Goal: Information Seeking & Learning: Compare options

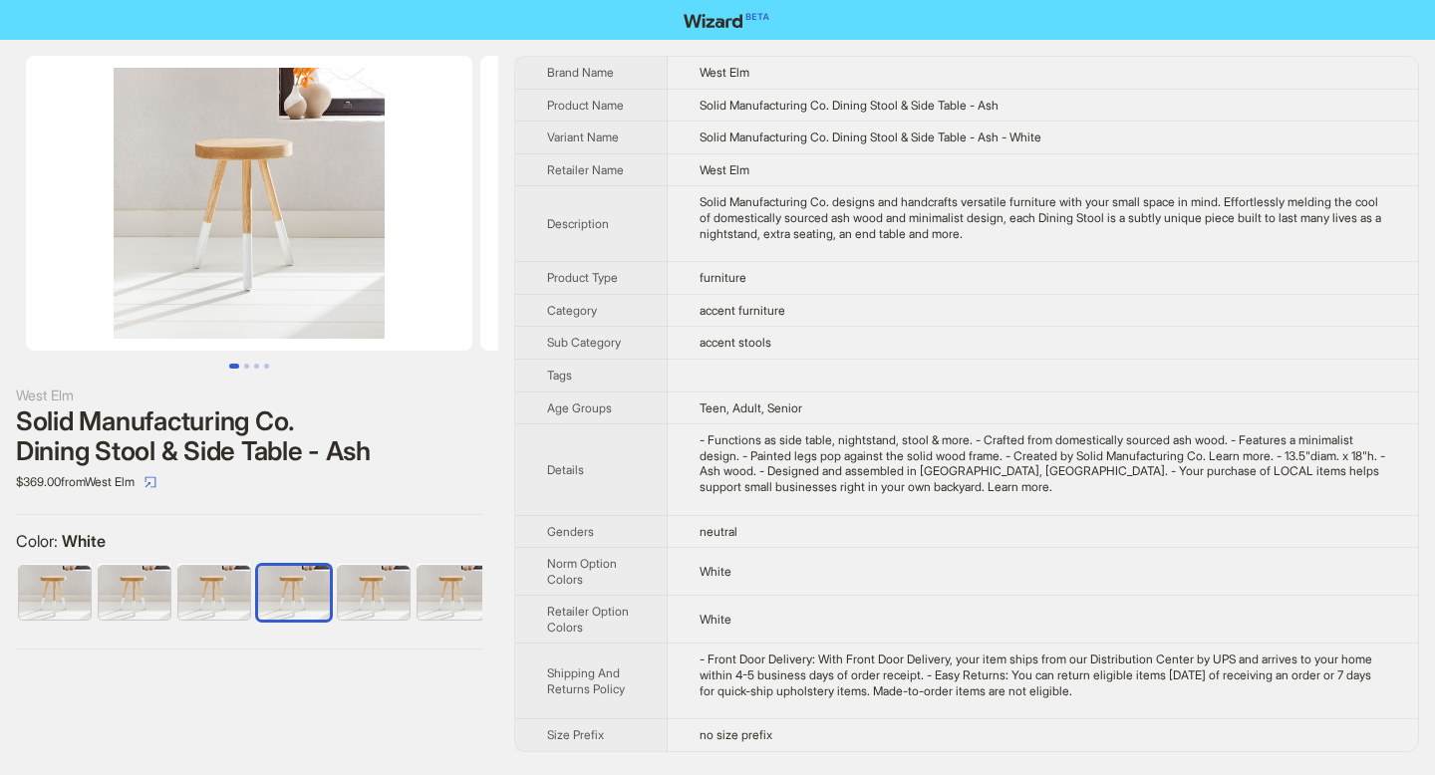
scroll to position [0, 12]
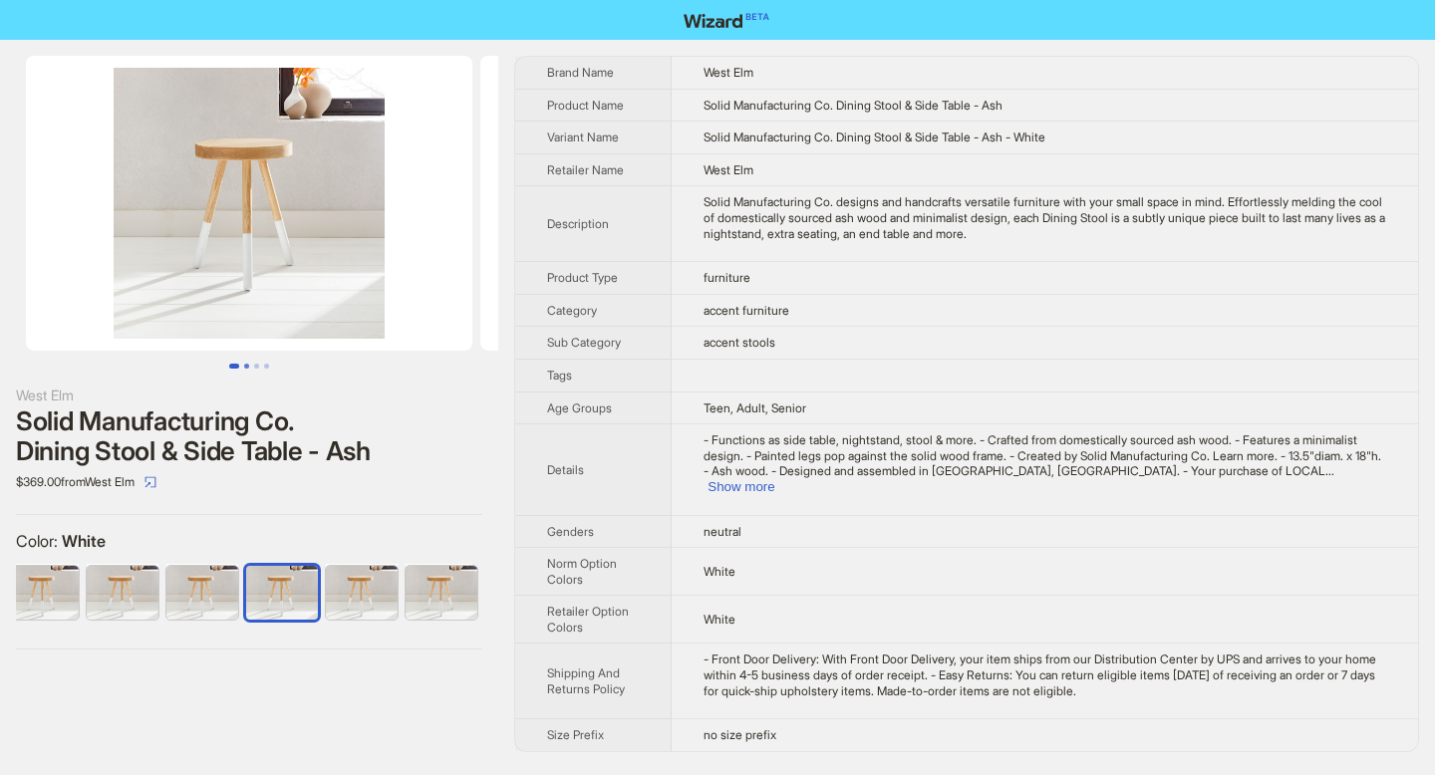
click at [248, 367] on button "Go to slide 2" at bounding box center [246, 366] width 5 height 5
click at [259, 368] on button "Go to slide 3" at bounding box center [256, 366] width 5 height 5
click at [774, 479] on button "Show more" at bounding box center [740, 486] width 67 height 15
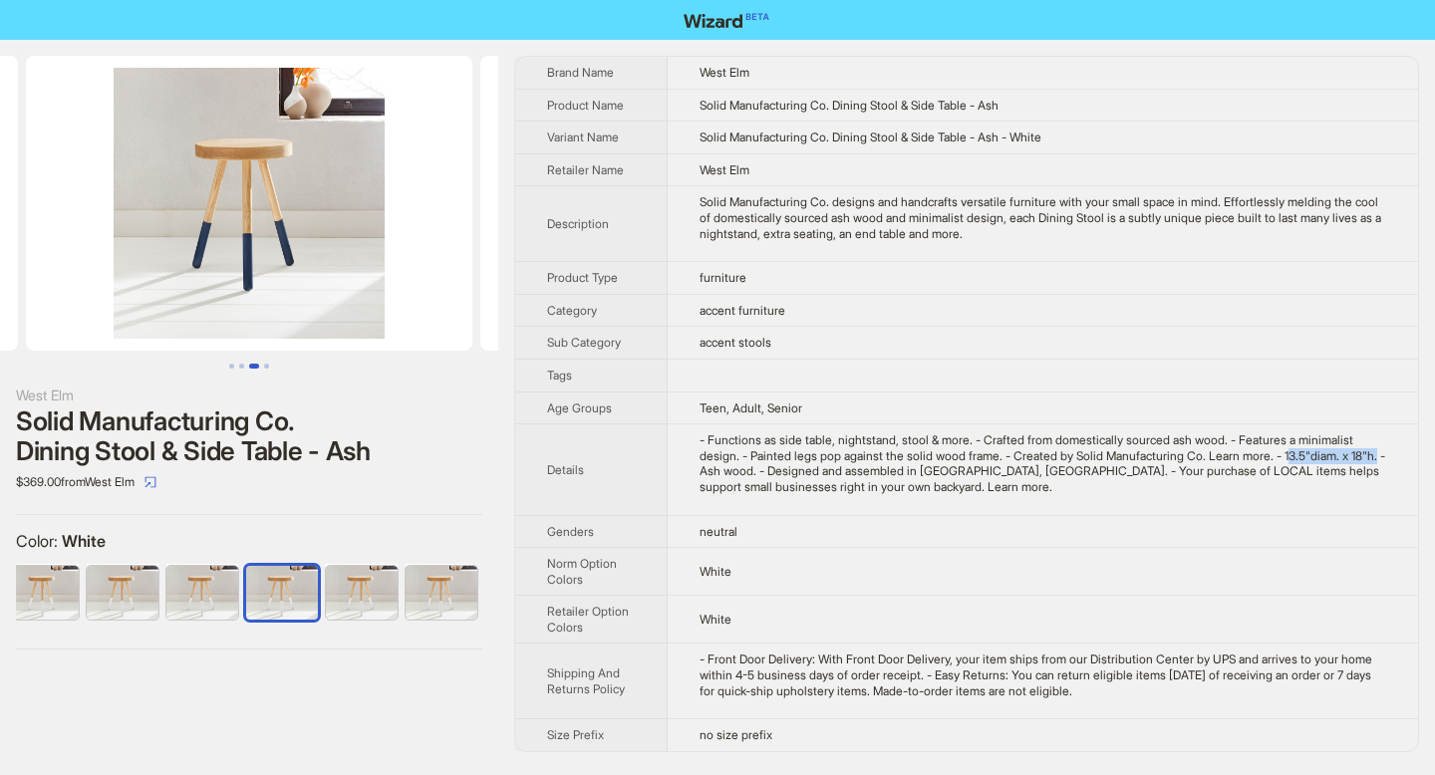
drag, startPoint x: 706, startPoint y: 472, endPoint x: 804, endPoint y: 470, distance: 97.7
click at [804, 470] on div "- Functions as side table, nightstand, stool & more. - Crafted from domesticall…" at bounding box center [1042, 463] width 686 height 62
click at [704, 469] on div "- Functions as side table, nightstand, stool & more. - Crafted from domesticall…" at bounding box center [1042, 463] width 686 height 62
drag, startPoint x: 704, startPoint y: 469, endPoint x: 801, endPoint y: 470, distance: 96.7
click at [801, 470] on div "- Functions as side table, nightstand, stool & more. - Crafted from domesticall…" at bounding box center [1042, 463] width 686 height 62
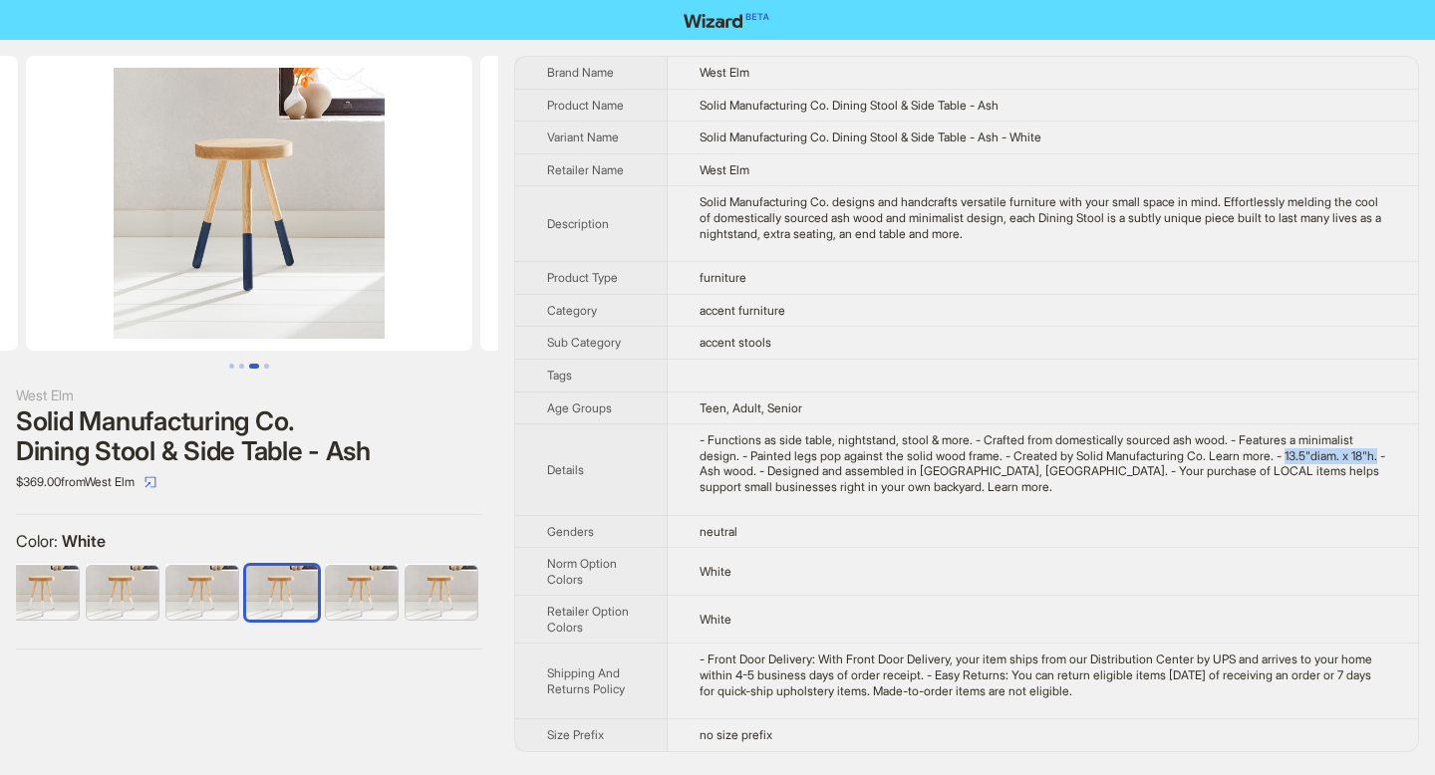
copy div "13.5"diam. x 18"h."
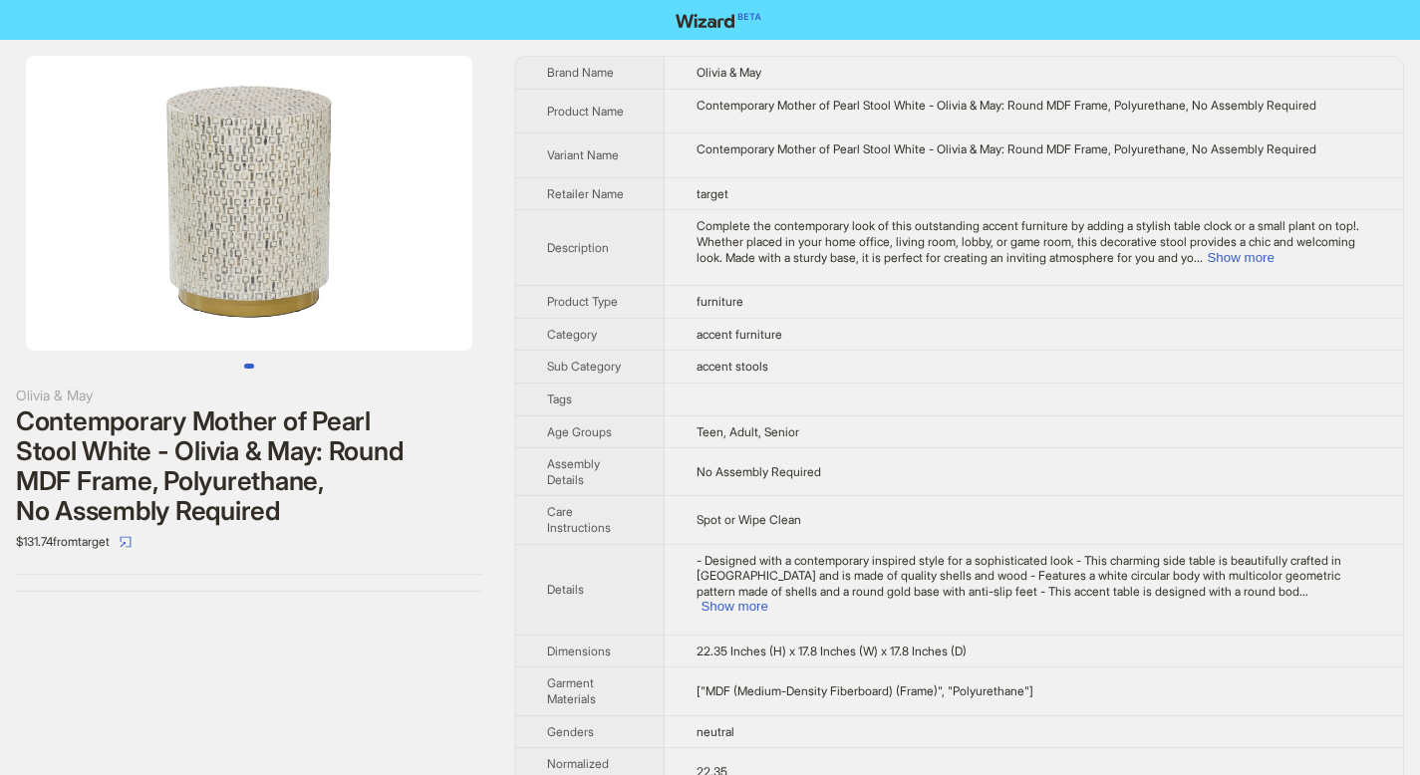
click at [351, 229] on img at bounding box center [249, 203] width 446 height 295
click at [1273, 260] on button "Show more" at bounding box center [1240, 257] width 67 height 15
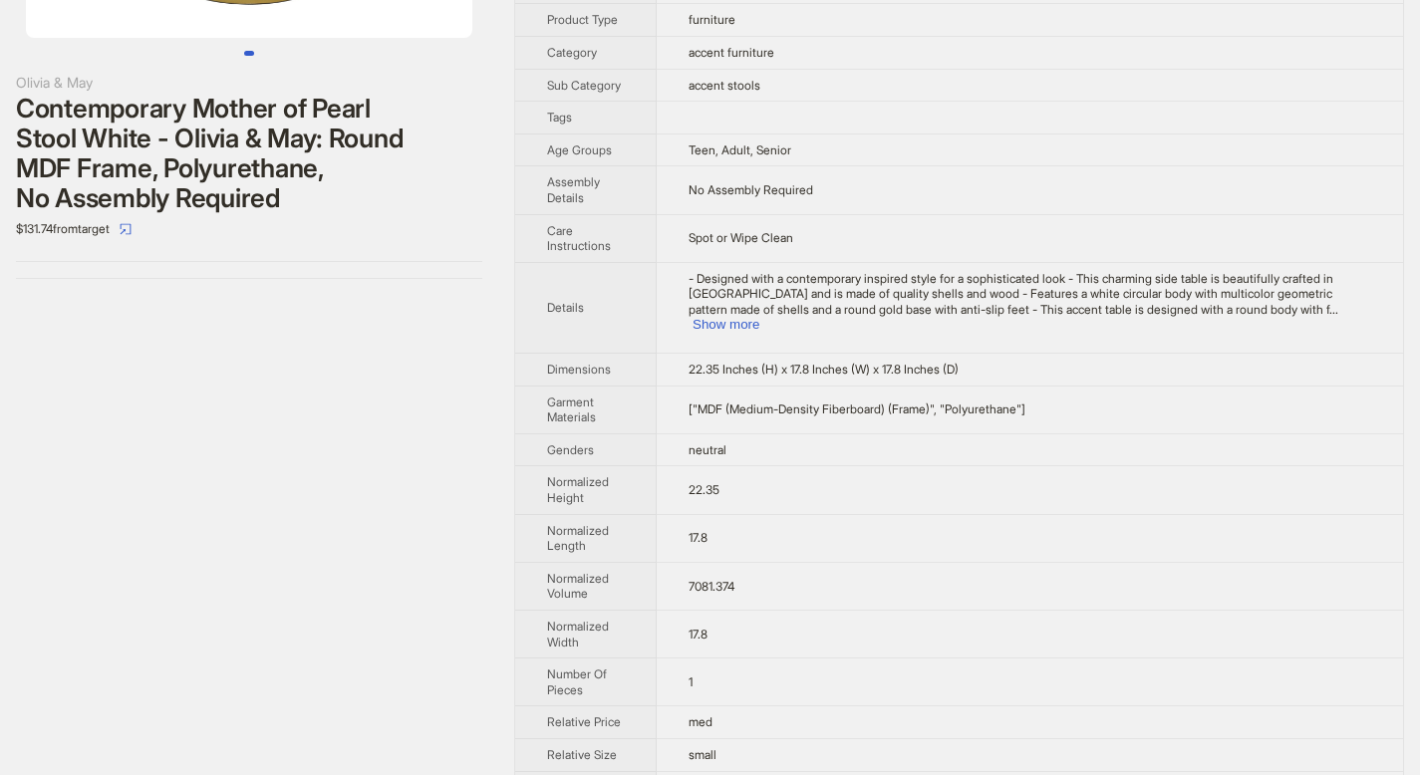
scroll to position [436, 0]
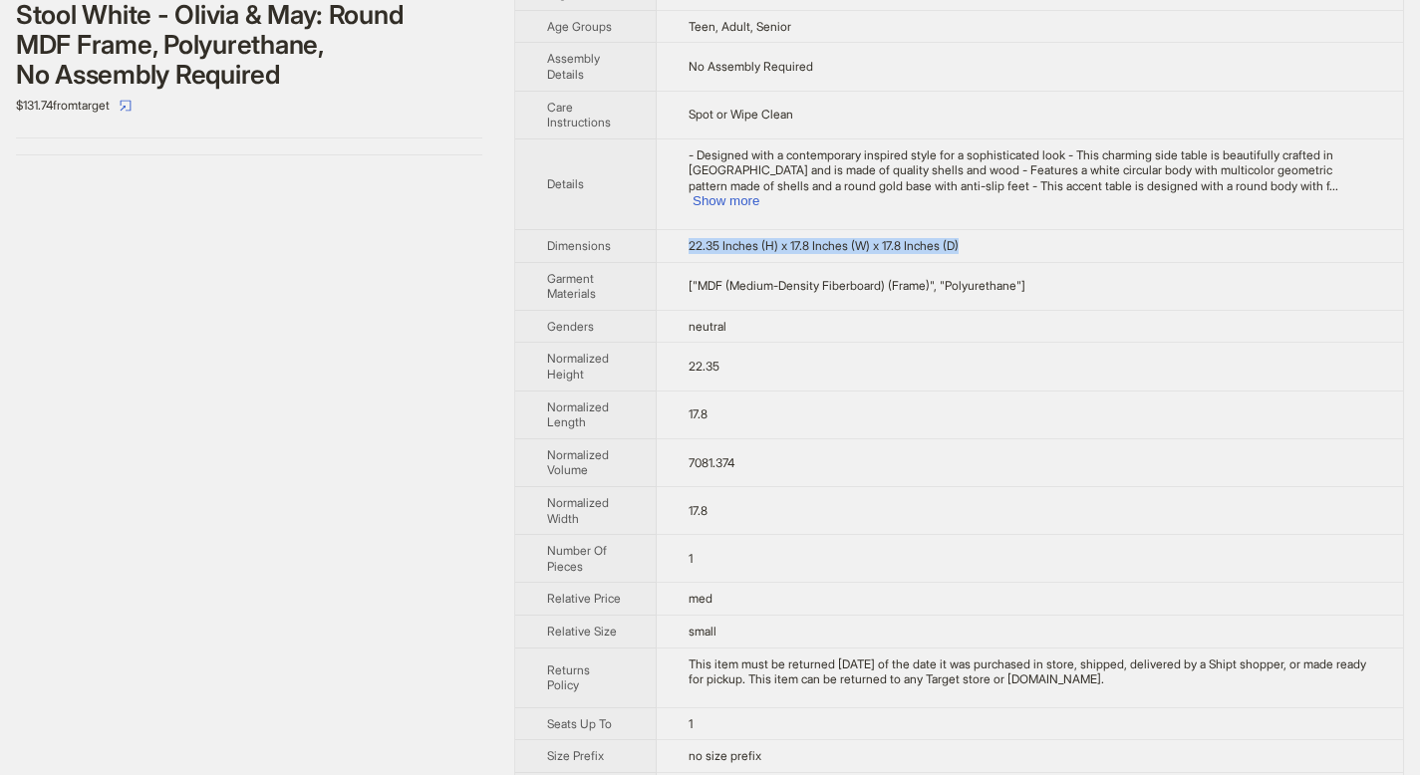
drag, startPoint x: 691, startPoint y: 243, endPoint x: 990, endPoint y: 250, distance: 299.0
click at [990, 250] on td "22.35 Inches (H) x 17.8 Inches (W) x 17.8 Inches (D)" at bounding box center [1030, 246] width 746 height 33
copy span "22.35 Inches (H) x 17.8 Inches (W) x 17.8 Inches (D)"
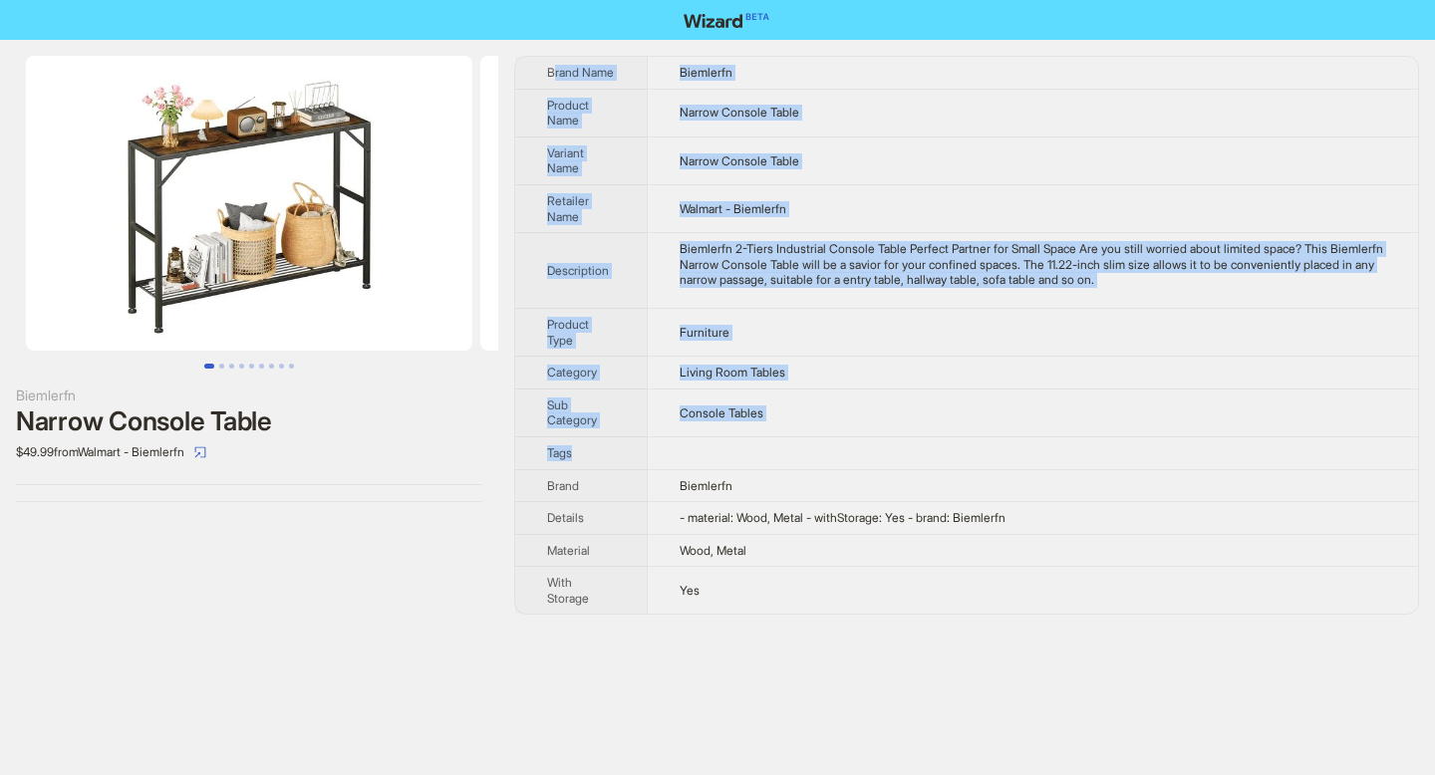
drag, startPoint x: 551, startPoint y: 74, endPoint x: 742, endPoint y: 453, distance: 425.1
click at [742, 453] on tbody "Brand Name Biemlerfn Product Name Narrow Console Table Variant Name Narrow Cons…" at bounding box center [966, 335] width 903 height 557
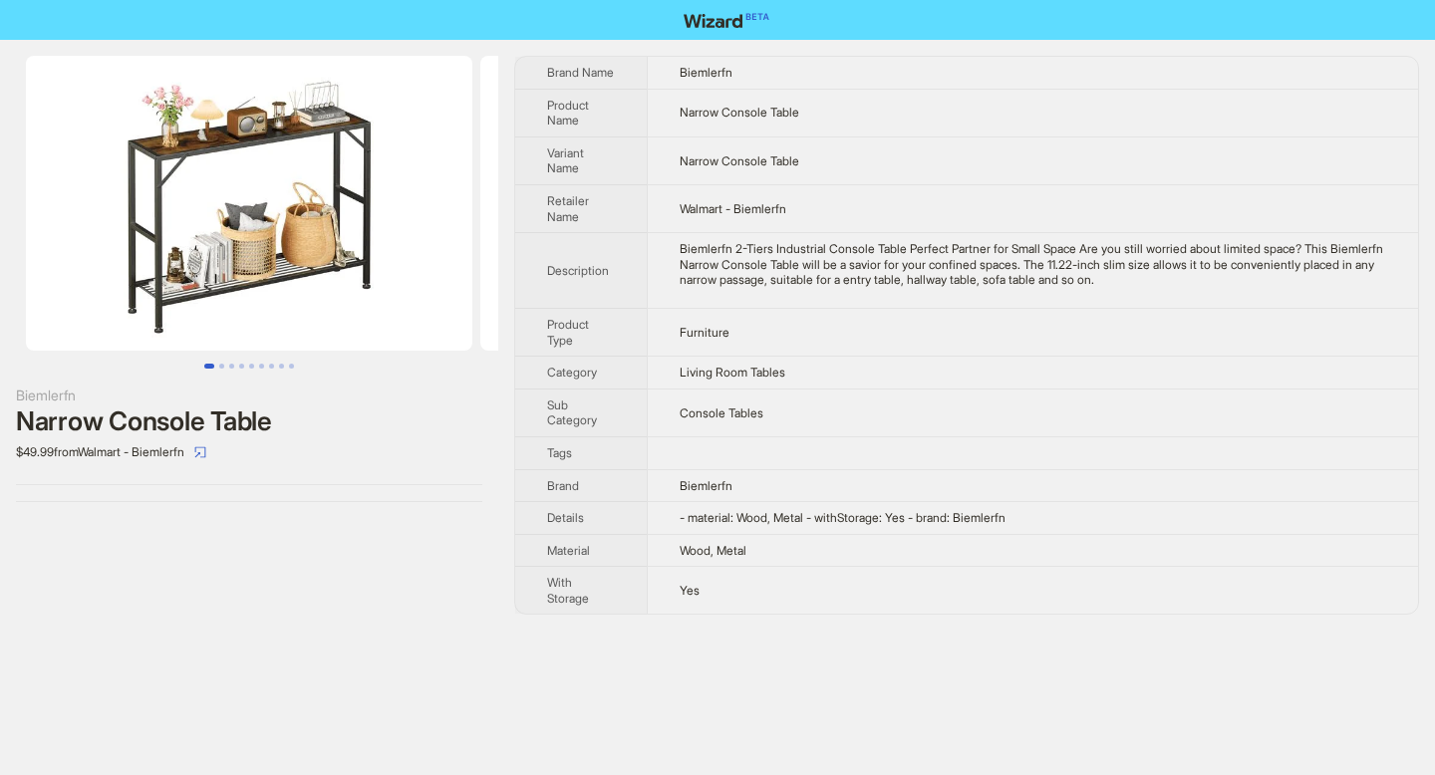
click at [544, 69] on th "Brand Name" at bounding box center [581, 73] width 132 height 32
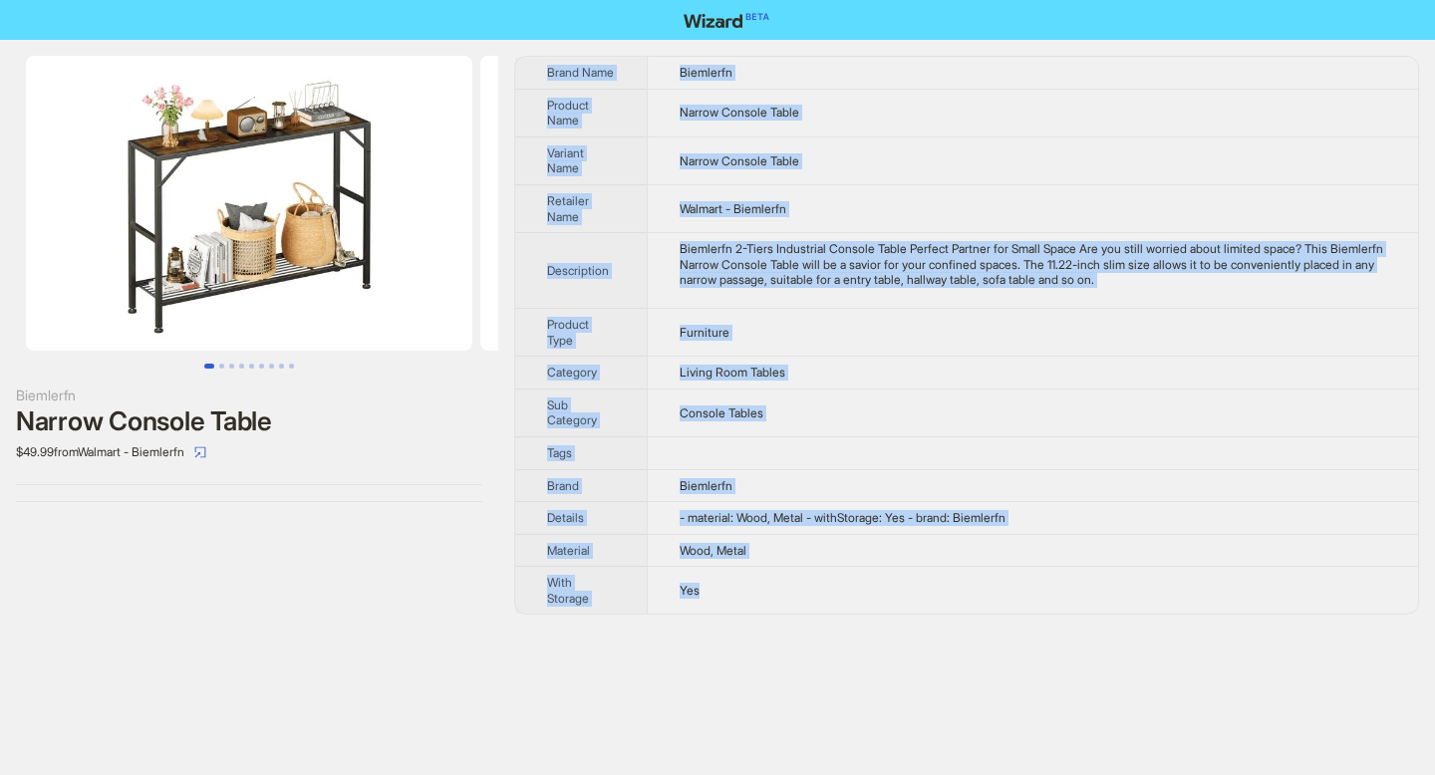
drag, startPoint x: 548, startPoint y: 71, endPoint x: 714, endPoint y: 597, distance: 551.8
click at [714, 597] on tbody "Brand Name Biemlerfn Product Name Narrow Console Table Variant Name Narrow Cons…" at bounding box center [966, 335] width 903 height 557
copy tbody "Brand Name Biemlerfn Product Name Narrow Console Table Variant Name Narrow Cons…"
click at [1203, 129] on td "Narrow Console Table" at bounding box center [1032, 113] width 771 height 48
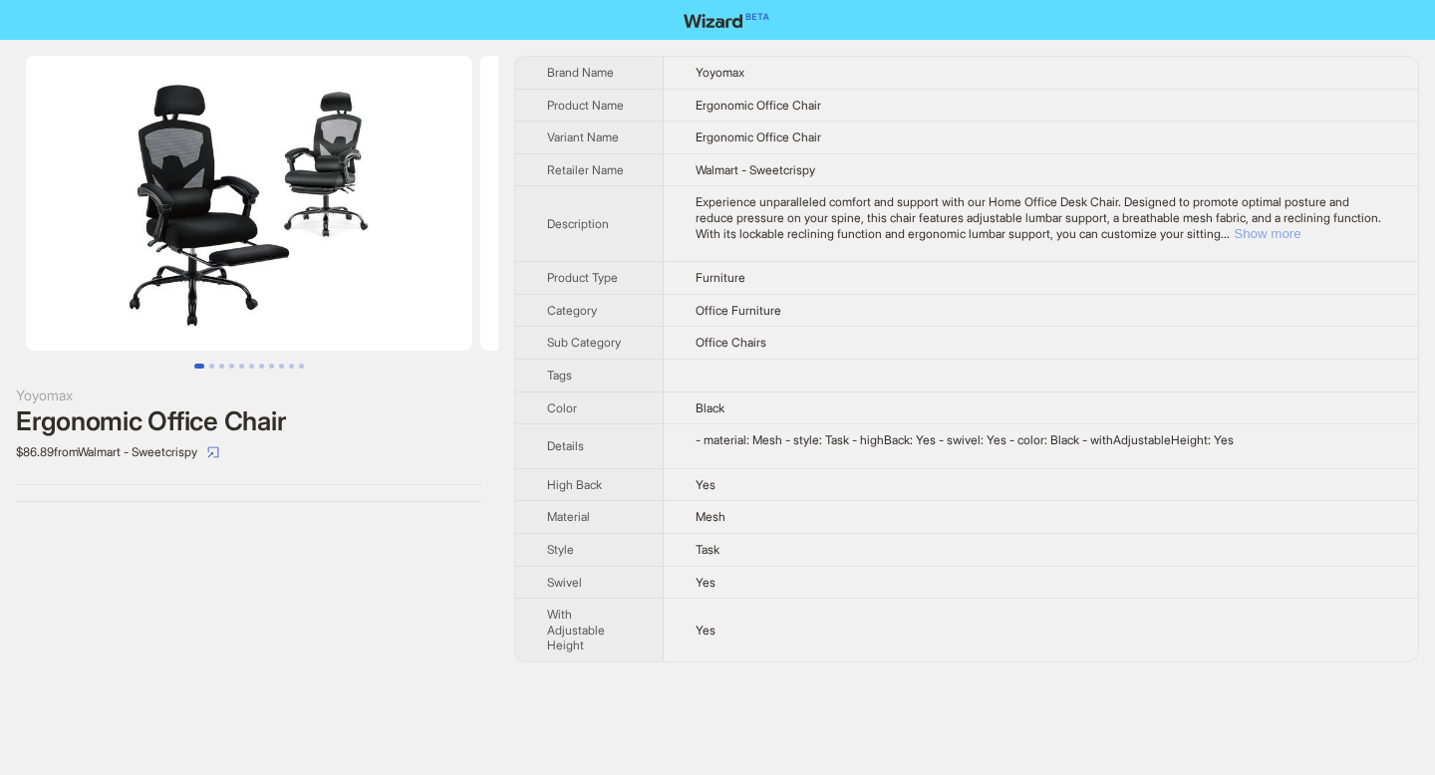
click at [1300, 235] on button "Show more" at bounding box center [1266, 233] width 67 height 15
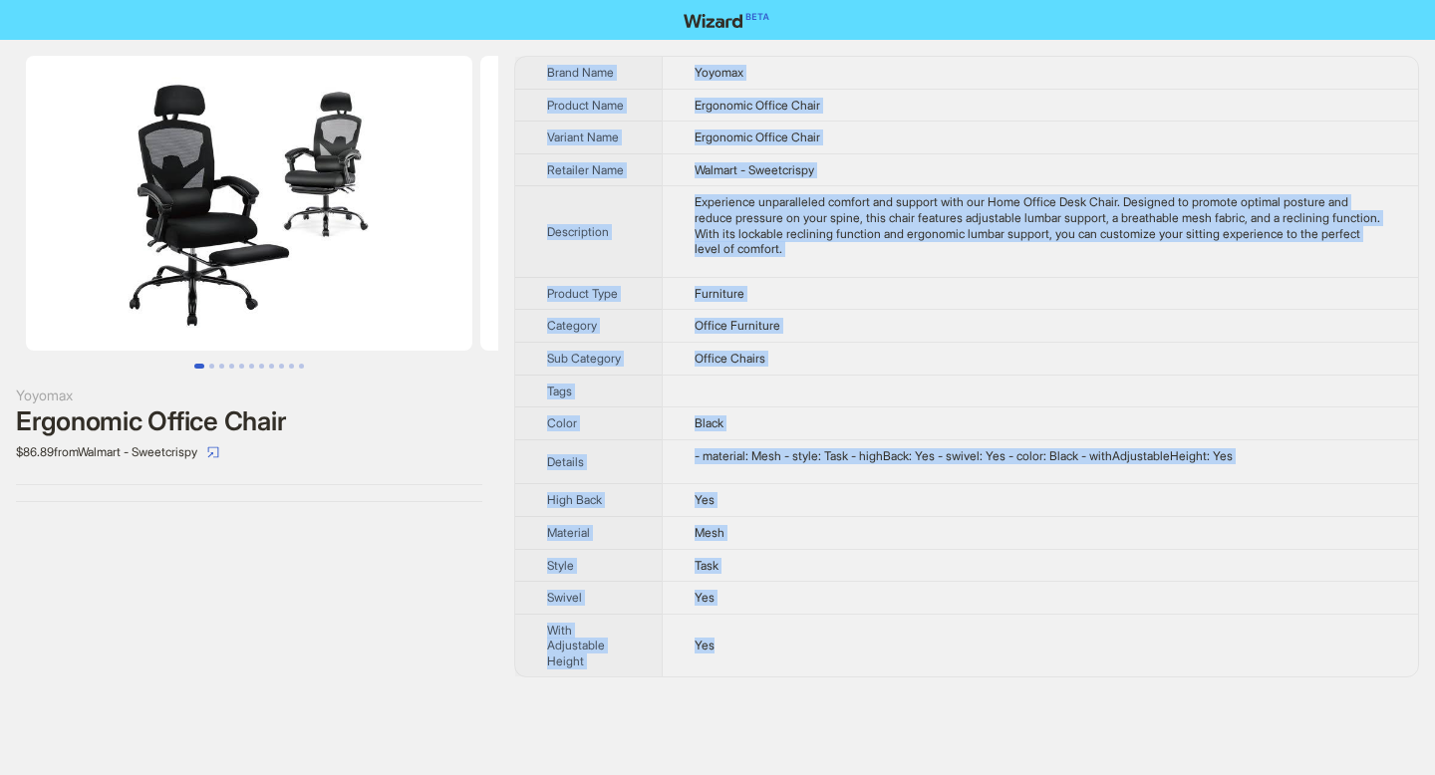
drag, startPoint x: 553, startPoint y: 73, endPoint x: 720, endPoint y: 653, distance: 603.6
click at [720, 653] on tbody "Brand Name Yoyomax Product Name Ergonomic Office Chair Variant Name Ergonomic O…" at bounding box center [966, 367] width 903 height 620
copy tbody "Brand Name Yoyomax Product Name Ergonomic Office Chair Variant Name Ergonomic O…"
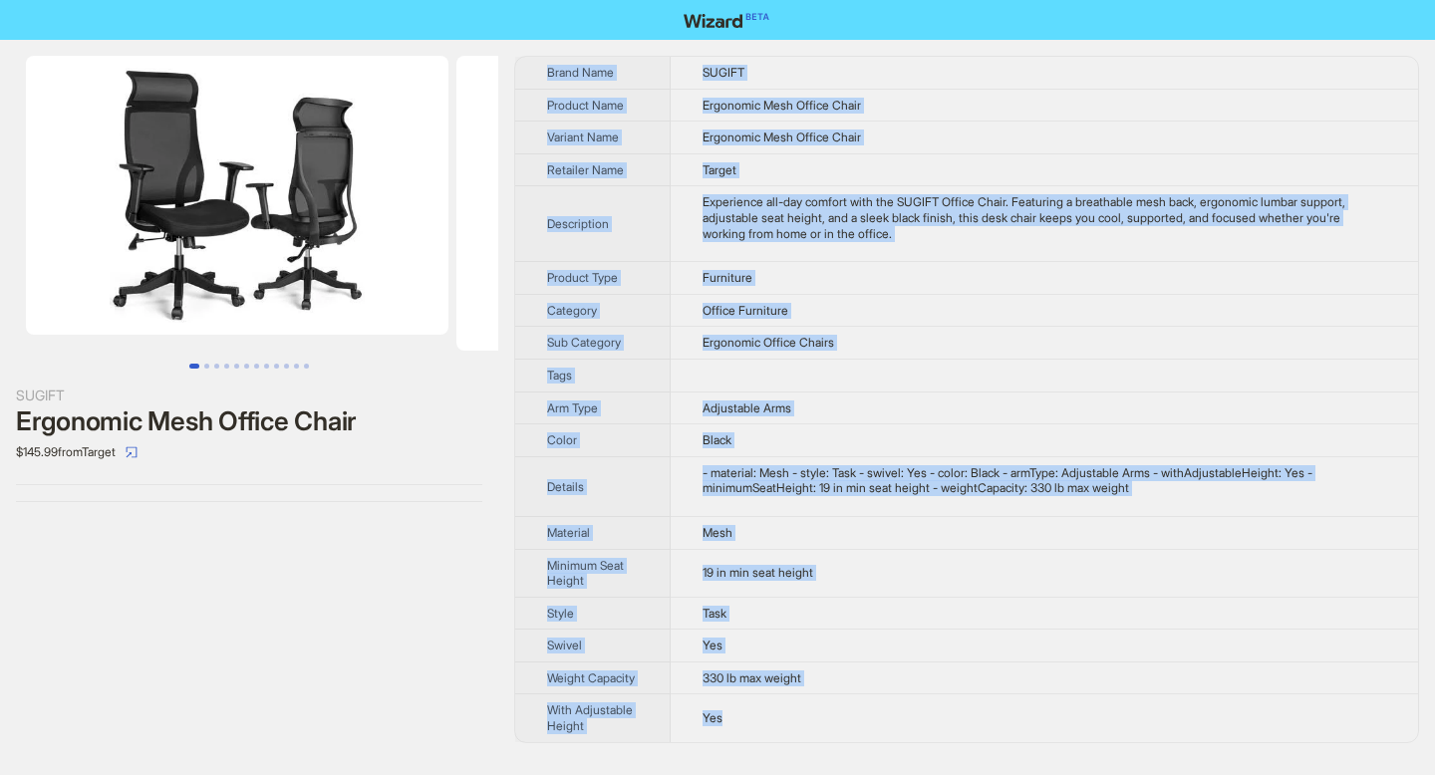
drag, startPoint x: 548, startPoint y: 72, endPoint x: 747, endPoint y: 743, distance: 700.5
click at [747, 742] on tbody "Brand Name SUGIFT Product Name Ergonomic Mesh Office Chair Variant Name Ergonom…" at bounding box center [966, 399] width 903 height 685
copy tbody "Brand Name SUGIFT Product Name Ergonomic Mesh Office Chair Variant Name Ergonom…"
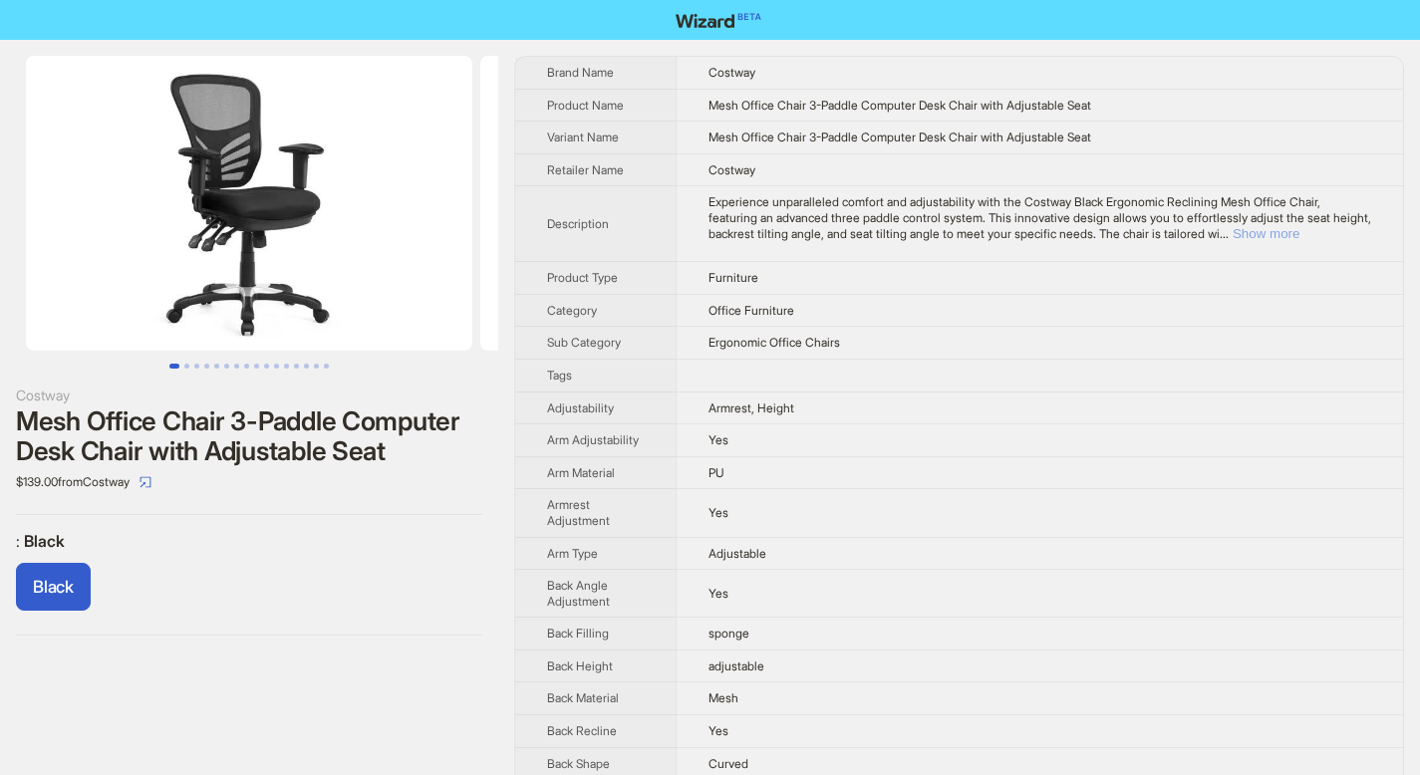
click at [1299, 235] on button "Show more" at bounding box center [1265, 233] width 67 height 15
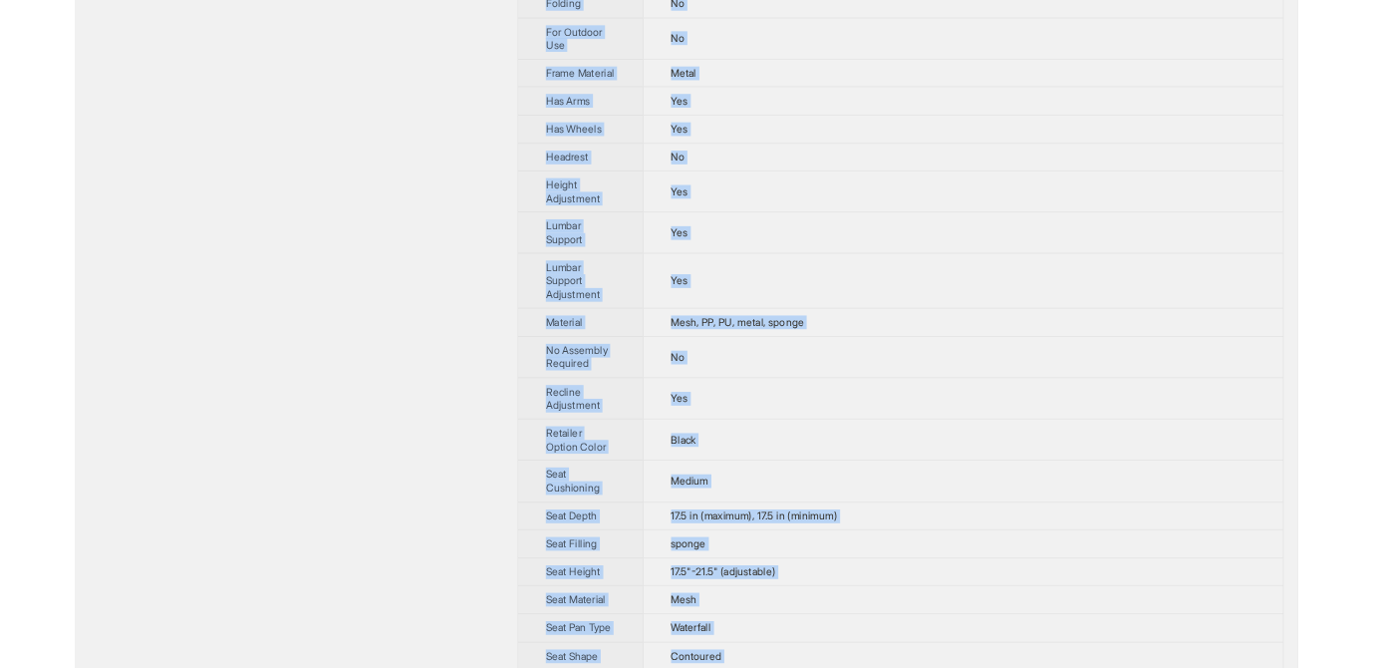
scroll to position [1609, 0]
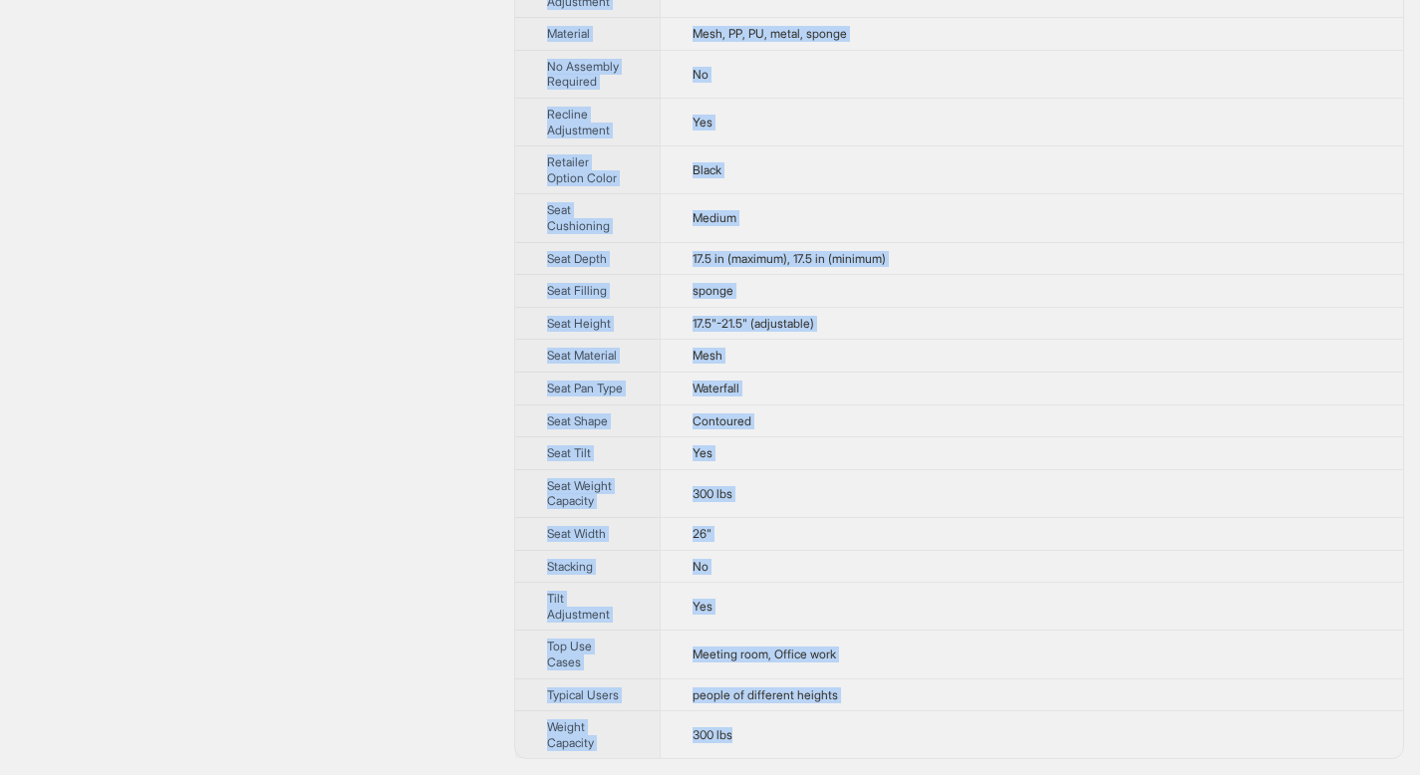
drag, startPoint x: 548, startPoint y: 72, endPoint x: 745, endPoint y: 737, distance: 694.2
copy tbody "Brand Name Costway Product Name Mesh Office Chair 3-Paddle Computer Desk Chair …"
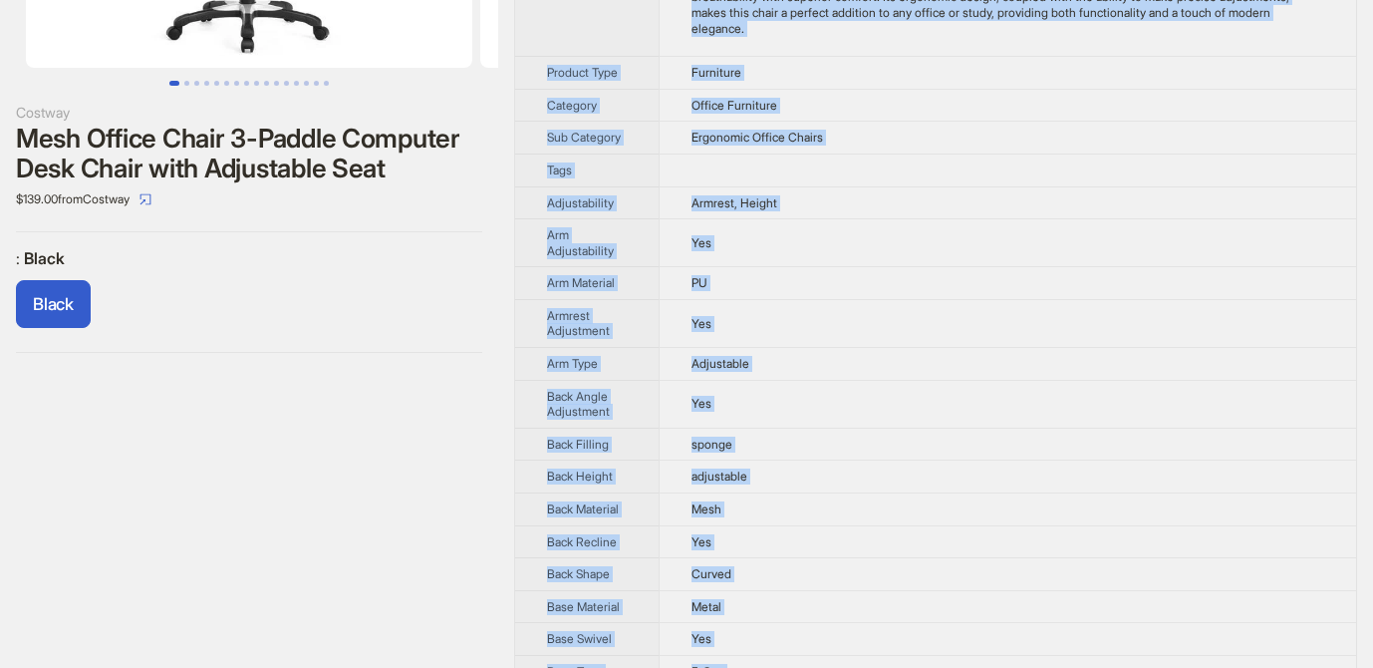
scroll to position [151, 0]
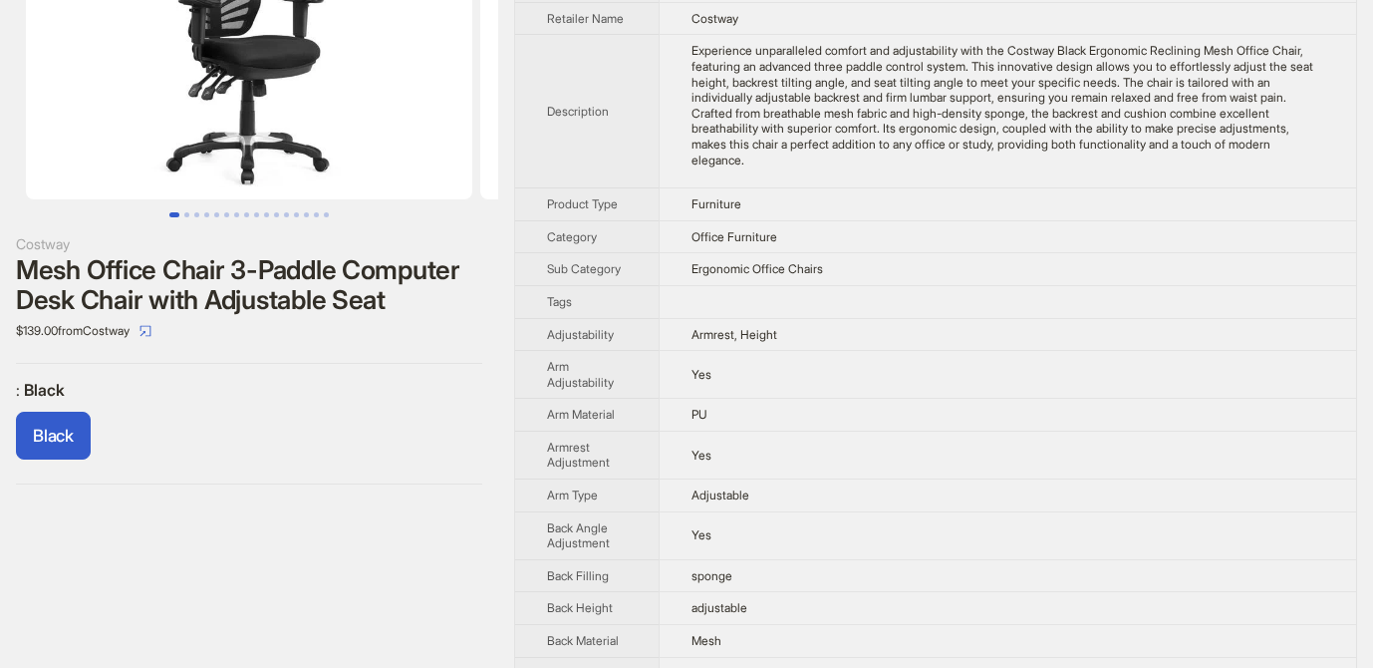
click at [404, 373] on div "Costway Mesh Office Chair 3-Paddle Computer Desk Chair with Adjustable Seat $13…" at bounding box center [249, 194] width 498 height 612
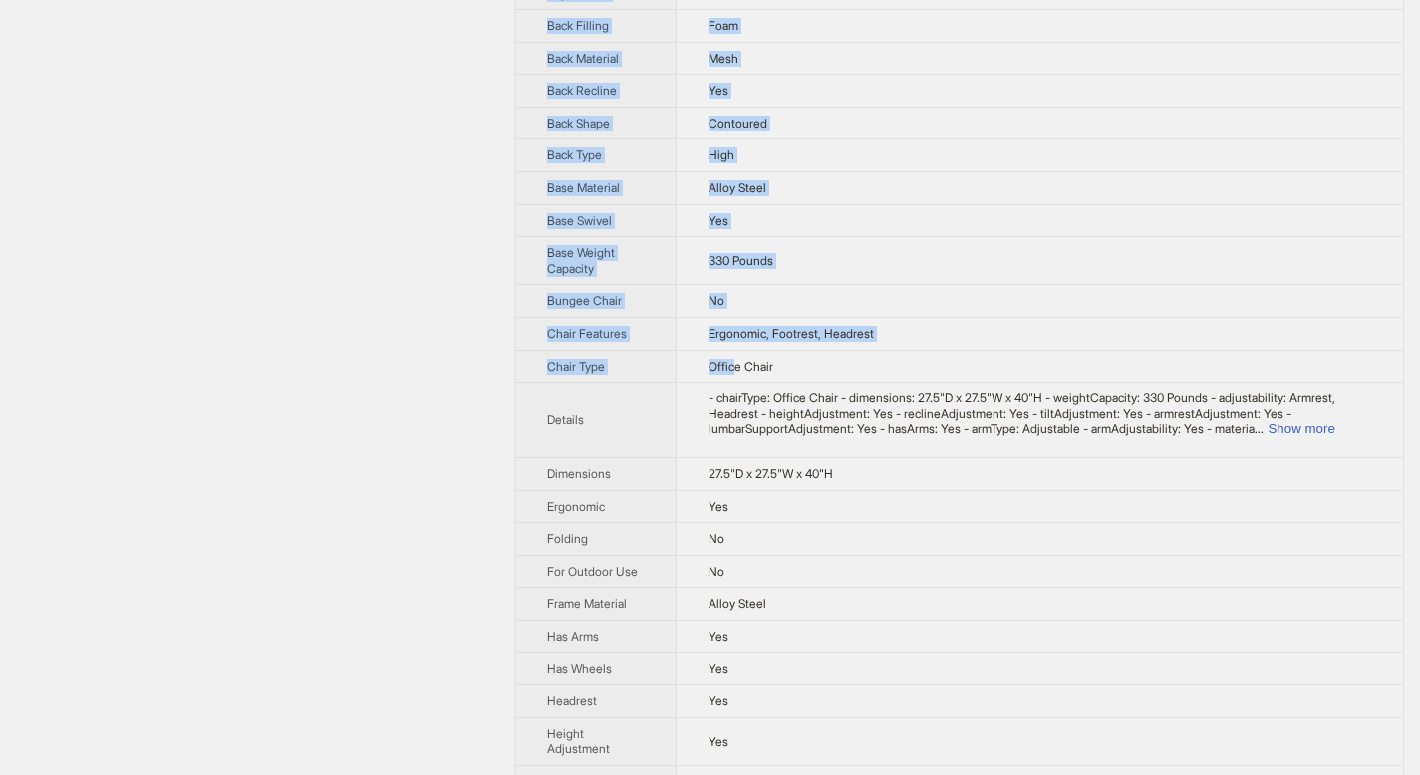
scroll to position [1117, 0]
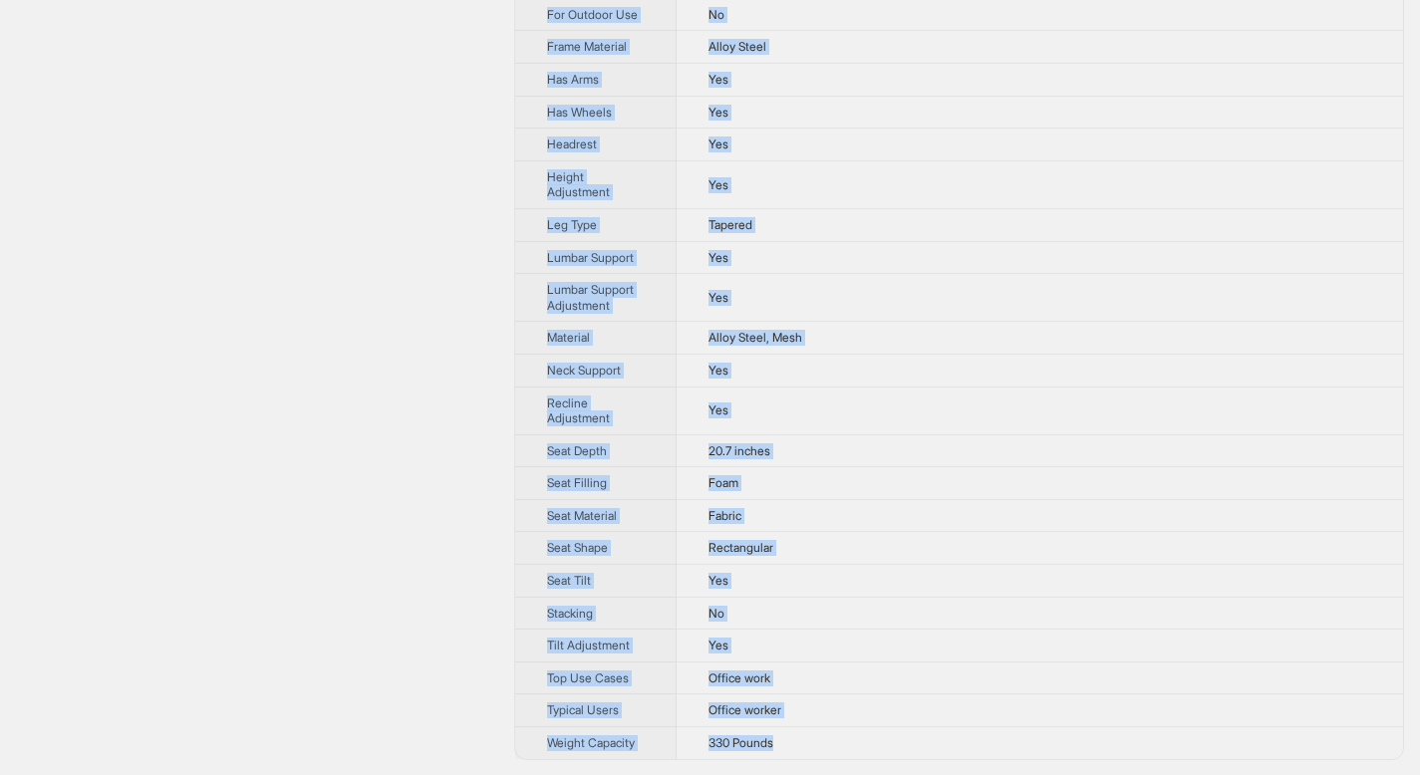
drag, startPoint x: 549, startPoint y: 69, endPoint x: 771, endPoint y: 755, distance: 721.5
copy tbody "Brand Name Hbada Product Name E3 Pro Ergonomic Chair Variant Name E3 Pro Ergono…"
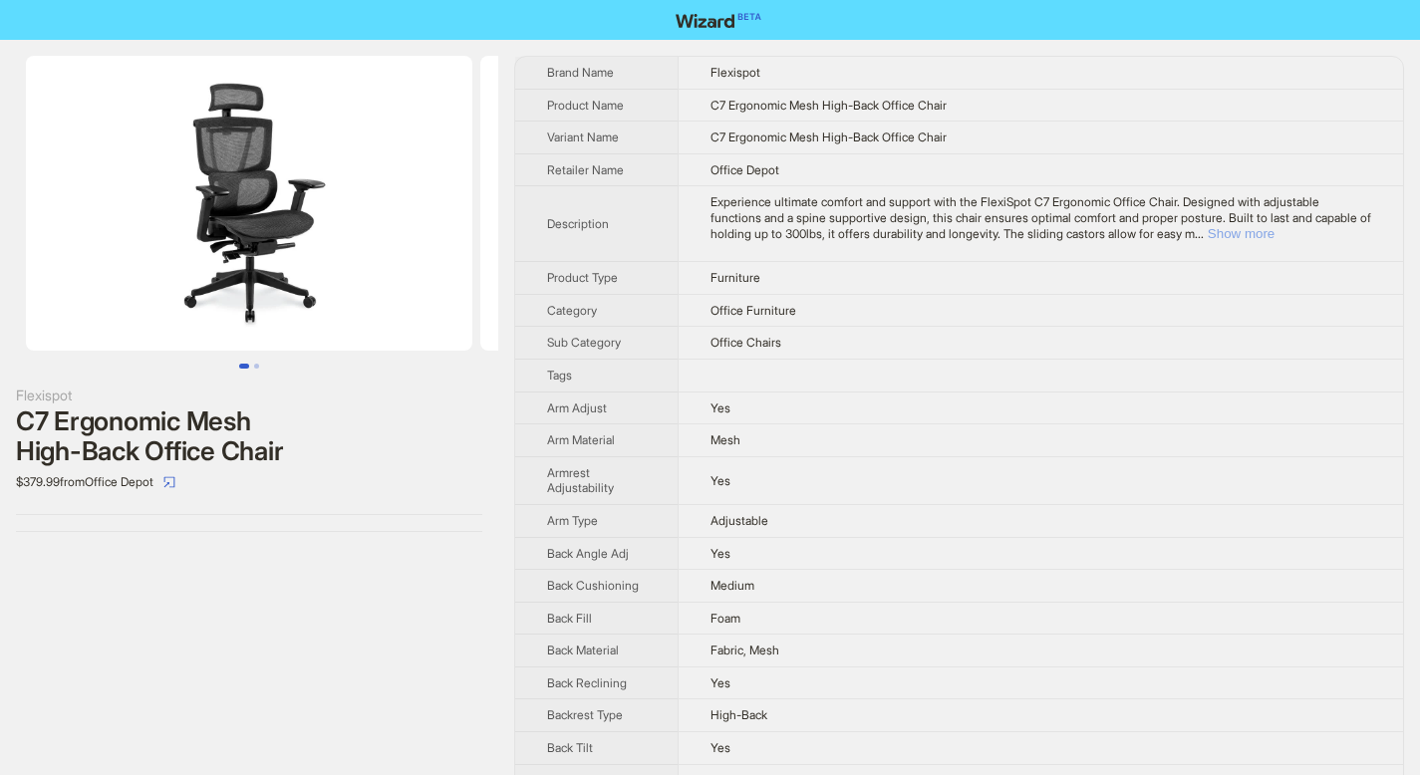
click at [1274, 230] on button "Show more" at bounding box center [1241, 233] width 67 height 15
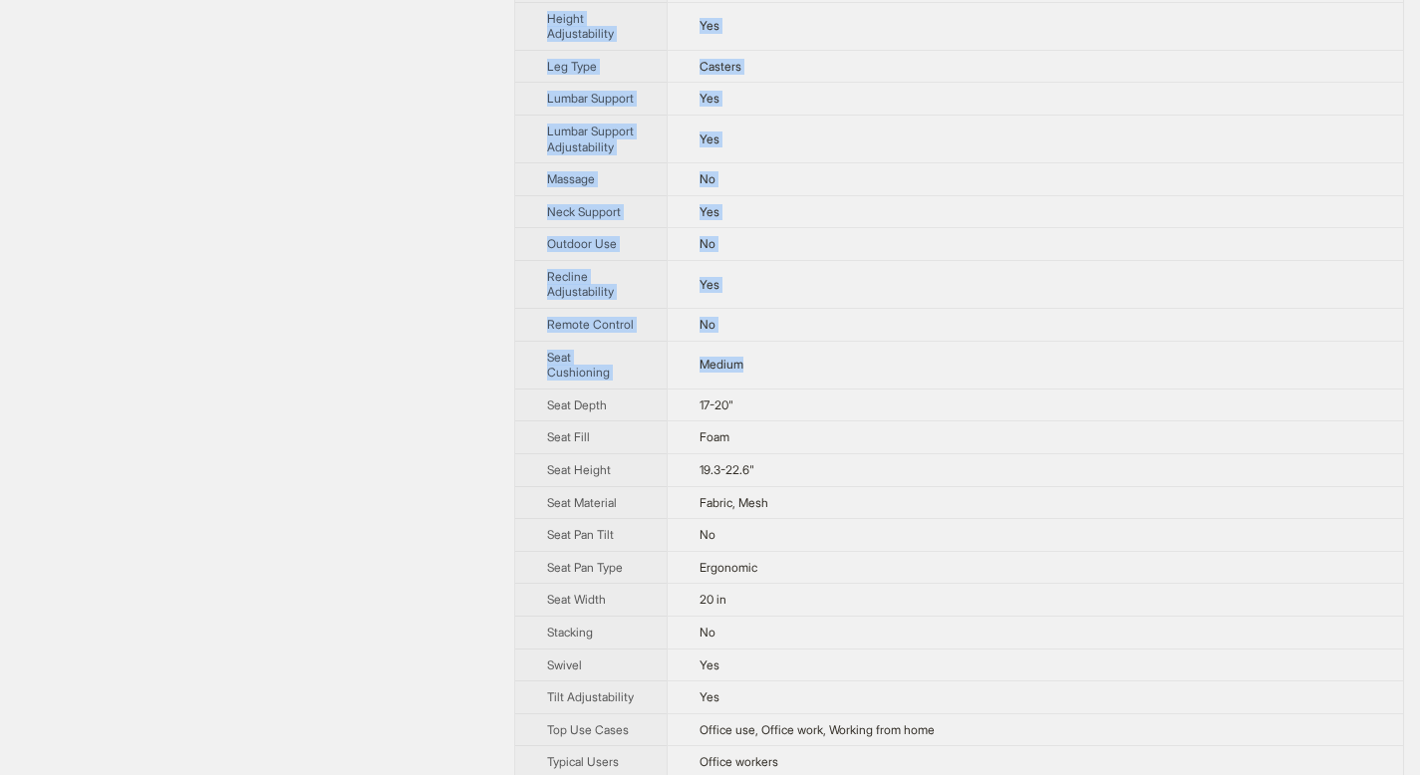
scroll to position [1566, 0]
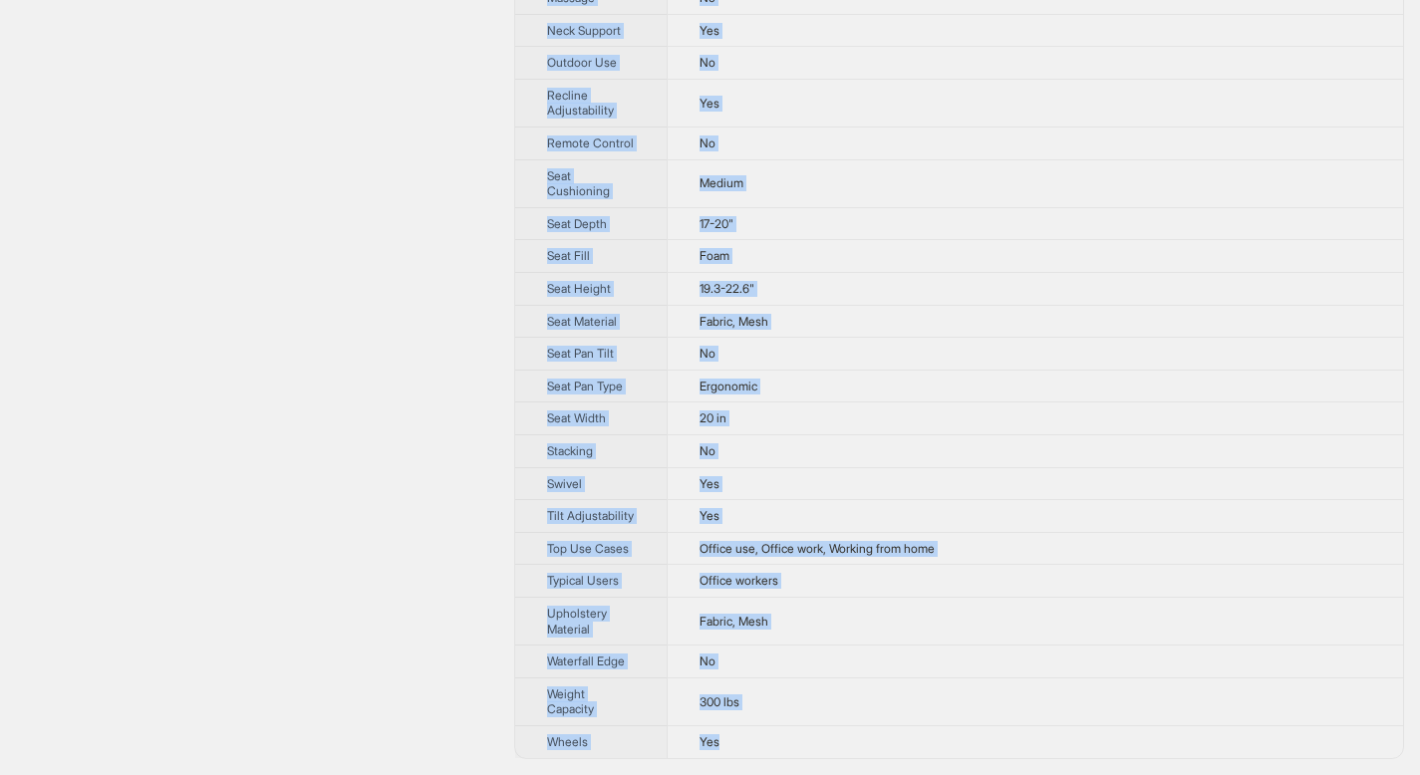
drag, startPoint x: 549, startPoint y: 71, endPoint x: 761, endPoint y: 741, distance: 703.3
copy tbody "Brand Name Flexispot Product Name C7 Ergonomic Mesh High-Back Office Chair Vari…"
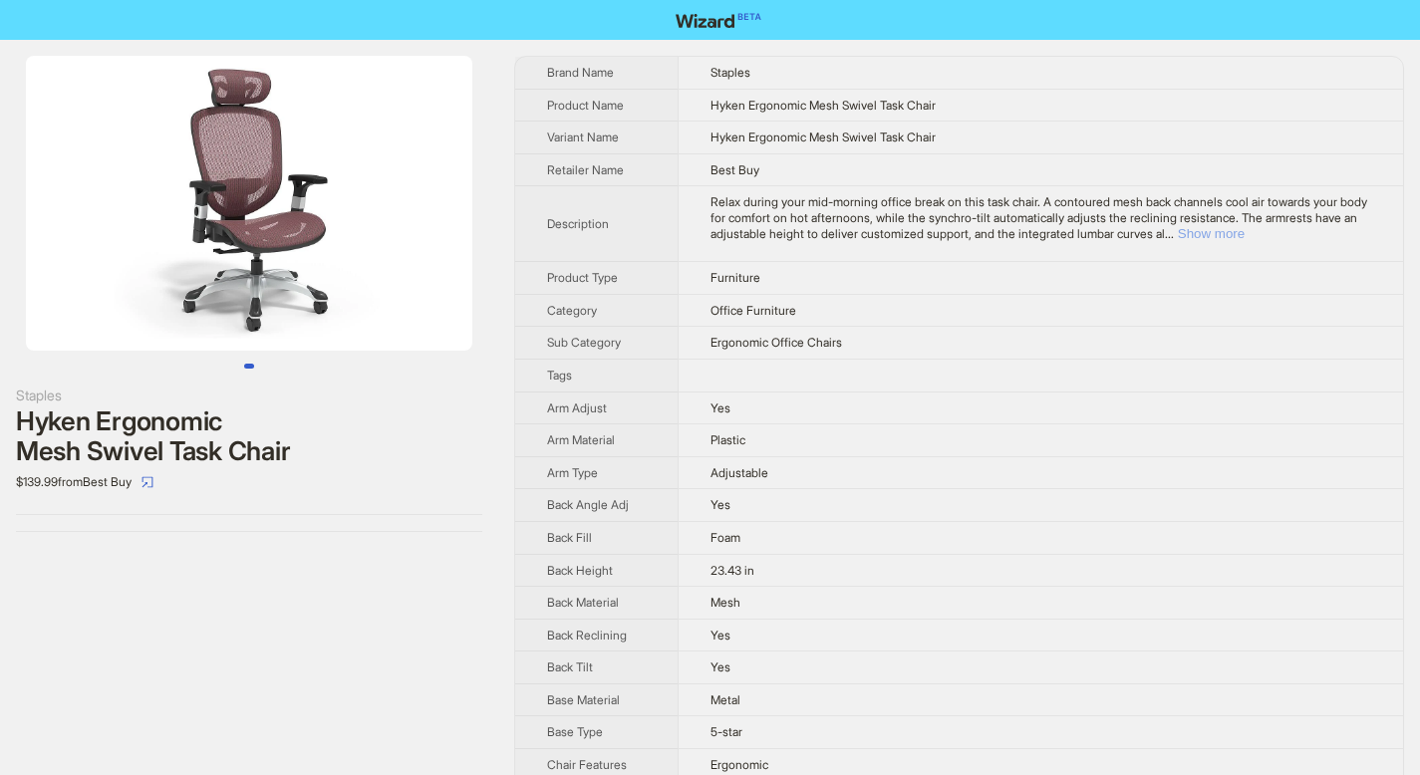
click at [1244, 233] on button "Show more" at bounding box center [1211, 233] width 67 height 15
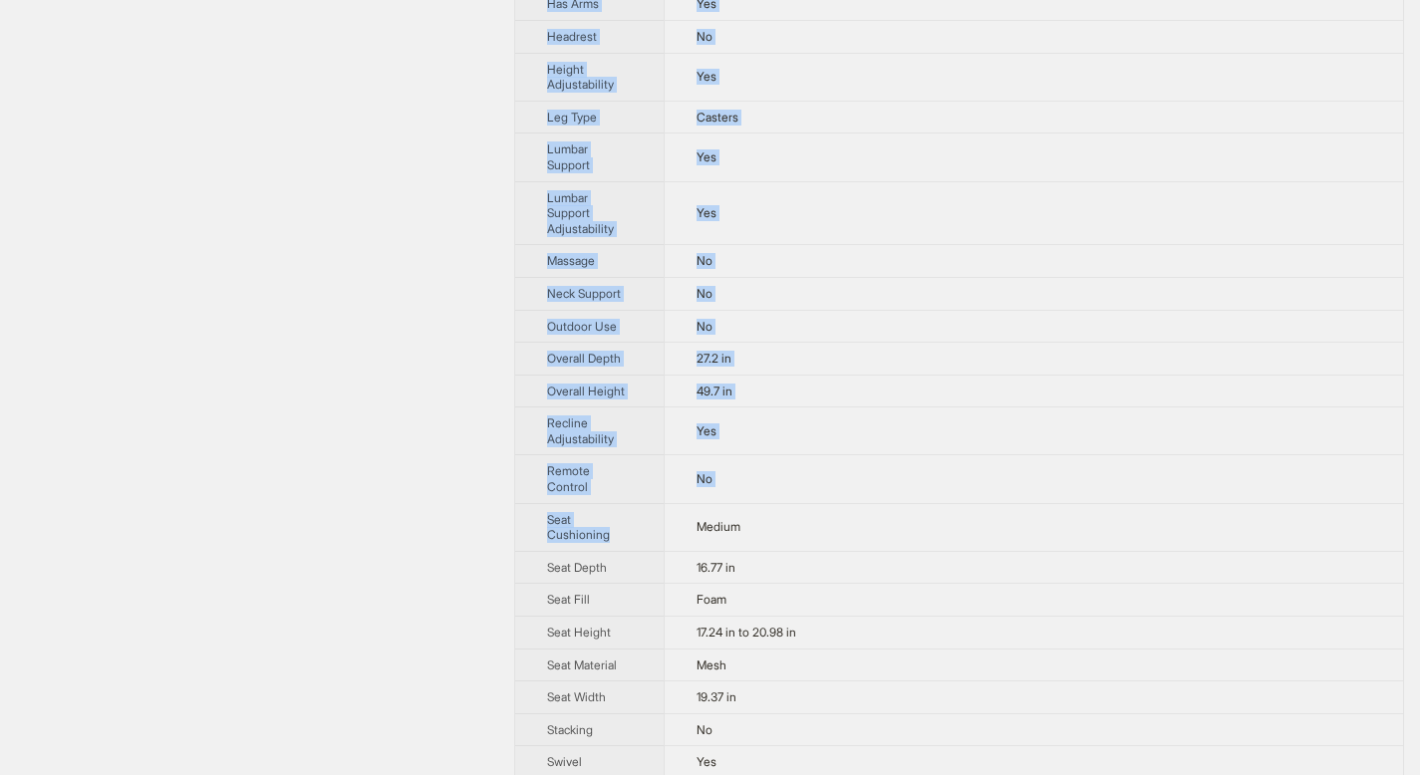
scroll to position [1389, 0]
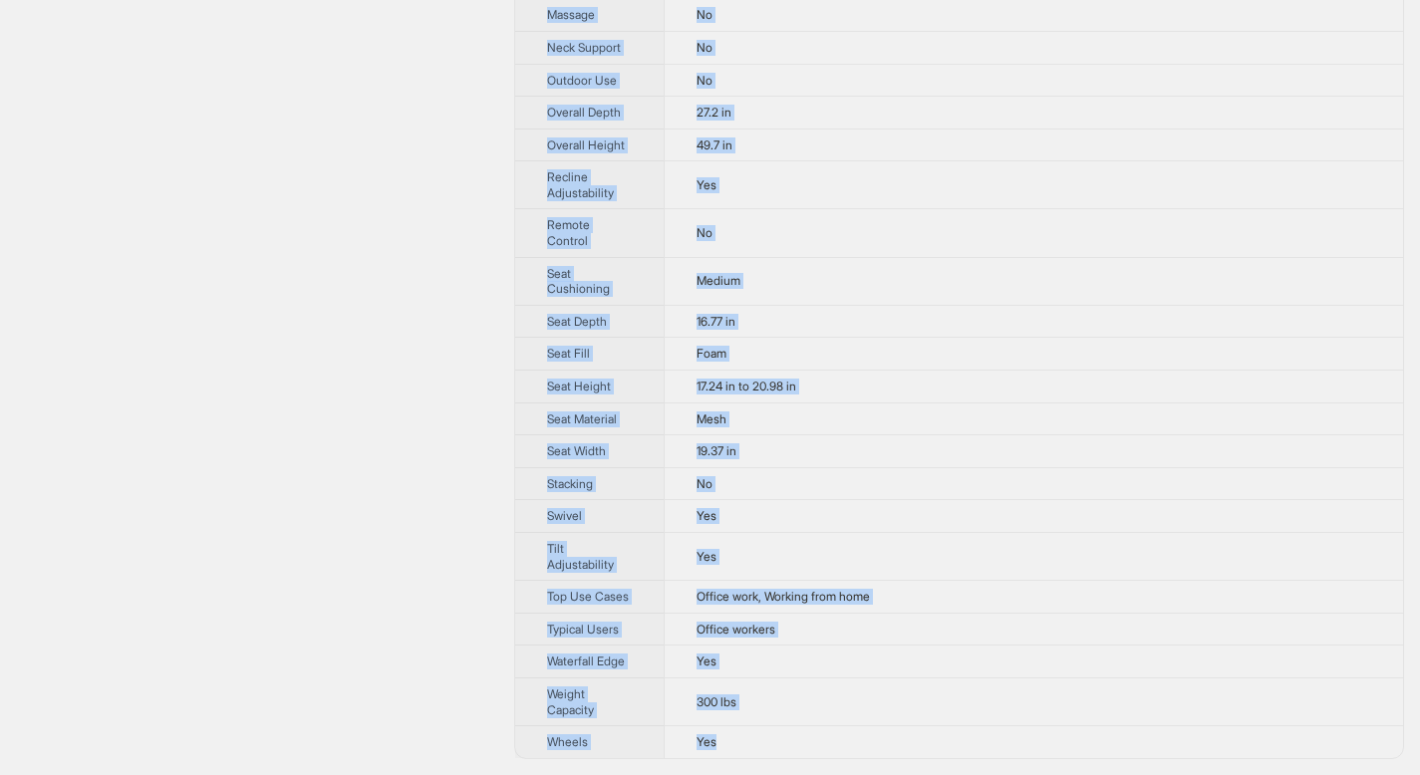
drag, startPoint x: 564, startPoint y: 82, endPoint x: 728, endPoint y: 747, distance: 685.6
copy tbody "rand Name Staples Product Name Hyken Ergonomic Mesh Swivel Task Chair Variant N…"
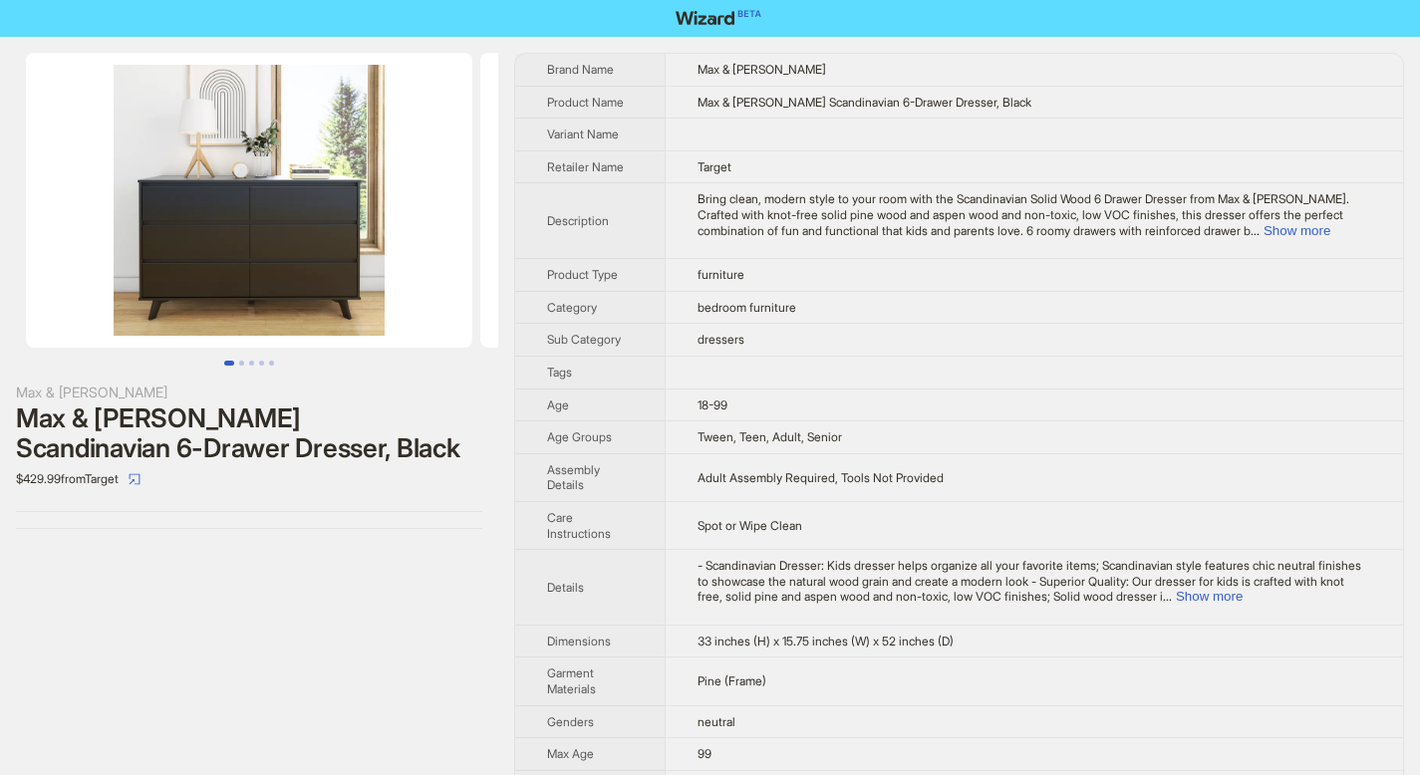
scroll to position [4, 0]
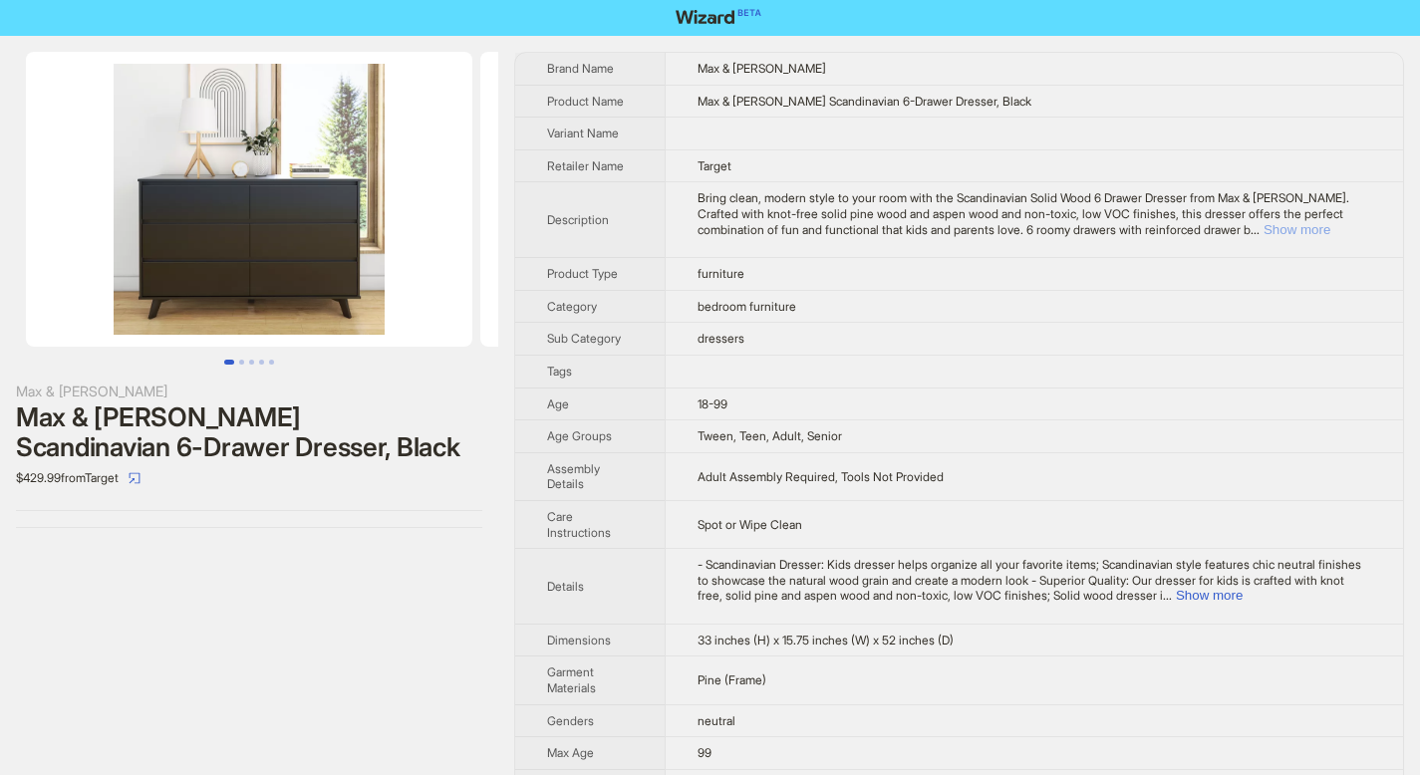
click at [1330, 225] on button "Show more" at bounding box center [1296, 229] width 67 height 15
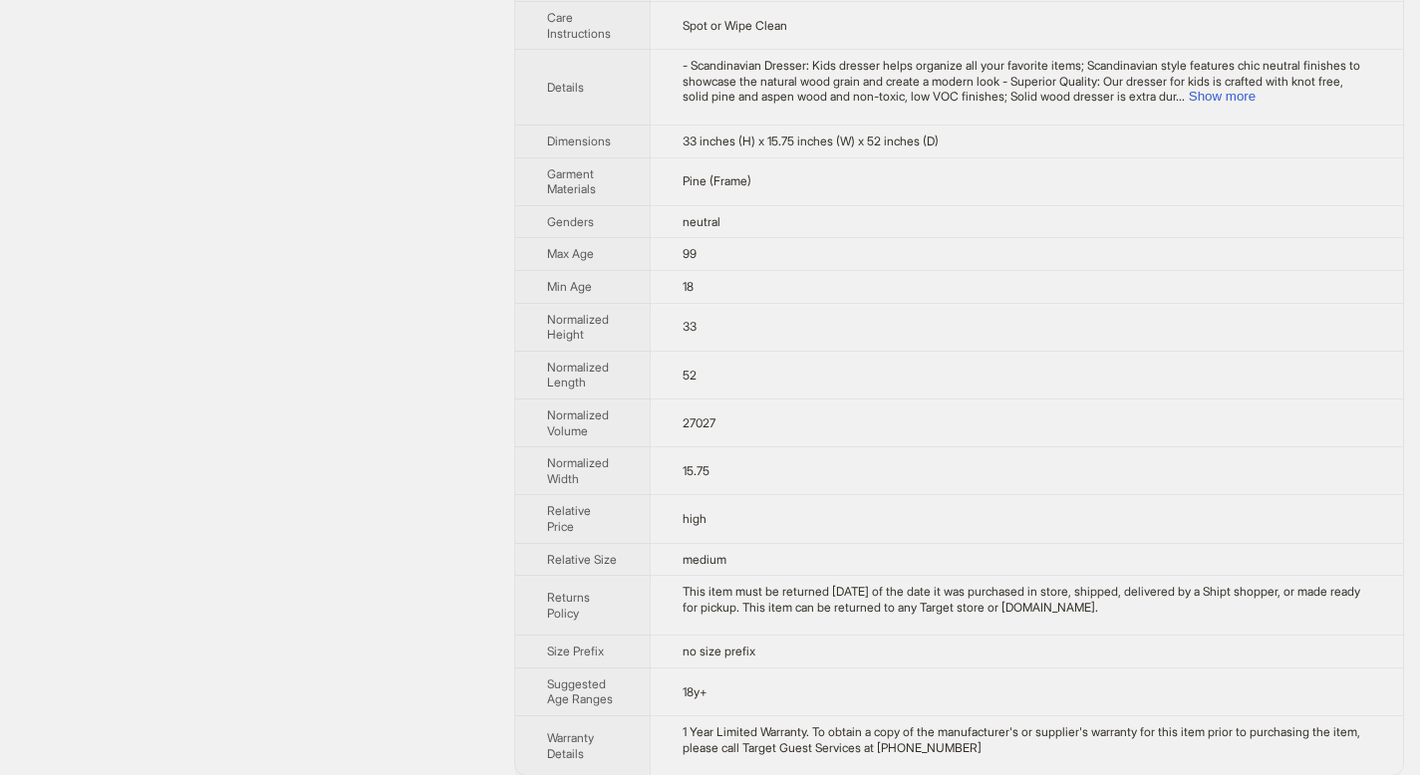
scroll to position [706, 0]
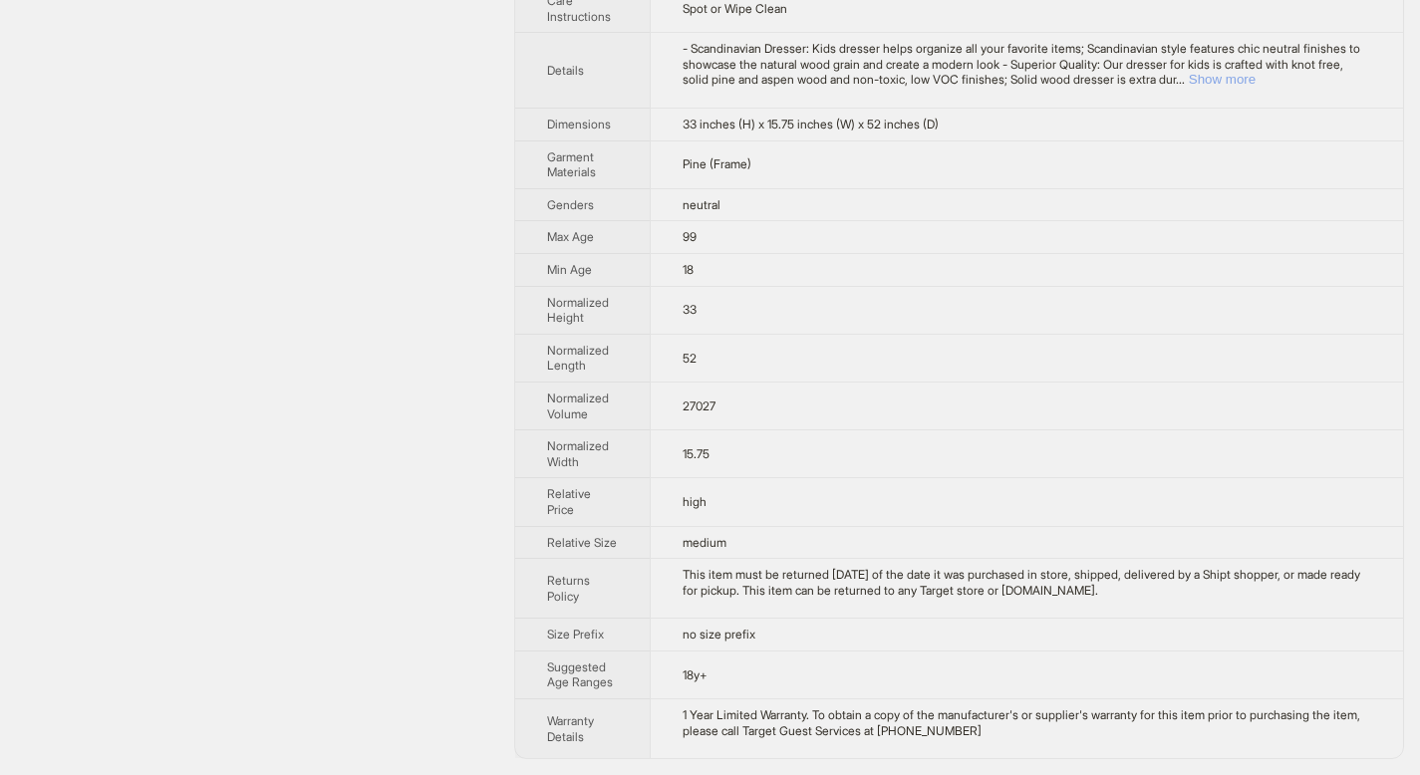
click at [1255, 83] on button "Show more" at bounding box center [1222, 79] width 67 height 15
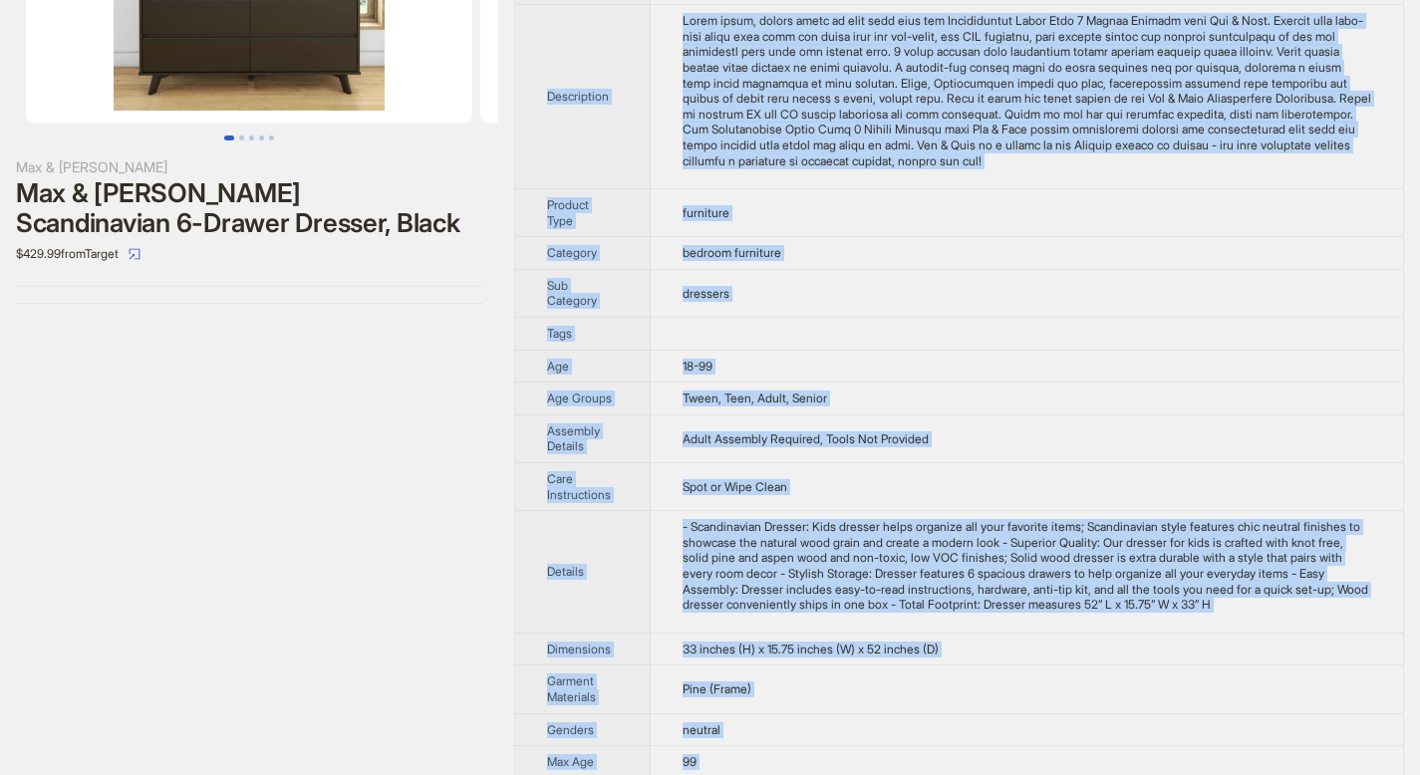
scroll to position [768, 0]
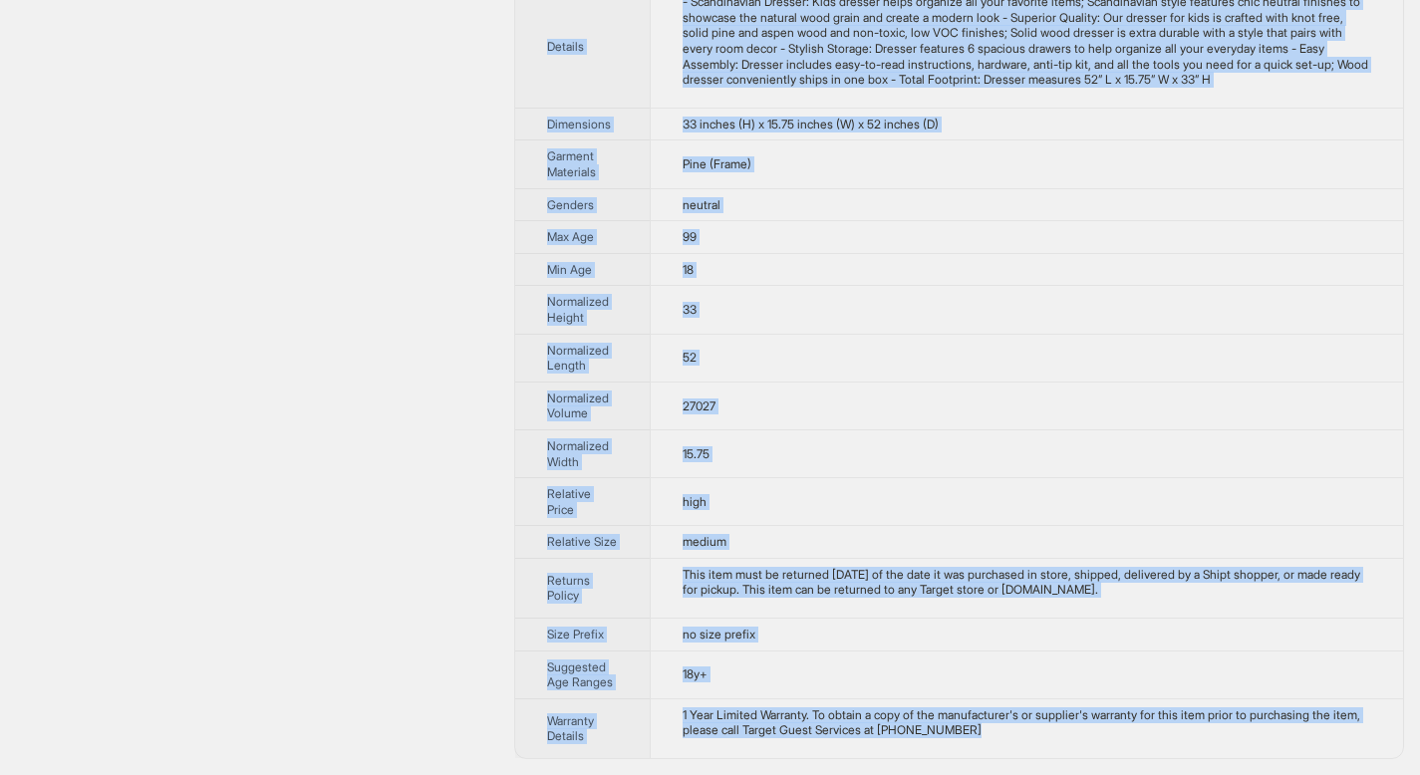
drag, startPoint x: 548, startPoint y: 70, endPoint x: 1067, endPoint y: 726, distance: 837.0
click at [1067, 726] on tbody "Brand Name Max & Lily Product Name Max & Lily Scandinavian 6-Drawer Dresser, Bl…" at bounding box center [959, 31] width 888 height 1455
copy tbody "Brand Name Max & Lily Product Name Max & Lily Scandinavian 6-Drawer Dresser, Bl…"
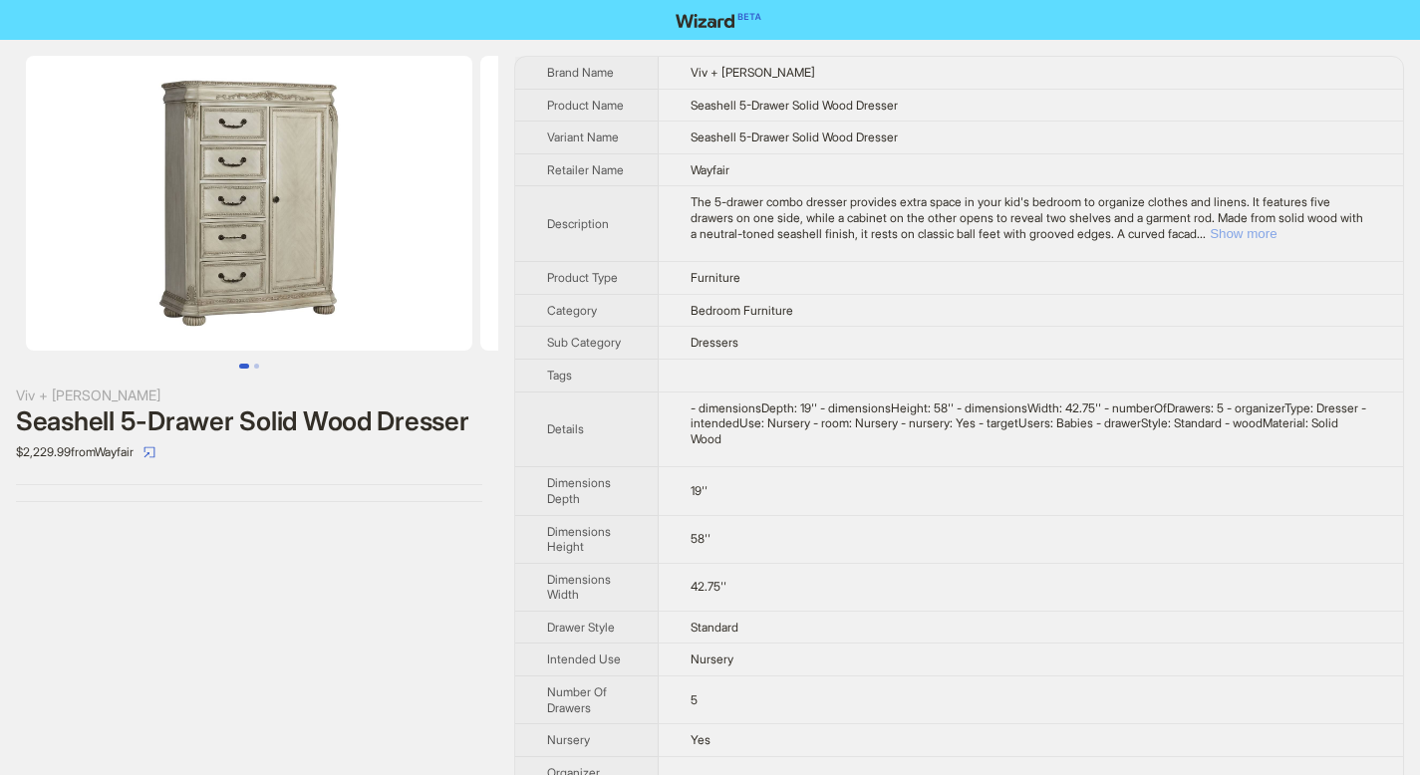
click at [1276, 228] on button "Show more" at bounding box center [1243, 233] width 67 height 15
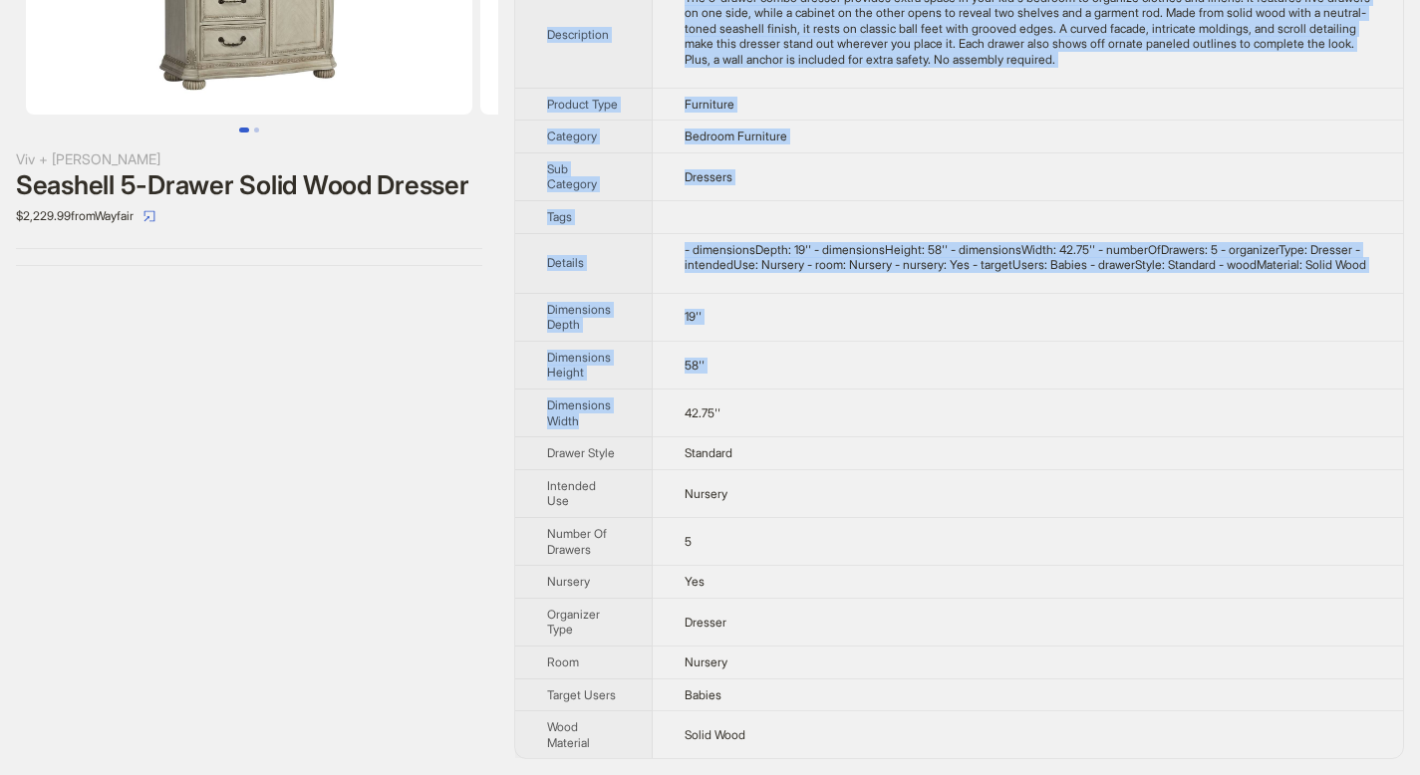
scroll to position [267, 0]
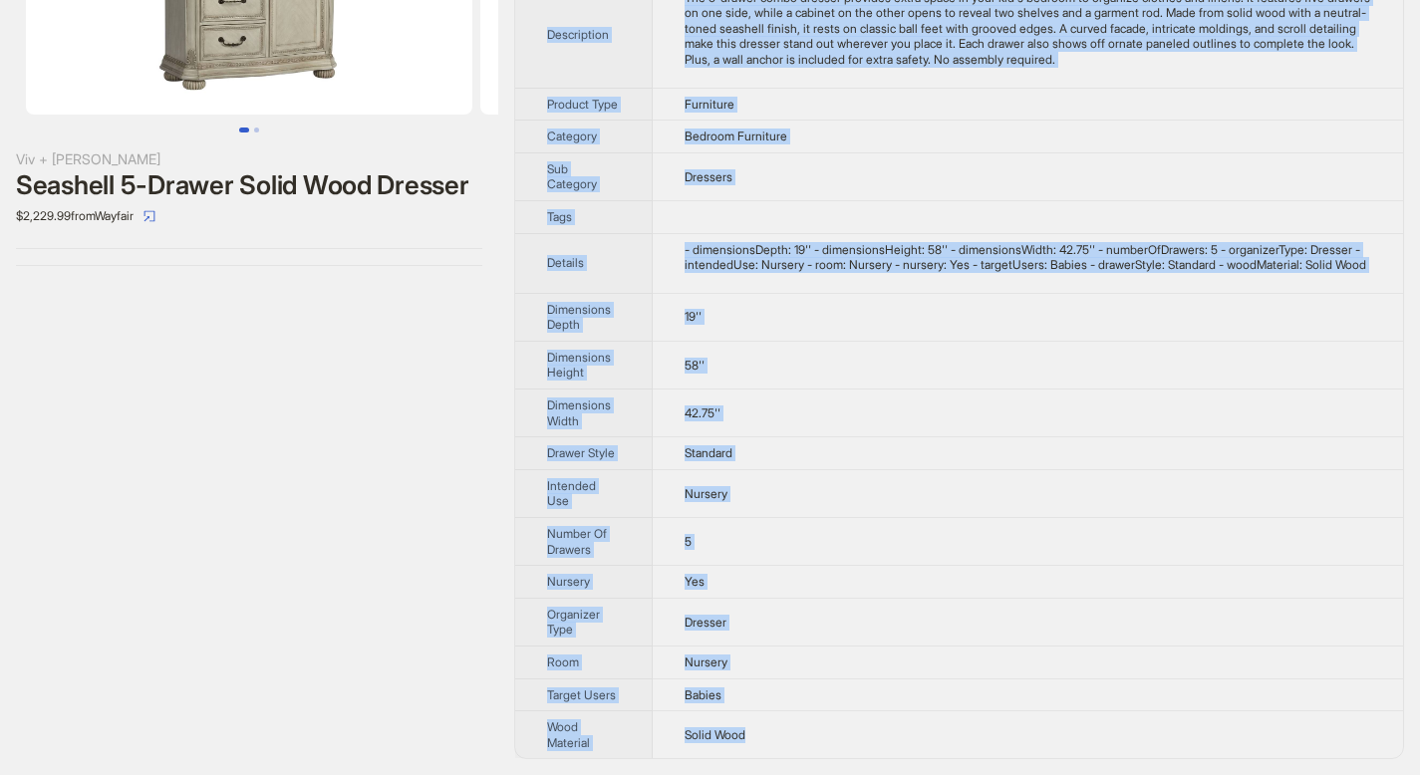
drag, startPoint x: 547, startPoint y: 68, endPoint x: 753, endPoint y: 734, distance: 697.7
click at [753, 734] on tbody "Brand Name Viv + [PERSON_NAME] Product Name Seashell 5-Drawer Solid Wood Dresse…" at bounding box center [959, 290] width 888 height 938
copy tbody "Brand Name Viv + Rae Product Name Seashell 5-Drawer Solid Wood Dresser Variant …"
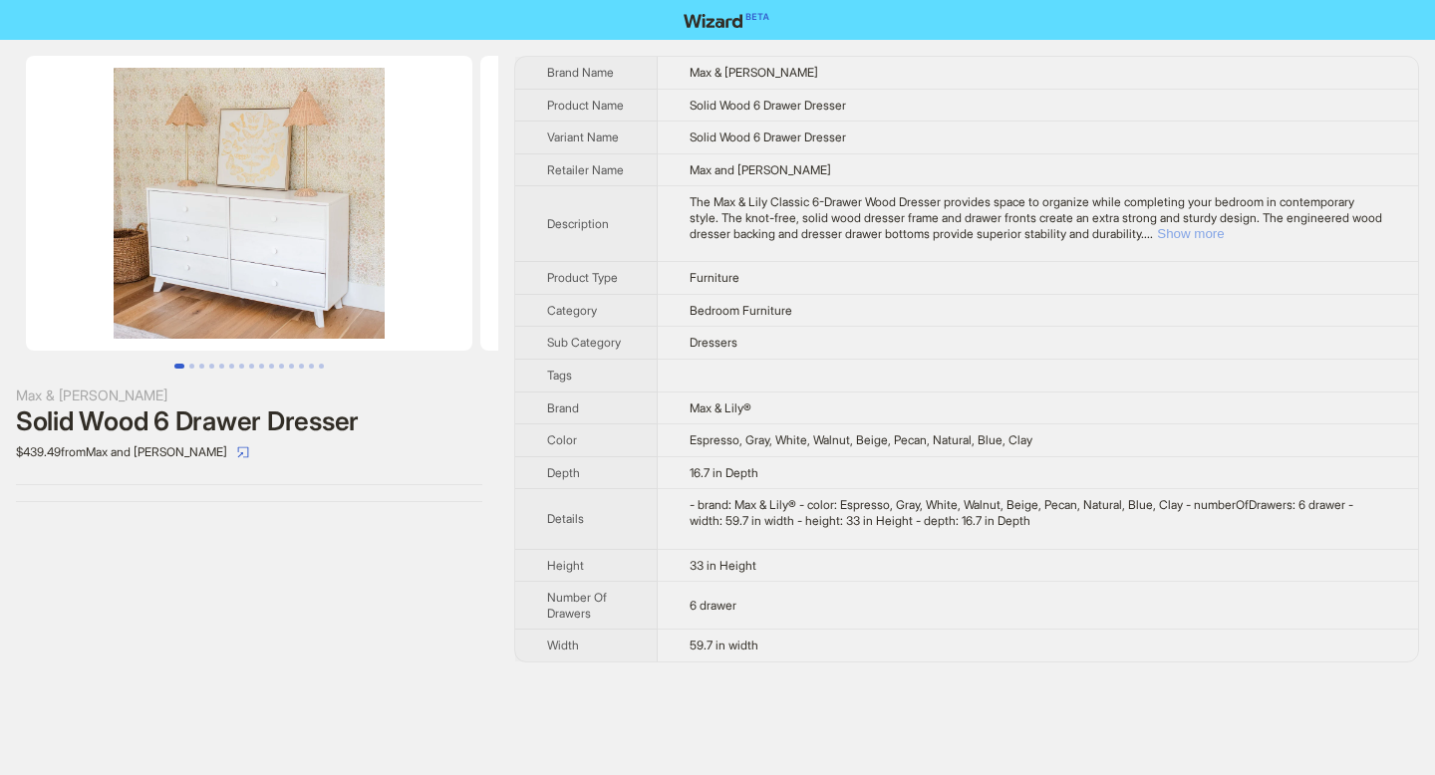
click at [1224, 232] on button "Show more" at bounding box center [1190, 233] width 67 height 15
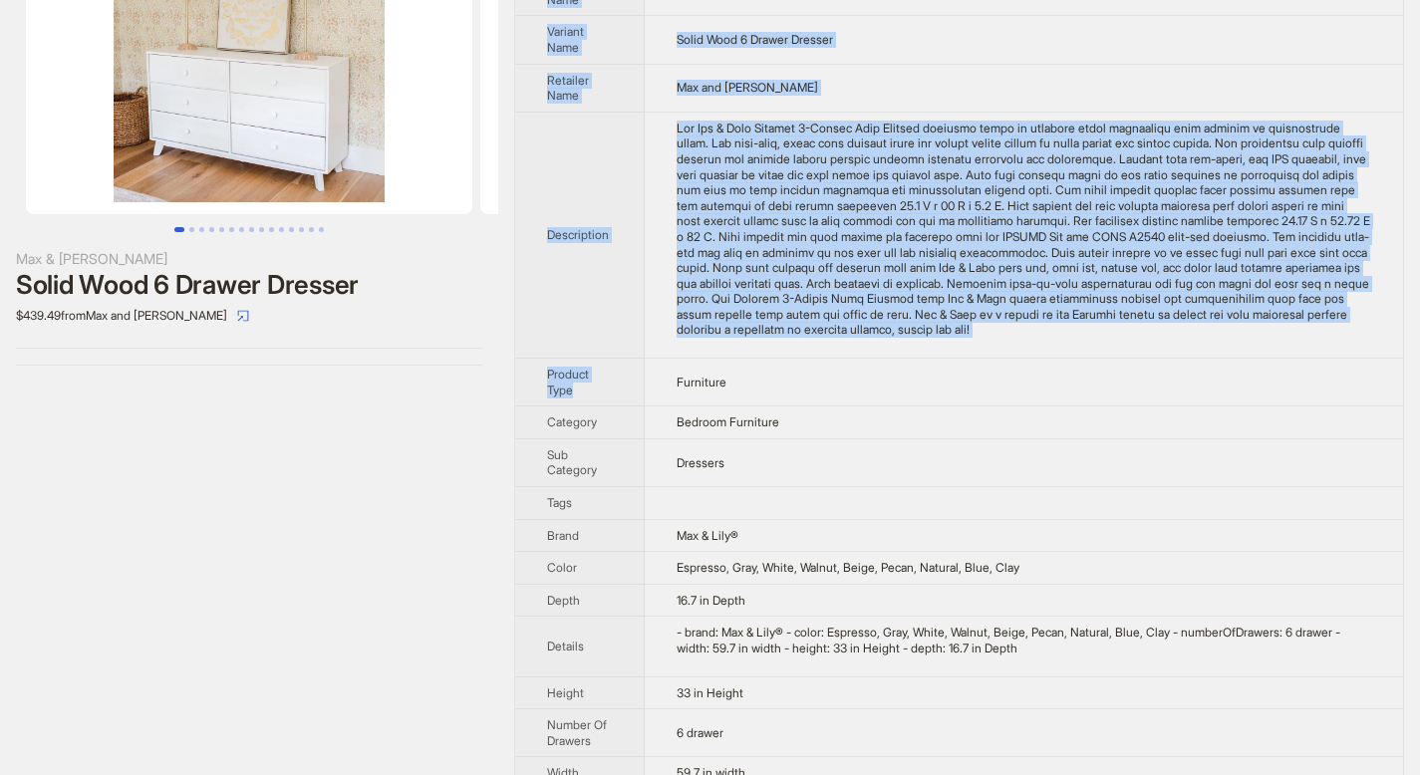
scroll to position [182, 0]
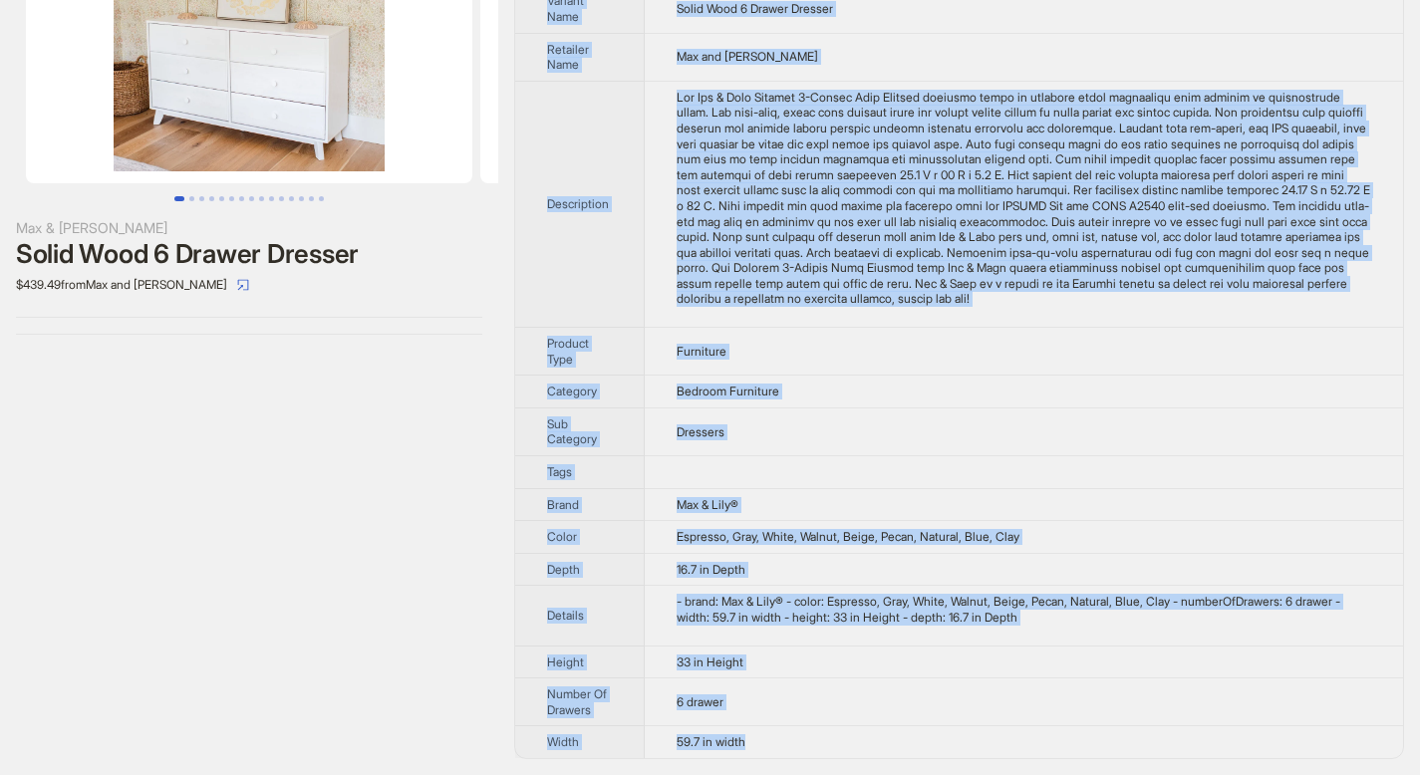
drag, startPoint x: 548, startPoint y: 70, endPoint x: 769, endPoint y: 746, distance: 711.8
click at [769, 746] on tbody "Brand Name Max & Lily Product Name Solid Wood 6 Drawer Dresser Variant Name Sol…" at bounding box center [959, 323] width 888 height 869
copy tbody "Brand Name Max & Lily Product Name Solid Wood 6 Drawer Dresser Variant Name Sol…"
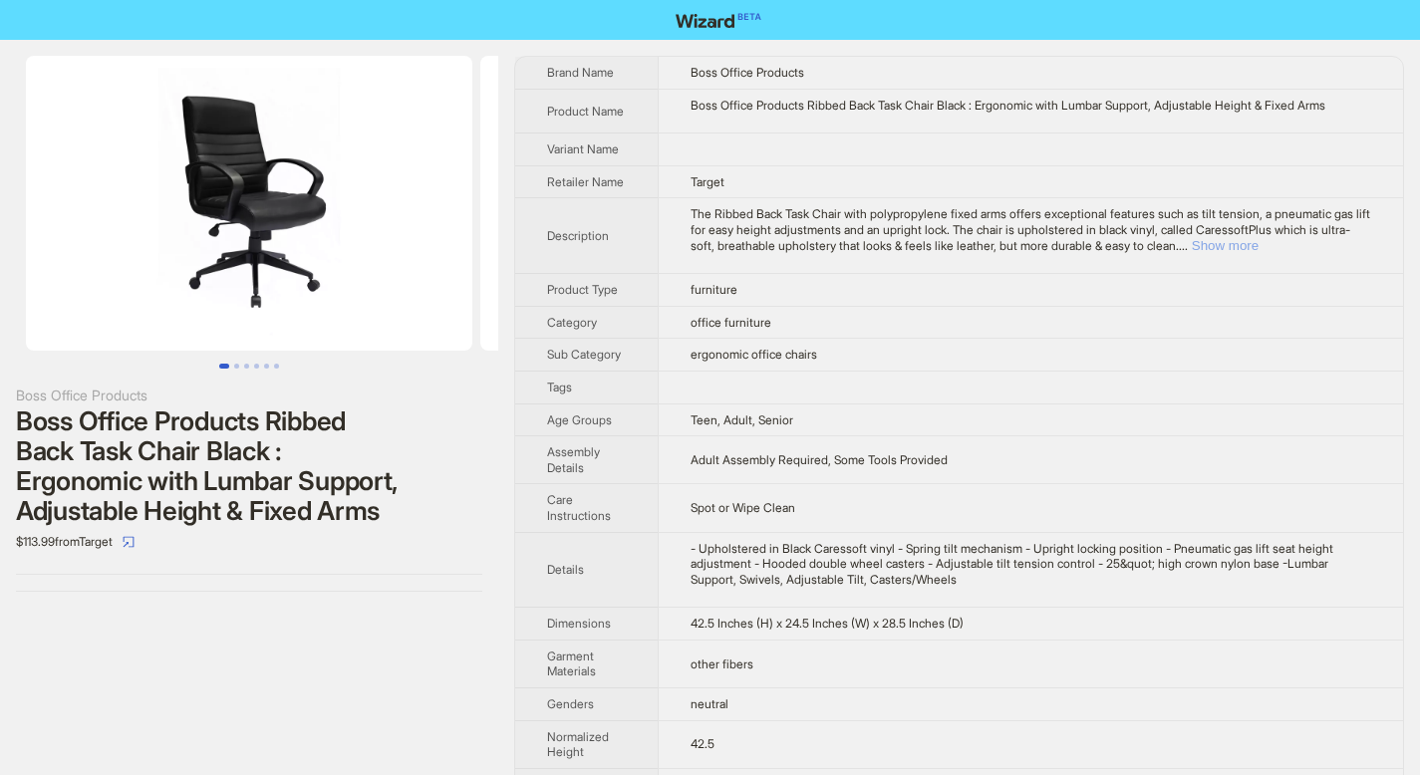
click at [1258, 247] on button "Show more" at bounding box center [1225, 245] width 67 height 15
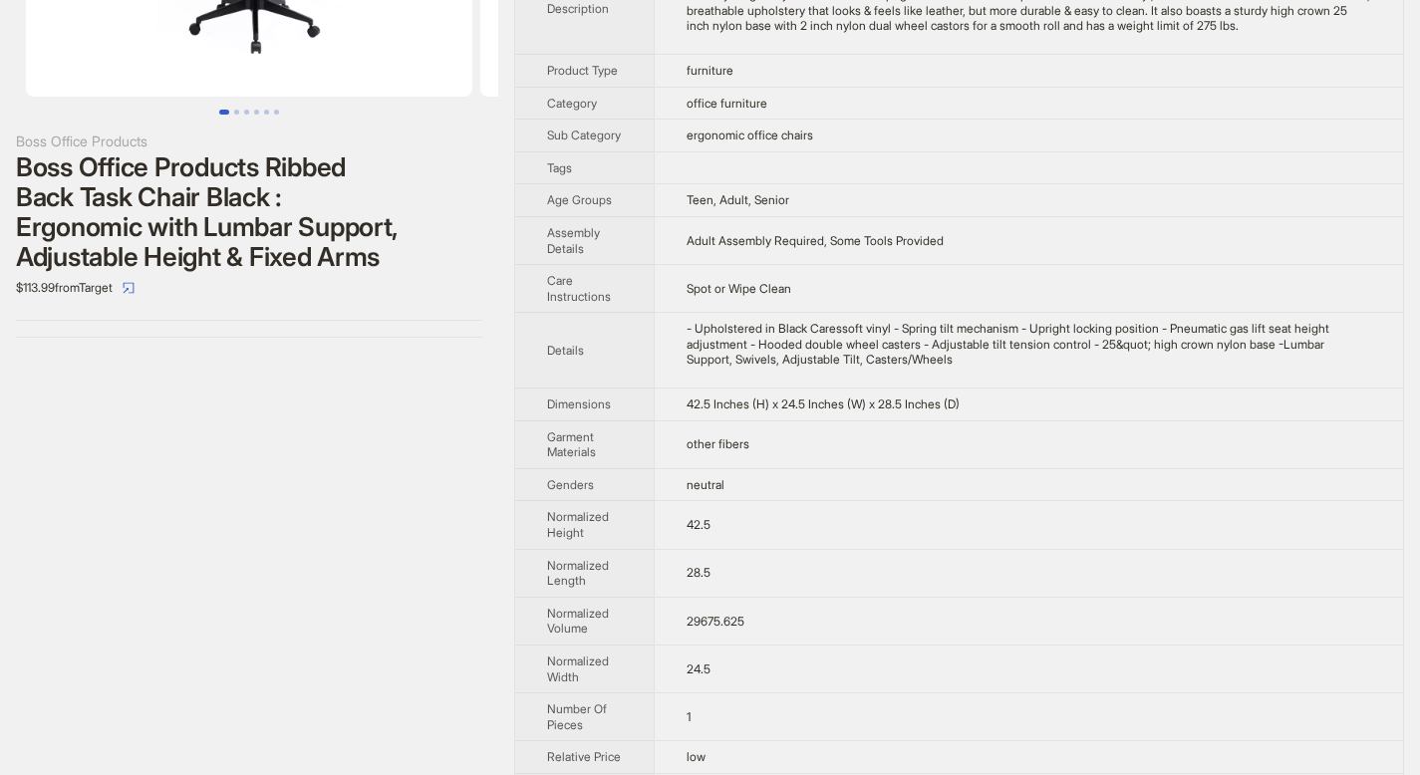
scroll to position [565, 0]
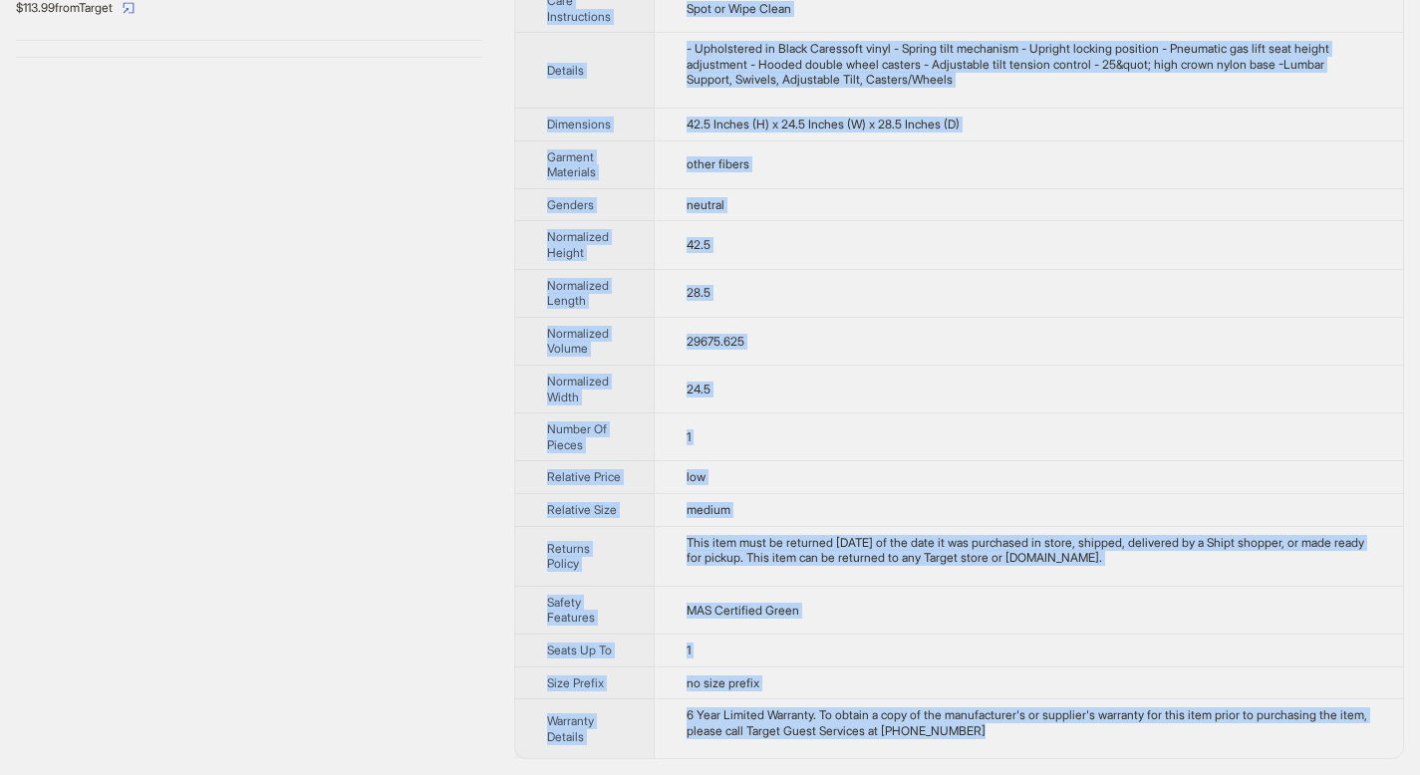
drag, startPoint x: 549, startPoint y: 72, endPoint x: 1058, endPoint y: 735, distance: 836.4
click at [1058, 735] on tbody "Brand Name Boss Office Products Product Name Boss Office Products Ribbed Back T…" at bounding box center [959, 140] width 888 height 1235
copy tbody "Brand Name Boss Office Products Product Name Boss Office Products Ribbed Back T…"
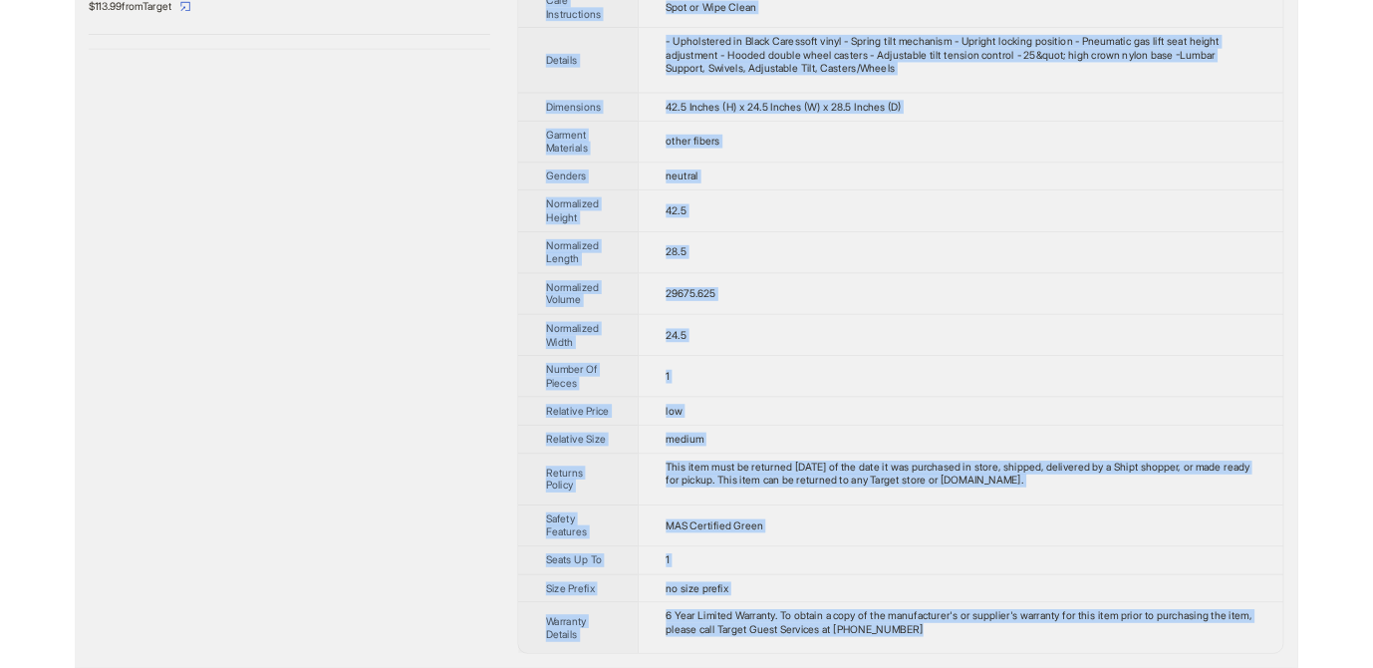
scroll to position [0, 0]
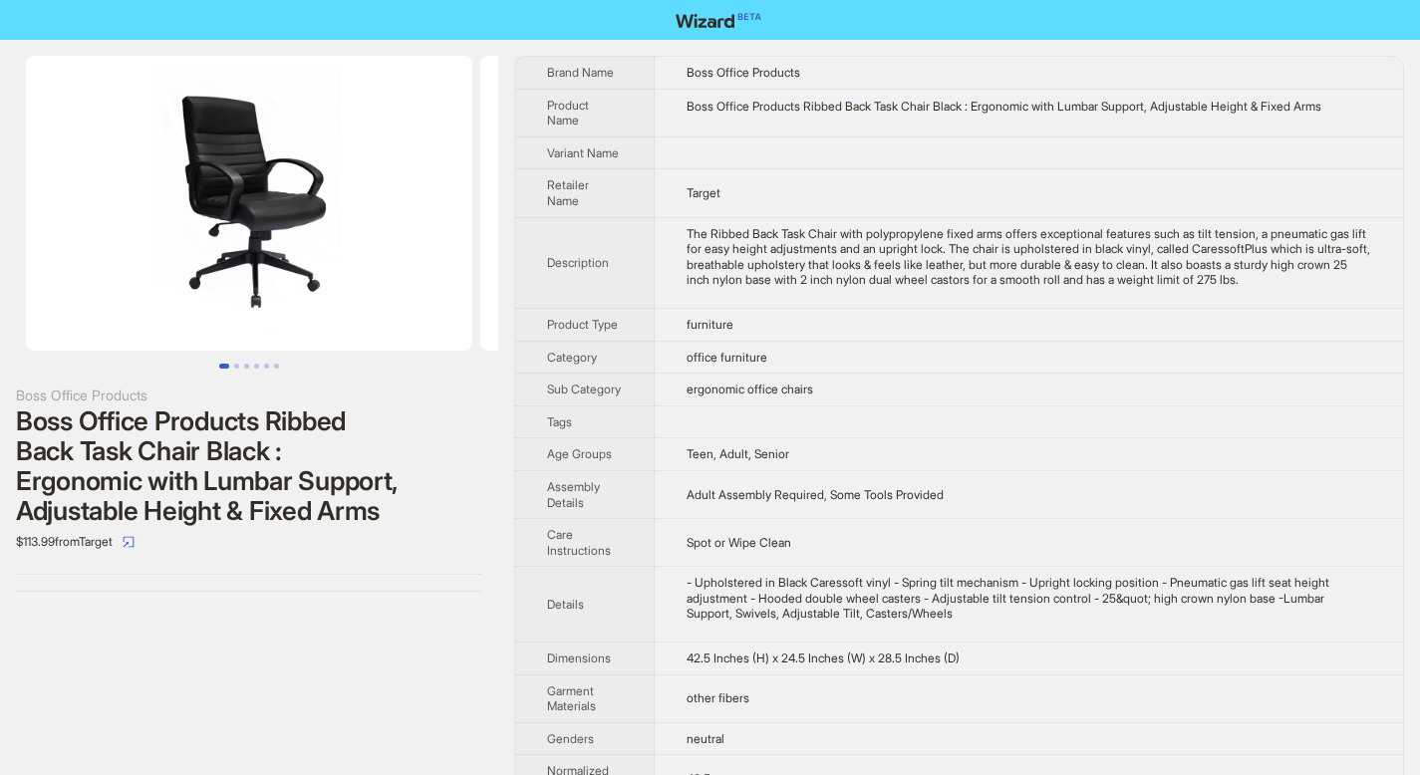
click at [542, 201] on th "Retailer Name" at bounding box center [584, 193] width 138 height 48
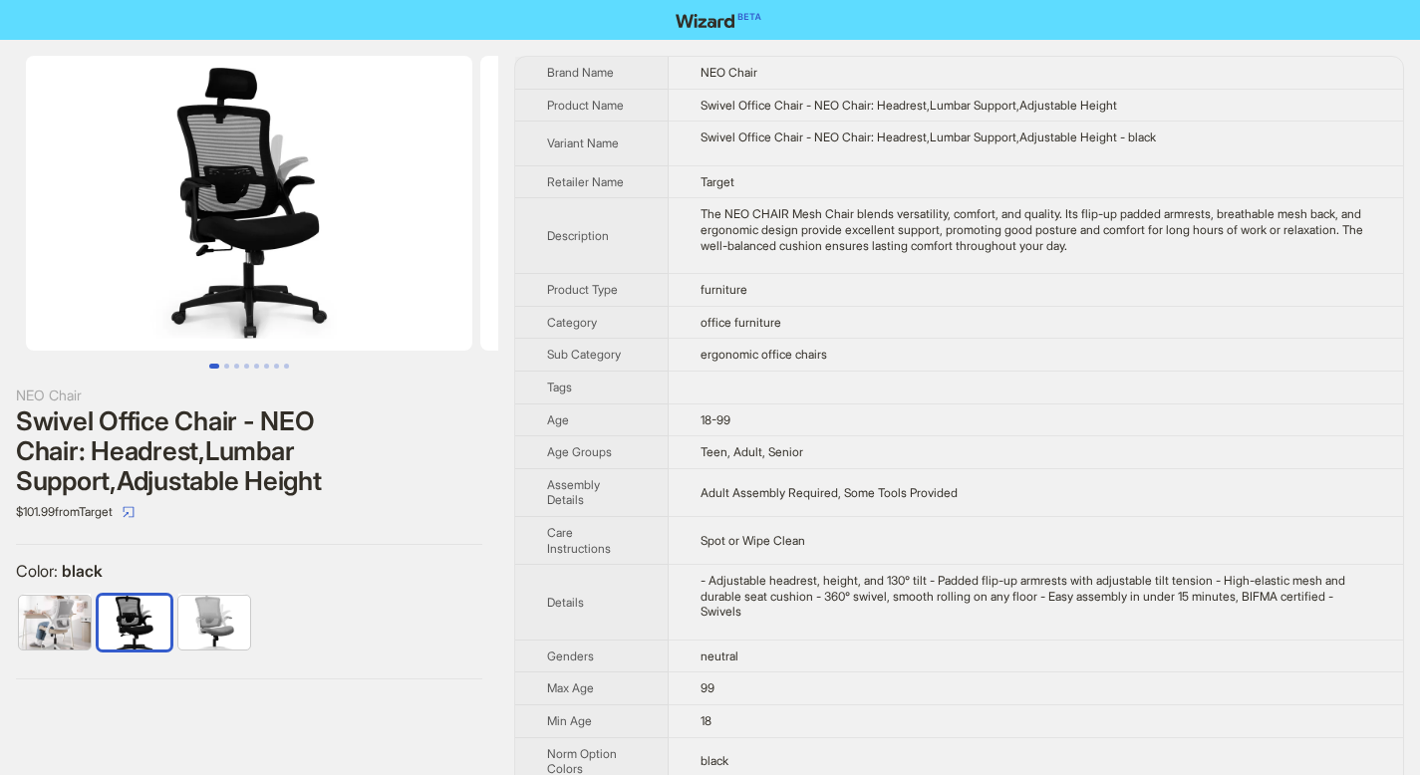
click at [551, 68] on span "Brand Name" at bounding box center [580, 72] width 67 height 15
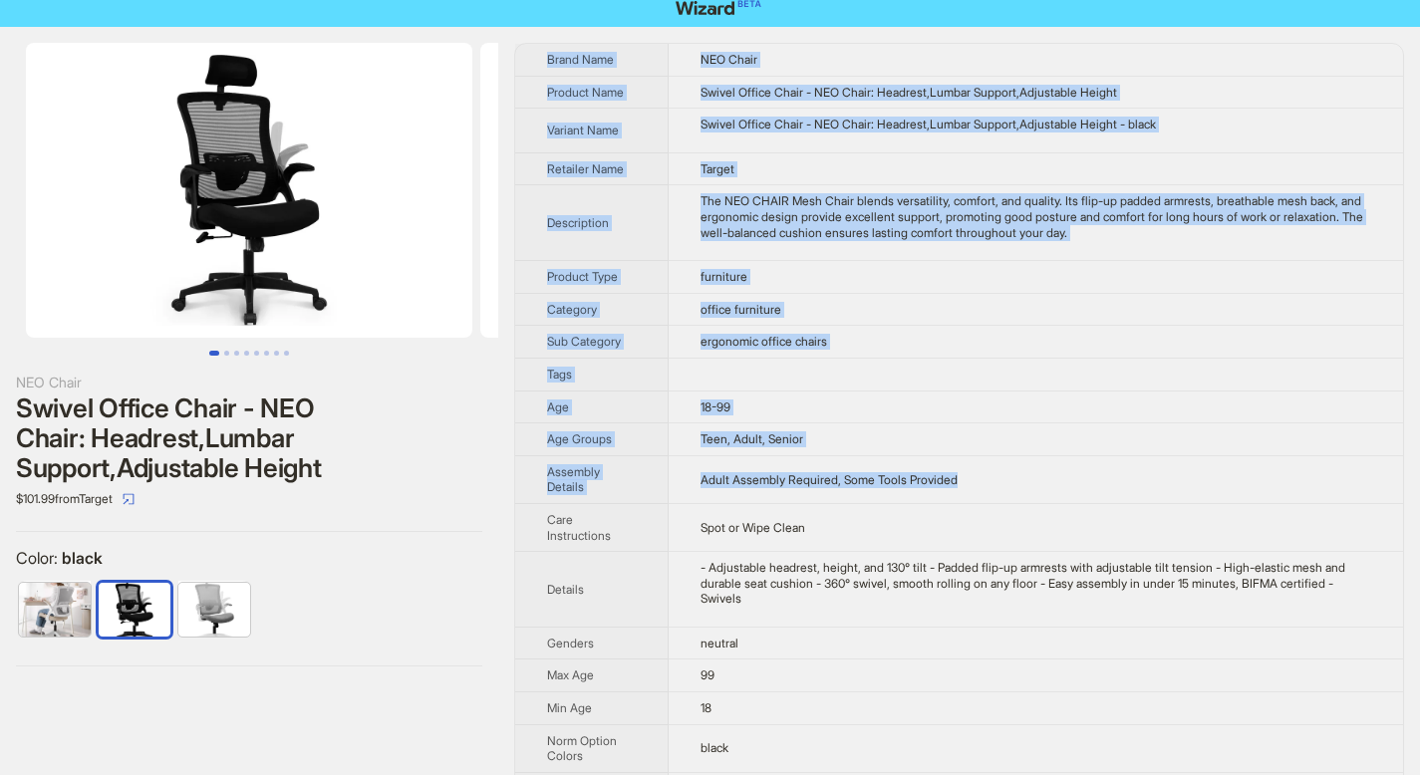
scroll to position [420, 0]
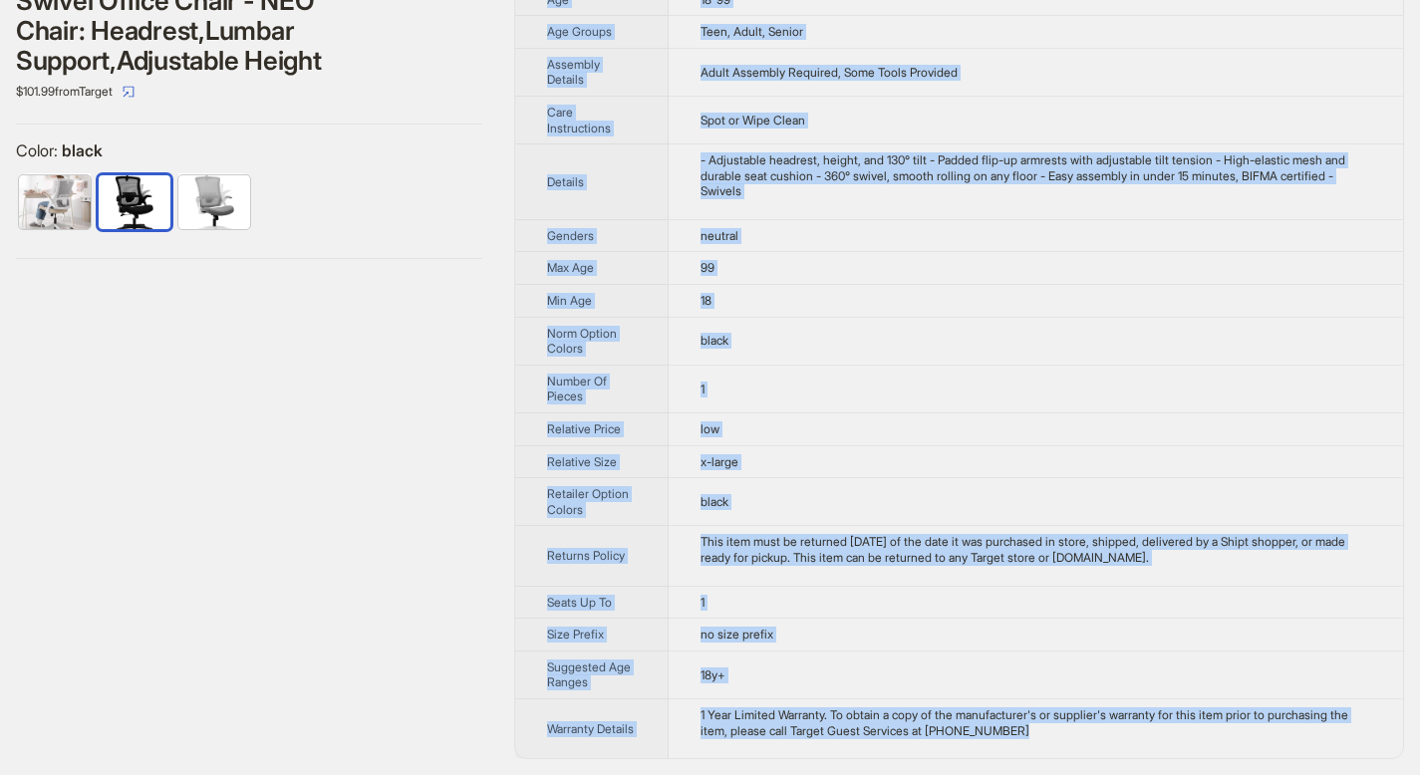
drag, startPoint x: 549, startPoint y: 68, endPoint x: 1079, endPoint y: 750, distance: 864.2
click at [1079, 750] on tbody "Brand Name NEO Chair Product Name Swivel Office Chair - NEO Chair: Headrest,Lum…" at bounding box center [959, 197] width 888 height 1122
copy tbody "Lorem Ipsu DOL Sitam Consect Adip Elitse Doeius Tempo - INC Utlab: Etdolore,Mag…"
click at [352, 221] on div at bounding box center [249, 207] width 466 height 70
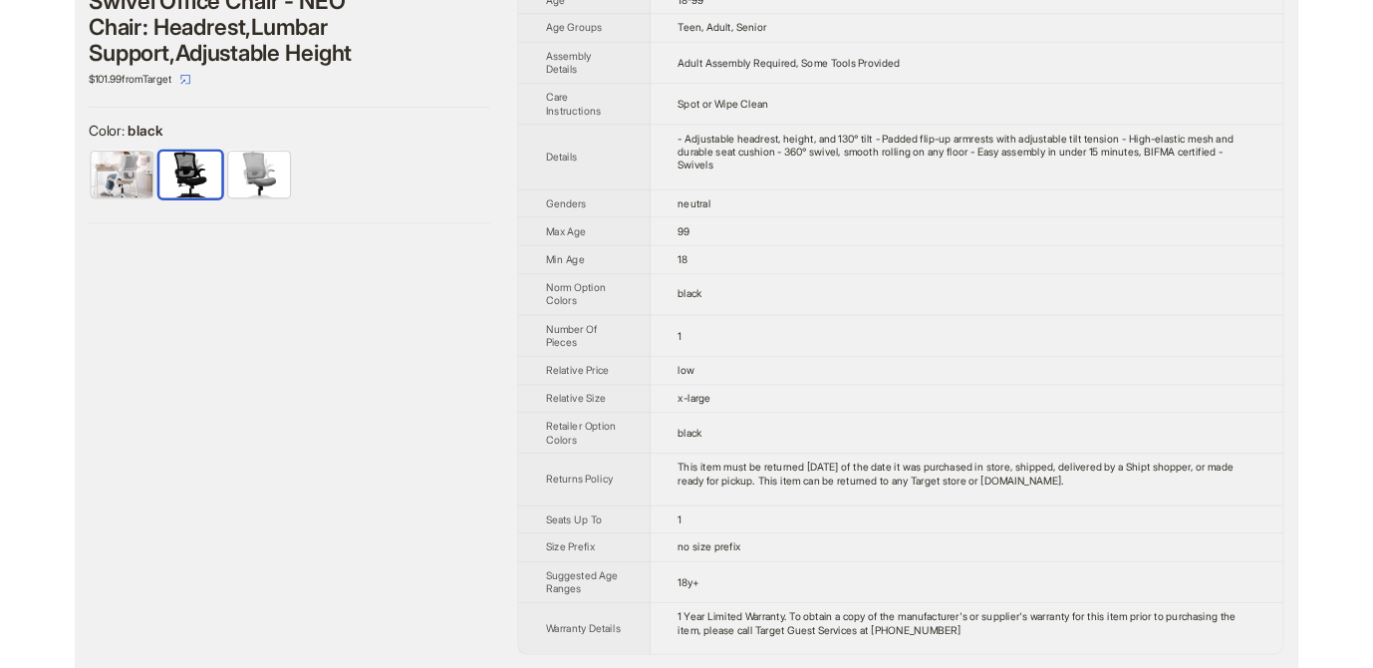
scroll to position [0, 0]
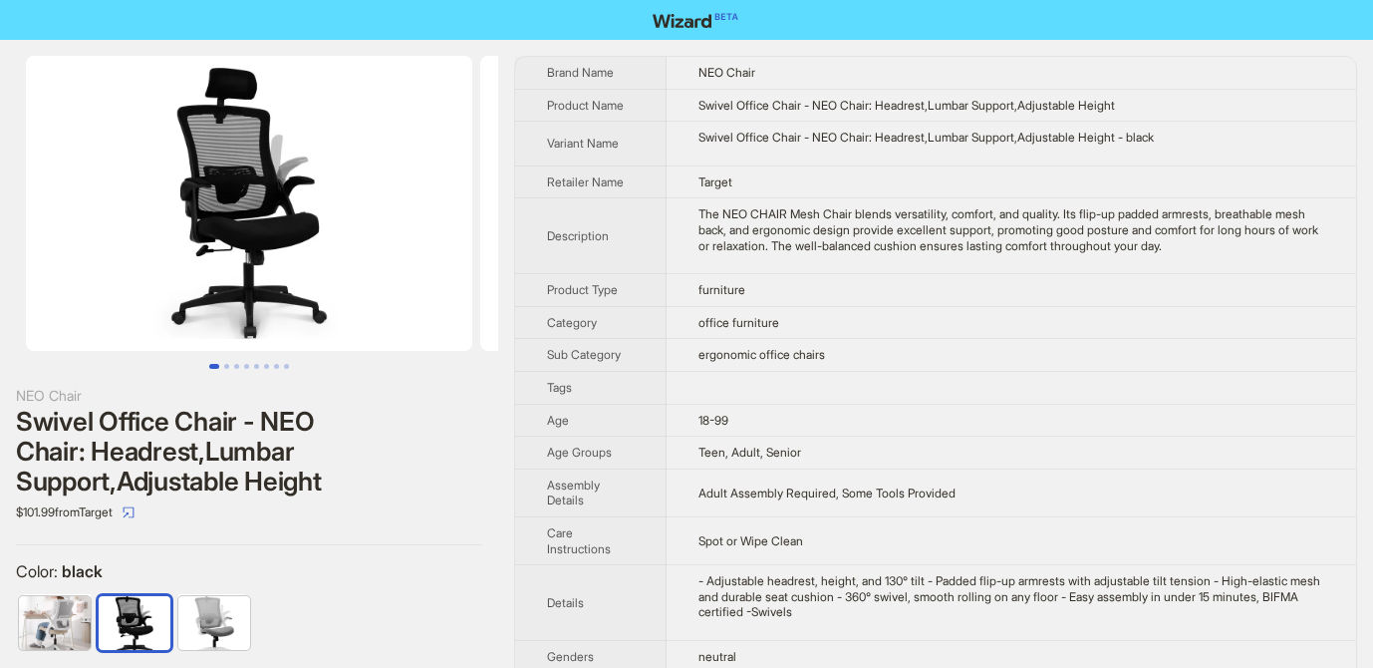
click at [453, 394] on div "NEO Chair" at bounding box center [249, 396] width 466 height 22
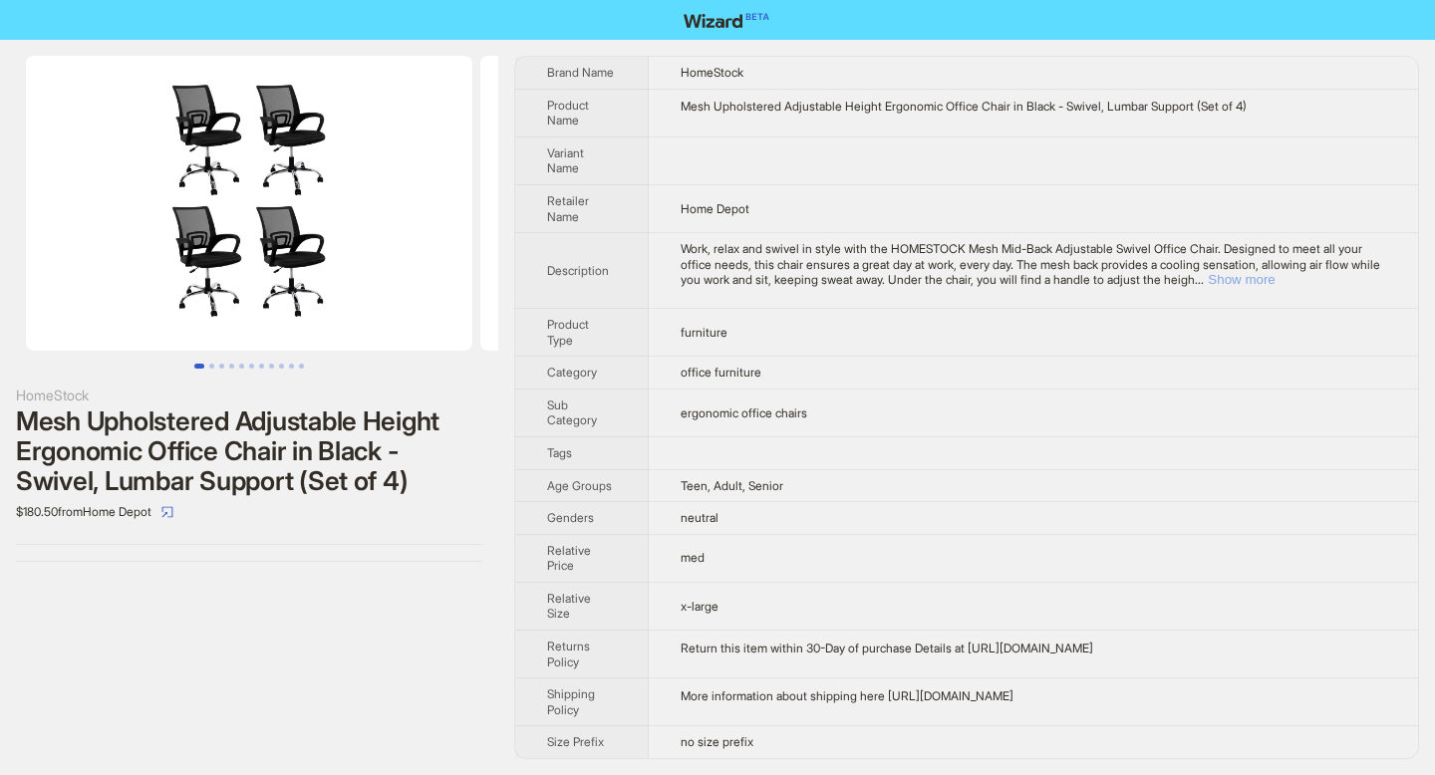
click at [1274, 285] on button "Show more" at bounding box center [1241, 279] width 67 height 15
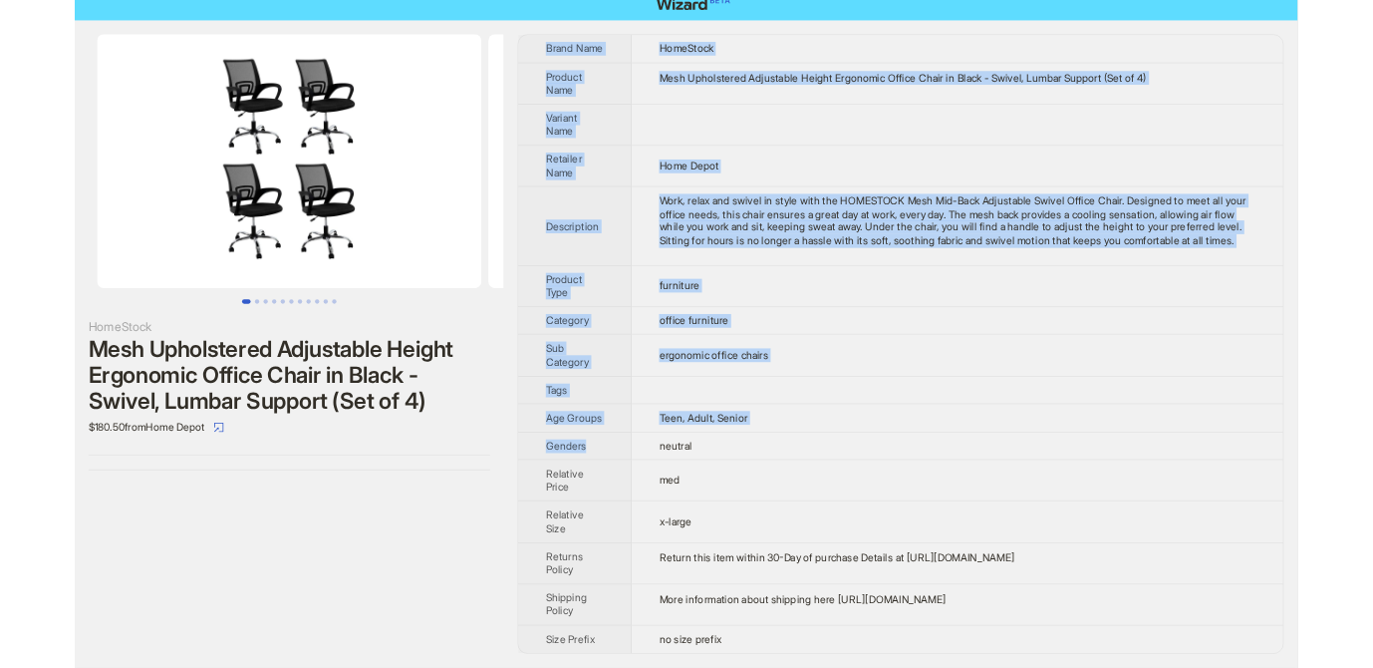
scroll to position [47, 0]
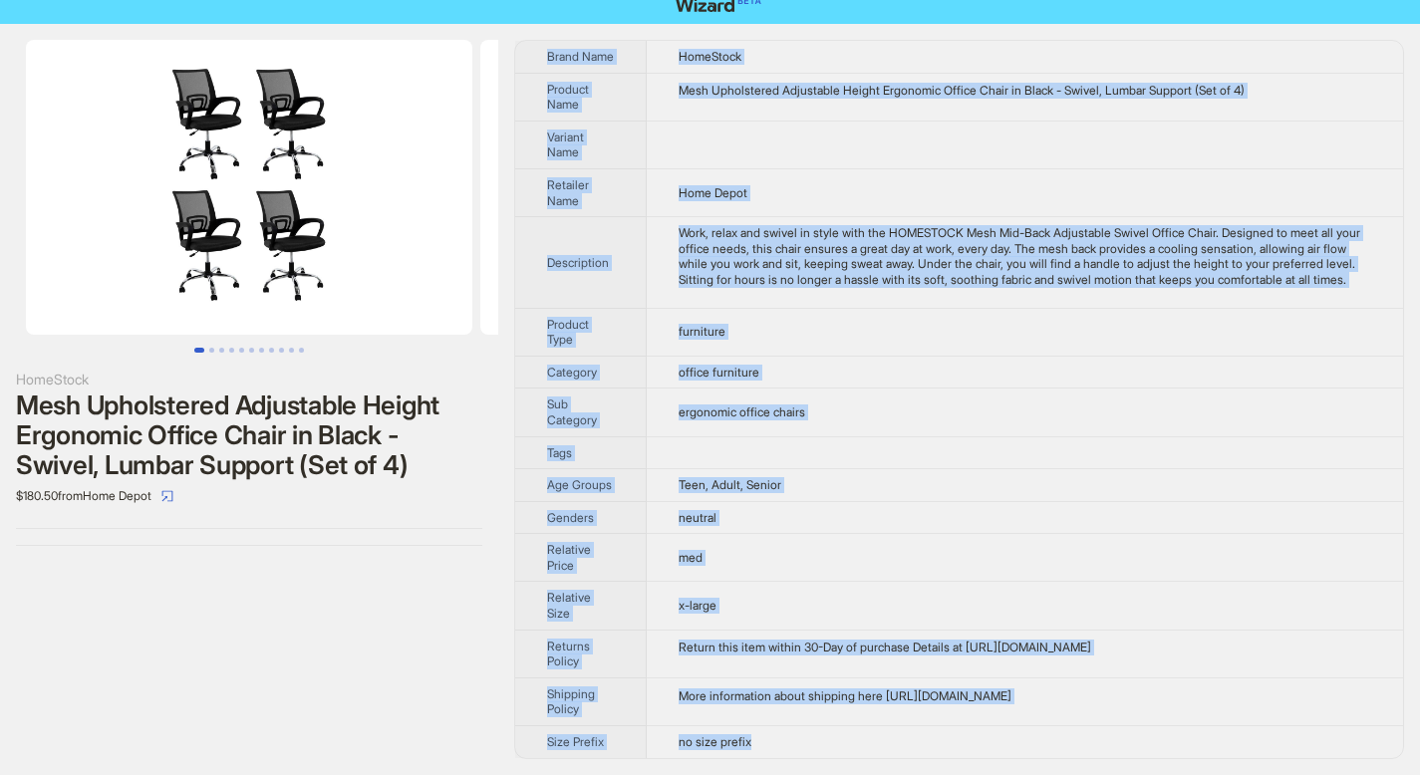
copy tbody "Brand Name HomeStock Product Name Mesh Upholstered Adjustable Height Ergonomic …"
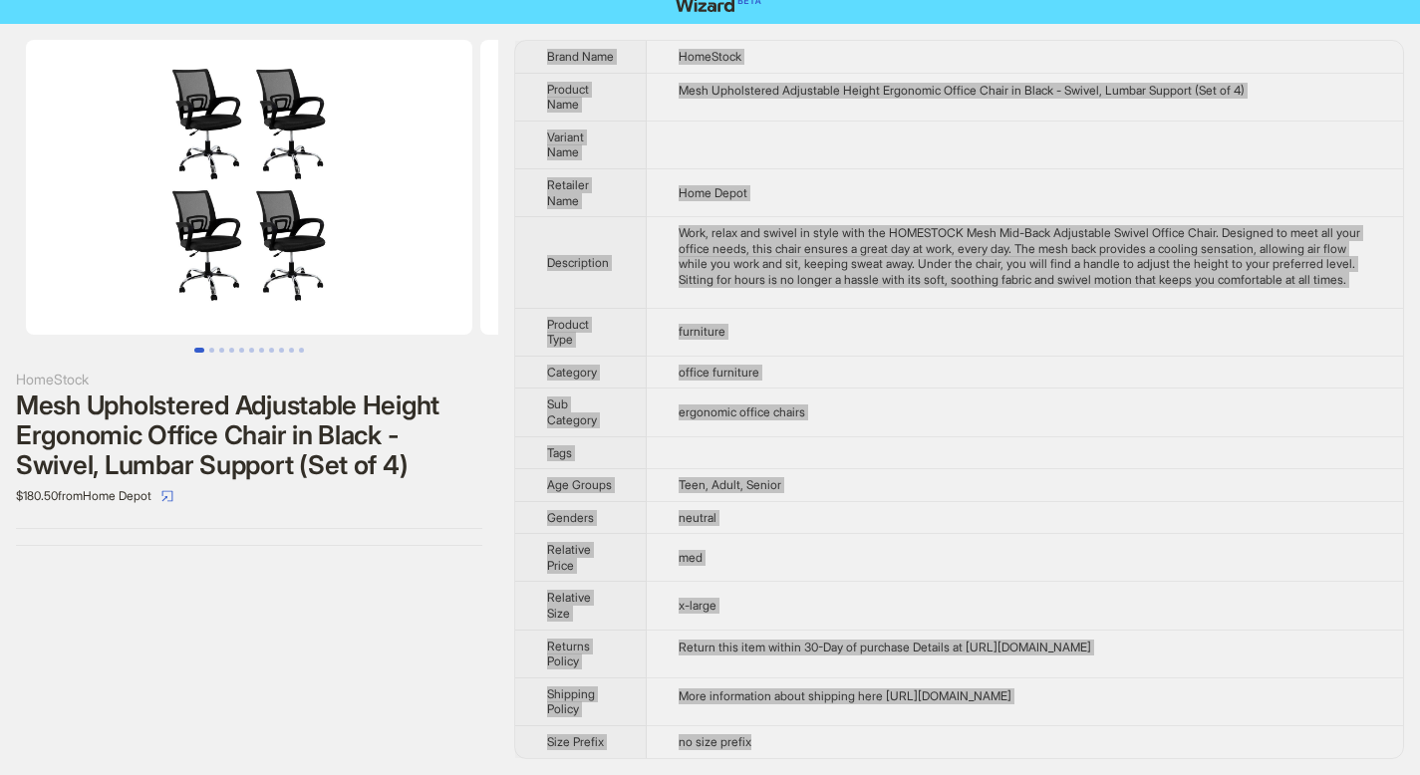
drag, startPoint x: 767, startPoint y: 751, endPoint x: 419, endPoint y: 1, distance: 826.9
click at [0, 24] on div "HomeStock Mesh Upholstered Adjustable Height Ergonomic Office Chair in Black - …" at bounding box center [710, 399] width 1420 height 751
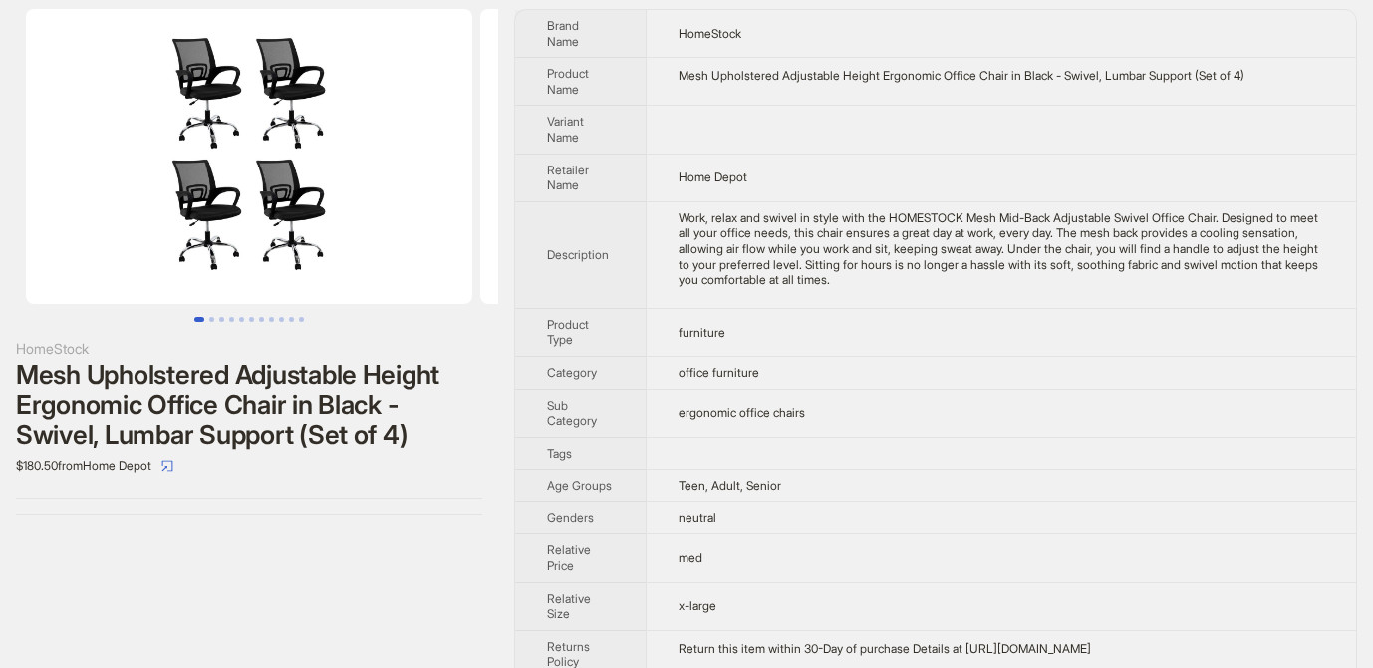
click at [501, 378] on div "HomeStock Mesh Upholstered Adjustable Height Ergonomic Office Chair in Black - …" at bounding box center [686, 384] width 1373 height 782
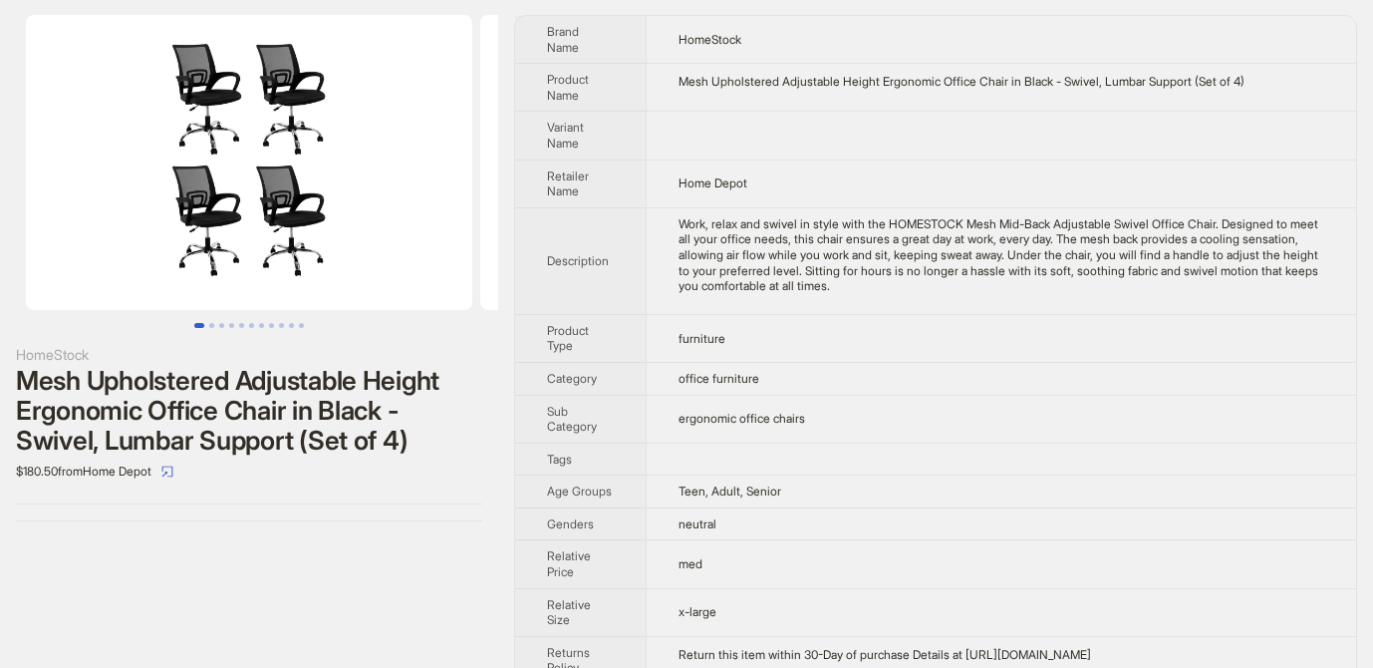
scroll to position [0, 0]
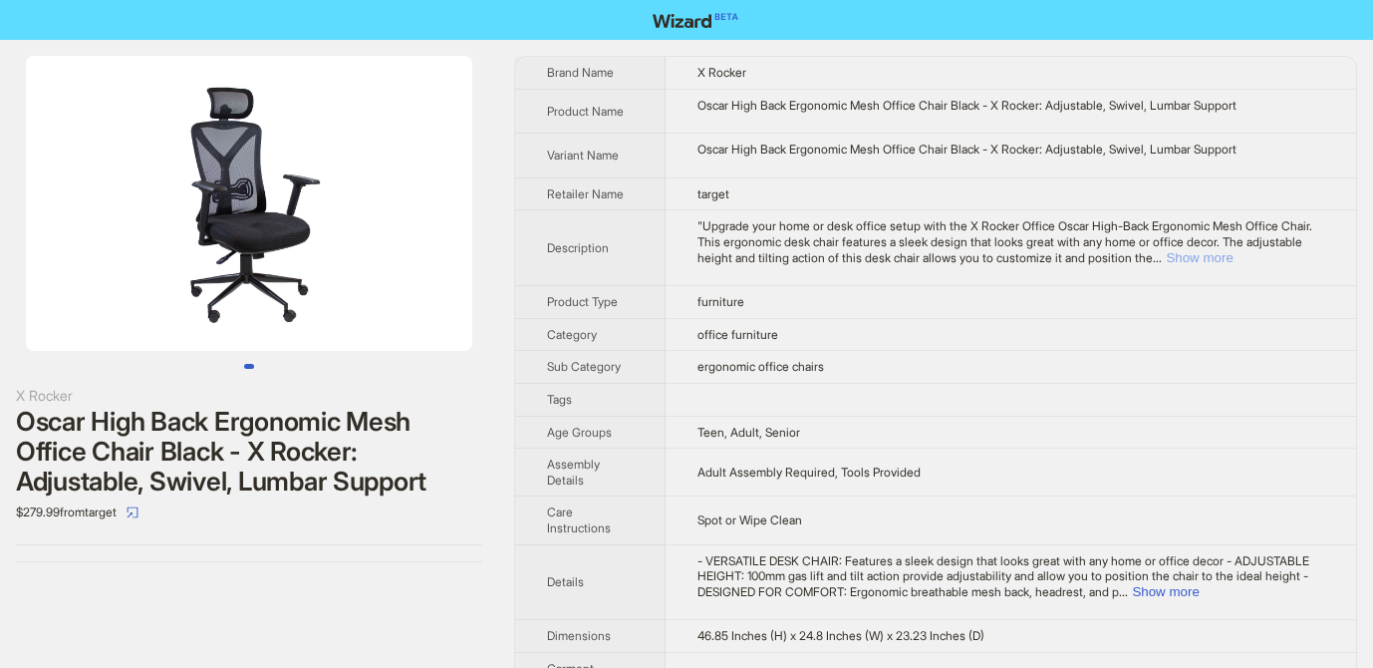
click at [1232, 252] on button "Show more" at bounding box center [1199, 257] width 67 height 15
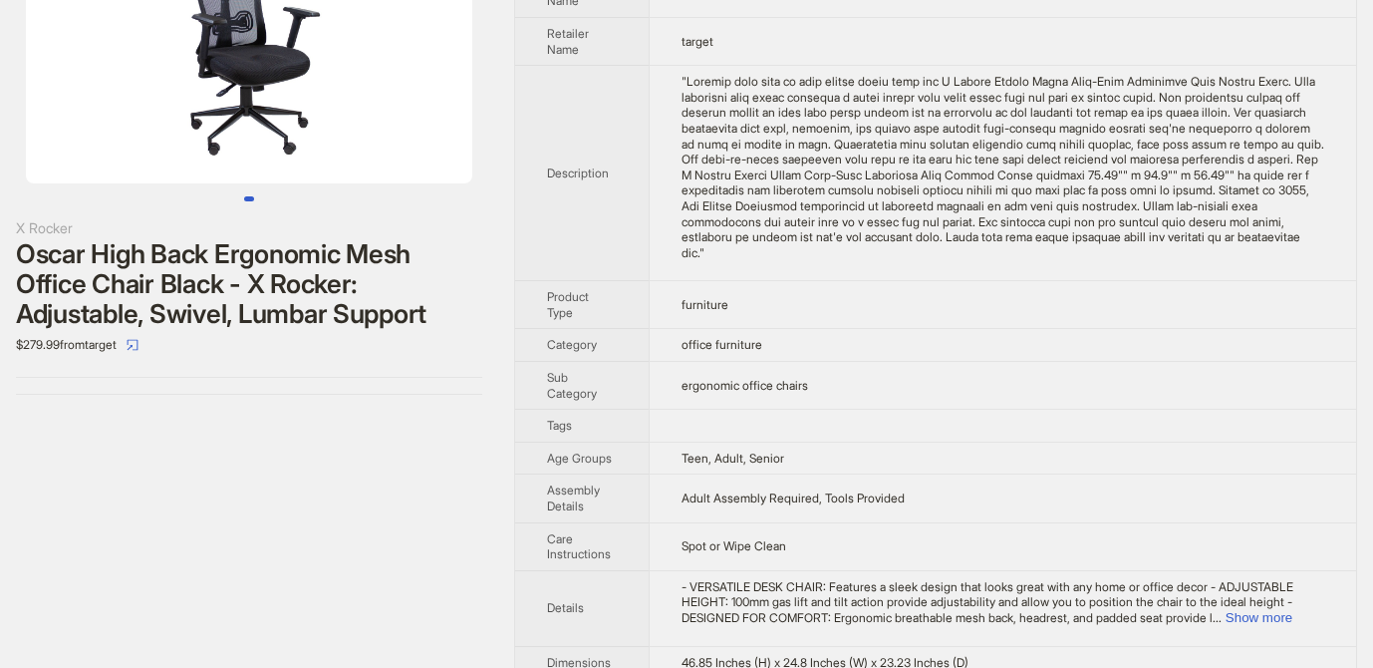
scroll to position [168, 0]
click at [1292, 616] on button "Show more" at bounding box center [1259, 616] width 67 height 15
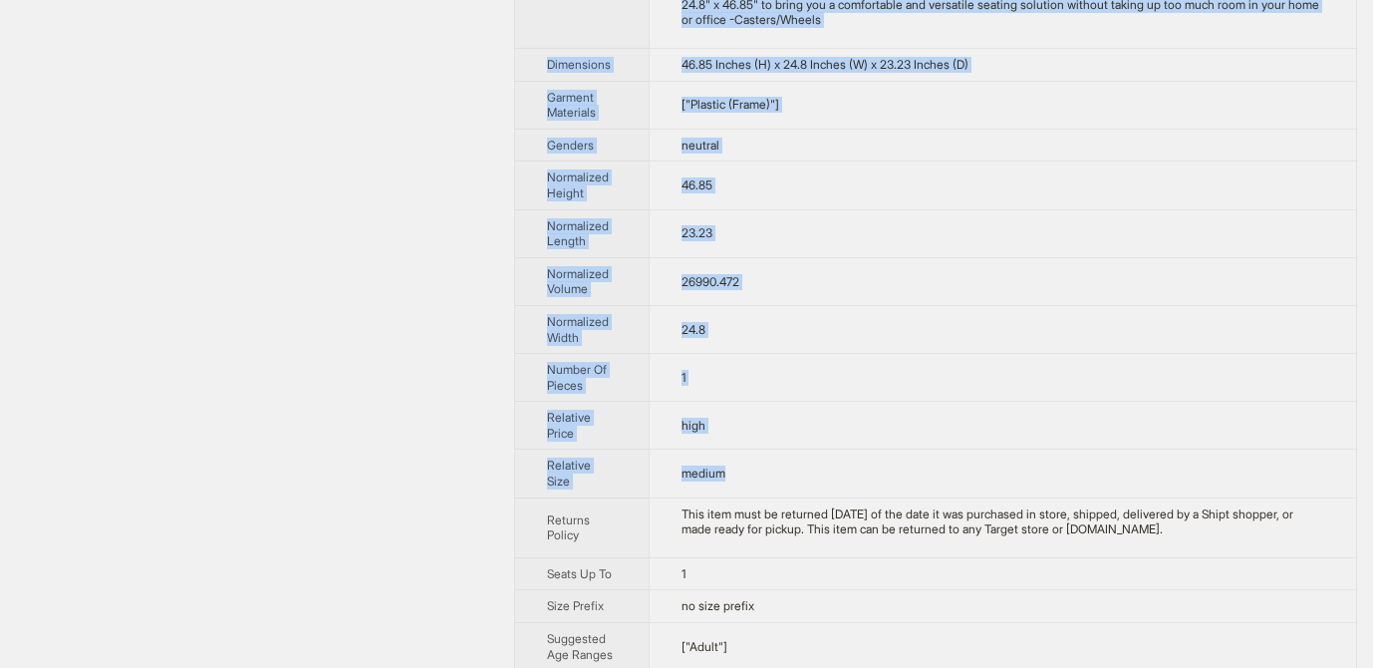
scroll to position [923, 0]
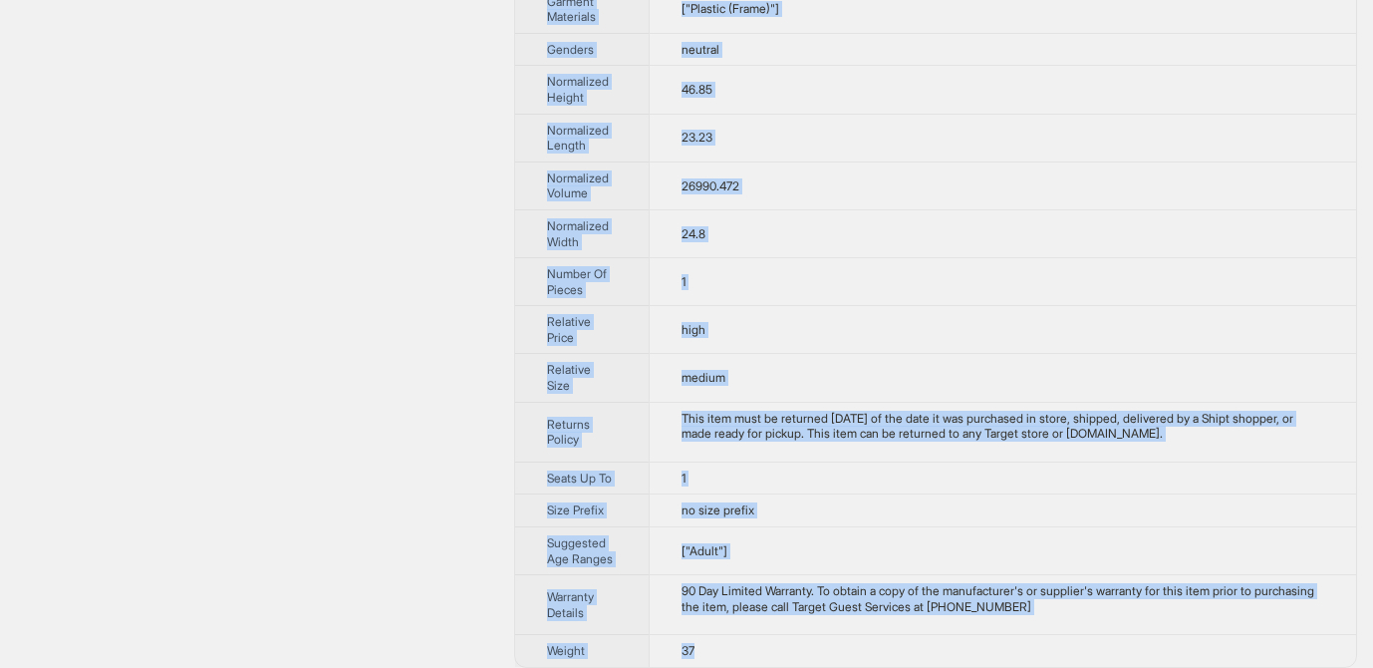
drag, startPoint x: 549, startPoint y: 70, endPoint x: 779, endPoint y: 638, distance: 612.8
copy tbody "Brand Name X Rocker Product Name Oscar High Back Ergonomic Mesh Office Chair Bl…"
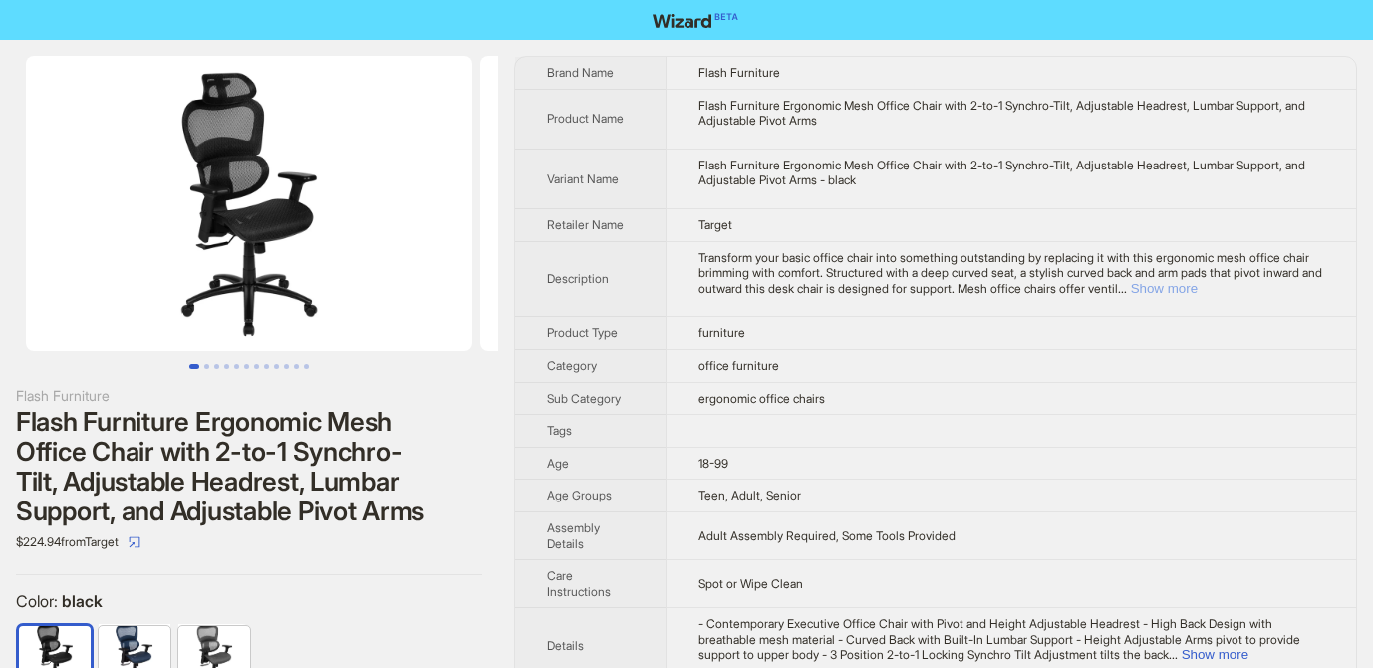
click at [1198, 285] on button "Show more" at bounding box center [1164, 288] width 67 height 15
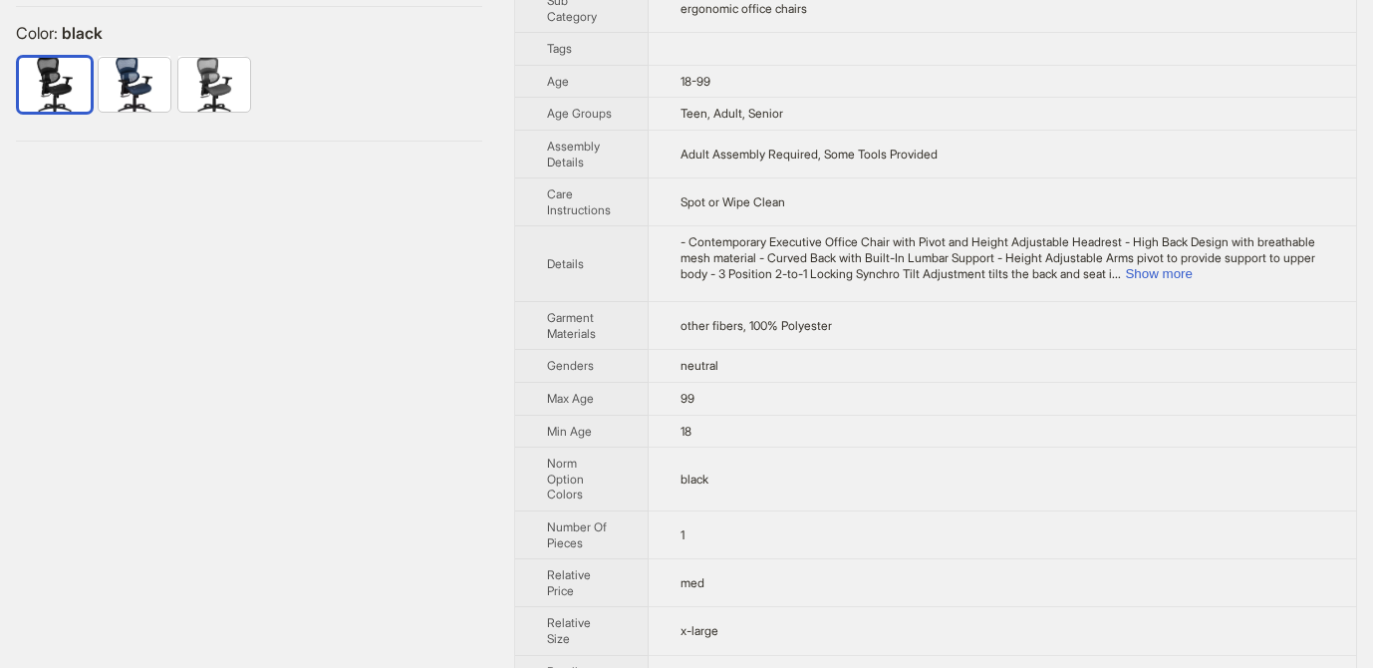
scroll to position [440, 0]
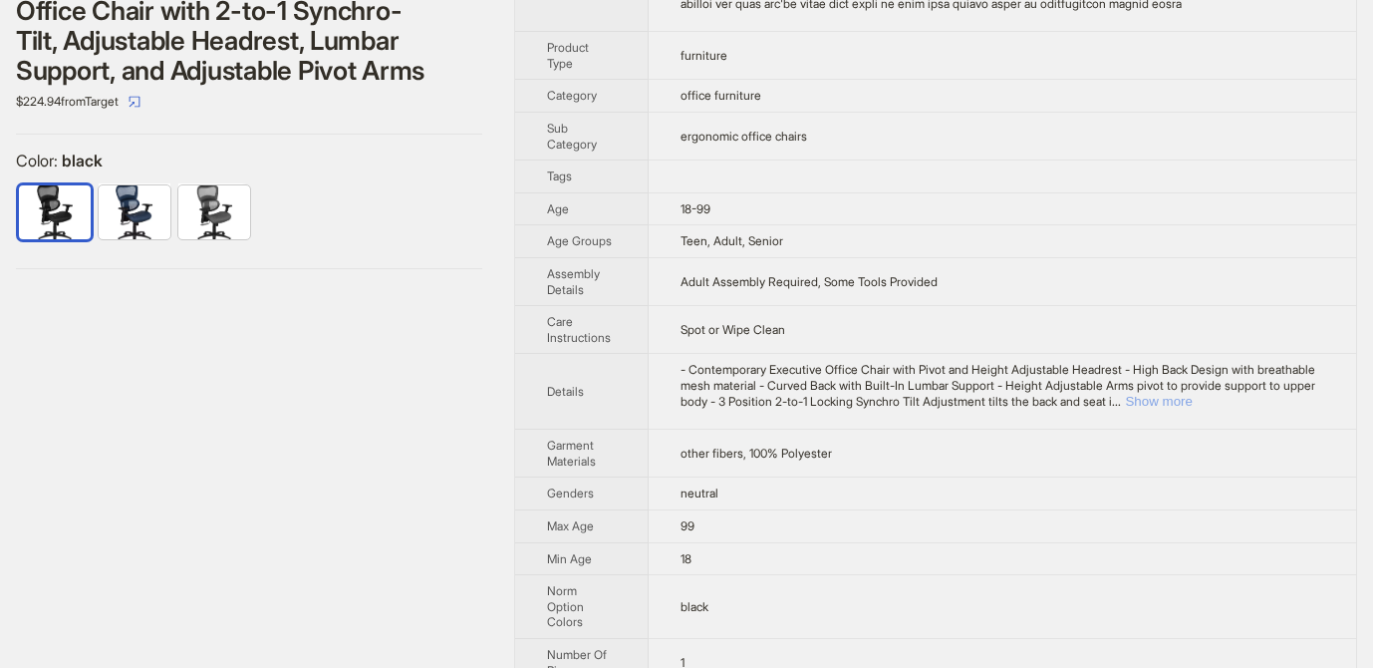
click at [1192, 409] on button "Show more" at bounding box center [1158, 401] width 67 height 15
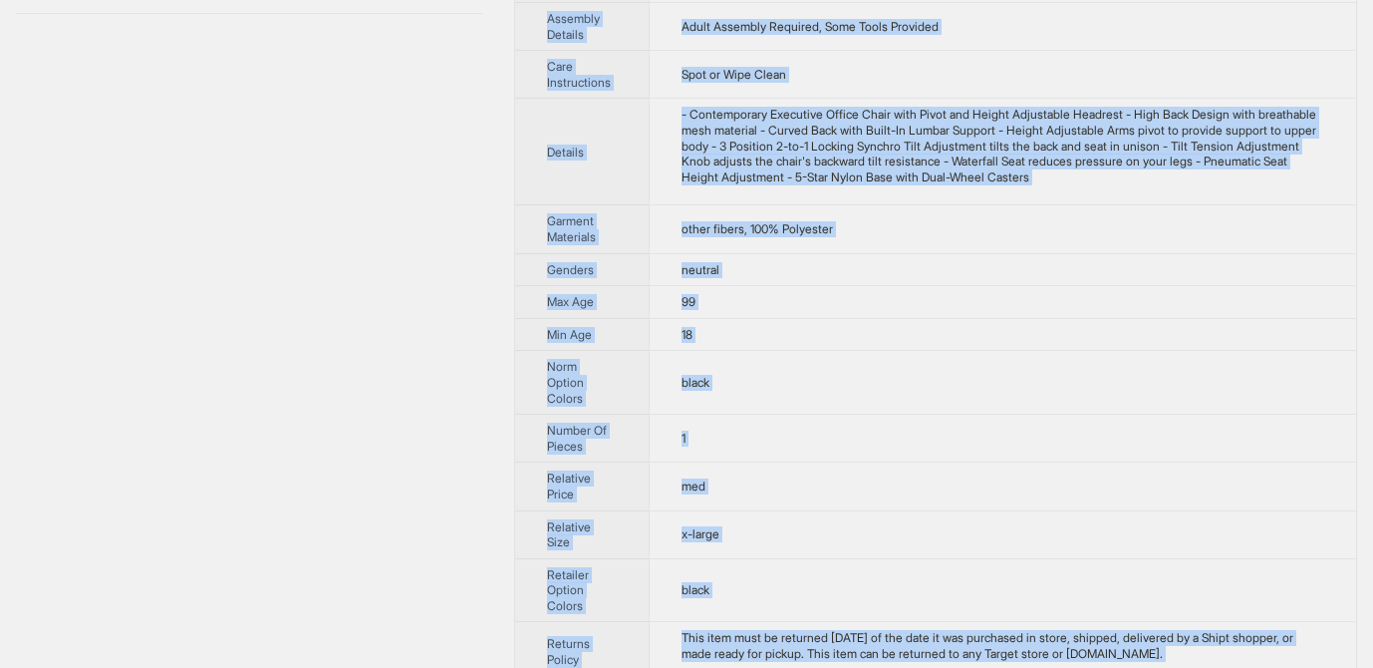
scroll to position [899, 0]
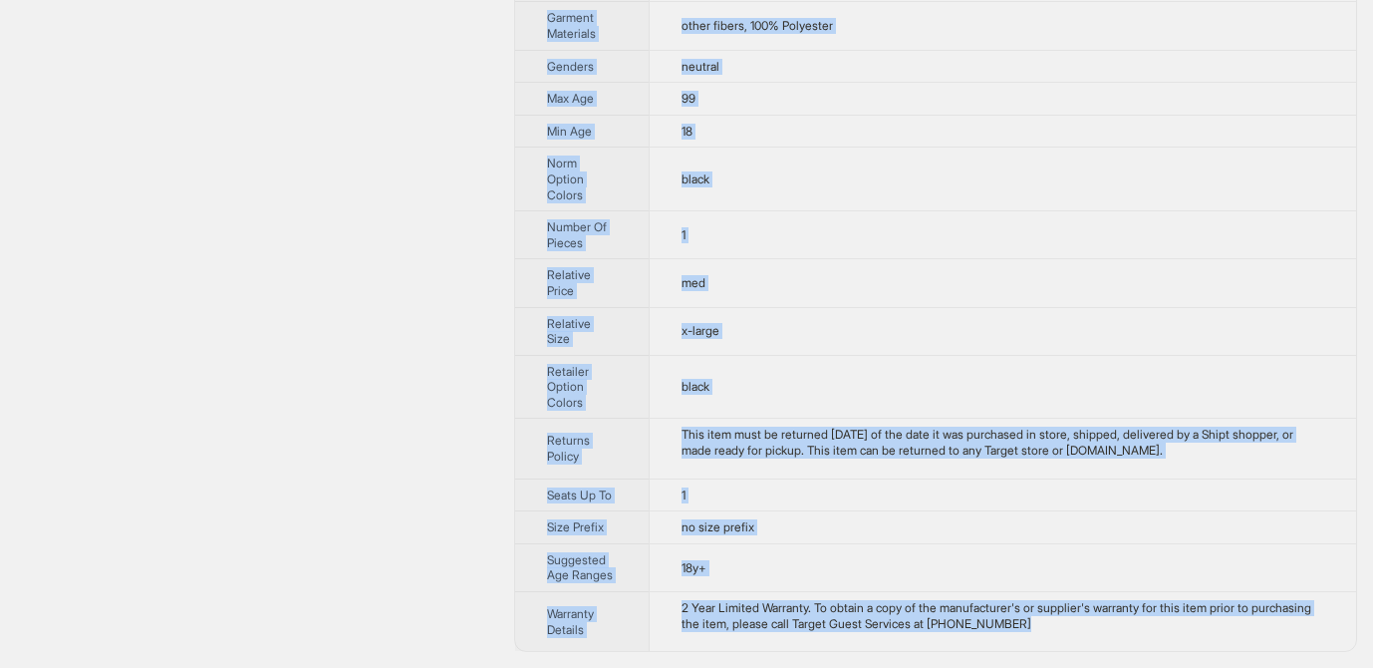
drag, startPoint x: 548, startPoint y: 68, endPoint x: 1043, endPoint y: 650, distance: 764.1
copy tbody "Brand Name Flash Furniture Product Name Flash Furniture Ergonomic Mesh Office C…"
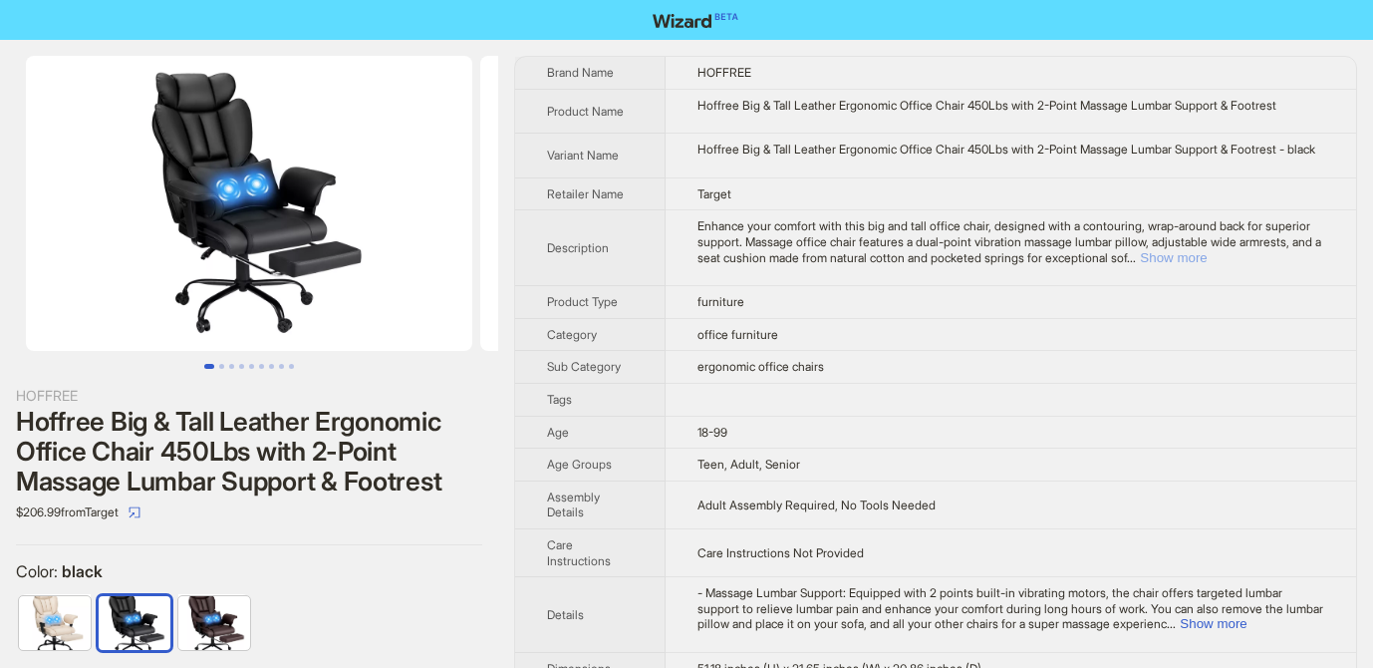
click at [1207, 265] on button "Show more" at bounding box center [1173, 257] width 67 height 15
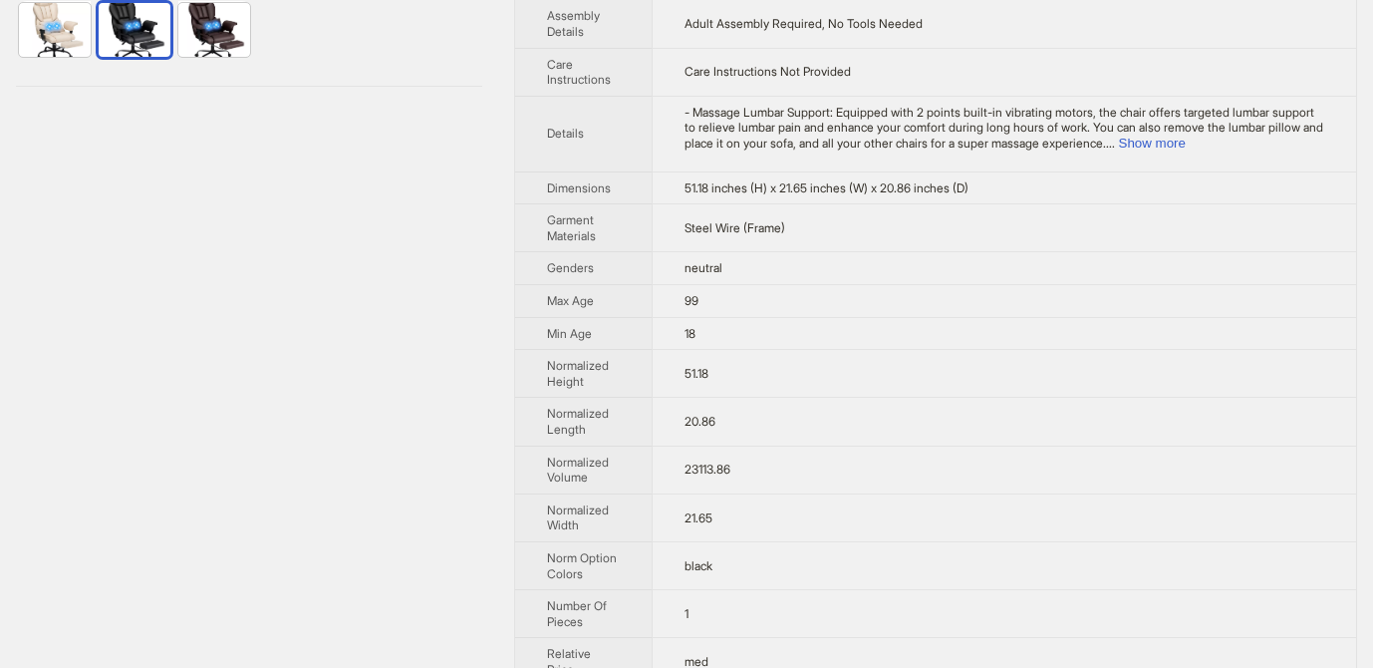
scroll to position [480, 0]
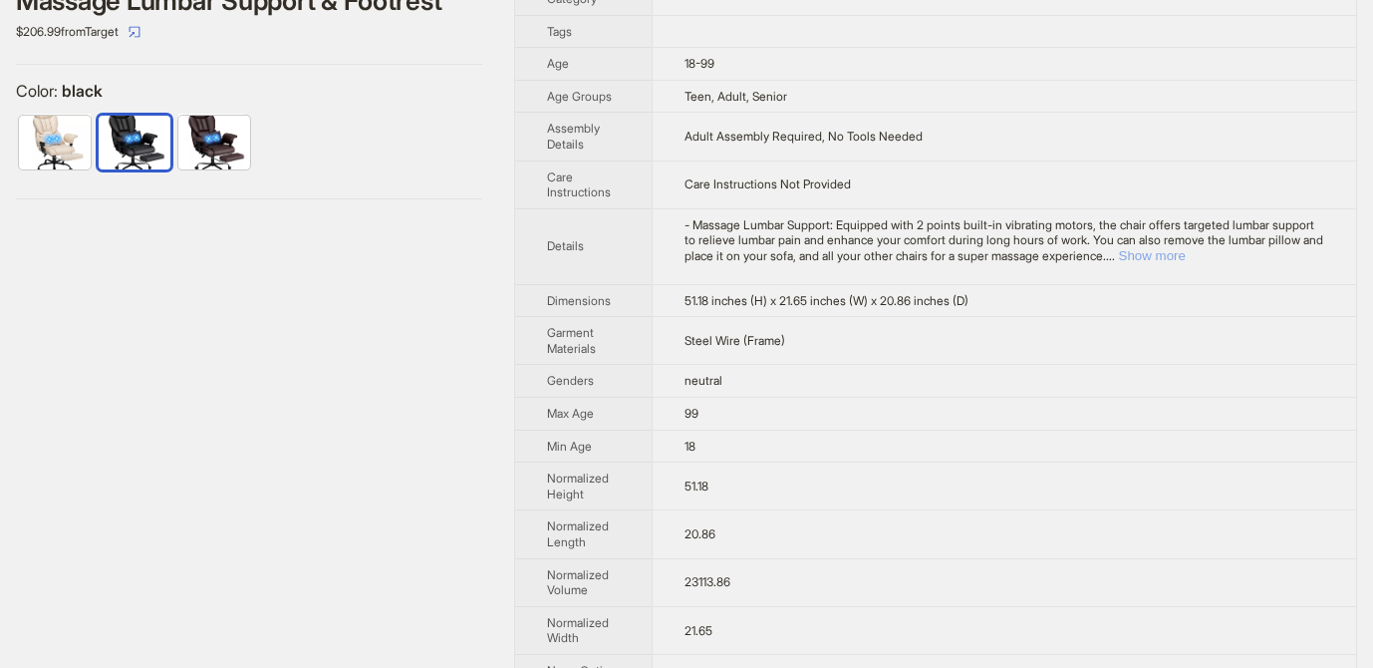
click at [1186, 263] on button "Show more" at bounding box center [1152, 255] width 67 height 15
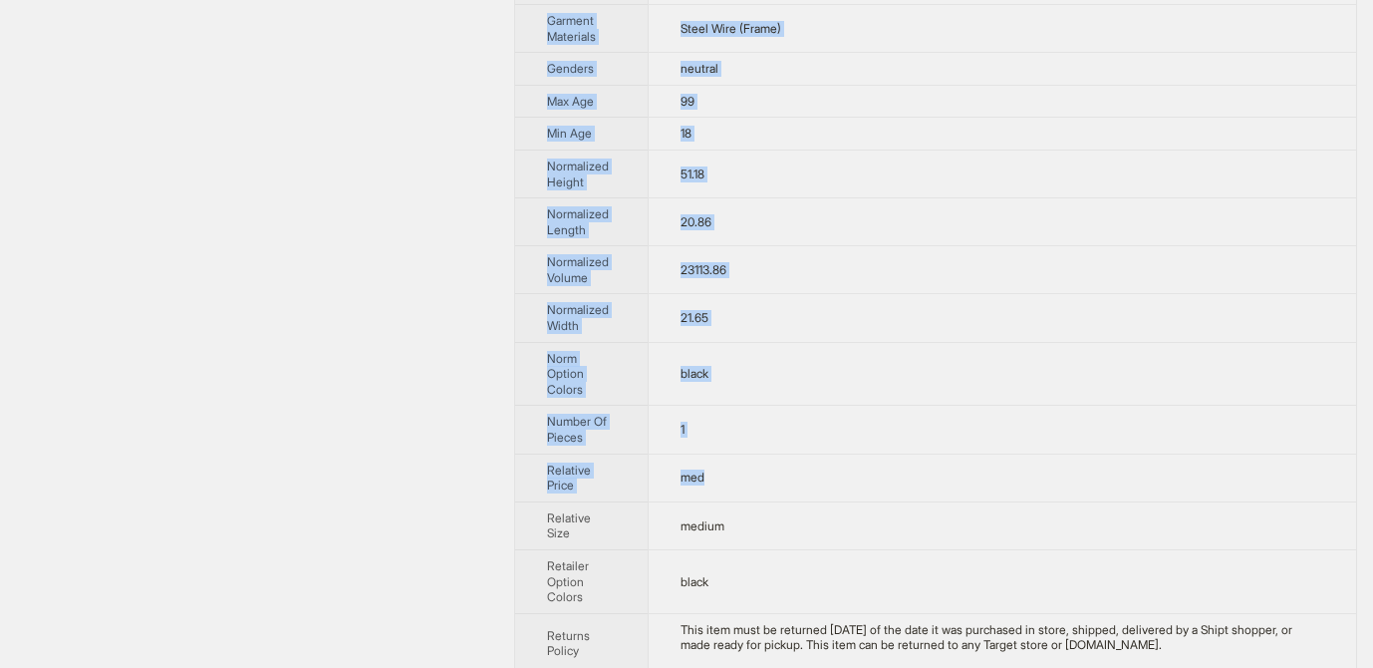
scroll to position [1145, 0]
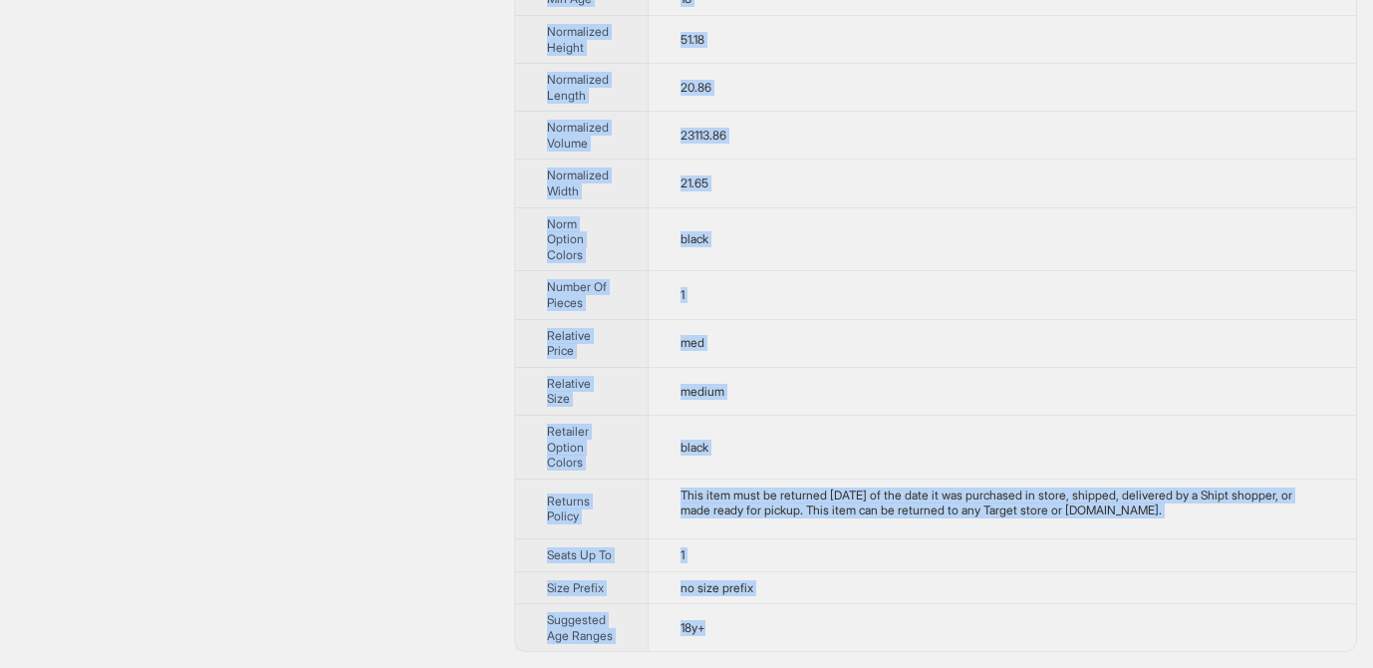
drag, startPoint x: 549, startPoint y: 65, endPoint x: 754, endPoint y: 640, distance: 610.4
copy tbody "Brand Name [PERSON_NAME] Product Name [PERSON_NAME] Big & Tall Leather Ergonomi…"
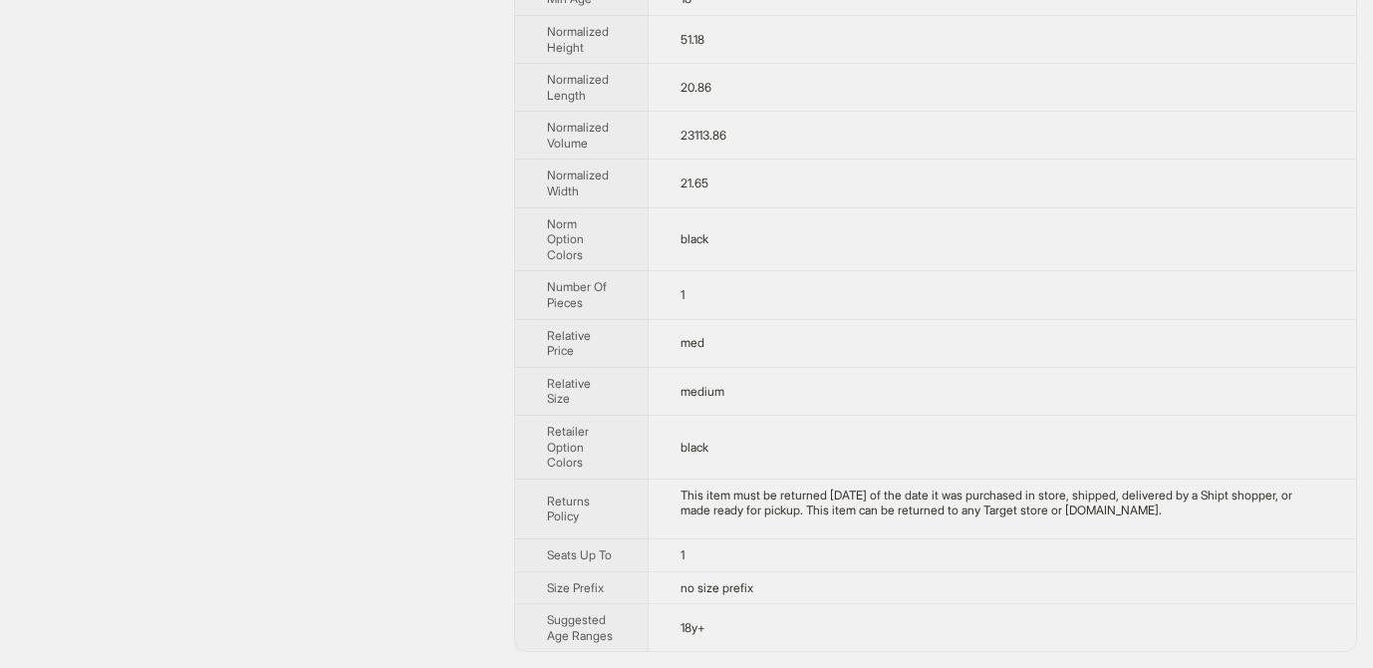
drag, startPoint x: 933, startPoint y: 166, endPoint x: 932, endPoint y: 29, distance: 137.5
click at [934, 166] on td "21.65" at bounding box center [1002, 183] width 708 height 48
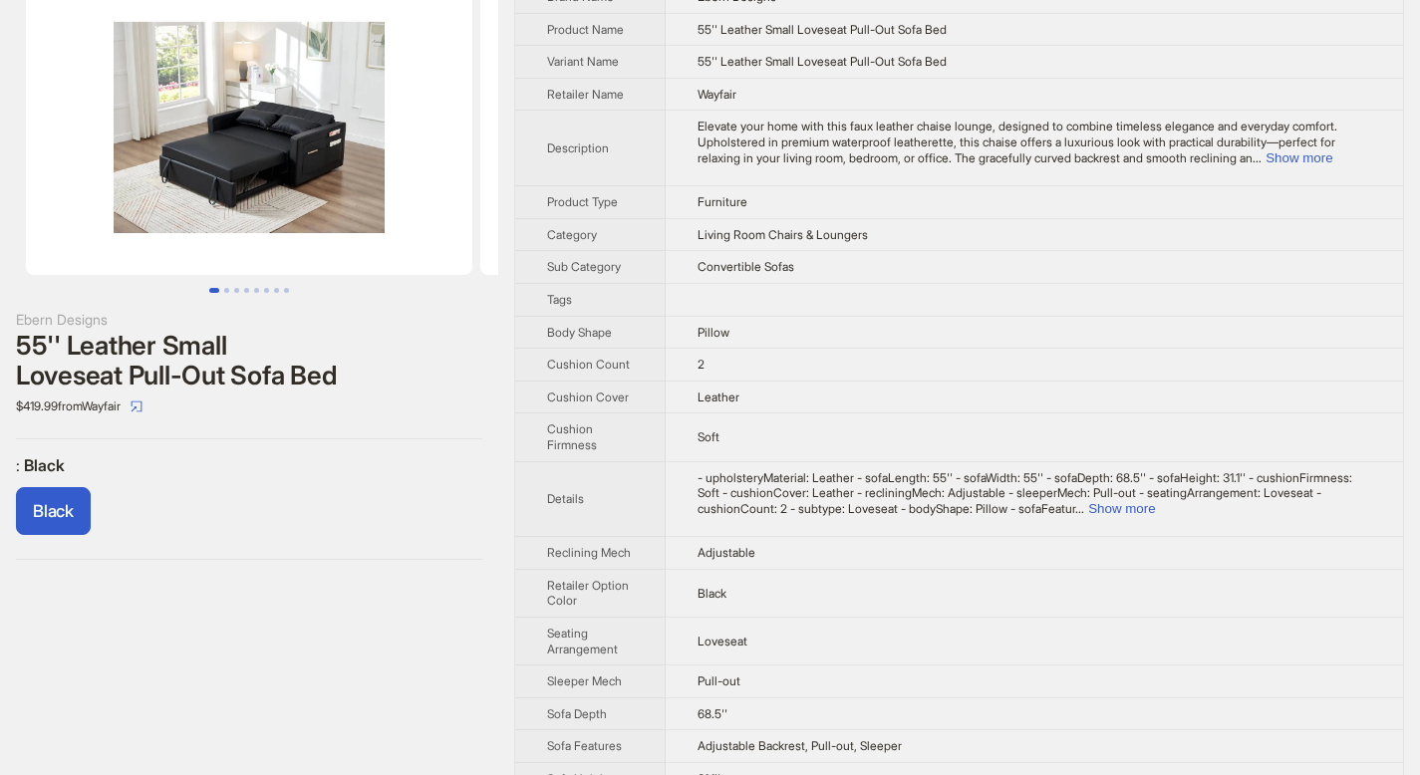
scroll to position [78, 0]
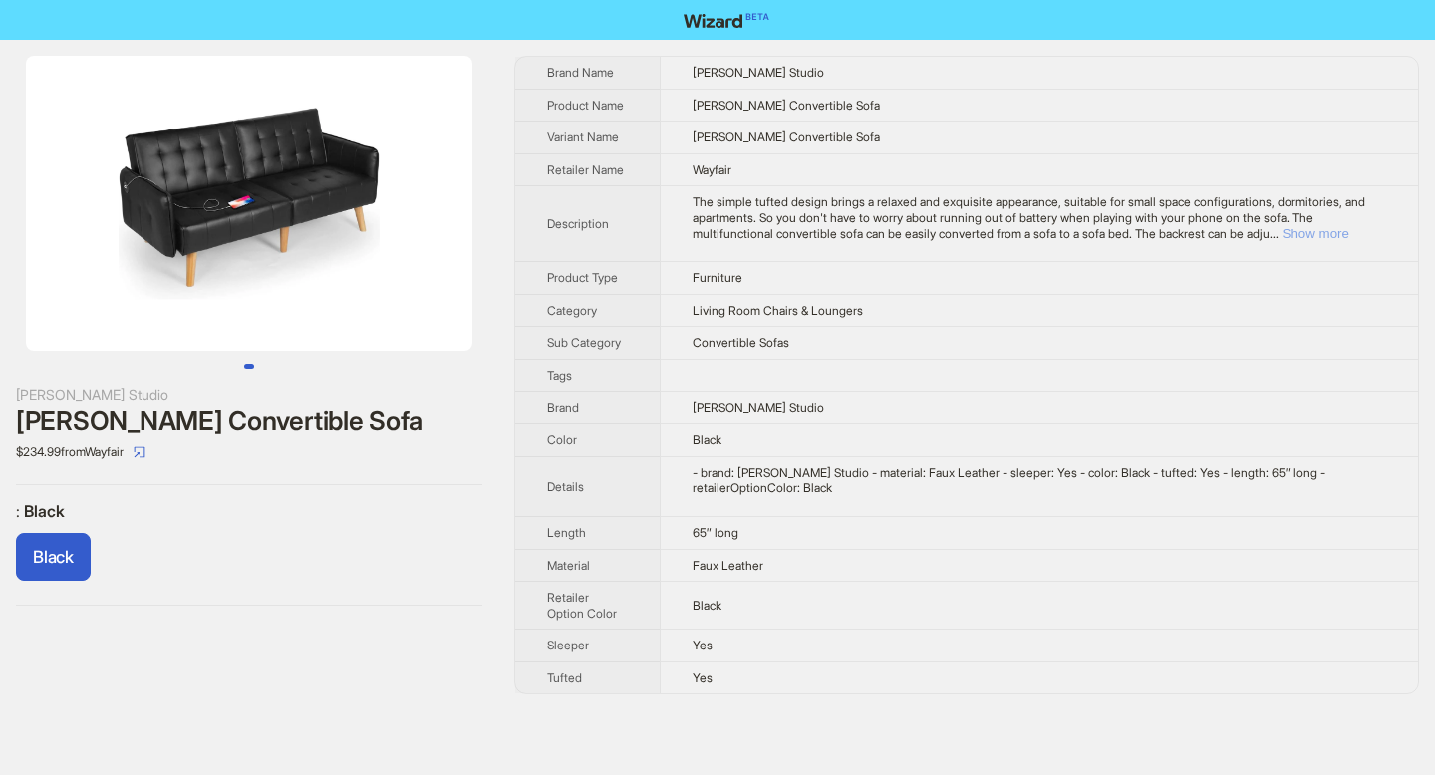
click at [1282, 241] on button "Show more" at bounding box center [1315, 233] width 67 height 15
click at [271, 364] on ul at bounding box center [249, 366] width 498 height 5
click at [346, 226] on img at bounding box center [249, 203] width 446 height 295
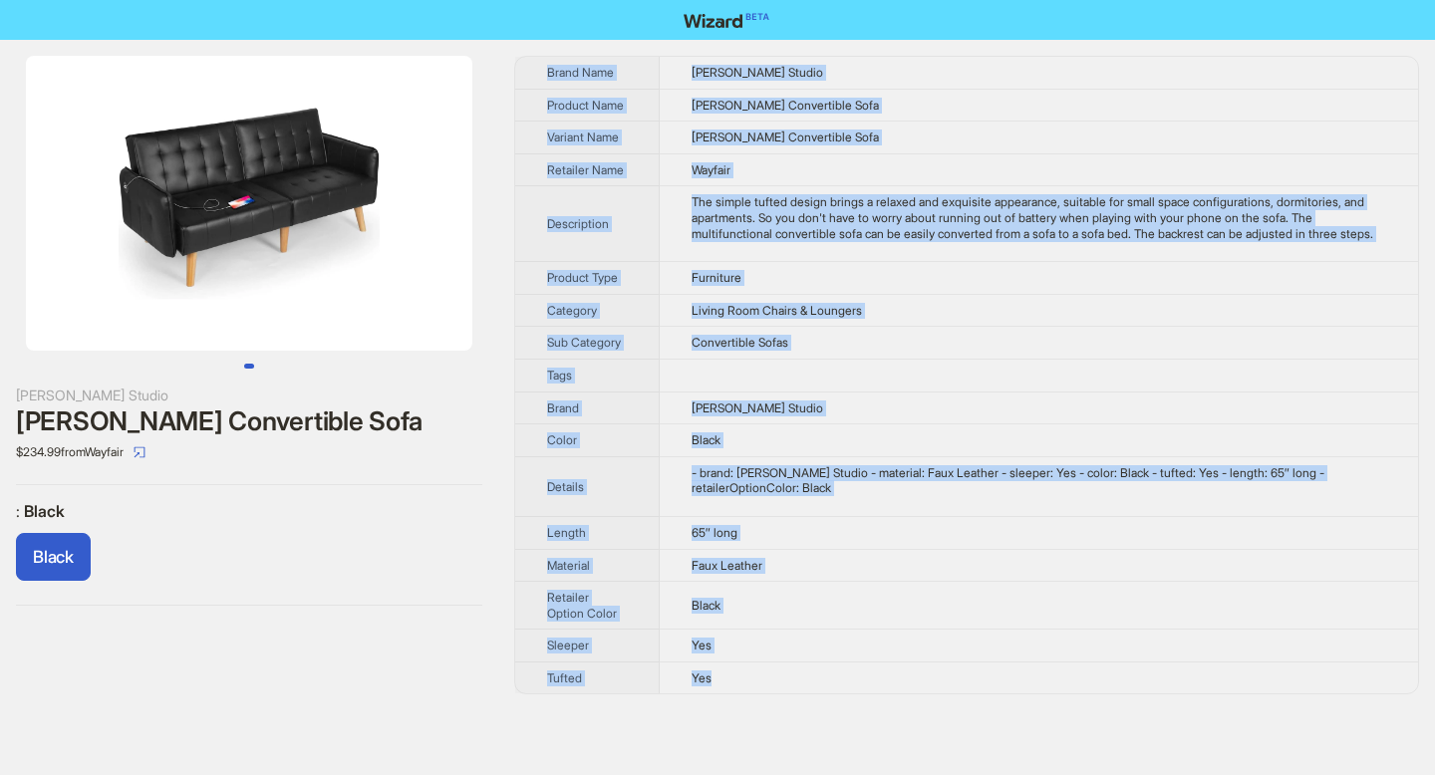
drag, startPoint x: 547, startPoint y: 71, endPoint x: 740, endPoint y: 704, distance: 662.5
click at [740, 693] on tbody "Brand Name Corrigan Studio Product Name Demeo Convertible Sofa Variant Name Dem…" at bounding box center [966, 375] width 903 height 637
copy tbody "Brand Name Corrigan Studio Product Name Demeo Convertible Sofa Variant Name Dem…"
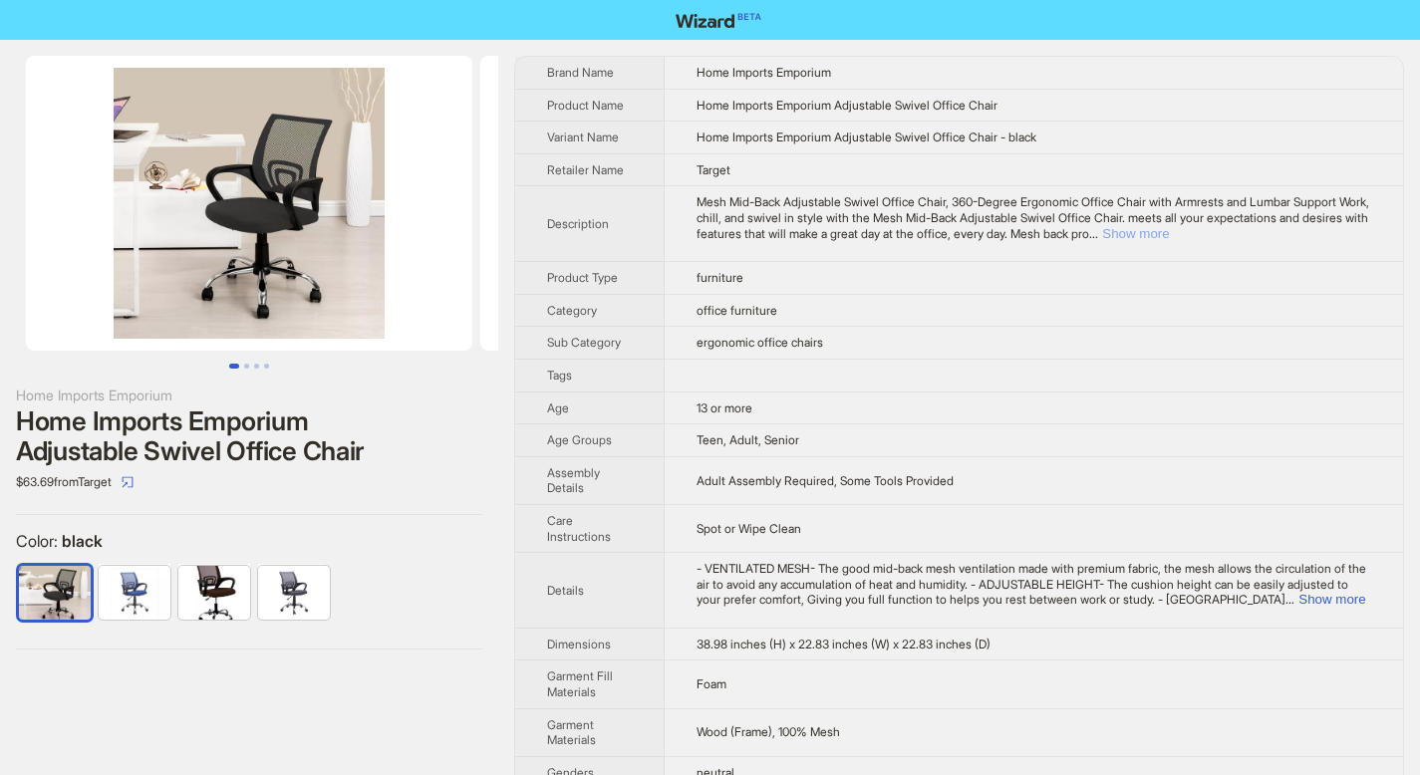
drag, startPoint x: 1344, startPoint y: 235, endPoint x: 1349, endPoint y: 296, distance: 61.0
click at [1169, 235] on button "Show more" at bounding box center [1135, 233] width 67 height 15
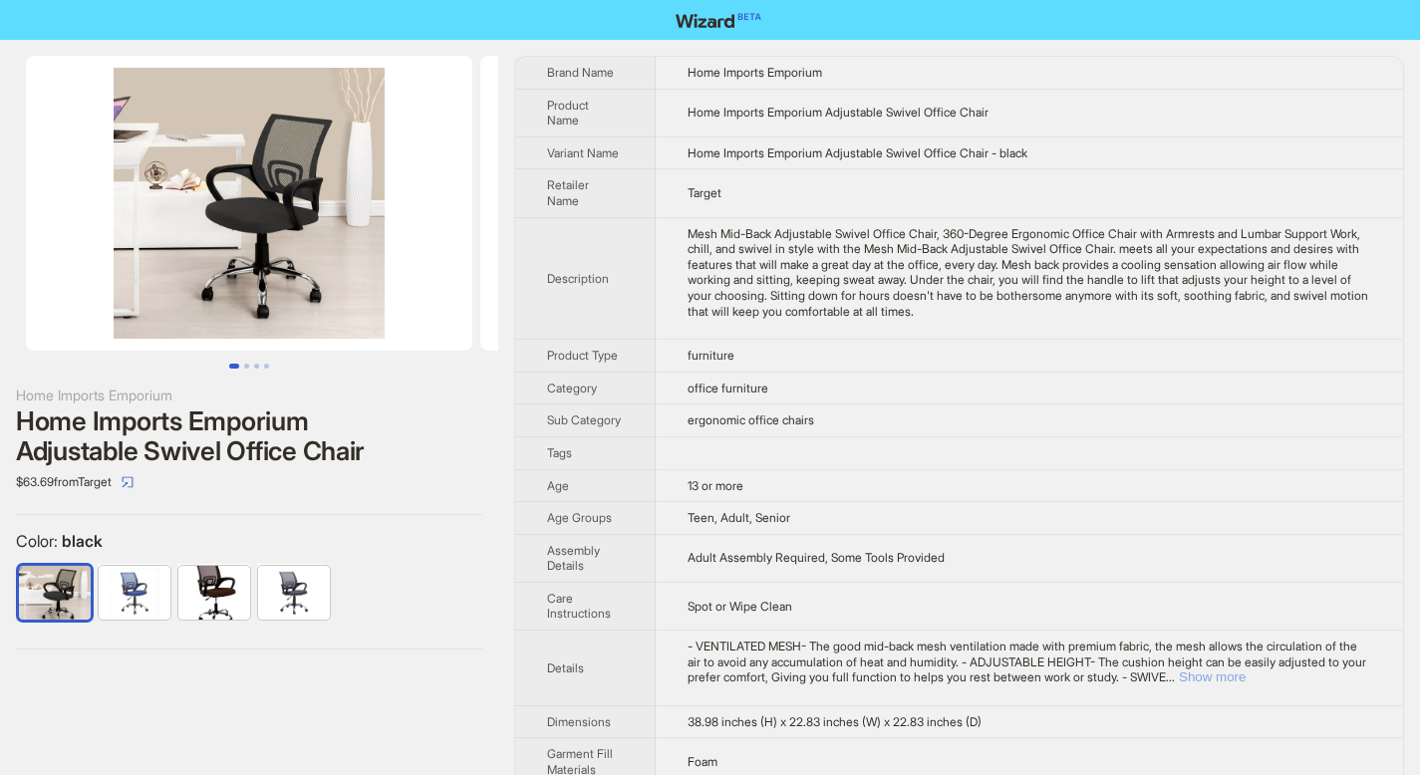
click at [1245, 680] on button "Show more" at bounding box center [1212, 677] width 67 height 15
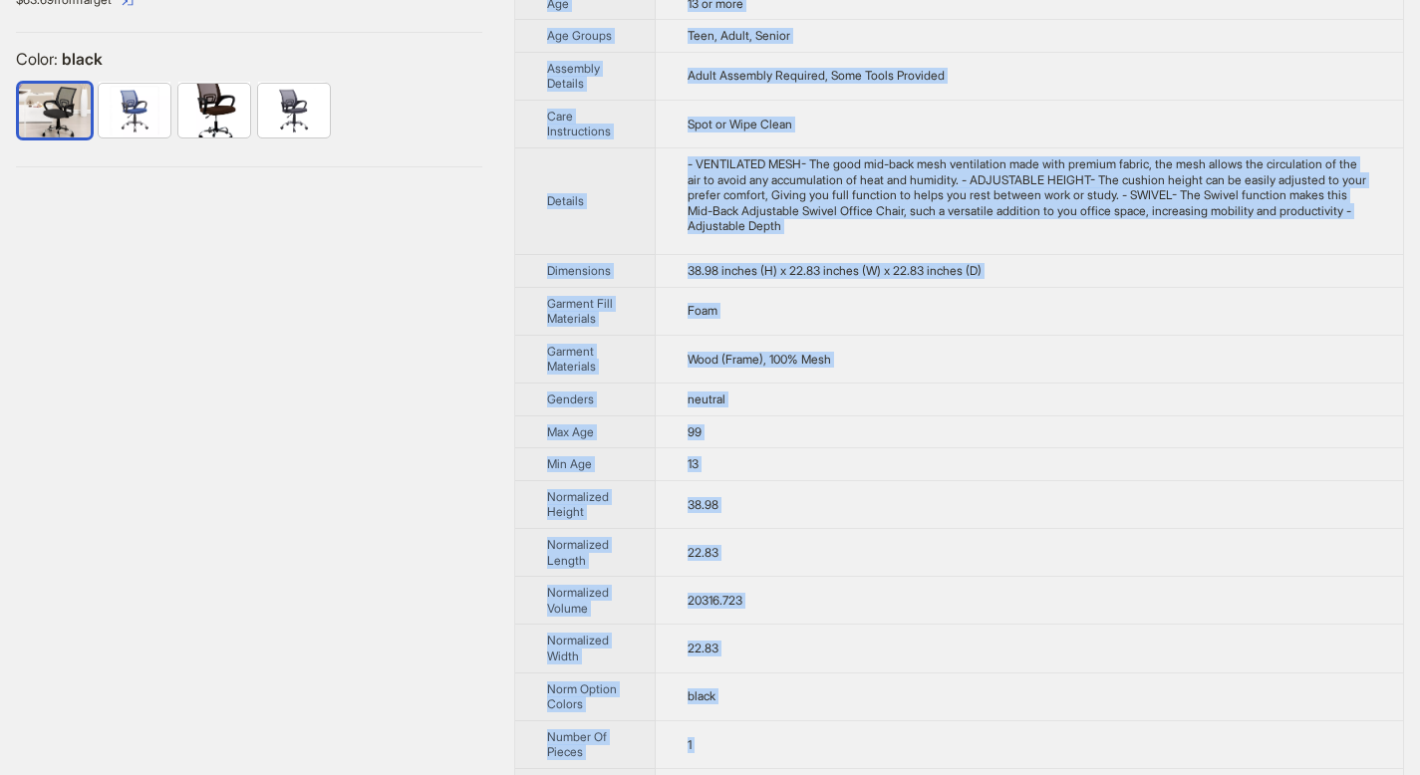
scroll to position [838, 0]
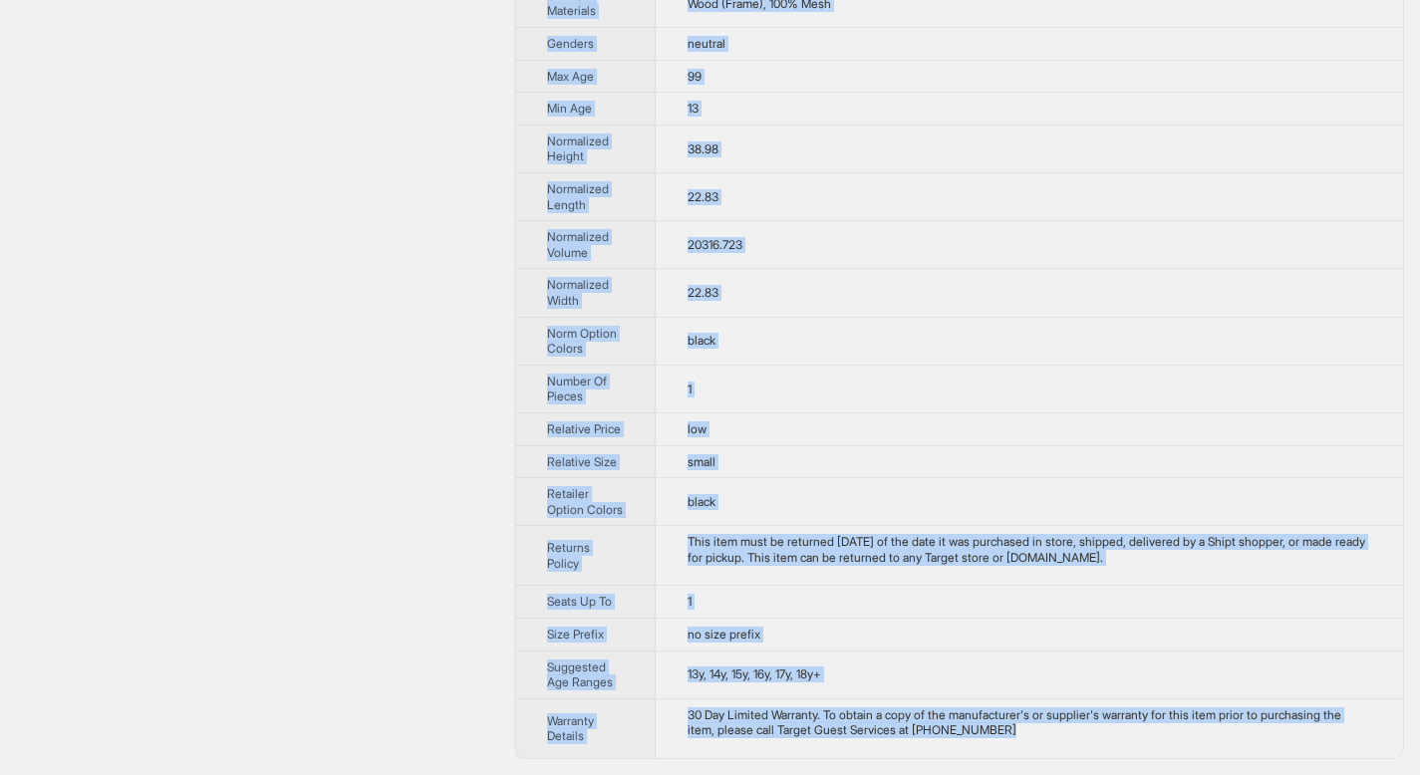
drag, startPoint x: 548, startPoint y: 70, endPoint x: 1028, endPoint y: 753, distance: 835.3
copy tbody "Brand Name Home Imports Emporium Product Name Home Imports Emporium Adjustable …"
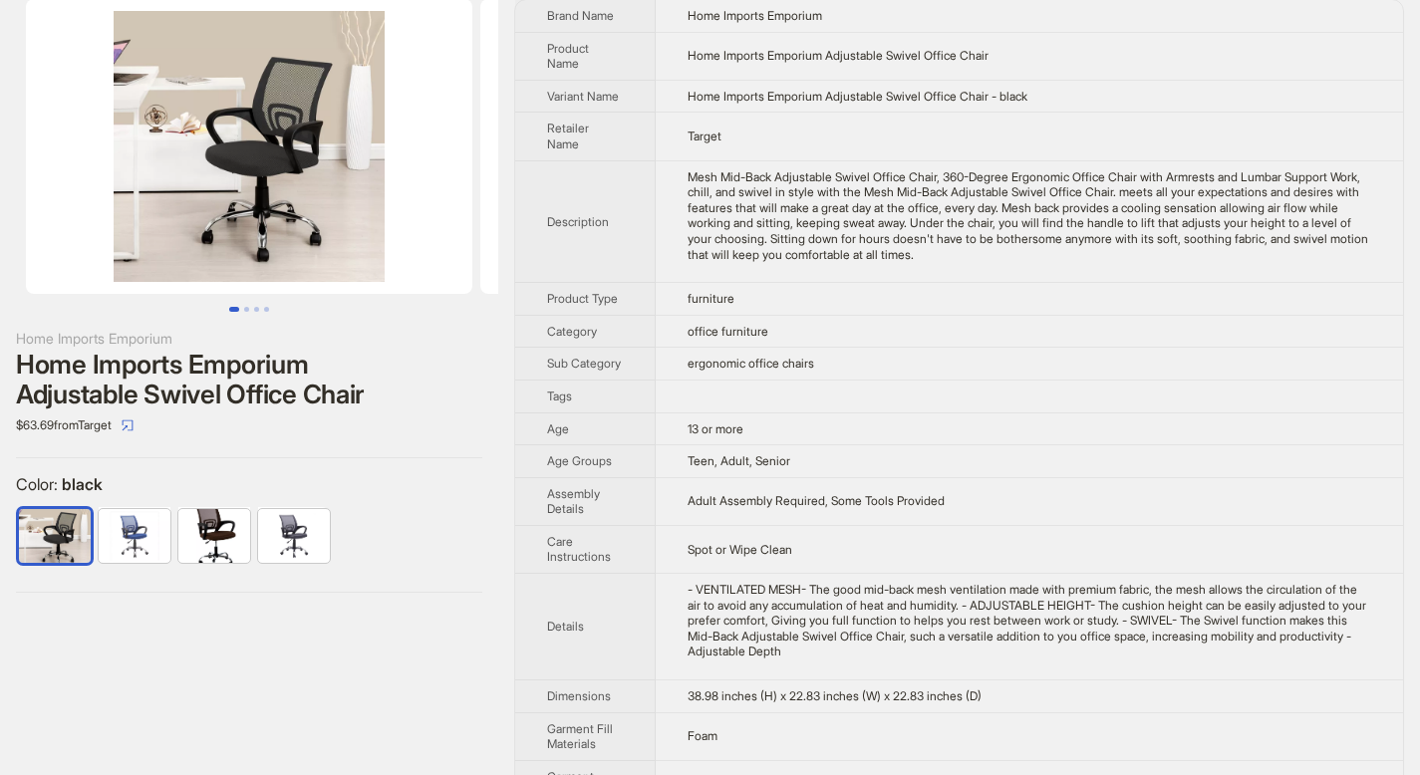
scroll to position [0, 0]
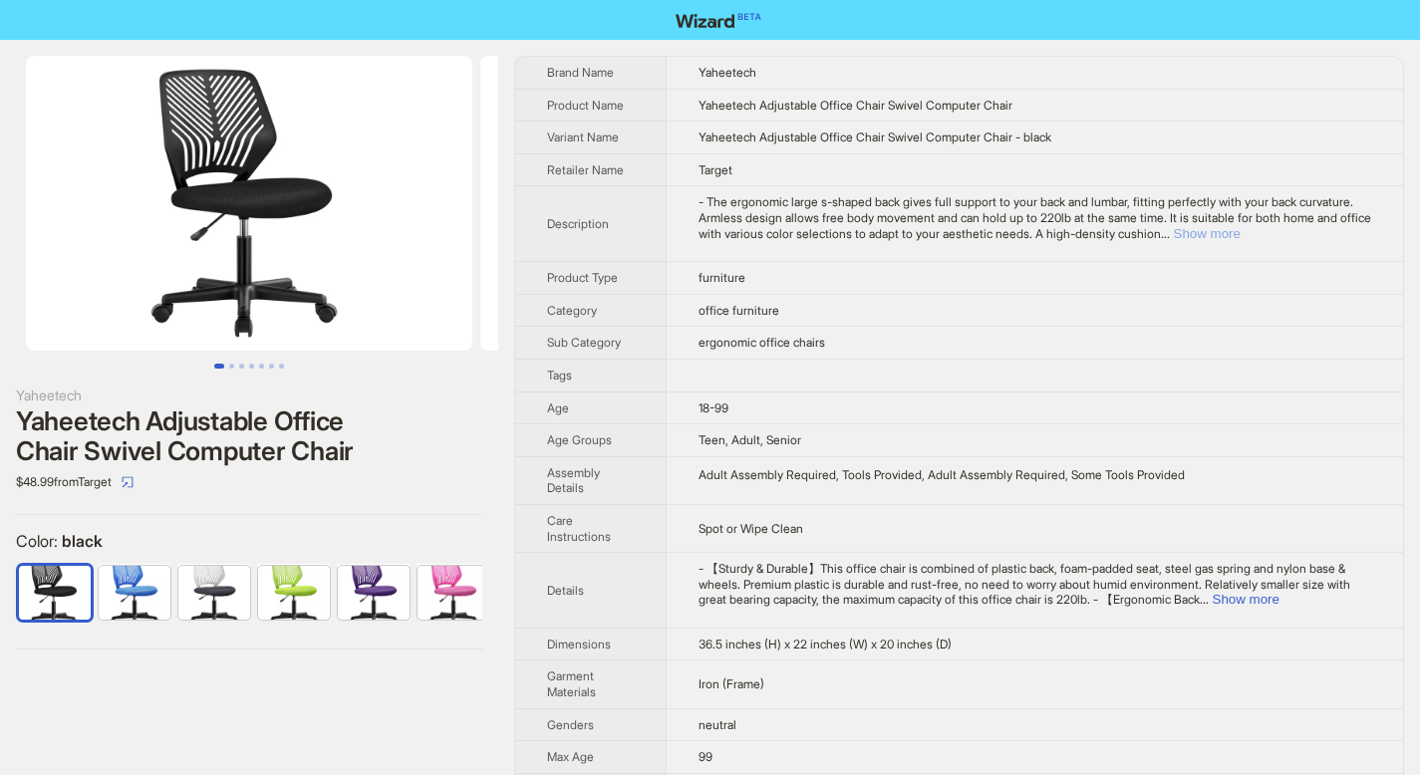
click at [1240, 230] on button "Show more" at bounding box center [1207, 233] width 67 height 15
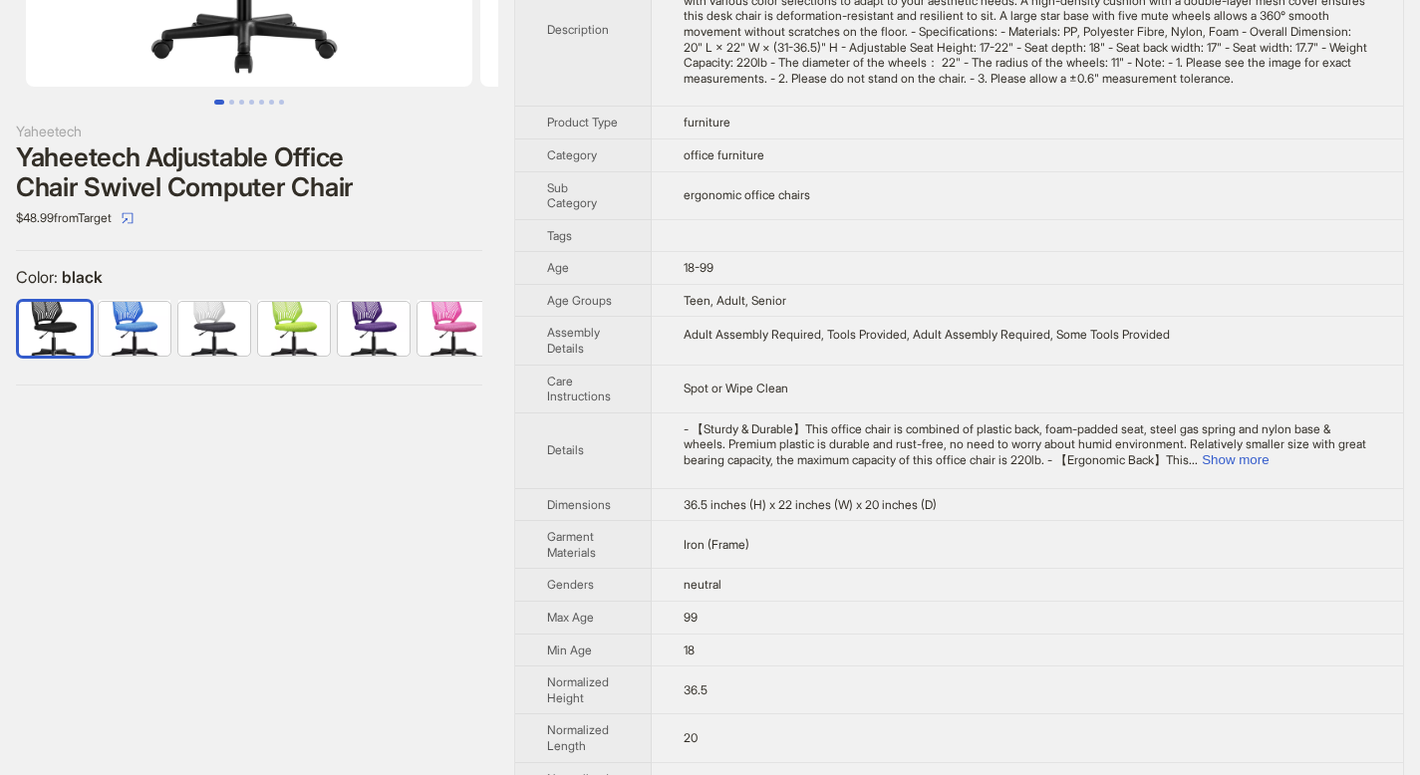
scroll to position [427, 0]
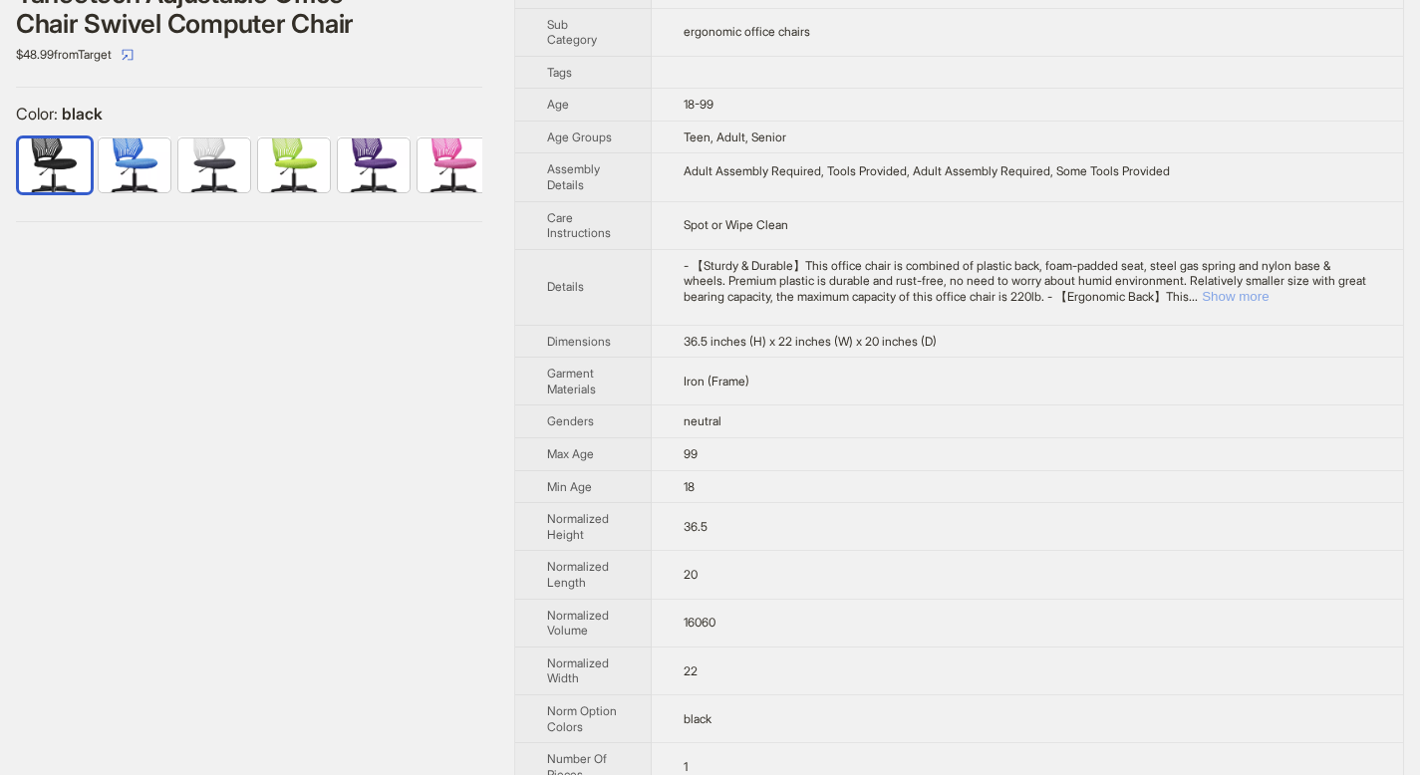
click at [1268, 304] on button "Show more" at bounding box center [1235, 296] width 67 height 15
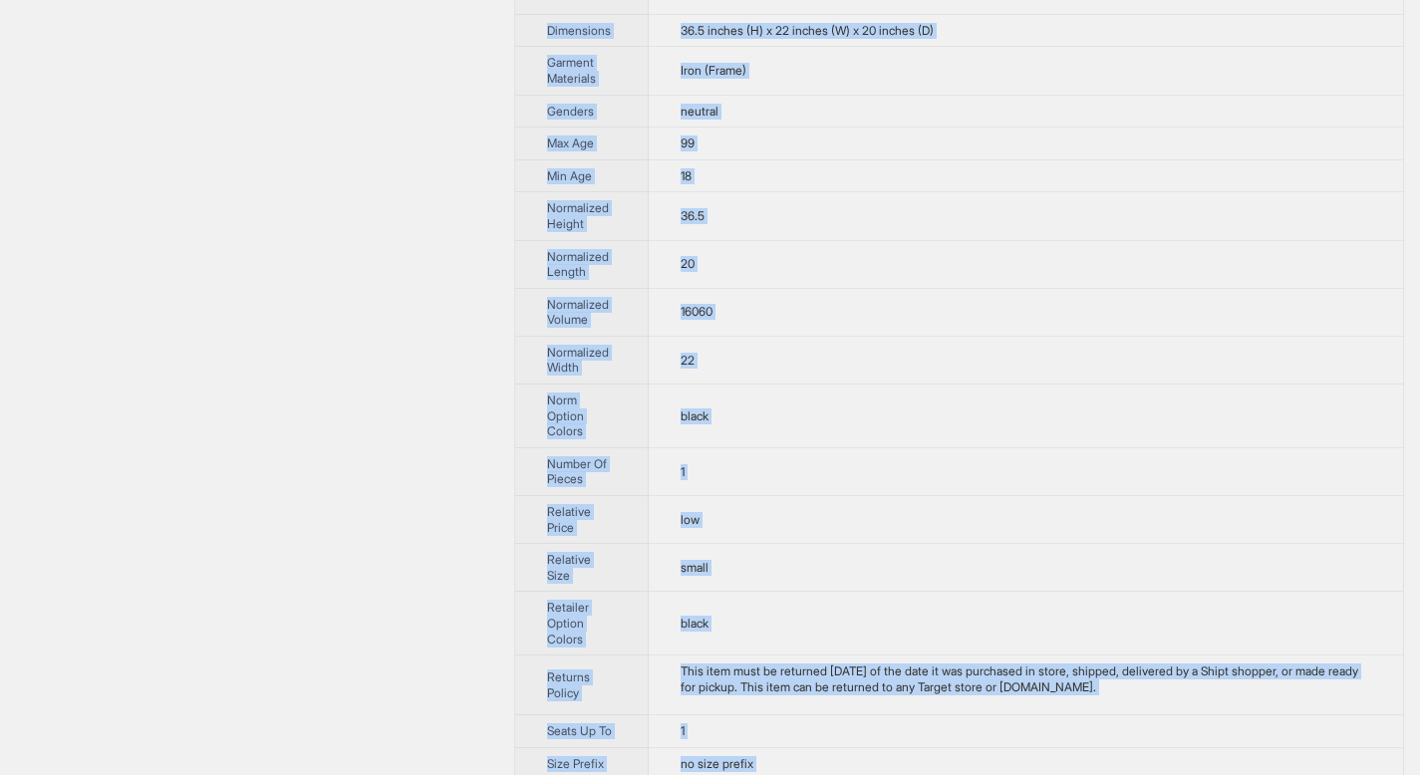
scroll to position [1069, 0]
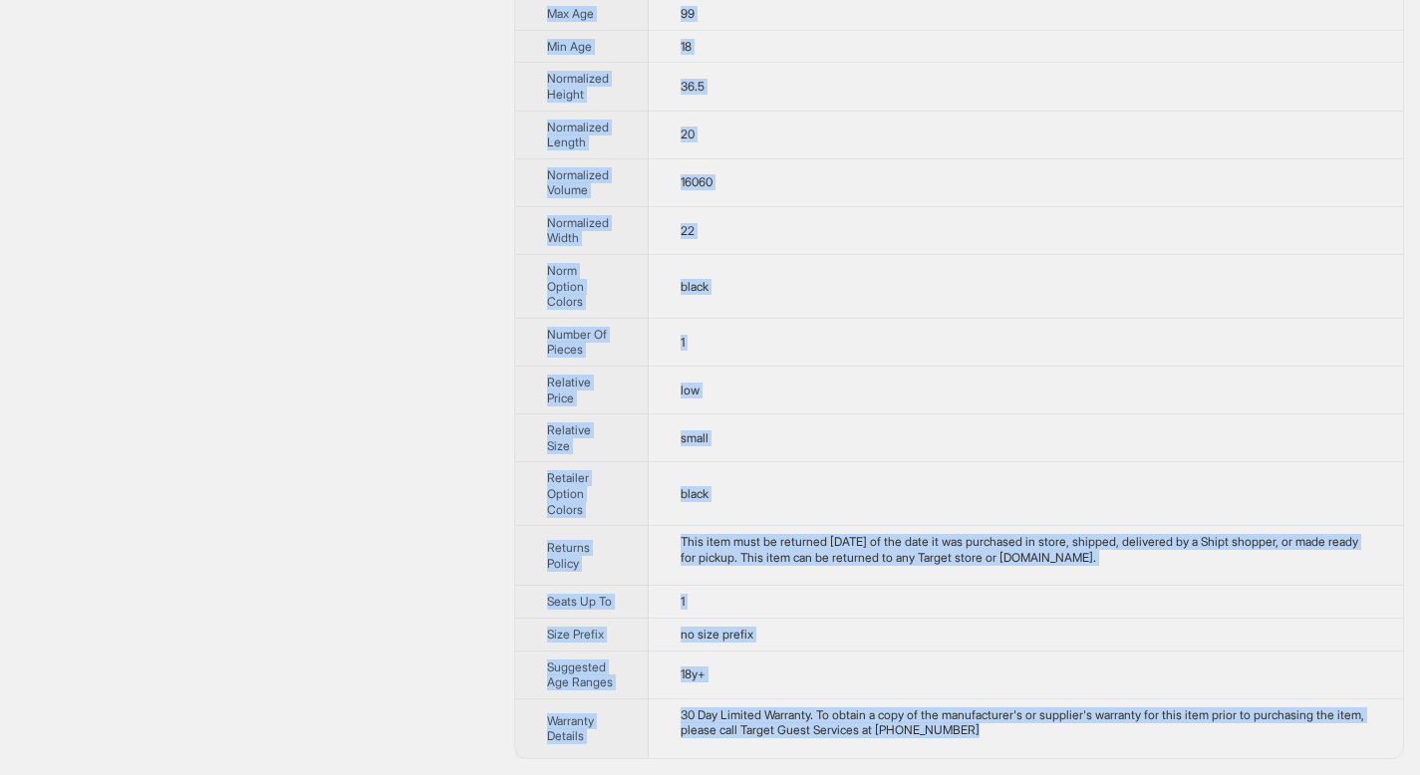
drag, startPoint x: 548, startPoint y: 68, endPoint x: 704, endPoint y: 749, distance: 699.2
copy tbody "Lorem Ipsu Dolorsita Consect Adip Elitseddo Eiusmodtem Incidi Utlab Etdolo Magn…"
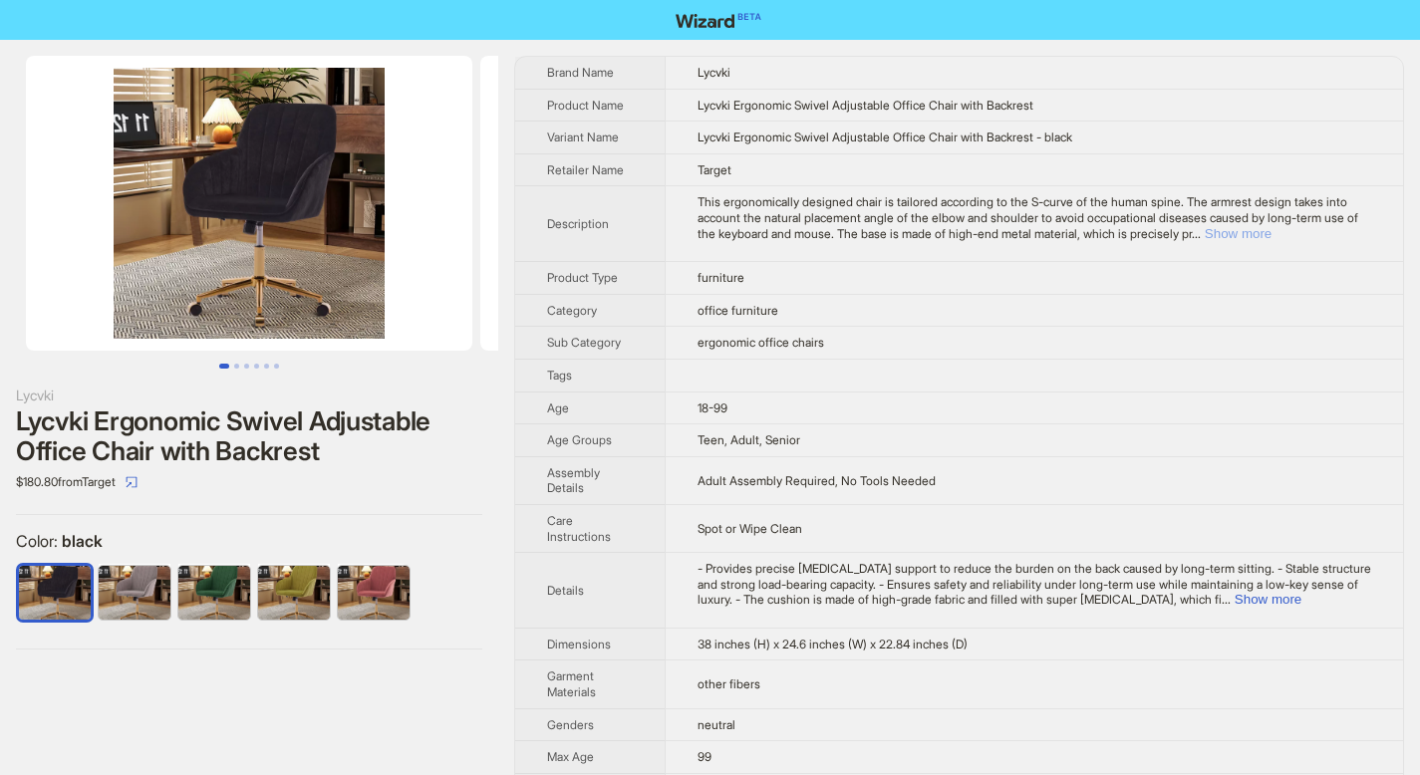
click at [1271, 230] on button "Show more" at bounding box center [1238, 233] width 67 height 15
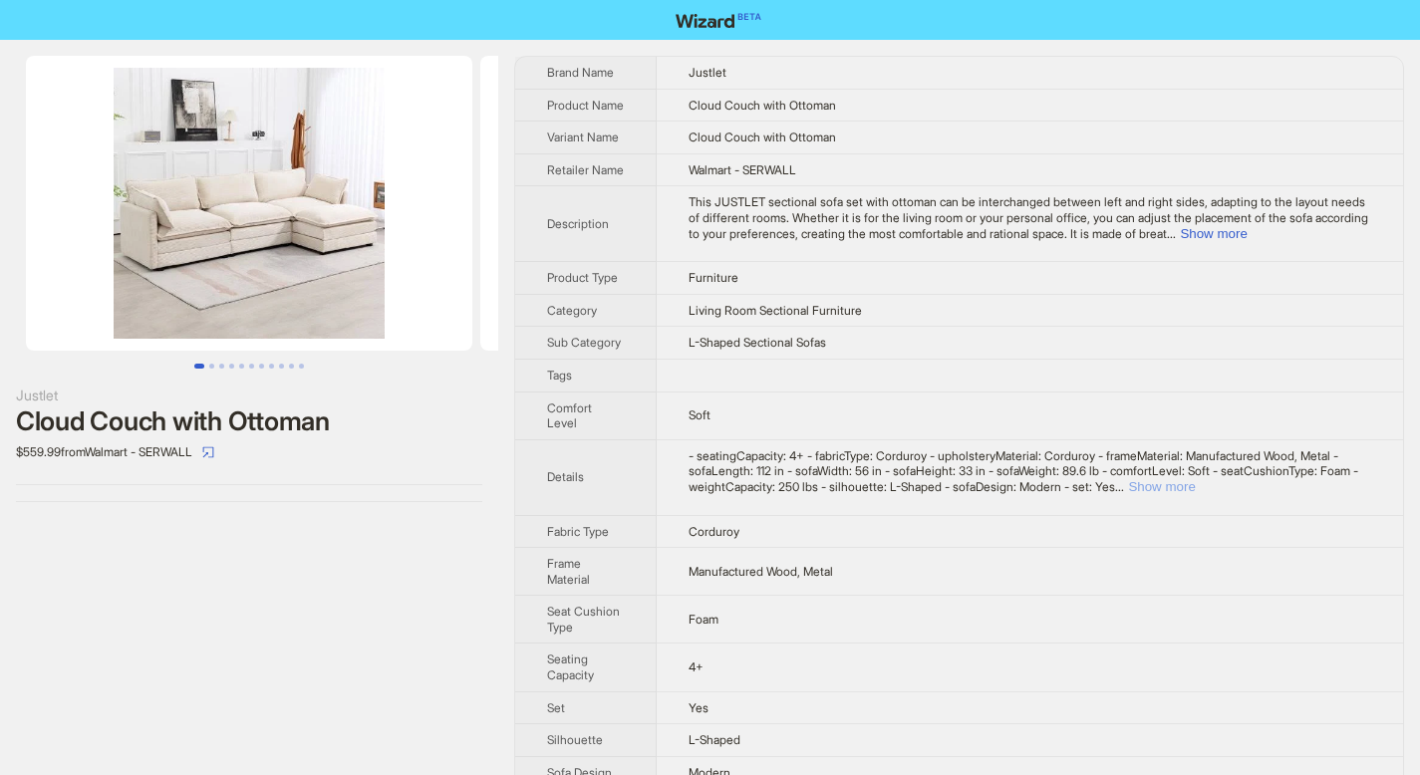
click at [1195, 489] on button "Show more" at bounding box center [1161, 486] width 67 height 15
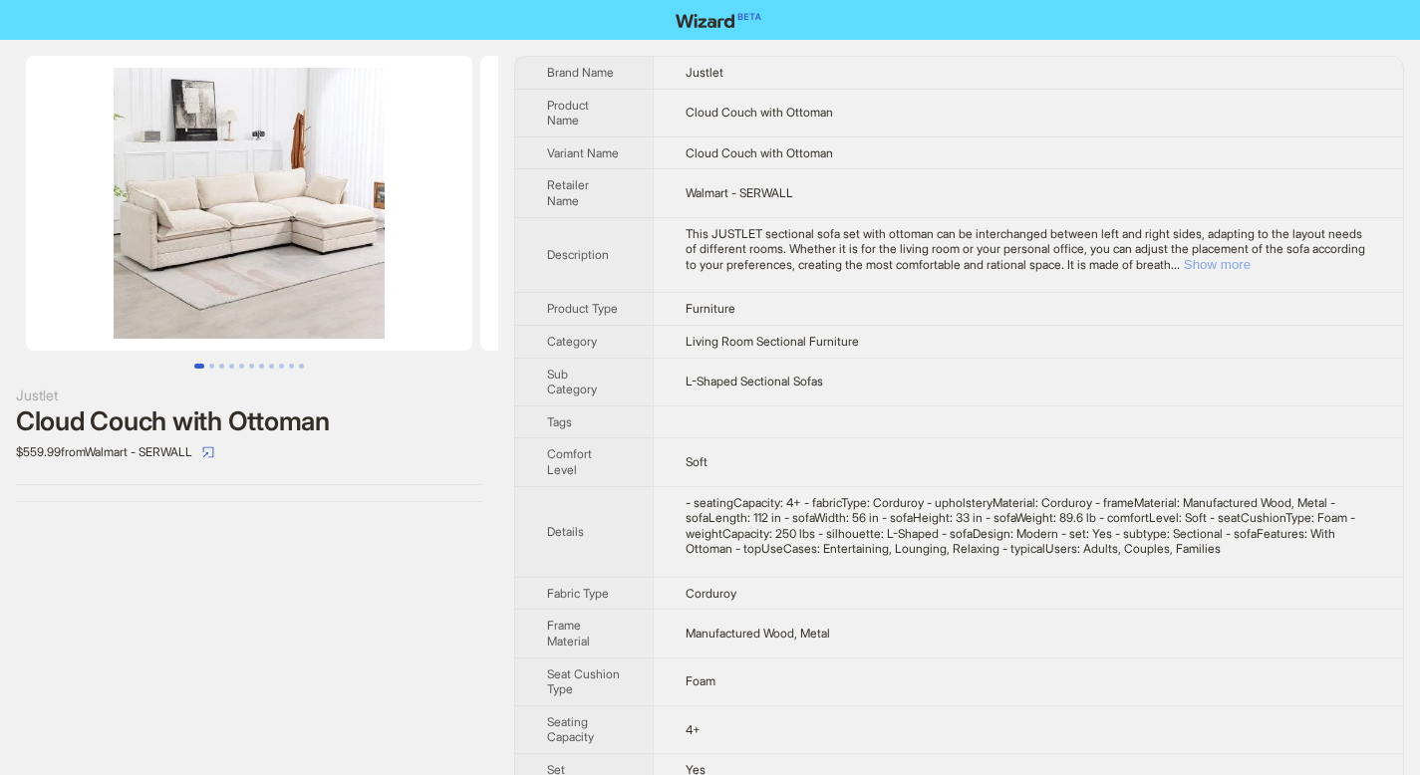
click at [1250, 267] on button "Show more" at bounding box center [1217, 264] width 67 height 15
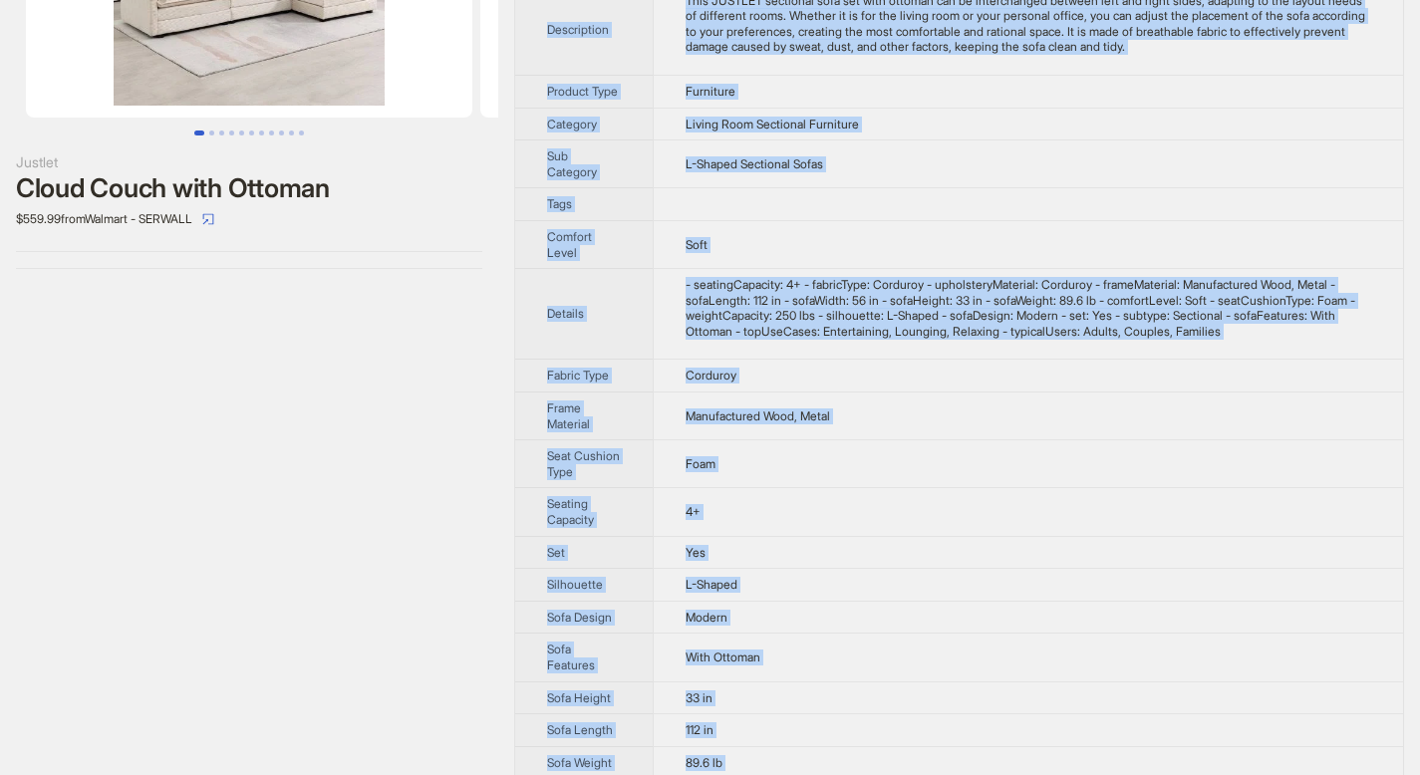
scroll to position [510, 0]
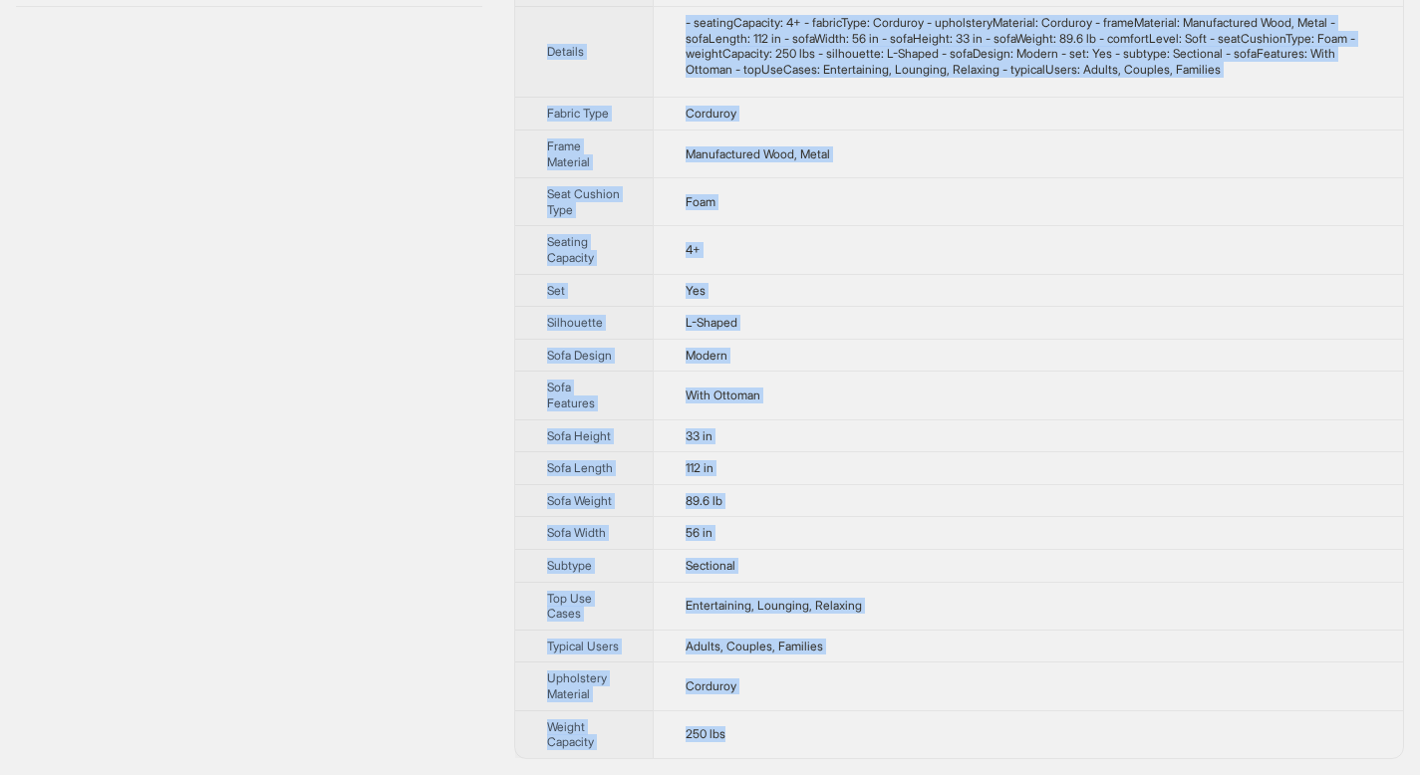
drag, startPoint x: 546, startPoint y: 74, endPoint x: 739, endPoint y: 749, distance: 702.6
click at [739, 749] on tbody "Brand Name Justlet Product Name Cloud Couch with Ottoman Variant Name Cloud Cou…" at bounding box center [959, 160] width 888 height 1197
copy tbody "Brand Name Justlet Product Name Cloud Couch with Ottoman Variant Name Cloud Cou…"
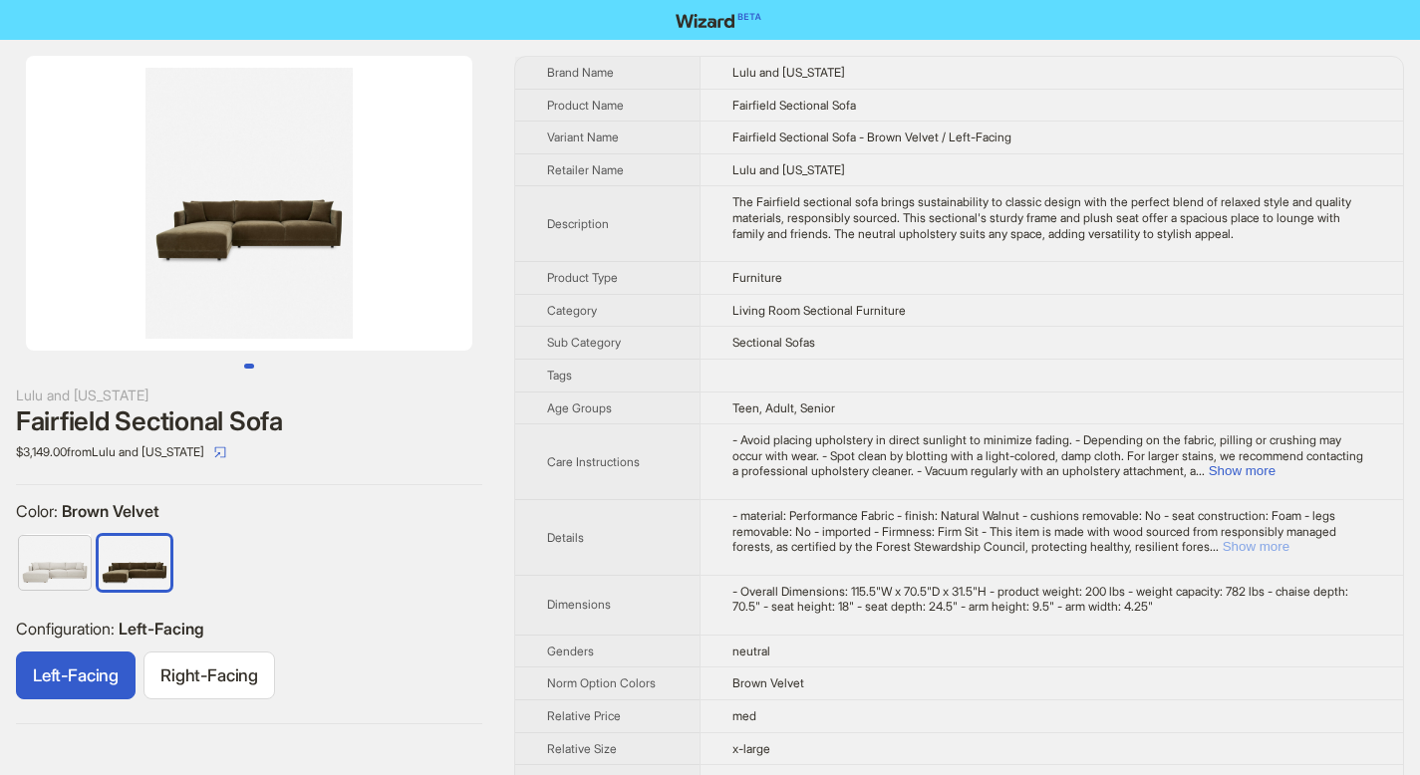
click at [1289, 541] on button "Show more" at bounding box center [1256, 546] width 67 height 15
click at [1275, 474] on button "Show more" at bounding box center [1242, 470] width 67 height 15
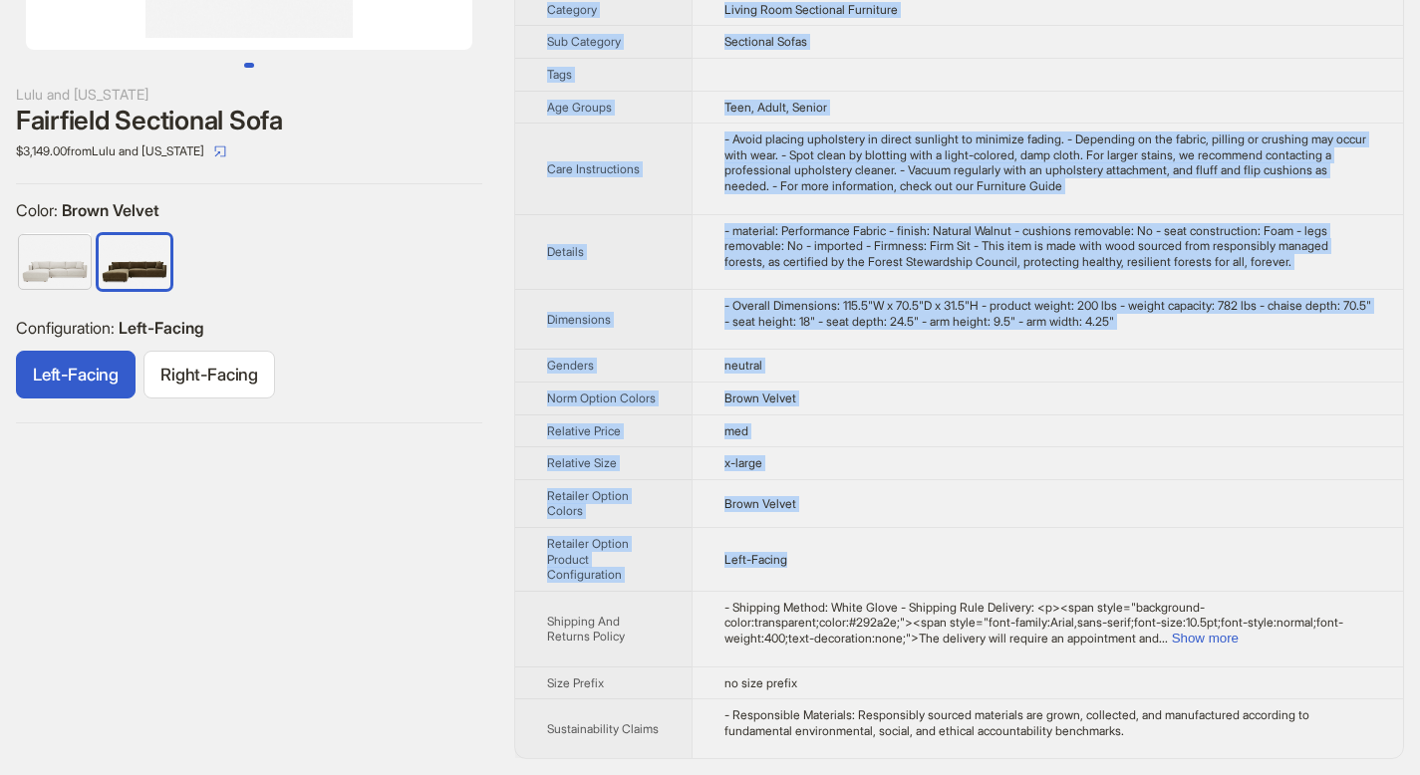
scroll to position [301, 0]
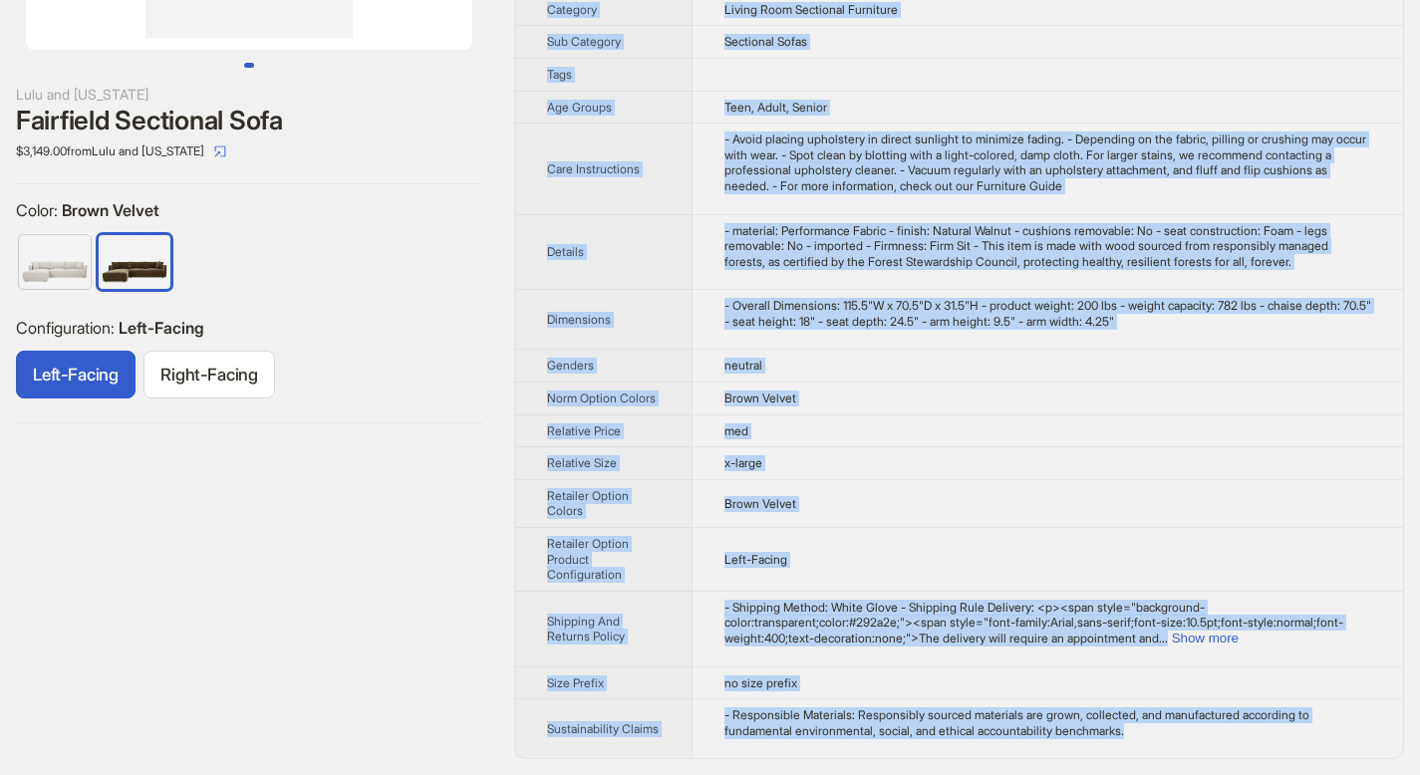
drag, startPoint x: 547, startPoint y: 71, endPoint x: 1146, endPoint y: 741, distance: 899.0
click at [1146, 741] on tbody "Brand Name Lulu and Georgia Product Name Fairfield Sectional Sofa Variant Name …" at bounding box center [959, 257] width 888 height 1002
copy tbody "Brand Name Lulu and Georgia Product Name Fairfield Sectional Sofa Variant Name …"
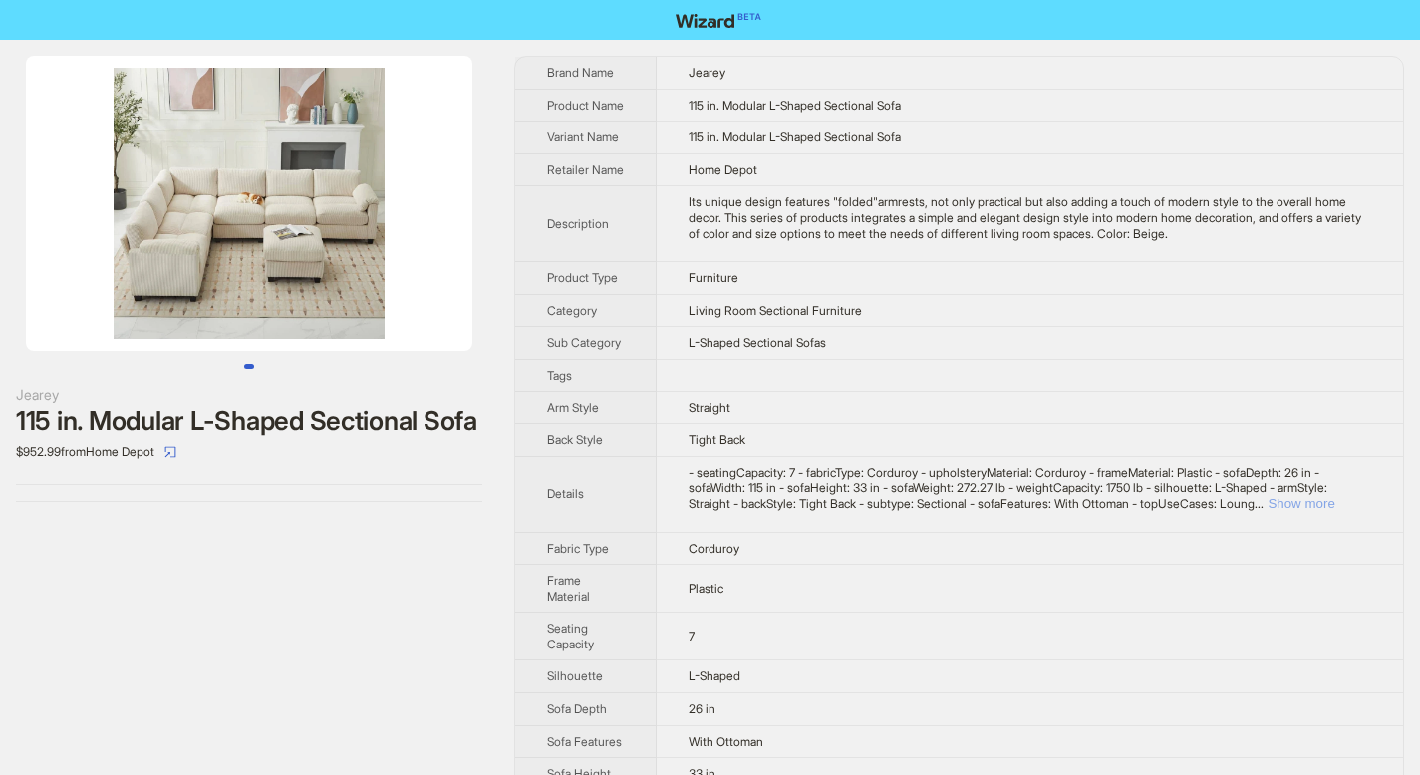
click at [1334, 511] on button "Show more" at bounding box center [1300, 503] width 67 height 15
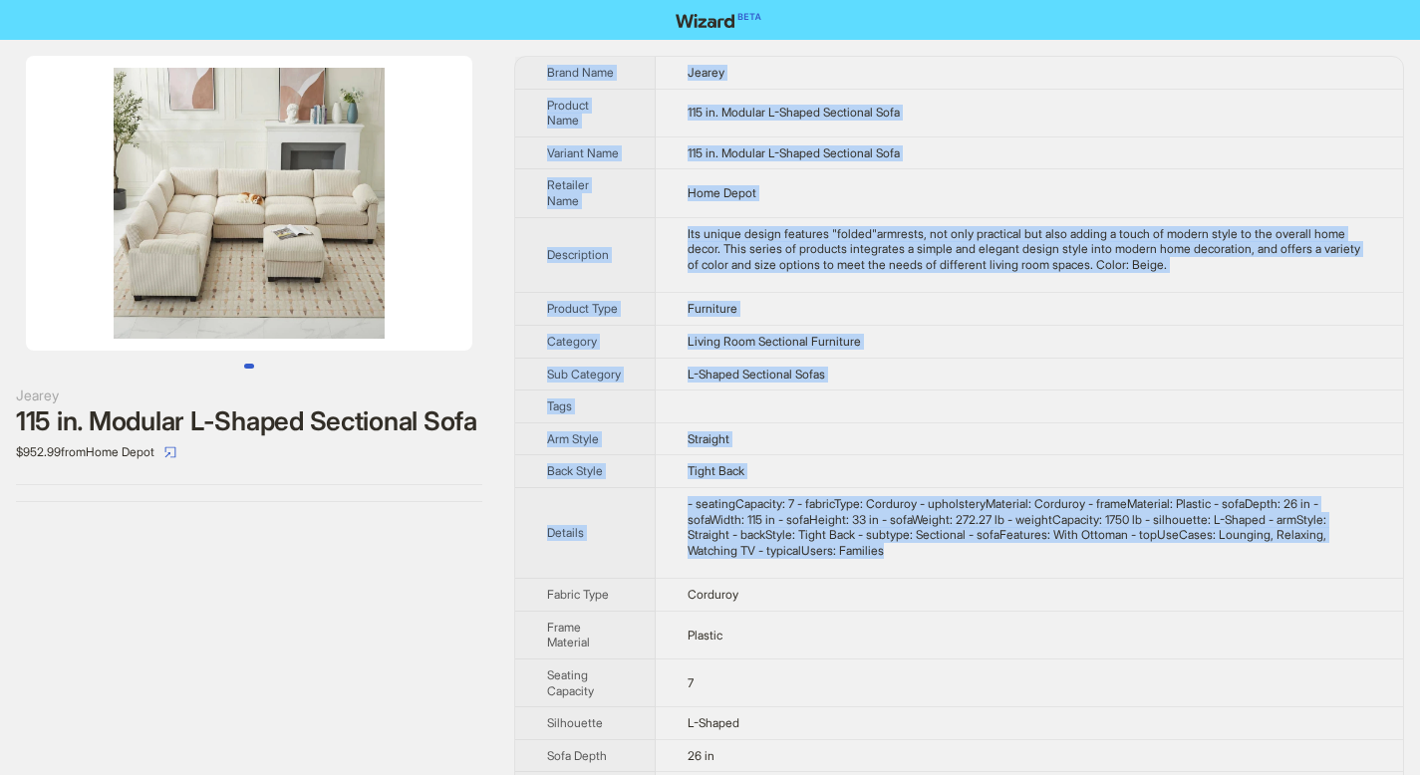
scroll to position [352, 0]
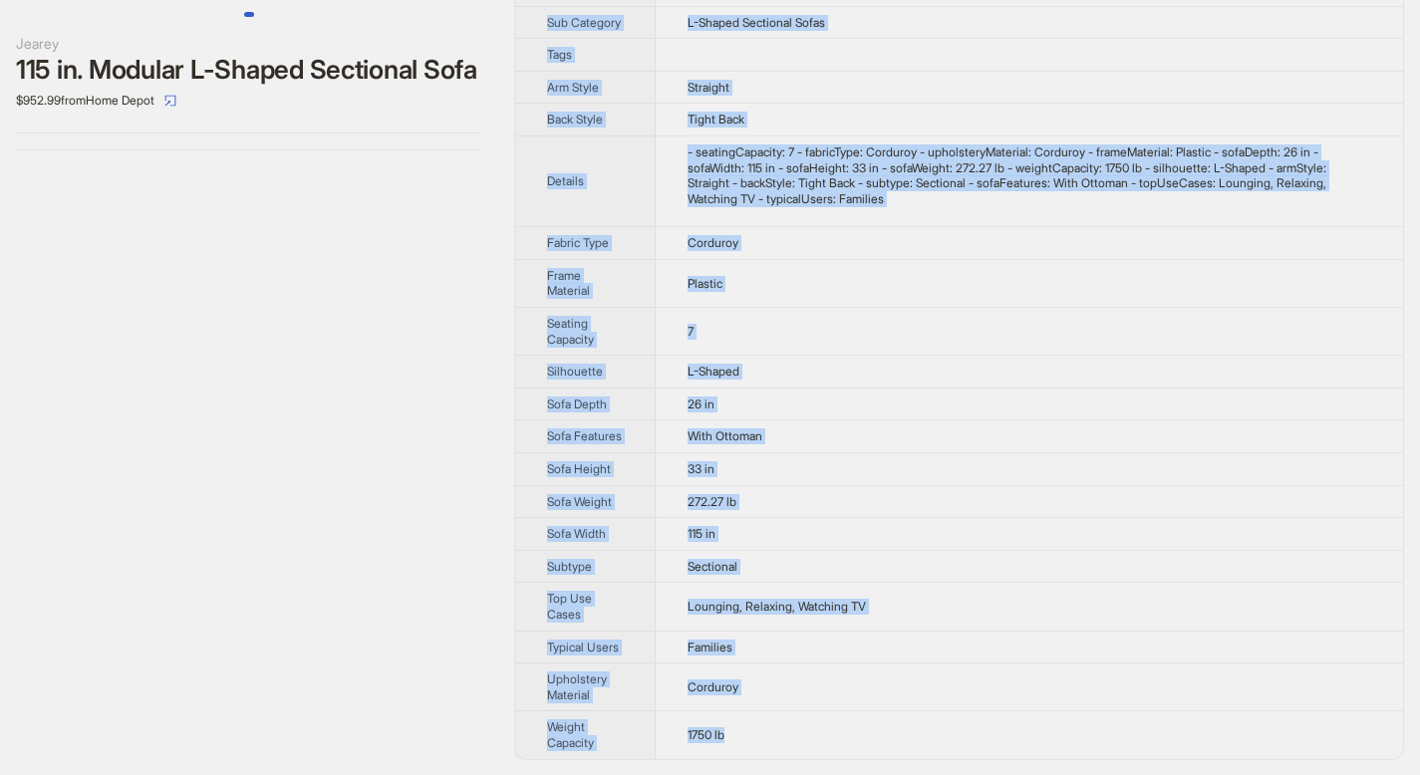
drag, startPoint x: 549, startPoint y: 70, endPoint x: 770, endPoint y: 736, distance: 702.3
click at [770, 736] on tbody "Brand Name Jearey Product Name 115 in. Modular L-Shaped Sectional Sofa Variant …" at bounding box center [959, 232] width 888 height 1054
copy tbody "Brand Name Jearey Product Name 115 in. Modular L-Shaped Sectional Sofa Variant …"
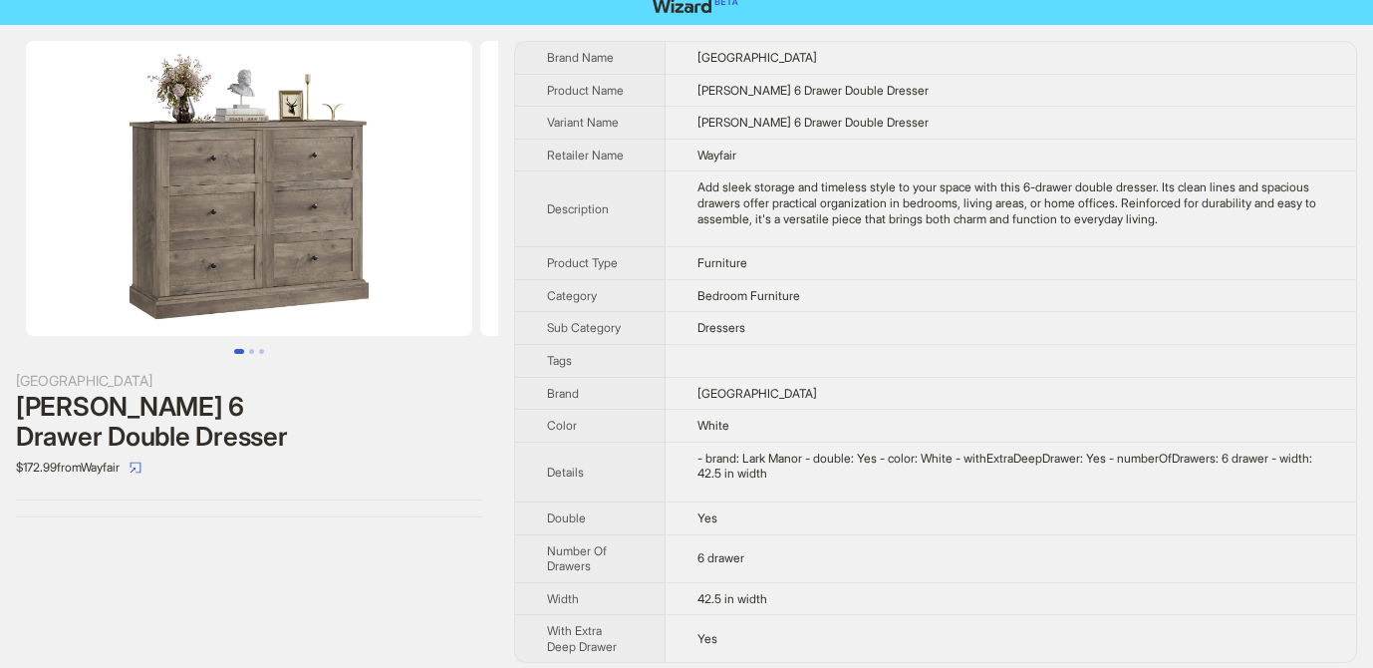
scroll to position [26, 0]
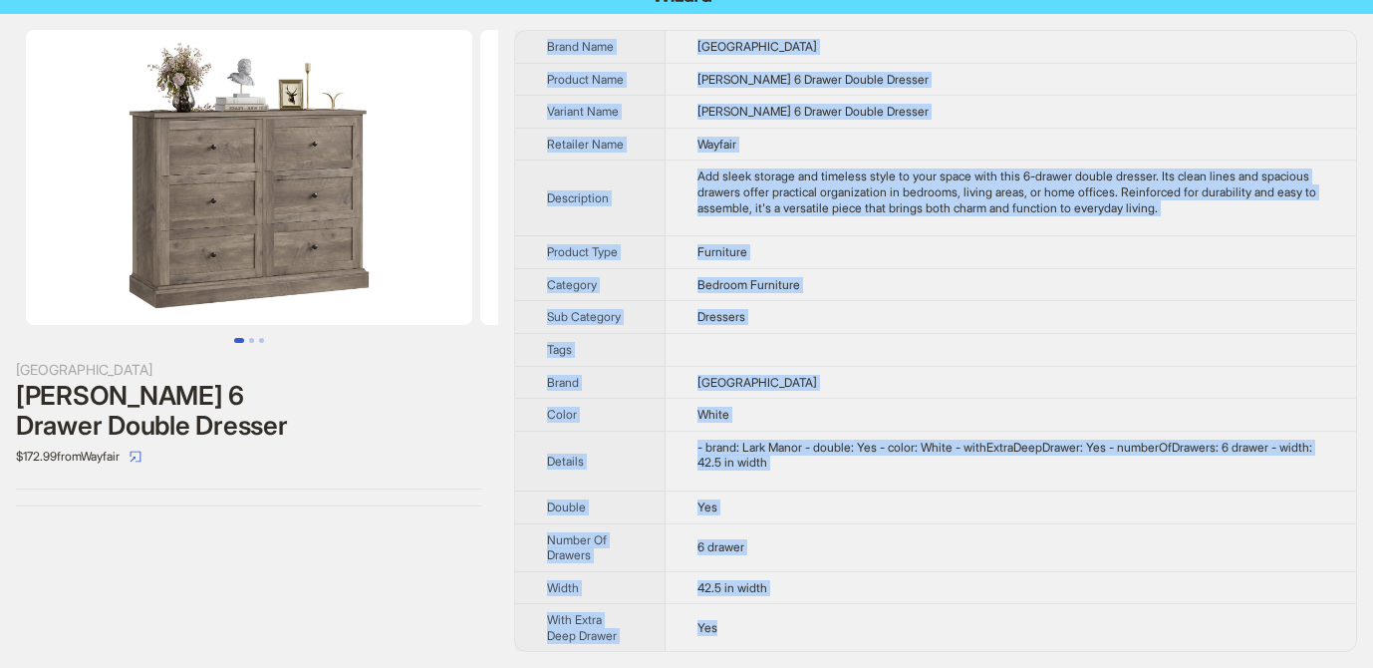
drag, startPoint x: 547, startPoint y: 44, endPoint x: 748, endPoint y: 625, distance: 614.8
click at [748, 625] on tbody "Brand Name Lark Manor Product Name Alffi 6 Drawer Double Dresser Variant Name A…" at bounding box center [935, 341] width 841 height 620
copy tbody "Brand Name Lark Manor Product Name Alffi 6 Drawer Double Dresser Variant Name A…"
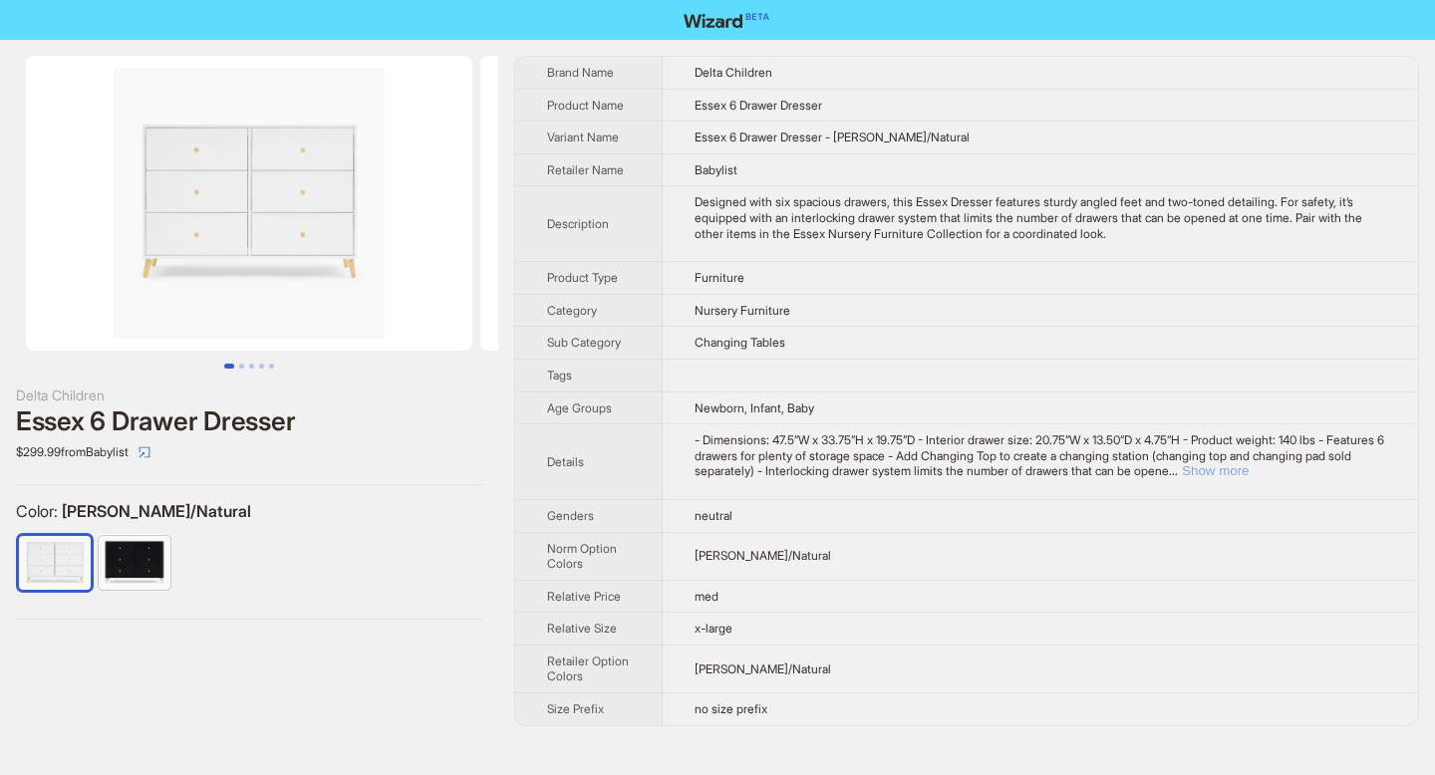
click at [1248, 468] on button "Show more" at bounding box center [1215, 470] width 67 height 15
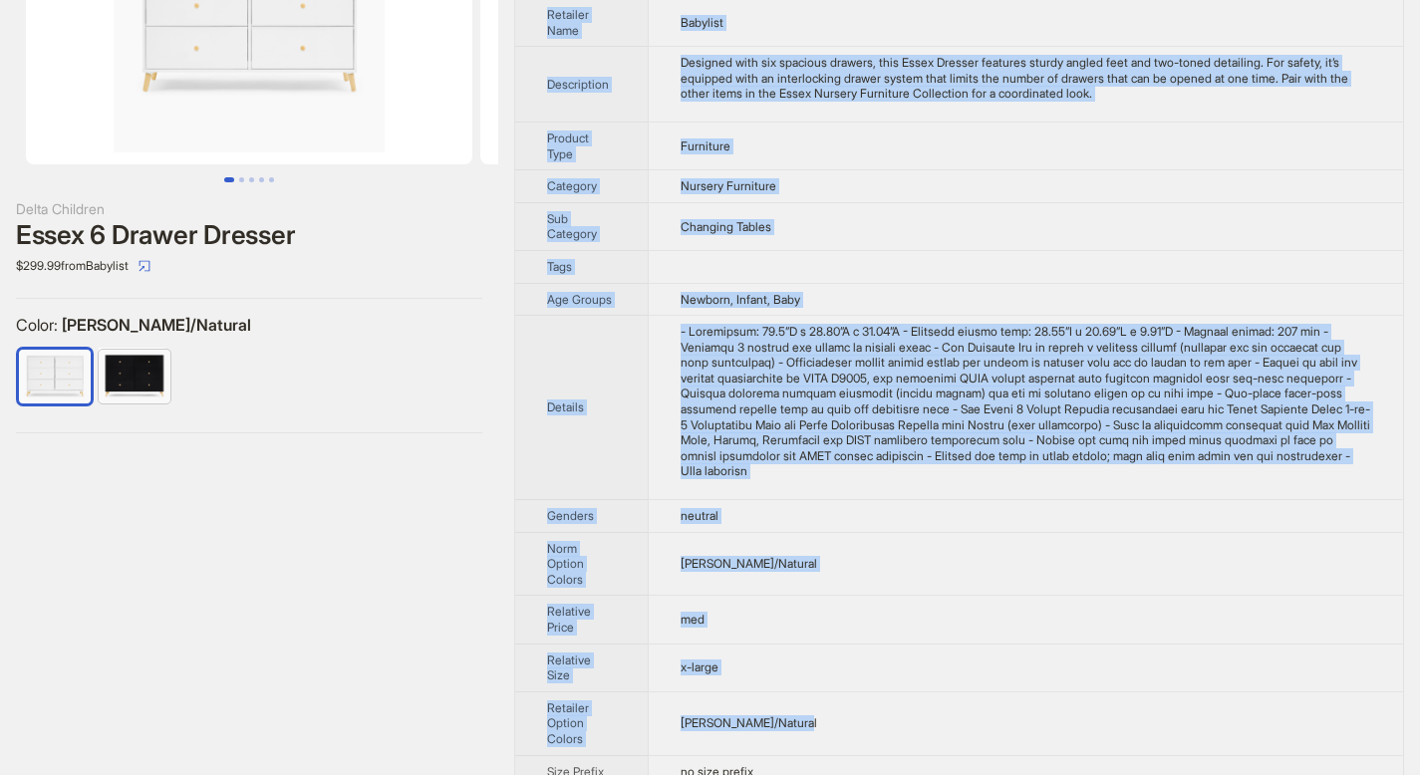
scroll to position [215, 0]
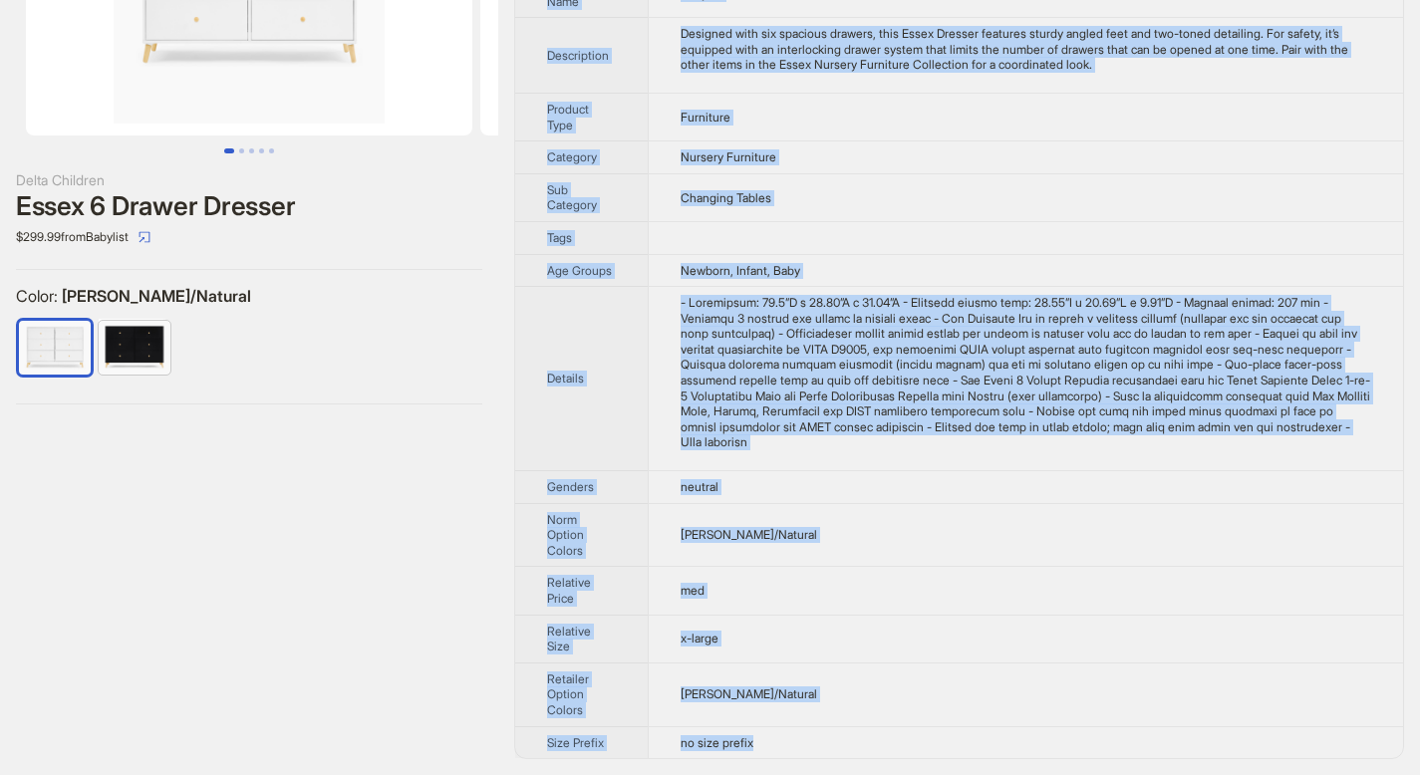
drag, startPoint x: 547, startPoint y: 67, endPoint x: 791, endPoint y: 750, distance: 725.8
click at [791, 750] on tbody "Brand Name Delta Children Product Name Essex 6 Drawer Dresser Variant Name Esse…" at bounding box center [959, 300] width 888 height 917
copy tbody "Lorem Ipsu Dolor Sitametc Adipisc Elit Seddo 9 Eiusmo Tempori Utlabor Etdo Magn…"
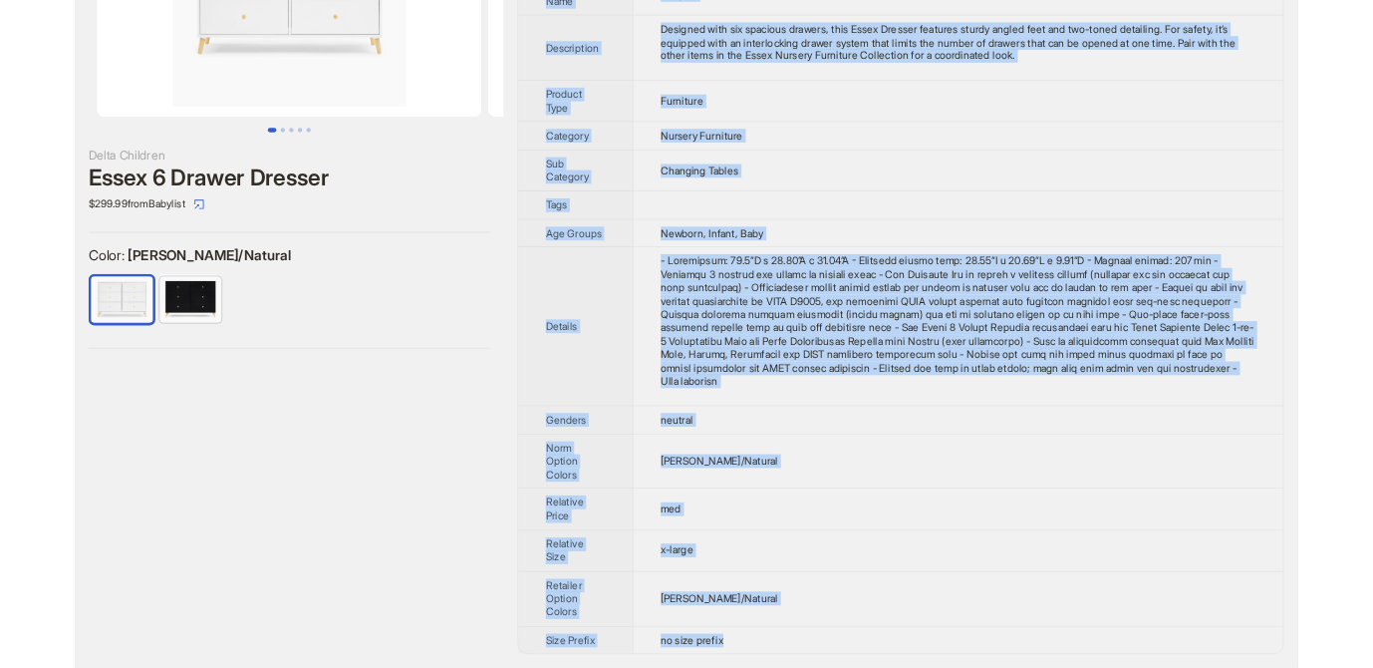
scroll to position [214, 0]
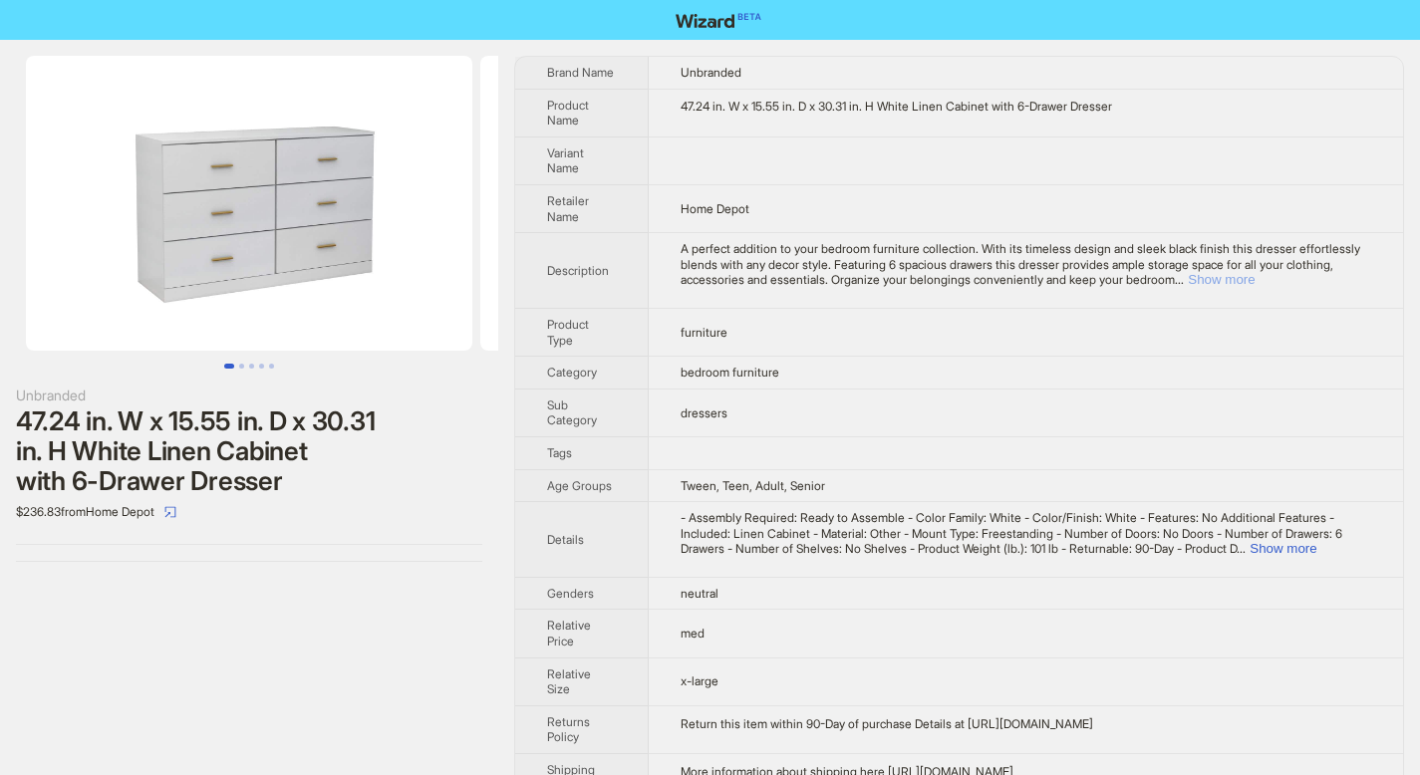
click at [1254, 272] on button "Show more" at bounding box center [1221, 279] width 67 height 15
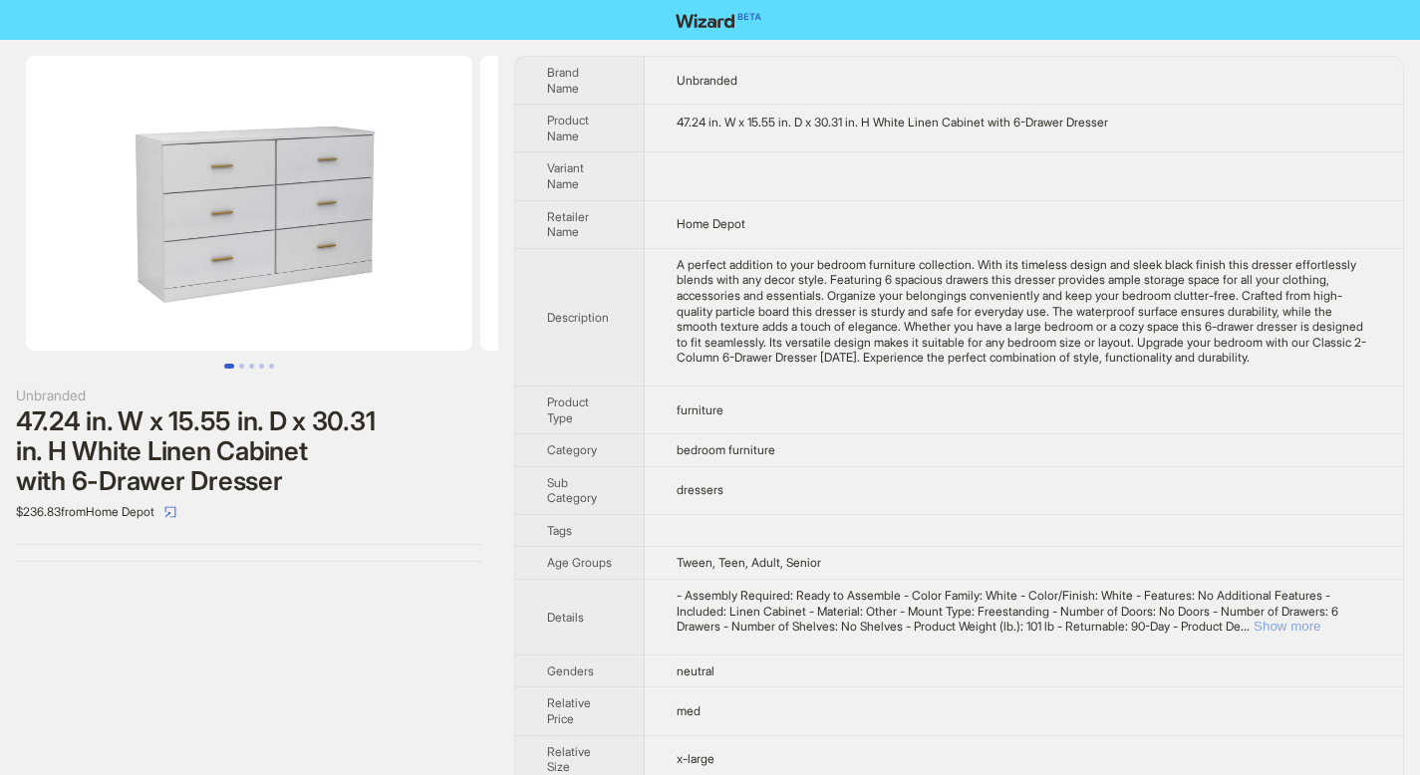
click at [1320, 634] on button "Show more" at bounding box center [1286, 626] width 67 height 15
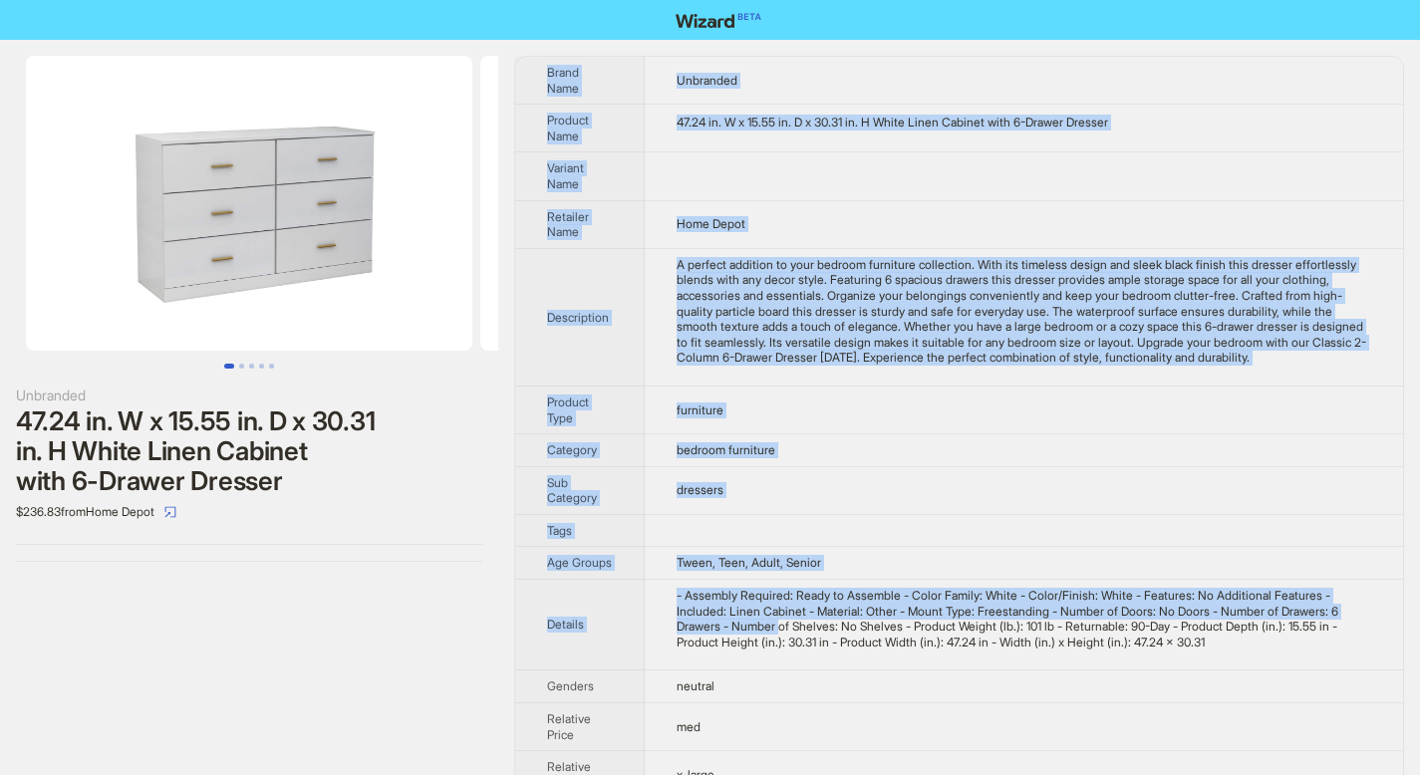
scroll to position [184, 0]
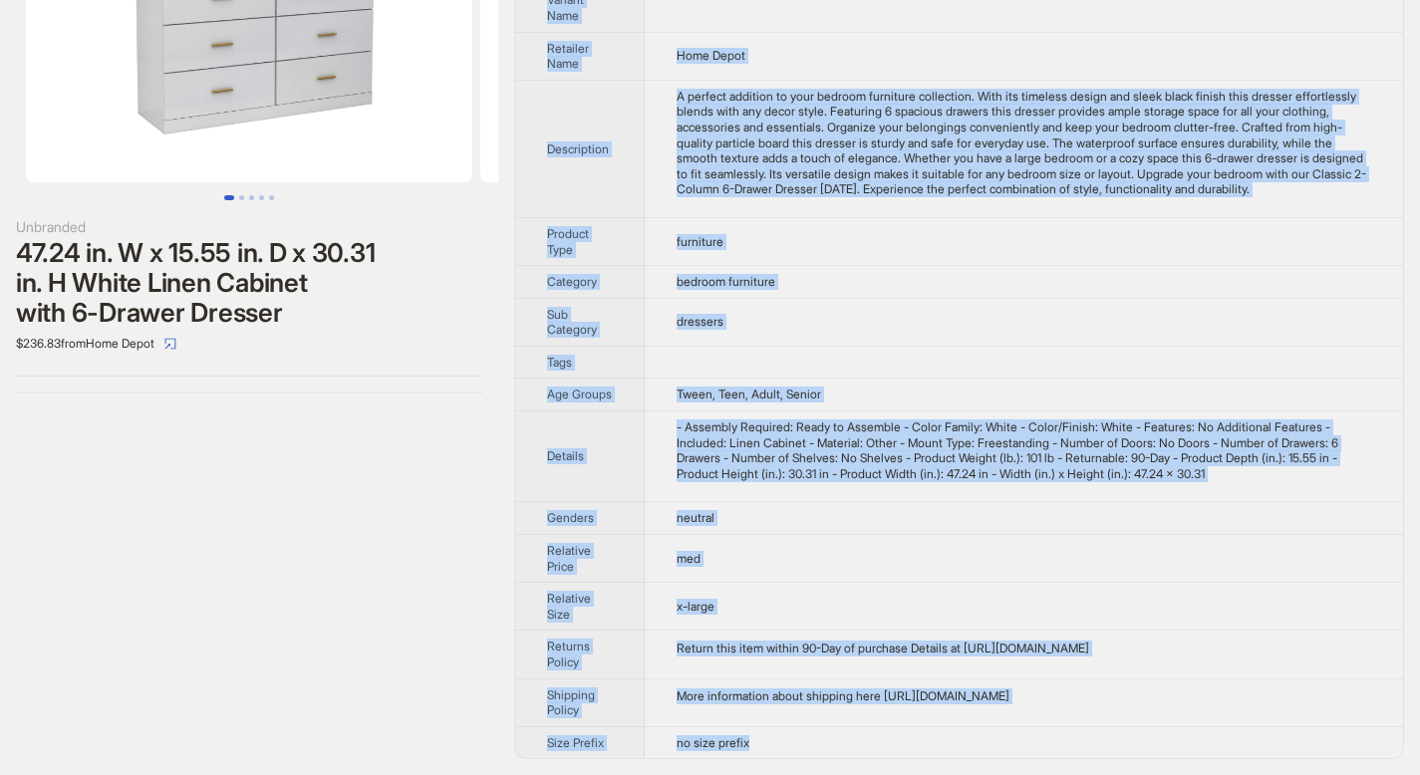
drag, startPoint x: 549, startPoint y: 72, endPoint x: 773, endPoint y: 747, distance: 711.8
click at [773, 747] on tbody "Brand Name Unbranded Product Name 47.24 in. W x 15.55 in. D x 30.31 in. H White…" at bounding box center [959, 323] width 888 height 870
copy tbody "Brand Name Unbranded Product Name 47.24 in. W x 15.55 in. D x 30.31 in. H White…"
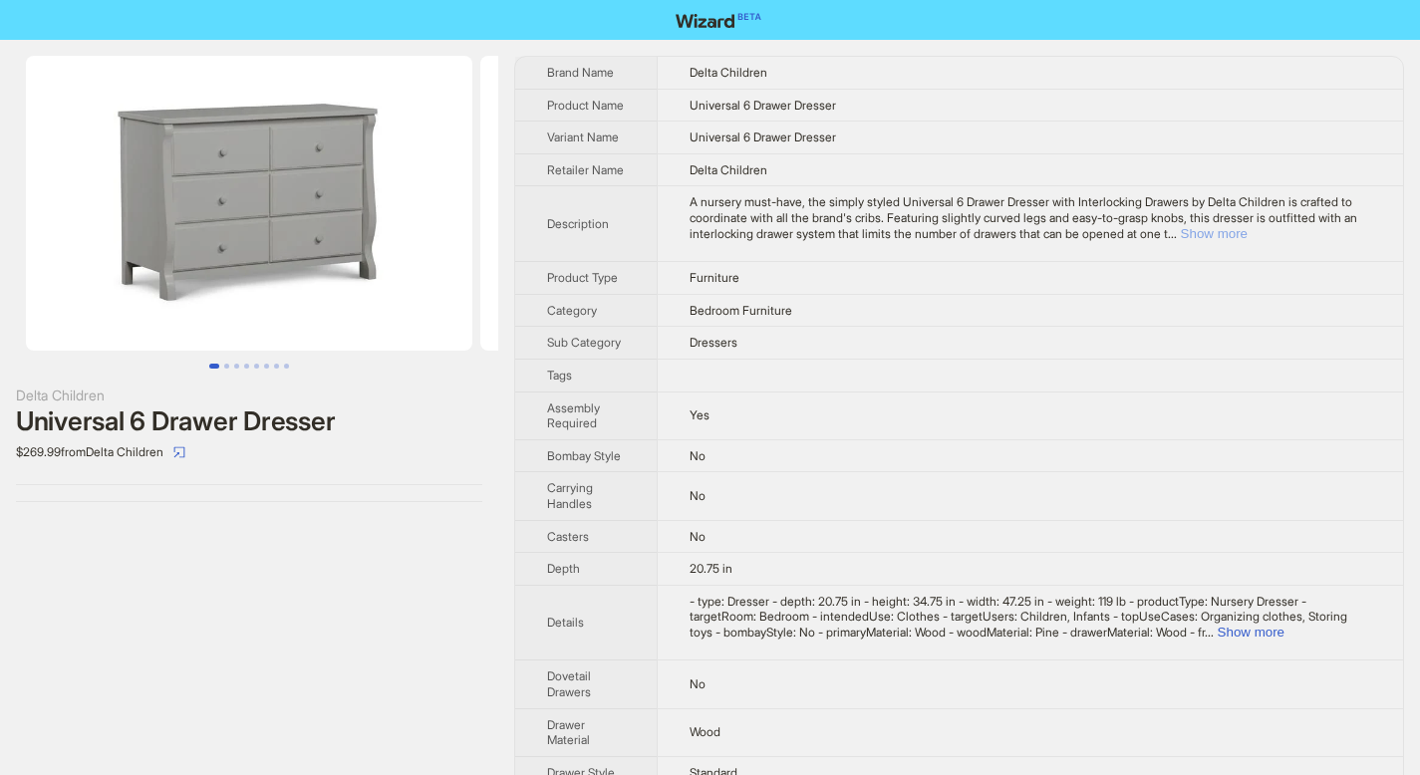
click at [1247, 236] on button "Show more" at bounding box center [1214, 233] width 67 height 15
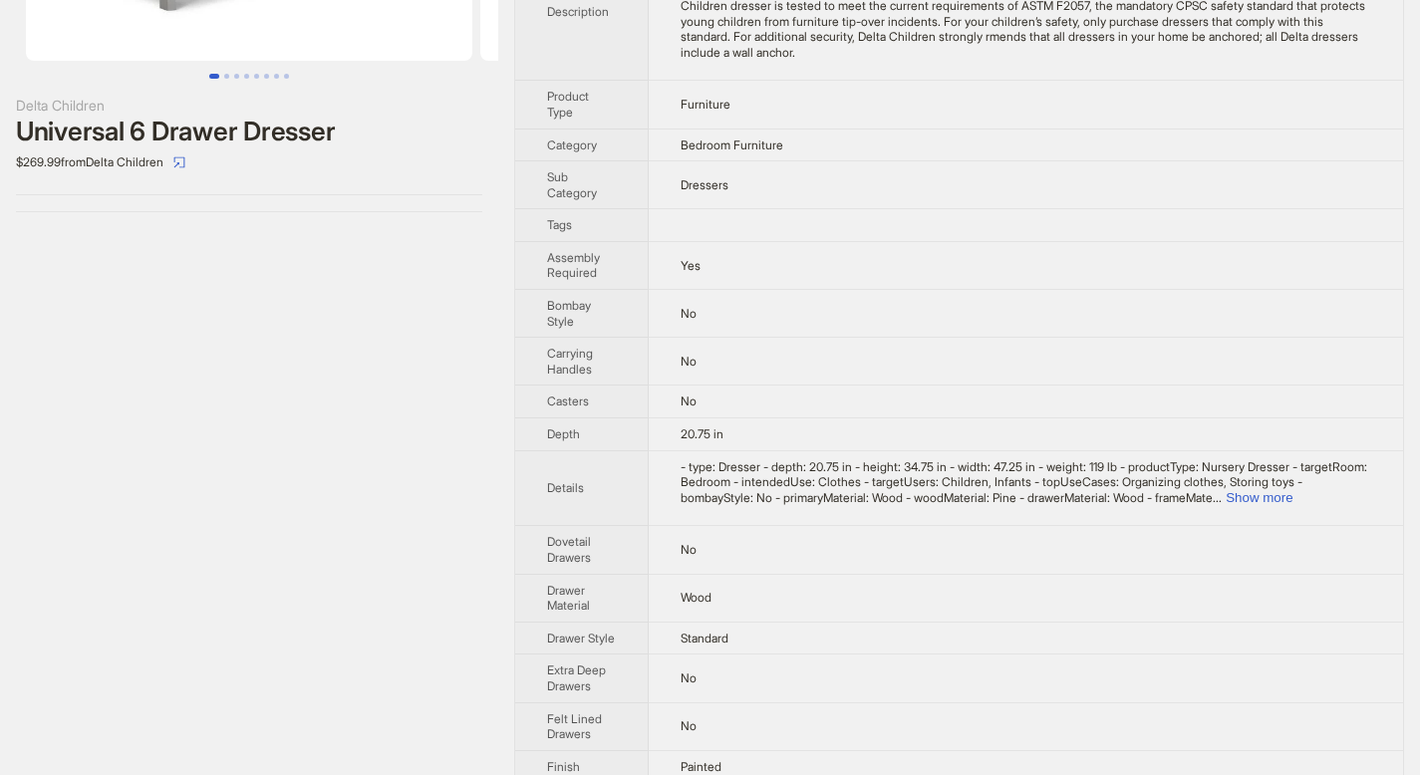
scroll to position [409, 0]
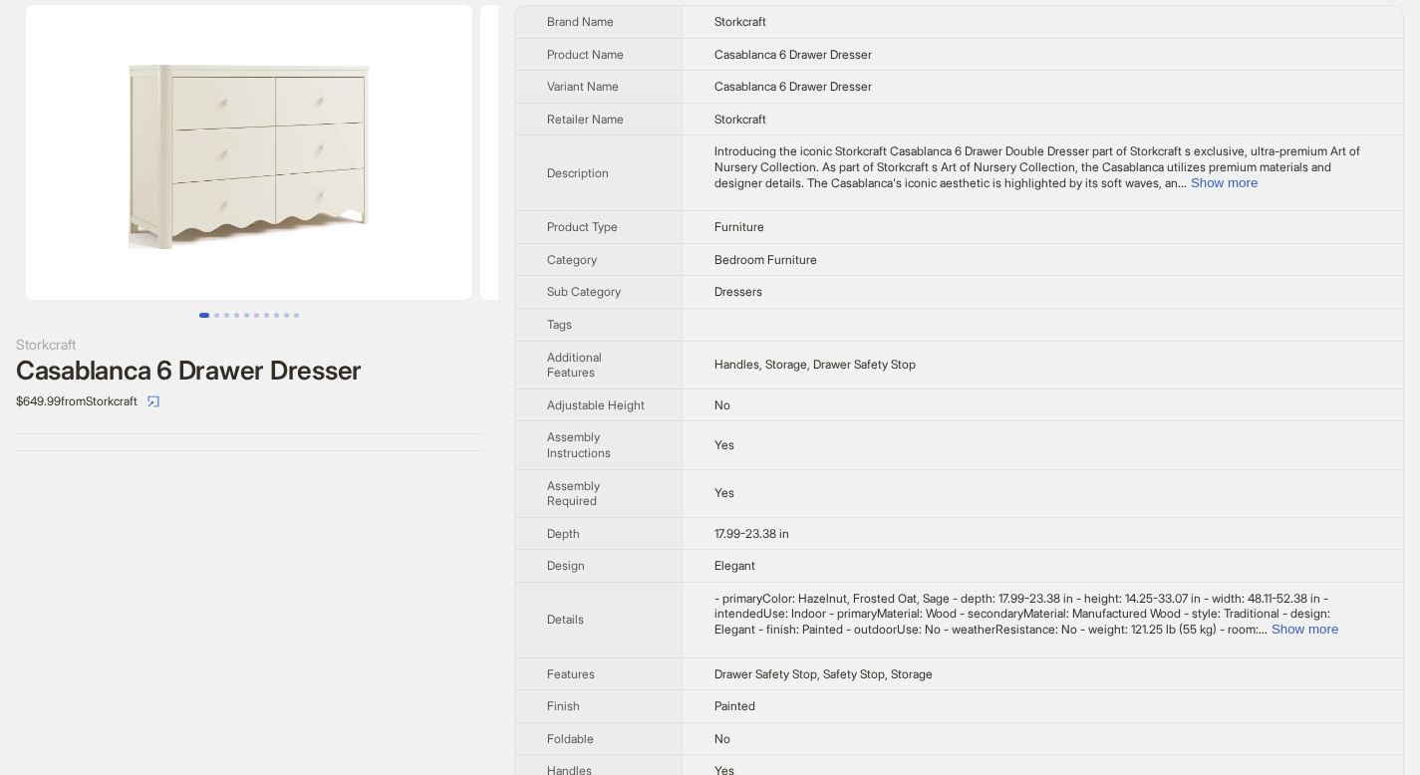
scroll to position [165, 0]
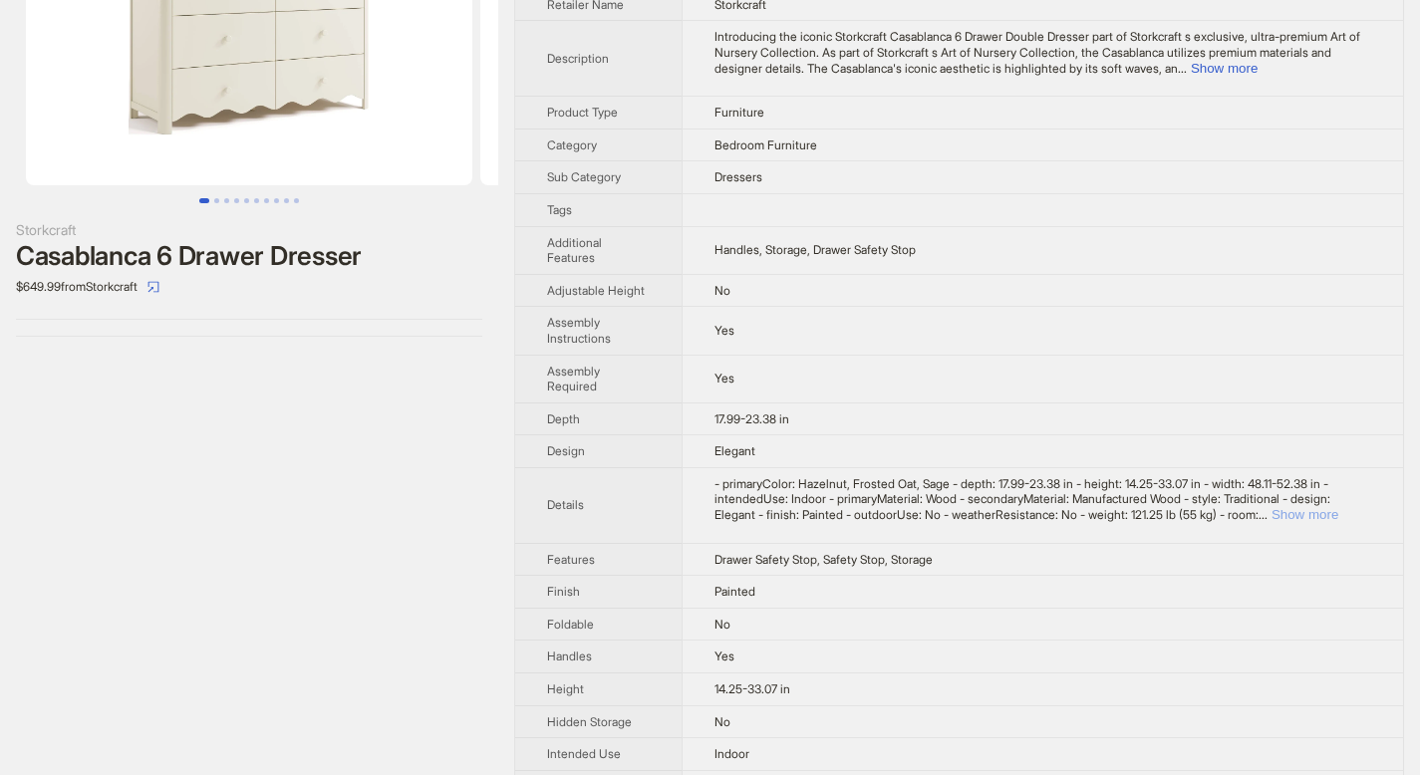
click at [1338, 519] on button "Show more" at bounding box center [1304, 514] width 67 height 15
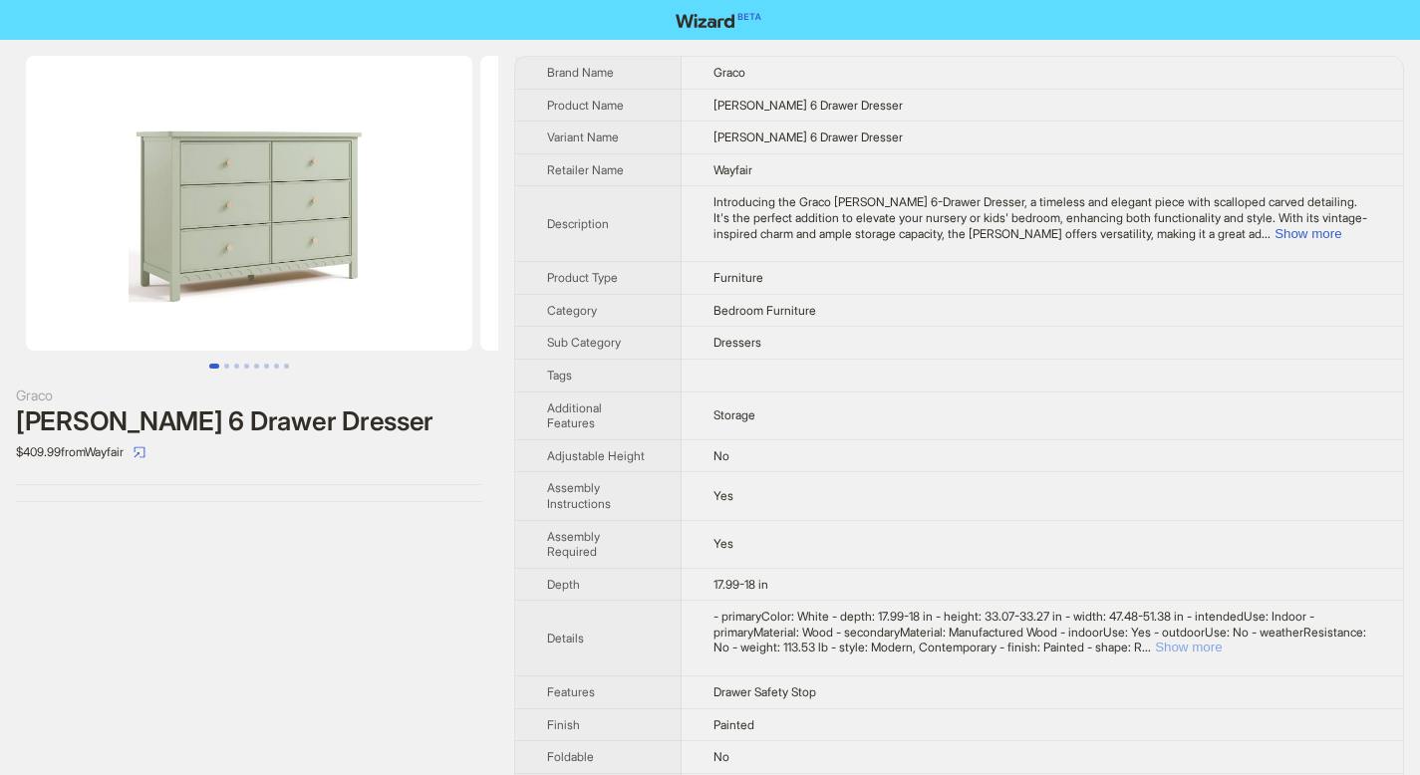
click at [1222, 652] on button "Show more" at bounding box center [1188, 647] width 67 height 15
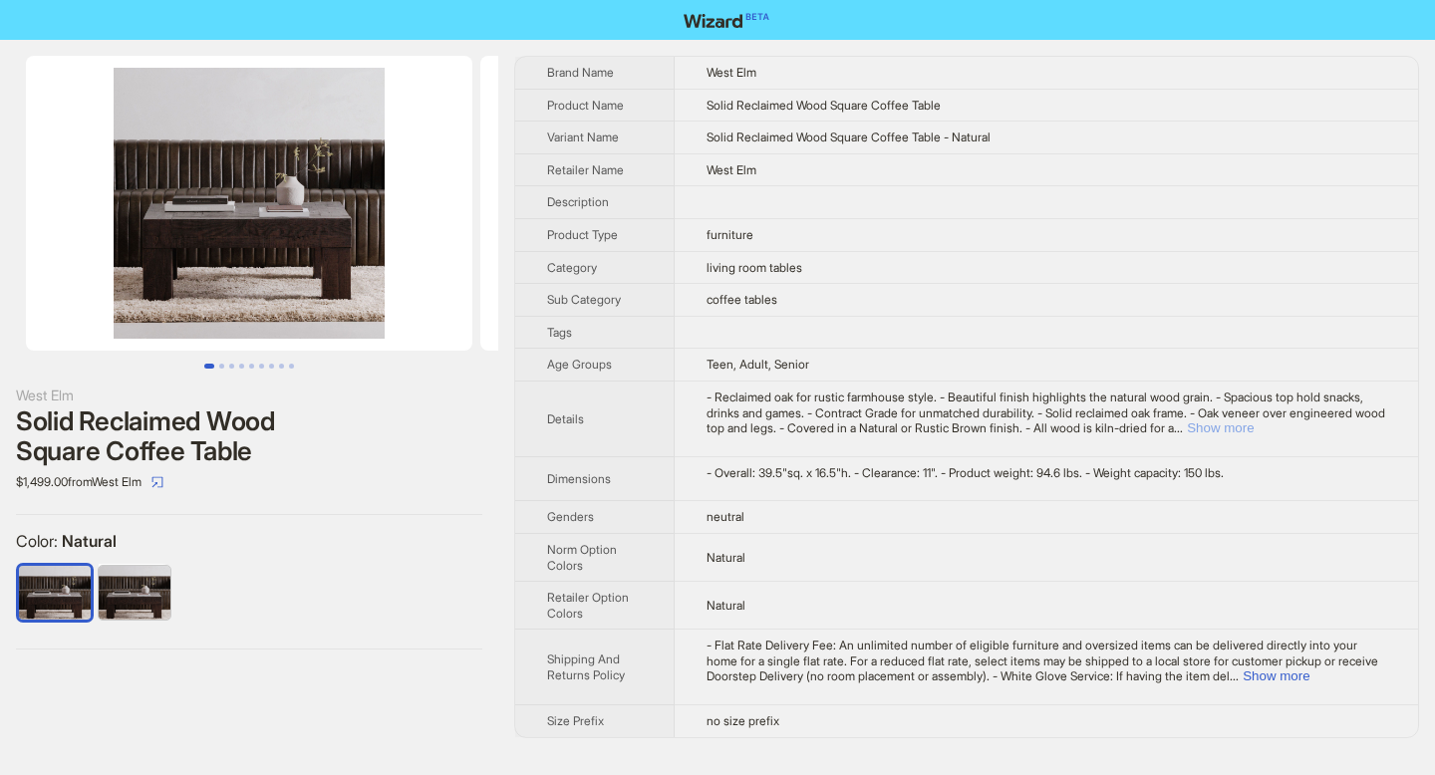
click at [1253, 426] on button "Show more" at bounding box center [1220, 427] width 67 height 15
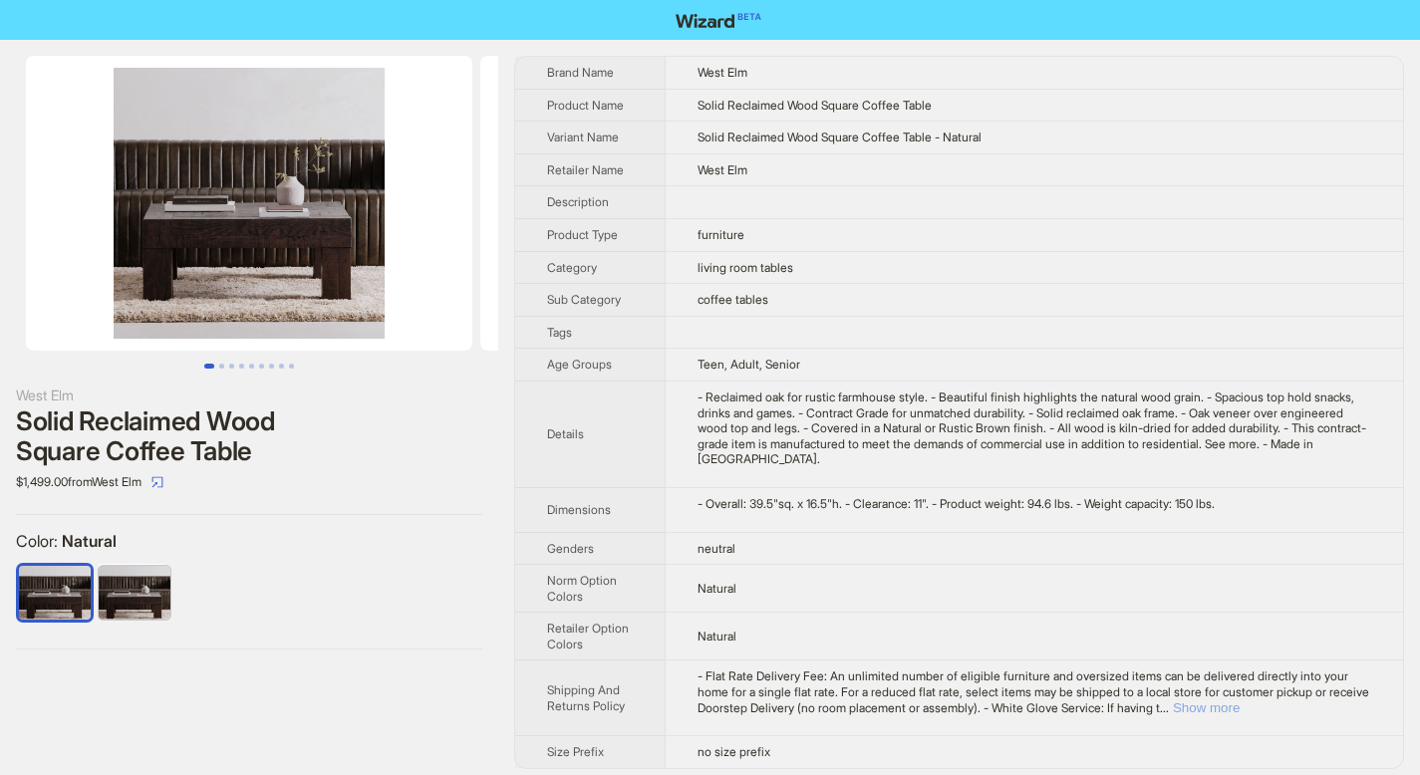
drag, startPoint x: 1364, startPoint y: 706, endPoint x: 1355, endPoint y: 697, distance: 12.7
click at [1239, 705] on button "Show more" at bounding box center [1206, 707] width 67 height 15
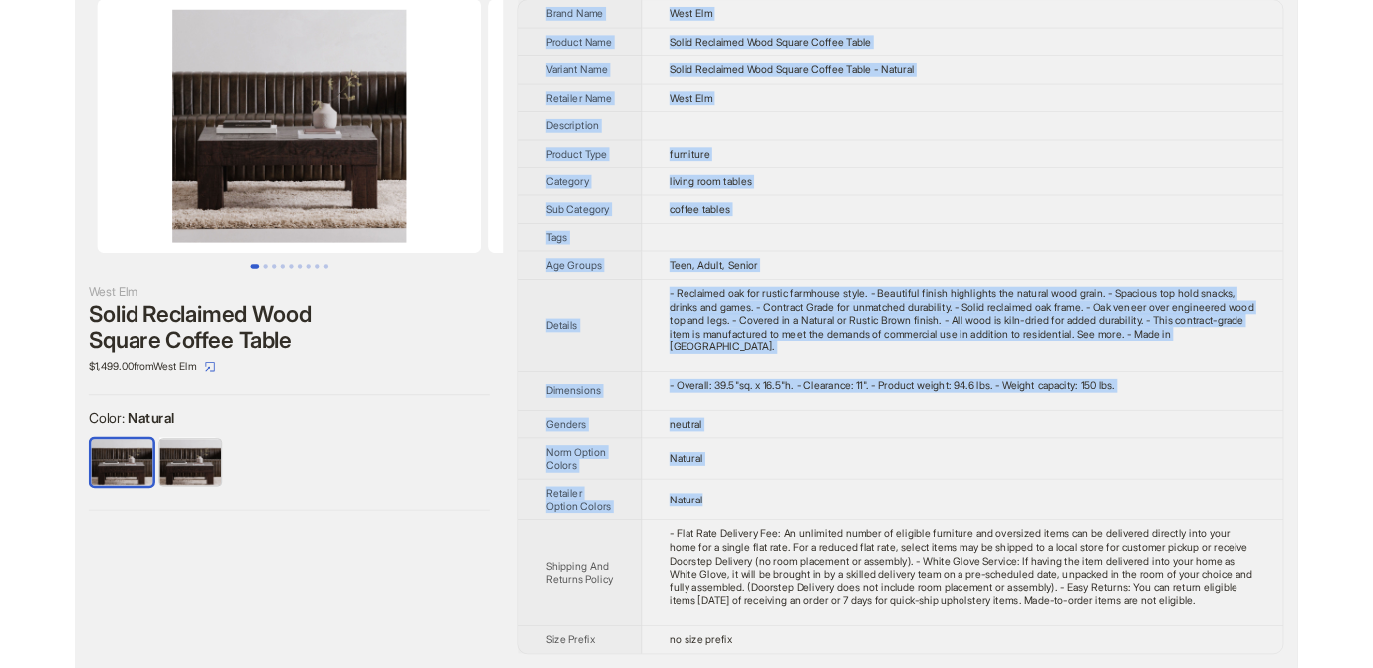
scroll to position [72, 0]
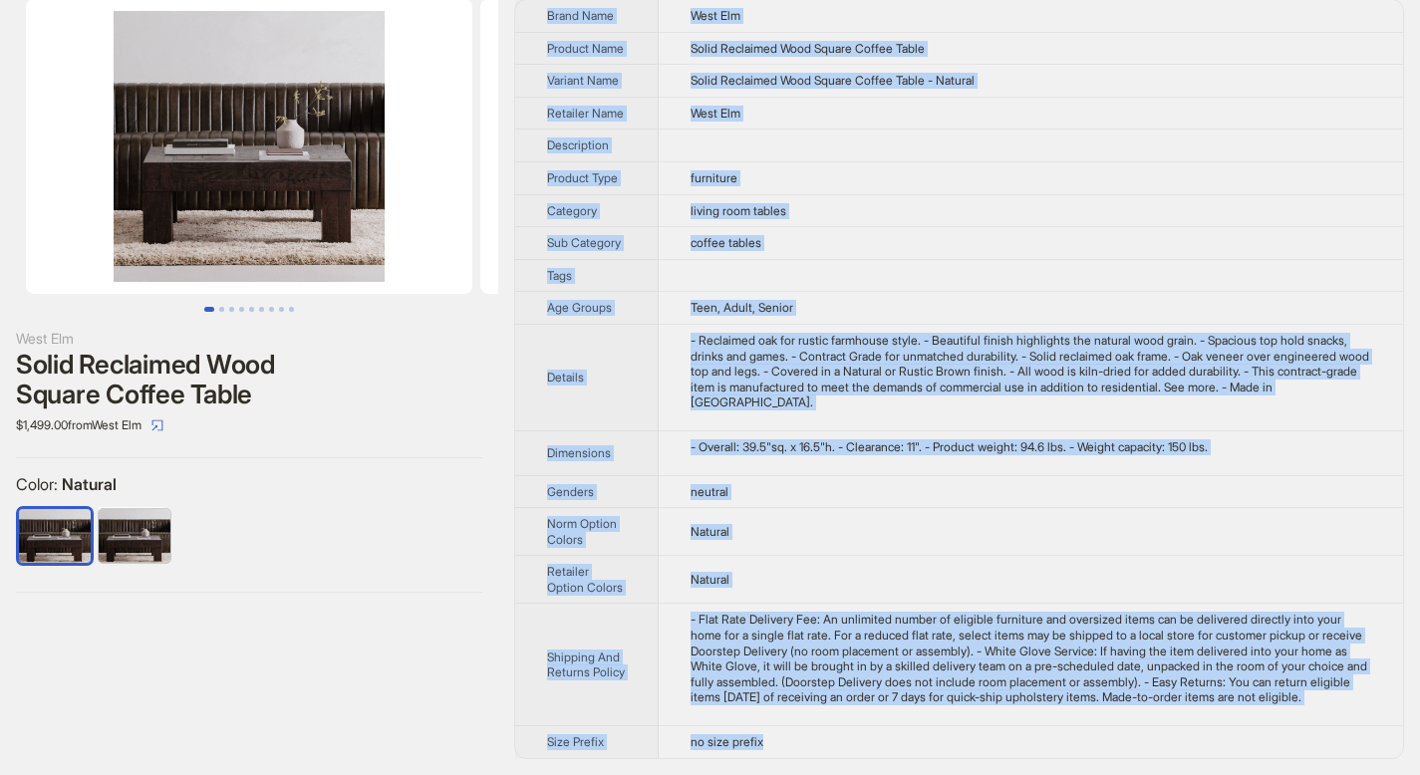
drag, startPoint x: 548, startPoint y: 70, endPoint x: 837, endPoint y: 739, distance: 729.2
click at [837, 739] on tbody "Brand Name West Elm Product Name Solid Reclaimed Wood Square Coffee Table Varia…" at bounding box center [959, 379] width 888 height 758
copy tbody "Brand Name West Elm Product Name Solid Reclaimed Wood Square Coffee Table Varia…"
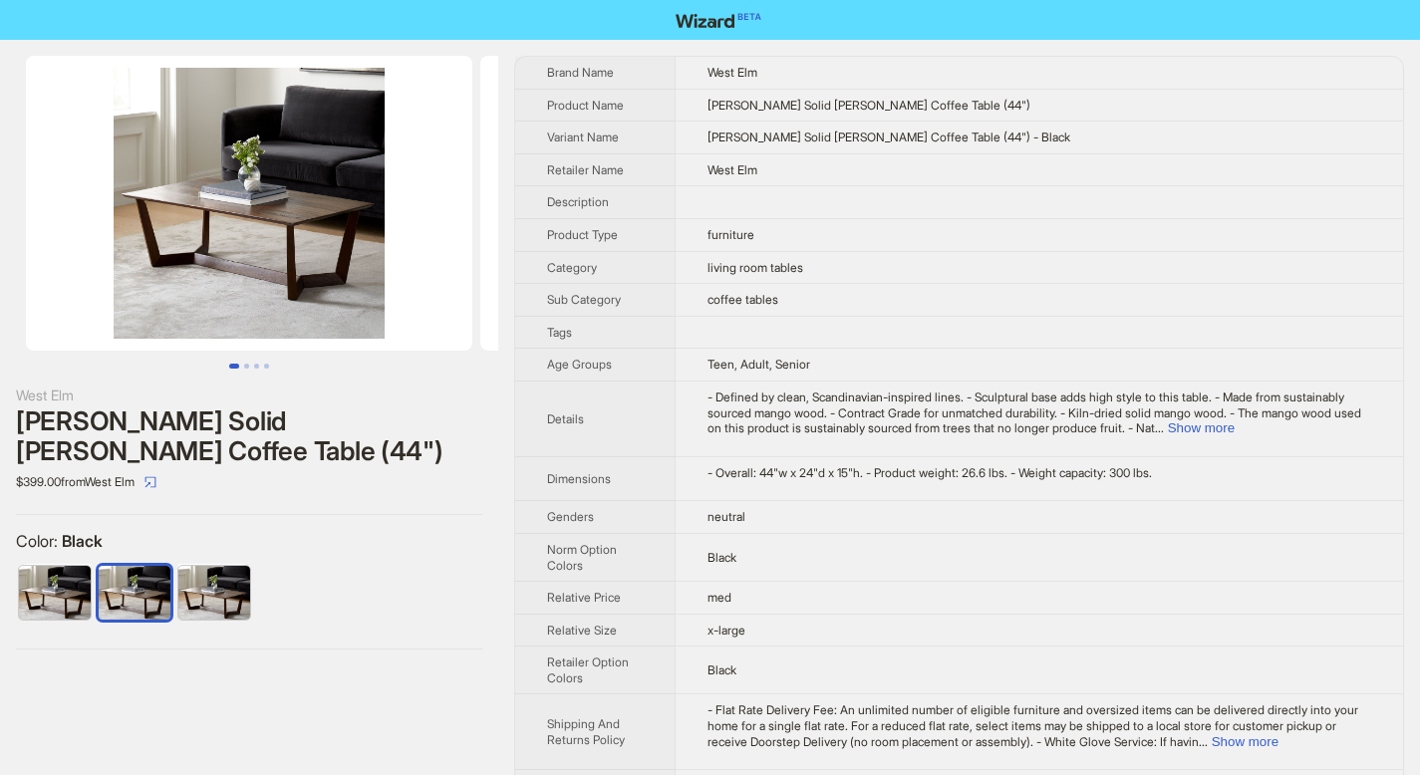
click at [1373, 430] on td "- Defined by clean, Scandinavian-inspired lines. - Sculptural base adds high st…" at bounding box center [1039, 419] width 728 height 76
click at [1234, 429] on button "Show more" at bounding box center [1201, 427] width 67 height 15
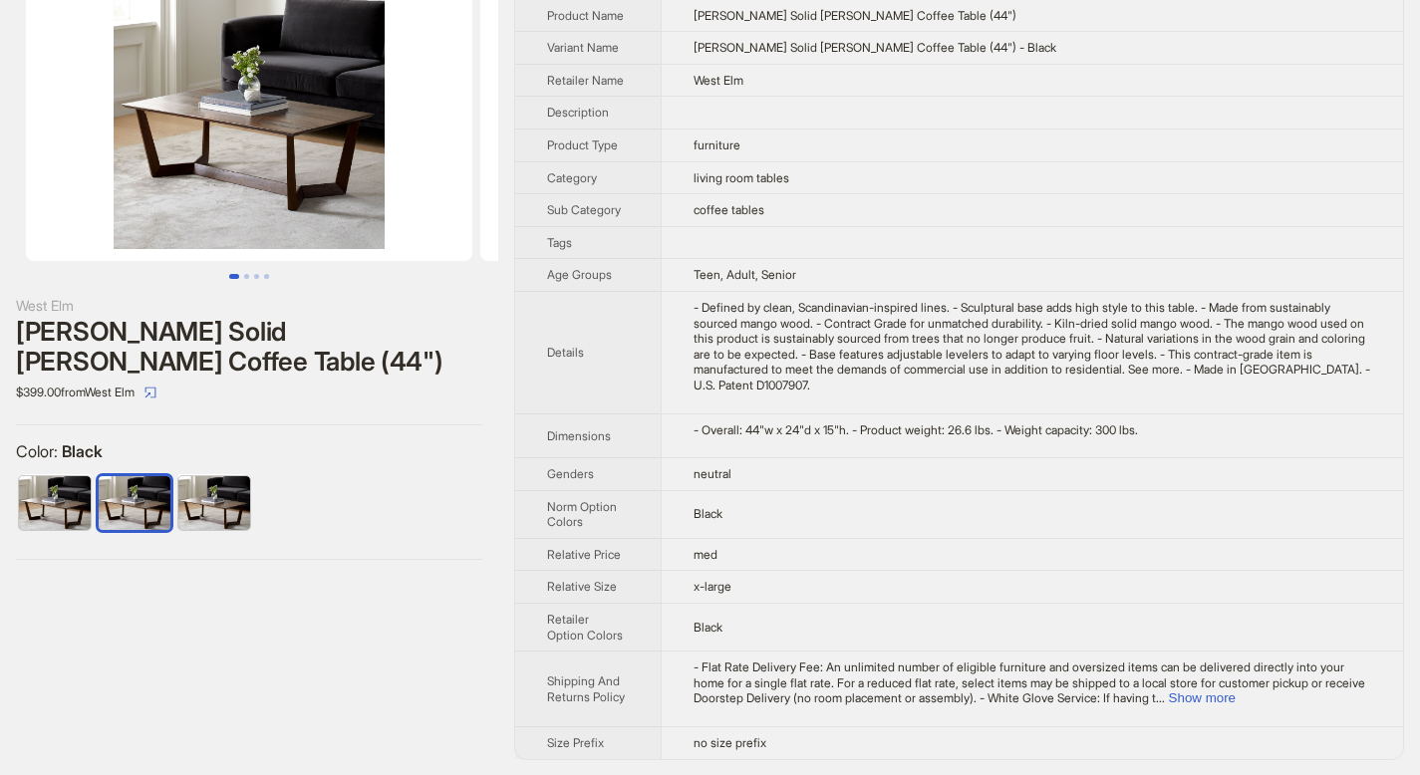
scroll to position [90, 0]
click at [1235, 697] on button "Show more" at bounding box center [1202, 697] width 67 height 15
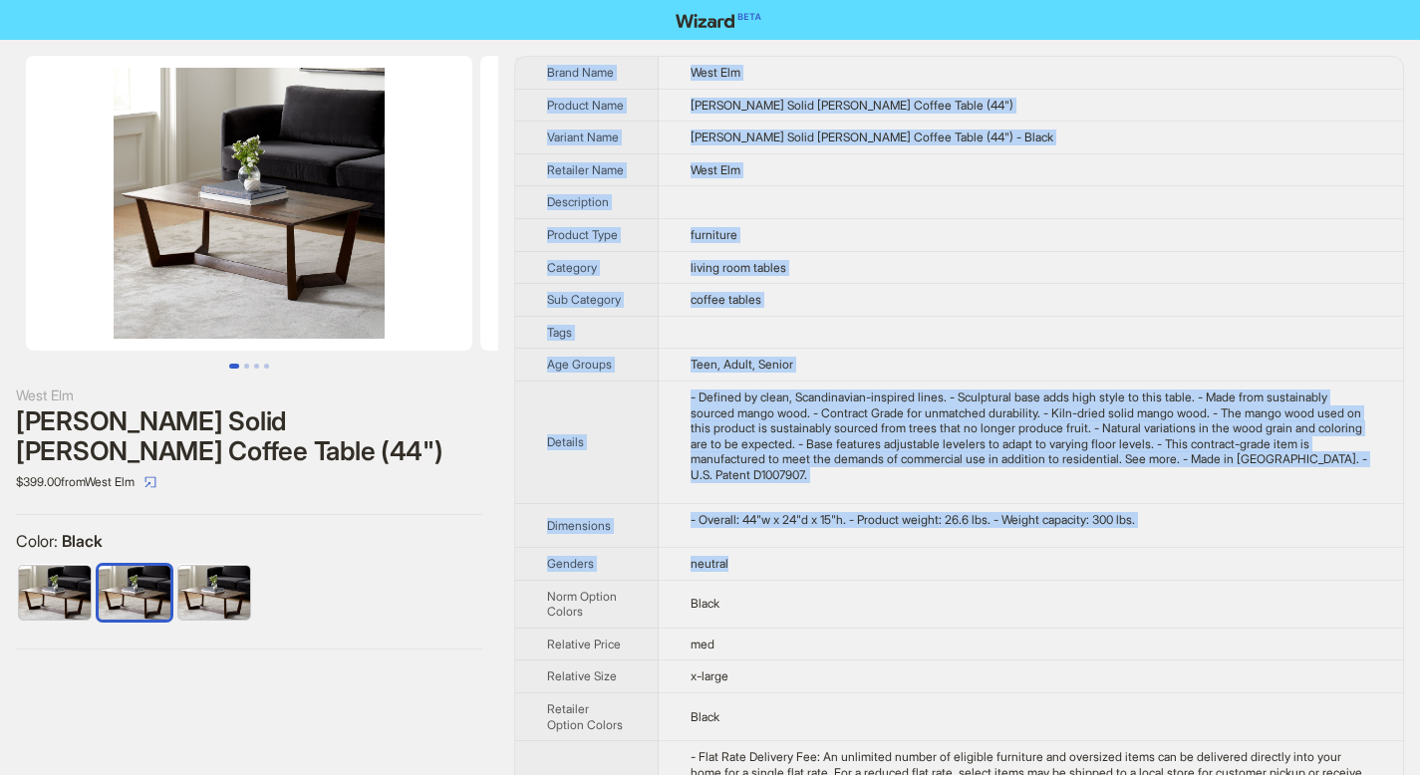
scroll to position [152, 0]
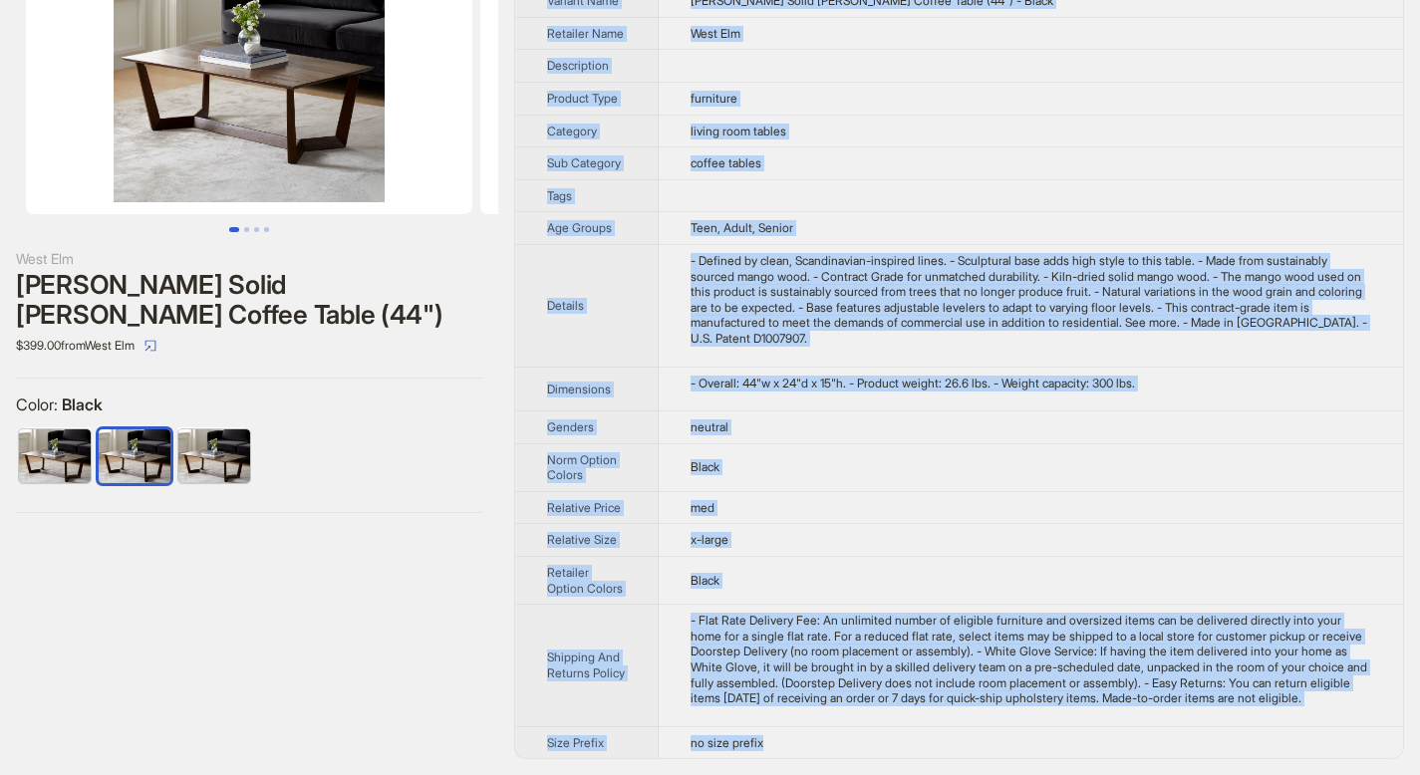
drag, startPoint x: 548, startPoint y: 70, endPoint x: 803, endPoint y: 735, distance: 712.8
click at [803, 735] on tbody "Brand Name West Elm Product Name Stowe Solid Wood Coffee Table (44") Variant Na…" at bounding box center [959, 339] width 888 height 838
copy tbody "Brand Name West Elm Product Name Stowe Solid Wood Coffee Table (44") Variant Na…"
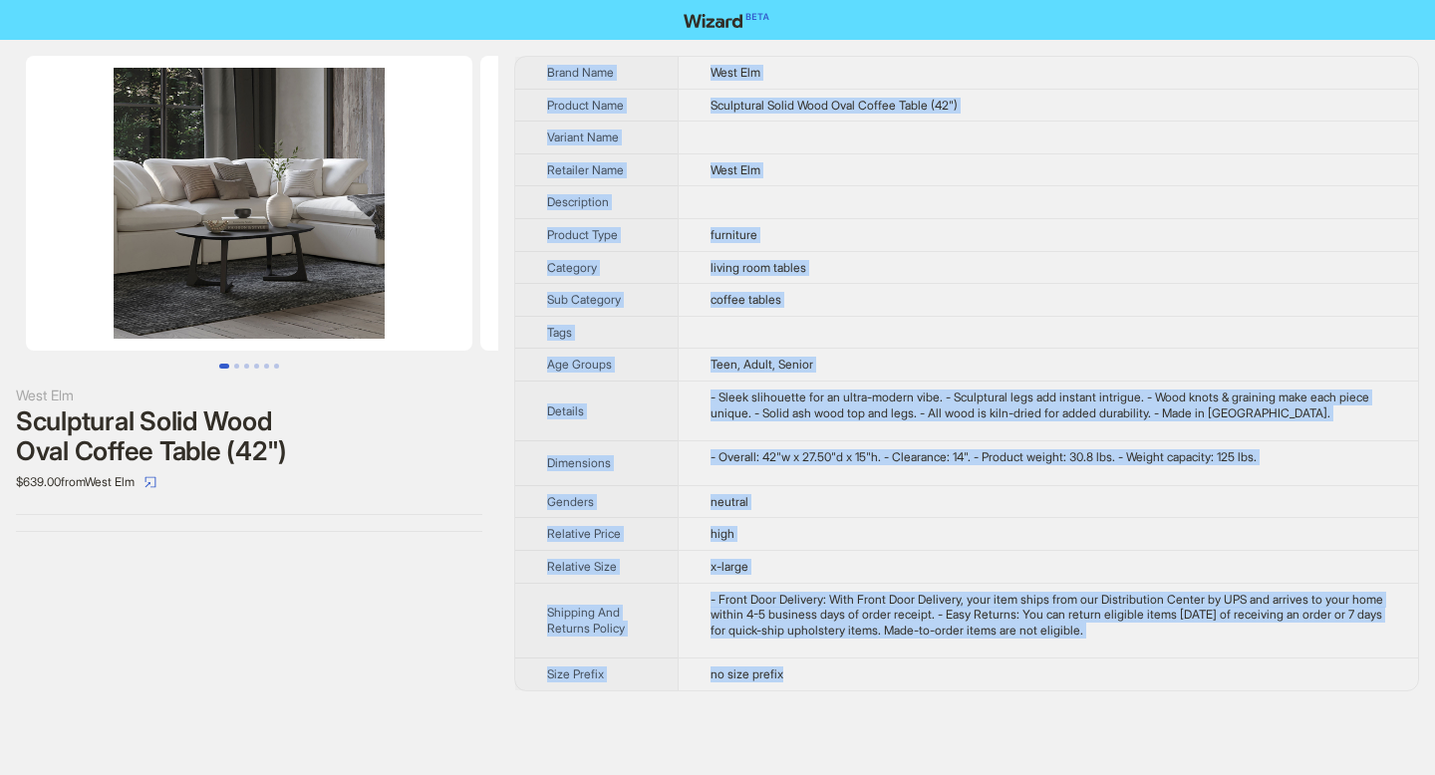
drag, startPoint x: 566, startPoint y: 94, endPoint x: 819, endPoint y: 678, distance: 636.3
click at [819, 678] on tbody "Brand Name West Elm Product Name Sculptural Solid Wood Oval Coffee Table (42") …" at bounding box center [966, 374] width 903 height 634
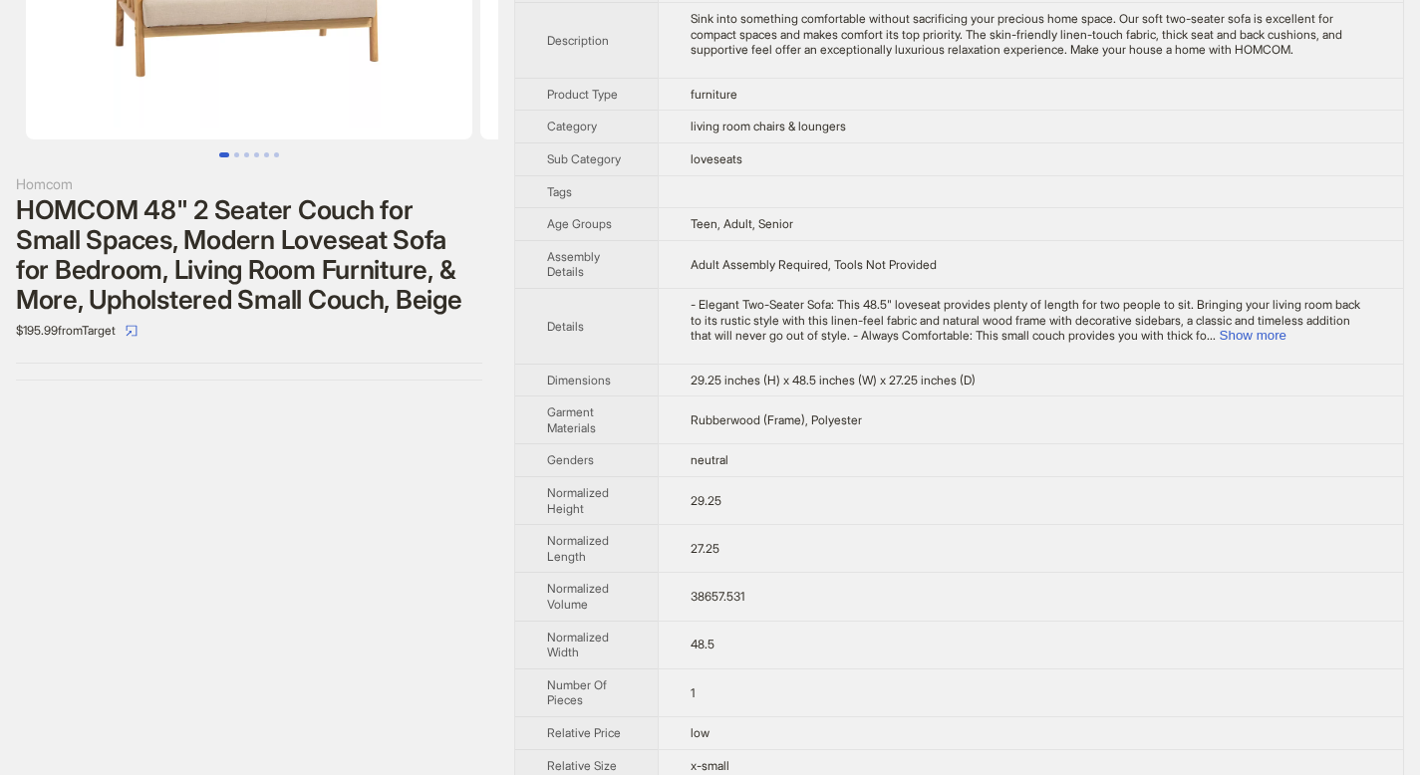
scroll to position [419, 0]
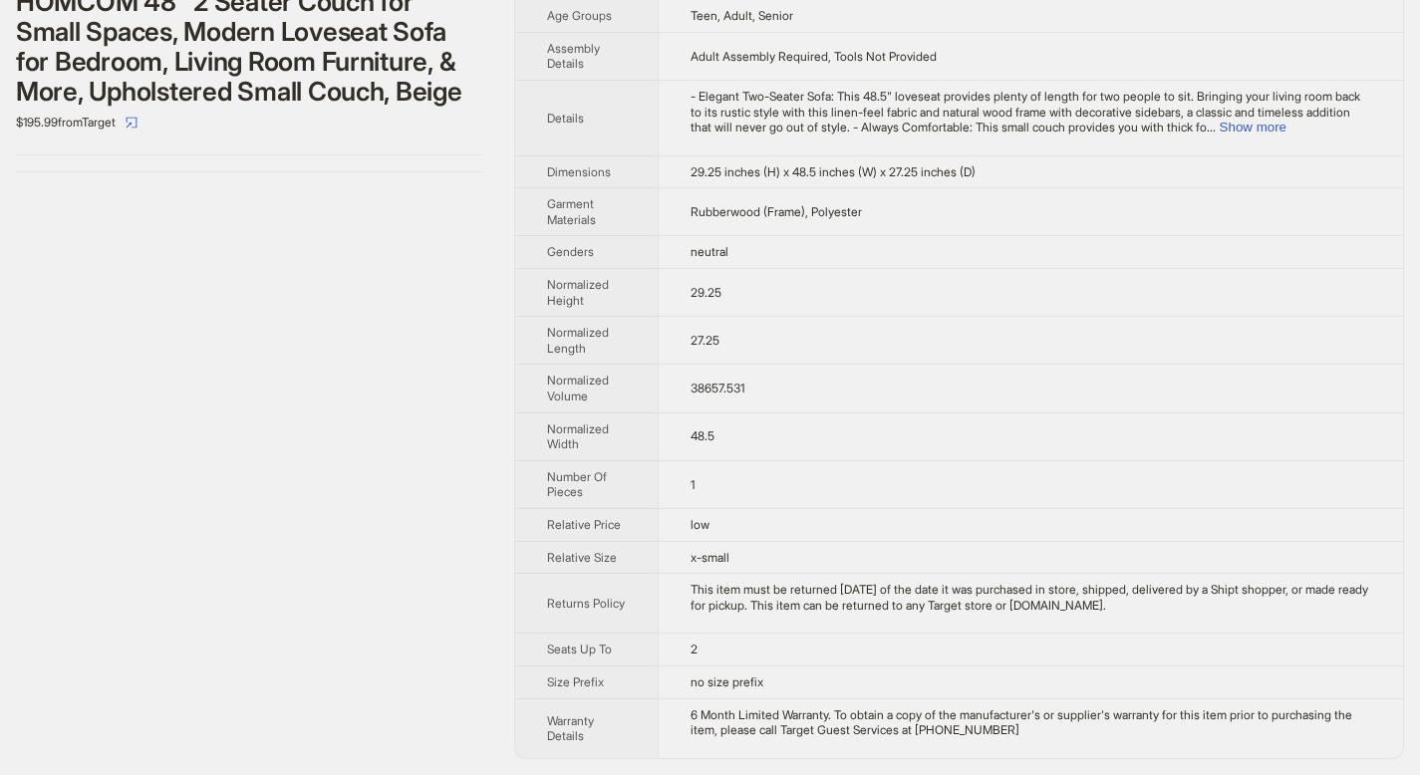
drag, startPoint x: 1057, startPoint y: 408, endPoint x: 1068, endPoint y: 405, distance: 11.4
click at [1064, 406] on td "38657.531" at bounding box center [1030, 389] width 745 height 48
drag, startPoint x: 1068, startPoint y: 405, endPoint x: 945, endPoint y: 459, distance: 135.2
click at [1050, 395] on td "38657.531" at bounding box center [1030, 389] width 745 height 48
click at [1286, 122] on button "Show more" at bounding box center [1253, 127] width 67 height 15
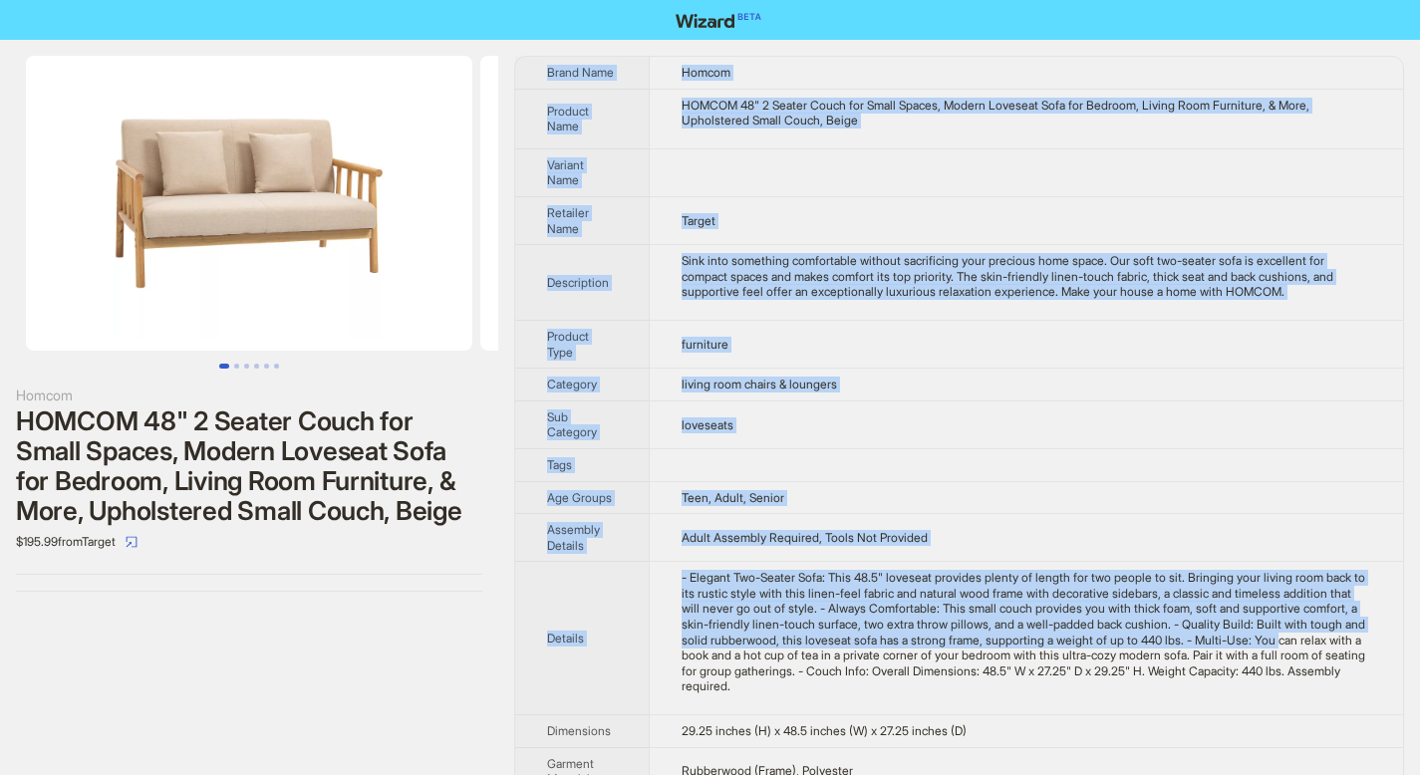
scroll to position [574, 0]
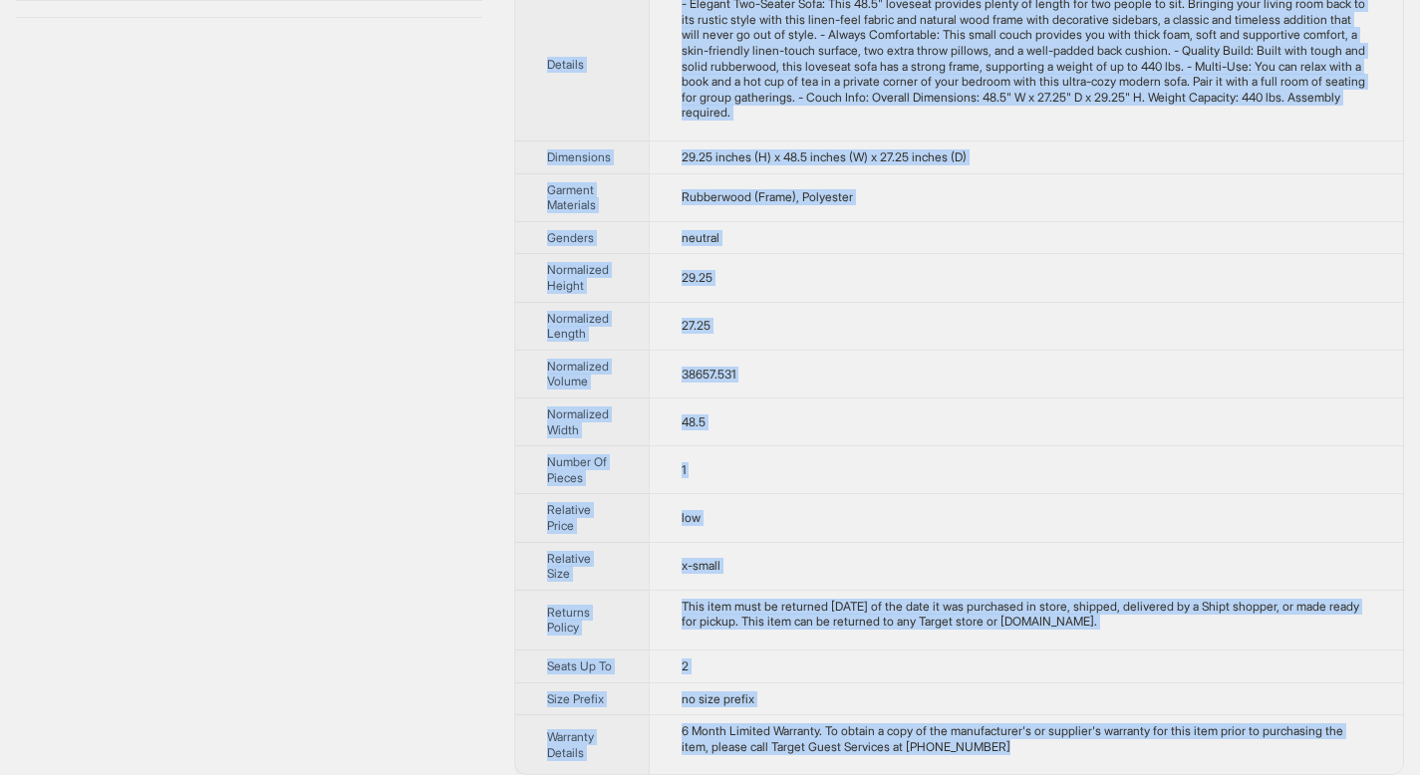
drag, startPoint x: 546, startPoint y: 74, endPoint x: 1005, endPoint y: 743, distance: 812.0
click at [1005, 743] on tbody "Brand Name Homcom Product Name HOMCOM 48" 2 Seater Couch for Small Spaces, Mode…" at bounding box center [959, 128] width 888 height 1291
copy tbody "Brand Name Homcom Product Name HOMCOM 48" 2 Seater Couch for Small Spaces, Mode…"
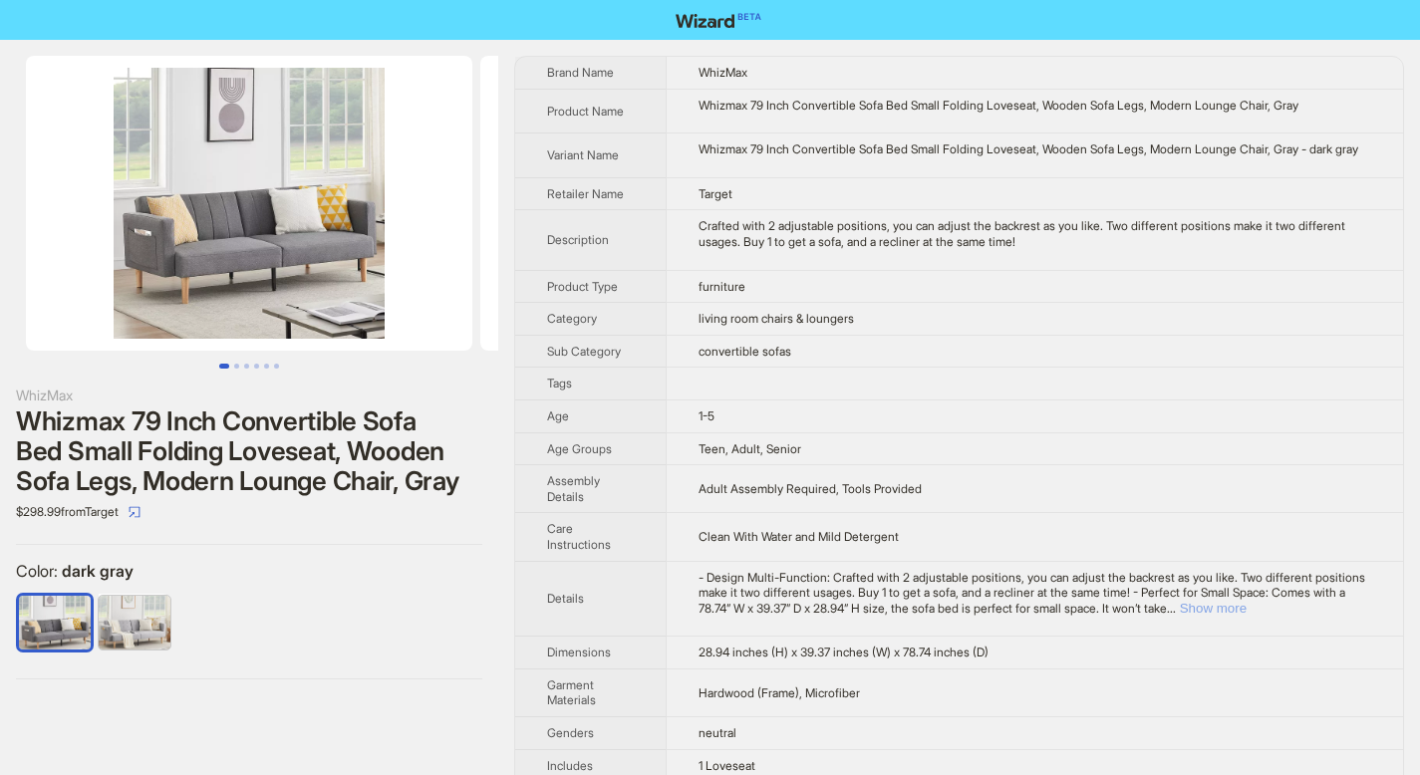
click at [1246, 616] on button "Show more" at bounding box center [1213, 608] width 67 height 15
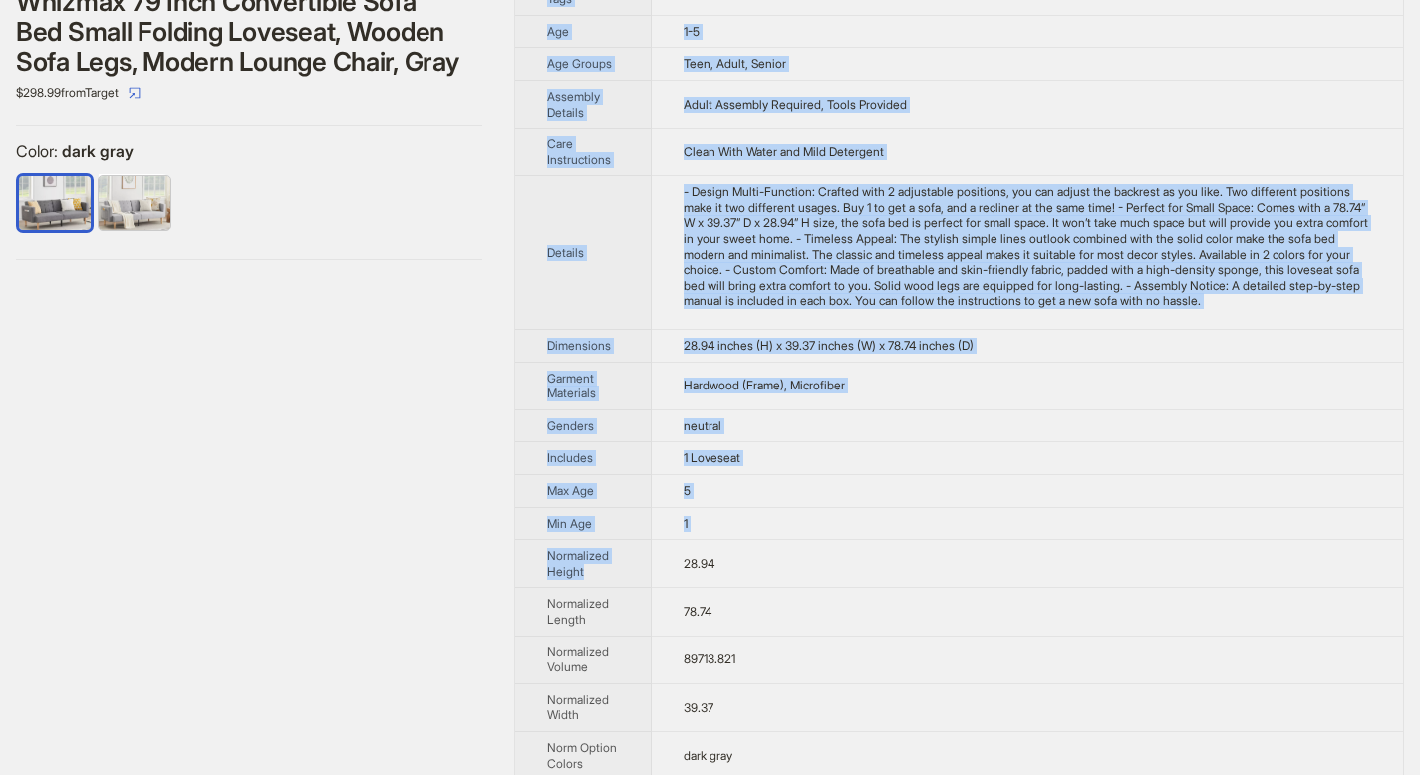
scroll to position [852, 0]
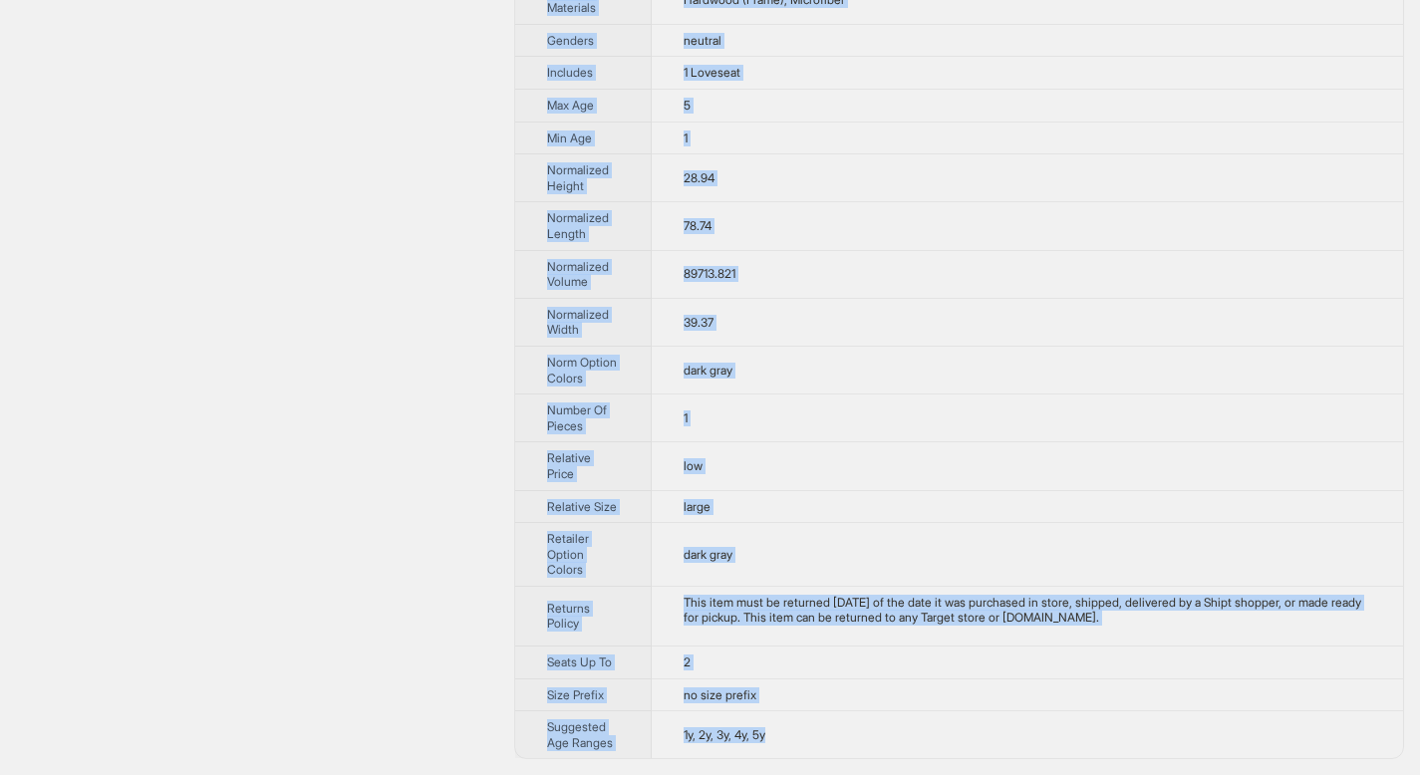
drag, startPoint x: 550, startPoint y: 71, endPoint x: 806, endPoint y: 748, distance: 724.3
click at [806, 748] on tbody "Brand Name WhizMax Product Name Whizmax 79 Inch Convertible Sofa Bed Small Fold…" at bounding box center [959, 5] width 888 height 1506
copy tbody "Brand Name WhizMax Product Name Whizmax 79 Inch Convertible Sofa Bed Small Fold…"
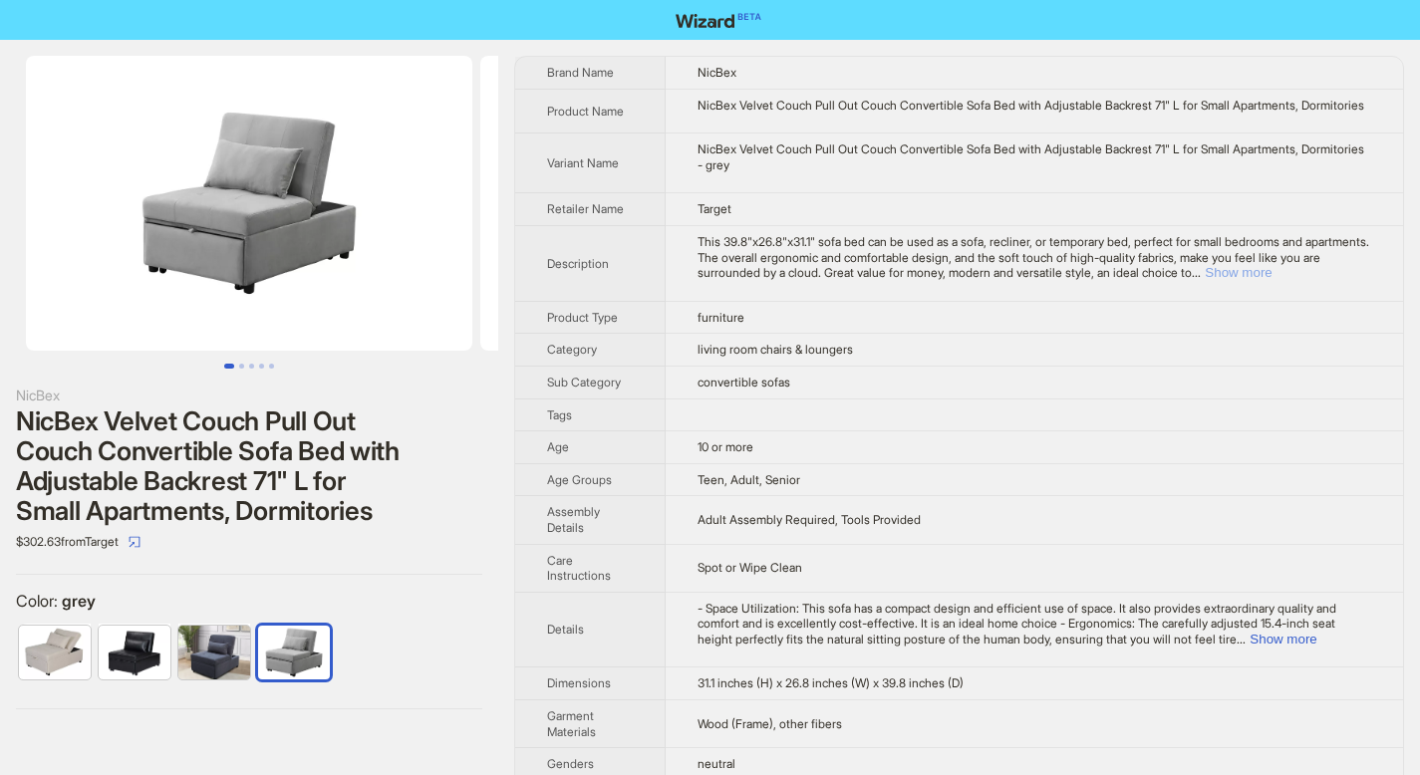
click at [1271, 280] on button "Show more" at bounding box center [1238, 272] width 67 height 15
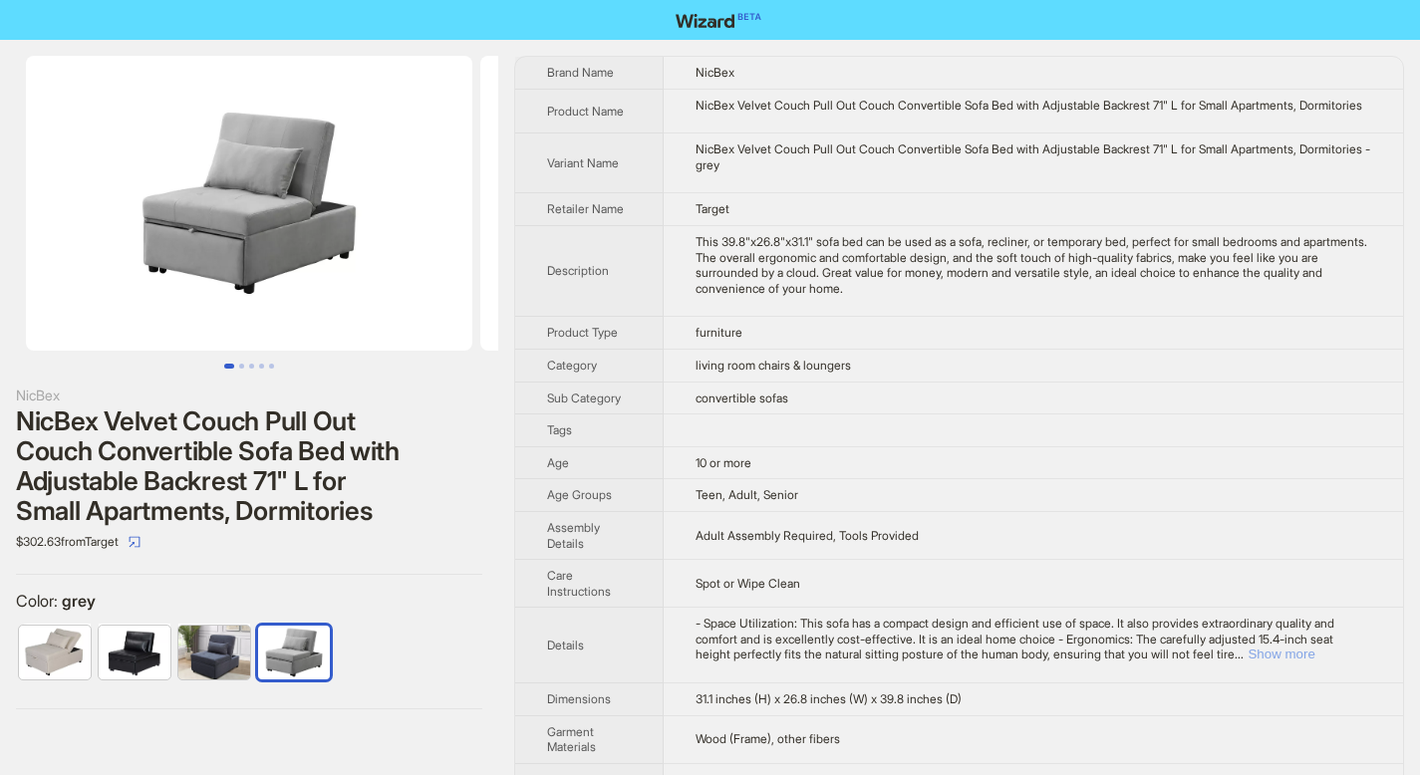
click at [1314, 662] on button "Show more" at bounding box center [1280, 654] width 67 height 15
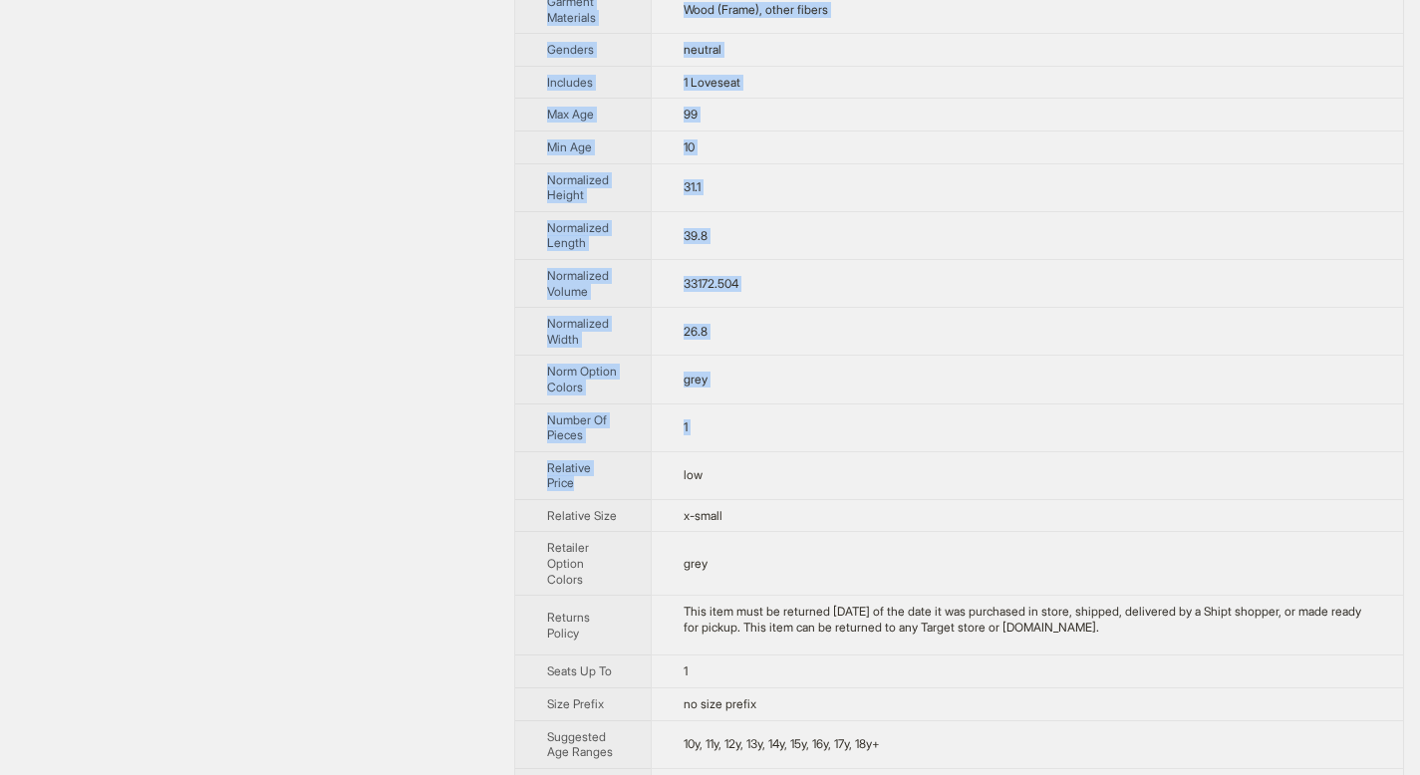
scroll to position [955, 0]
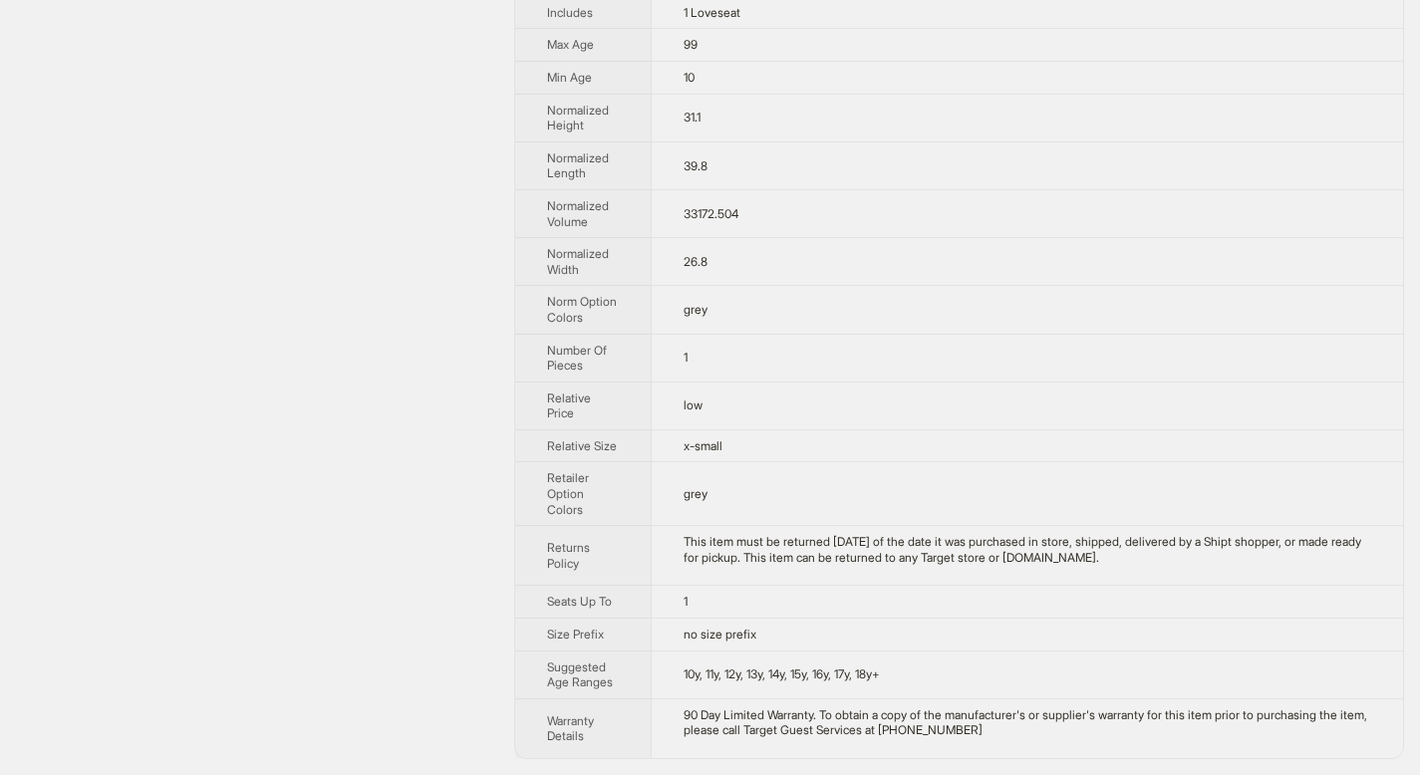
drag, startPoint x: 548, startPoint y: 71, endPoint x: 1052, endPoint y: 764, distance: 857.4
copy tbody
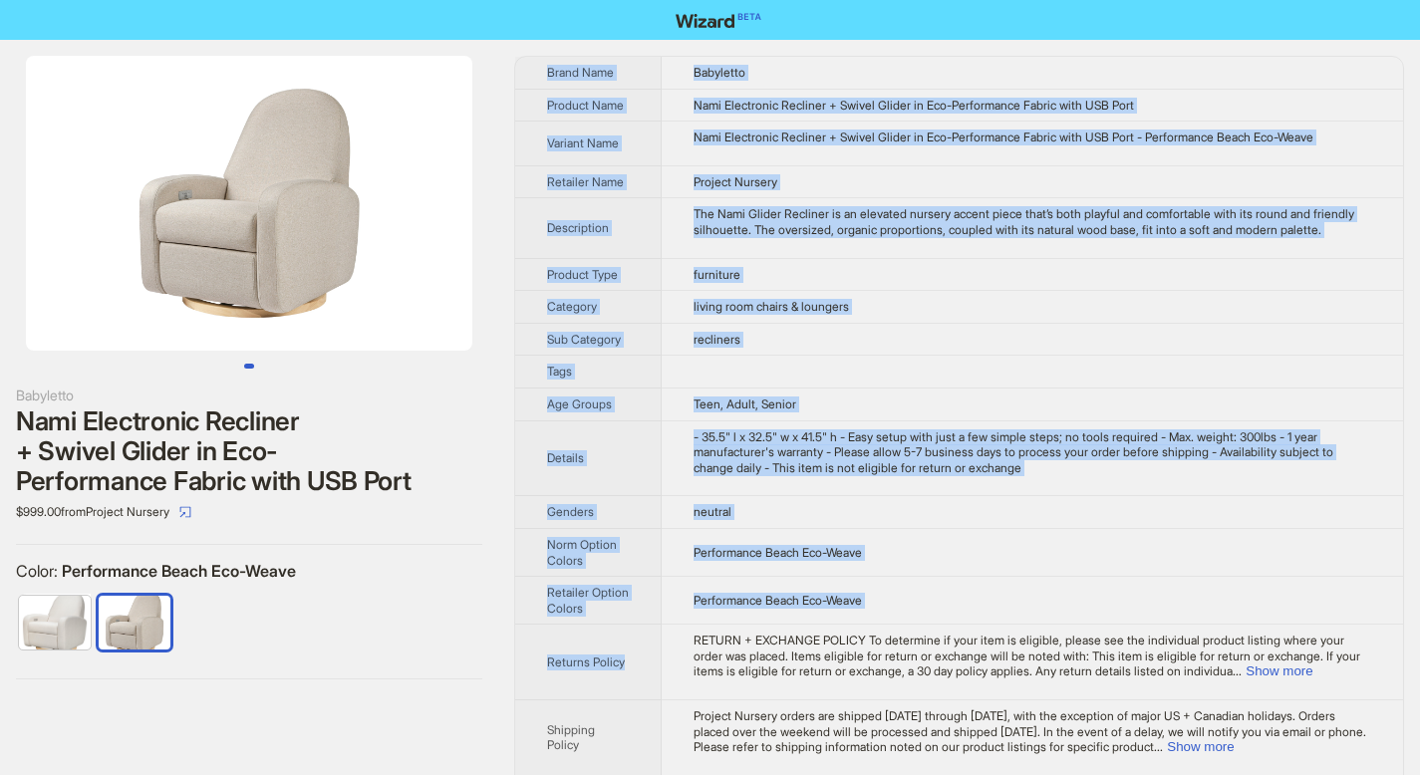
scroll to position [65, 0]
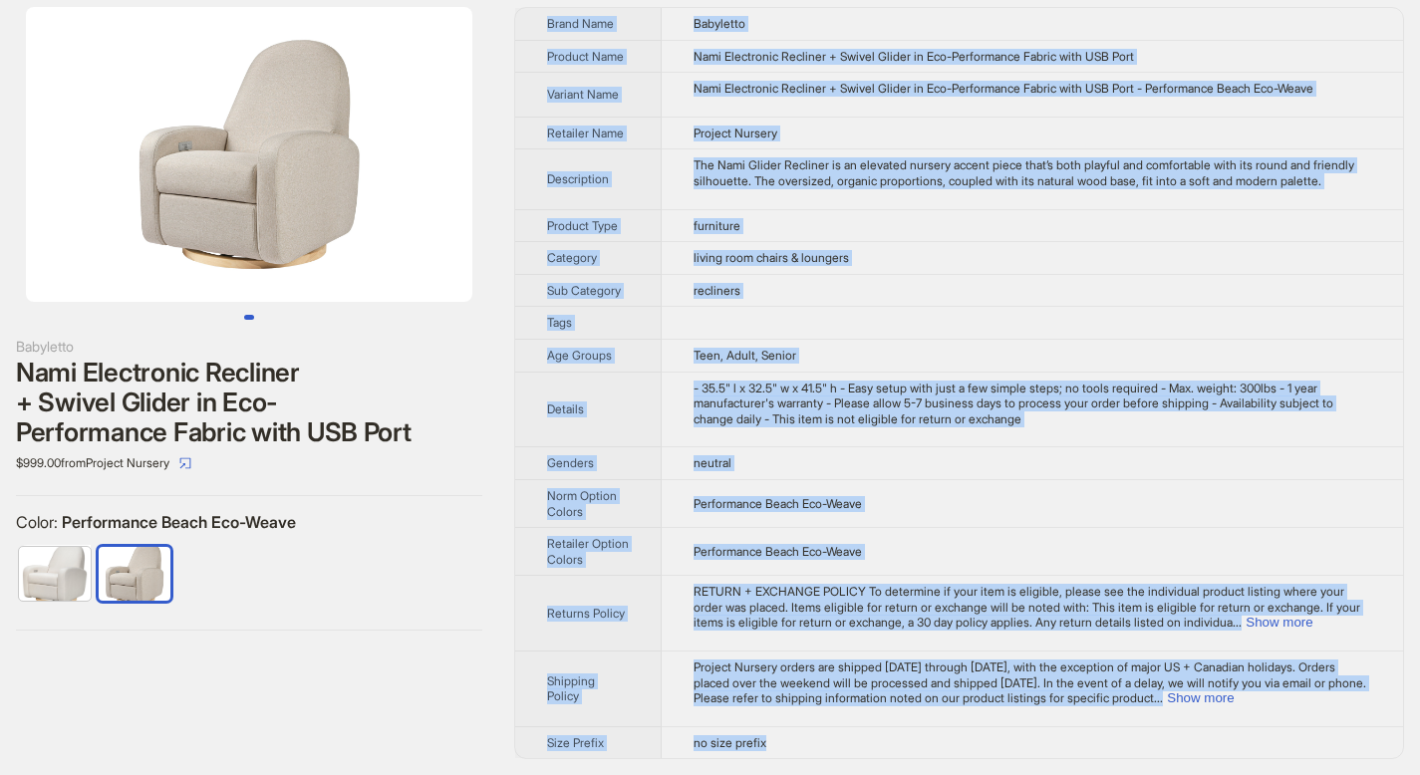
drag, startPoint x: 550, startPoint y: 68, endPoint x: 920, endPoint y: 745, distance: 771.8
click at [920, 745] on tbody "Brand Name Babyletto Product Name Nami Electronic Recliner + Swivel Glider in E…" at bounding box center [959, 383] width 888 height 750
copy tbody "Lorem Ipsu Dolorsita Consect Adip Elit Seddoeiusm Temporin + Utlabo Etdolo ma A…"
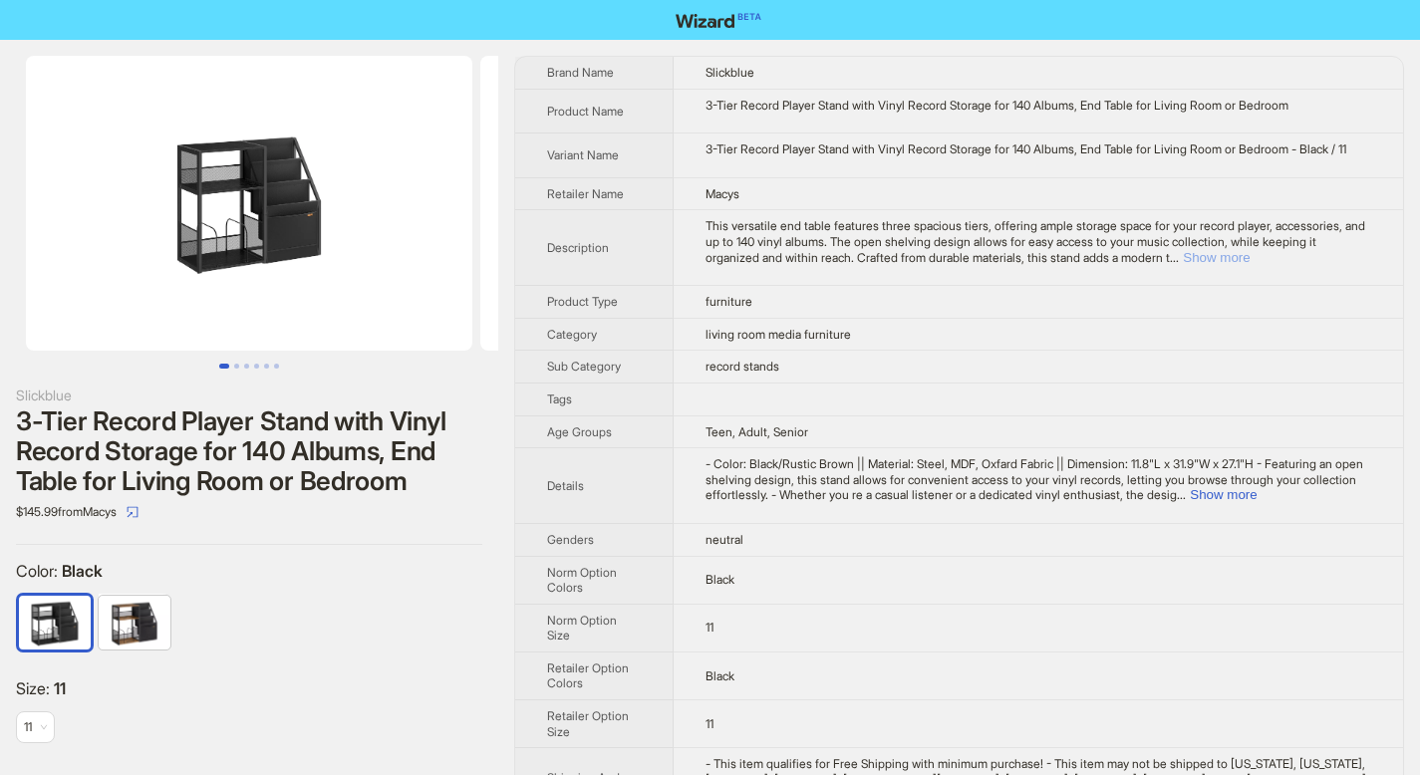
click at [1249, 265] on button "Show more" at bounding box center [1216, 257] width 67 height 15
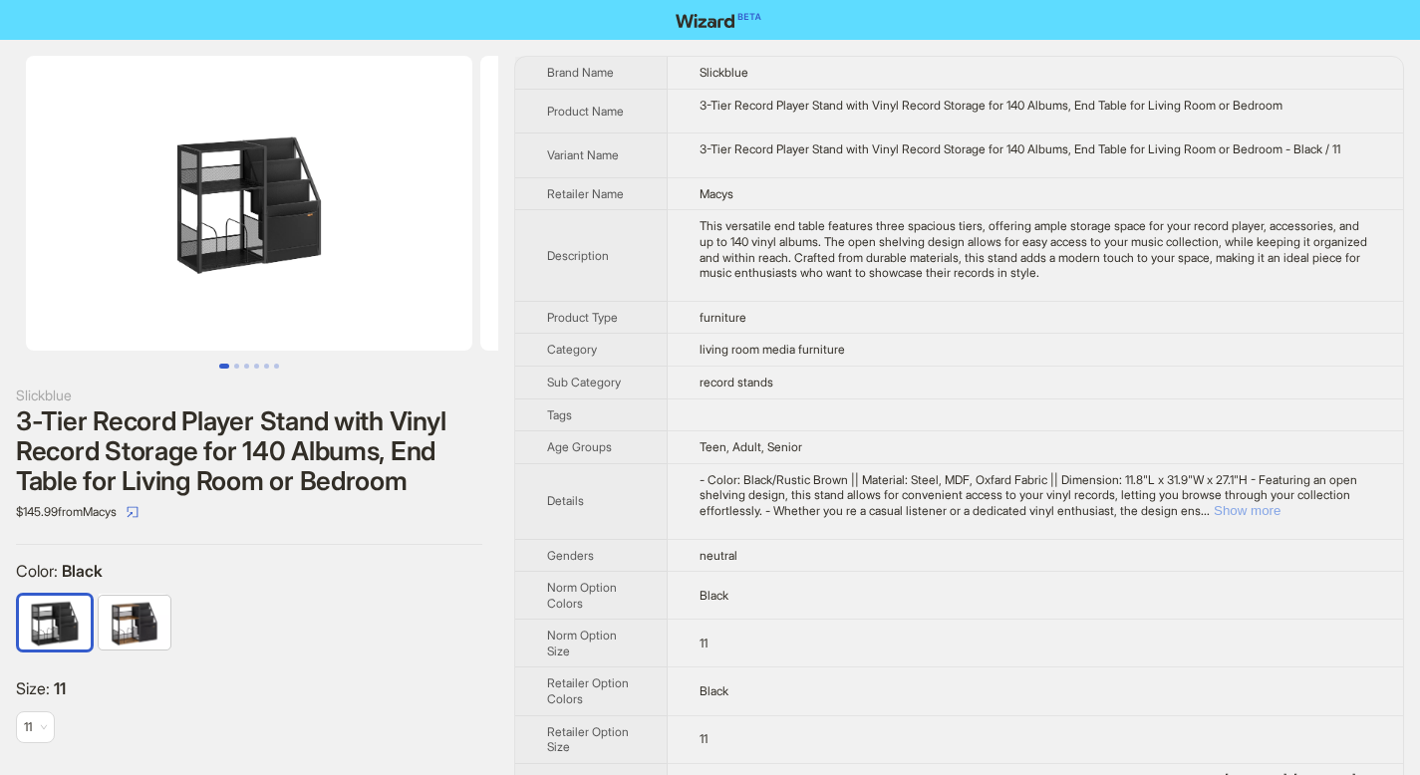
click at [1280, 518] on button "Show more" at bounding box center [1247, 510] width 67 height 15
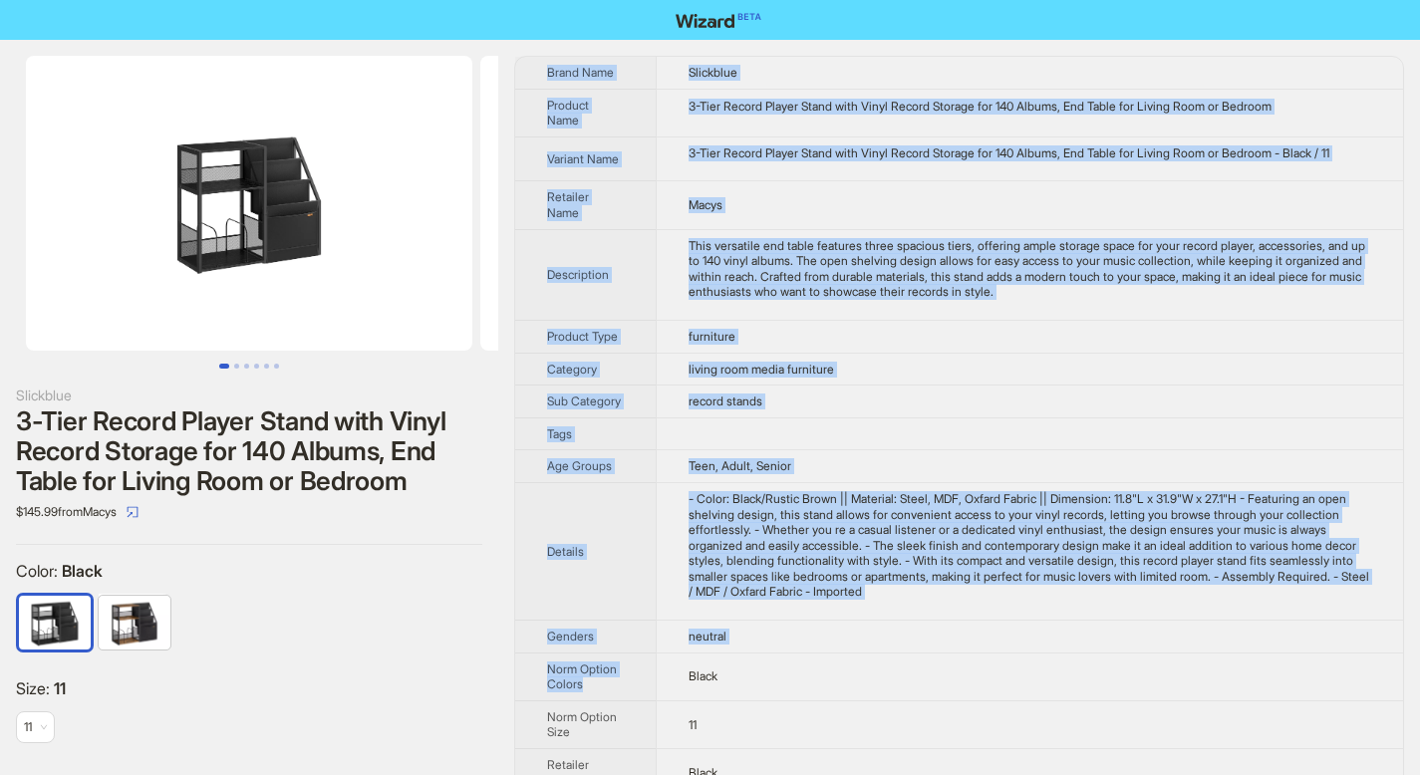
scroll to position [178, 0]
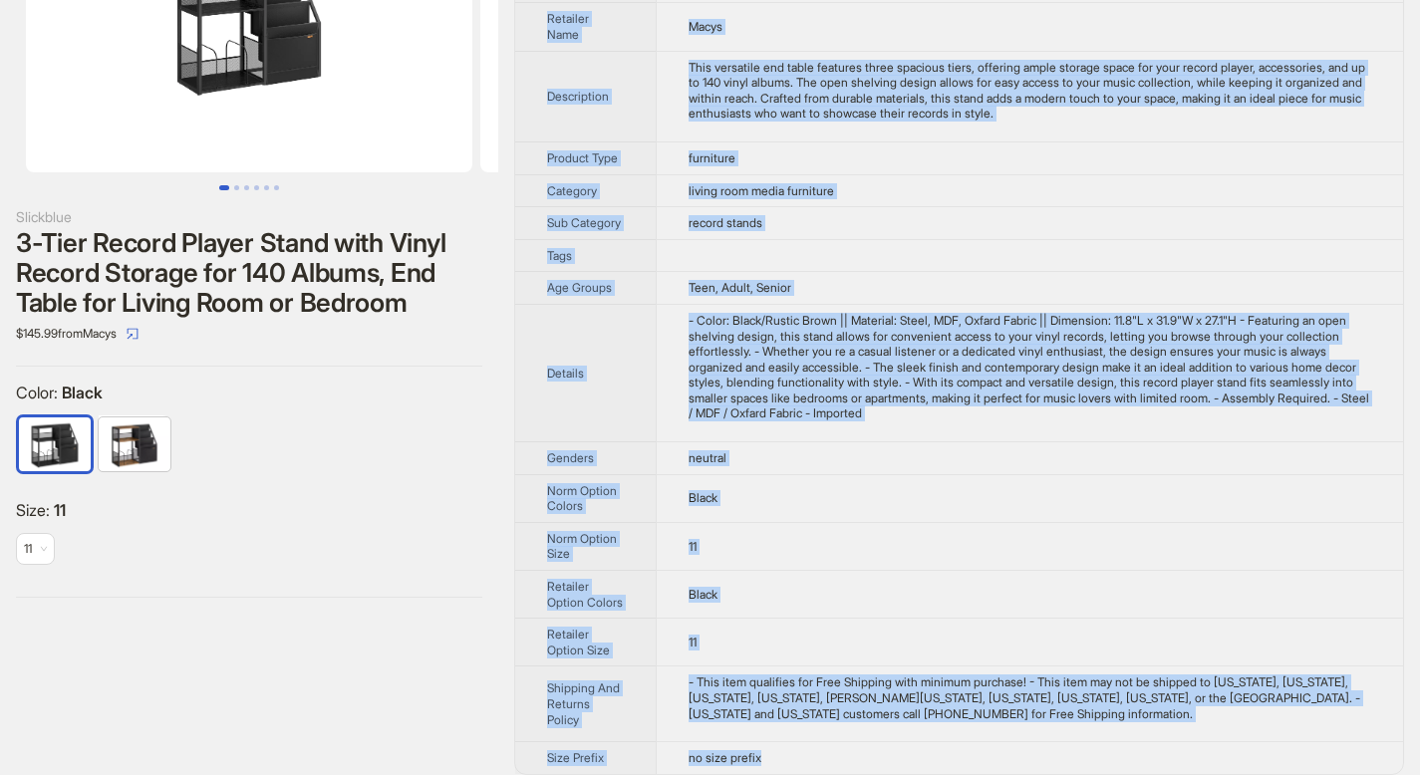
drag, startPoint x: 546, startPoint y: 73, endPoint x: 835, endPoint y: 746, distance: 732.9
click at [835, 746] on tbody "Brand Name Slickblue Product Name 3-Tier Record Player Stand with Vinyl Record …" at bounding box center [959, 326] width 888 height 896
copy tbody "Brand Name Slickblue Product Name 3-Tier Record Player Stand with Vinyl Record …"
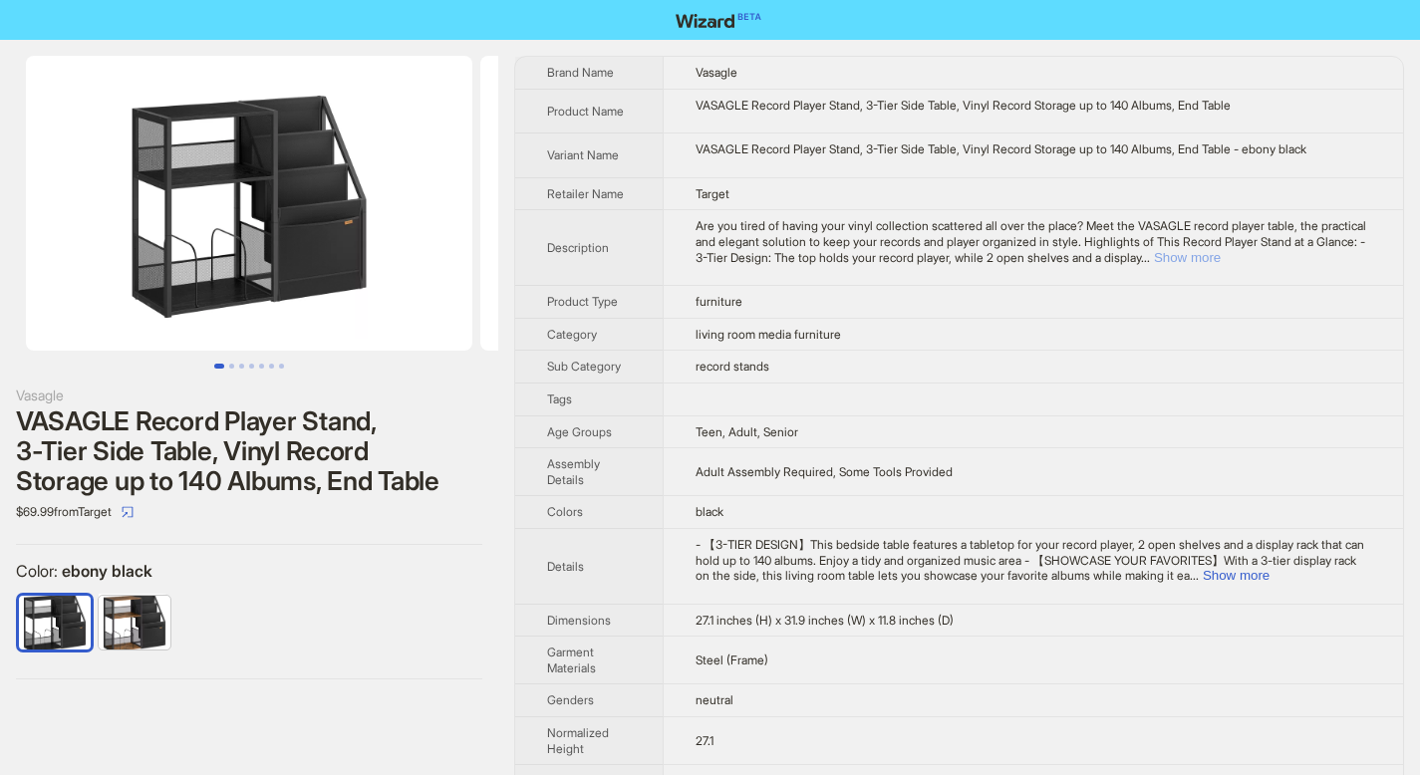
click at [1221, 250] on button "Show more" at bounding box center [1187, 257] width 67 height 15
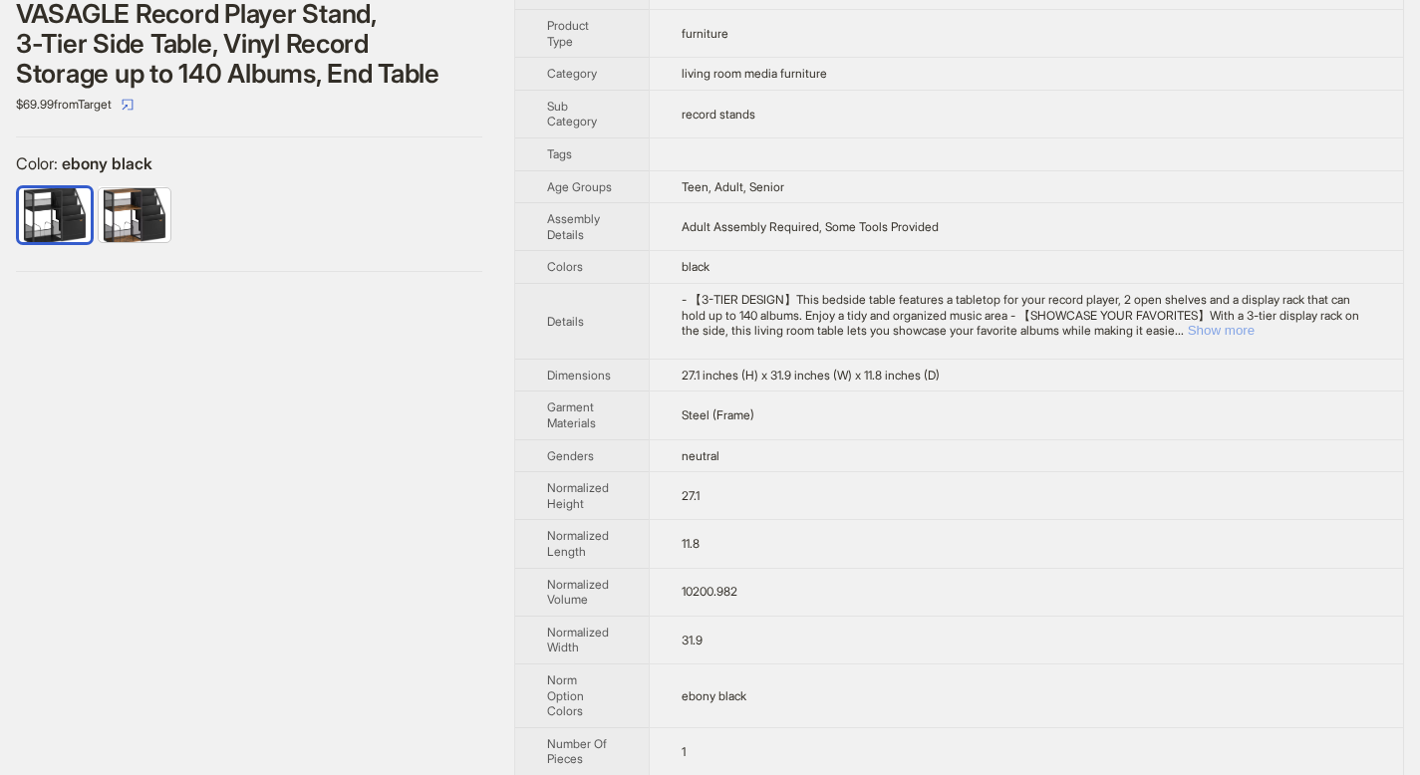
click at [1254, 337] on button "Show more" at bounding box center [1221, 330] width 67 height 15
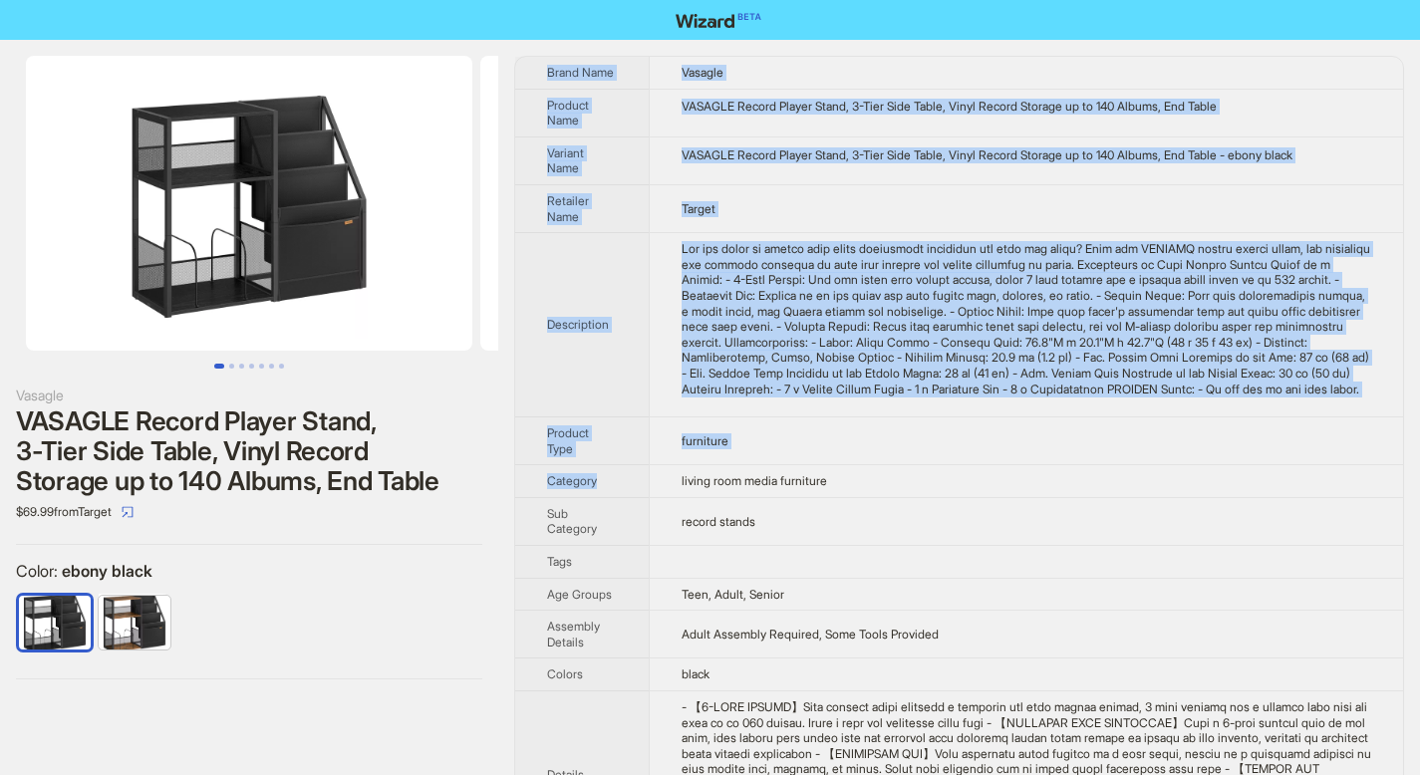
scroll to position [845, 0]
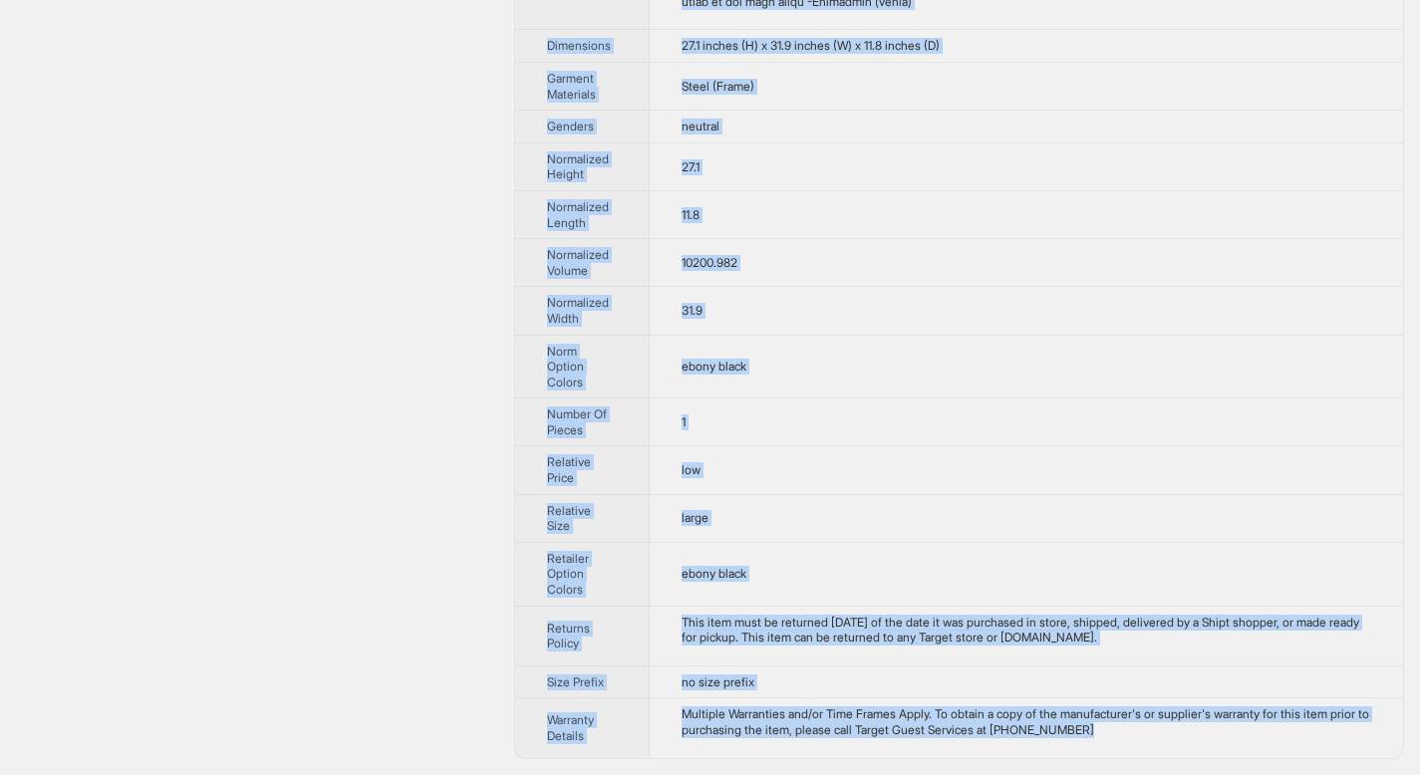
drag, startPoint x: 550, startPoint y: 75, endPoint x: 1158, endPoint y: 733, distance: 896.2
copy tbody "Brand Name Vasagle Product Name VASAGLE Record Player Stand, 3-Tier Side Table,…"
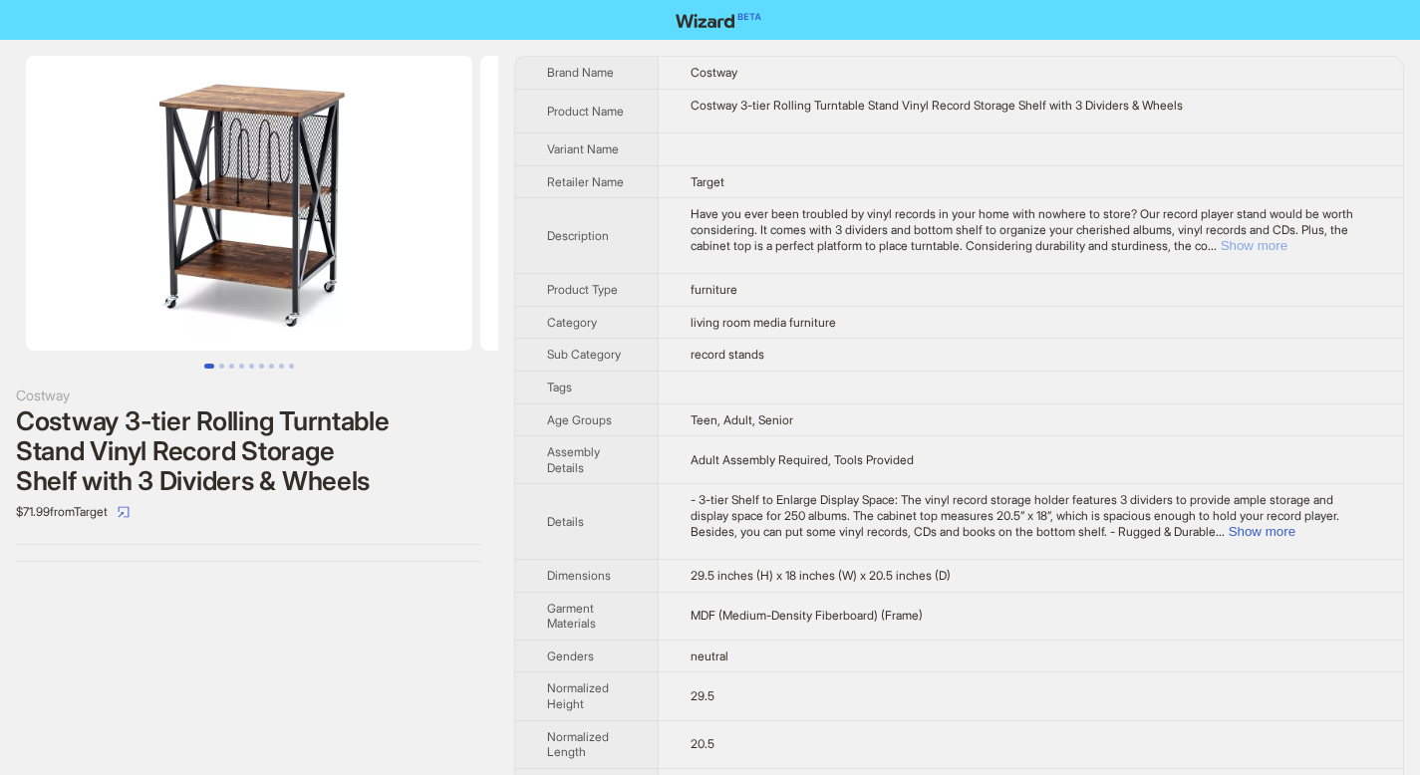
click at [1287, 244] on button "Show more" at bounding box center [1254, 245] width 67 height 15
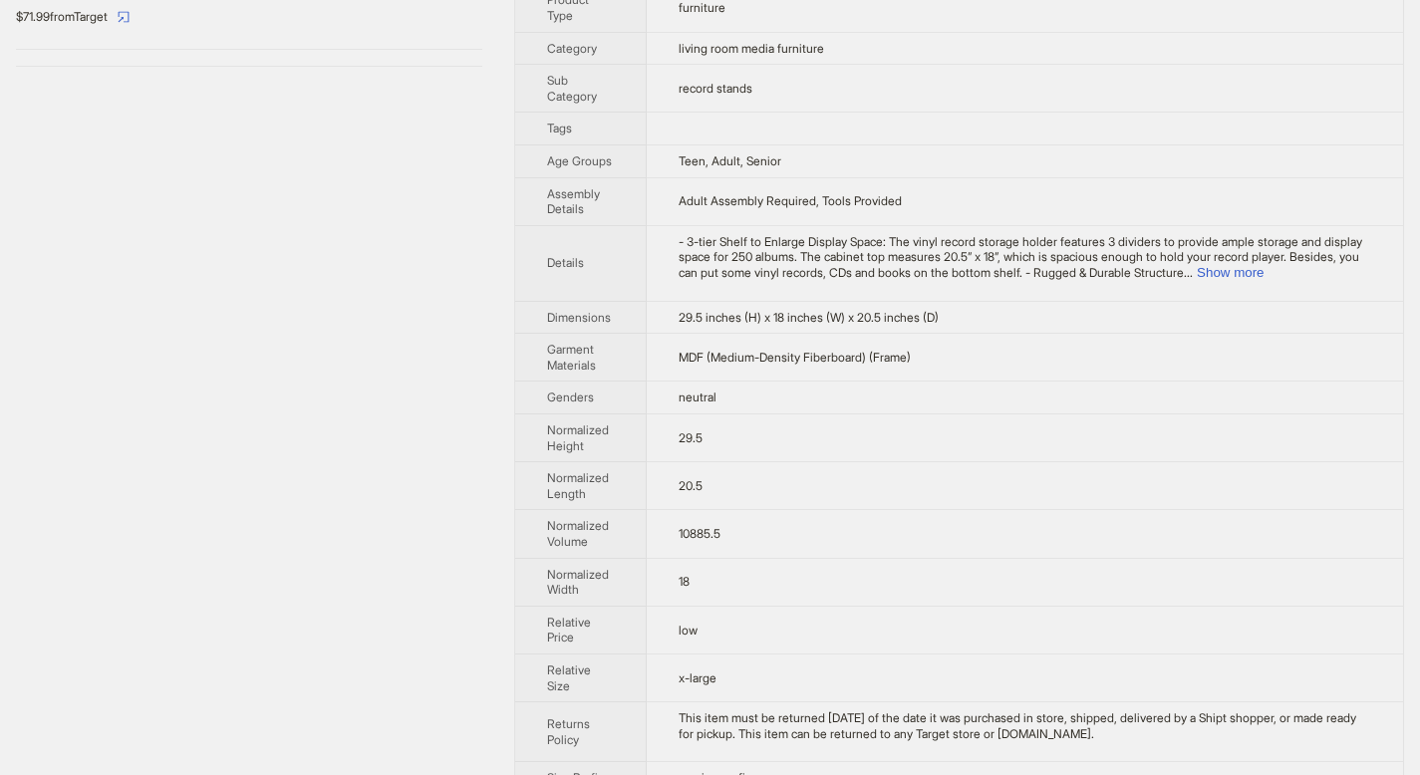
scroll to position [622, 0]
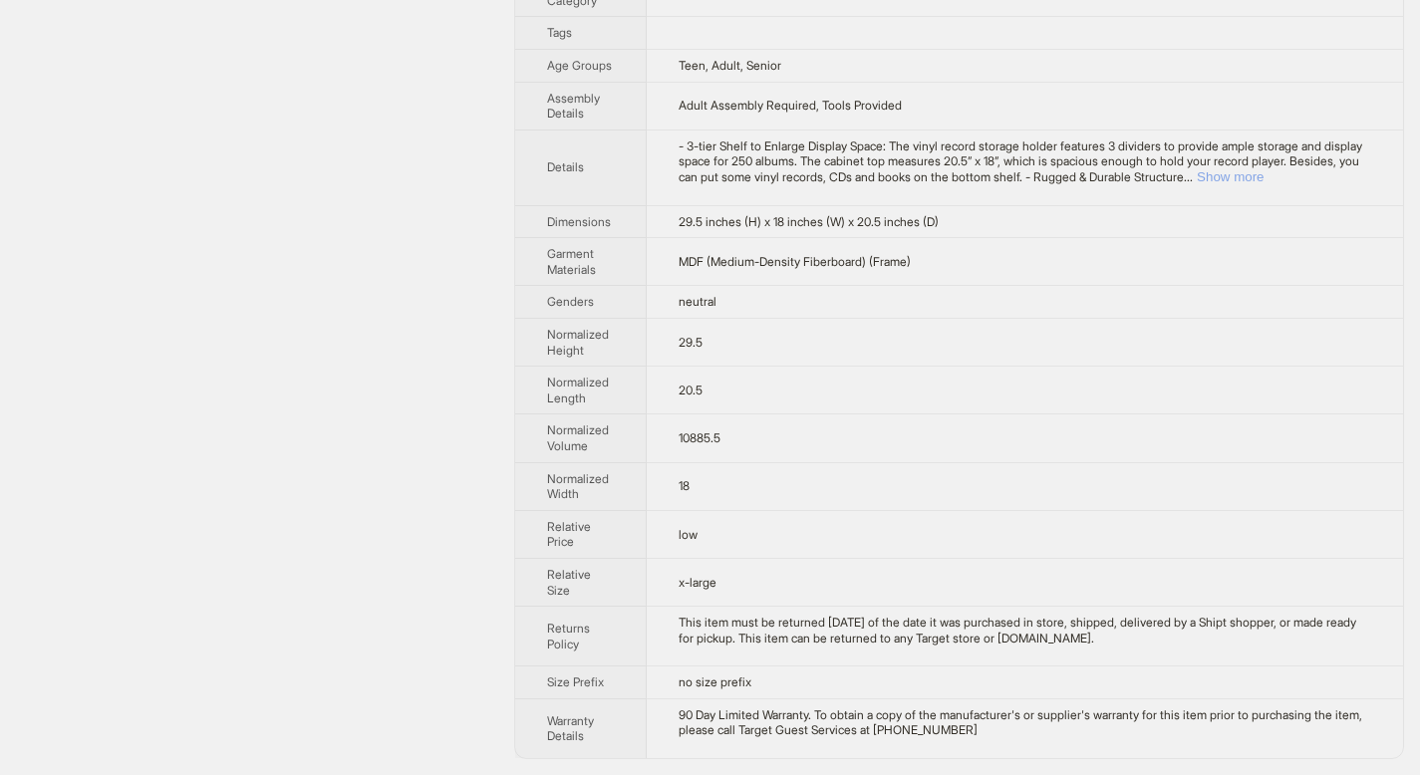
click at [1263, 170] on button "Show more" at bounding box center [1230, 176] width 67 height 15
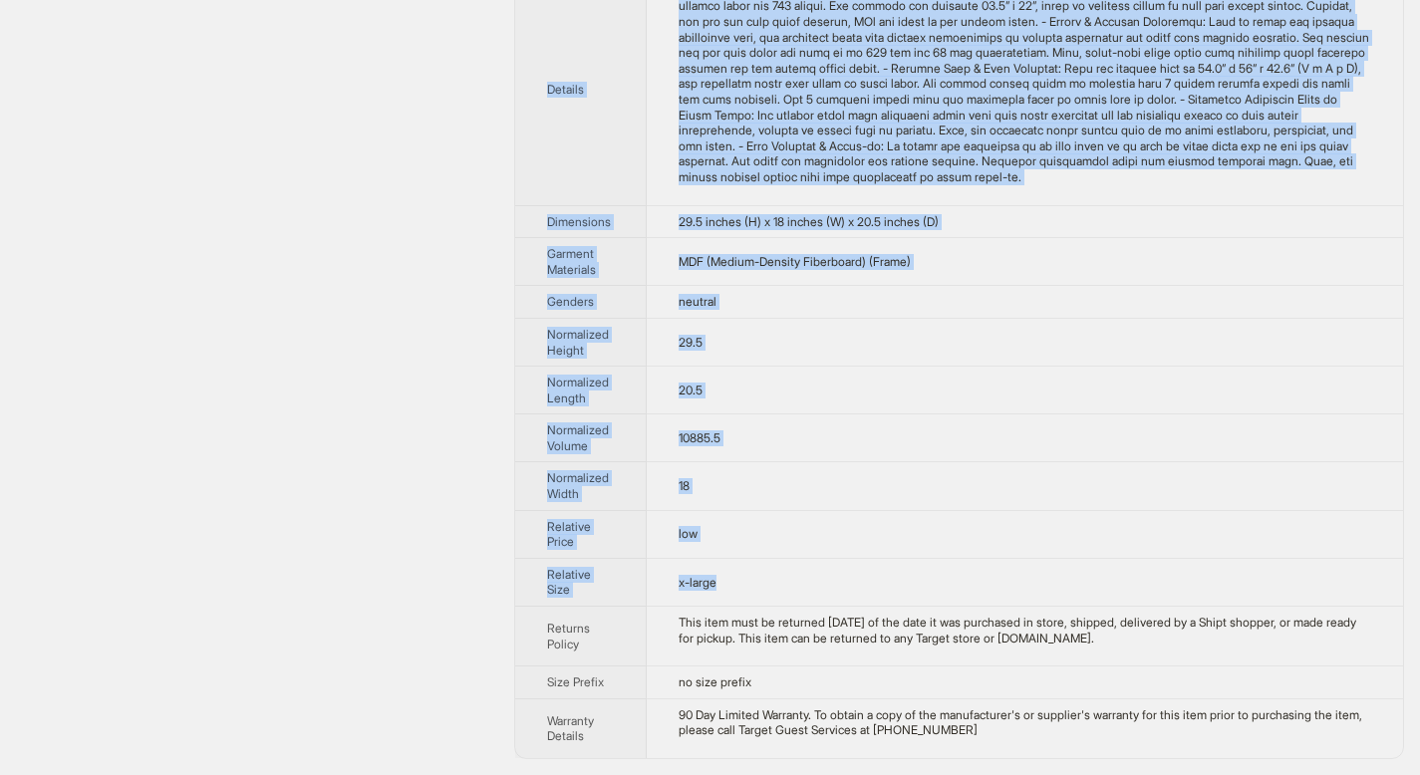
scroll to position [793, 0]
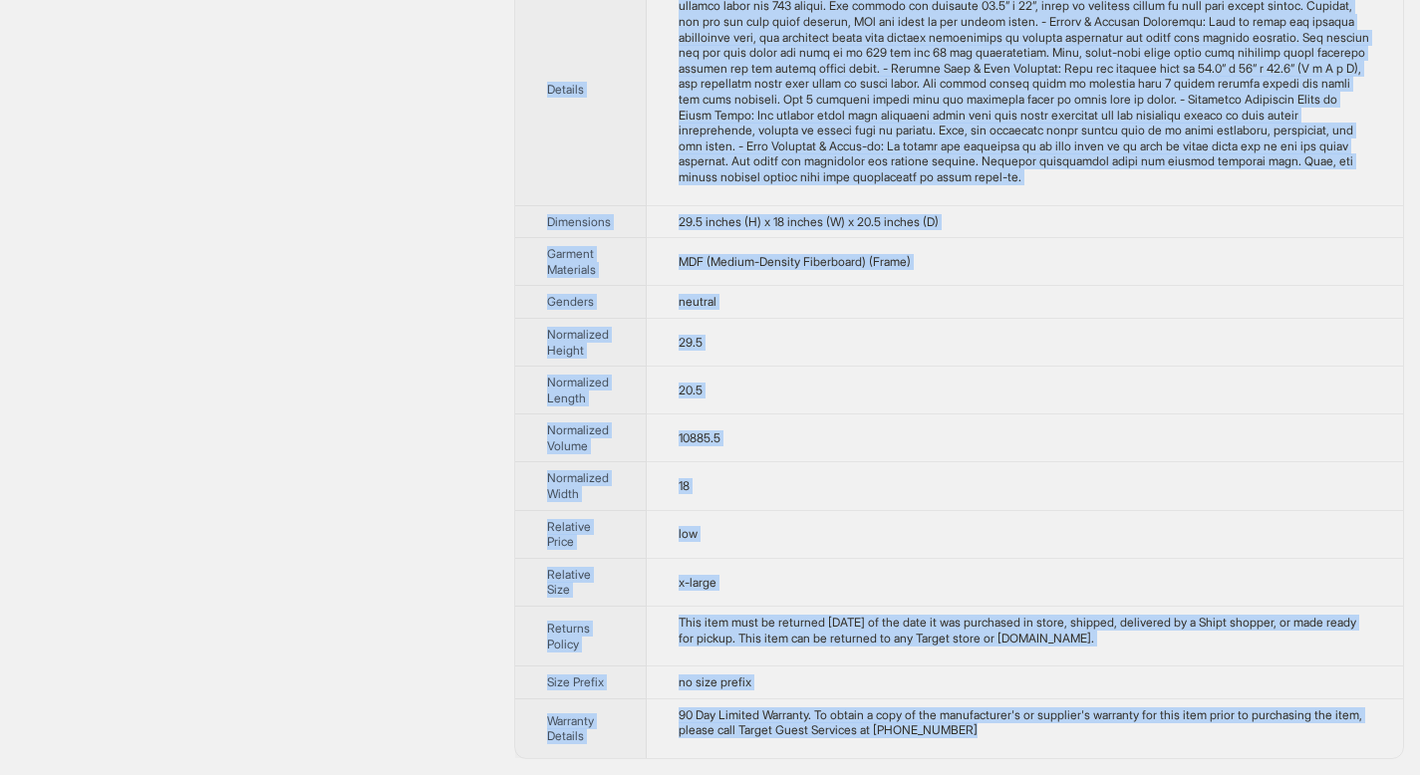
drag, startPoint x: 550, startPoint y: 71, endPoint x: 1029, endPoint y: 726, distance: 812.1
click at [1029, 726] on tbody "Brand Name Costway Product Name Costway 3-tier Rolling Turntable Stand Vinyl Re…" at bounding box center [959, 35] width 888 height 1448
copy tbody "Brand Name Costway Product Name Costway 3-tier Rolling Turntable Stand Vinyl Re…"
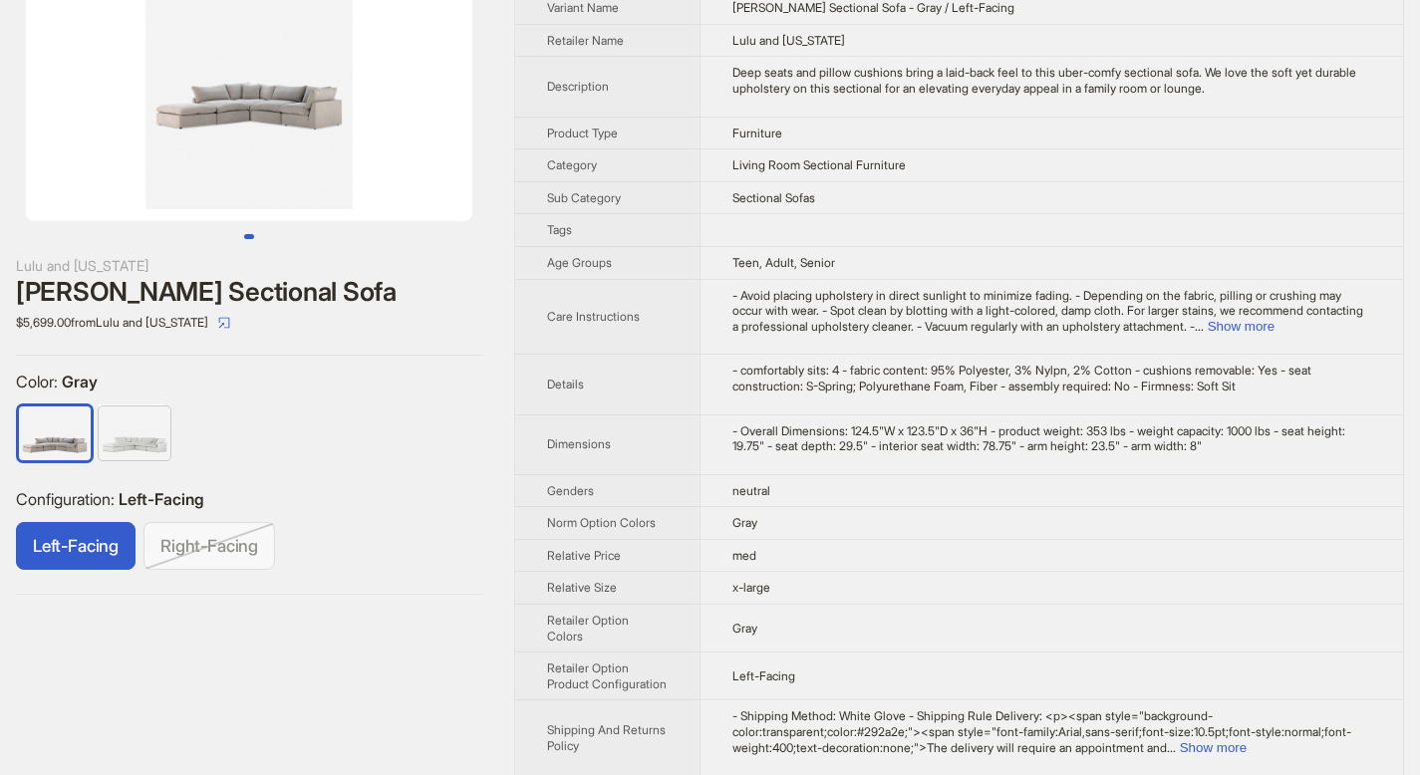
scroll to position [194, 0]
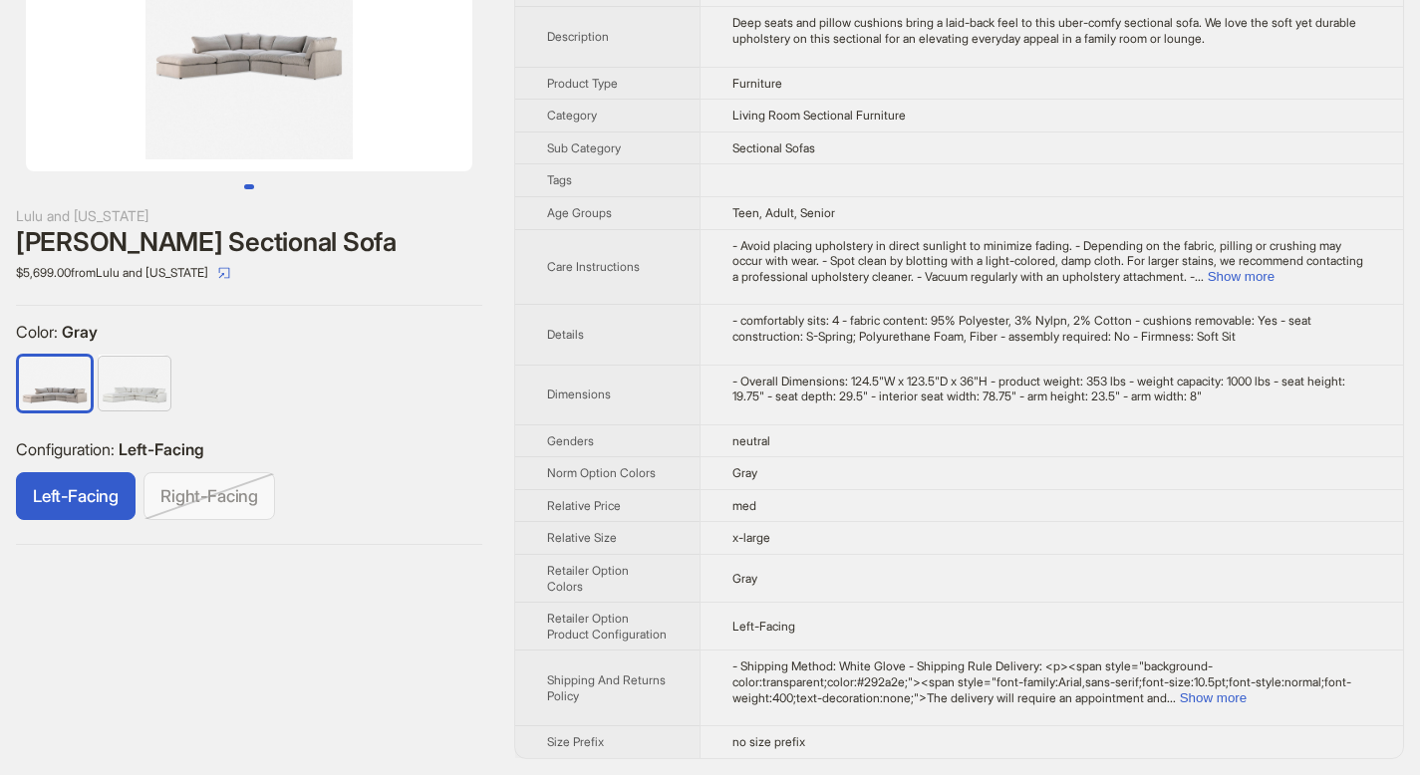
click at [1342, 705] on td "- Shipping Method: White Glove - Shipping Rule Delivery: <p><span style="backgr…" at bounding box center [1050, 689] width 703 height 76
click at [1246, 698] on button "Show more" at bounding box center [1213, 697] width 67 height 15
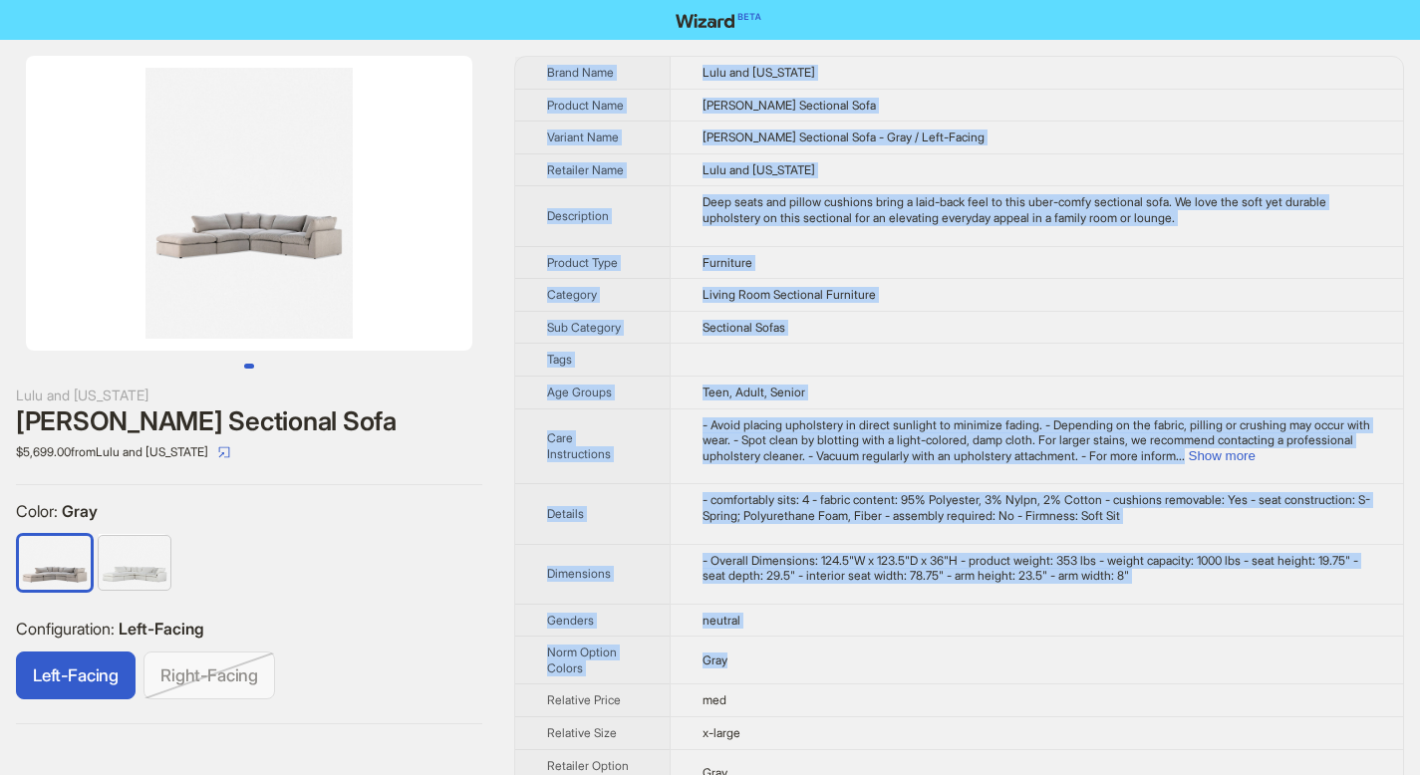
scroll to position [319, 0]
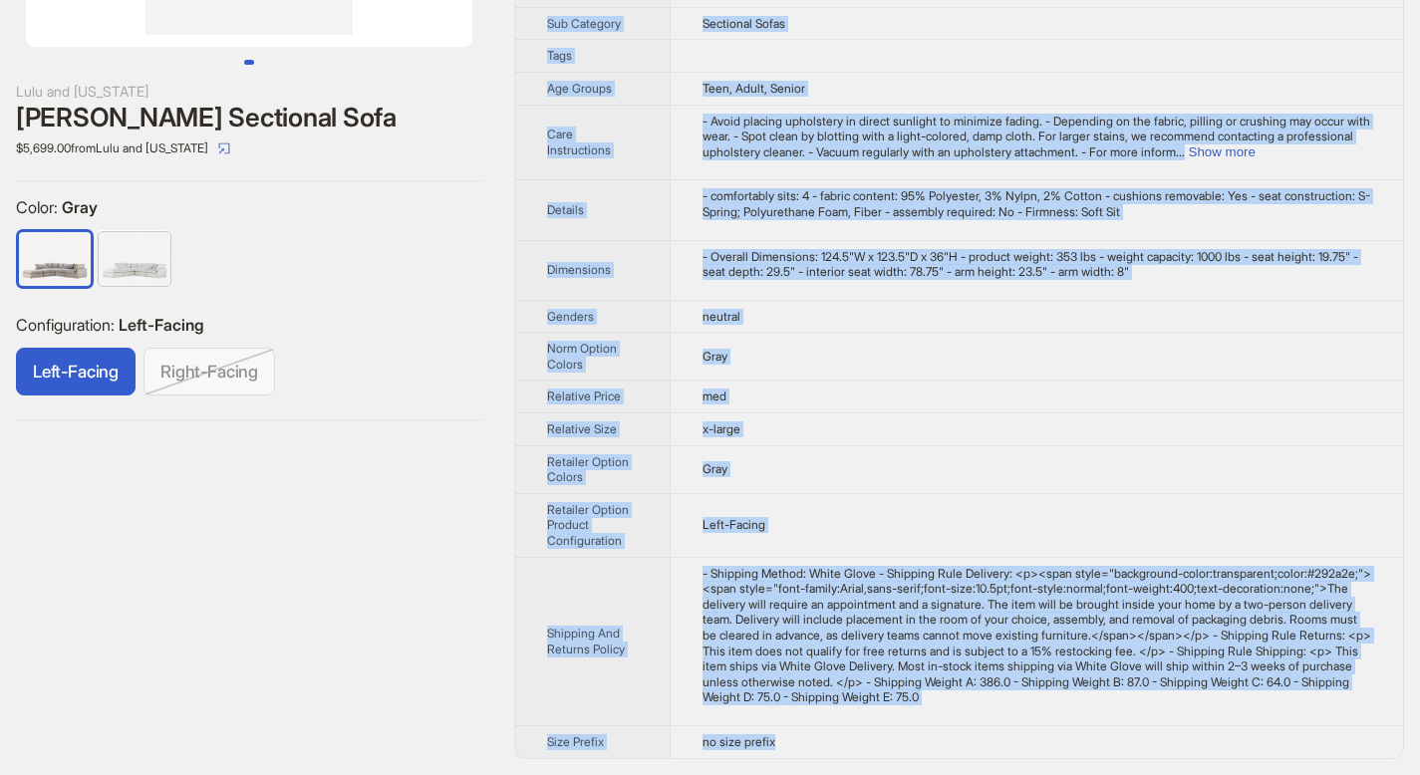
drag, startPoint x: 549, startPoint y: 73, endPoint x: 880, endPoint y: 740, distance: 745.0
click at [880, 740] on tbody "Brand Name Lulu and Georgia Product Name Bernard Sectional Sofa Variant Name Be…" at bounding box center [959, 255] width 888 height 1005
copy tbody "Brand Name Lulu and Georgia Product Name Bernard Sectional Sofa Variant Name Be…"
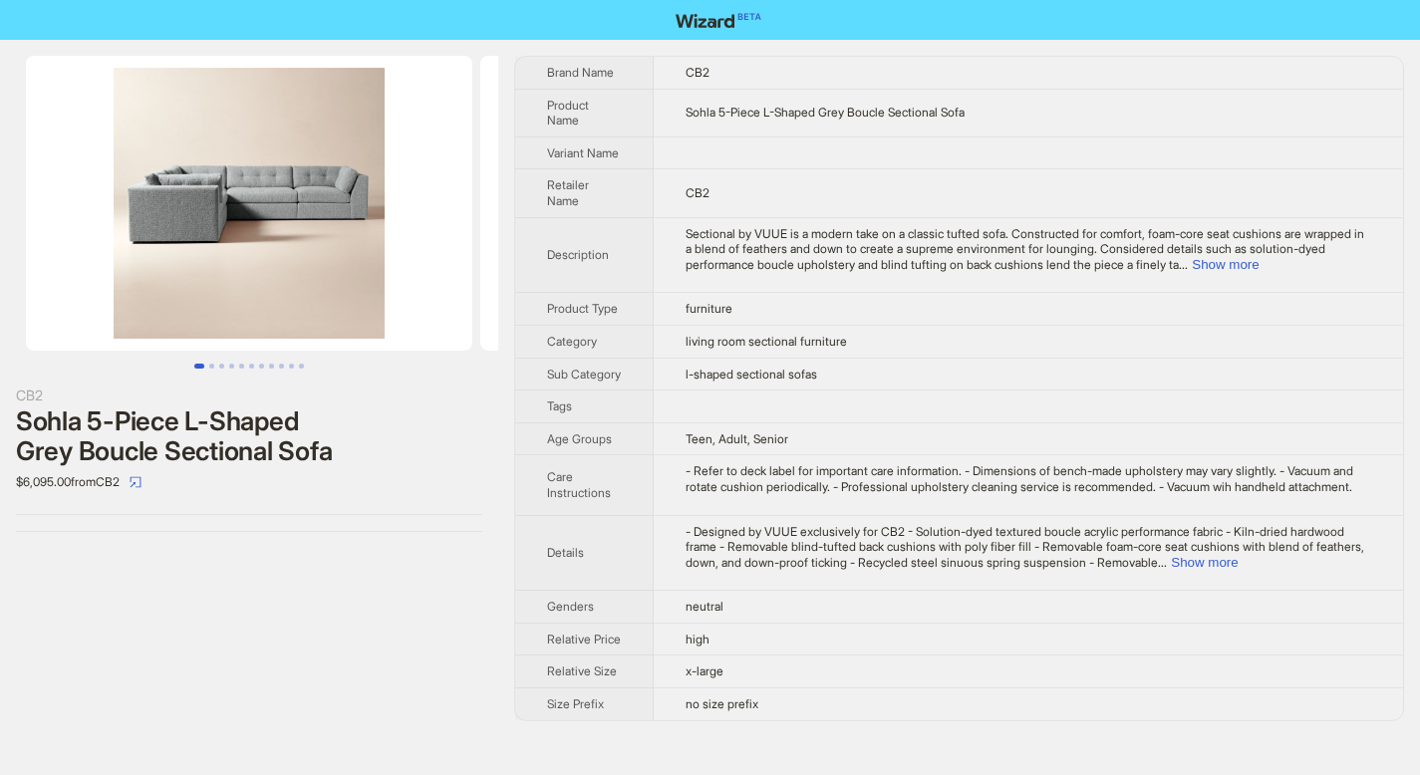
scroll to position [8, 0]
click at [1334, 247] on div "Sectional by VUUE is a modern take on a classic tufted sofa. Constructed for co…" at bounding box center [1027, 249] width 685 height 47
click at [1258, 257] on button "Show more" at bounding box center [1225, 264] width 67 height 15
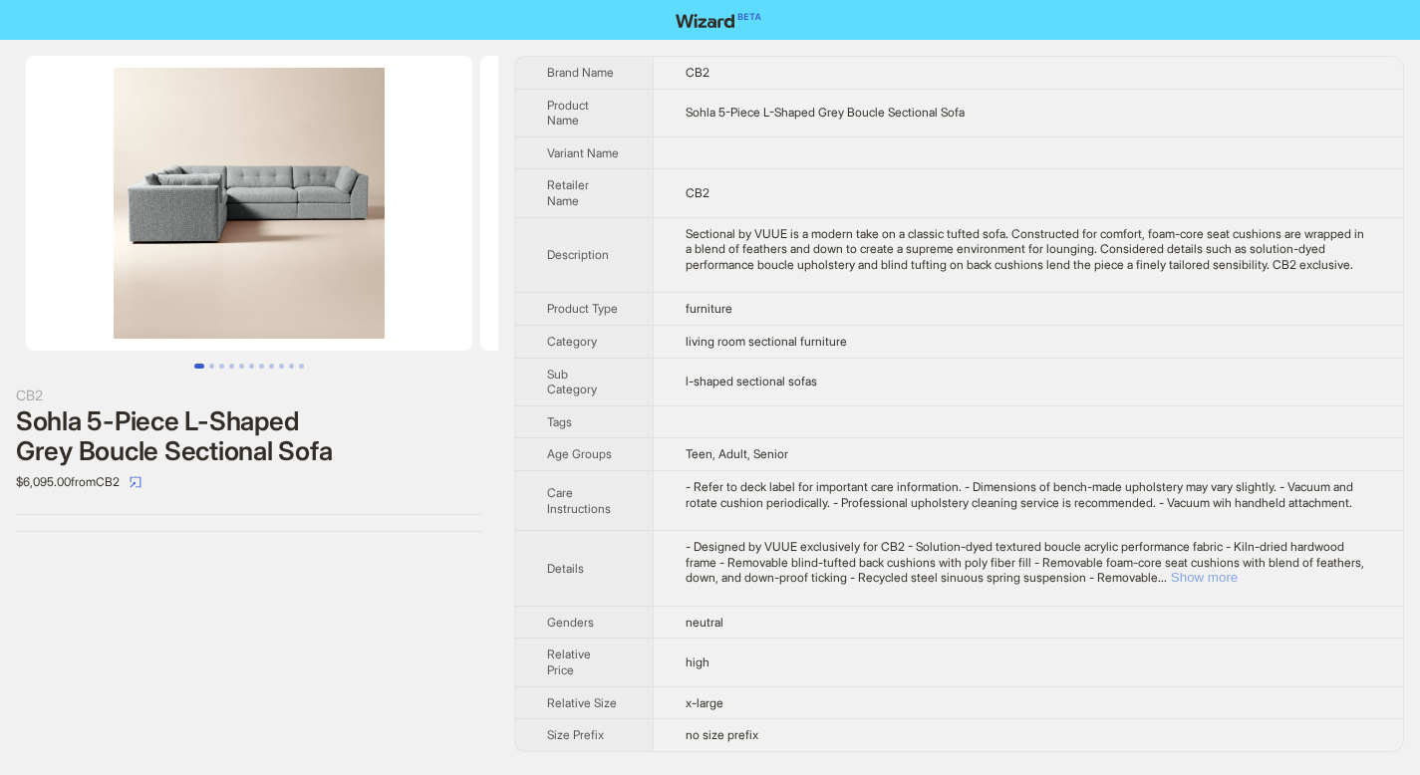
click at [1237, 585] on button "Show more" at bounding box center [1204, 577] width 67 height 15
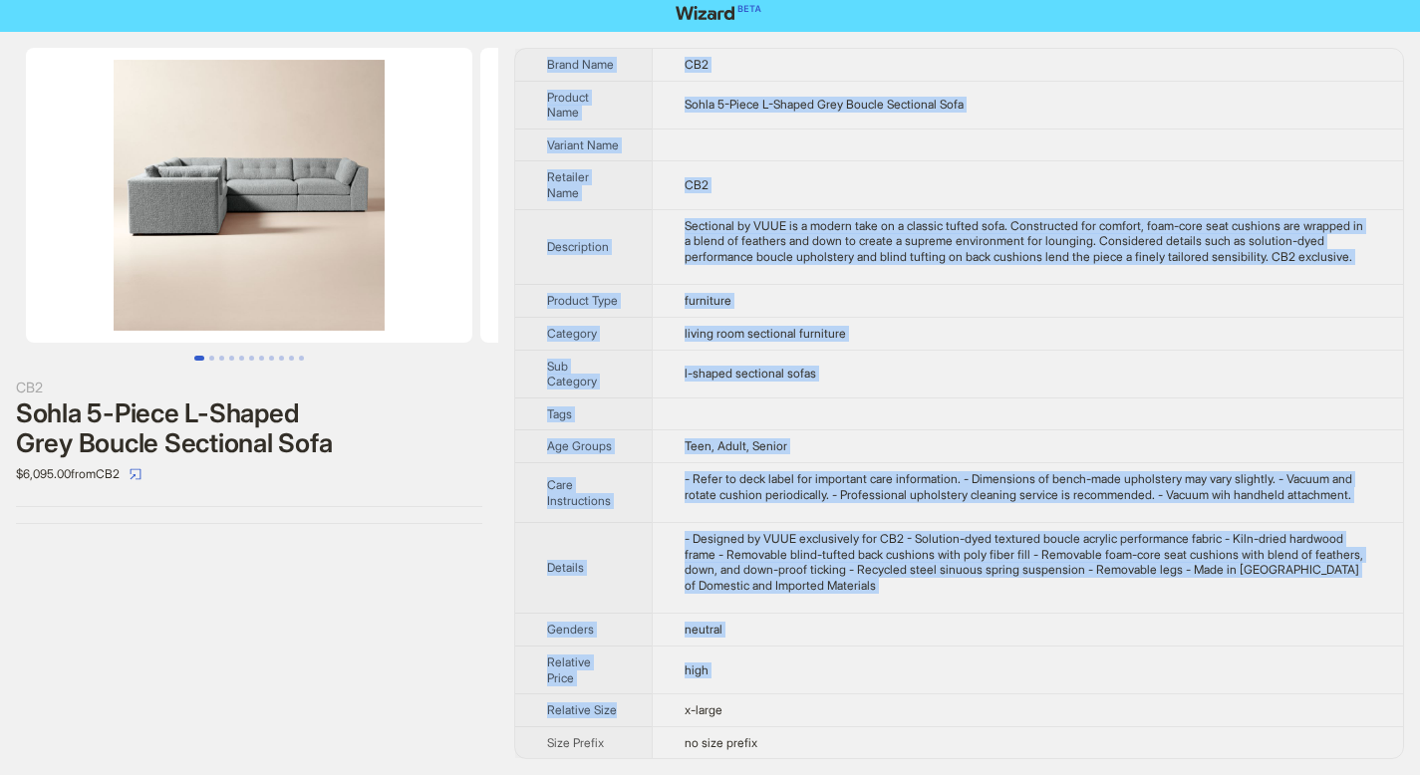
scroll to position [71, 0]
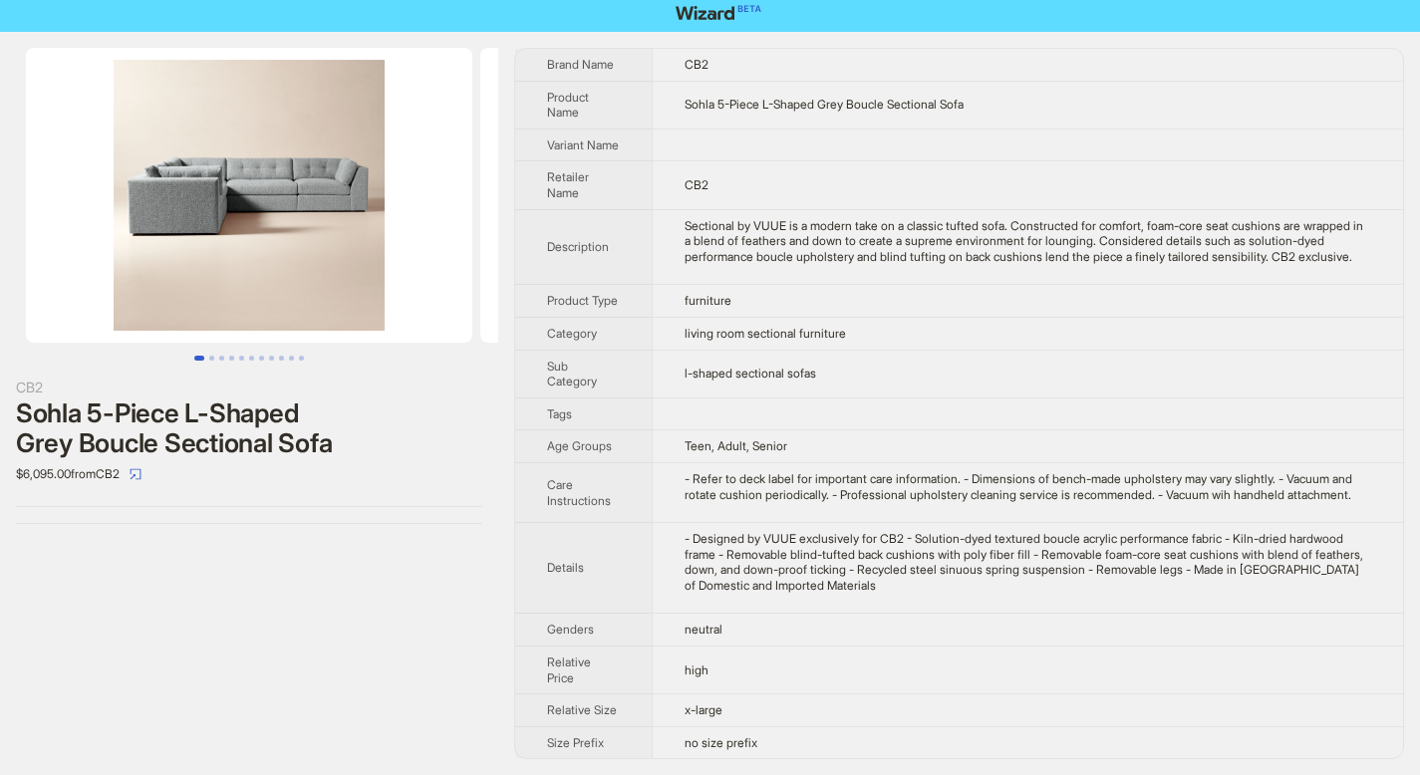
drag, startPoint x: 548, startPoint y: 71, endPoint x: 818, endPoint y: 768, distance: 747.9
click at [818, 768] on div "CB2 Sohla 5-Piece L-Shaped Grey Boucle Sectional Sofa $6,095.00 from CB2 Brand …" at bounding box center [710, 403] width 1420 height 743
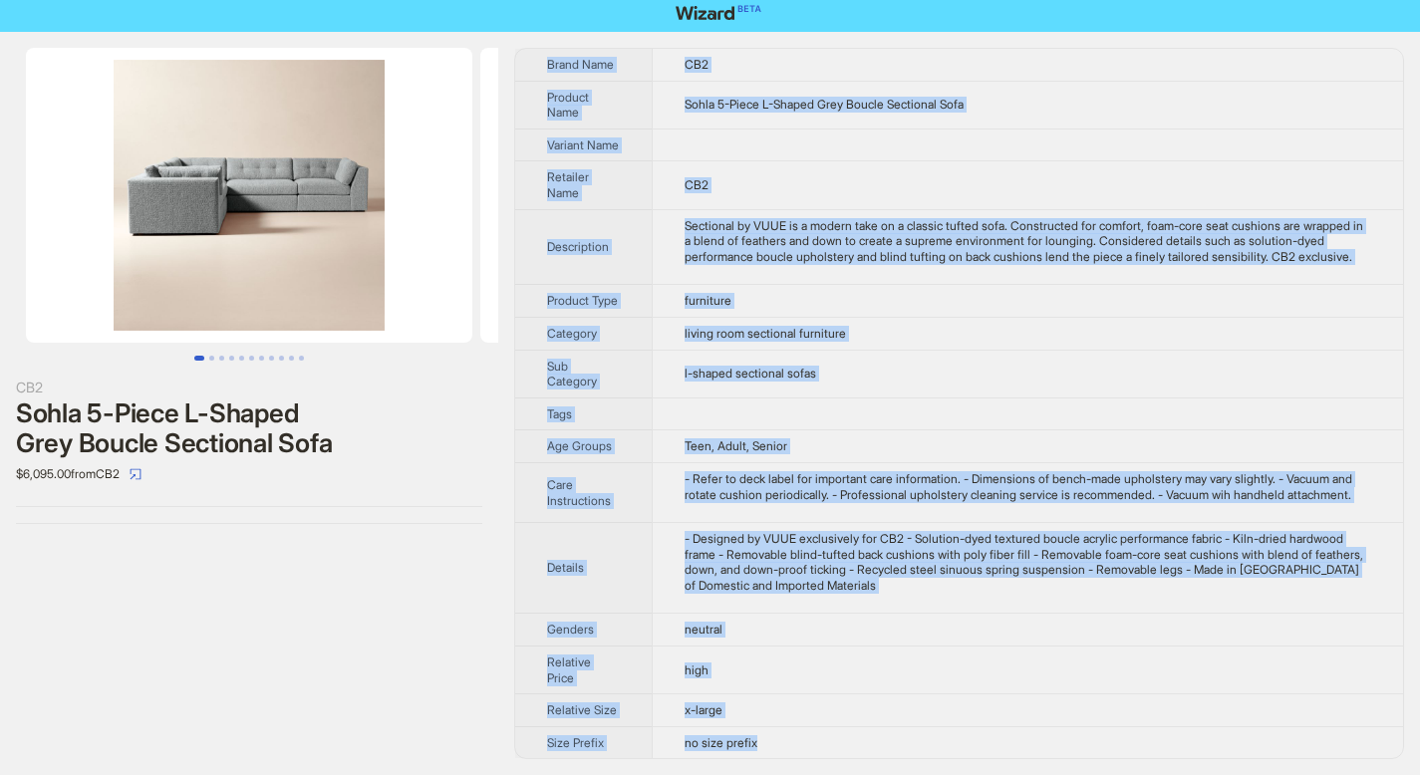
drag, startPoint x: 547, startPoint y: 68, endPoint x: 799, endPoint y: 745, distance: 722.9
click at [799, 745] on tbody "Brand Name CB2 Product Name Sohla 5-Piece L-Shaped Grey Boucle Sectional Sofa V…" at bounding box center [959, 403] width 888 height 709
copy tbody "Brand Name CB2 Product Name Sohla 5-Piece L-Shaped Grey Boucle Sectional Sofa V…"
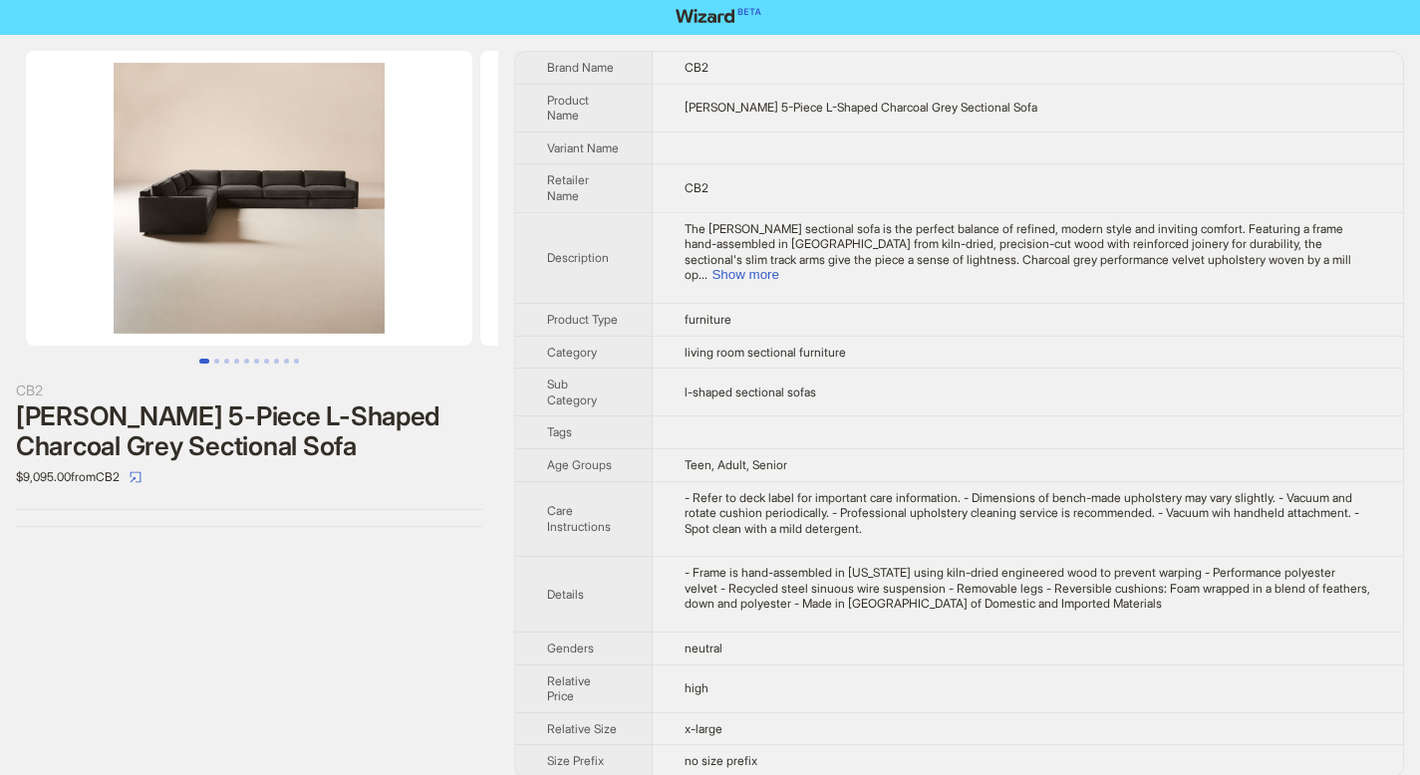
scroll to position [8, 0]
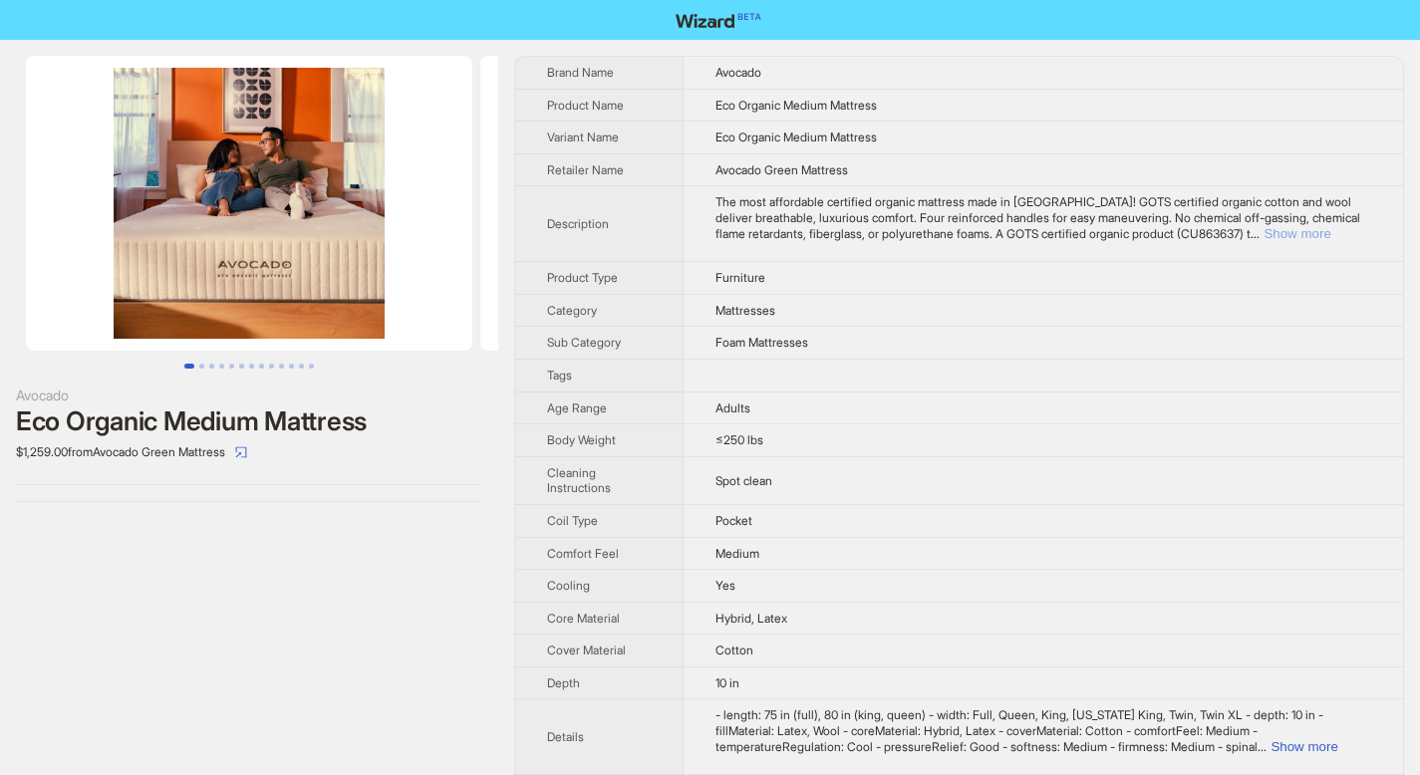
click at [1330, 238] on button "Show more" at bounding box center [1296, 233] width 67 height 15
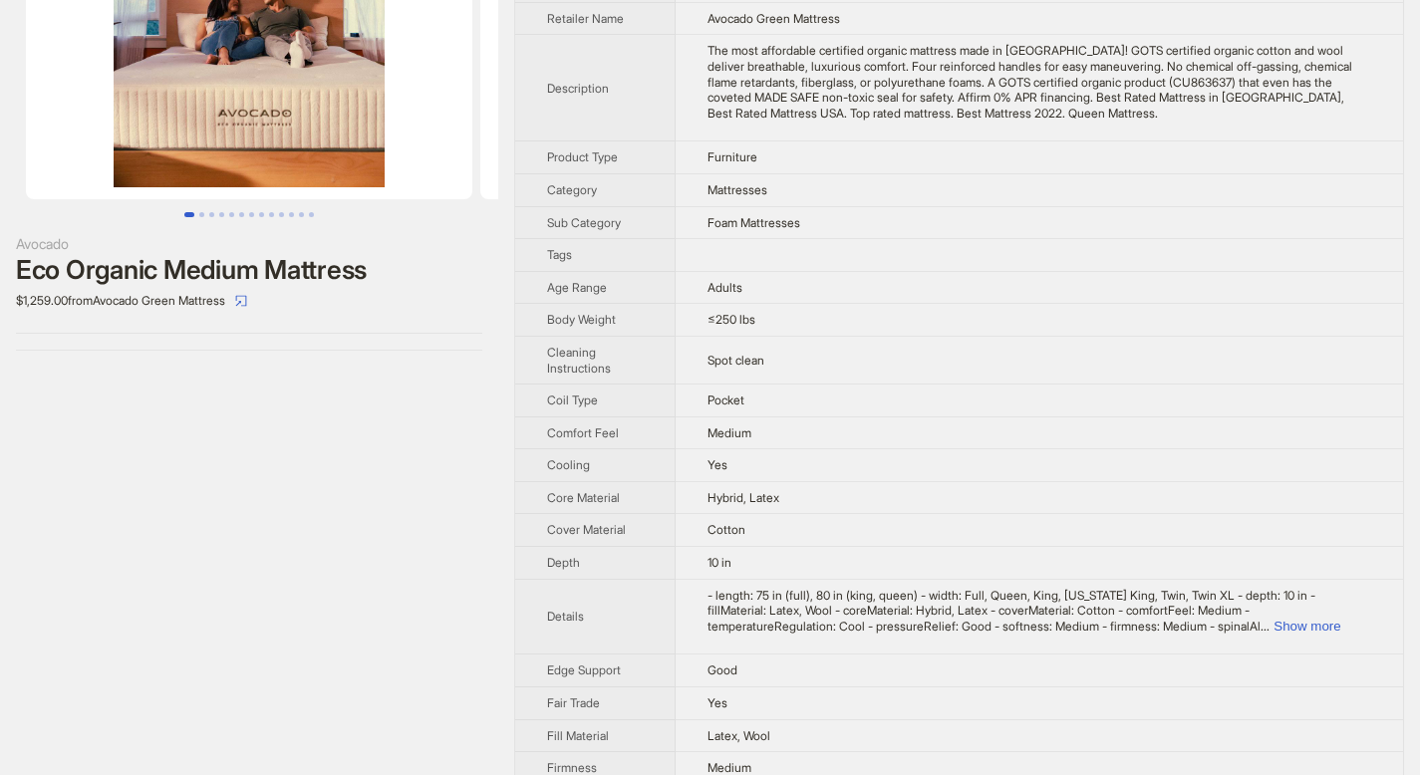
scroll to position [194, 0]
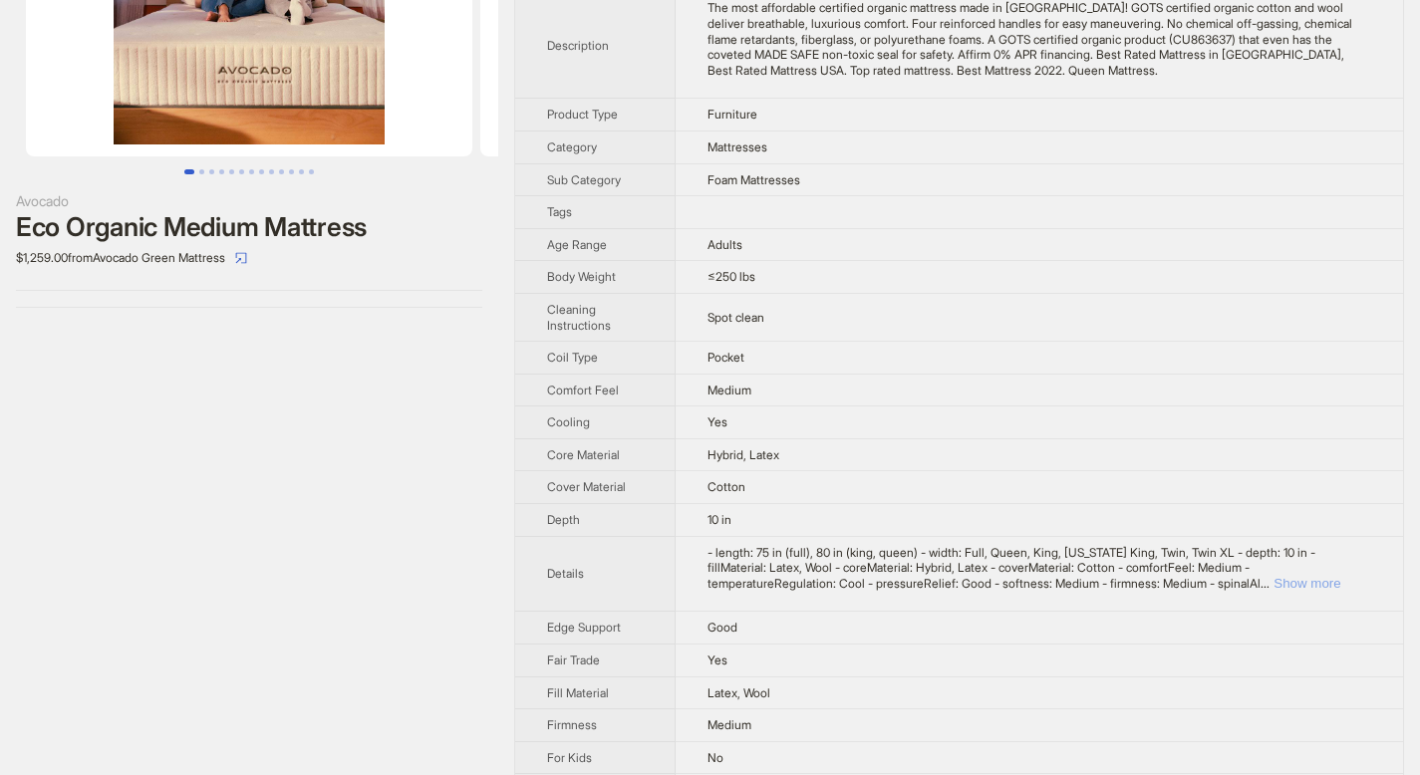
click at [1324, 588] on button "Show more" at bounding box center [1306, 583] width 67 height 15
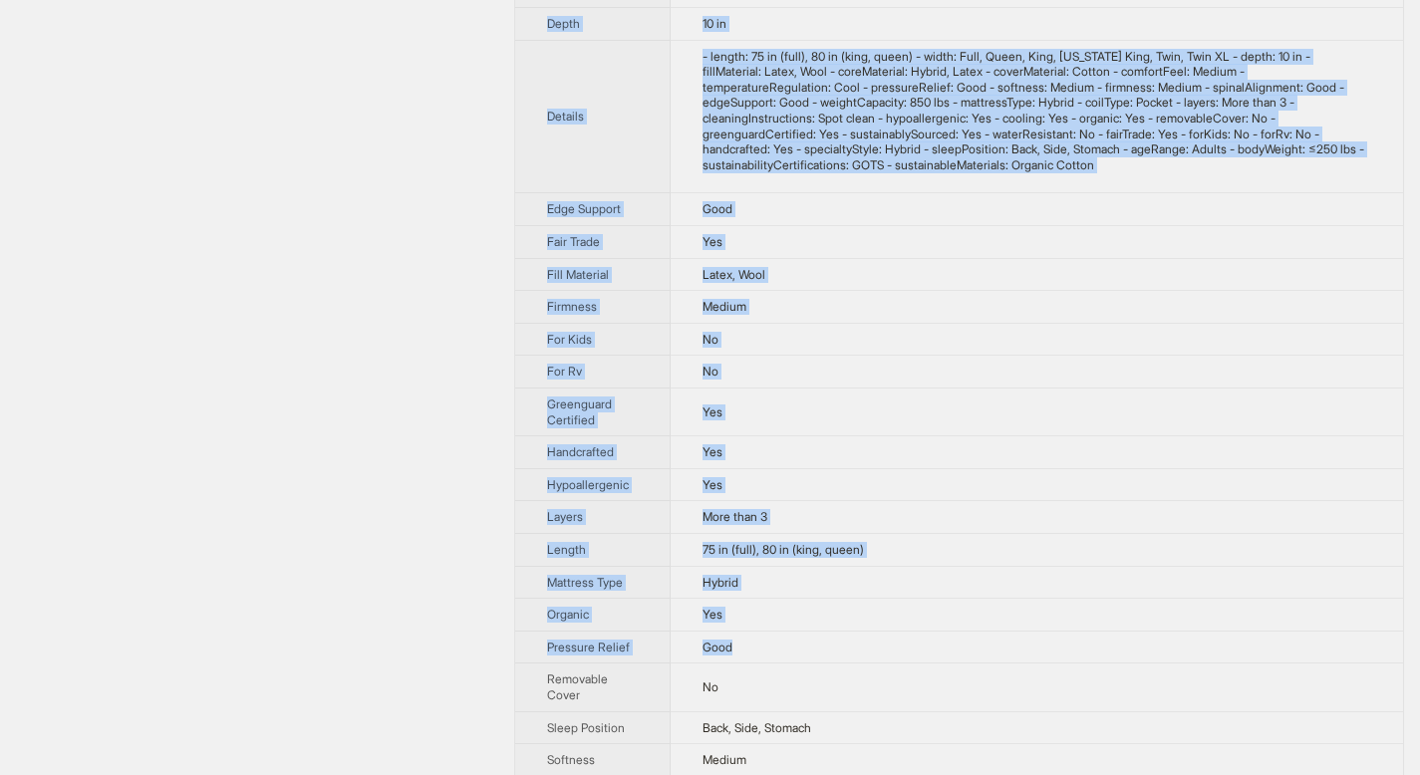
scroll to position [1078, 0]
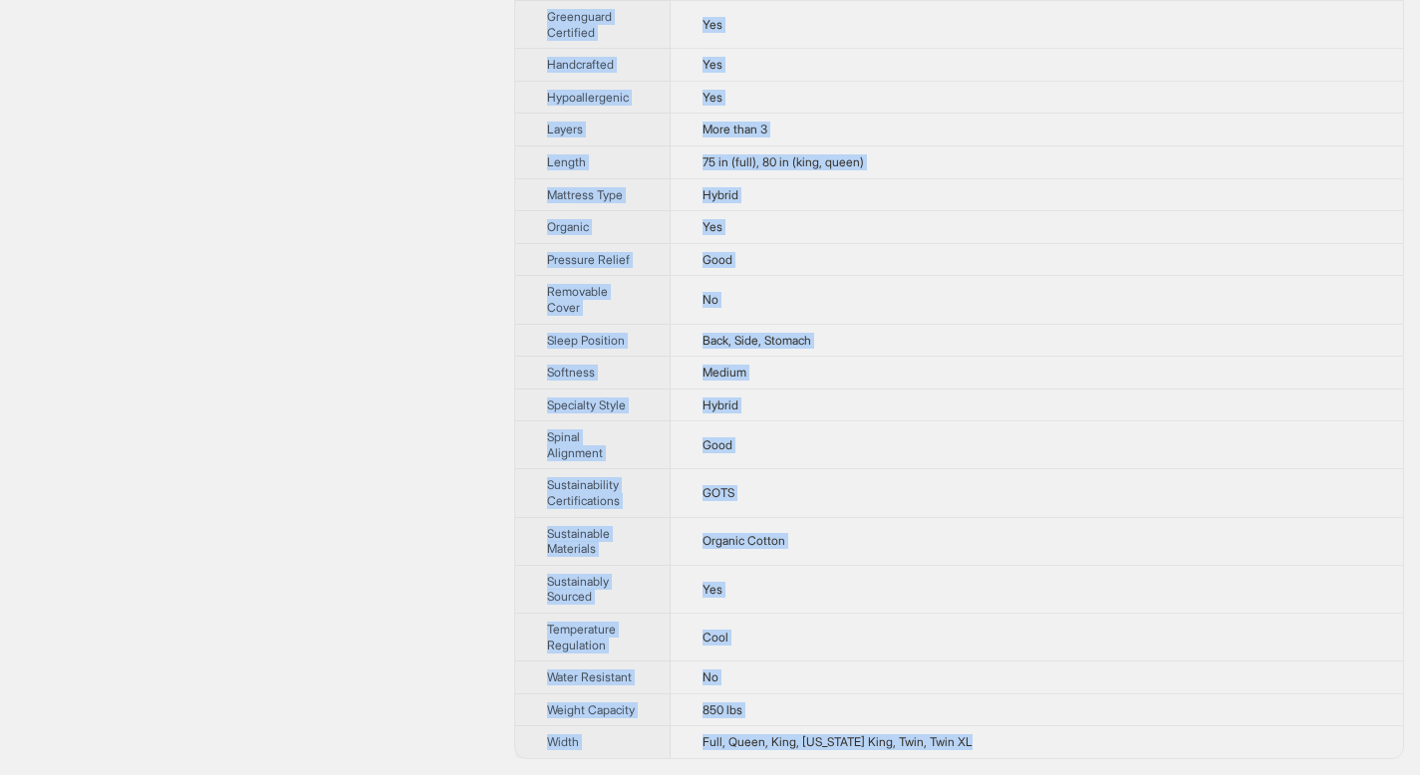
drag, startPoint x: 549, startPoint y: 71, endPoint x: 985, endPoint y: 739, distance: 798.4
copy tbody "Brand Name Avocado Product Name Eco Organic Medium Mattress Variant Name Eco Or…"
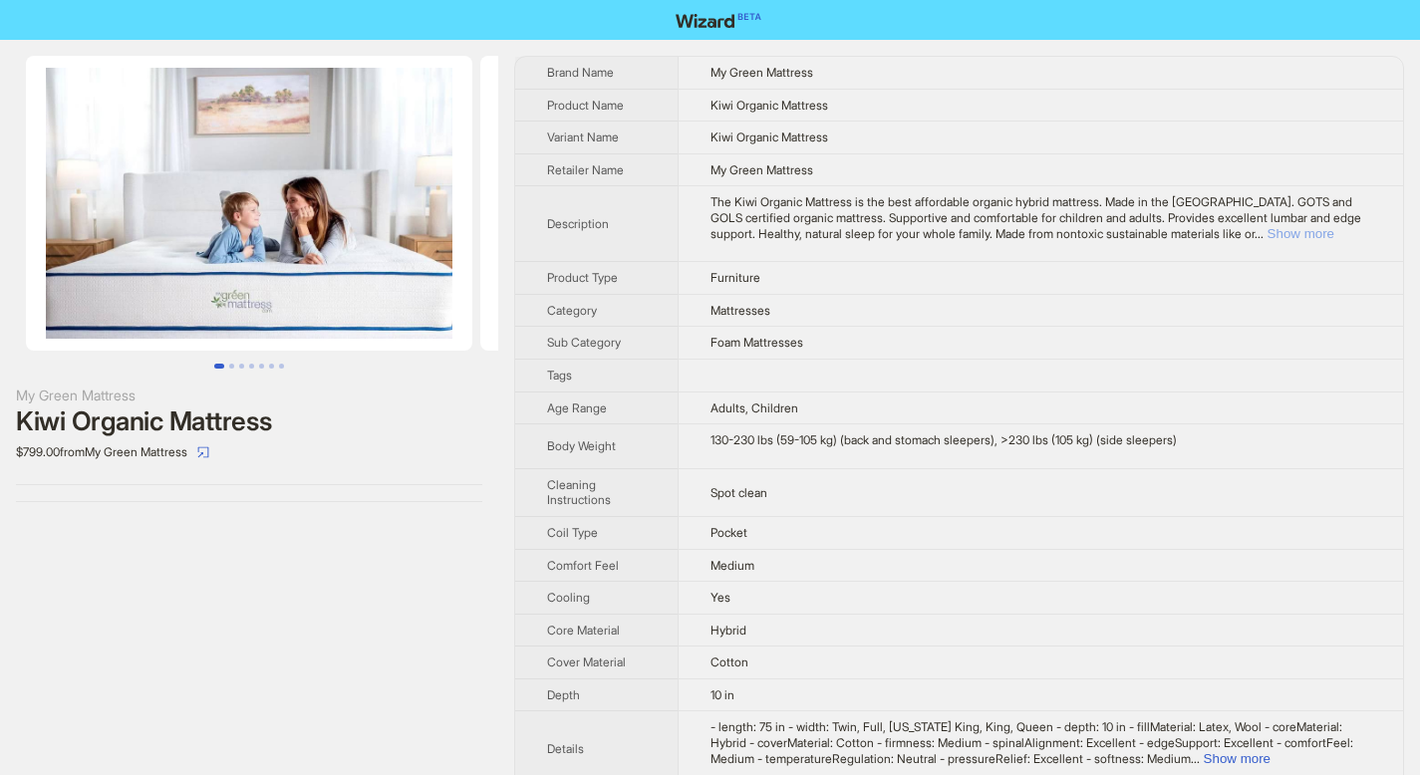
drag, startPoint x: 1338, startPoint y: 230, endPoint x: 1330, endPoint y: 242, distance: 14.4
click at [1334, 230] on button "Show more" at bounding box center [1300, 233] width 67 height 15
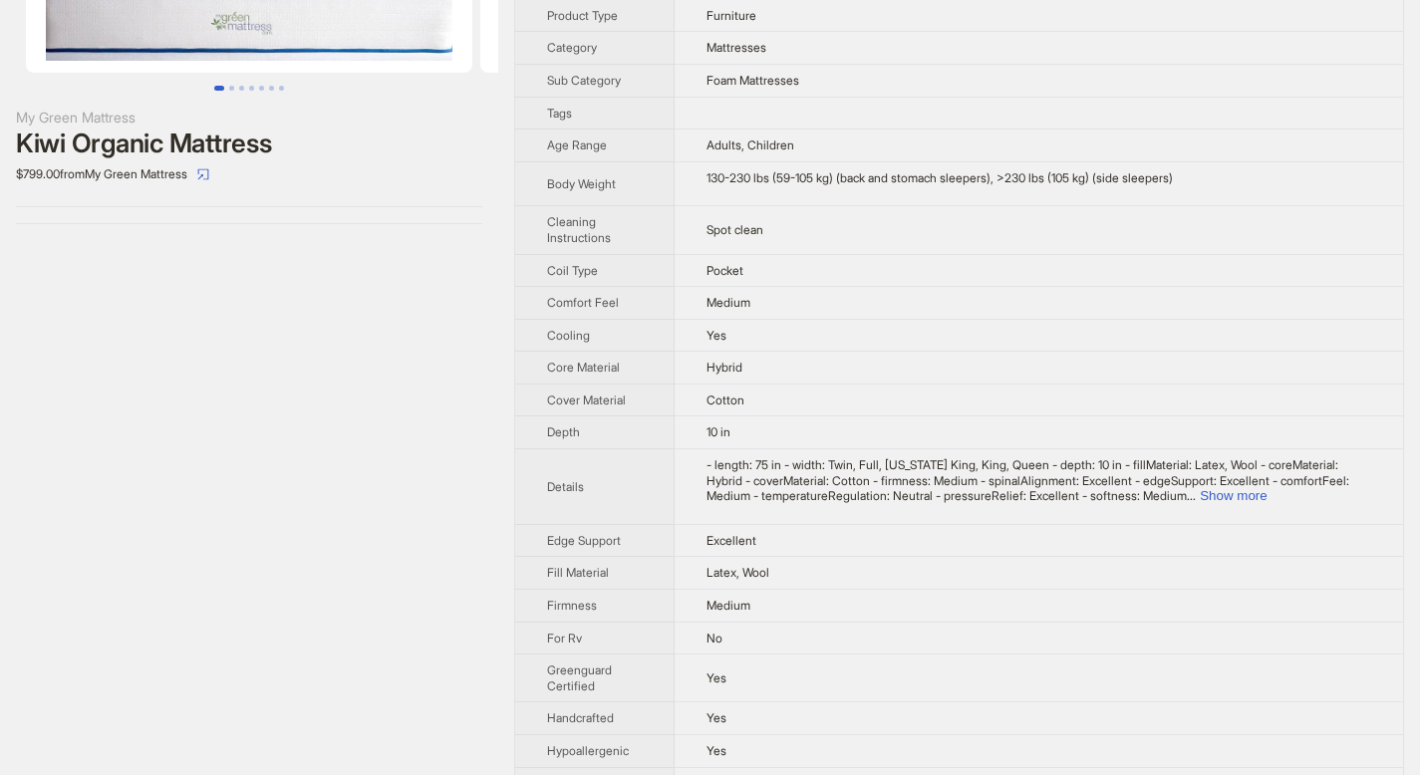
scroll to position [103, 0]
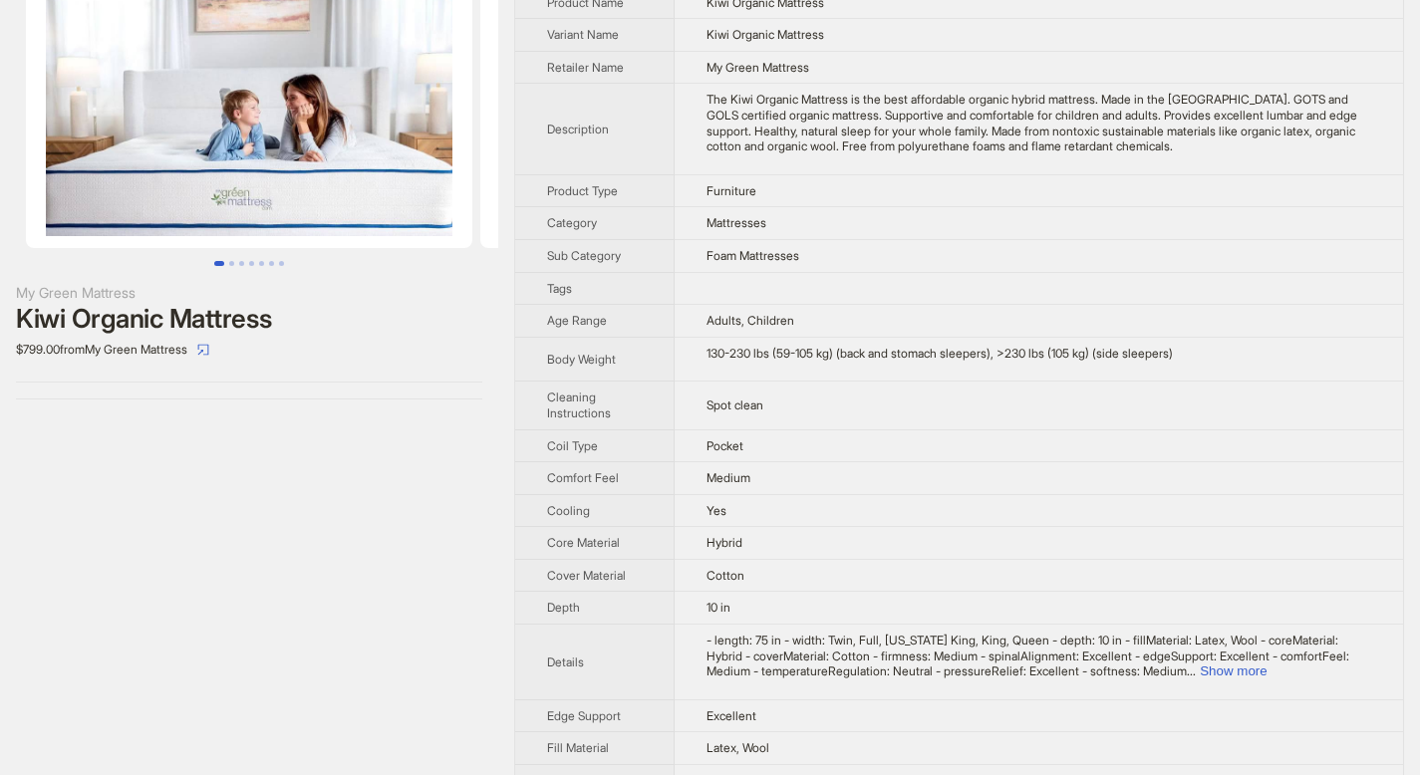
click at [1343, 679] on td "- length: 75 in - width: Twin, Full, [US_STATE] King, King, Queen - depth: 10 i…" at bounding box center [1039, 663] width 728 height 76
click at [1266, 674] on button "Show more" at bounding box center [1233, 671] width 67 height 15
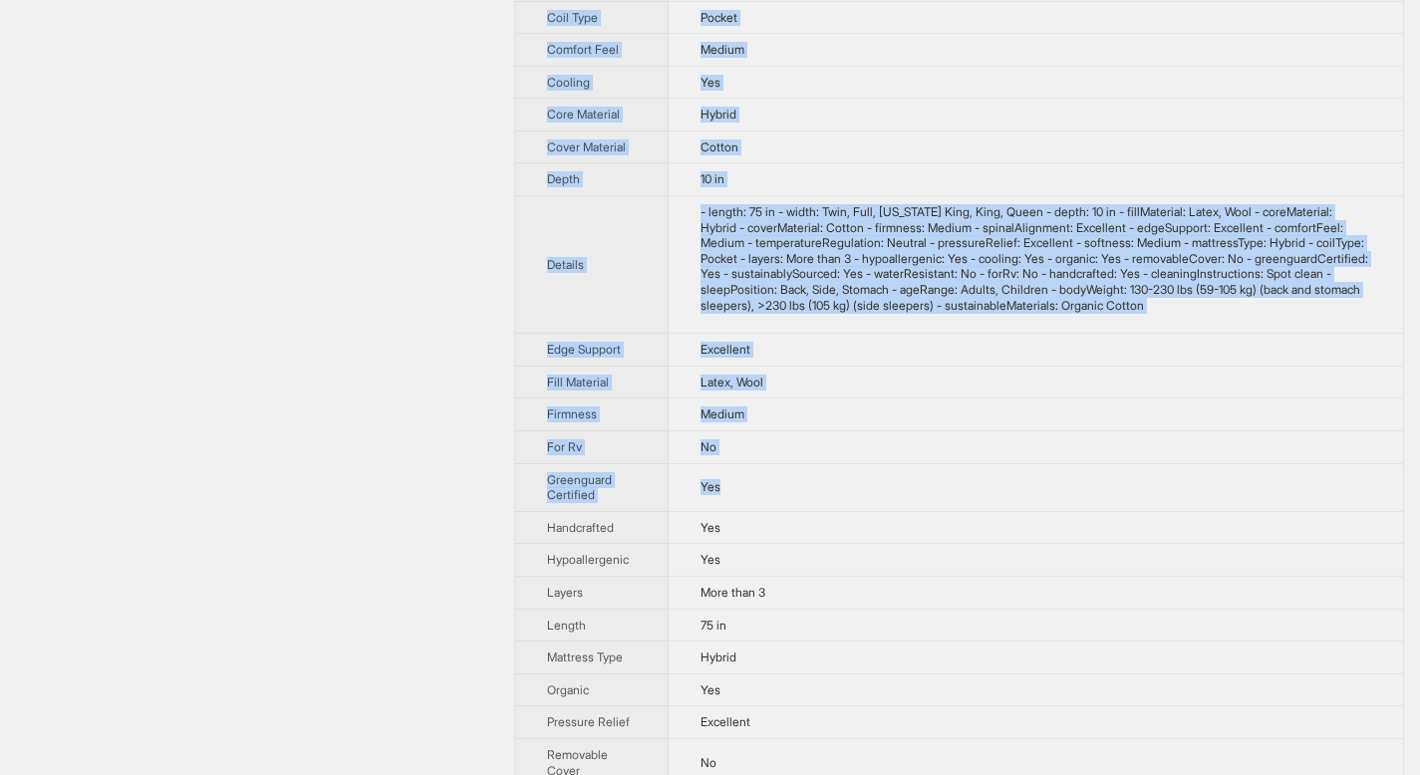
scroll to position [706, 0]
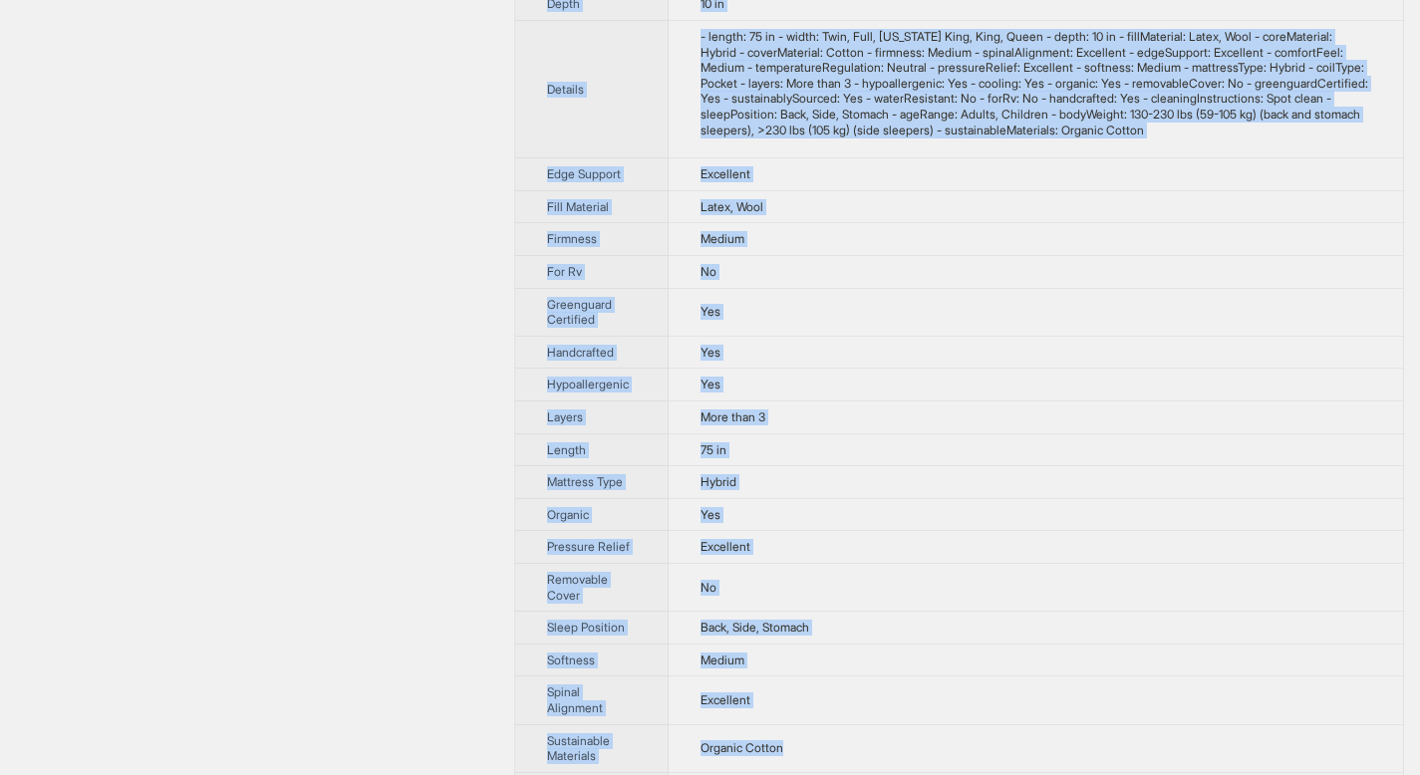
drag, startPoint x: 549, startPoint y: 68, endPoint x: 834, endPoint y: 762, distance: 750.6
click at [834, 762] on tbody "Brand Name My Green Mattress Product Name Kiwi Organic Mattress Variant Name Ki…" at bounding box center [959, 141] width 888 height 1582
copy tbody "Brand Name My Green Mattress Product Name Kiwi Organic Mattress Variant Name Ki…"
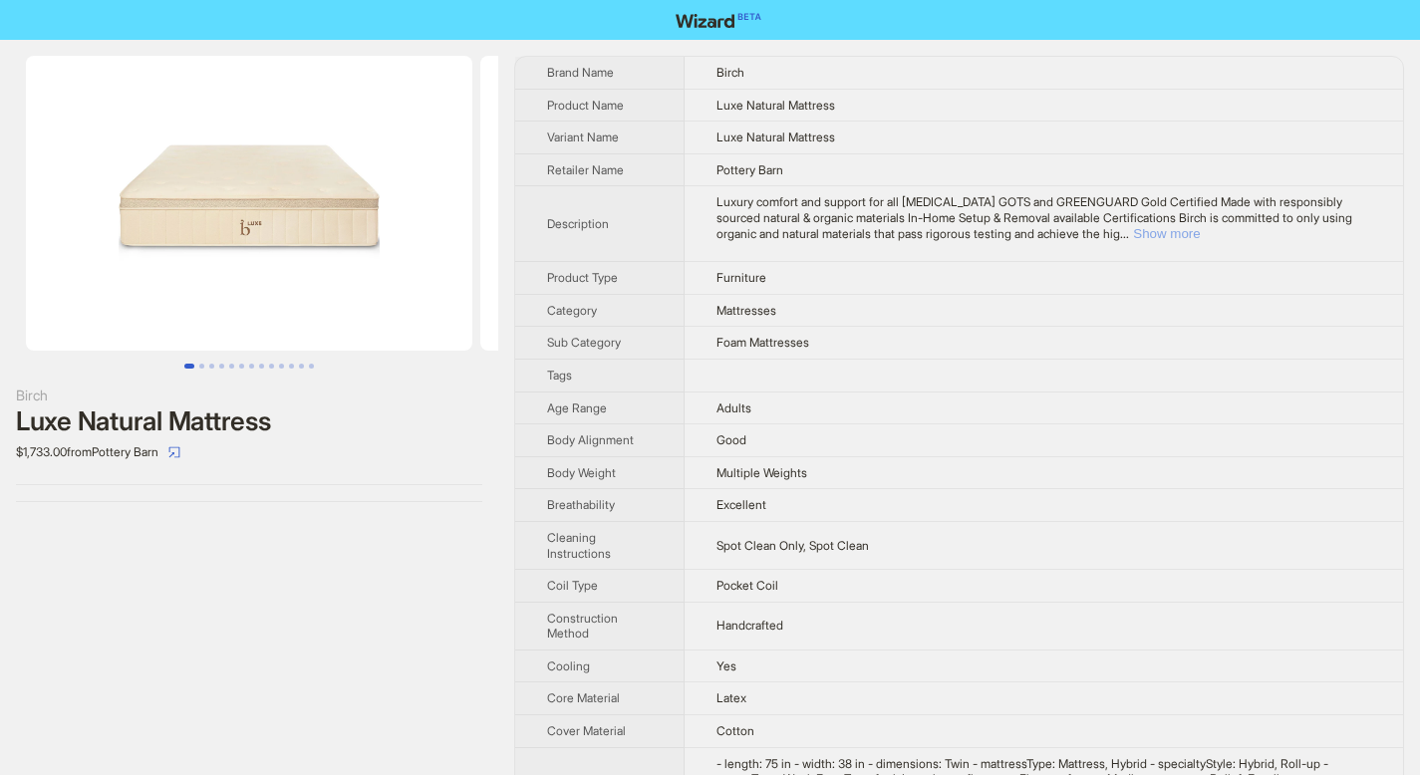
click at [1200, 229] on button "Show more" at bounding box center [1166, 233] width 67 height 15
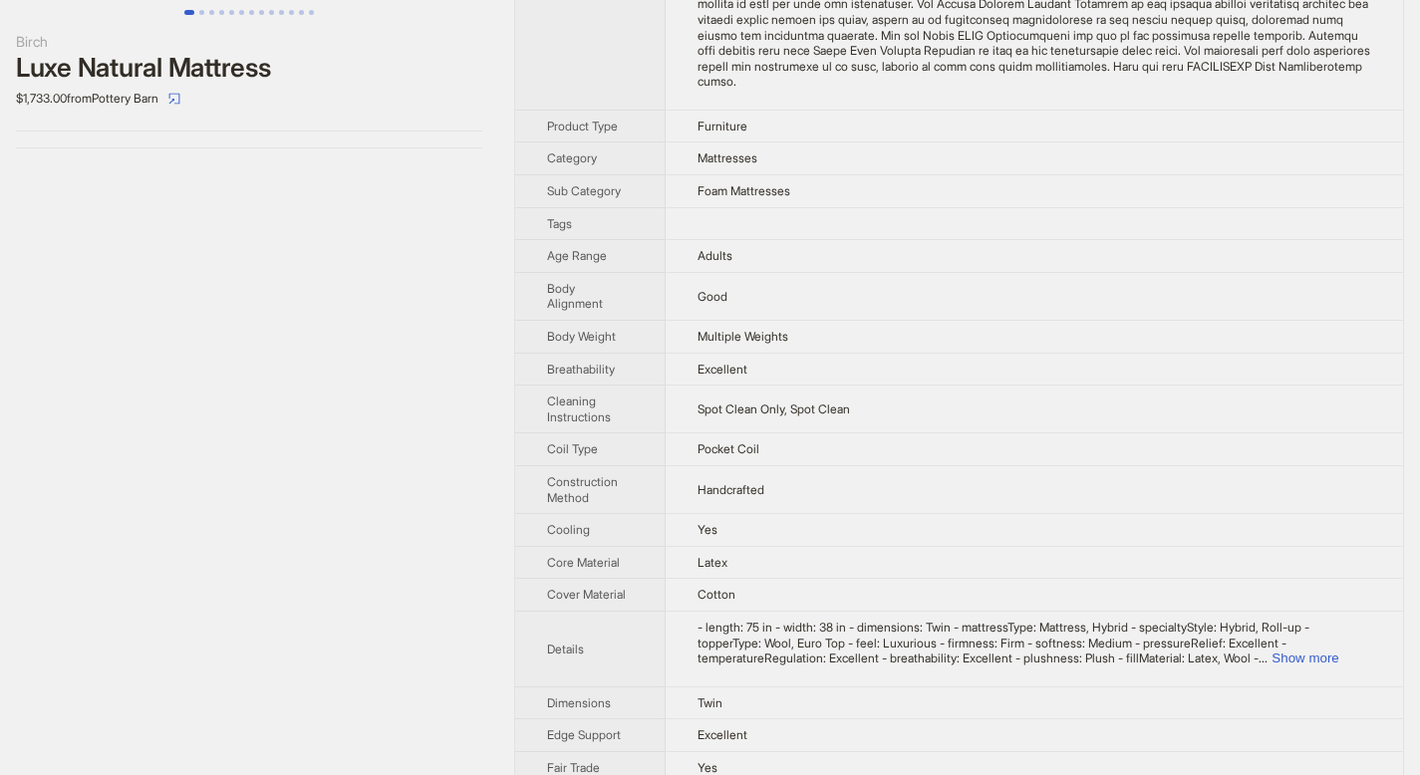
scroll to position [354, 0]
click at [1338, 651] on button "Show more" at bounding box center [1304, 658] width 67 height 15
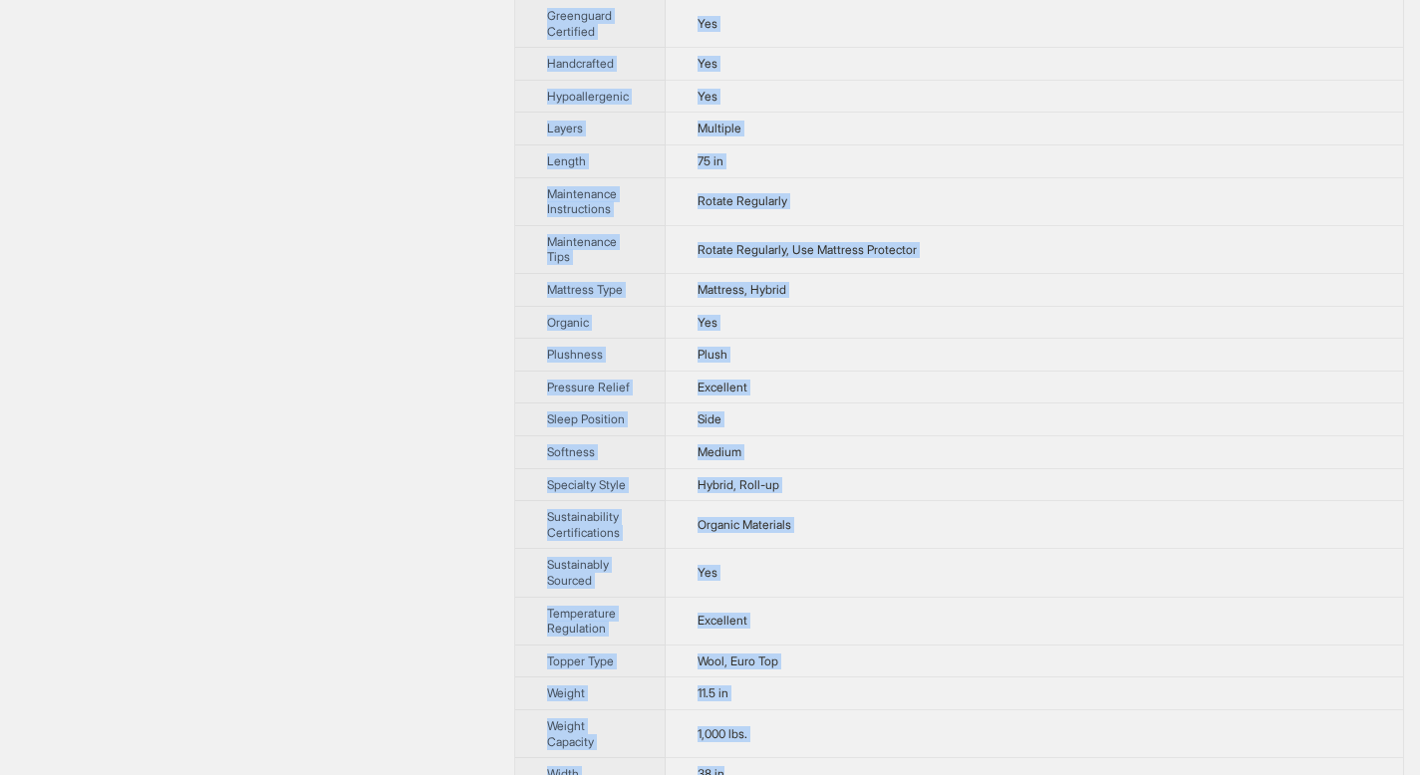
scroll to position [1410, 0]
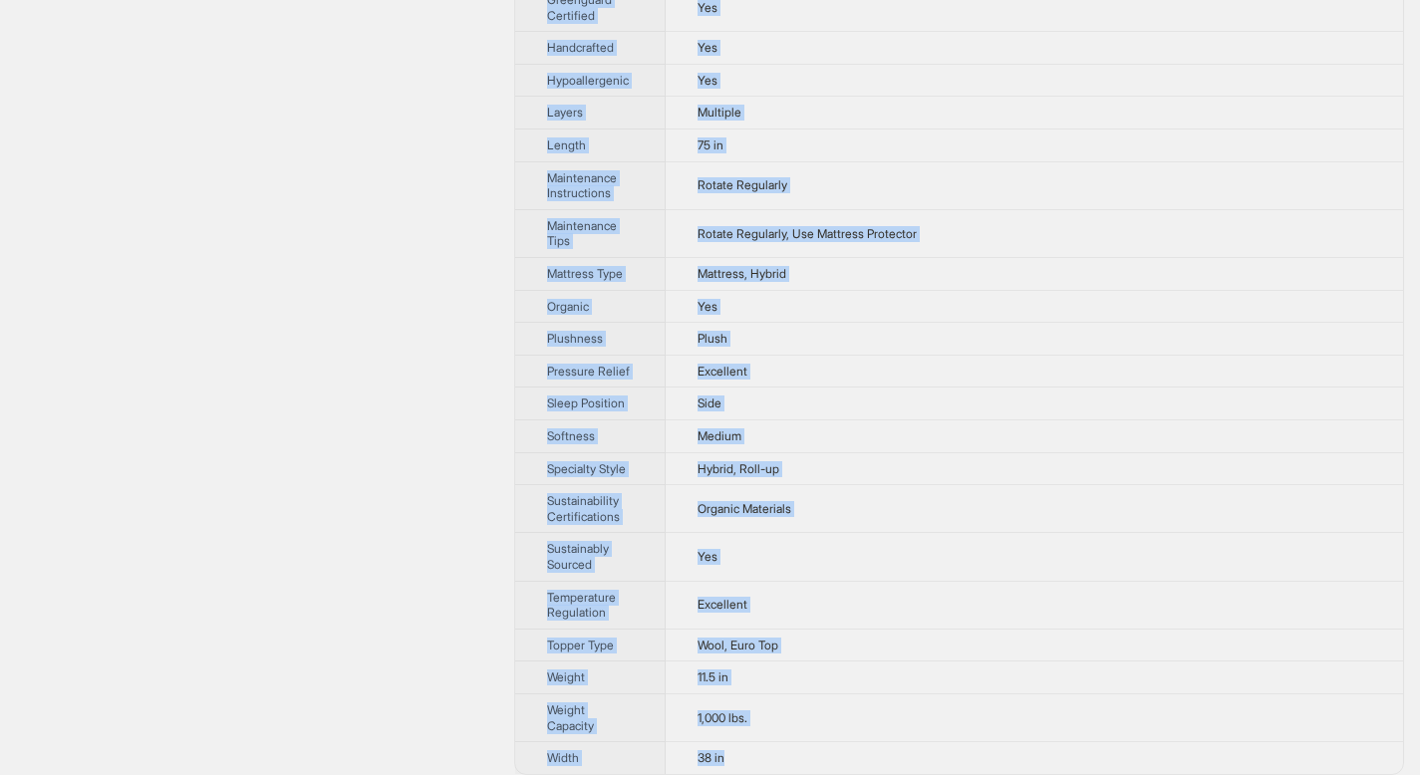
drag, startPoint x: 547, startPoint y: 69, endPoint x: 796, endPoint y: 748, distance: 723.7
copy tbody "Brand Name Birch Product Name Luxe Natural Mattress Variant Name Luxe Natural M…"
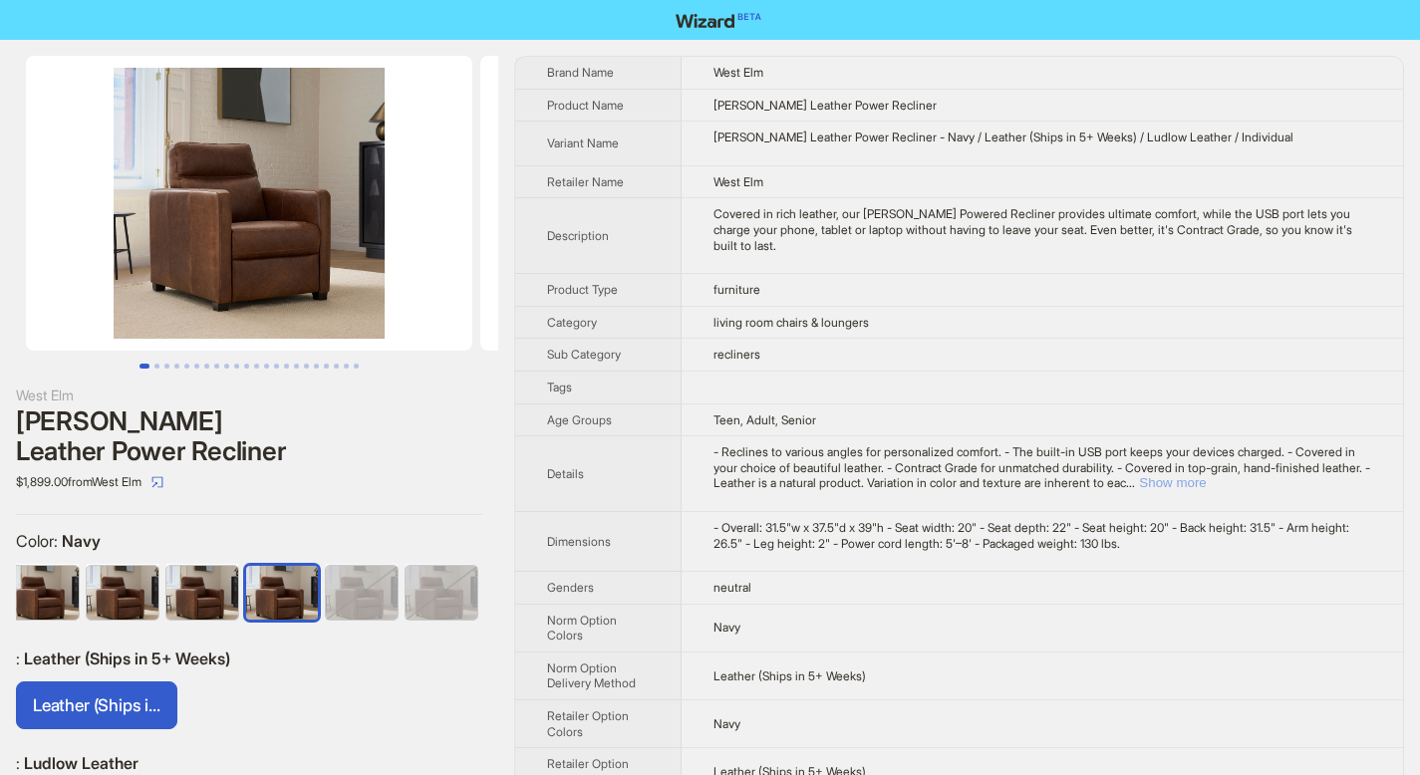
click at [1206, 482] on button "Show more" at bounding box center [1172, 482] width 67 height 15
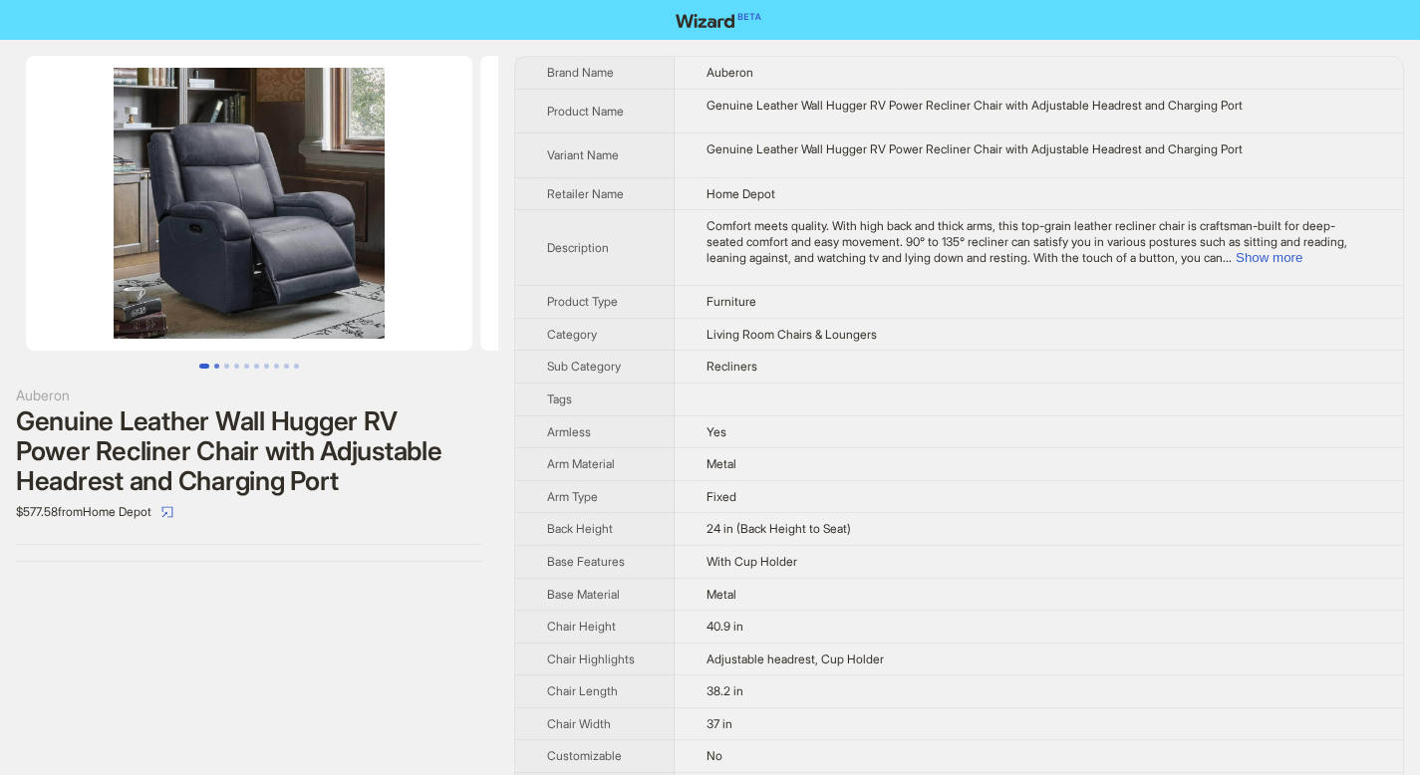
click at [217, 365] on button "Go to slide 2" at bounding box center [216, 366] width 5 height 5
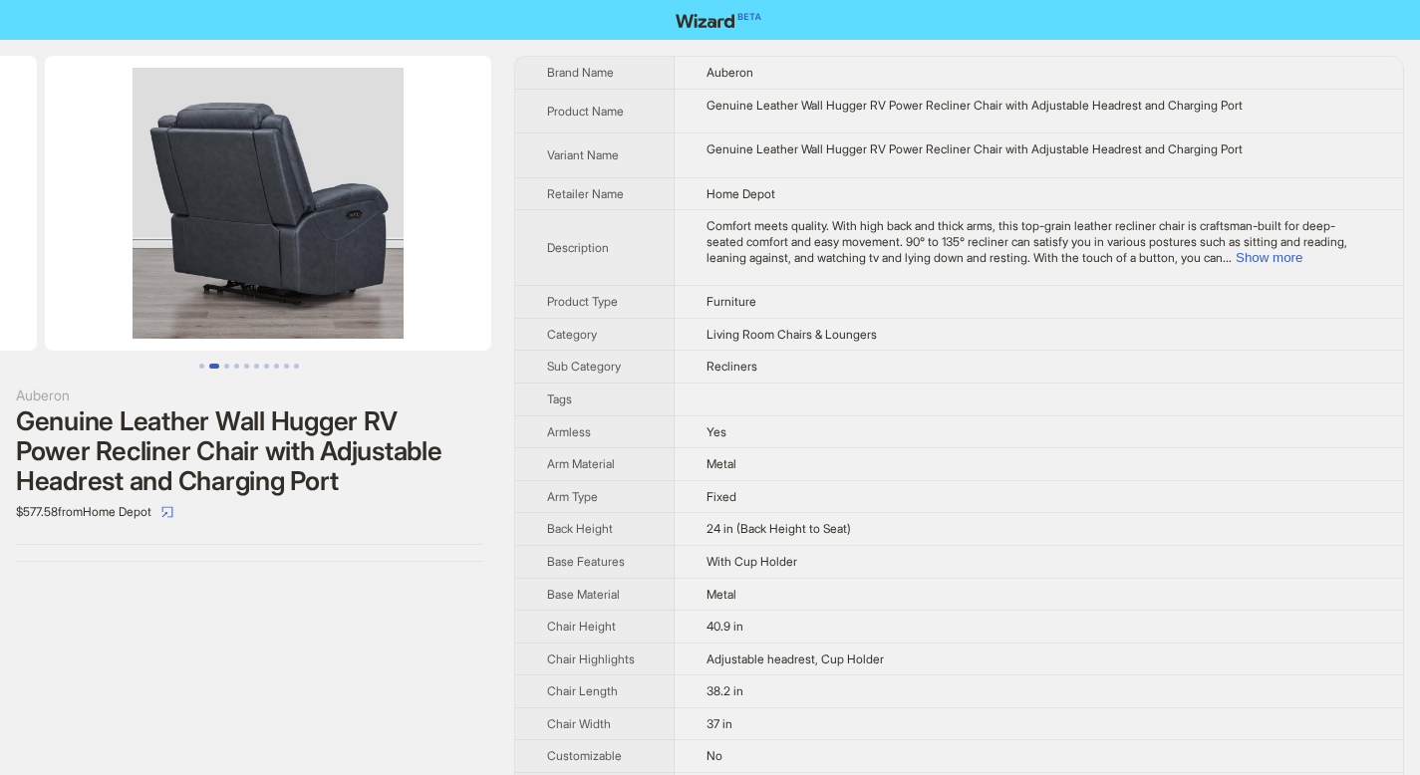
scroll to position [0, 454]
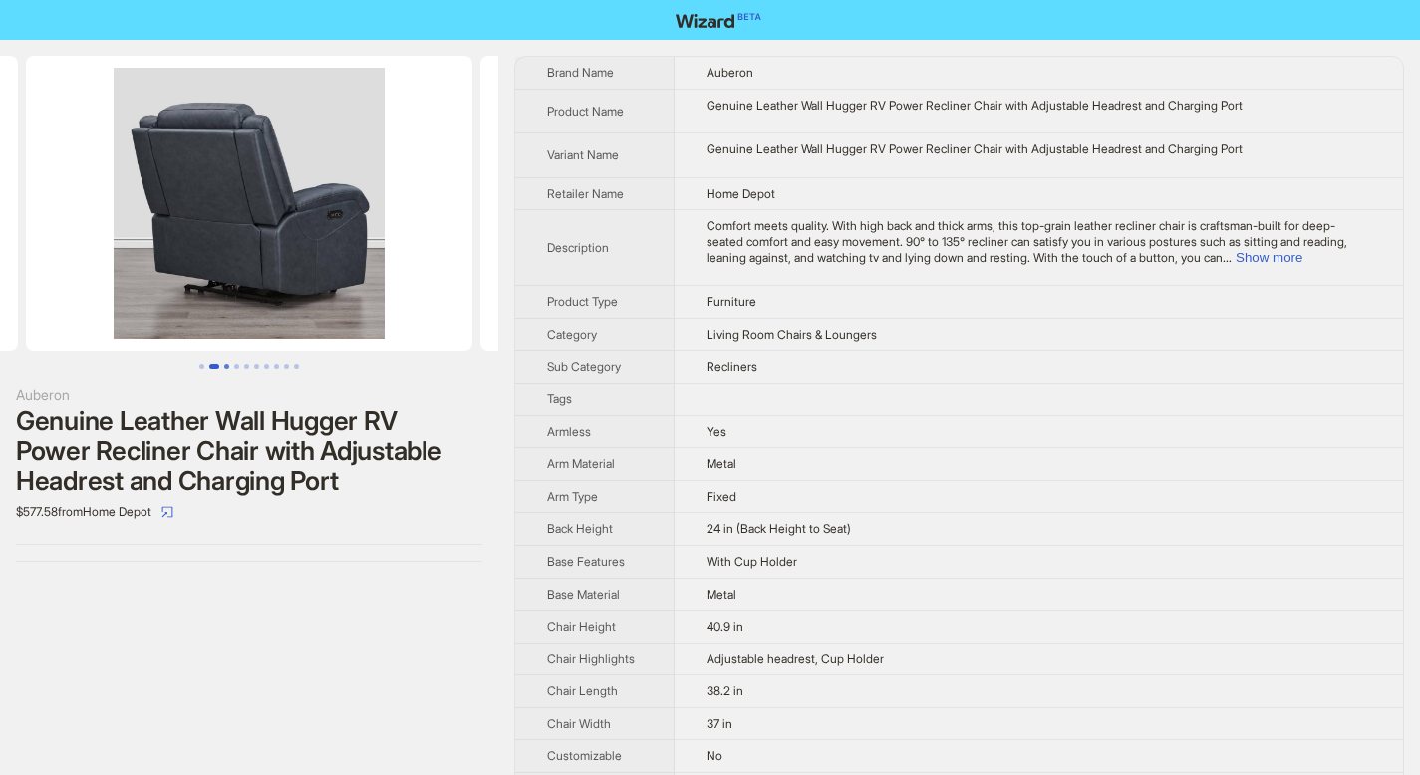
click at [227, 366] on button "Go to slide 3" at bounding box center [226, 366] width 5 height 5
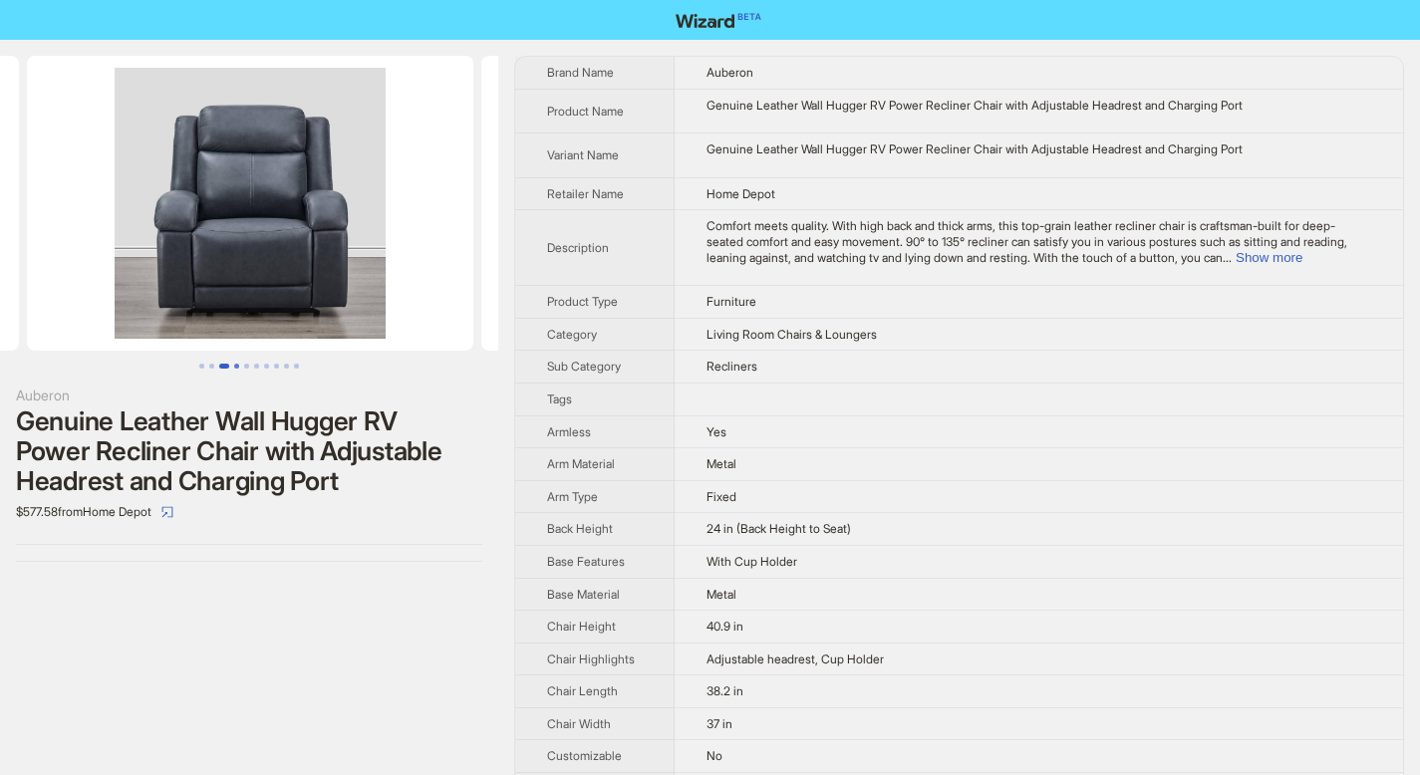
scroll to position [0, 909]
click at [246, 369] on button "Go to slide 5" at bounding box center [246, 366] width 5 height 5
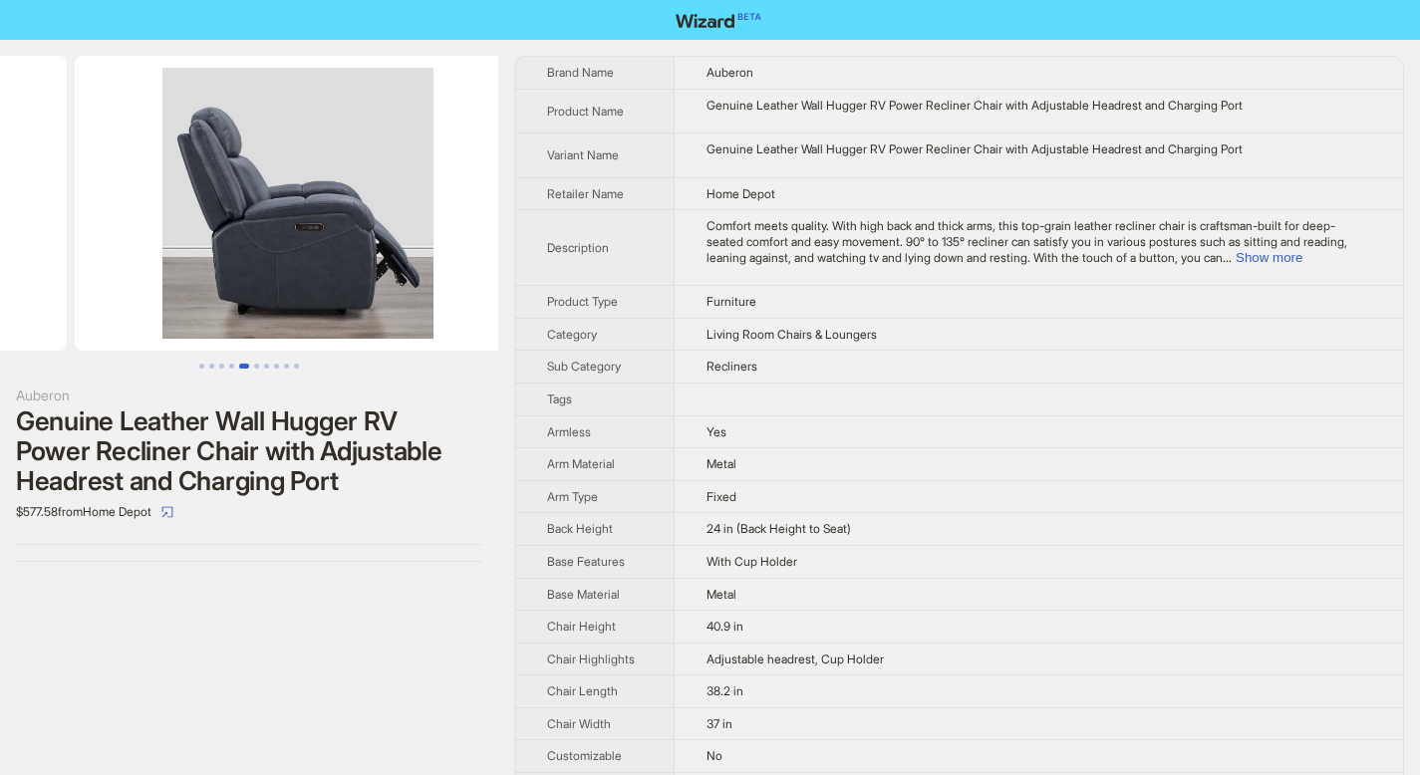
scroll to position [0, 1817]
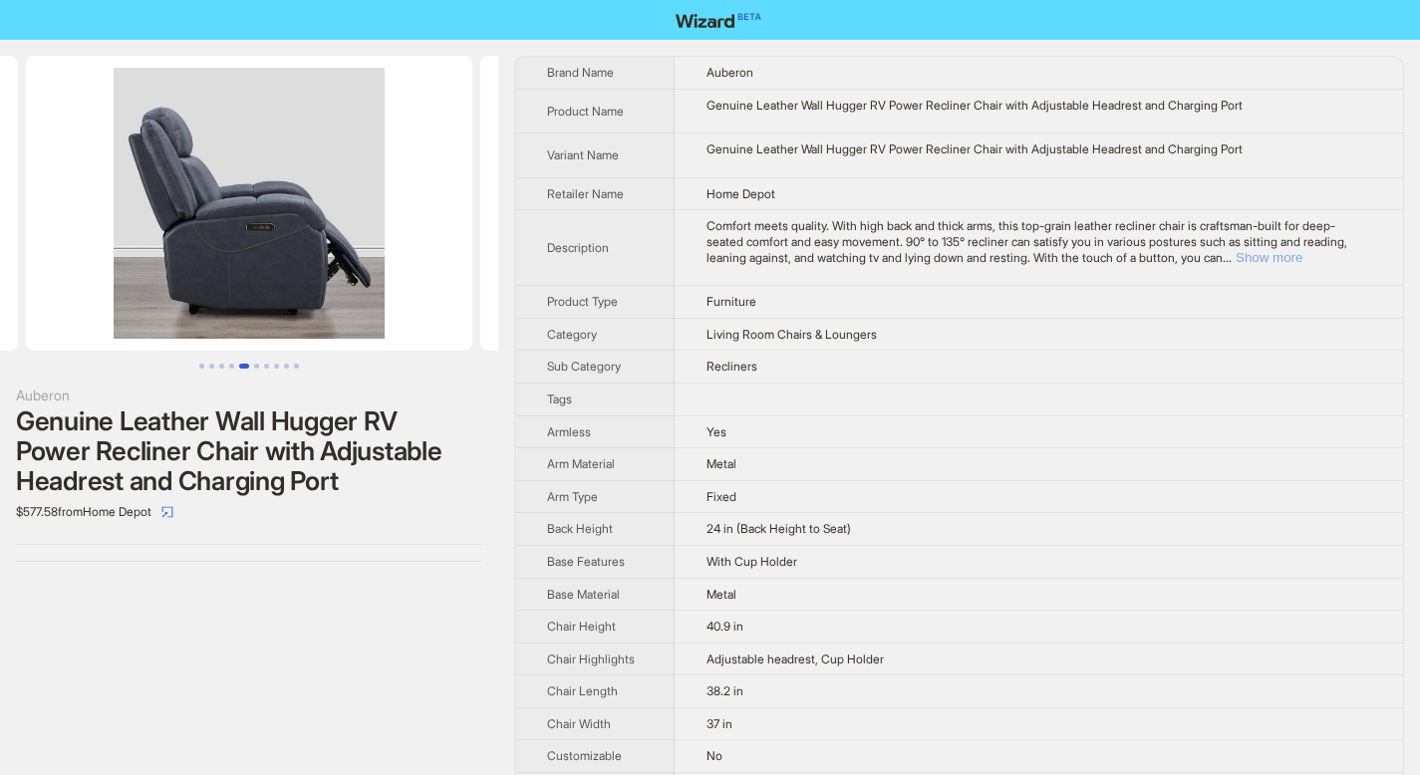
click at [1302, 258] on button "Show more" at bounding box center [1268, 257] width 67 height 15
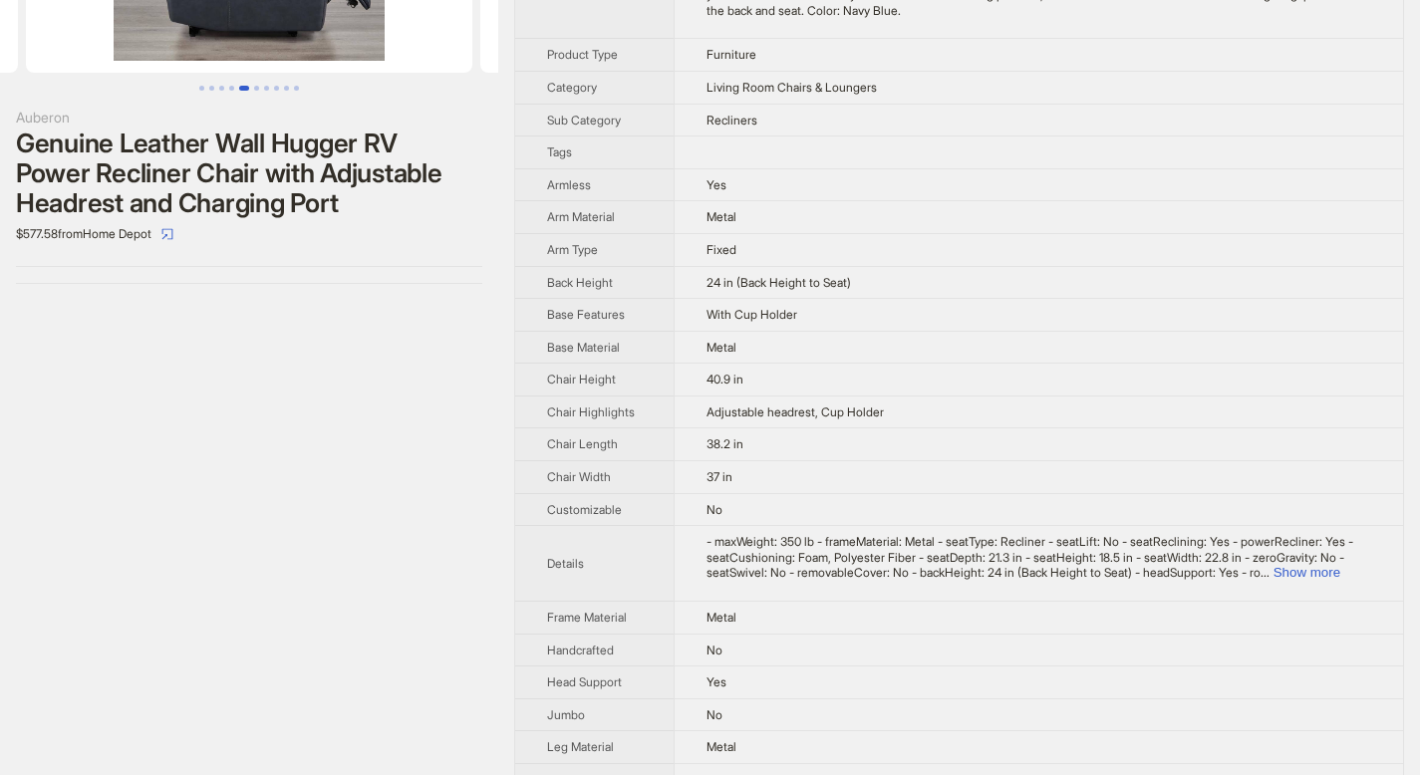
scroll to position [282, 0]
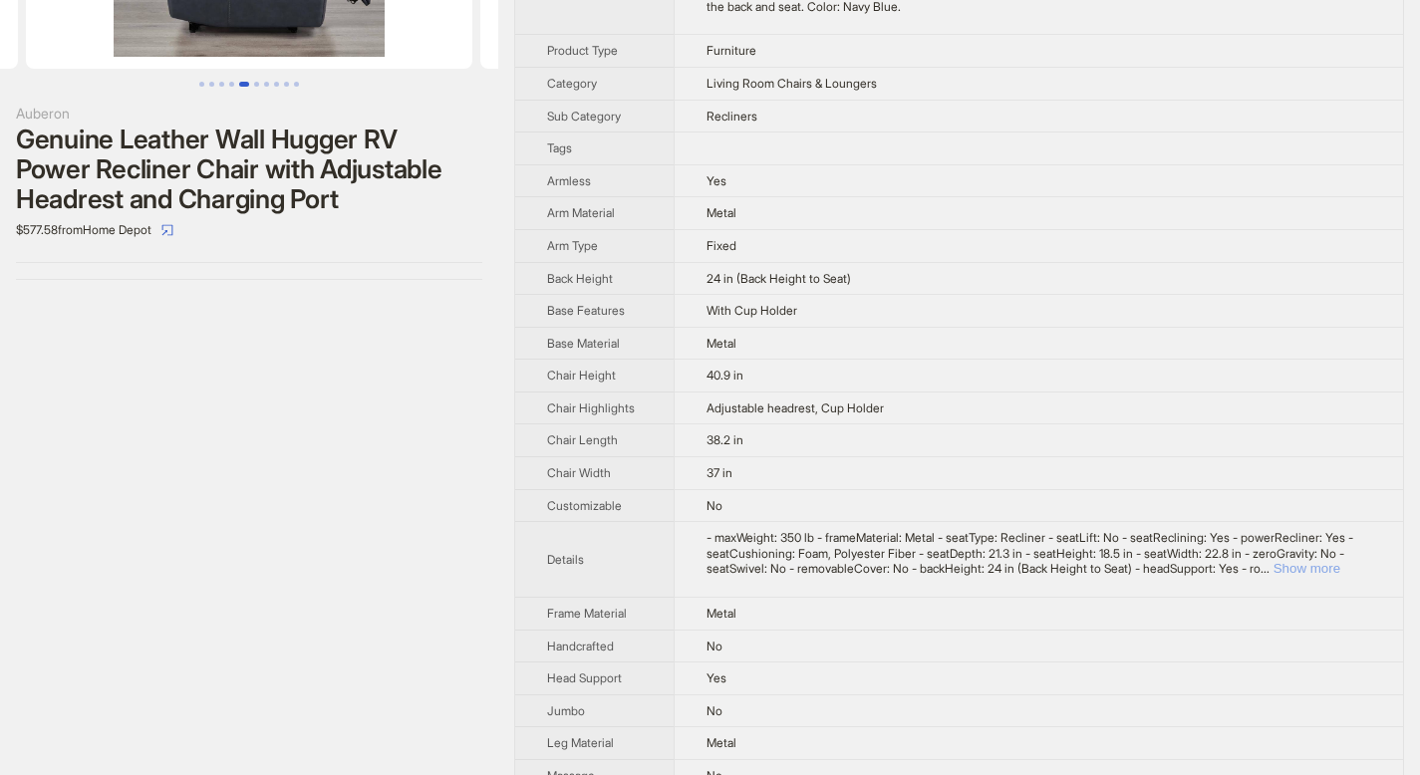
click at [1340, 576] on button "Show more" at bounding box center [1306, 568] width 67 height 15
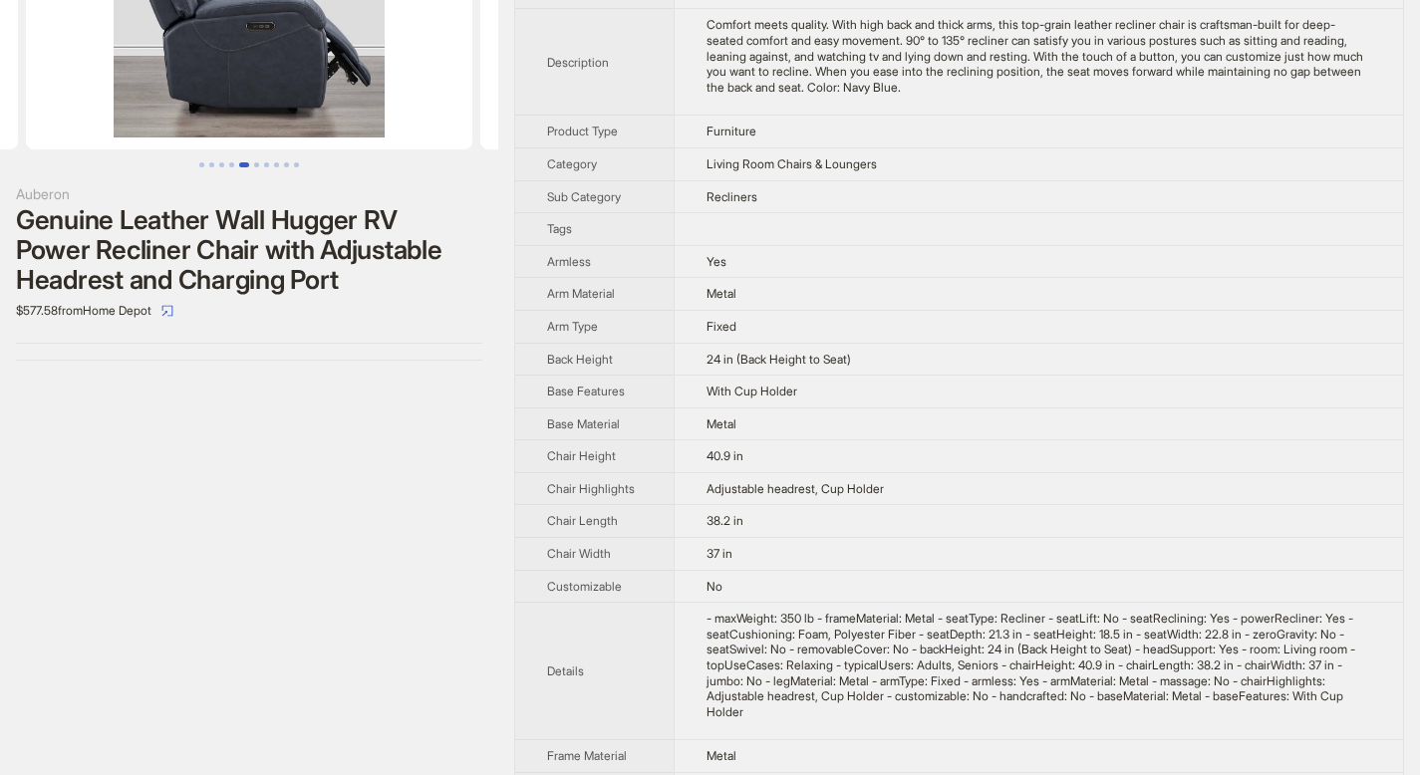
scroll to position [0, 0]
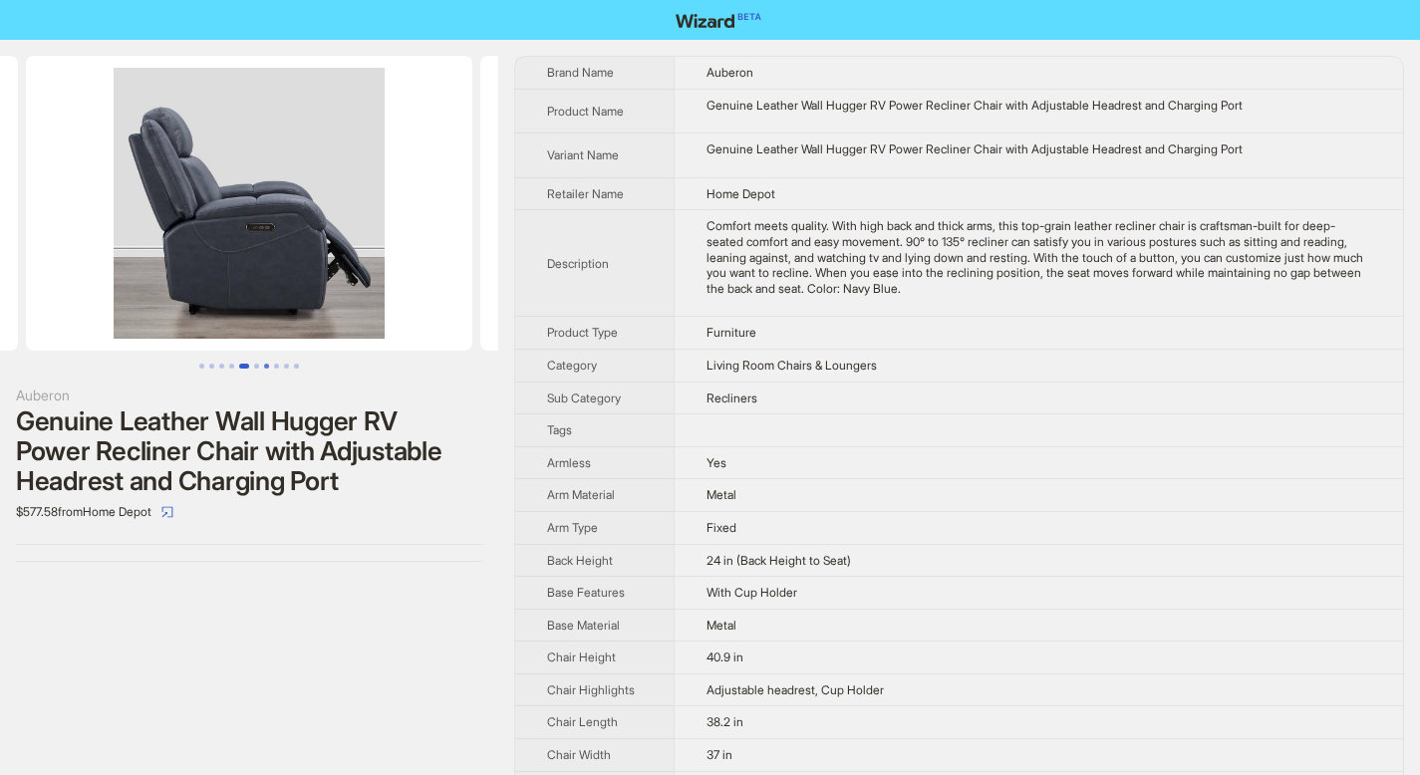
click at [267, 368] on button "Go to slide 7" at bounding box center [266, 366] width 5 height 5
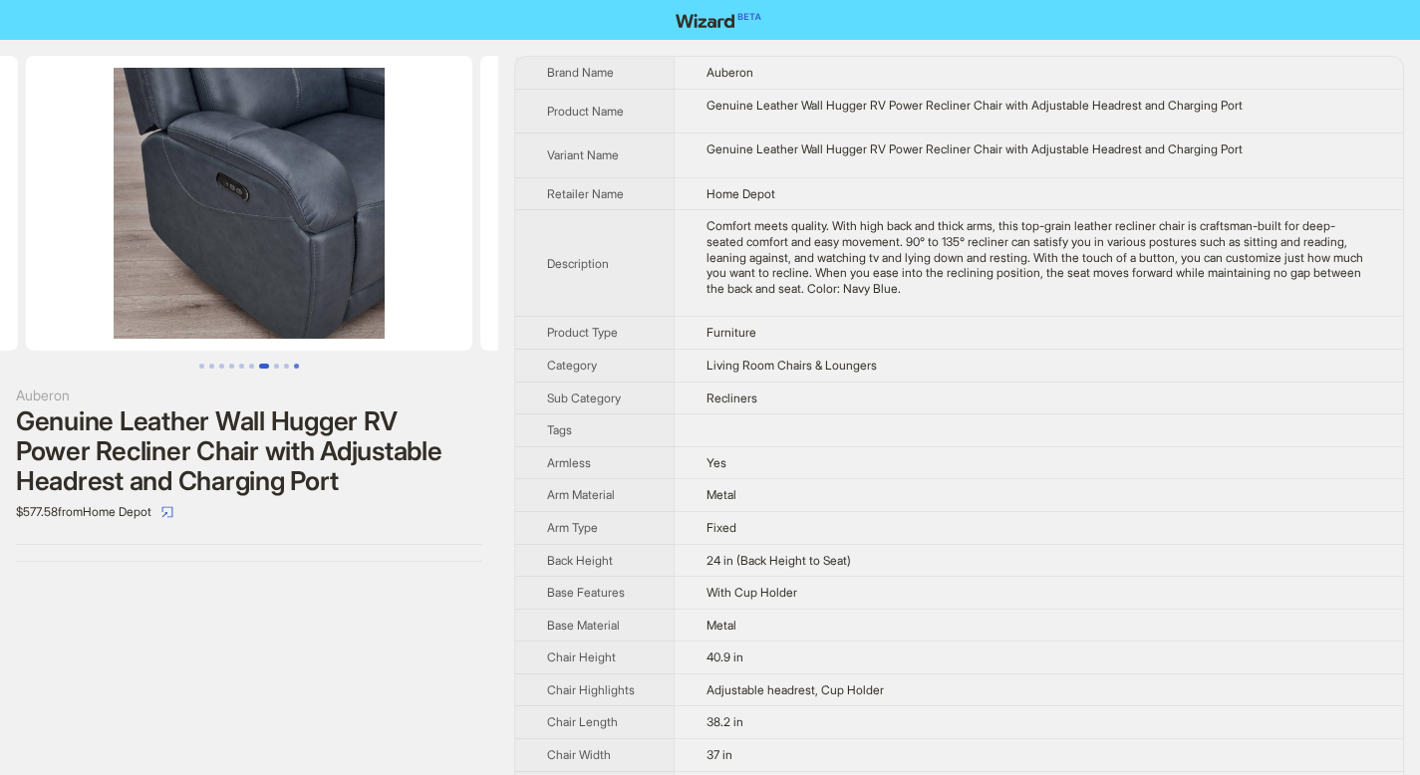
click at [294, 369] on button "Go to slide 10" at bounding box center [296, 366] width 5 height 5
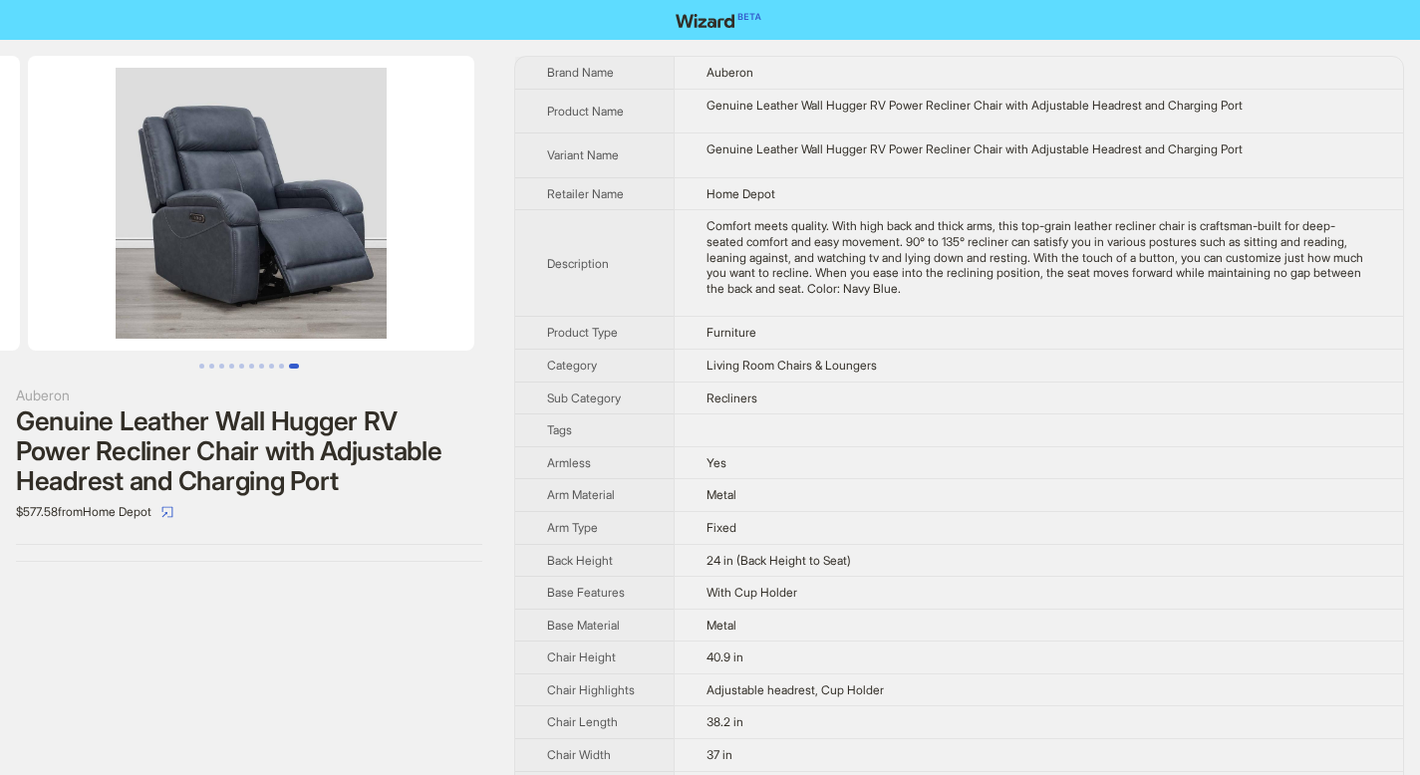
scroll to position [0, 4089]
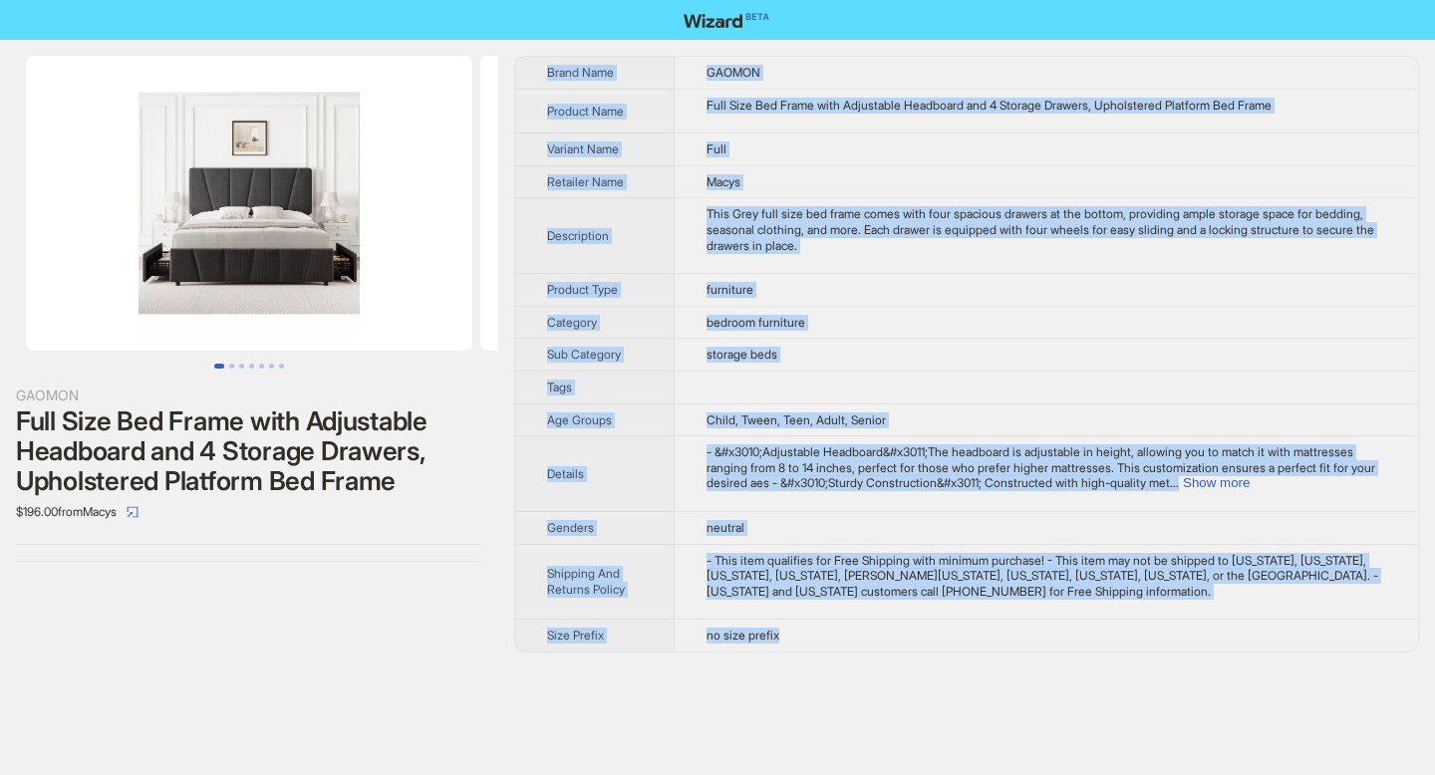
drag, startPoint x: 550, startPoint y: 70, endPoint x: 789, endPoint y: 650, distance: 627.2
click at [789, 650] on tbody "Brand Name GAOMON Product Name Full Size Bed Frame with Adjustable Headboard an…" at bounding box center [966, 354] width 903 height 595
copy tbody "Brand Name GAOMON Product Name Full Size Bed Frame with Adjustable Headboard an…"
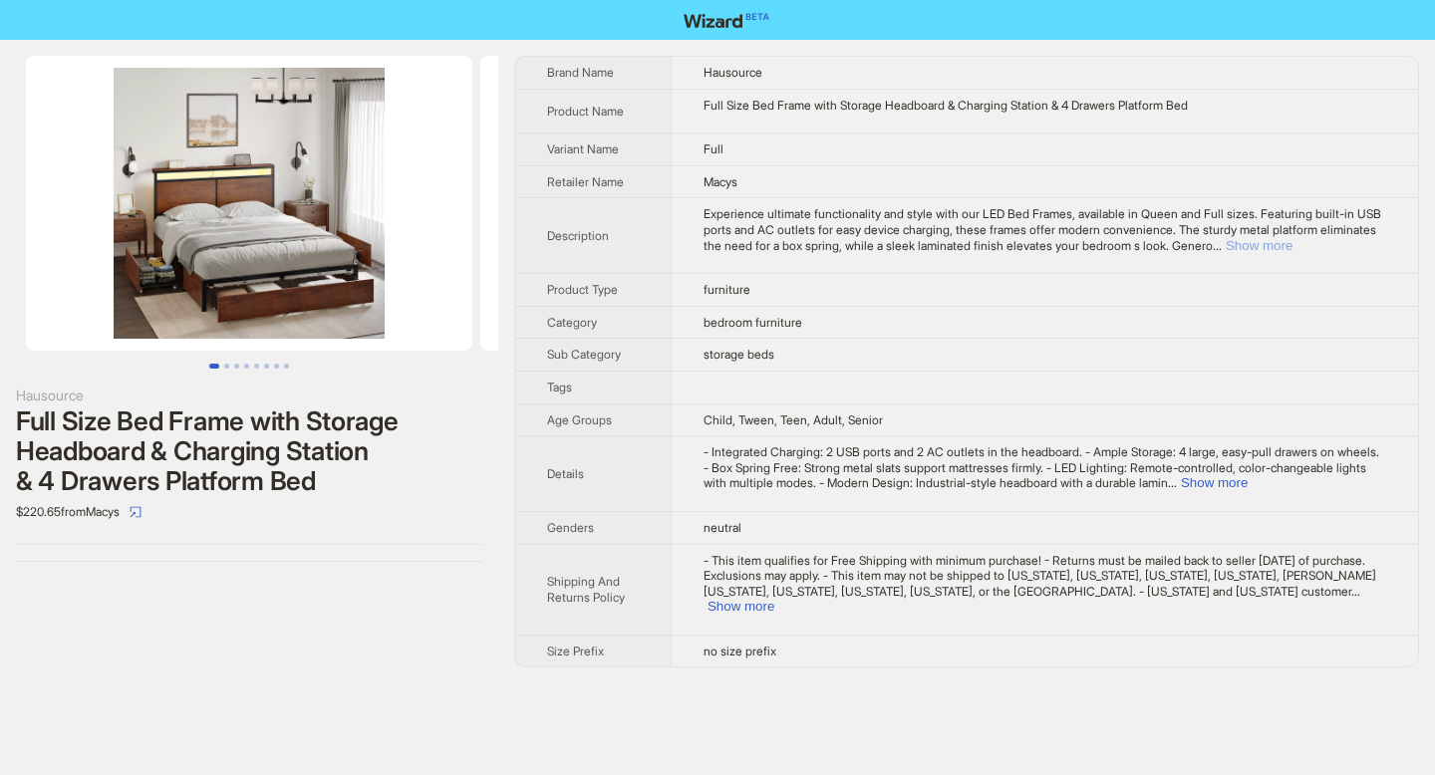
click at [1292, 252] on button "Show more" at bounding box center [1259, 245] width 67 height 15
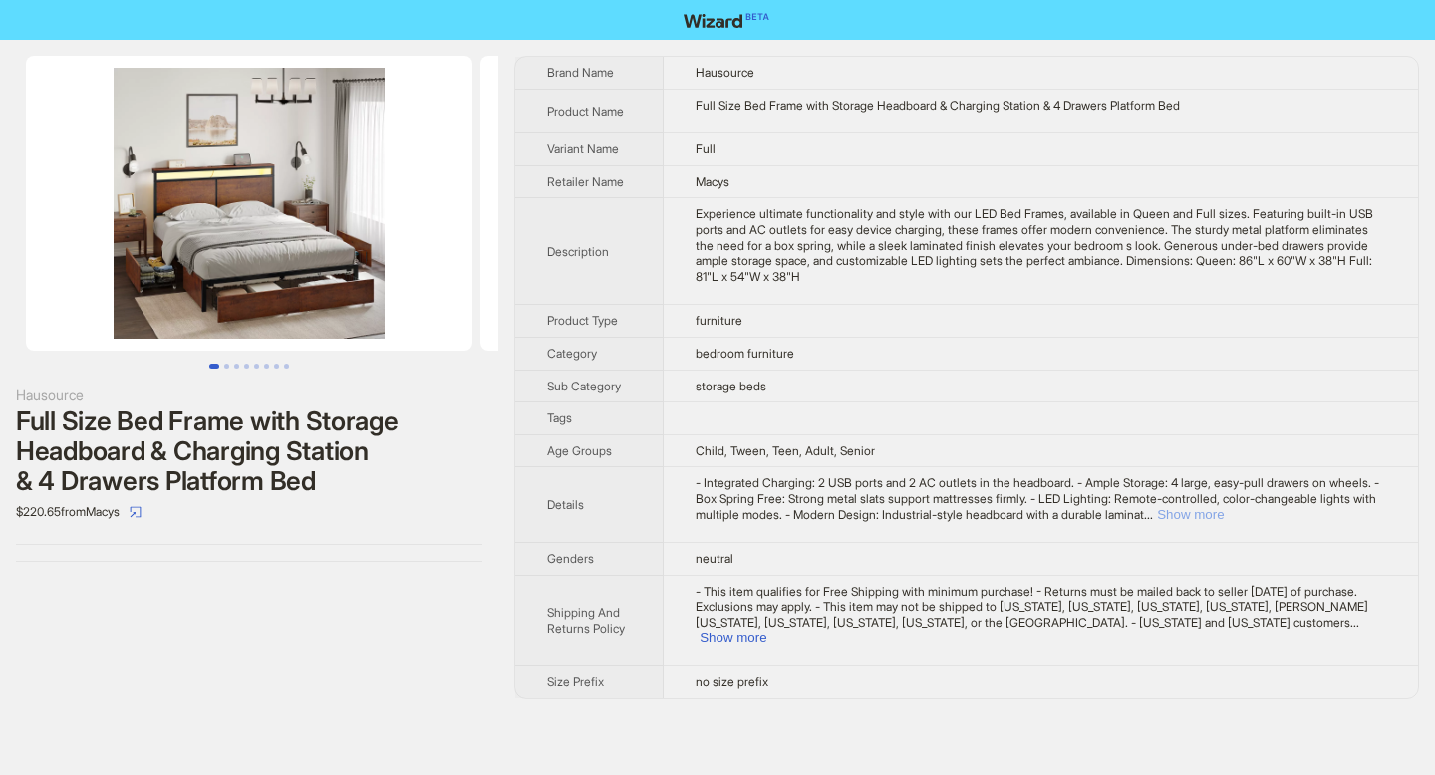
drag, startPoint x: 1342, startPoint y: 519, endPoint x: 1345, endPoint y: 530, distance: 11.4
click at [1224, 519] on button "Show more" at bounding box center [1190, 514] width 67 height 15
click at [766, 639] on button "Show more" at bounding box center [732, 637] width 67 height 15
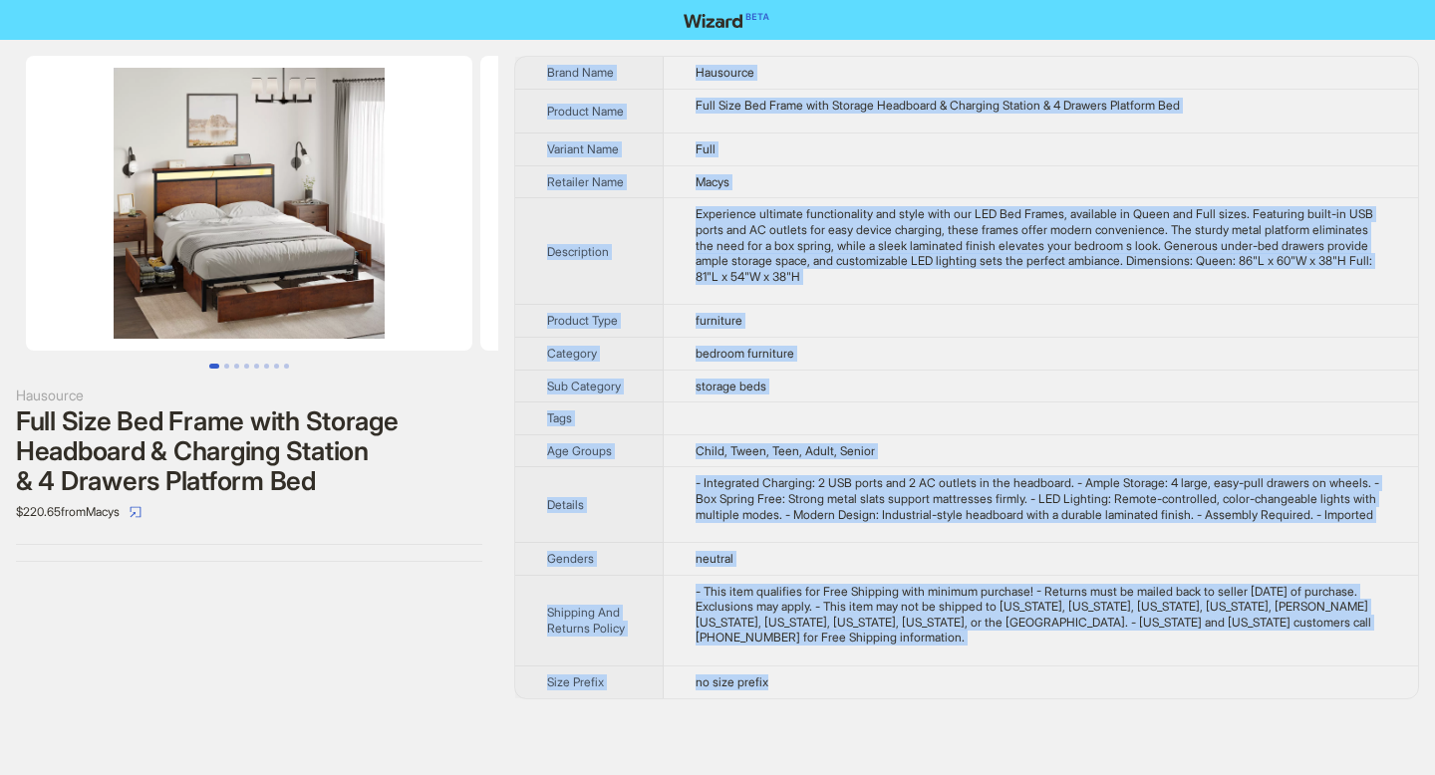
drag, startPoint x: 548, startPoint y: 70, endPoint x: 796, endPoint y: 701, distance: 678.7
click at [796, 698] on tbody "Brand Name Hausource Product Name Full Size Bed Frame with Storage Headboard & …" at bounding box center [966, 378] width 903 height 642
copy tbody "Brand Name Hausource Product Name Full Size Bed Frame with Storage Headboard & …"
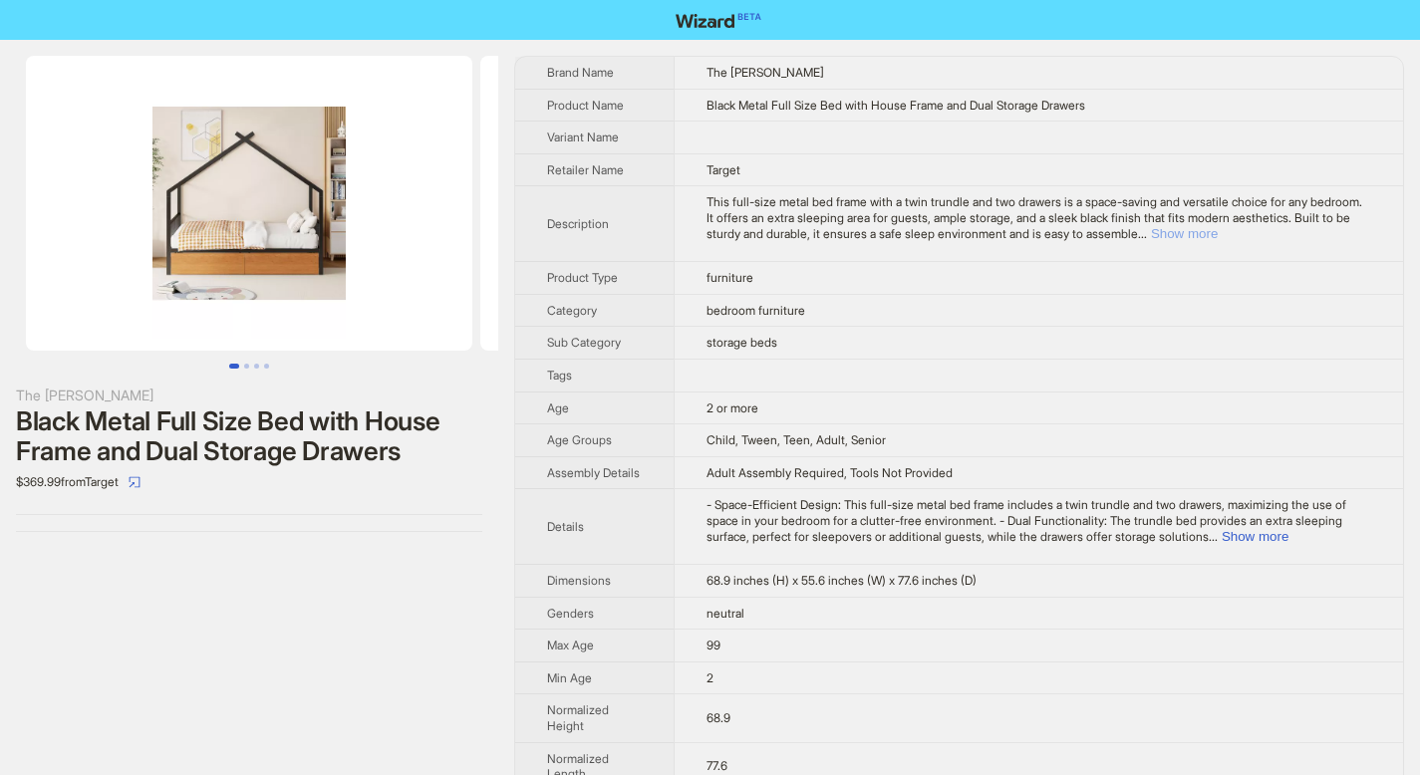
drag, startPoint x: 1365, startPoint y: 236, endPoint x: 1365, endPoint y: 262, distance: 25.9
click at [1218, 236] on button "Show more" at bounding box center [1184, 233] width 67 height 15
click at [1287, 544] on button "Show more" at bounding box center [1254, 536] width 67 height 15
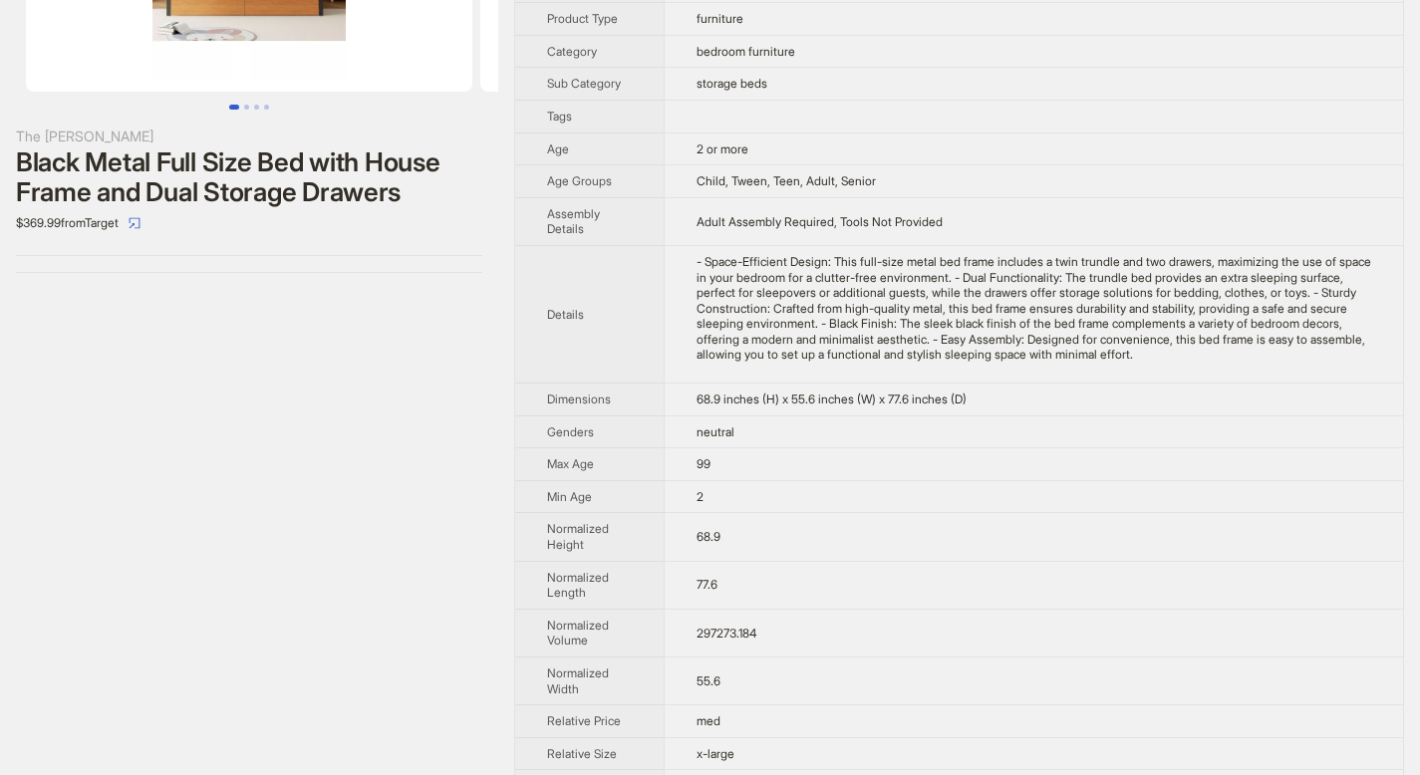
scroll to position [518, 0]
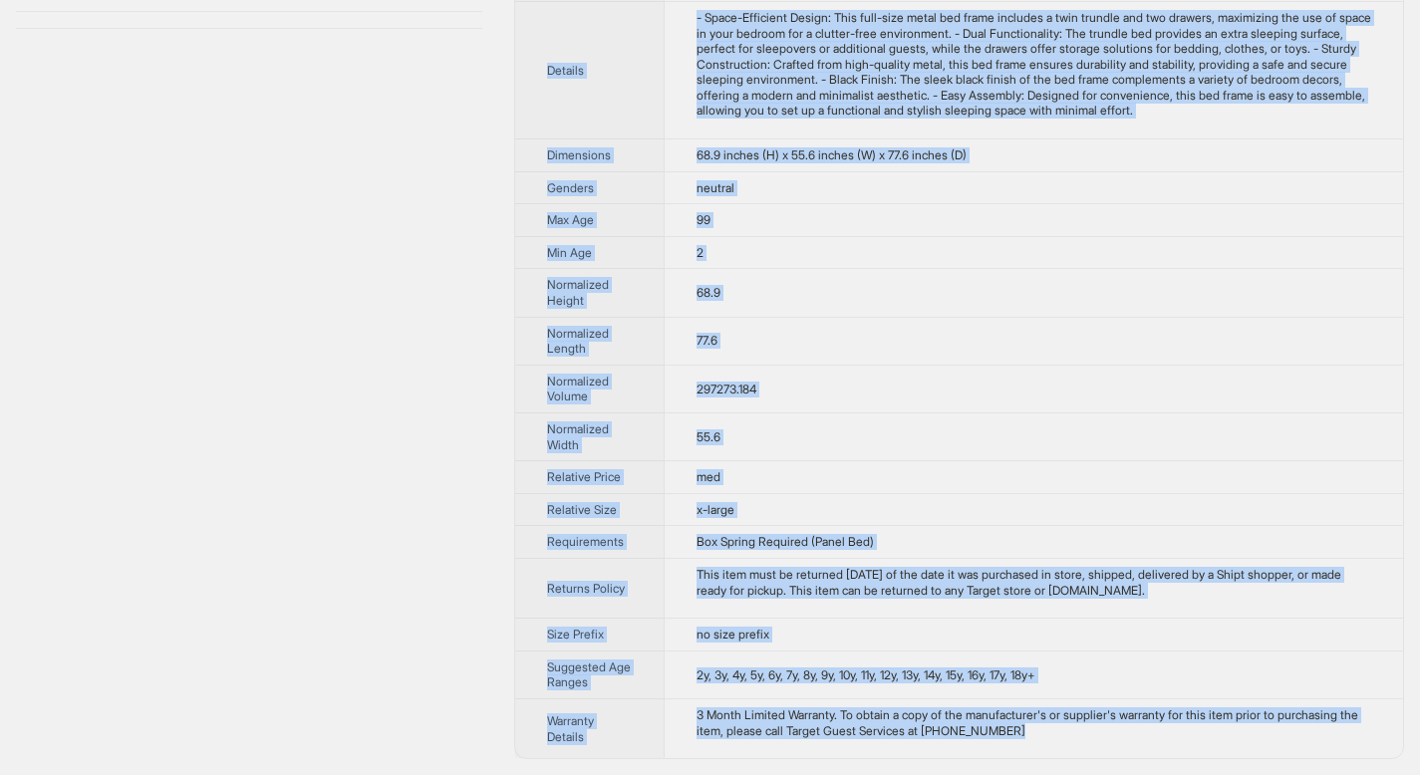
drag, startPoint x: 548, startPoint y: 71, endPoint x: 1105, endPoint y: 745, distance: 874.8
click at [1105, 745] on tbody "Brand Name The Misty Moon Product Name Black Metal Full Size Bed with House Fra…" at bounding box center [959, 156] width 888 height 1205
copy tbody "Brand Name The Misty Moon Product Name Black Metal Full Size Bed with House Fra…"
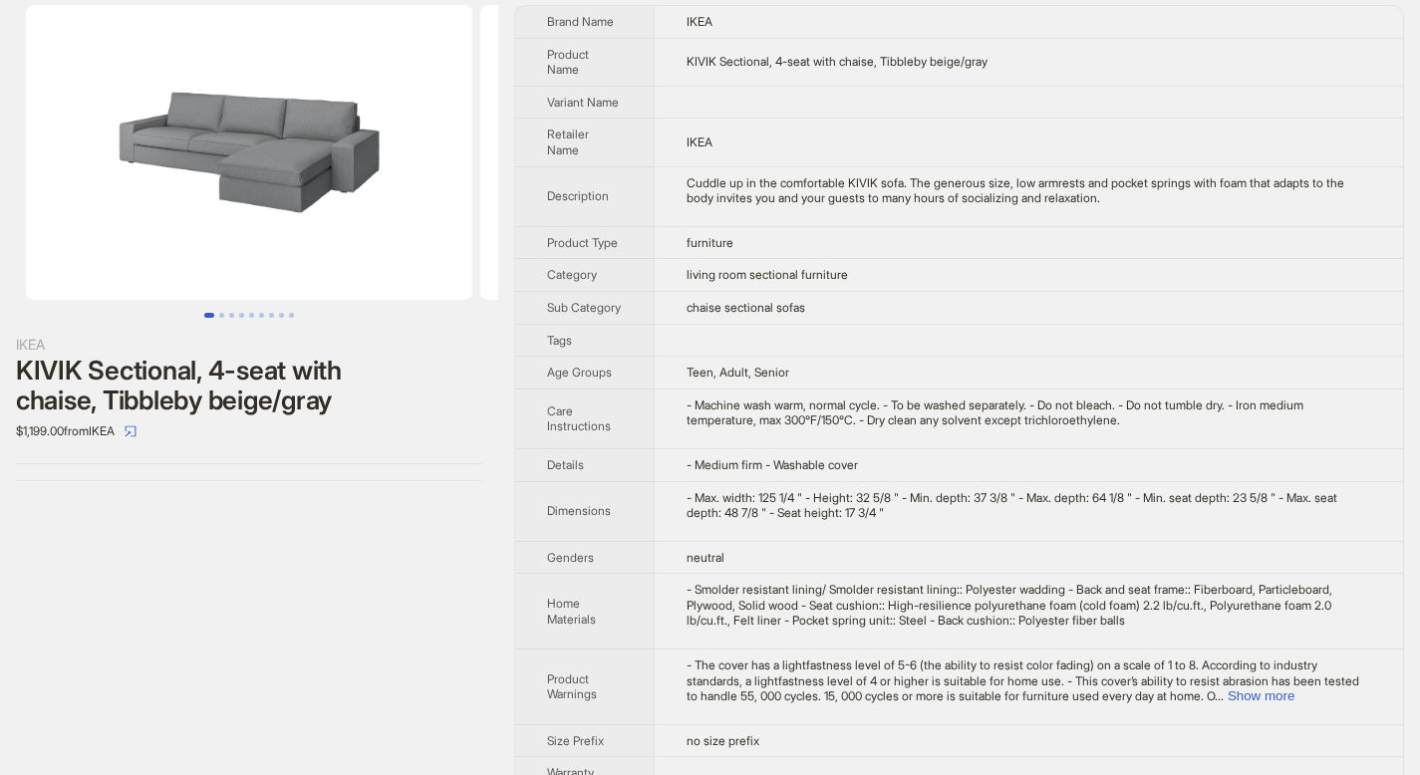
scroll to position [97, 0]
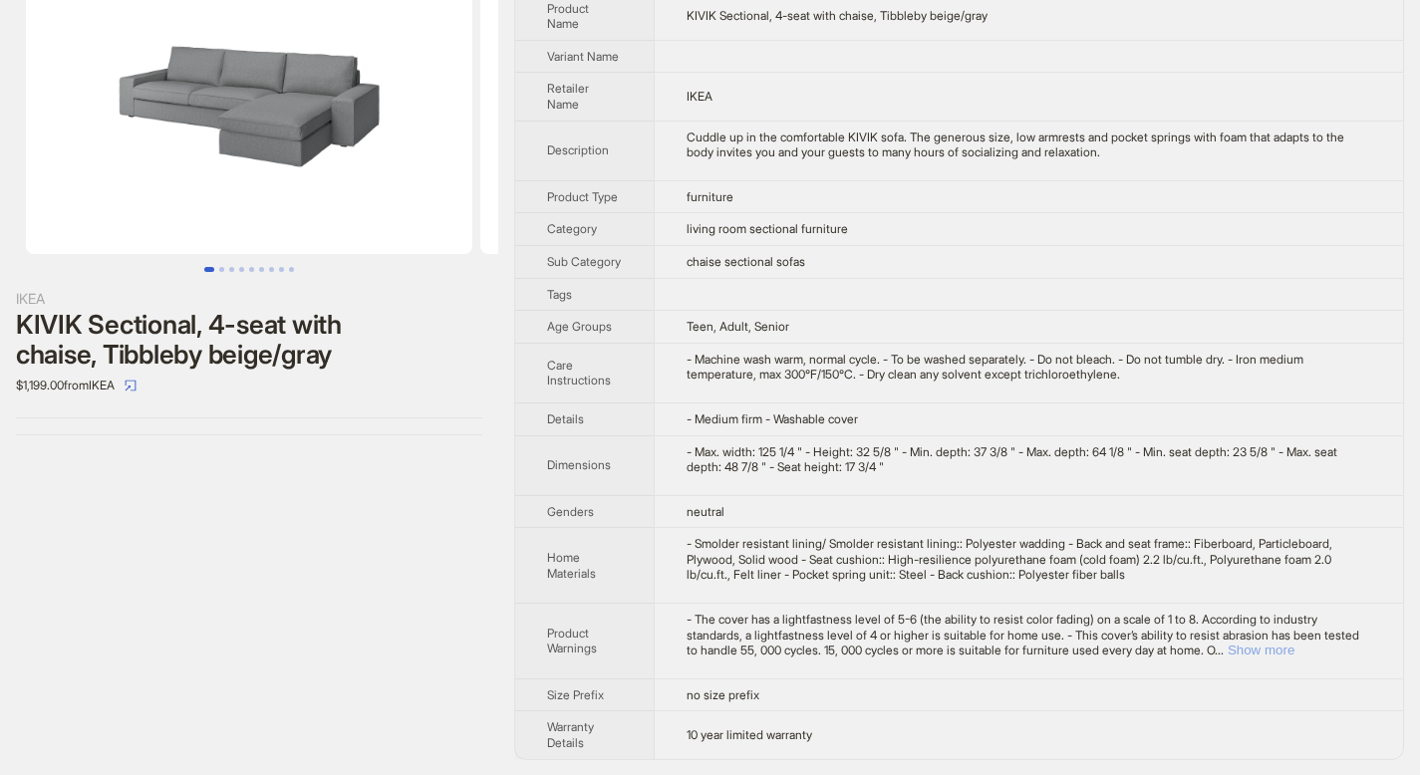
click at [1294, 653] on button "Show more" at bounding box center [1261, 650] width 67 height 15
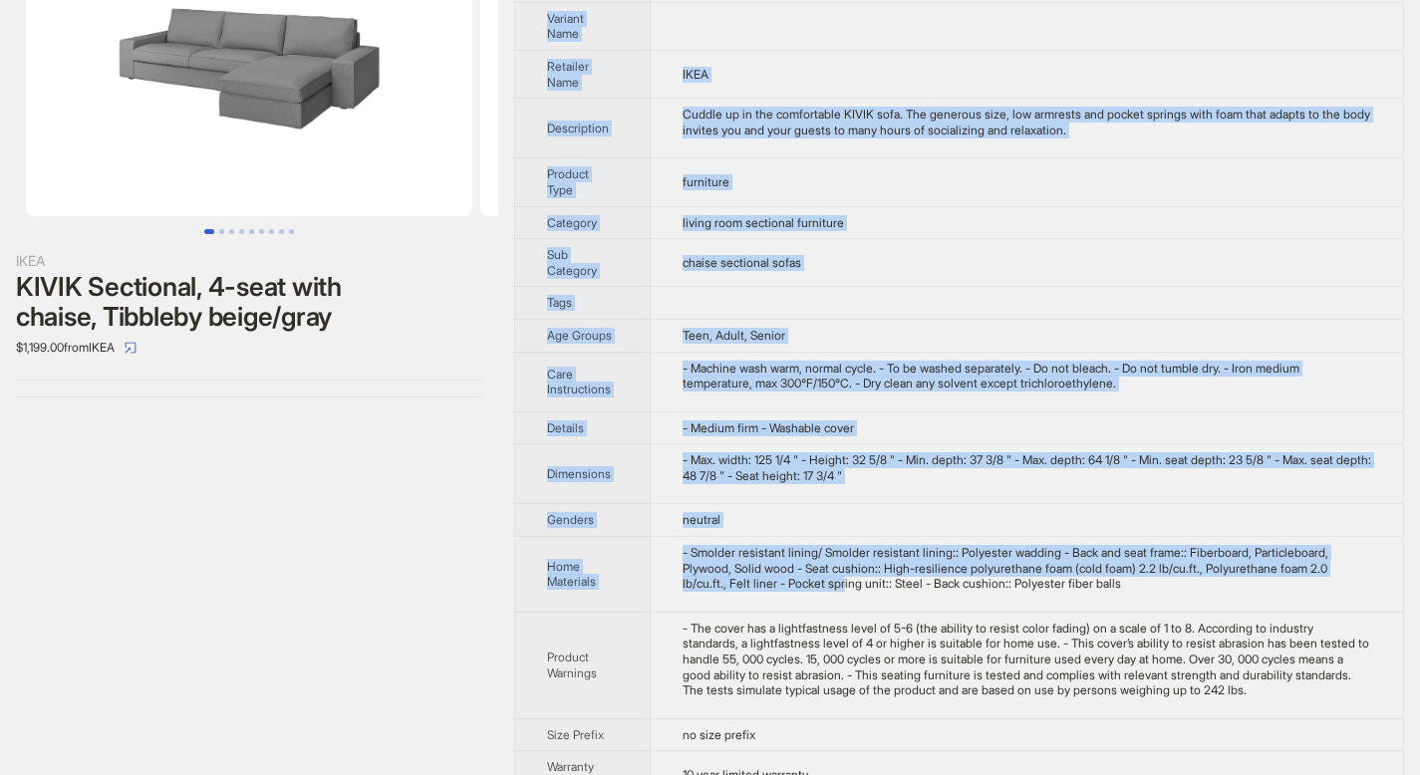
scroll to position [190, 0]
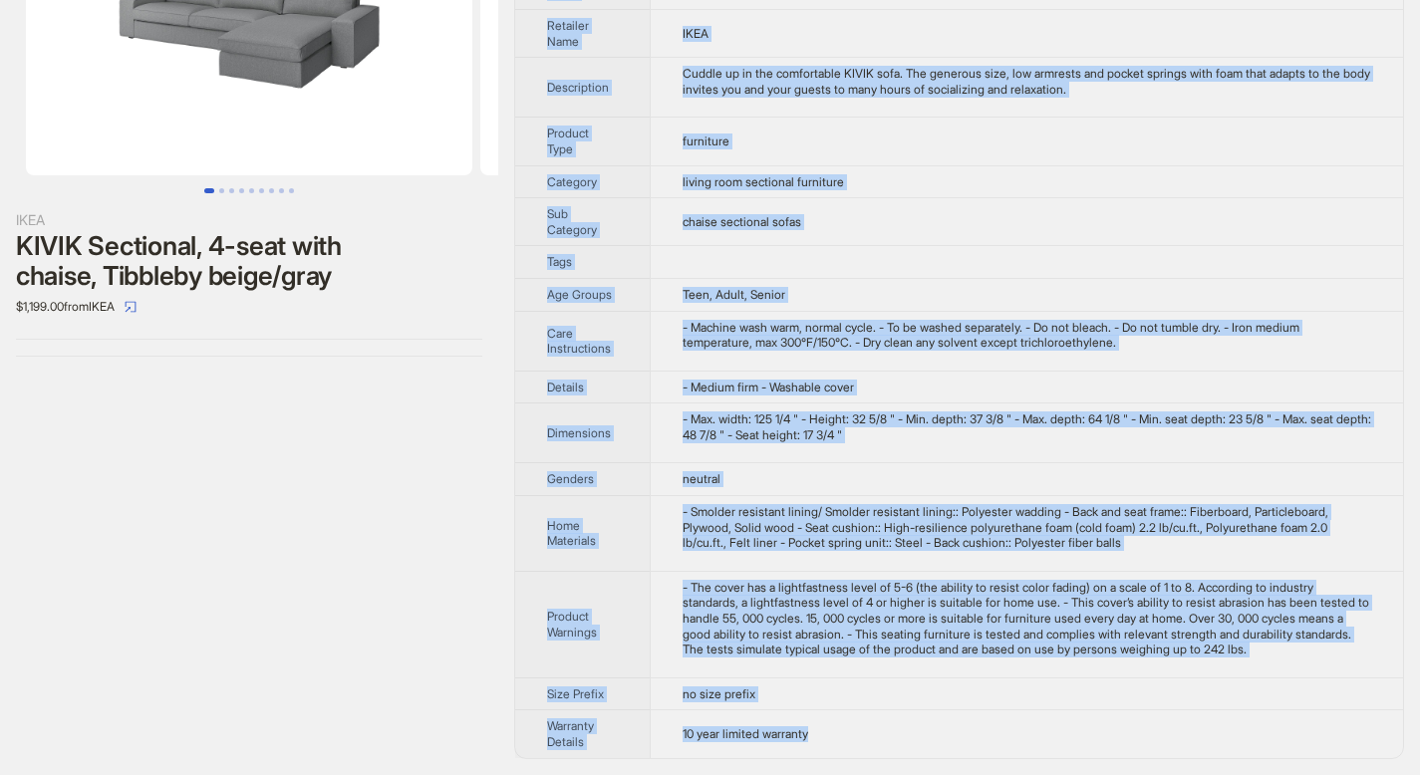
drag, startPoint x: 570, startPoint y: 90, endPoint x: 868, endPoint y: 729, distance: 705.6
click at [868, 729] on tbody "Brand Name IKEA Product Name KIVIK Sectional, 4-seat with chaise, Tibbleby beig…" at bounding box center [959, 319] width 888 height 877
copy tbody "Brand Name IKEA Product Name KIVIK Sectional, 4-seat with chaise, Tibbleby beig…"
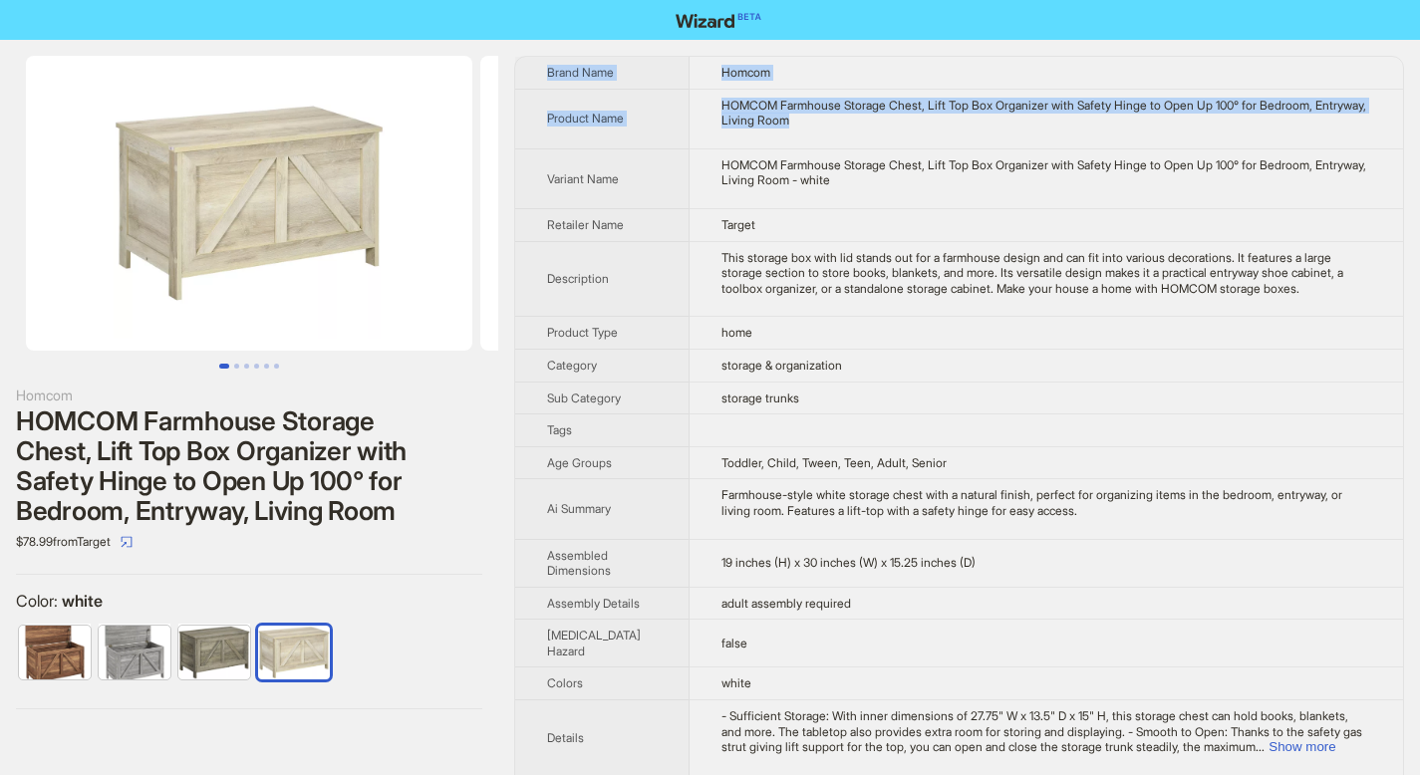
drag, startPoint x: 546, startPoint y: 71, endPoint x: 608, endPoint y: 166, distance: 113.9
click at [539, 69] on th "Brand Name" at bounding box center [602, 73] width 174 height 32
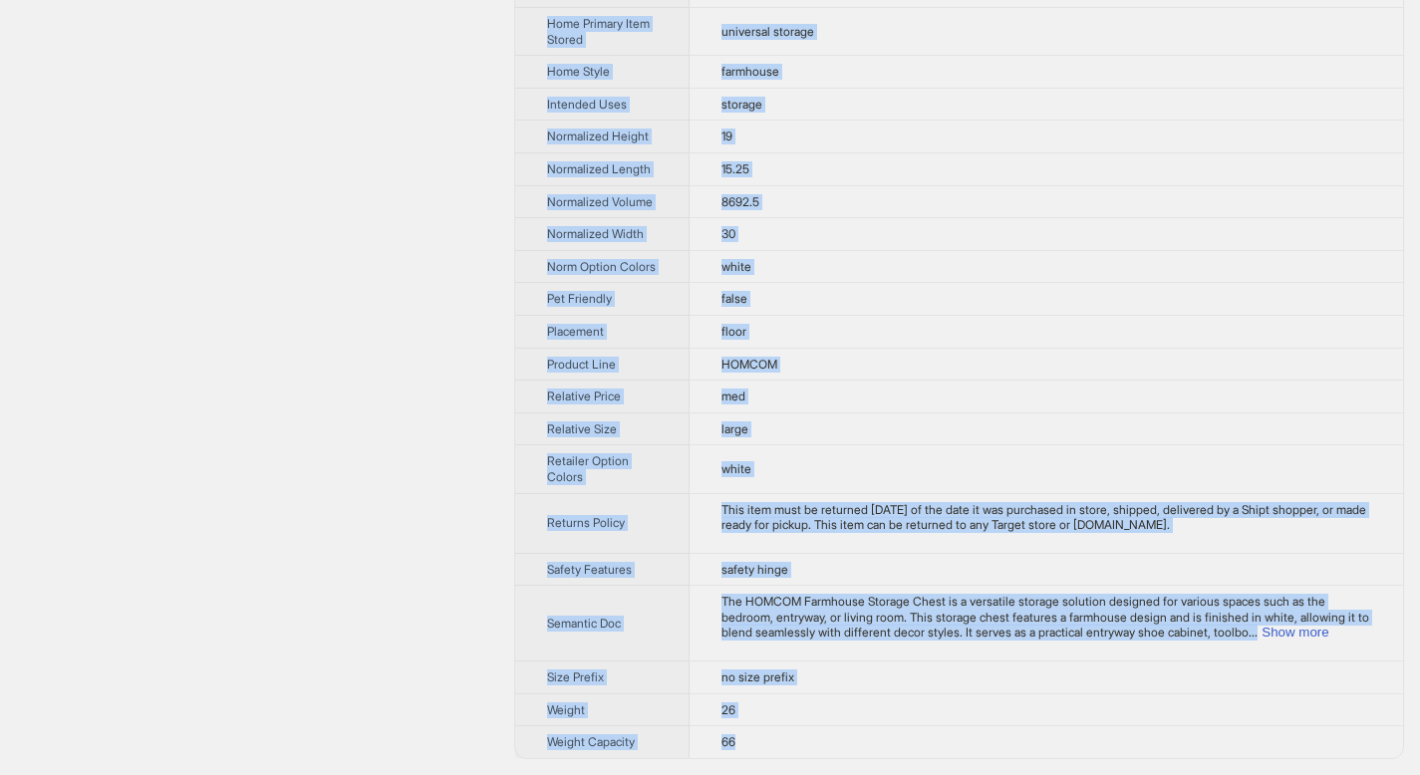
scroll to position [1088, 0]
drag, startPoint x: 548, startPoint y: 69, endPoint x: 824, endPoint y: 749, distance: 734.3
copy tbody "Brand Name Homcom Product Name HOMCOM Farmhouse Storage Chest, Lift Top Box Org…"
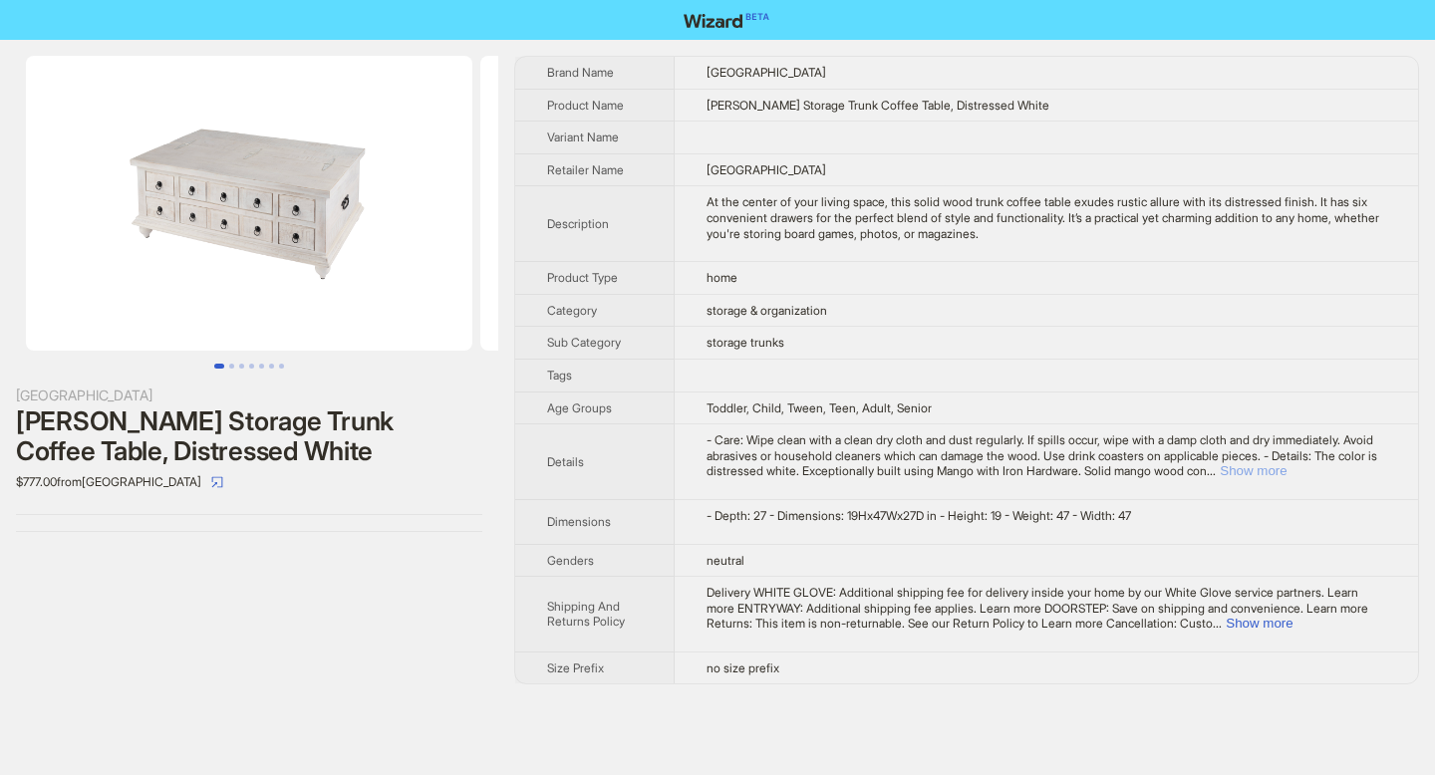
click at [1286, 468] on button "Show more" at bounding box center [1253, 470] width 67 height 15
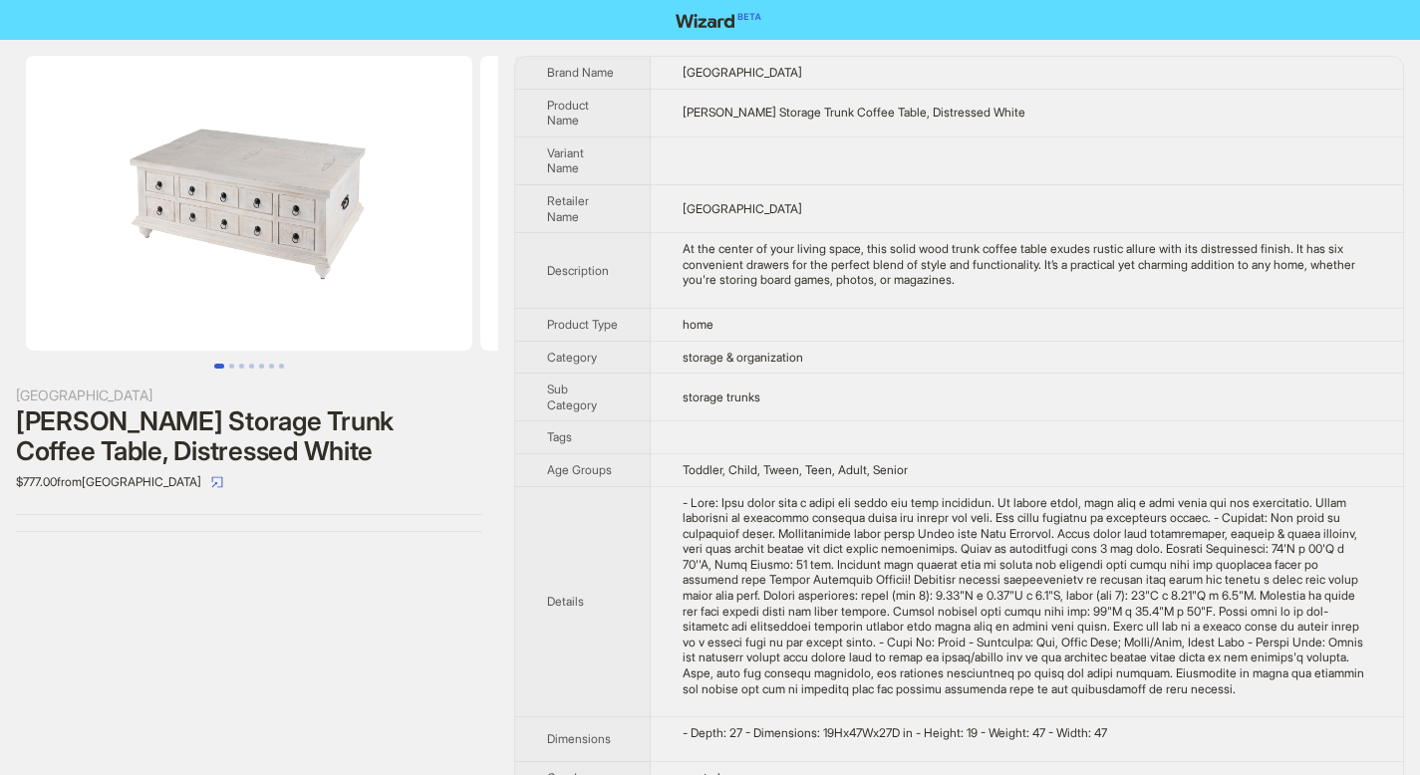
scroll to position [174, 0]
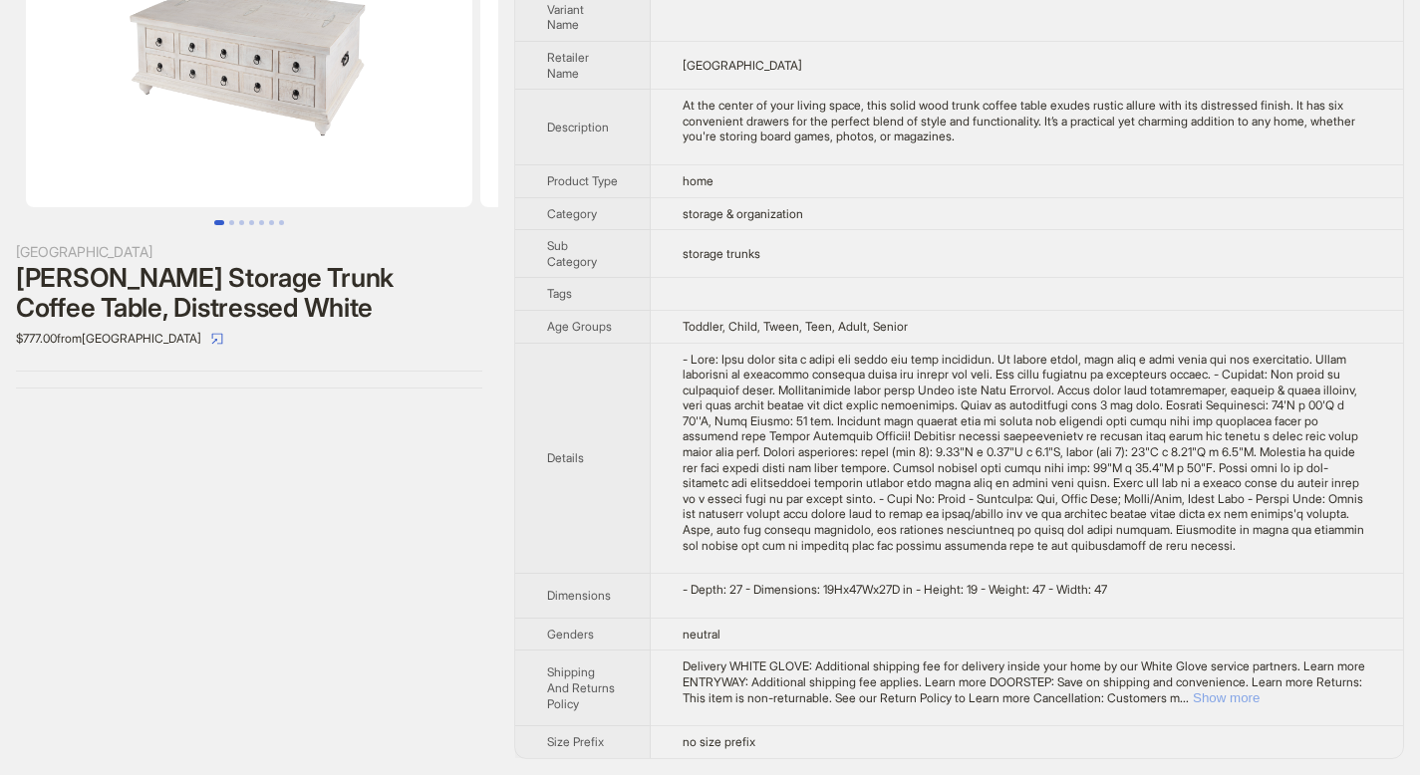
click at [1259, 693] on button "Show more" at bounding box center [1226, 697] width 67 height 15
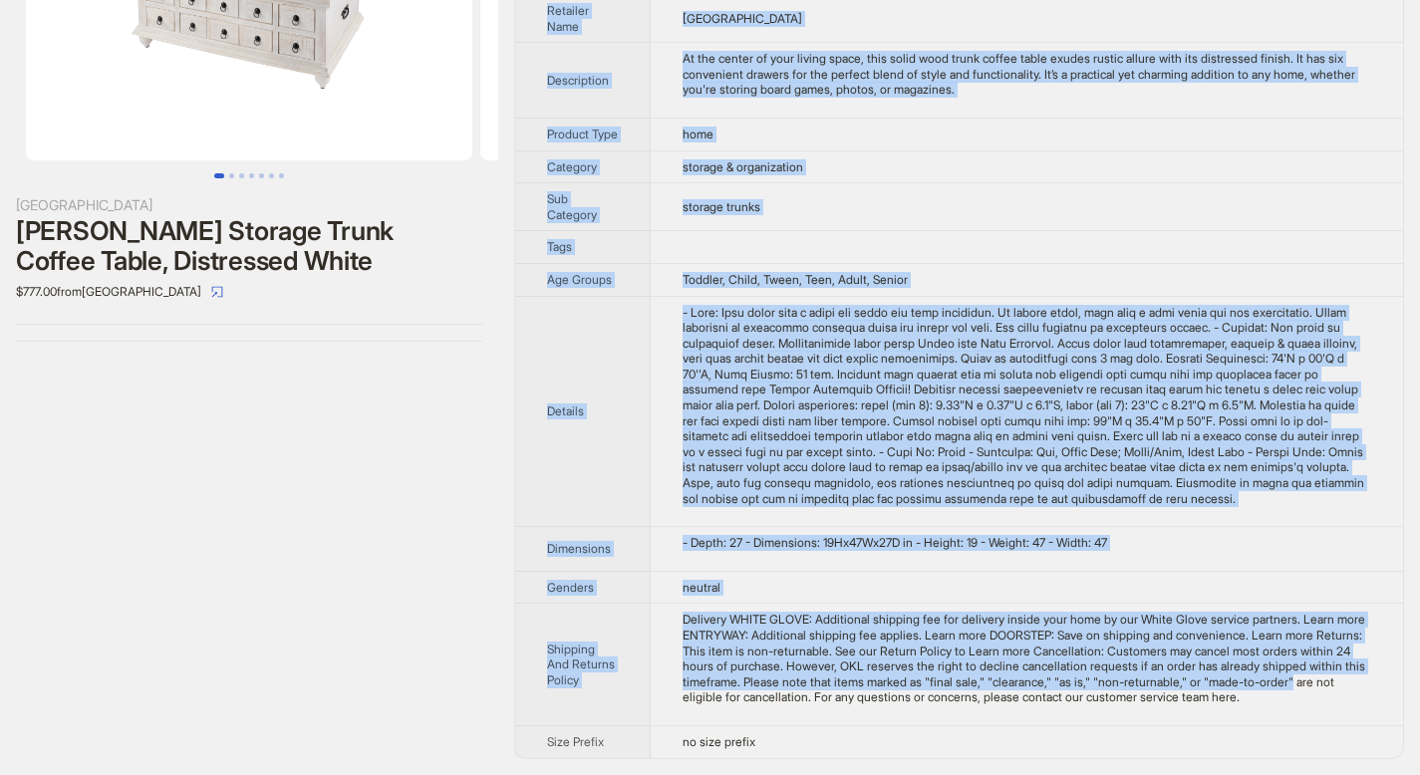
scroll to position [236, 0]
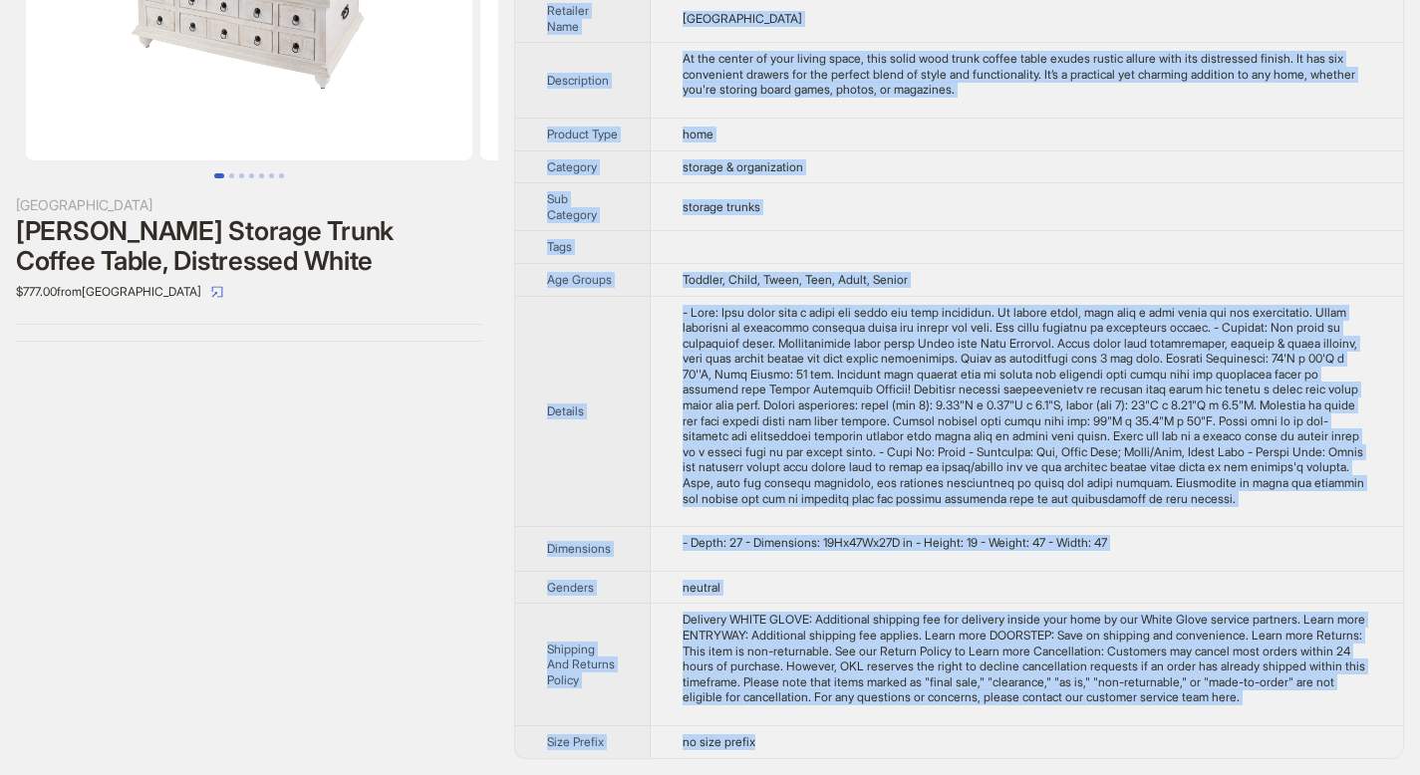
drag, startPoint x: 548, startPoint y: 71, endPoint x: 869, endPoint y: 751, distance: 752.3
click at [869, 751] on tbody "Brand Name One Kings Lane Product Name Maddox Storage Trunk Coffee Table, Distr…" at bounding box center [959, 312] width 888 height 892
copy tbody "Brand Name One Kings Lane Product Name Maddox Storage Trunk Coffee Table, Distr…"
click at [649, 349] on th "Details" at bounding box center [583, 411] width 136 height 231
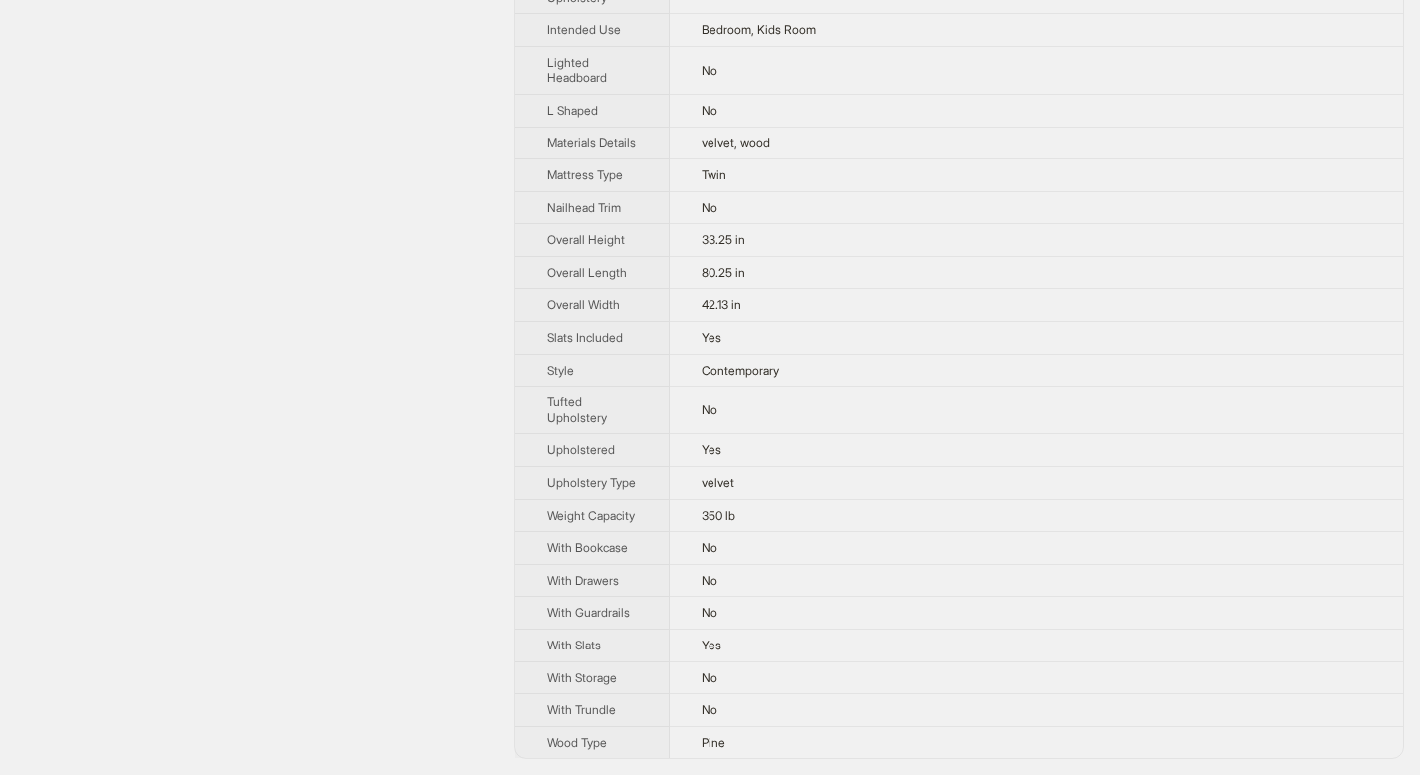
scroll to position [1373, 0]
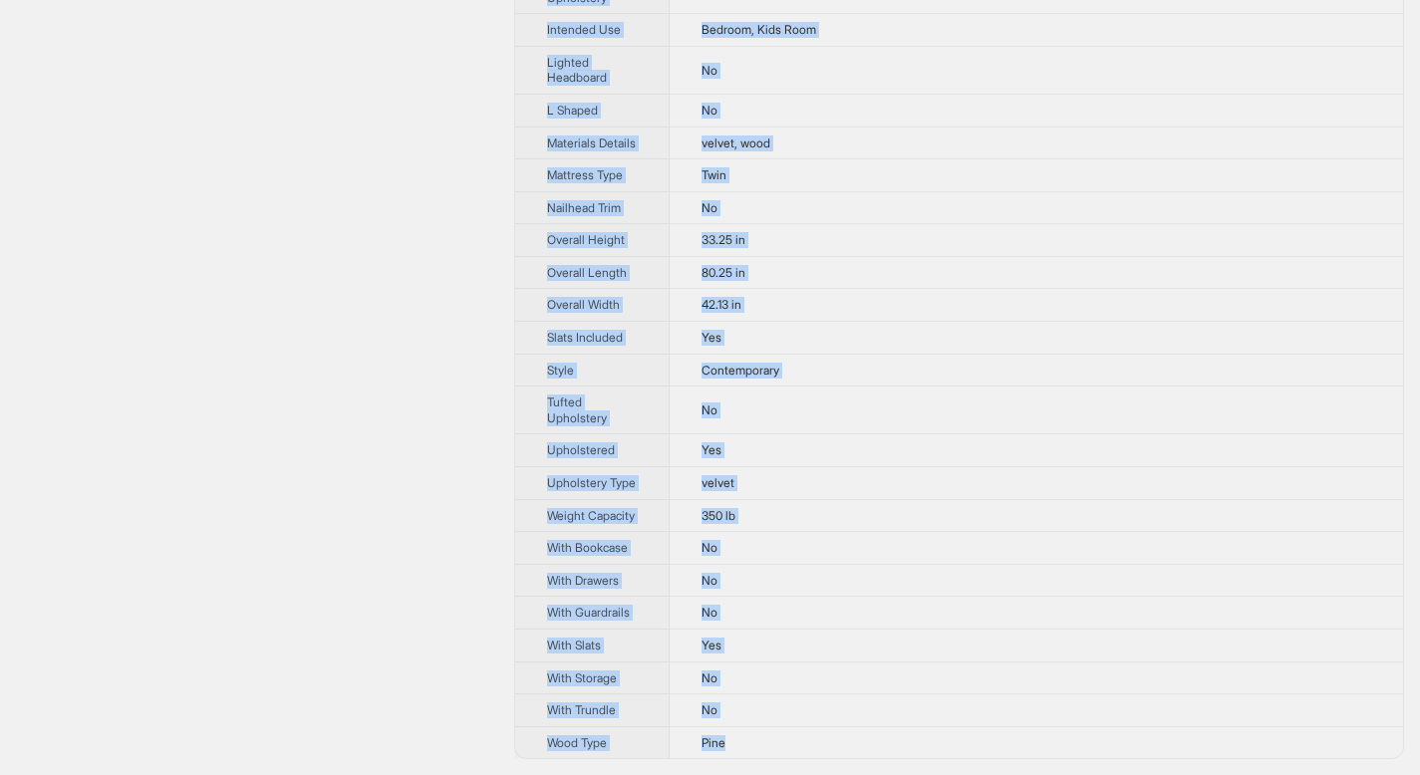
drag, startPoint x: 549, startPoint y: 67, endPoint x: 771, endPoint y: 737, distance: 706.4
copy tbody "Brand Name Delta Children Product Name Upholstered Twin Bed Variant Name Uphols…"
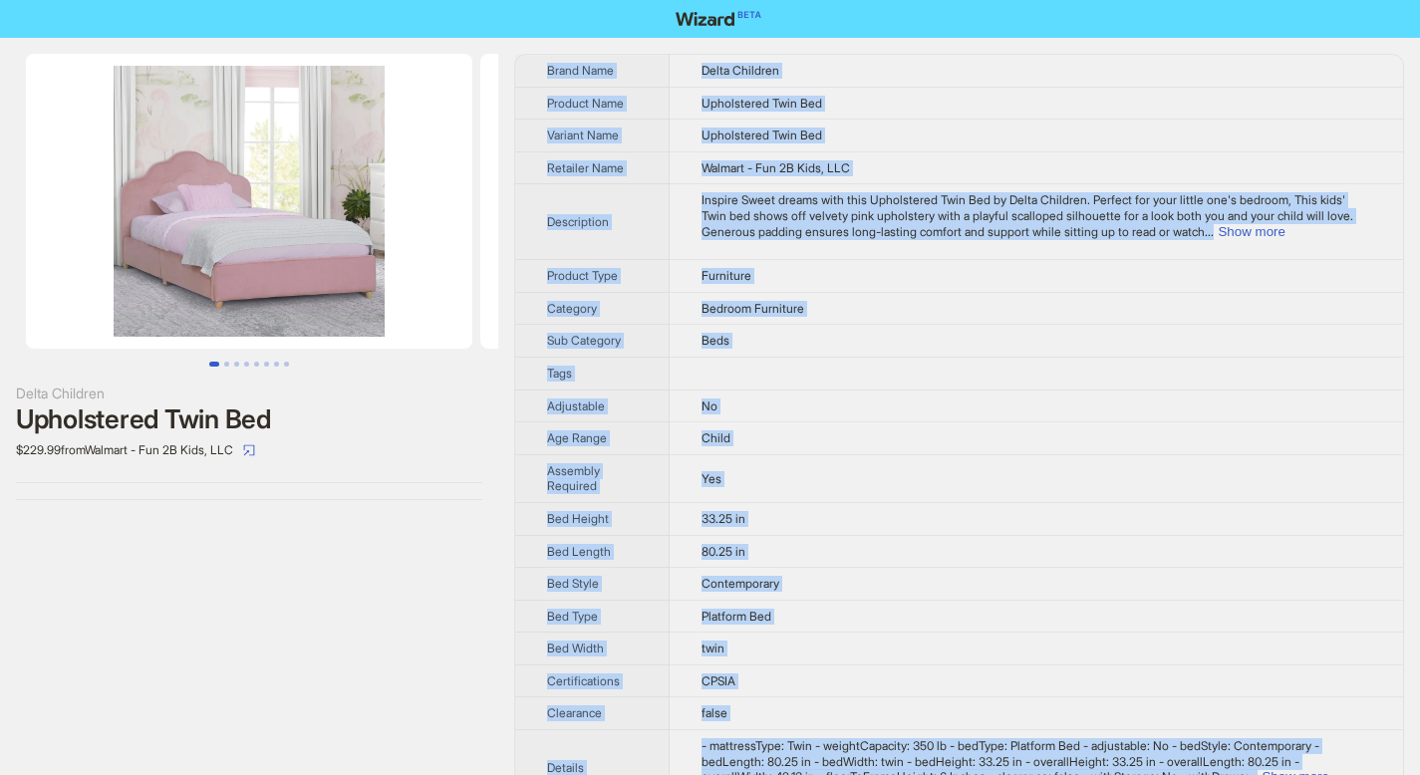
scroll to position [0, 0]
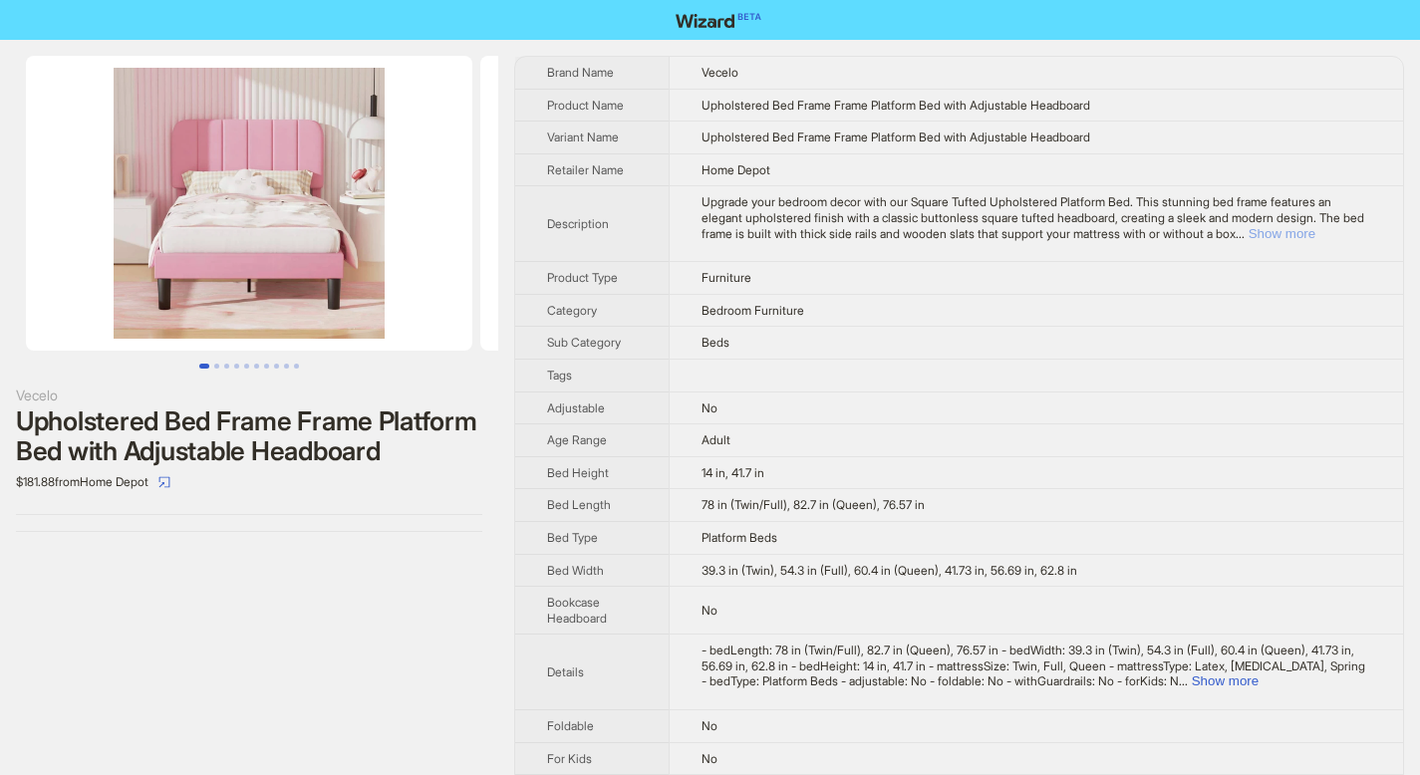
click at [1315, 237] on button "Show more" at bounding box center [1281, 233] width 67 height 15
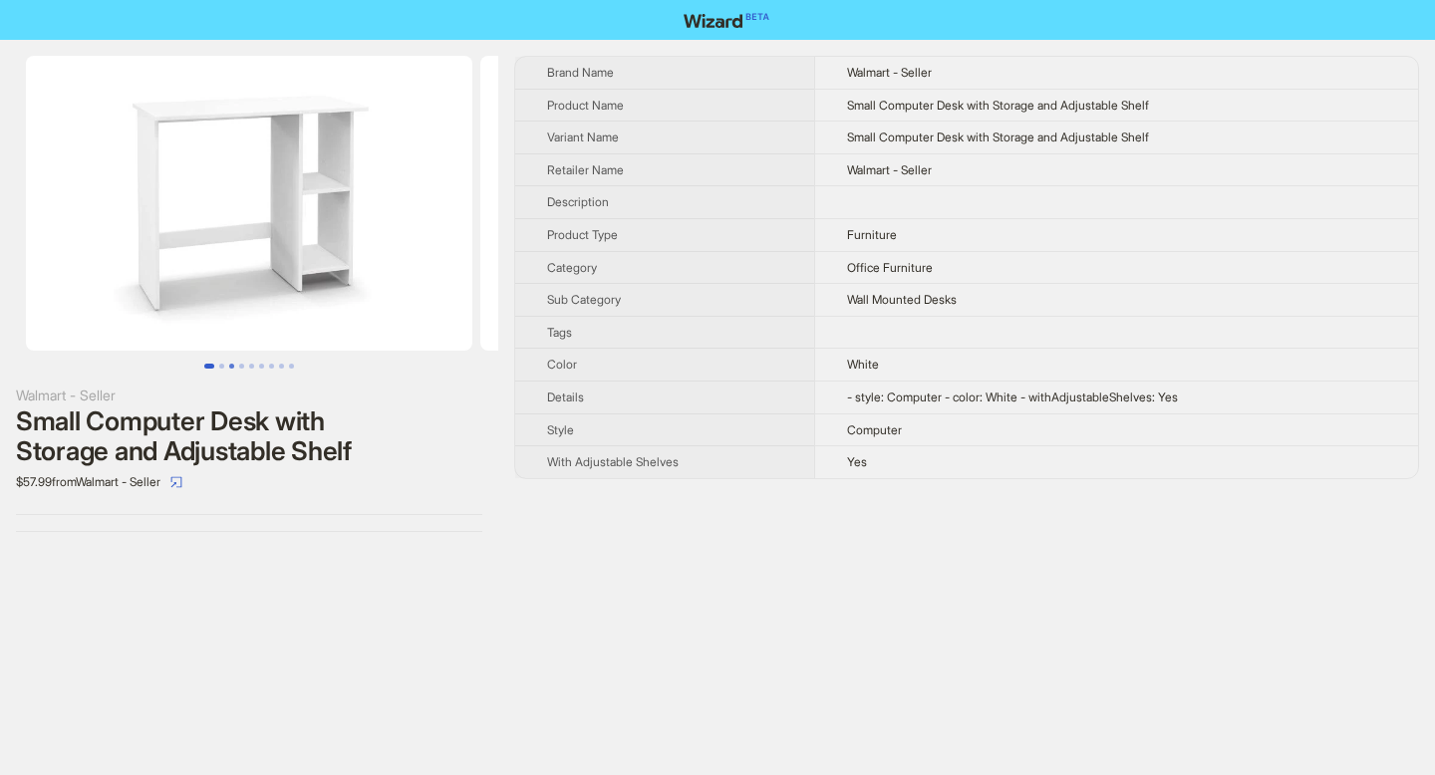
click at [229, 369] on button "Go to slide 3" at bounding box center [231, 366] width 5 height 5
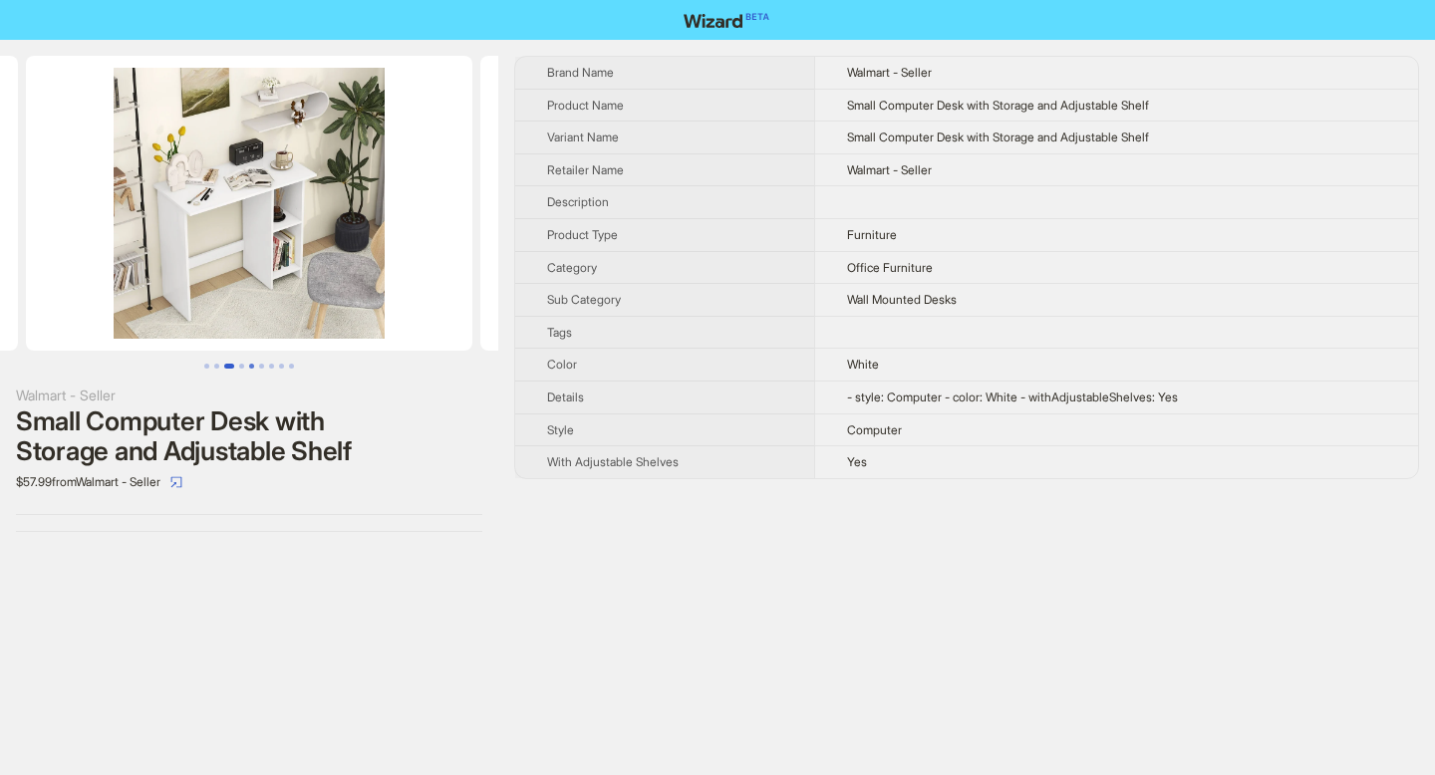
click at [249, 367] on button "Go to slide 5" at bounding box center [251, 366] width 5 height 5
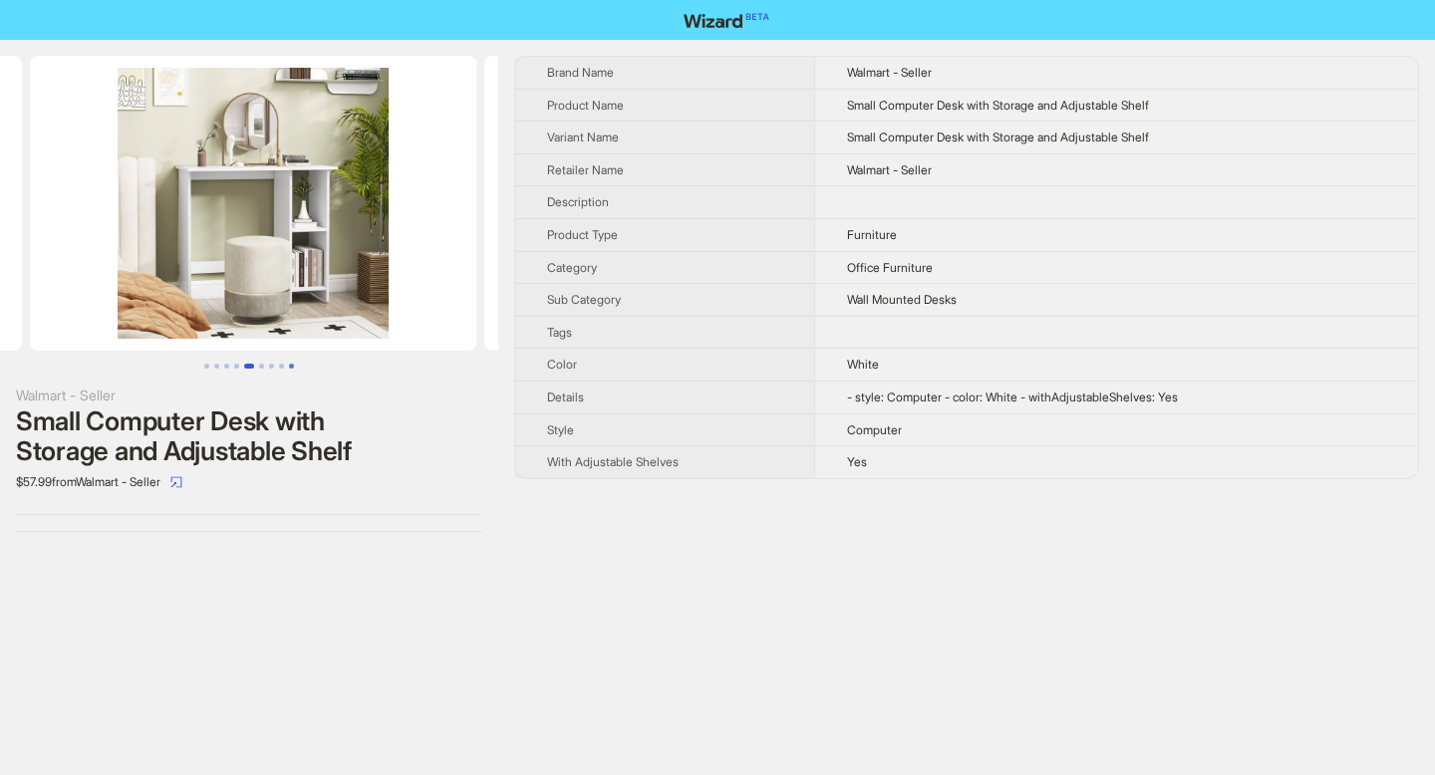
click at [293, 368] on button "Go to slide 9" at bounding box center [291, 366] width 5 height 5
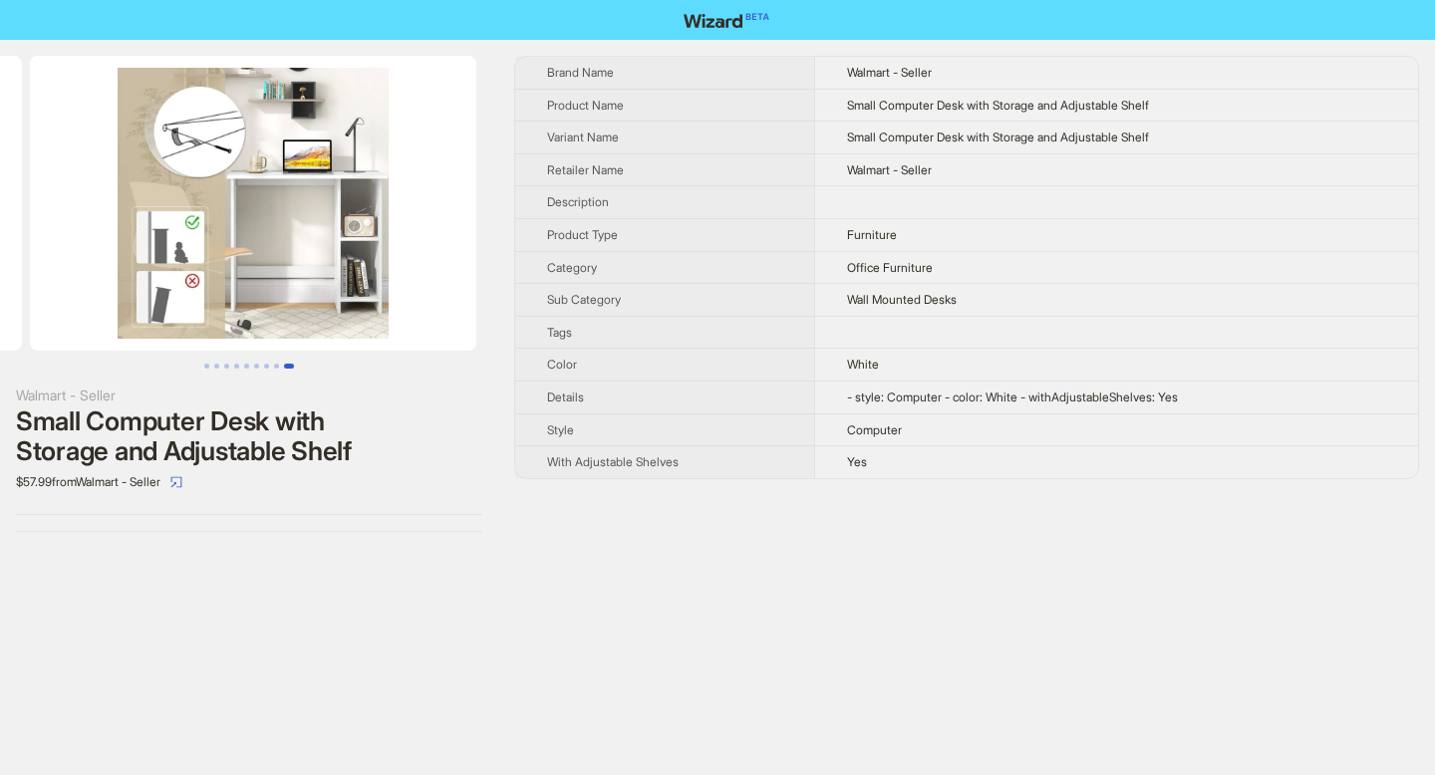
scroll to position [0, 3635]
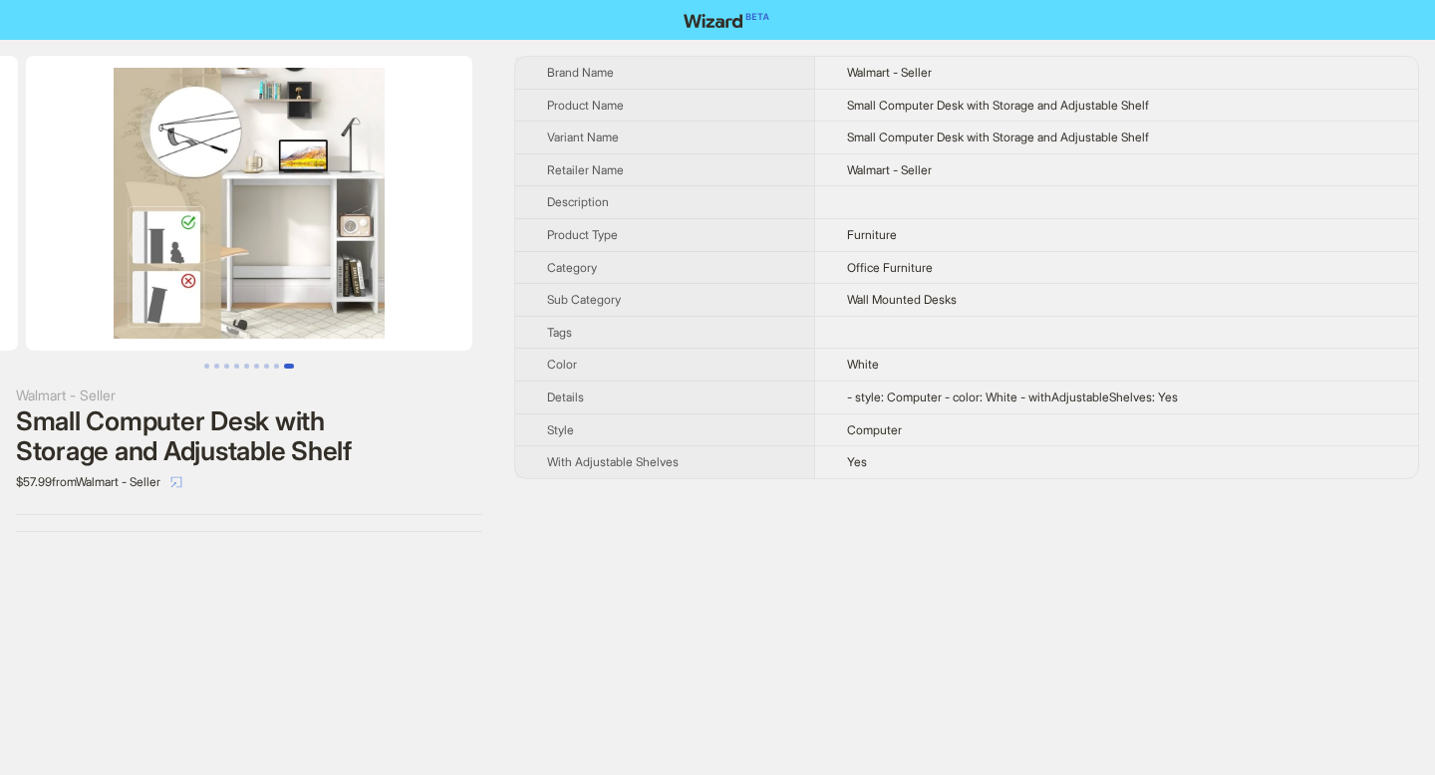
click at [182, 480] on icon "select" at bounding box center [176, 482] width 12 height 12
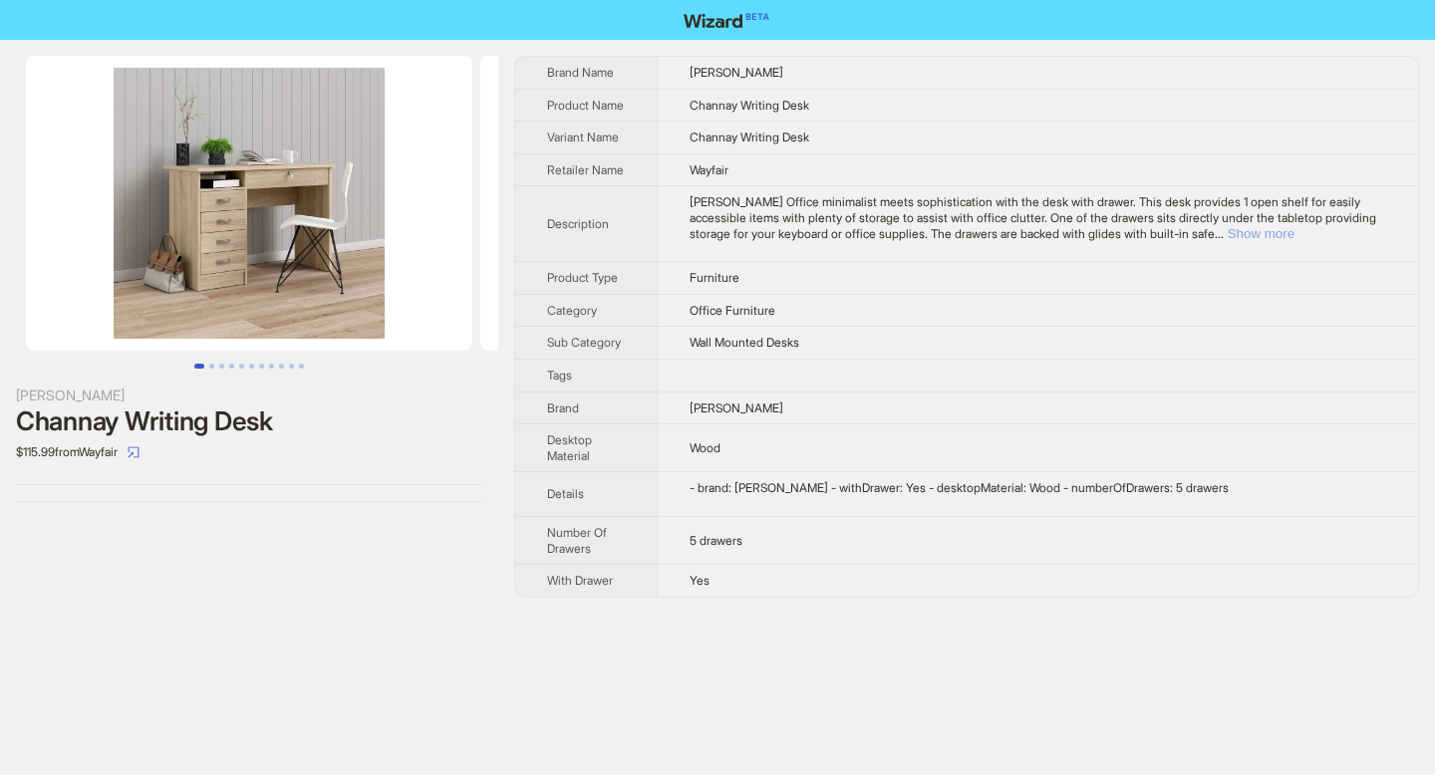
click at [1294, 239] on button "Show more" at bounding box center [1261, 233] width 67 height 15
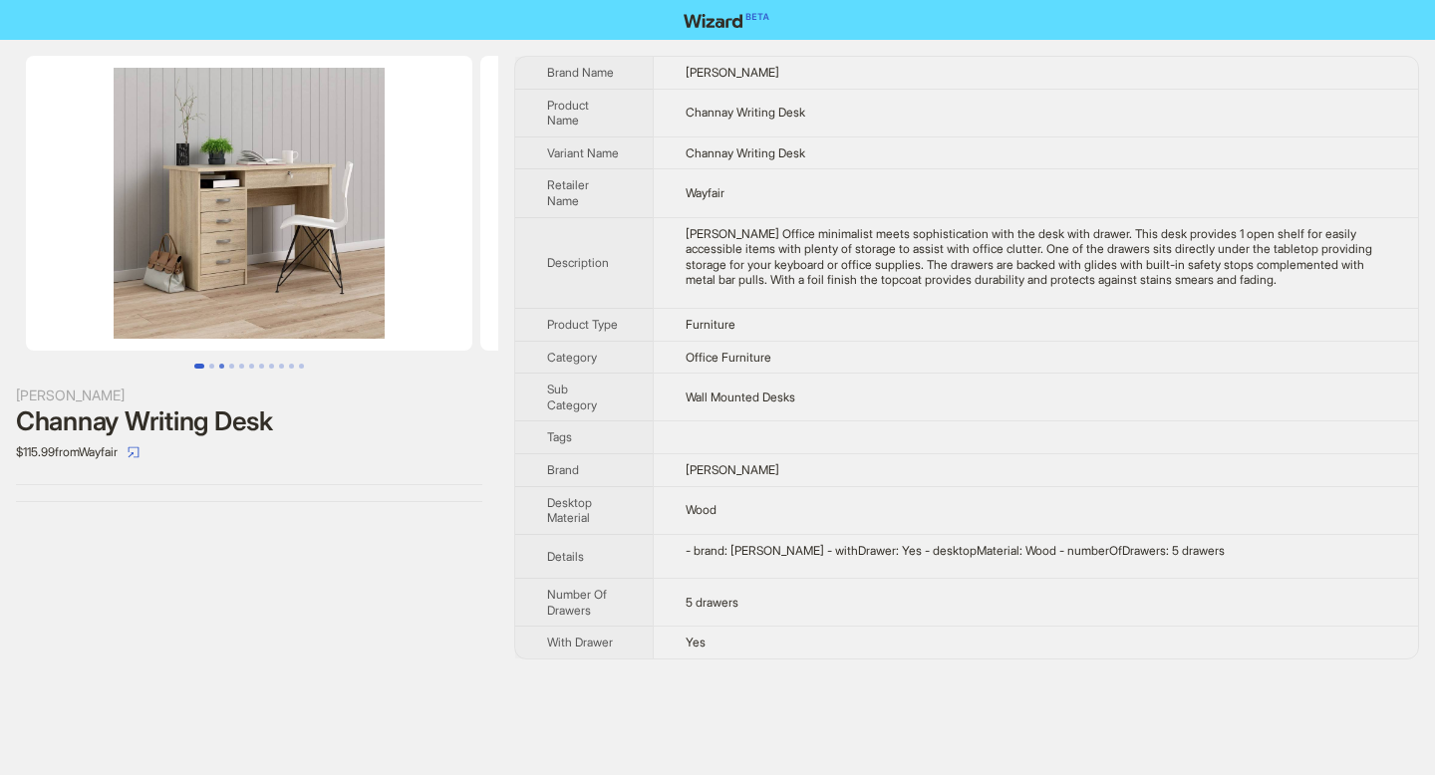
click at [219, 369] on button "Go to slide 3" at bounding box center [221, 366] width 5 height 5
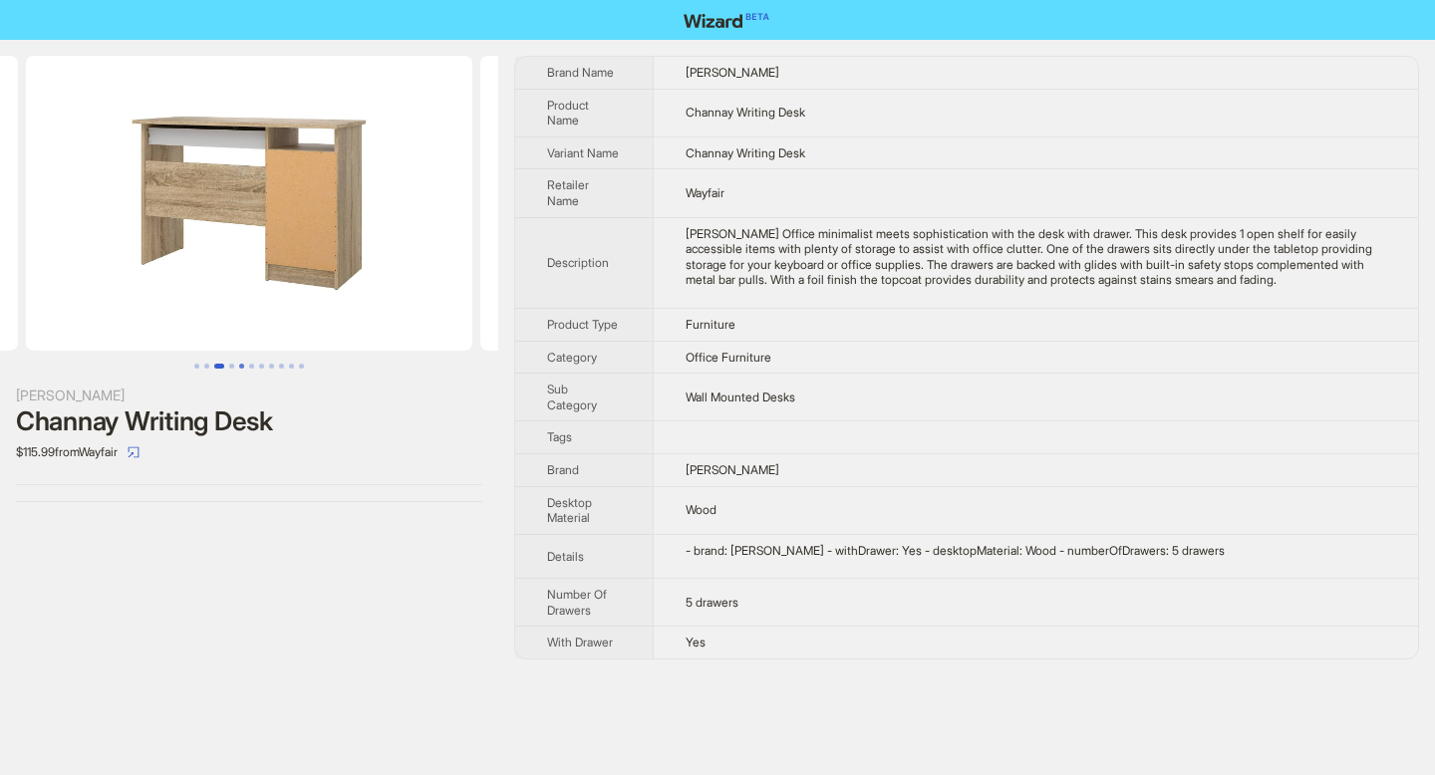
click at [239, 369] on button "Go to slide 5" at bounding box center [241, 366] width 5 height 5
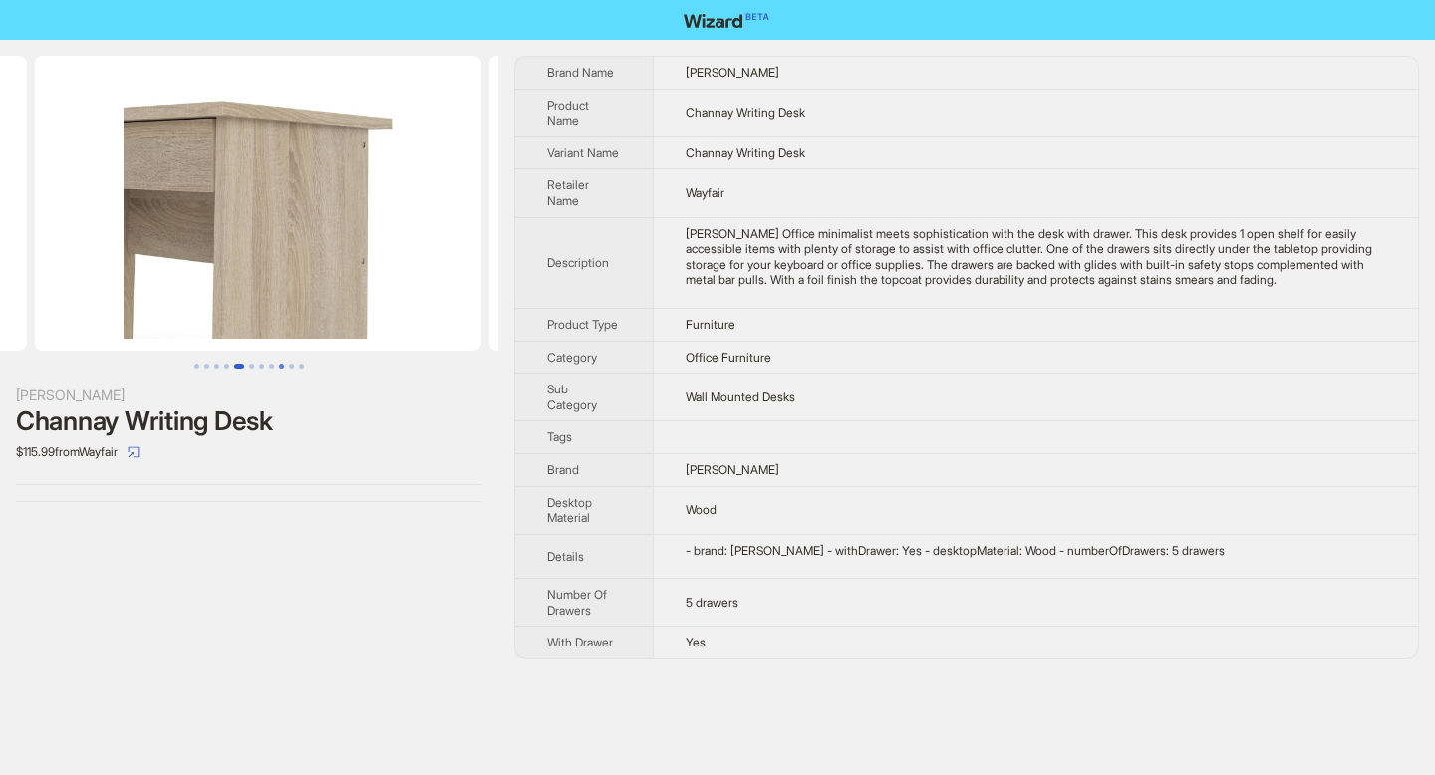
scroll to position [0, 1817]
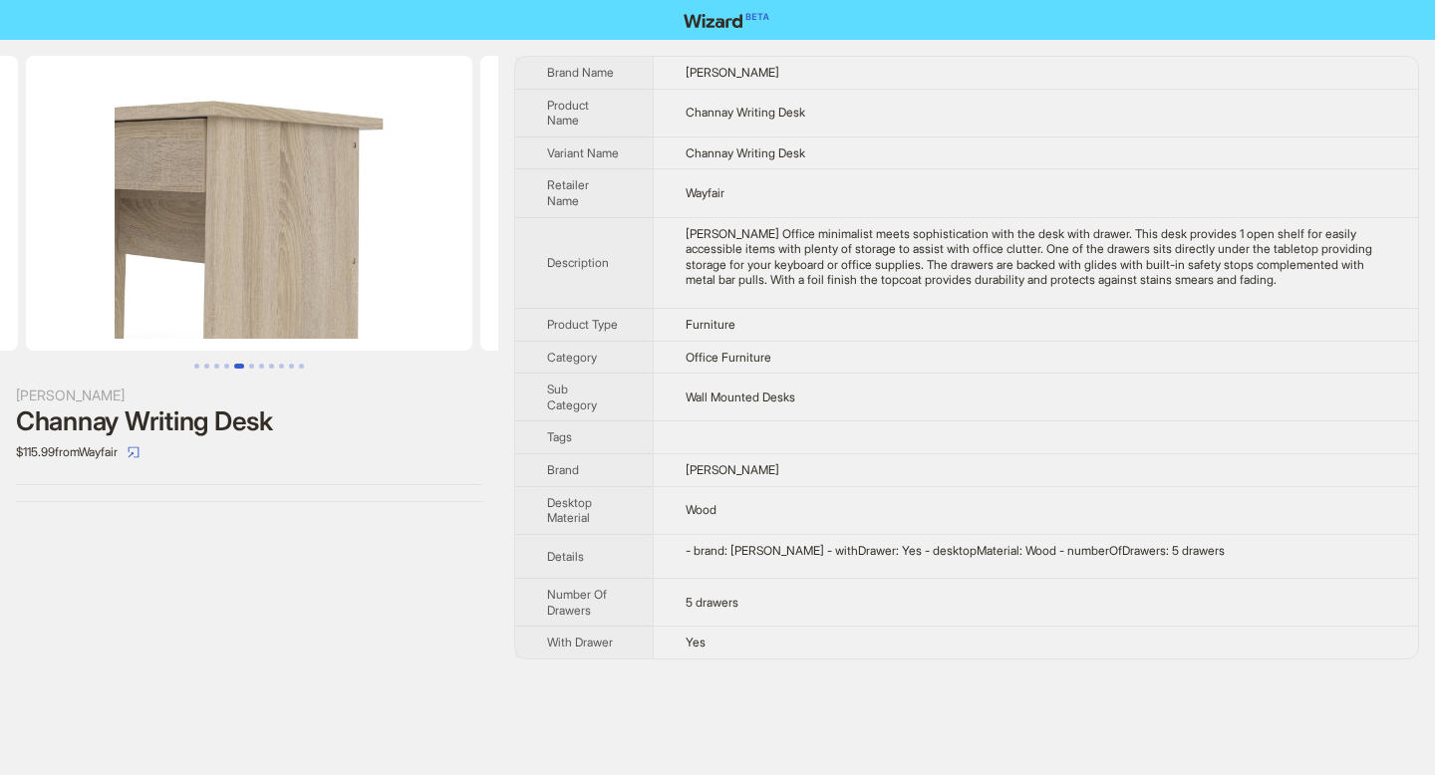
click at [234, 369] on button "Go to slide 5" at bounding box center [239, 366] width 10 height 5
click at [228, 367] on button "Go to slide 4" at bounding box center [226, 366] width 5 height 5
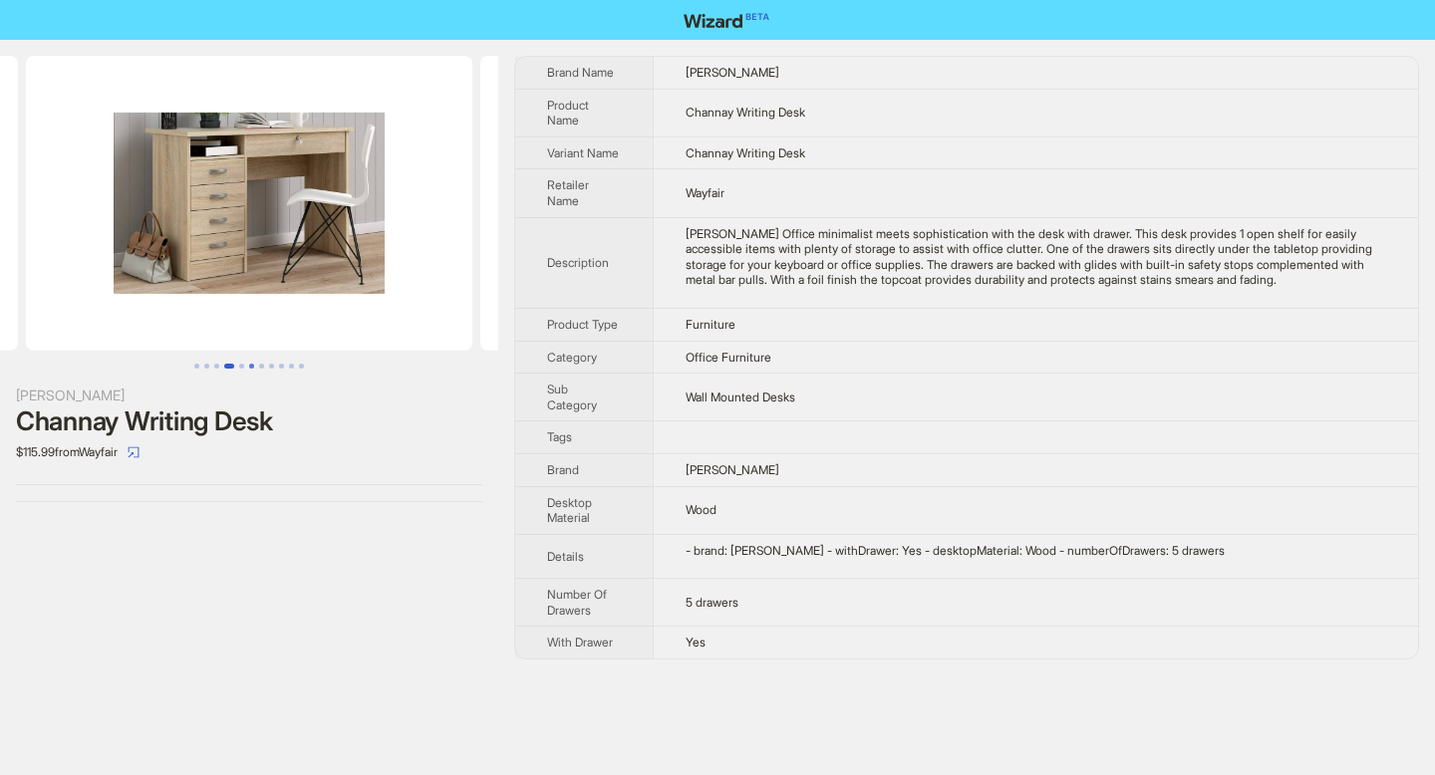
click at [249, 367] on button "Go to slide 6" at bounding box center [251, 366] width 5 height 5
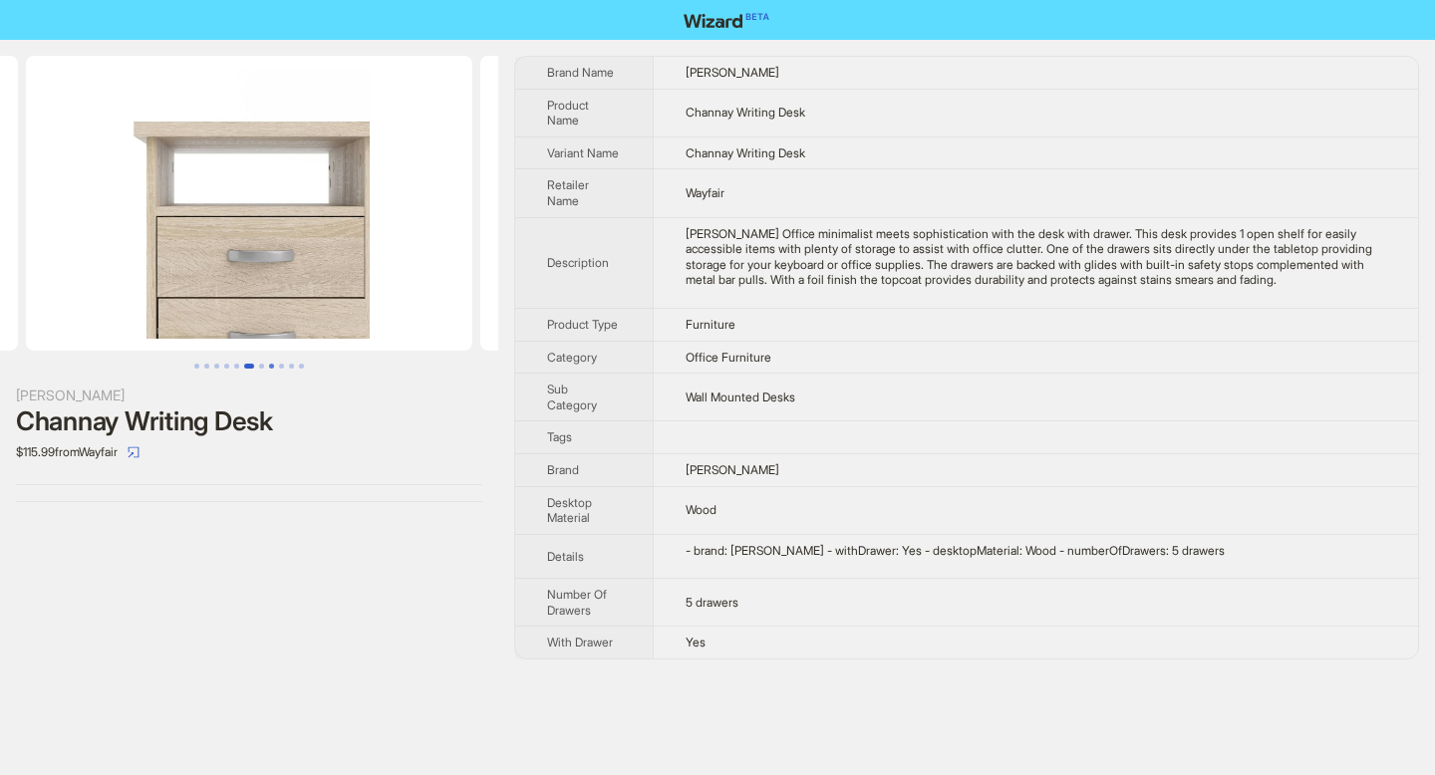
click at [269, 367] on button "Go to slide 8" at bounding box center [271, 366] width 5 height 5
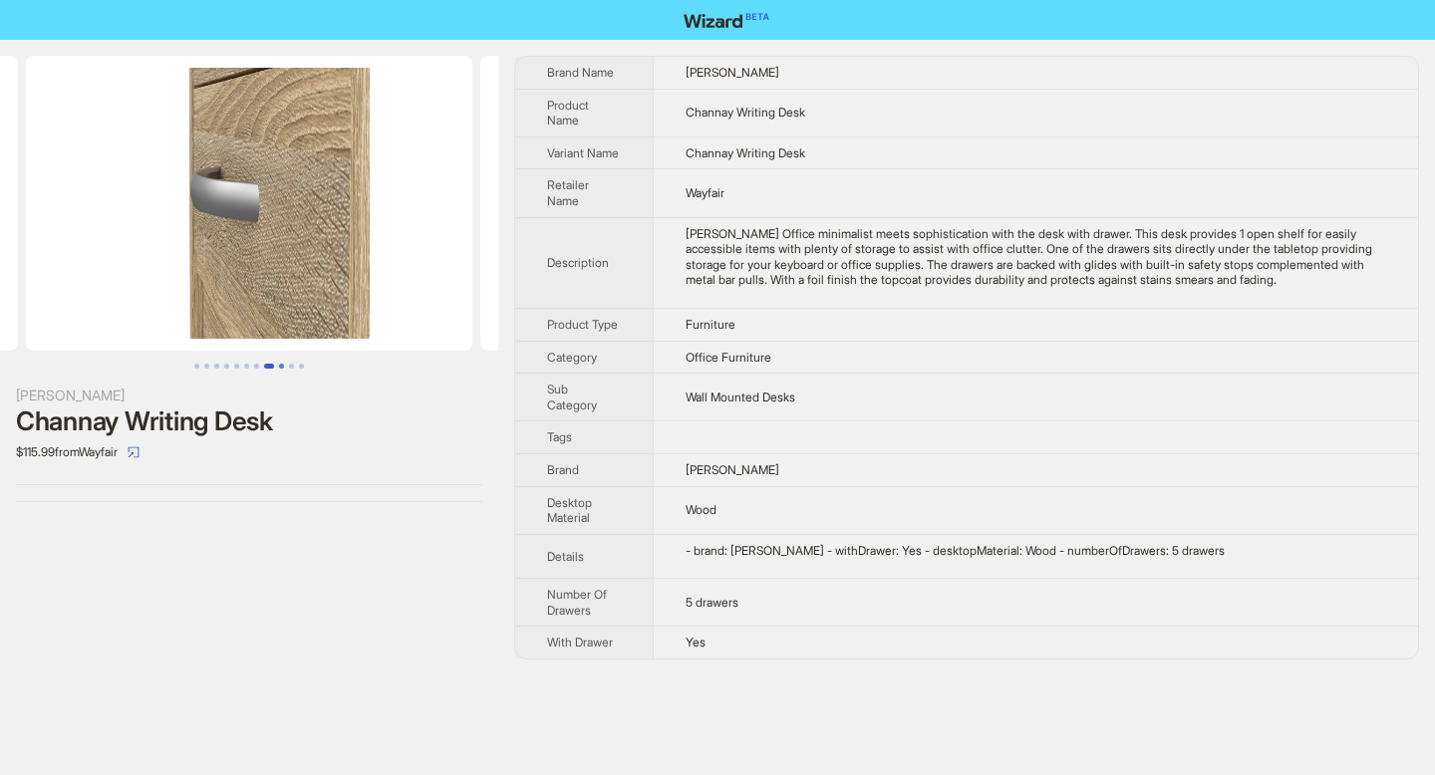
click at [284, 367] on button "Go to slide 9" at bounding box center [281, 366] width 5 height 5
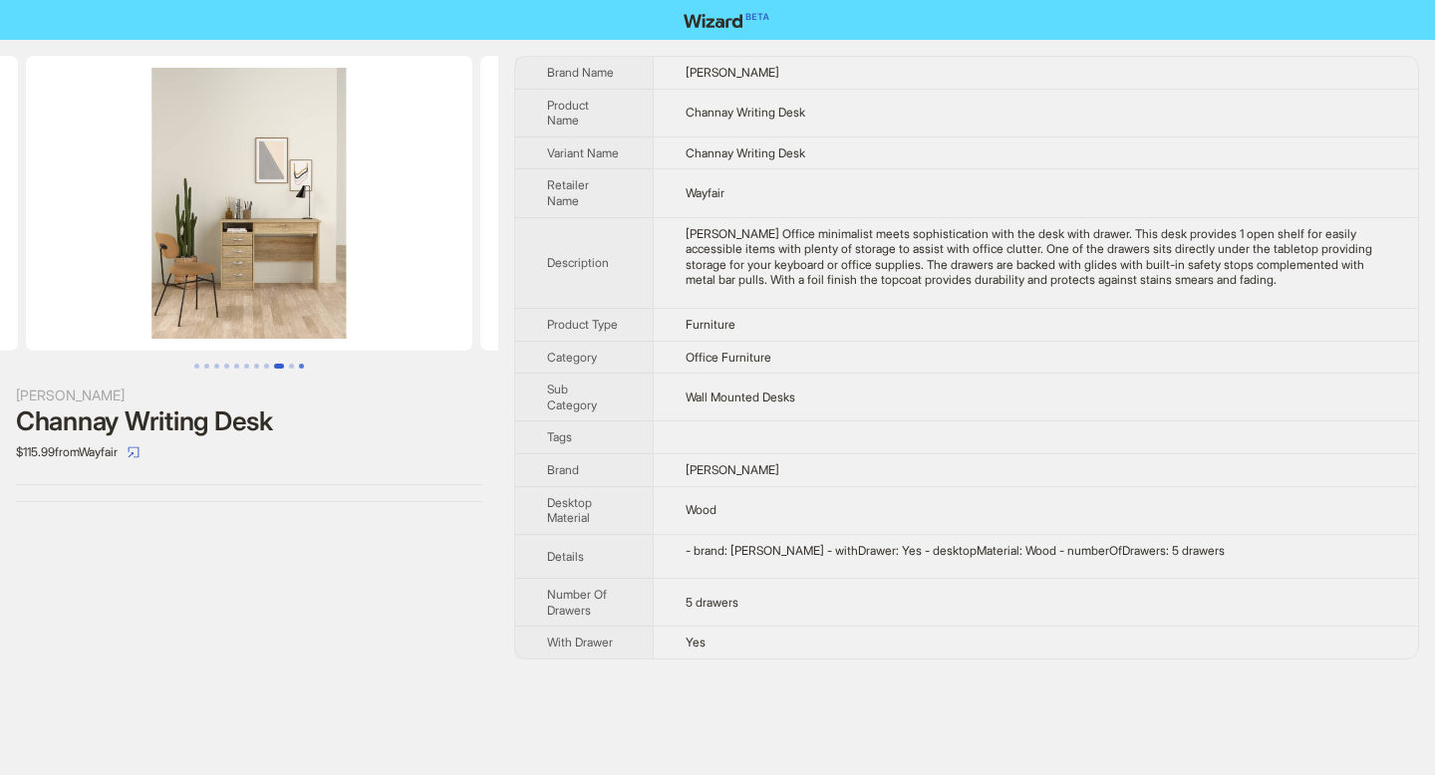
click at [299, 367] on button "Go to slide 11" at bounding box center [301, 366] width 5 height 5
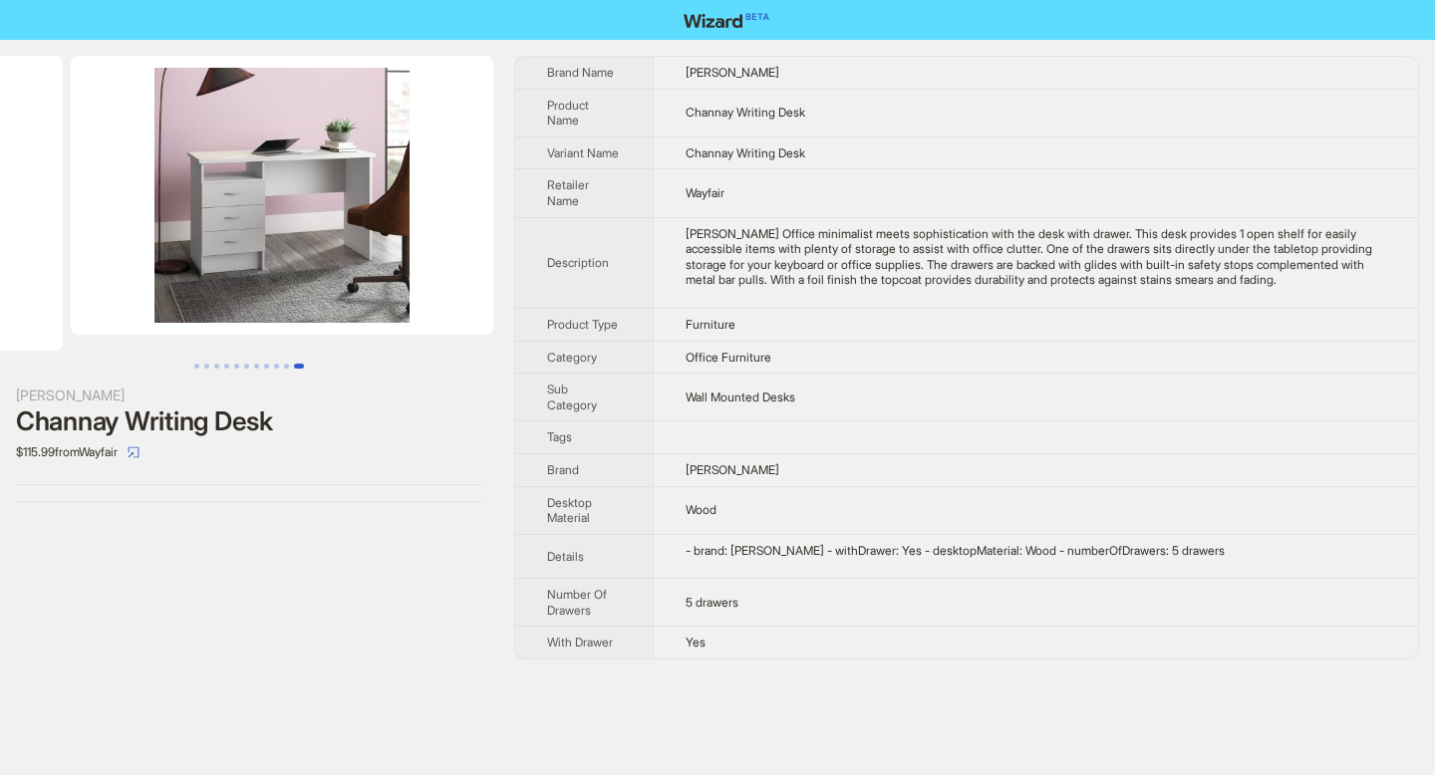
scroll to position [0, 4519]
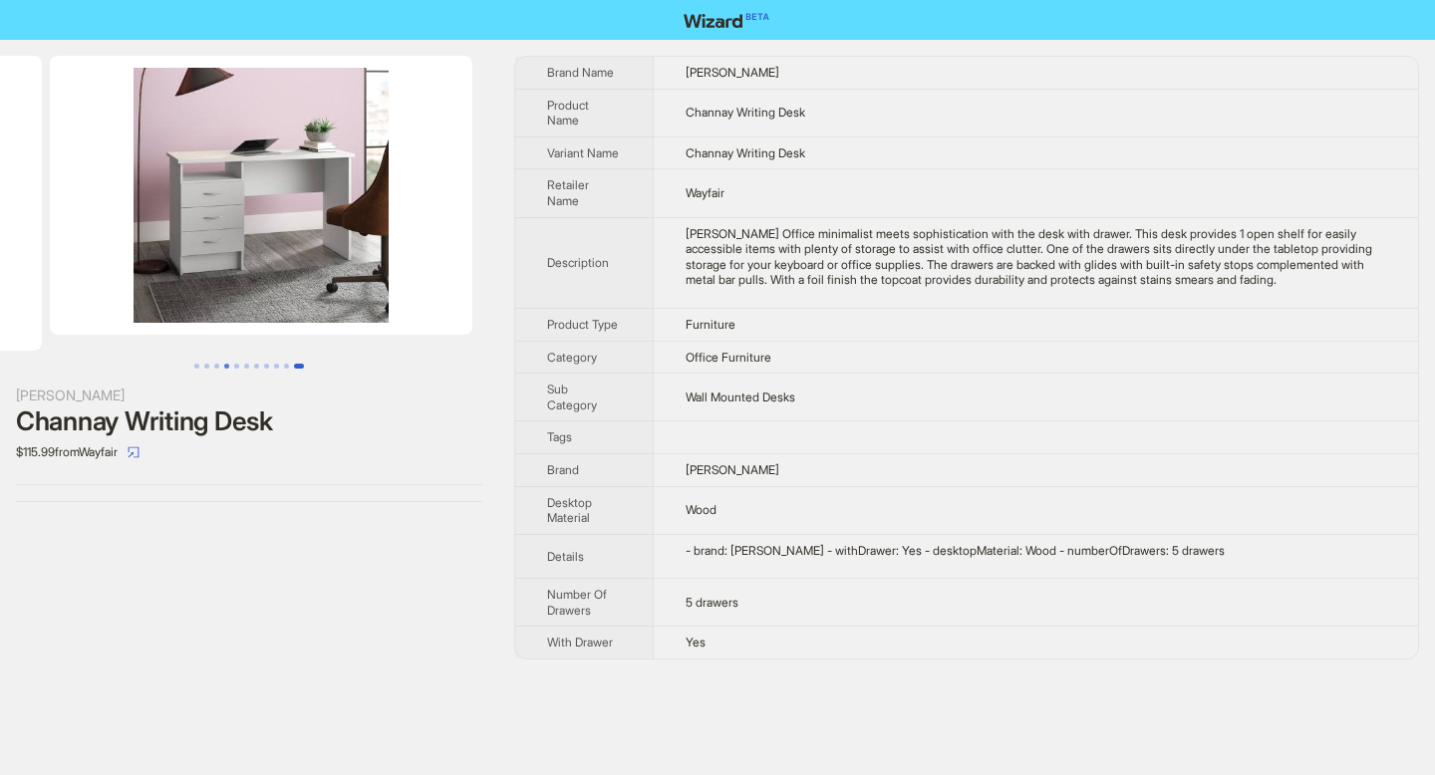
click at [226, 368] on button "Go to slide 4" at bounding box center [226, 366] width 5 height 5
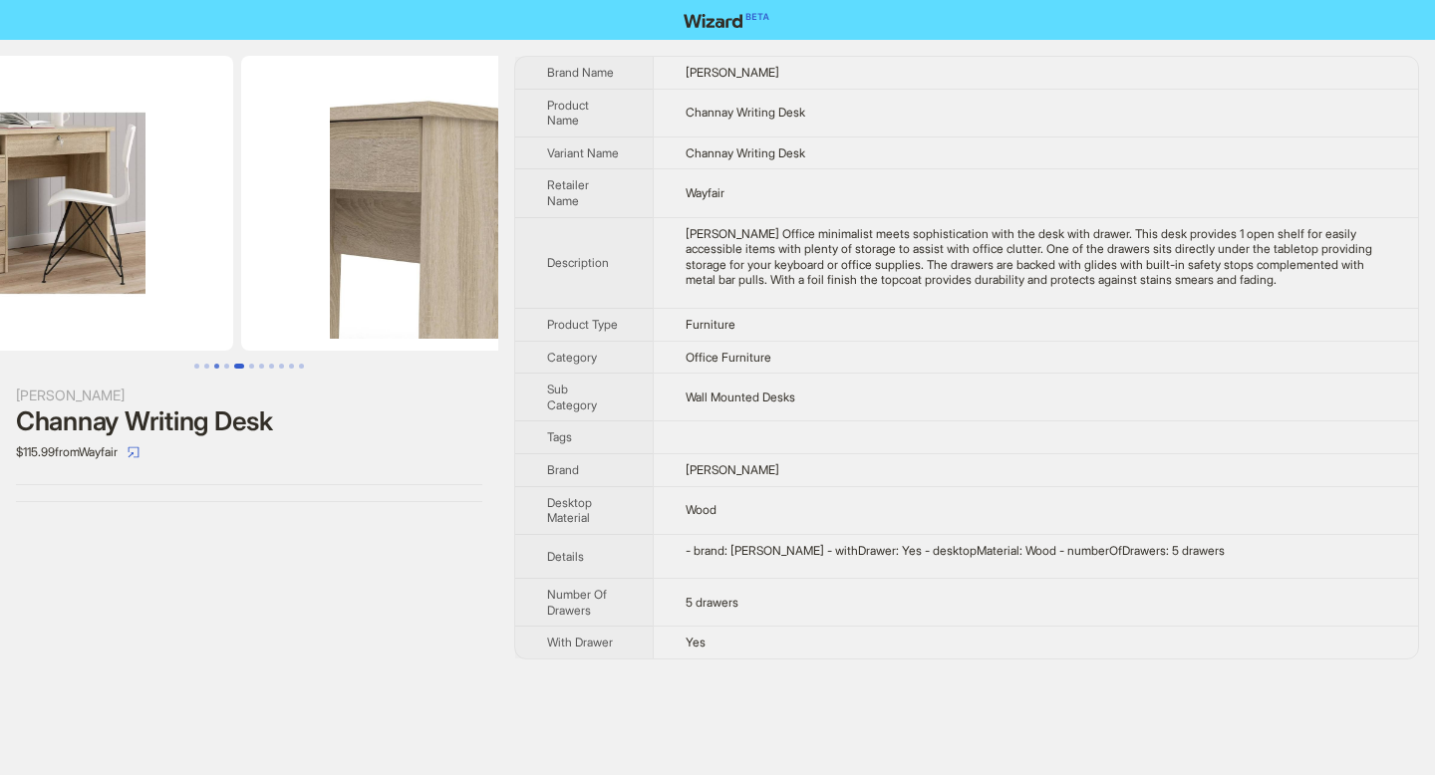
click at [217, 366] on button "Go to slide 3" at bounding box center [216, 366] width 5 height 5
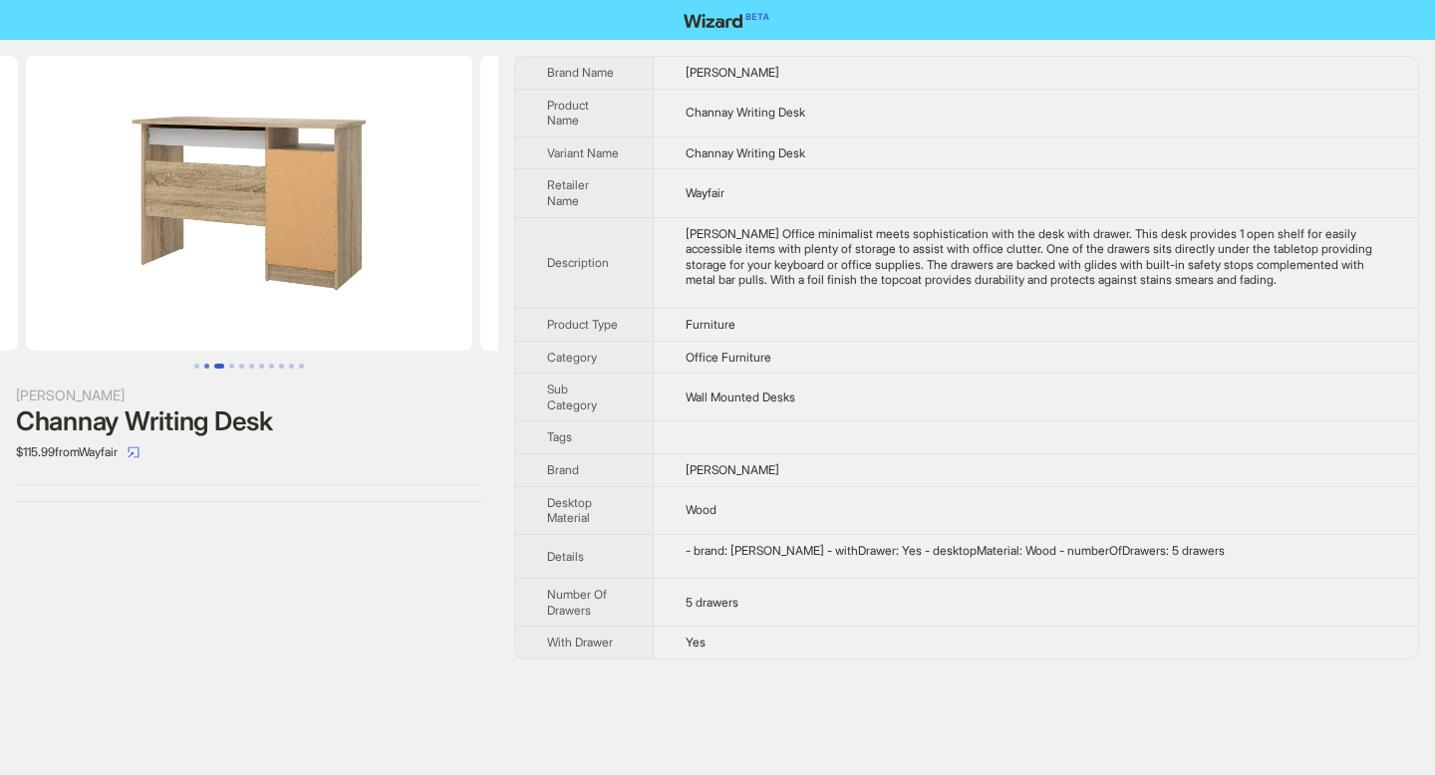
click at [209, 367] on button "Go to slide 2" at bounding box center [206, 366] width 5 height 5
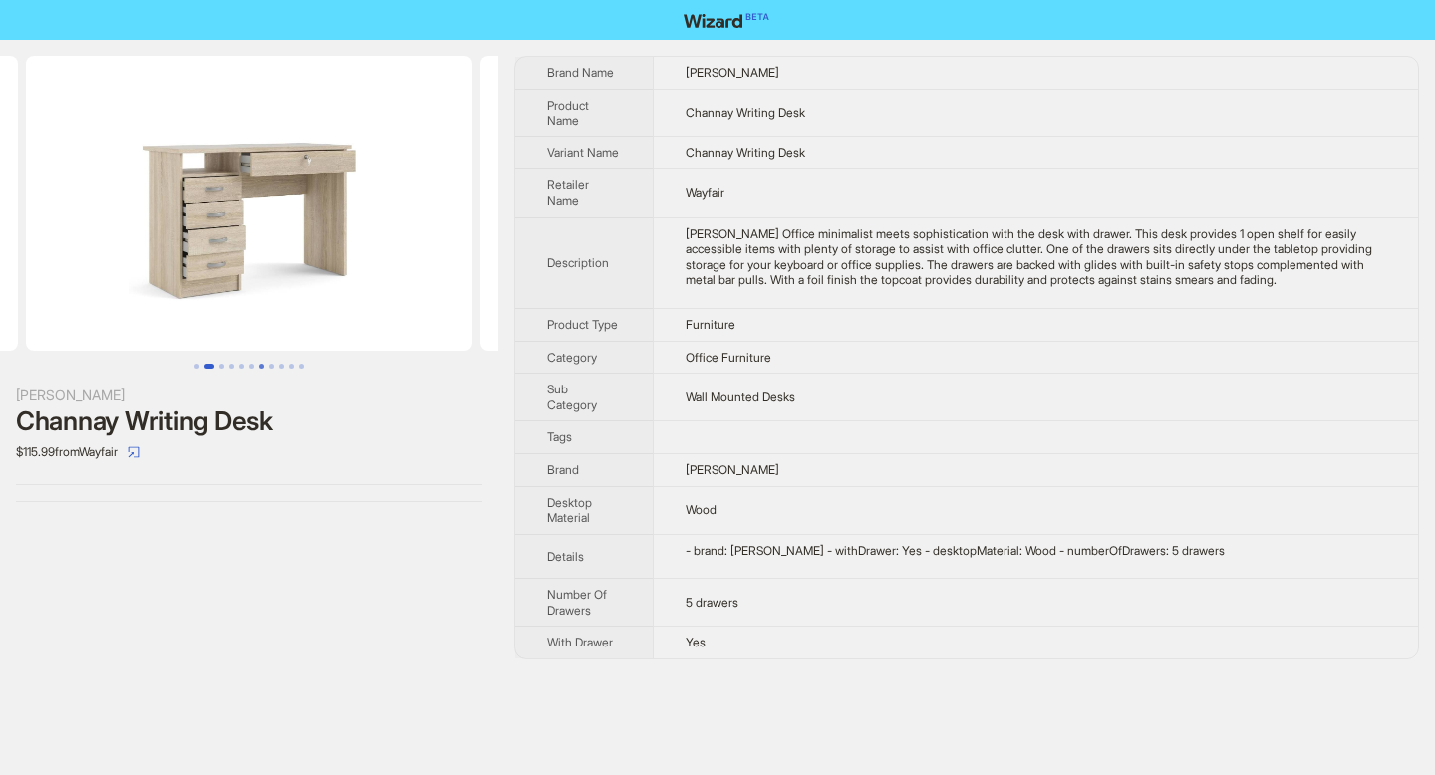
click at [262, 364] on button "Go to slide 7" at bounding box center [261, 366] width 5 height 5
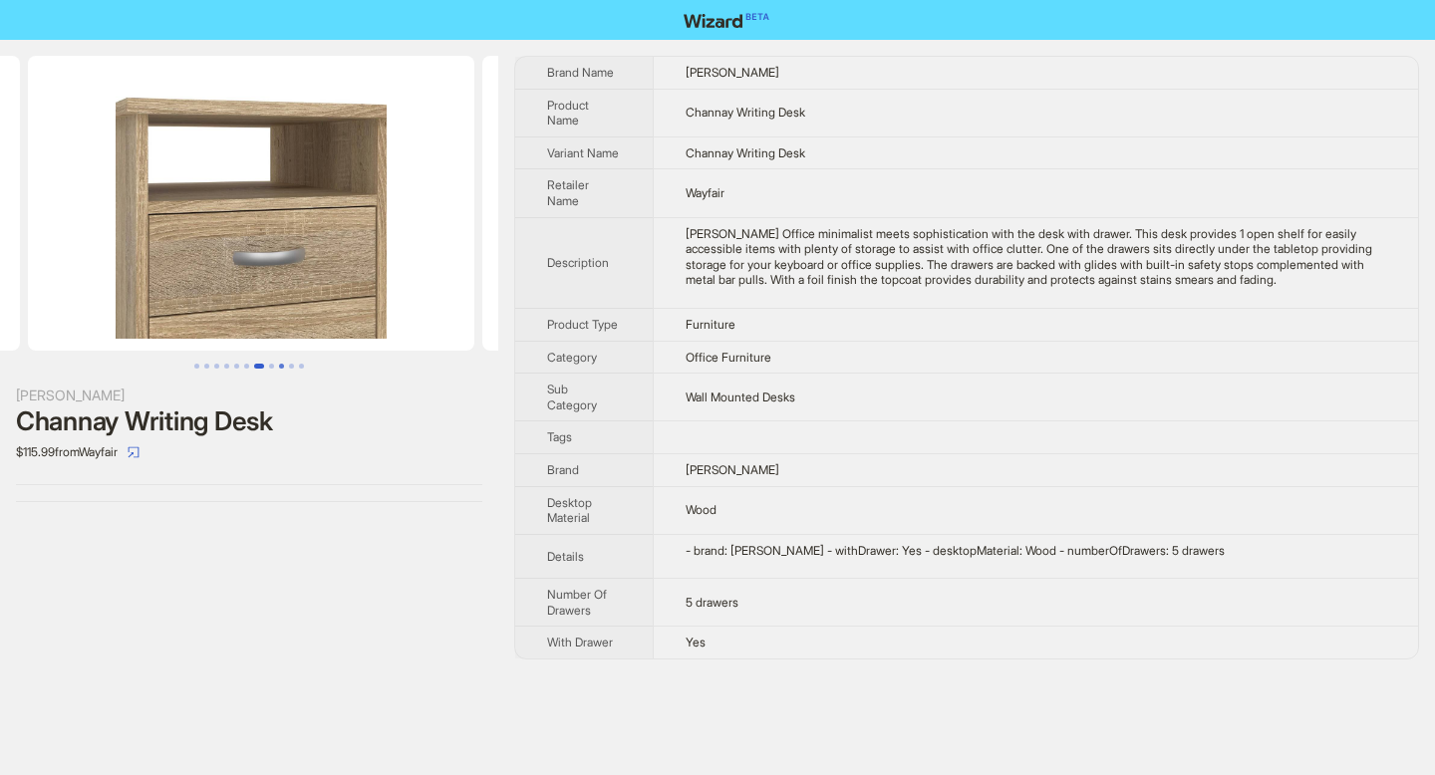
scroll to position [0, 2726]
click at [292, 364] on button "Go to slide 10" at bounding box center [291, 366] width 5 height 5
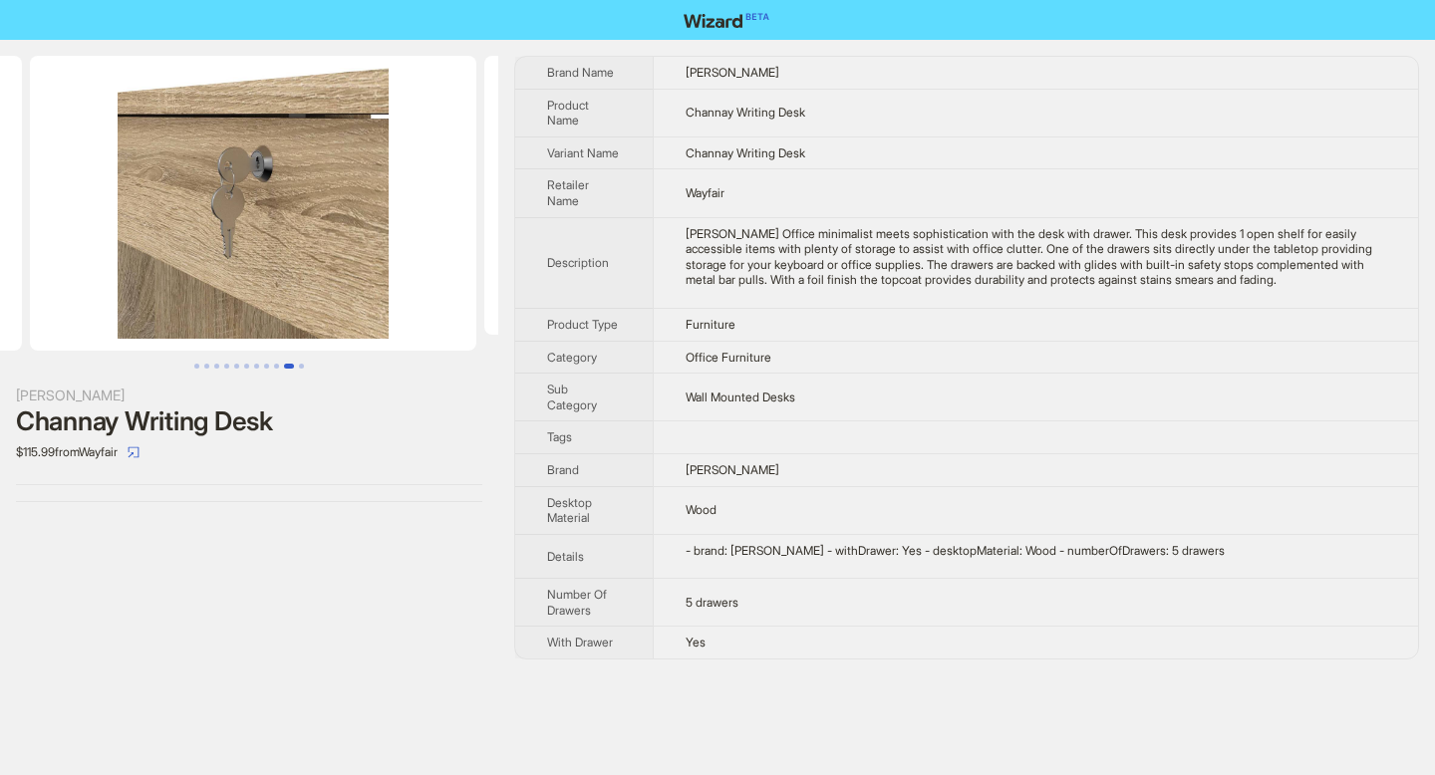
scroll to position [0, 4089]
click at [139, 451] on icon "select" at bounding box center [134, 452] width 12 height 12
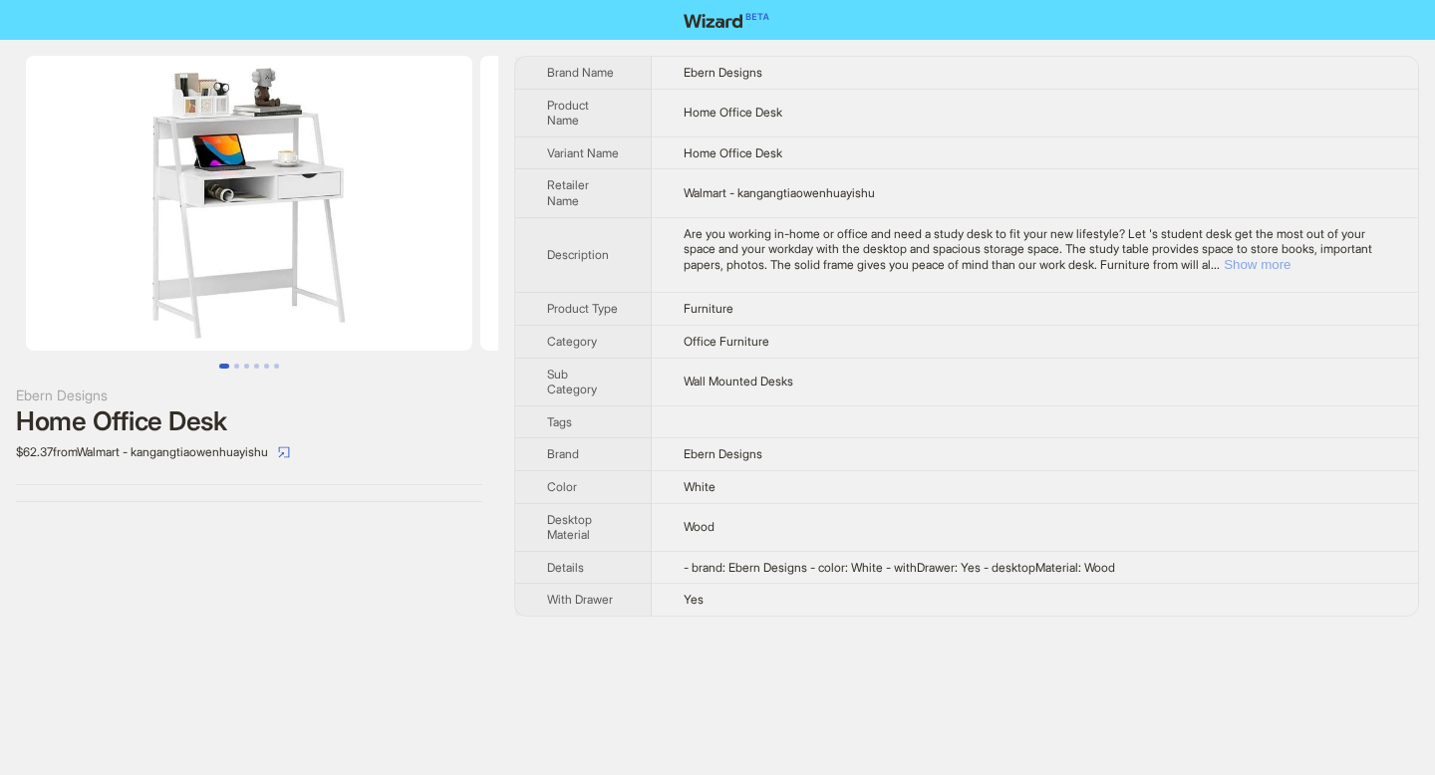
click at [1290, 272] on button "Show more" at bounding box center [1257, 264] width 67 height 15
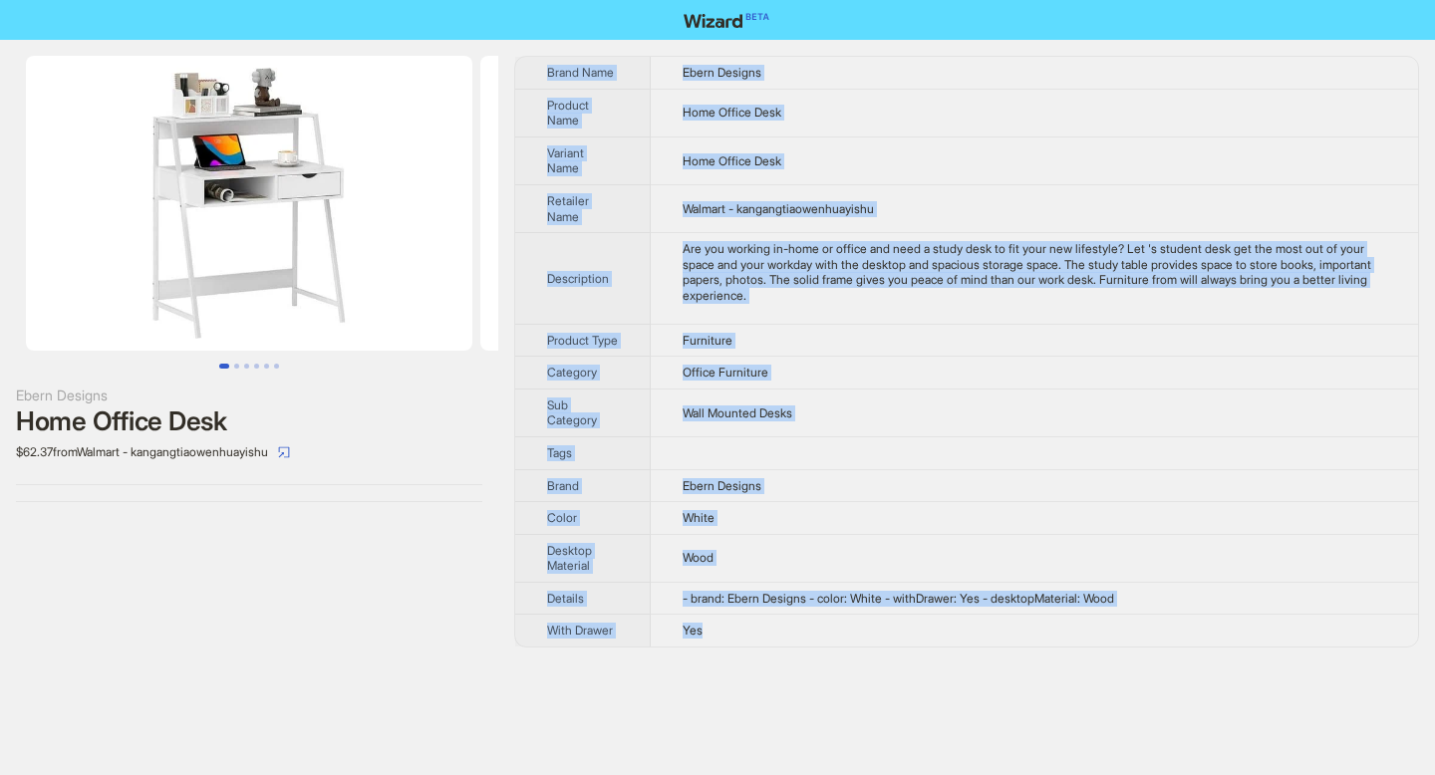
drag, startPoint x: 548, startPoint y: 72, endPoint x: 790, endPoint y: 657, distance: 633.0
click at [790, 647] on tbody "Brand Name Ebern Designs Product Name Home Office Desk Variant Name Home Office…" at bounding box center [966, 352] width 903 height 590
copy tbody "Brand Name Ebern Designs Product Name Home Office Desk Variant Name Home Office…"
click at [237, 369] on button "Go to slide 2" at bounding box center [236, 366] width 5 height 5
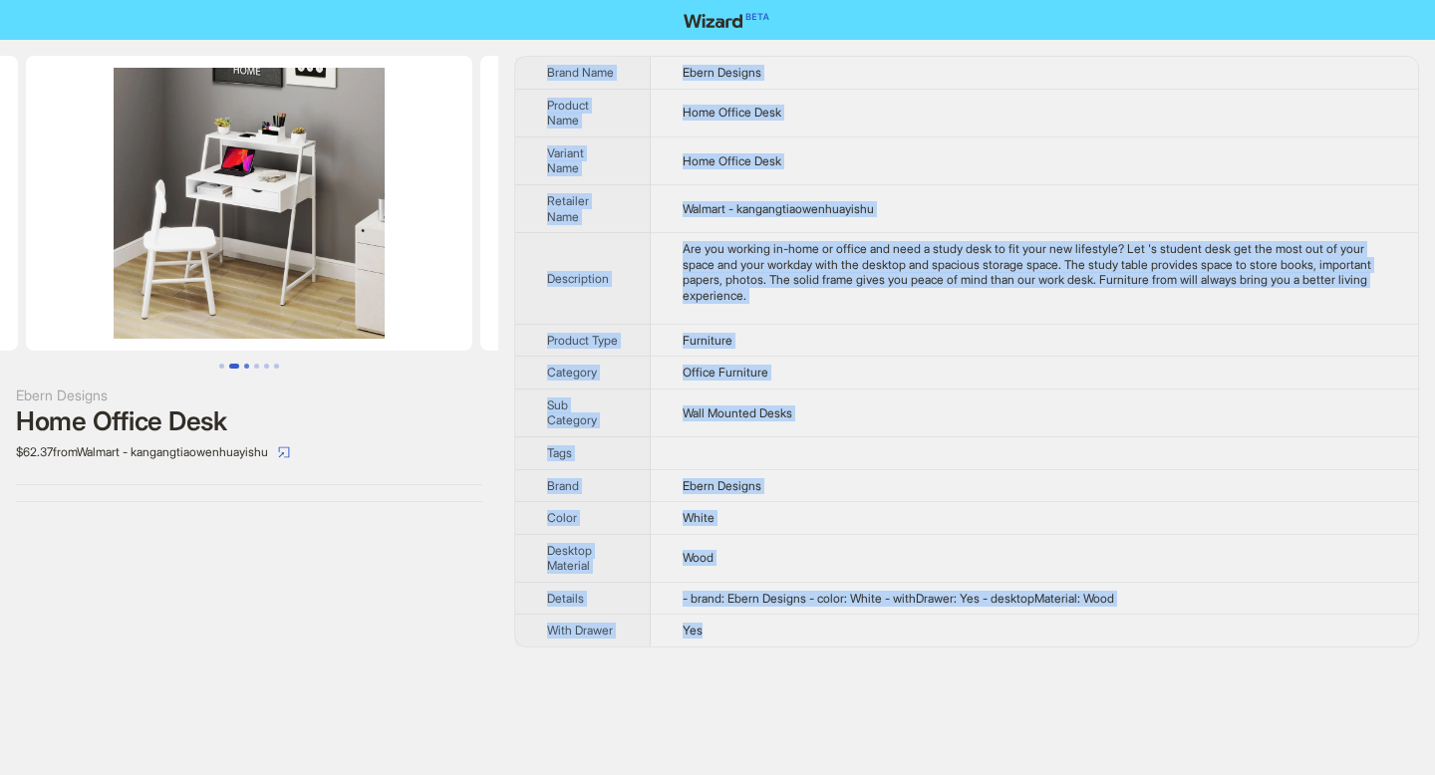
click at [248, 369] on button "Go to slide 3" at bounding box center [246, 366] width 5 height 5
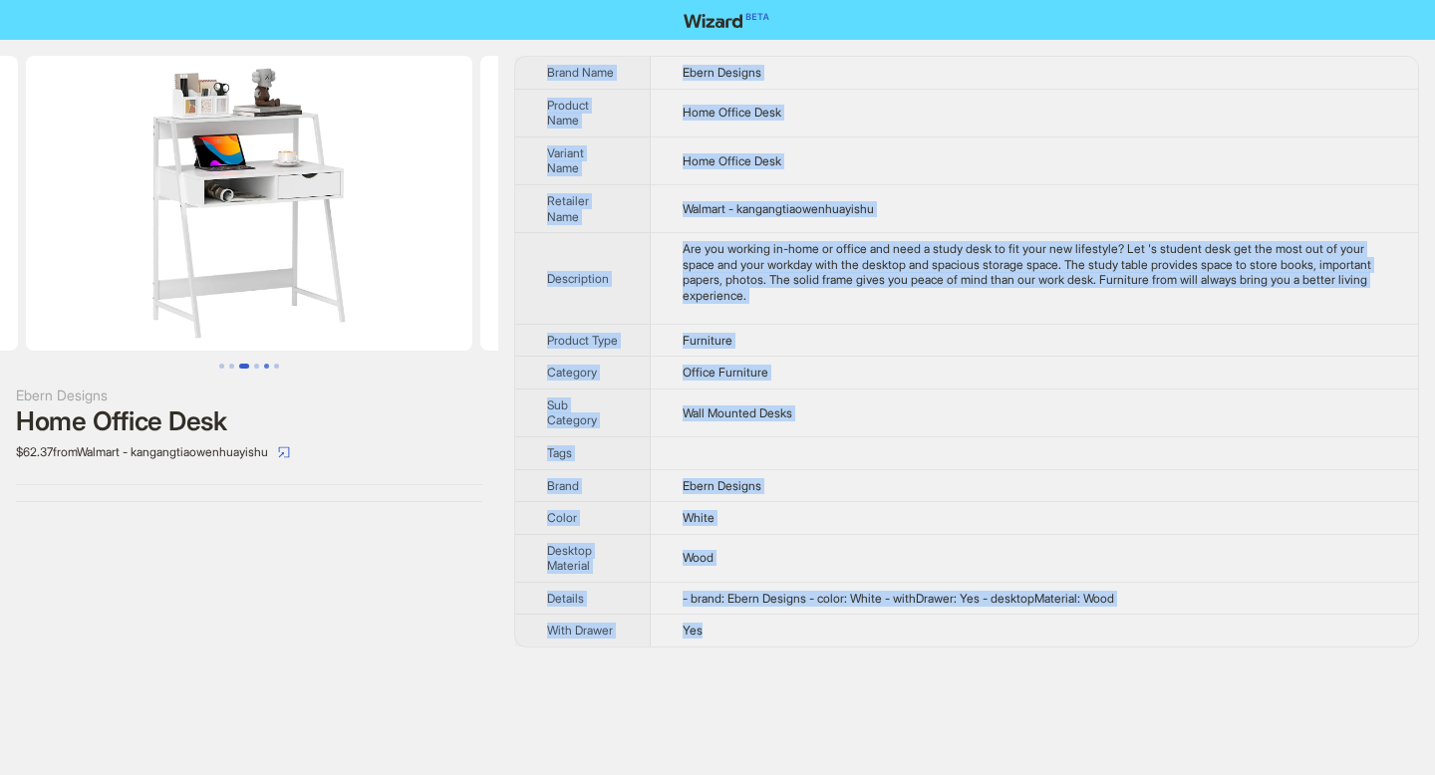
click at [264, 369] on button "Go to slide 5" at bounding box center [266, 366] width 5 height 5
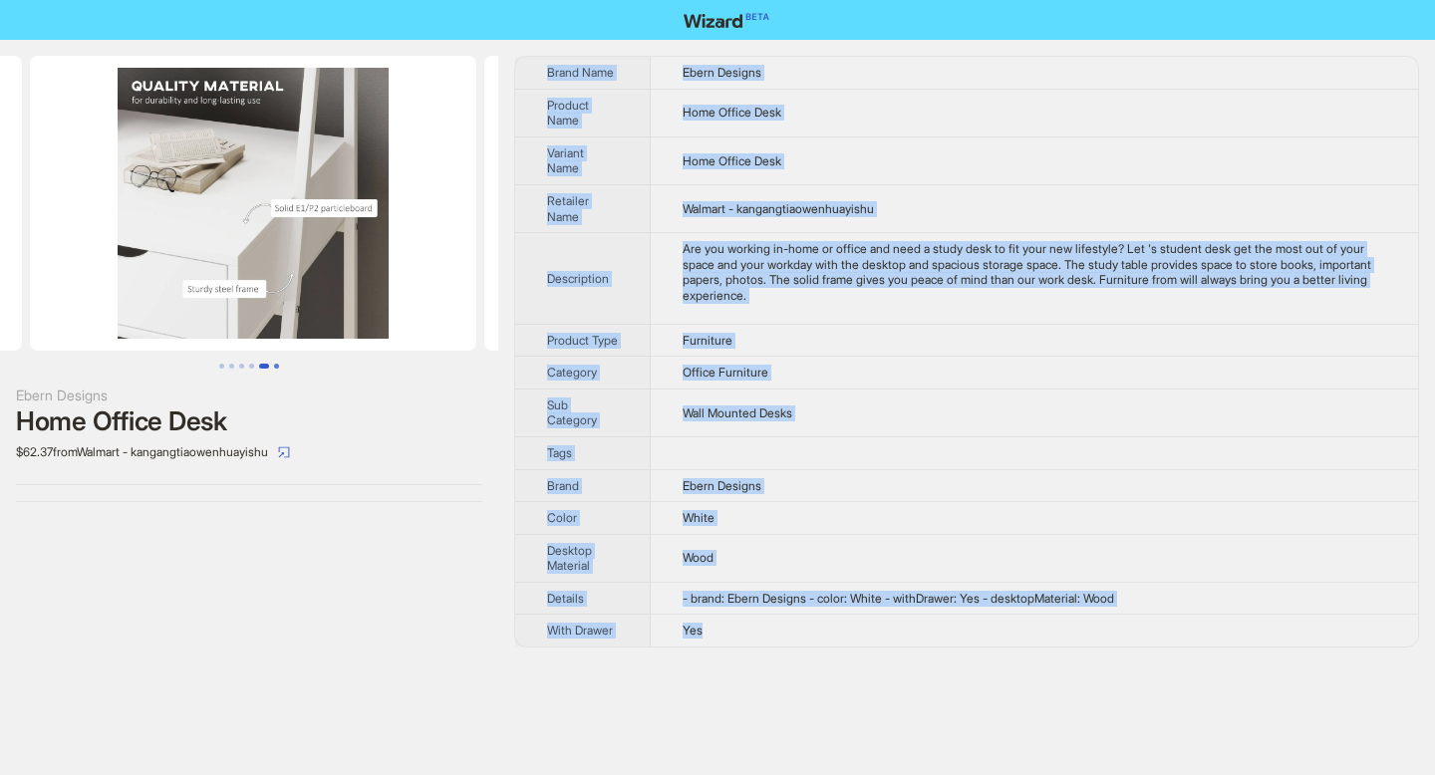
scroll to position [0, 1817]
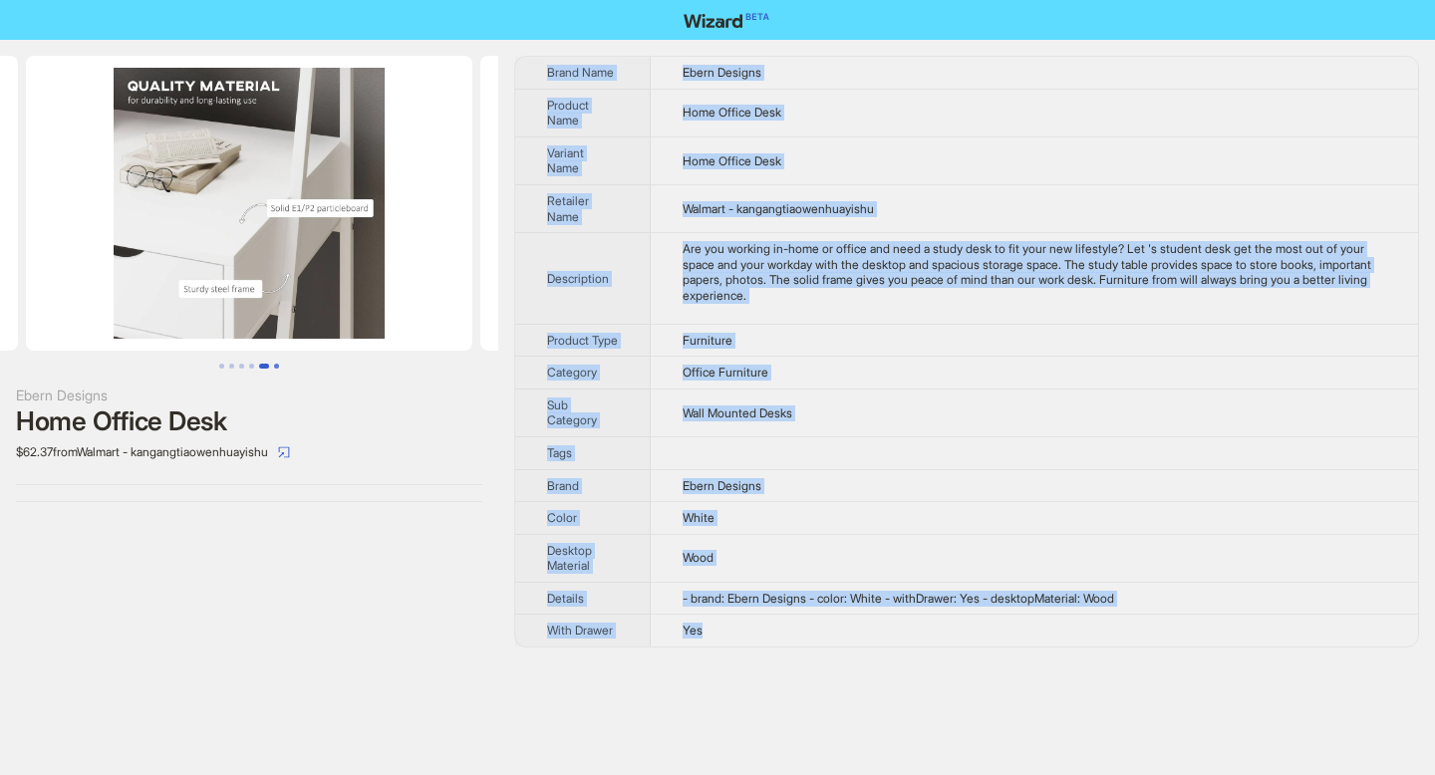
click at [275, 369] on button "Go to slide 6" at bounding box center [276, 366] width 5 height 5
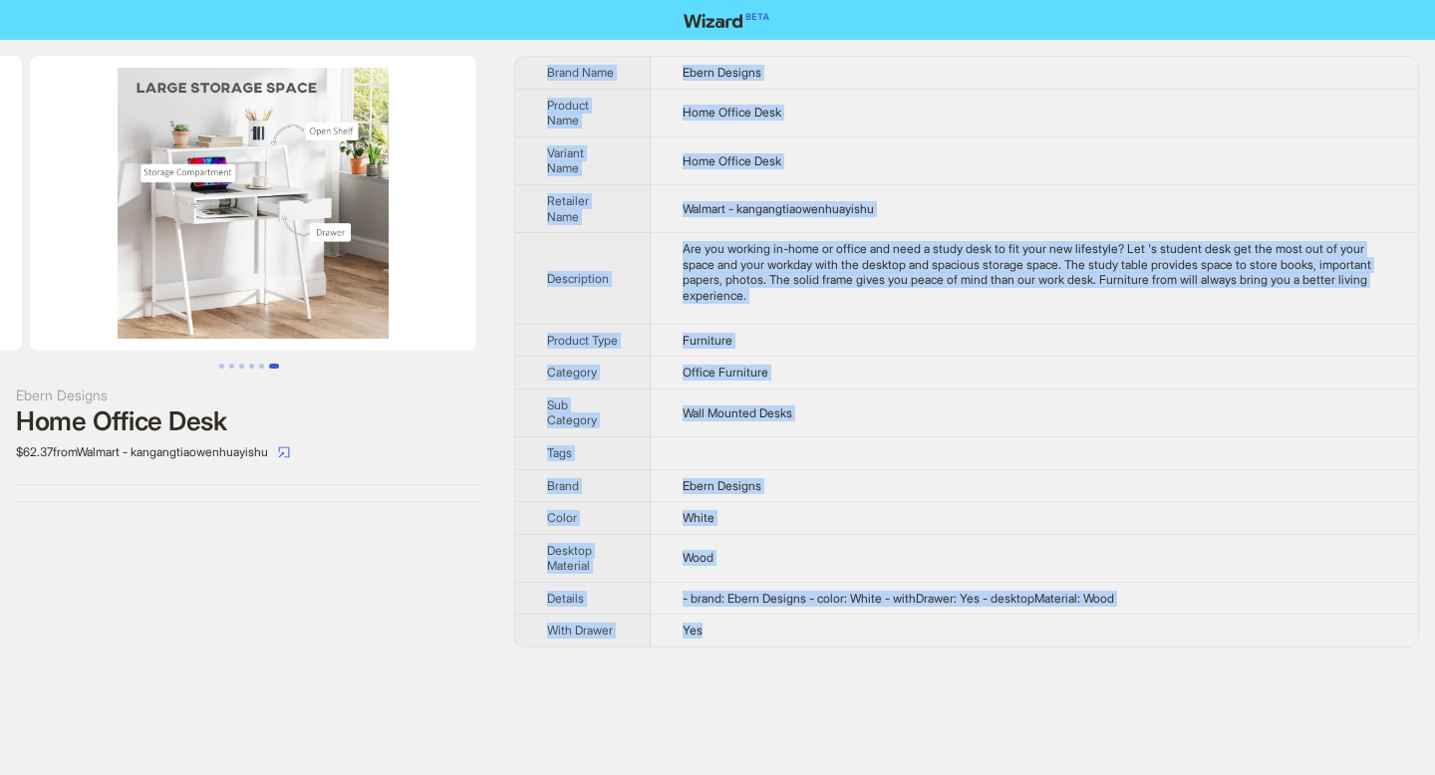
scroll to position [0, 2272]
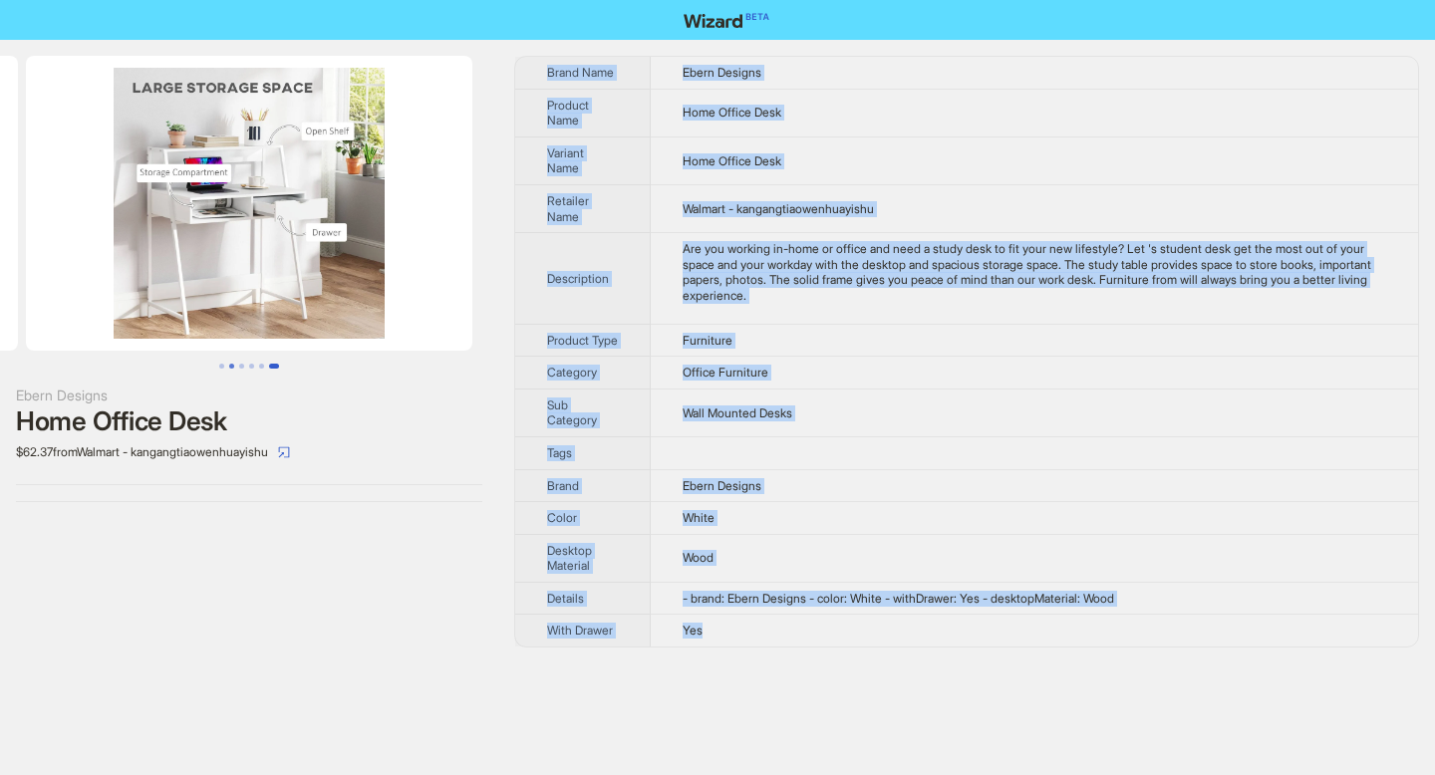
click at [232, 365] on button "Go to slide 2" at bounding box center [231, 366] width 5 height 5
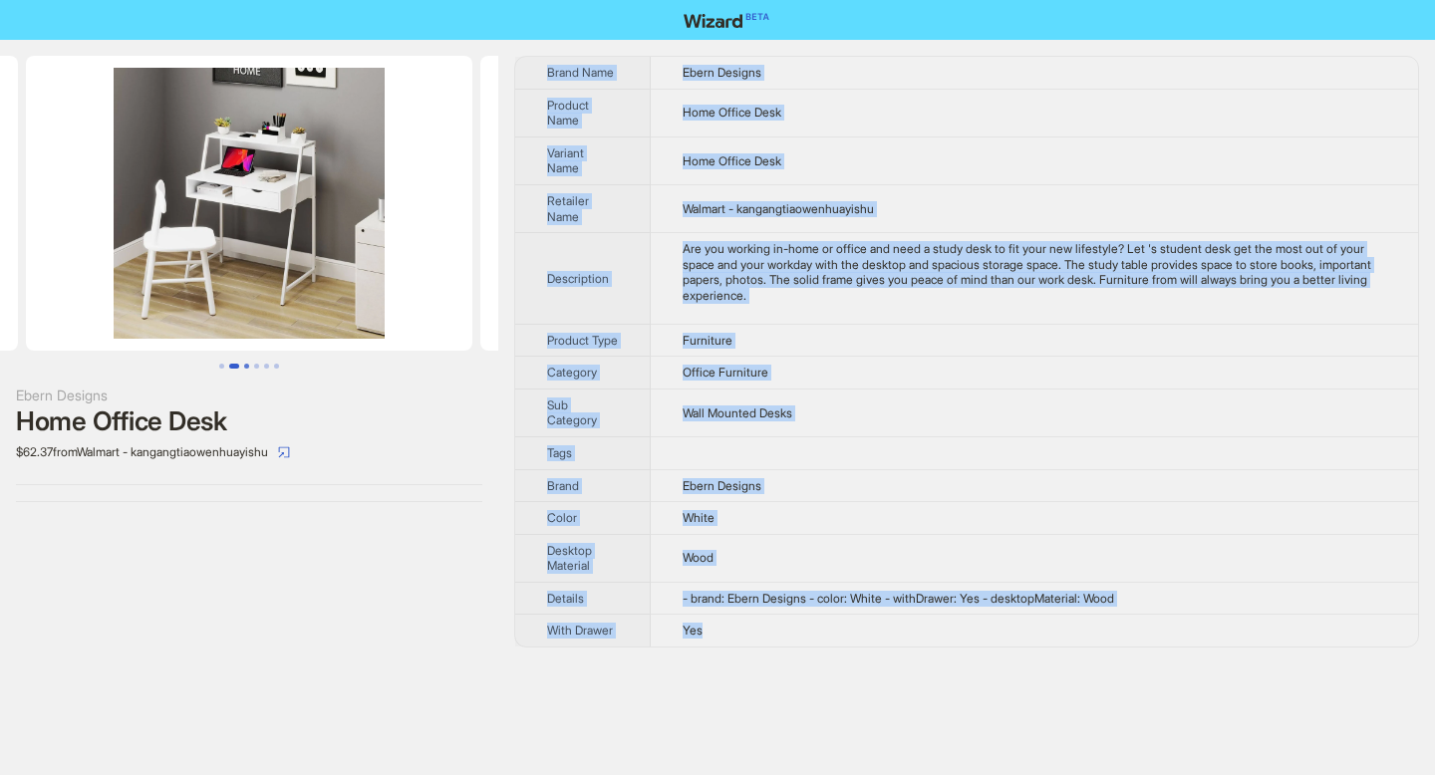
click at [246, 369] on button "Go to slide 3" at bounding box center [246, 366] width 5 height 5
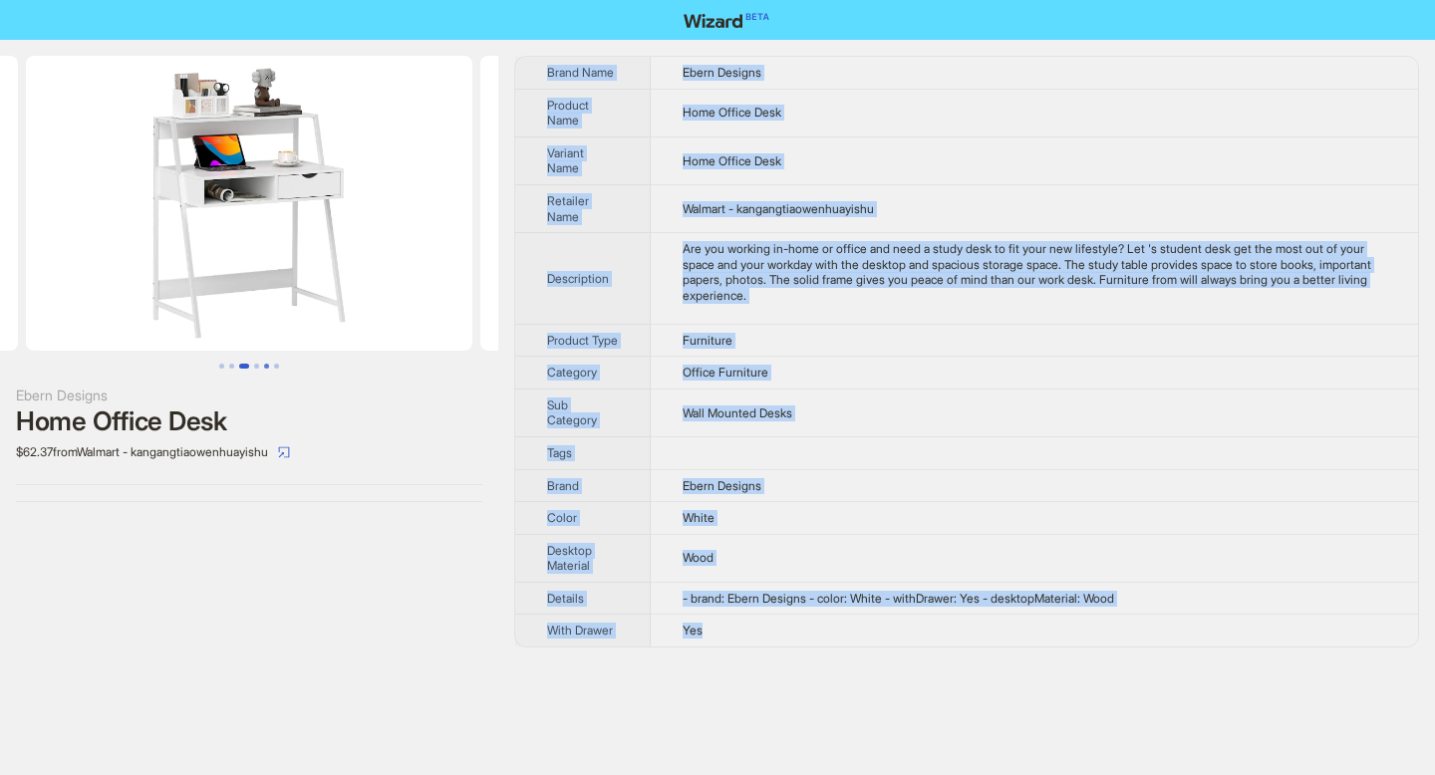
click at [264, 369] on button "Go to slide 5" at bounding box center [266, 366] width 5 height 5
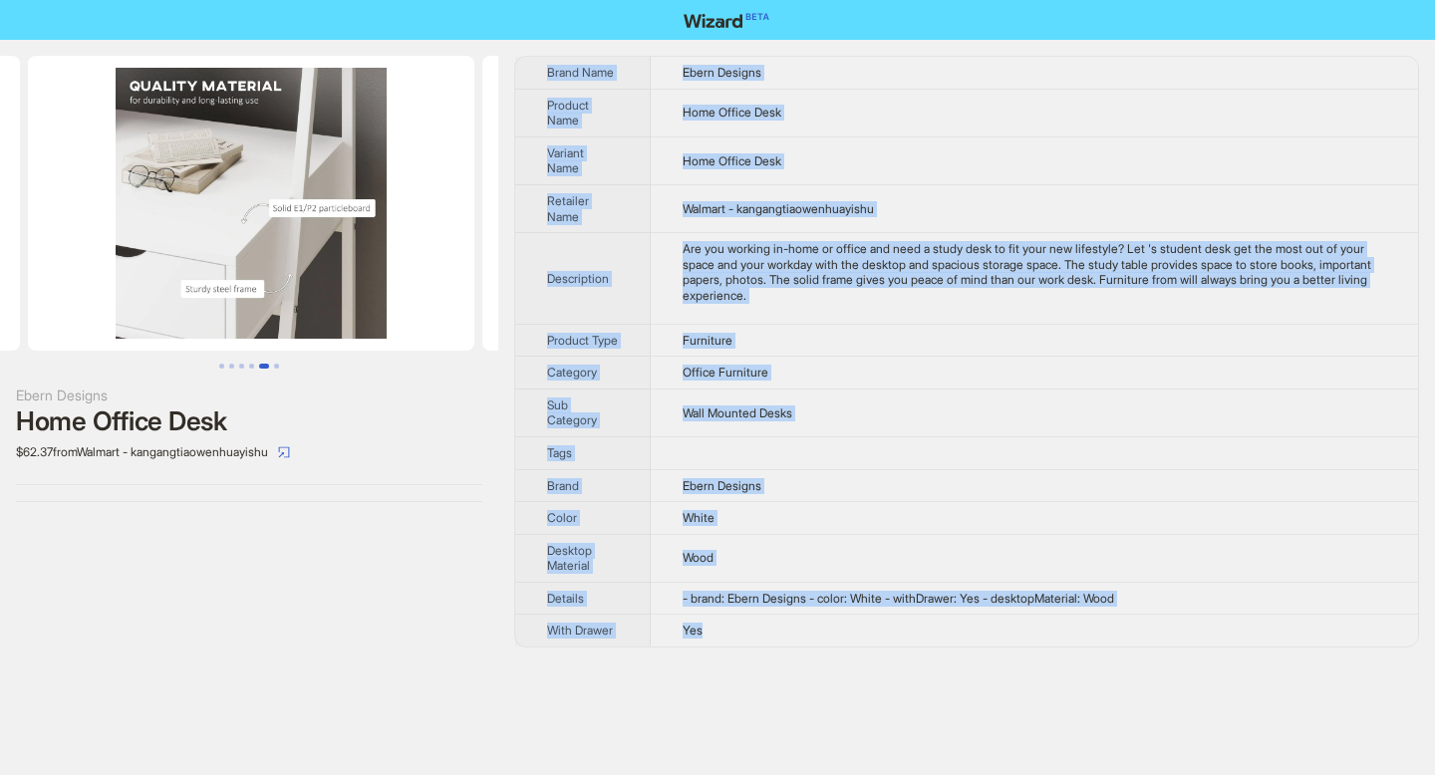
scroll to position [0, 1817]
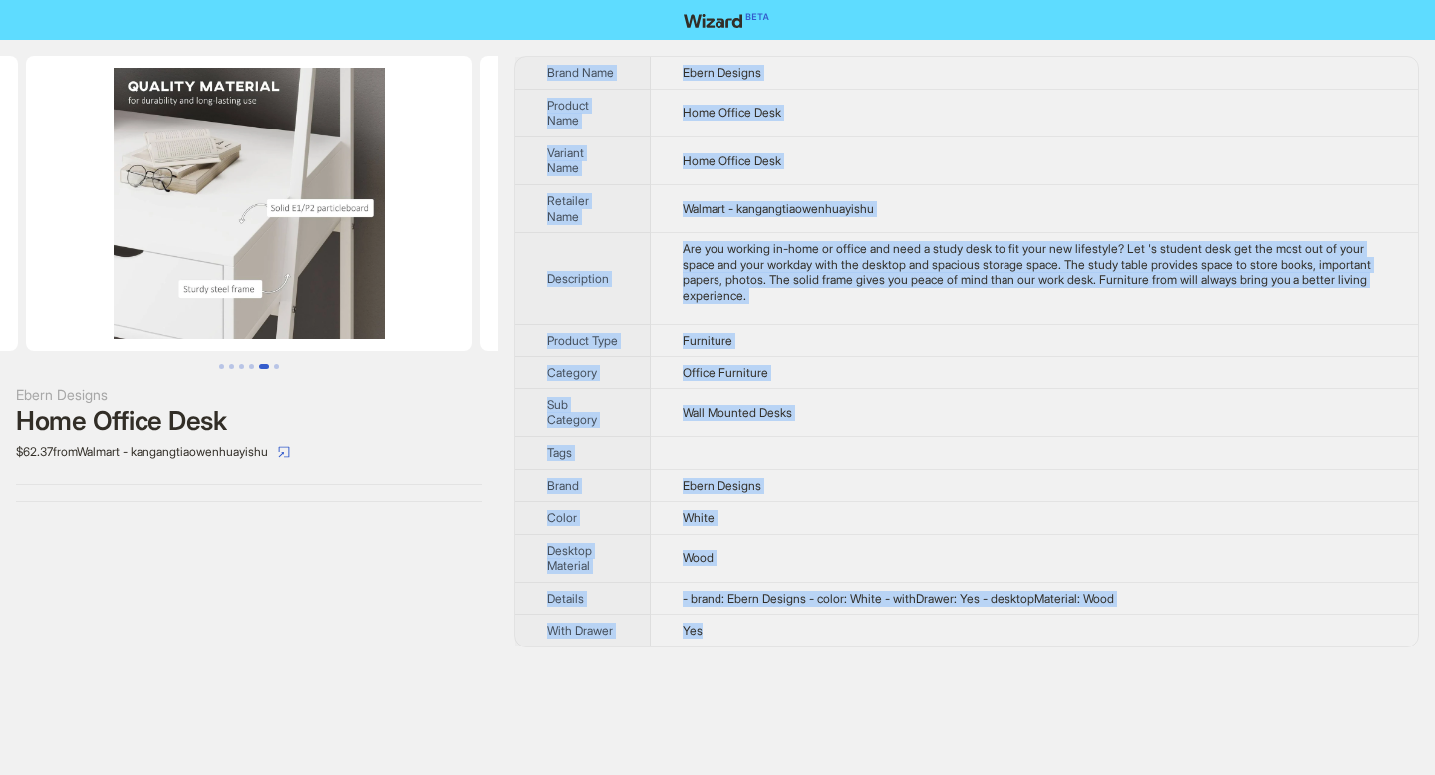
click at [262, 369] on button "Go to slide 5" at bounding box center [264, 366] width 10 height 5
click at [274, 369] on button "Go to slide 6" at bounding box center [276, 366] width 5 height 5
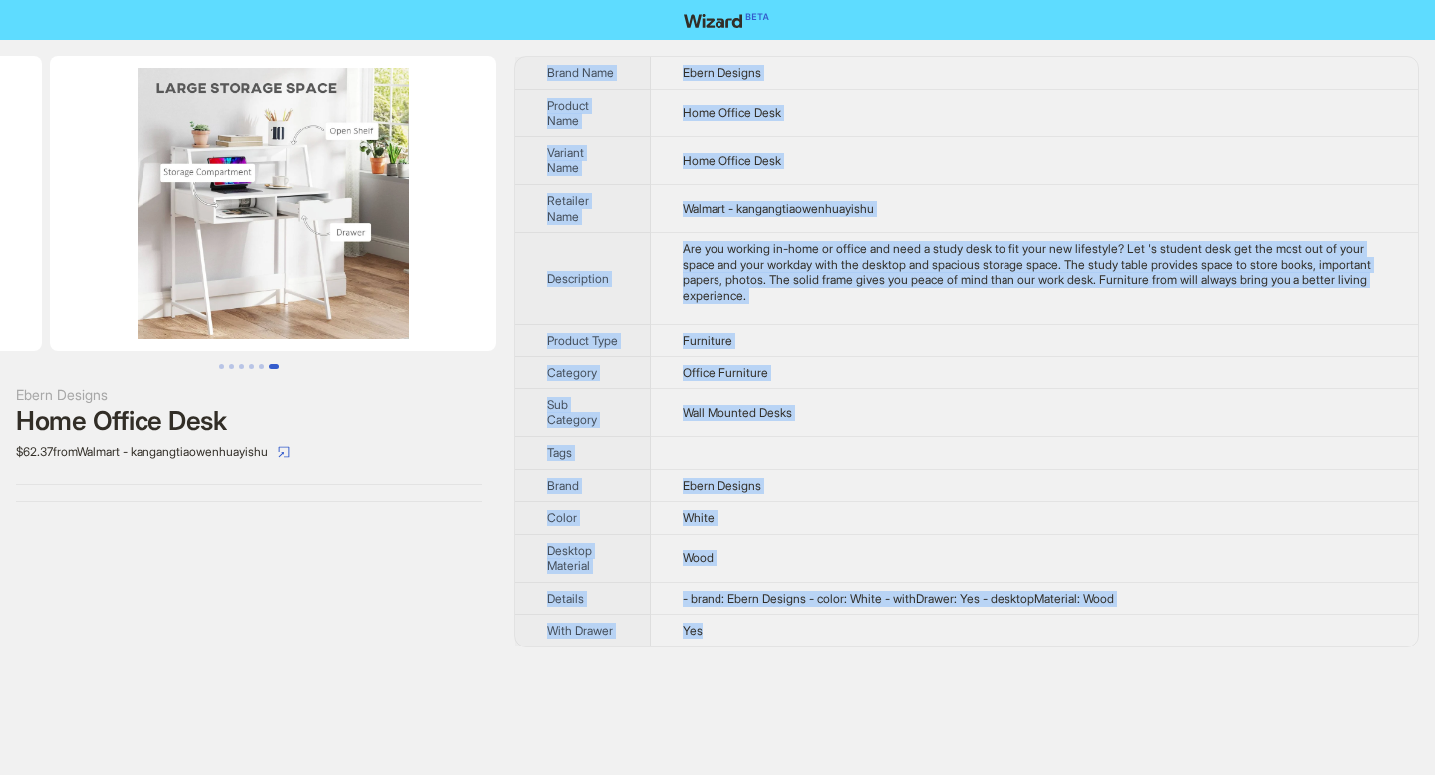
scroll to position [0, 2272]
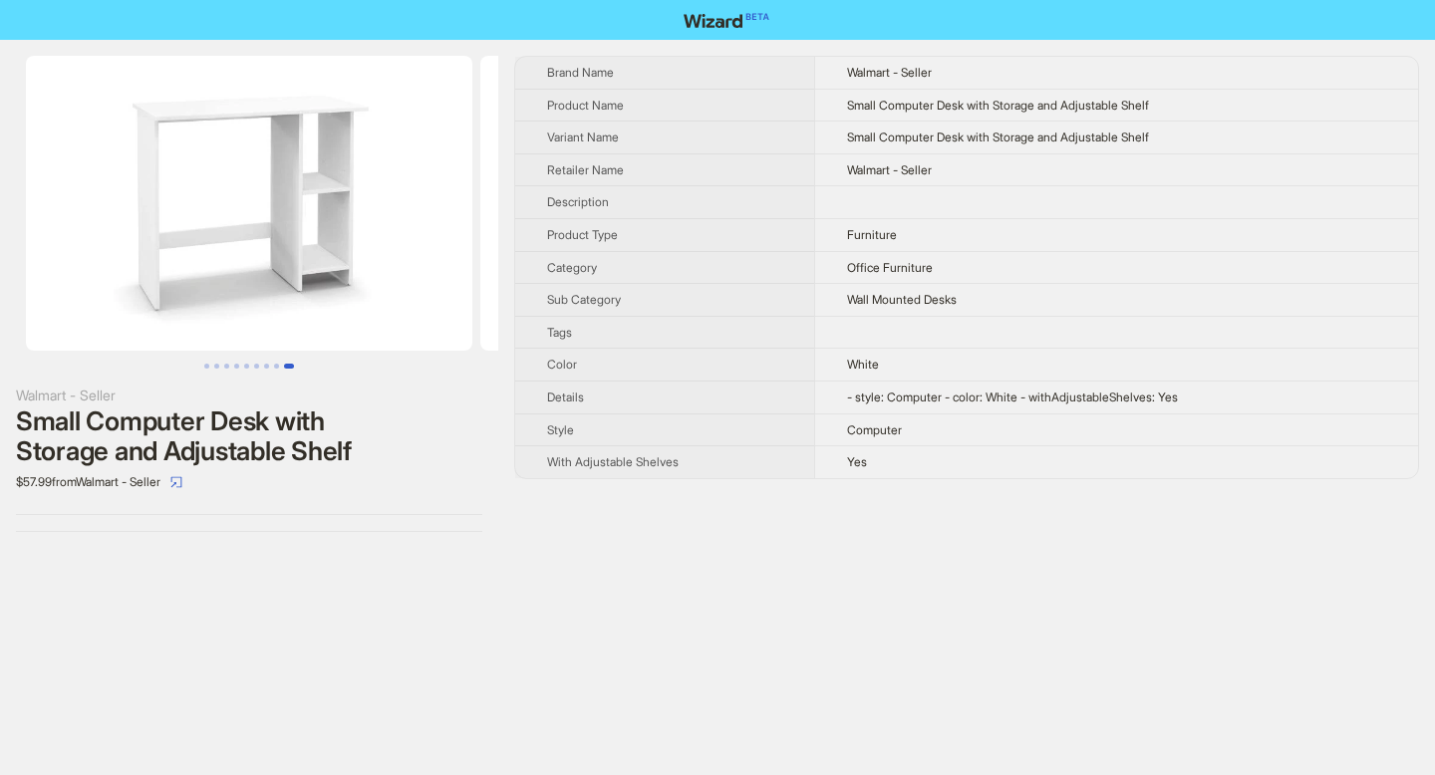
scroll to position [0, 3635]
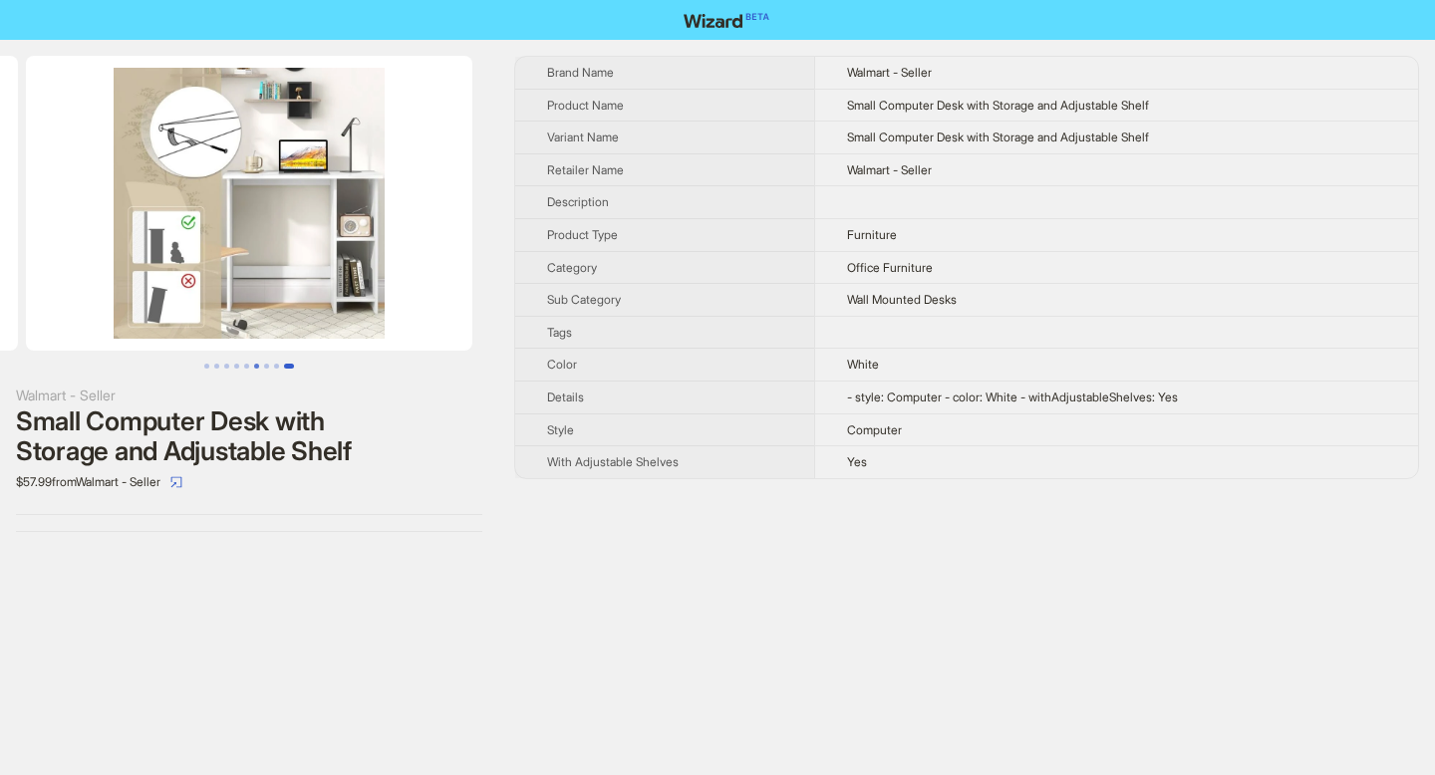
click at [254, 367] on button "Go to slide 6" at bounding box center [256, 366] width 5 height 5
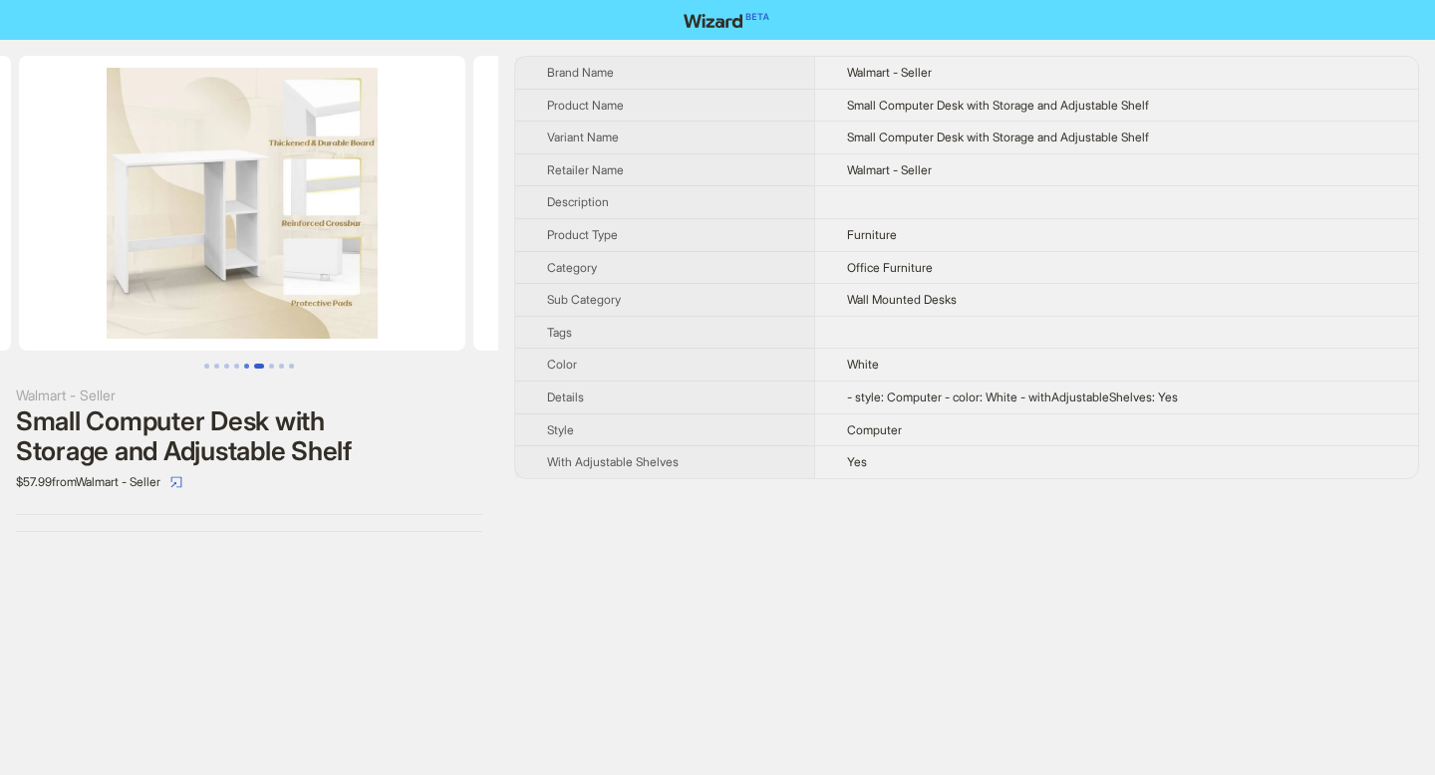
scroll to position [0, 2272]
click at [238, 369] on button "Go to slide 4" at bounding box center [236, 366] width 5 height 5
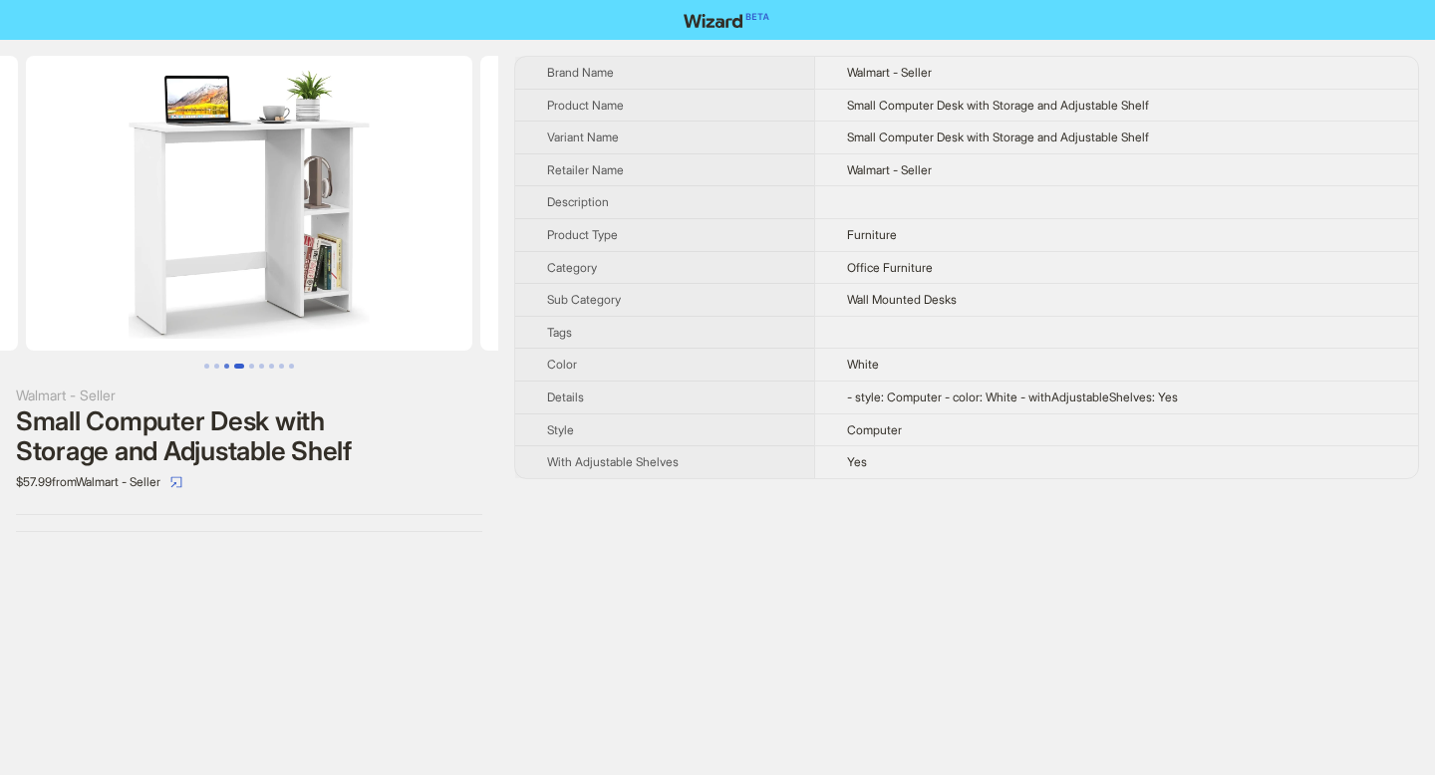
click at [229, 369] on button "Go to slide 3" at bounding box center [226, 366] width 5 height 5
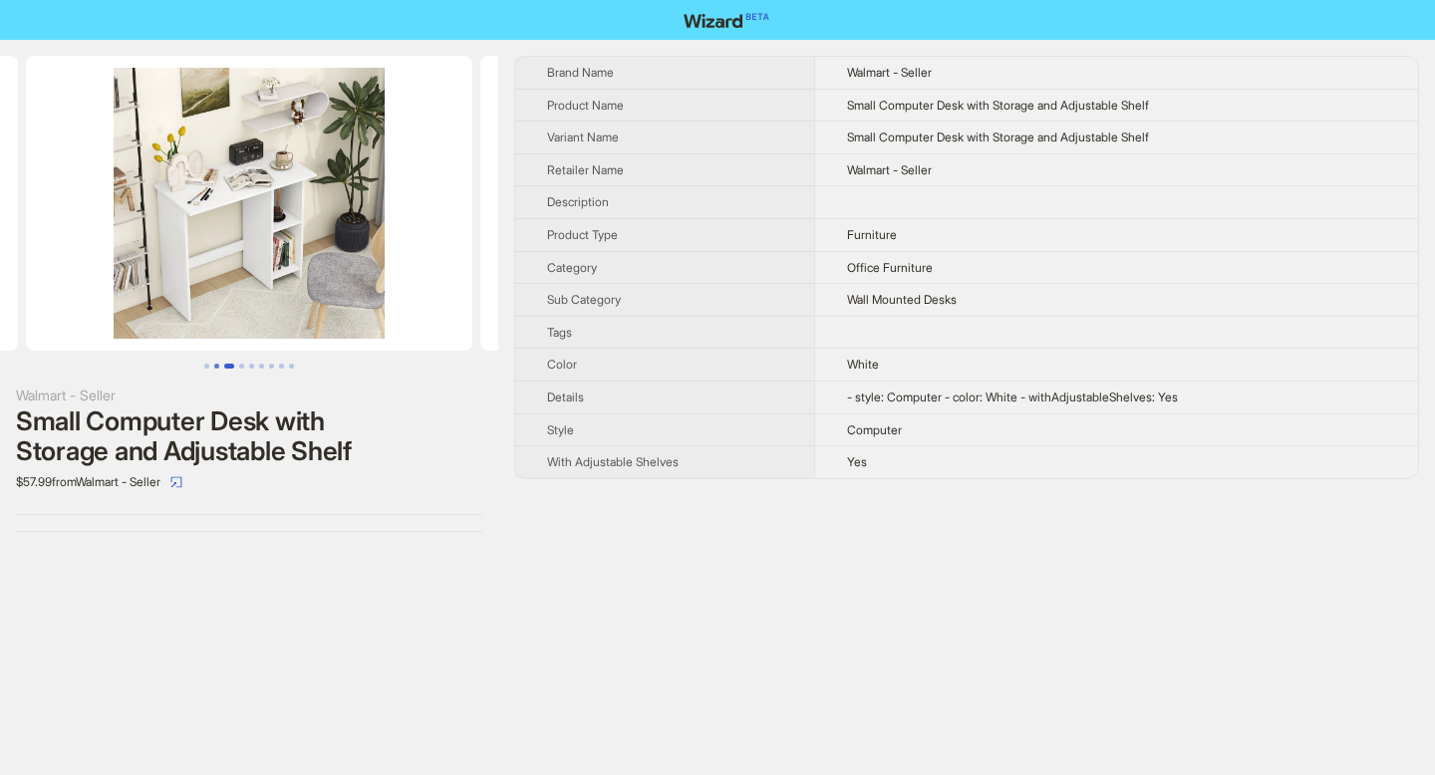
click at [218, 365] on button "Go to slide 2" at bounding box center [216, 366] width 5 height 5
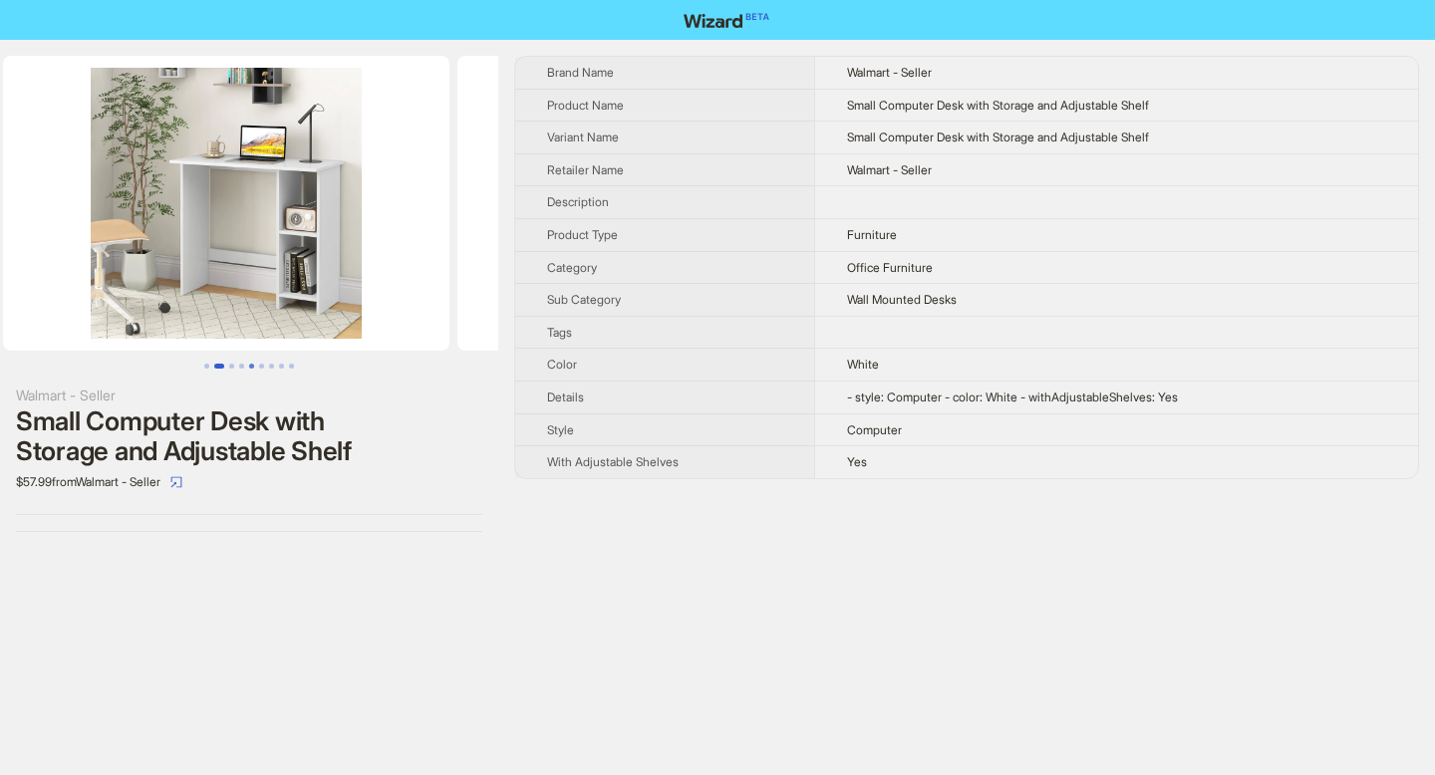
scroll to position [0, 454]
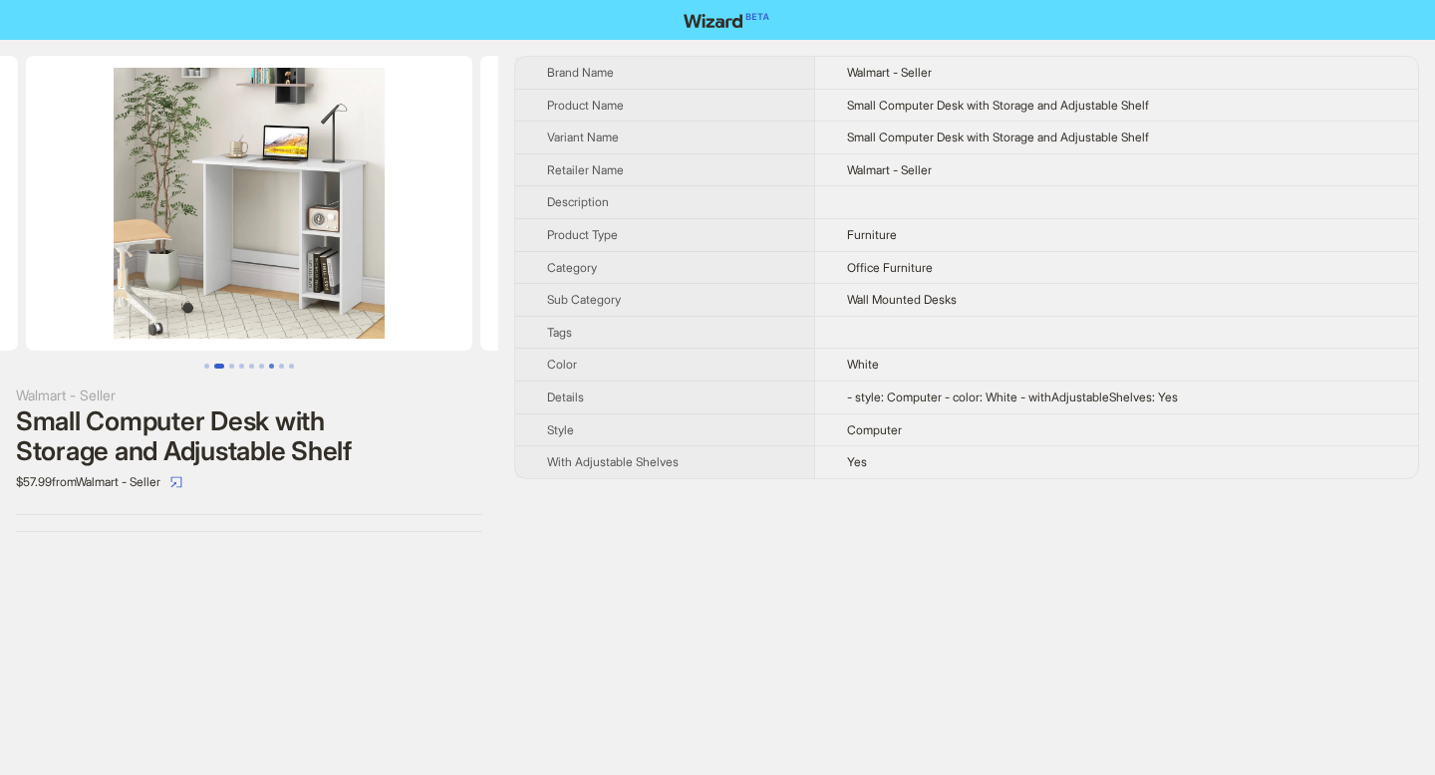
click at [271, 369] on button "Go to slide 7" at bounding box center [271, 366] width 5 height 5
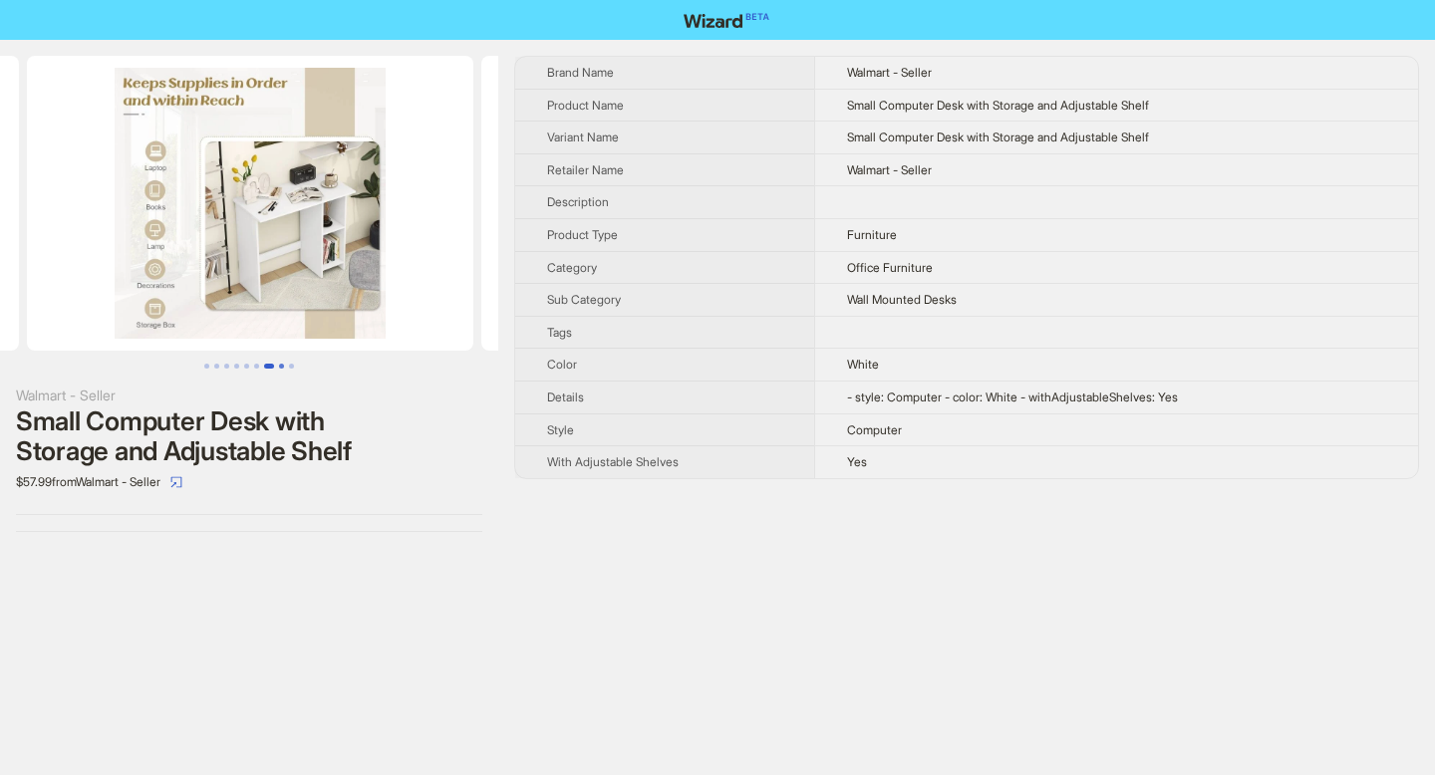
scroll to position [0, 2726]
click at [281, 368] on button "Go to slide 8" at bounding box center [281, 366] width 5 height 5
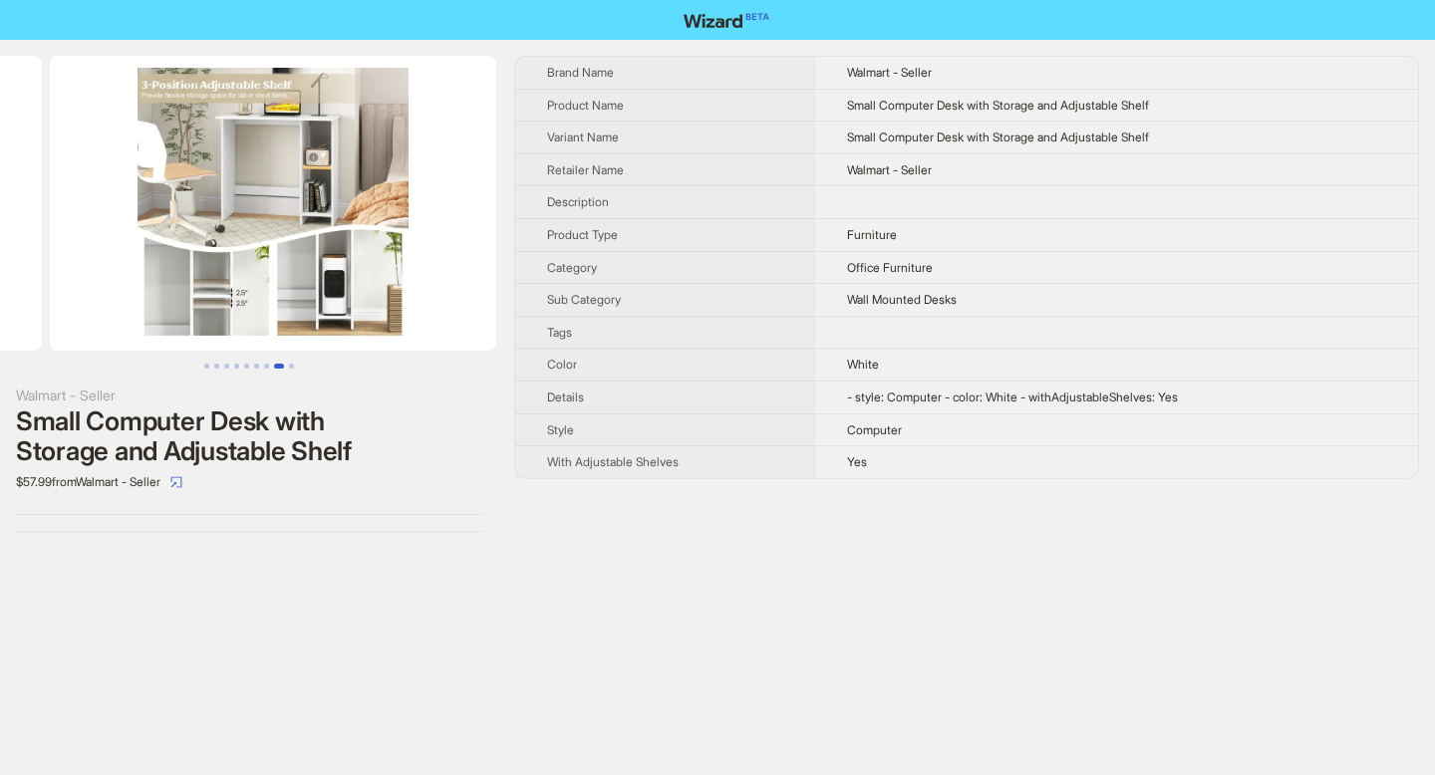
scroll to position [0, 3180]
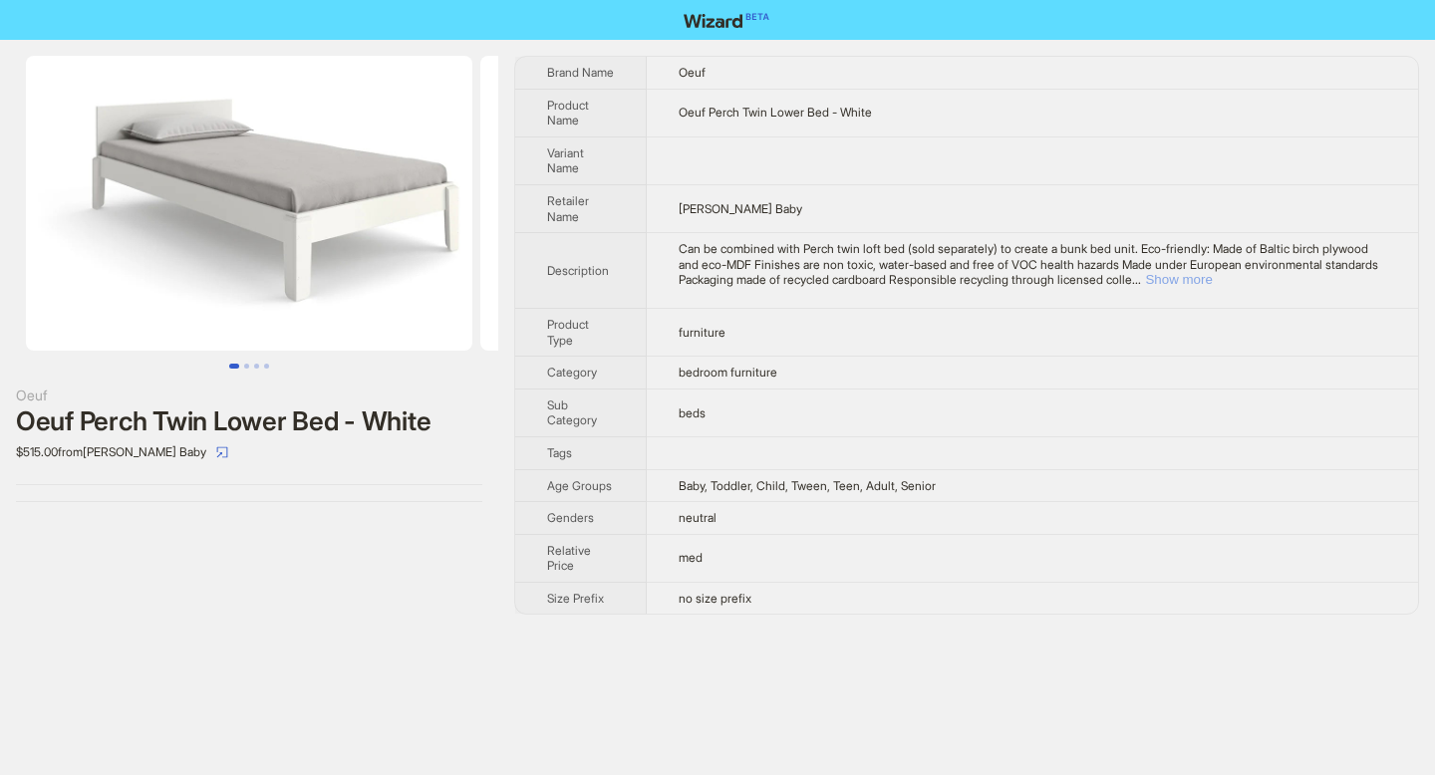
click at [1212, 283] on button "Show more" at bounding box center [1178, 279] width 67 height 15
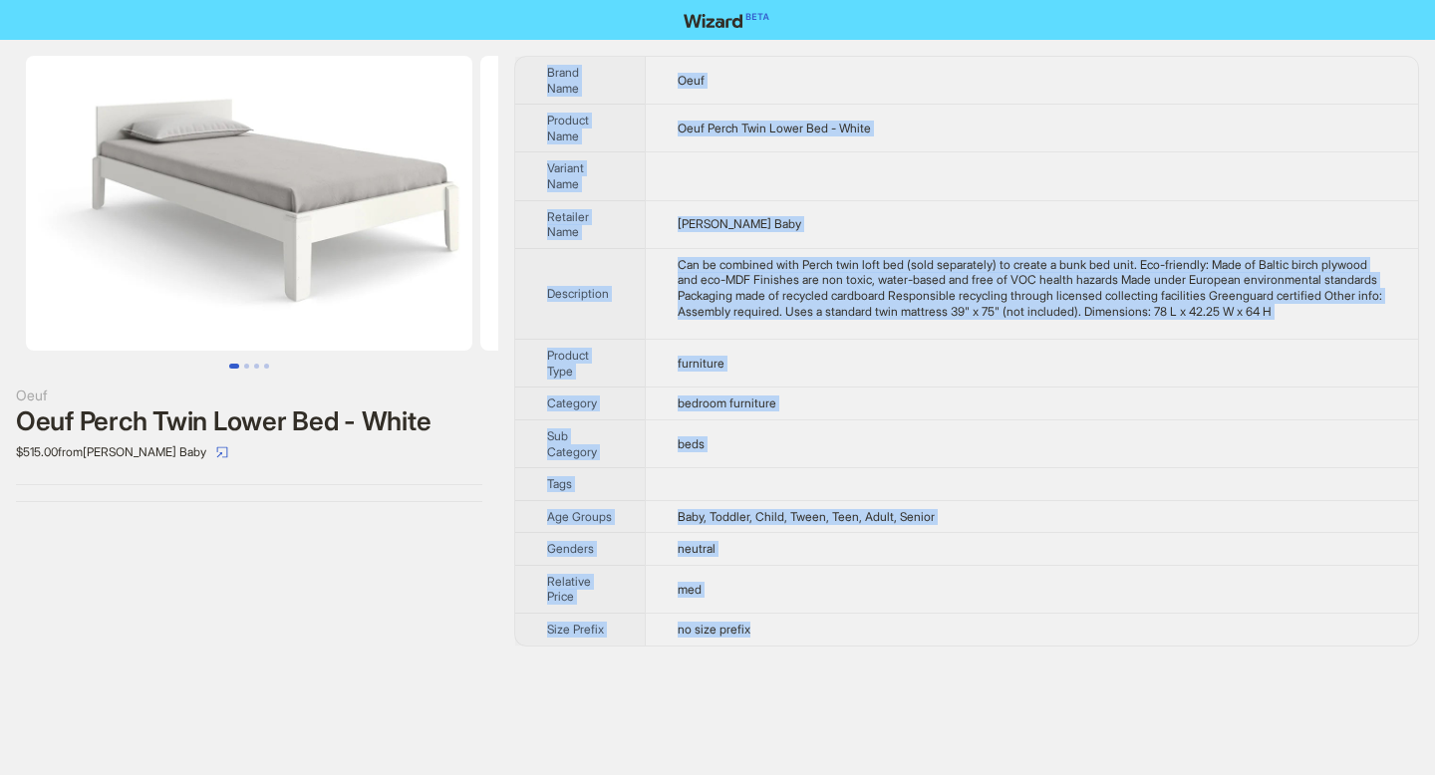
drag, startPoint x: 548, startPoint y: 66, endPoint x: 772, endPoint y: 653, distance: 628.2
click at [772, 646] on tbody "Brand Name Oeuf Product Name Oeuf Perch Twin Lower Bed - White Variant Name Ret…" at bounding box center [966, 351] width 903 height 589
copy tbody "Brand Name Oeuf Product Name Oeuf Perch Twin Lower Bed - White Variant Name Ret…"
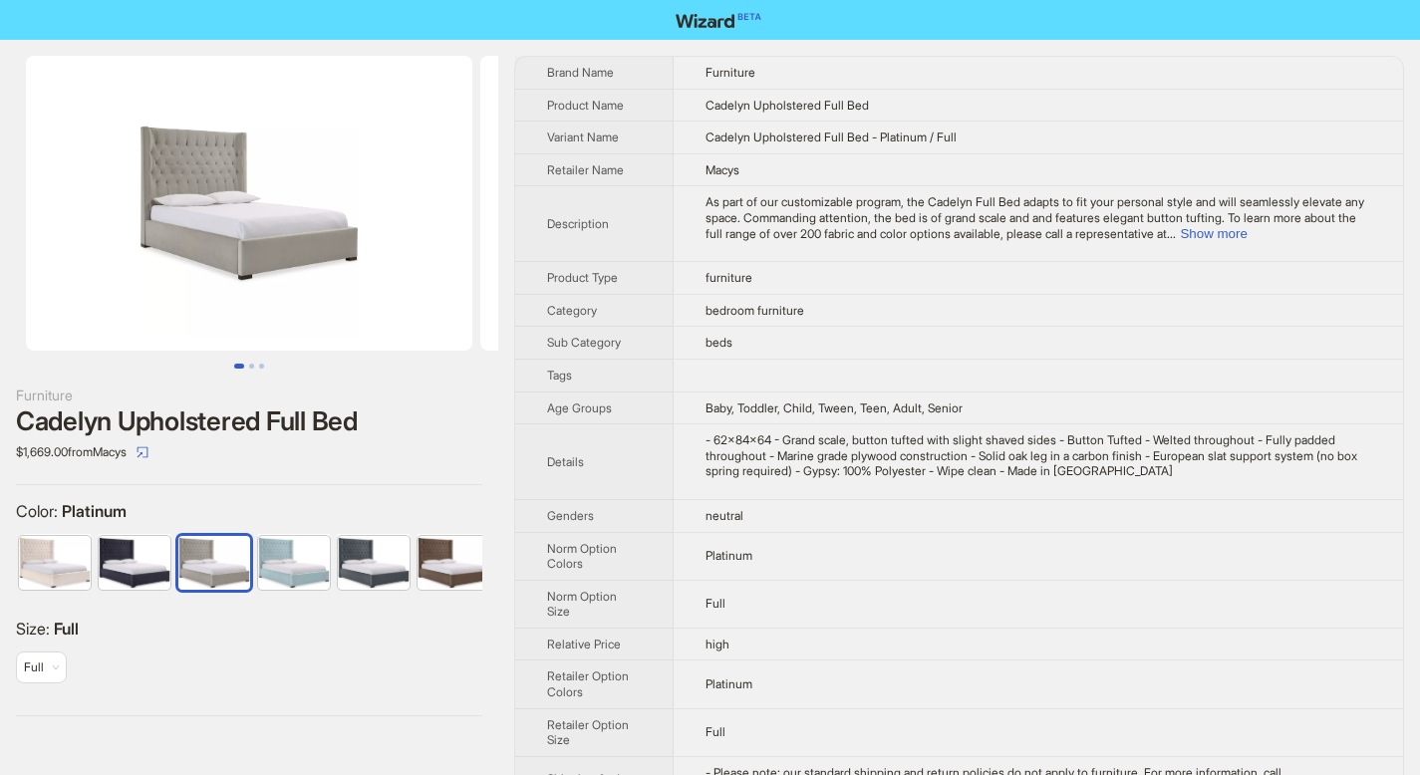
scroll to position [0, 12]
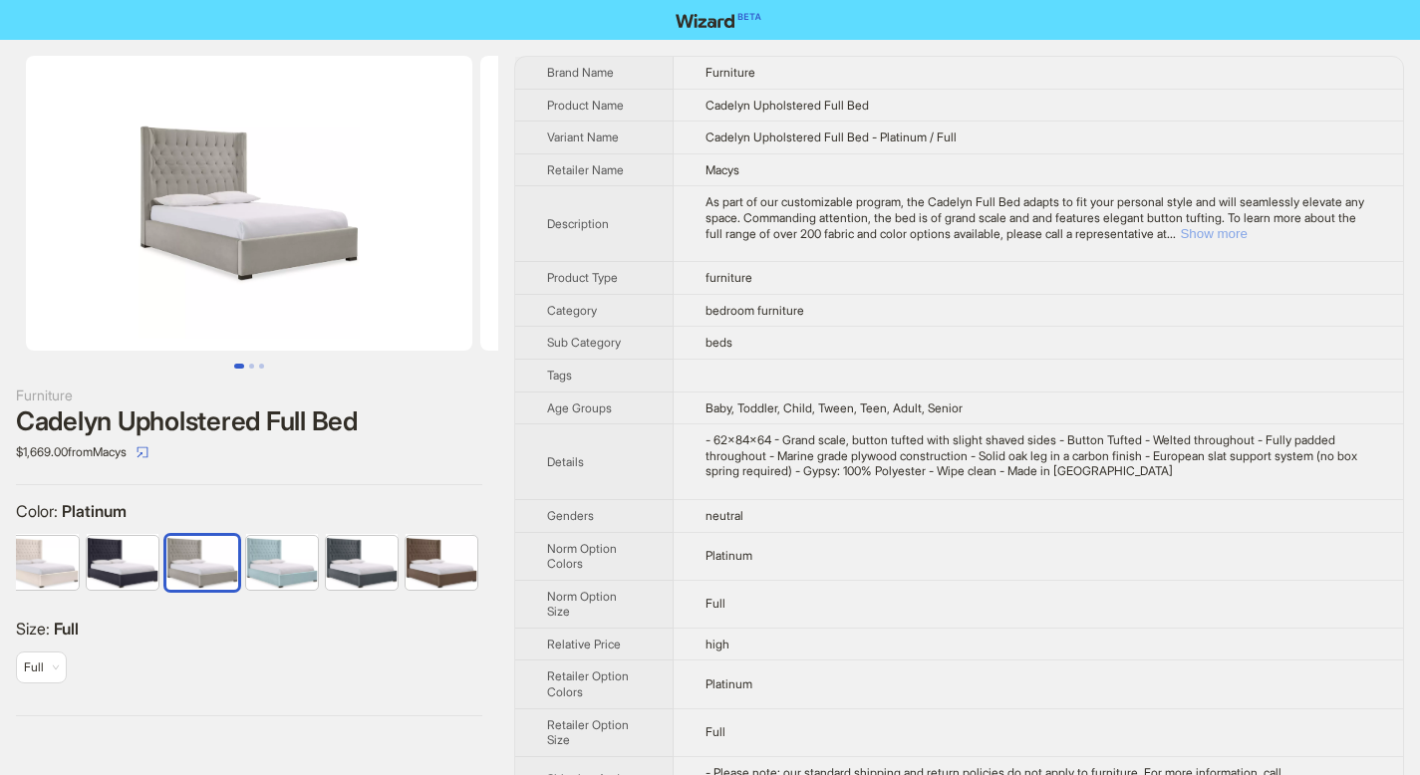
click at [1246, 226] on button "Show more" at bounding box center [1213, 233] width 67 height 15
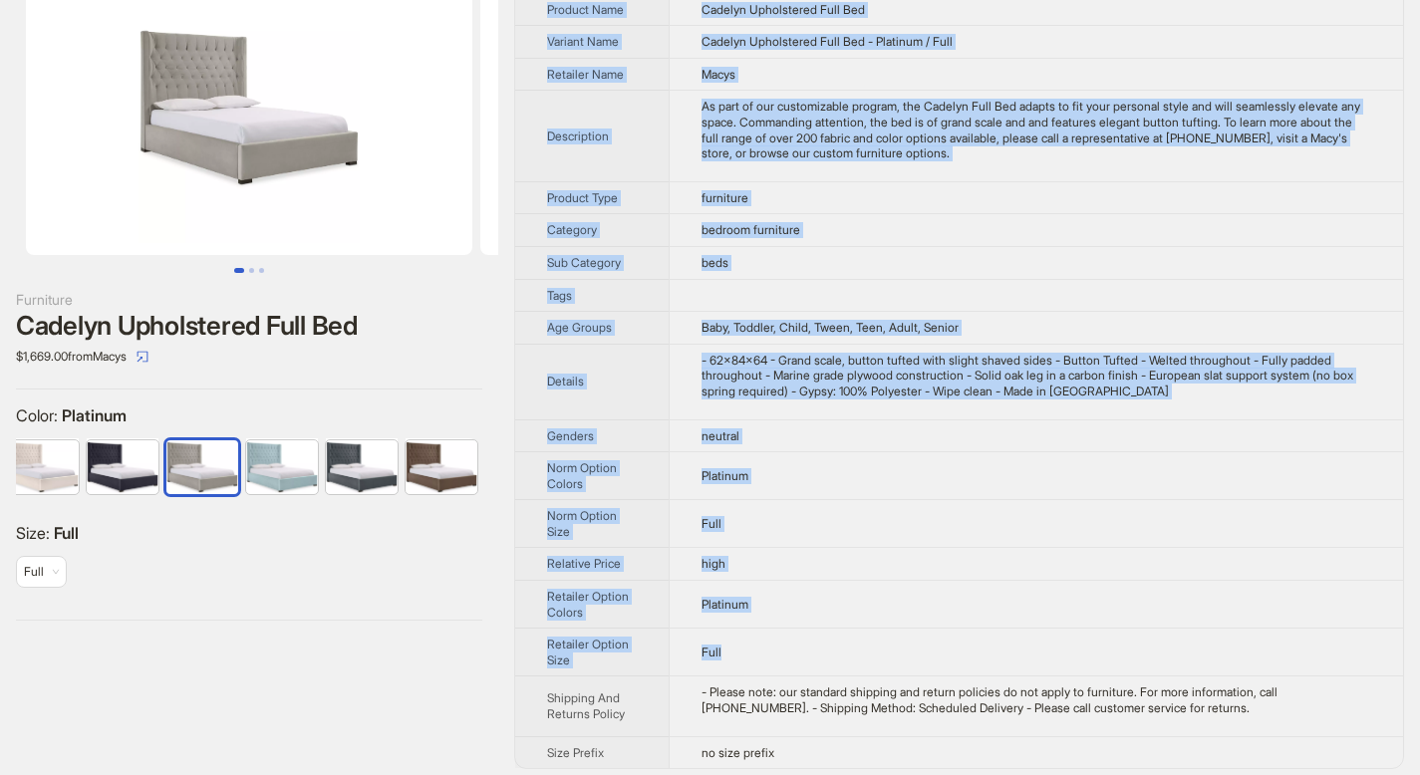
scroll to position [106, 0]
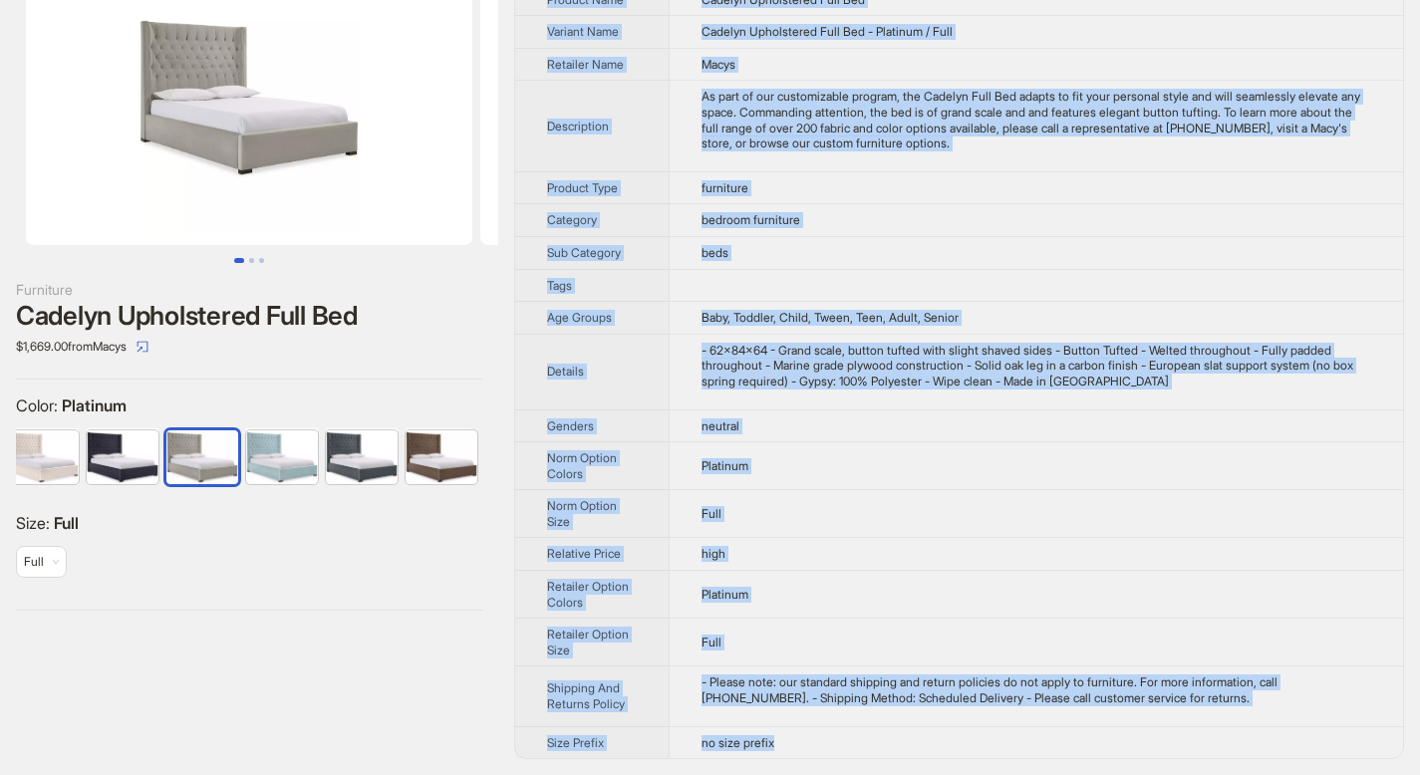
drag, startPoint x: 548, startPoint y: 70, endPoint x: 816, endPoint y: 741, distance: 723.0
click at [816, 741] on tbody "Brand Name Furniture Product Name Cadelyn Upholstered Full Bed Variant Name Cad…" at bounding box center [959, 354] width 888 height 807
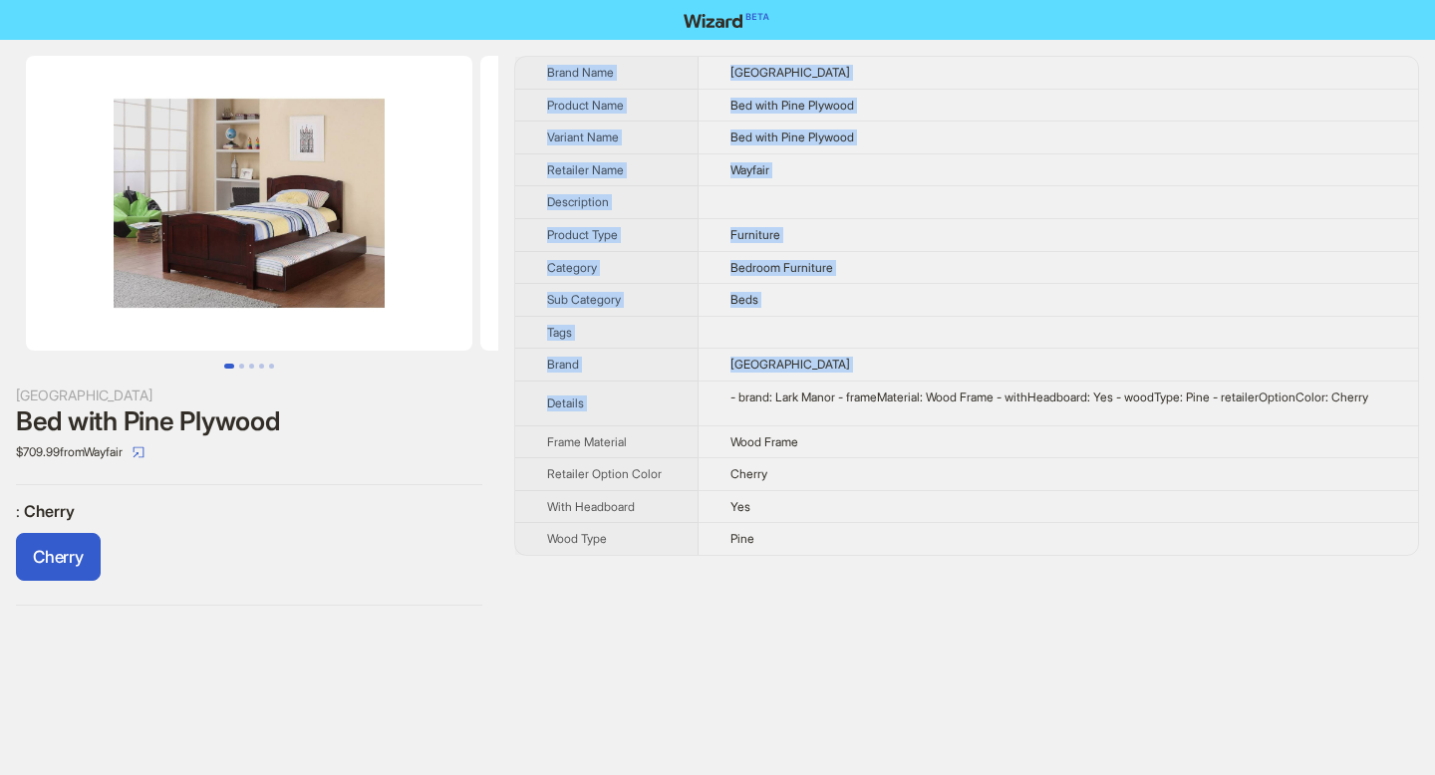
drag, startPoint x: 547, startPoint y: 70, endPoint x: 729, endPoint y: 398, distance: 375.1
click at [729, 398] on tbody "Brand Name Lark Manor Product Name Bed with Pine Plywood Variant Name Bed with …" at bounding box center [966, 306] width 903 height 498
click at [941, 613] on div "Lark Manor Bed with Pine Plywood $709.99 from Wayfair : Cherry Cherry Brand Nam…" at bounding box center [717, 331] width 1435 height 582
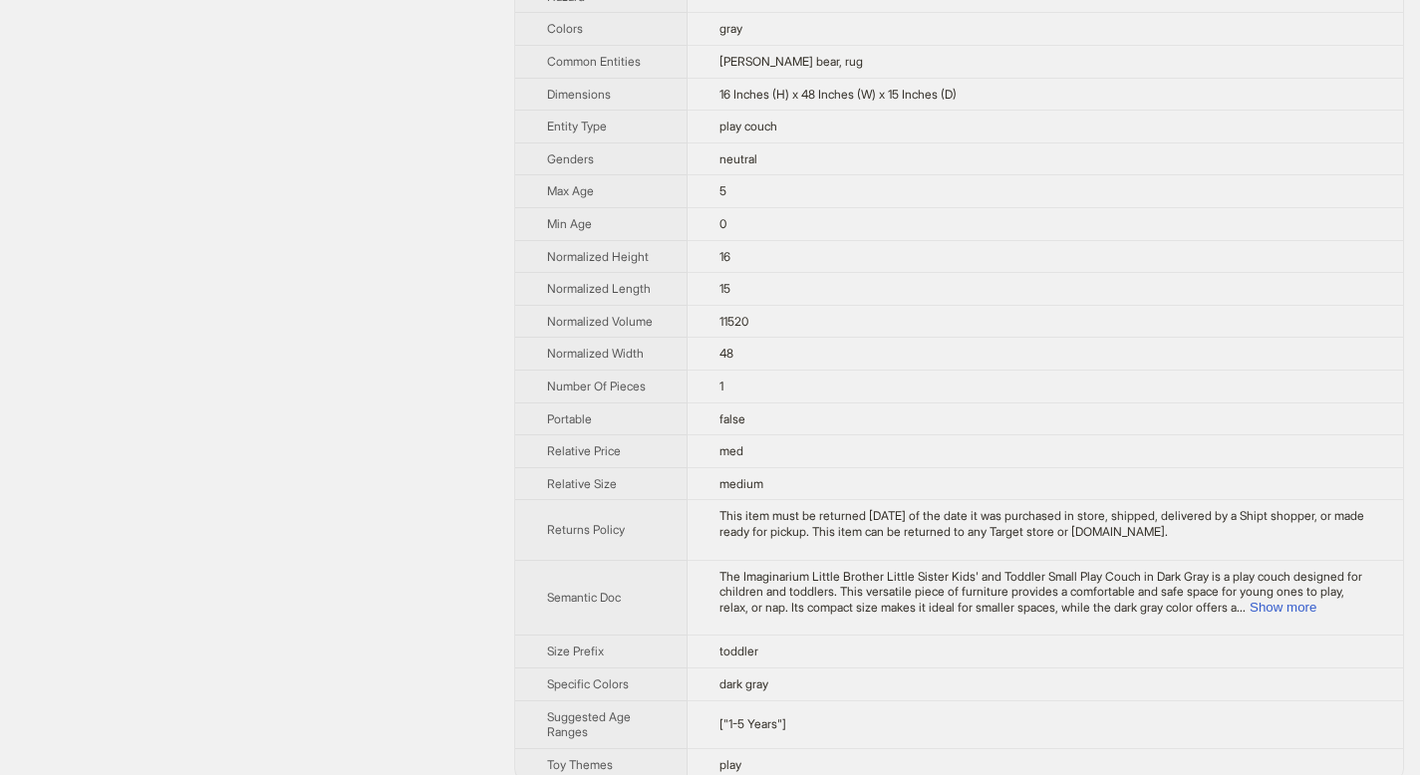
scroll to position [724, 0]
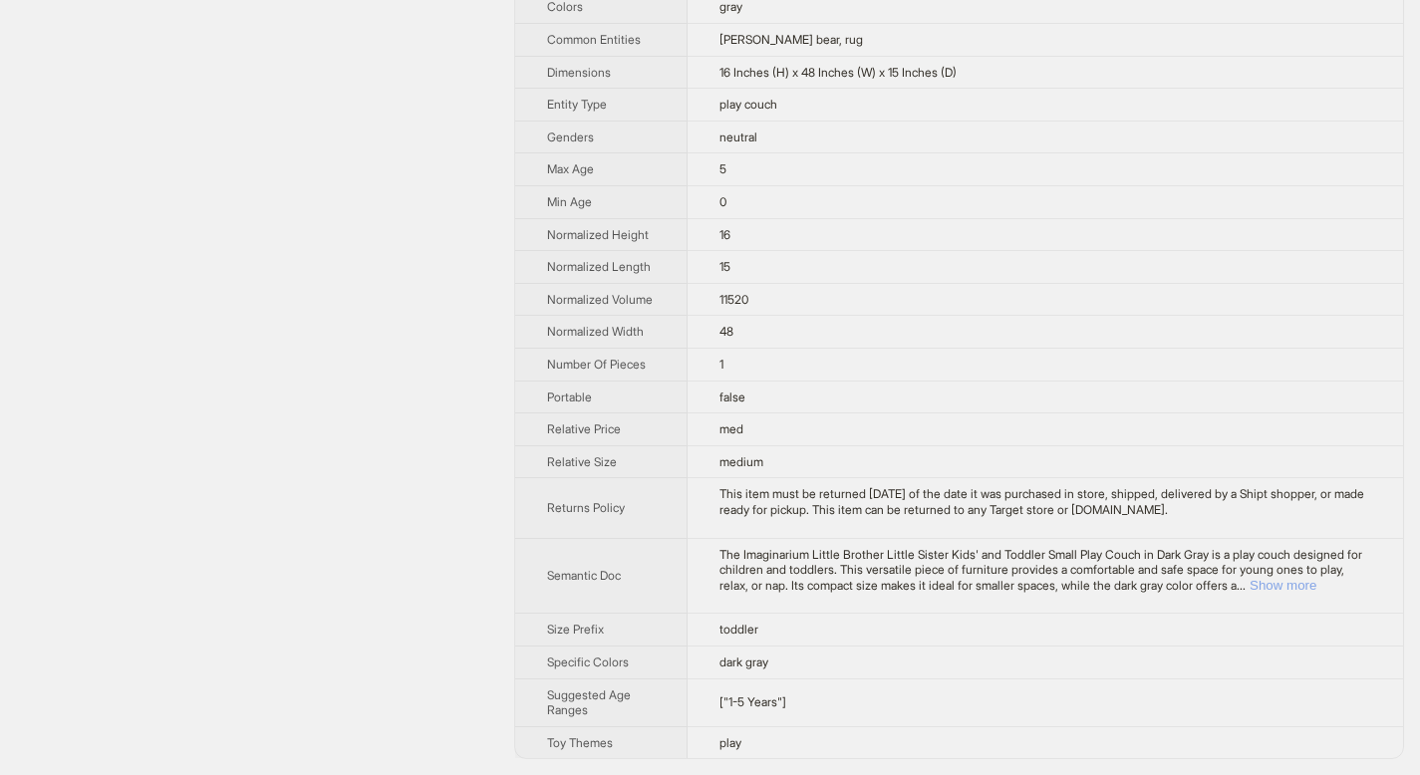
drag, startPoint x: 1320, startPoint y: 588, endPoint x: 1263, endPoint y: 595, distance: 57.2
click at [1316, 588] on button "Show more" at bounding box center [1282, 585] width 67 height 15
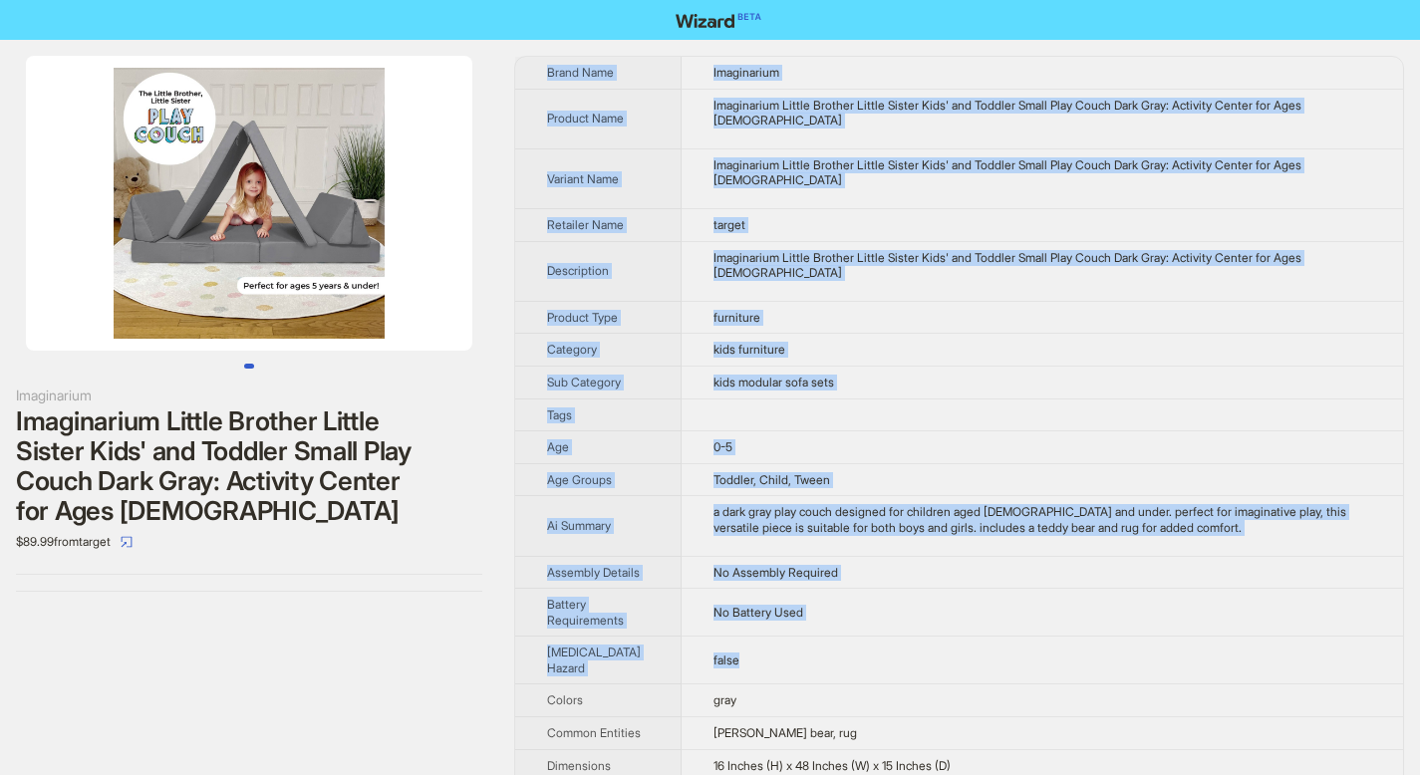
scroll to position [802, 0]
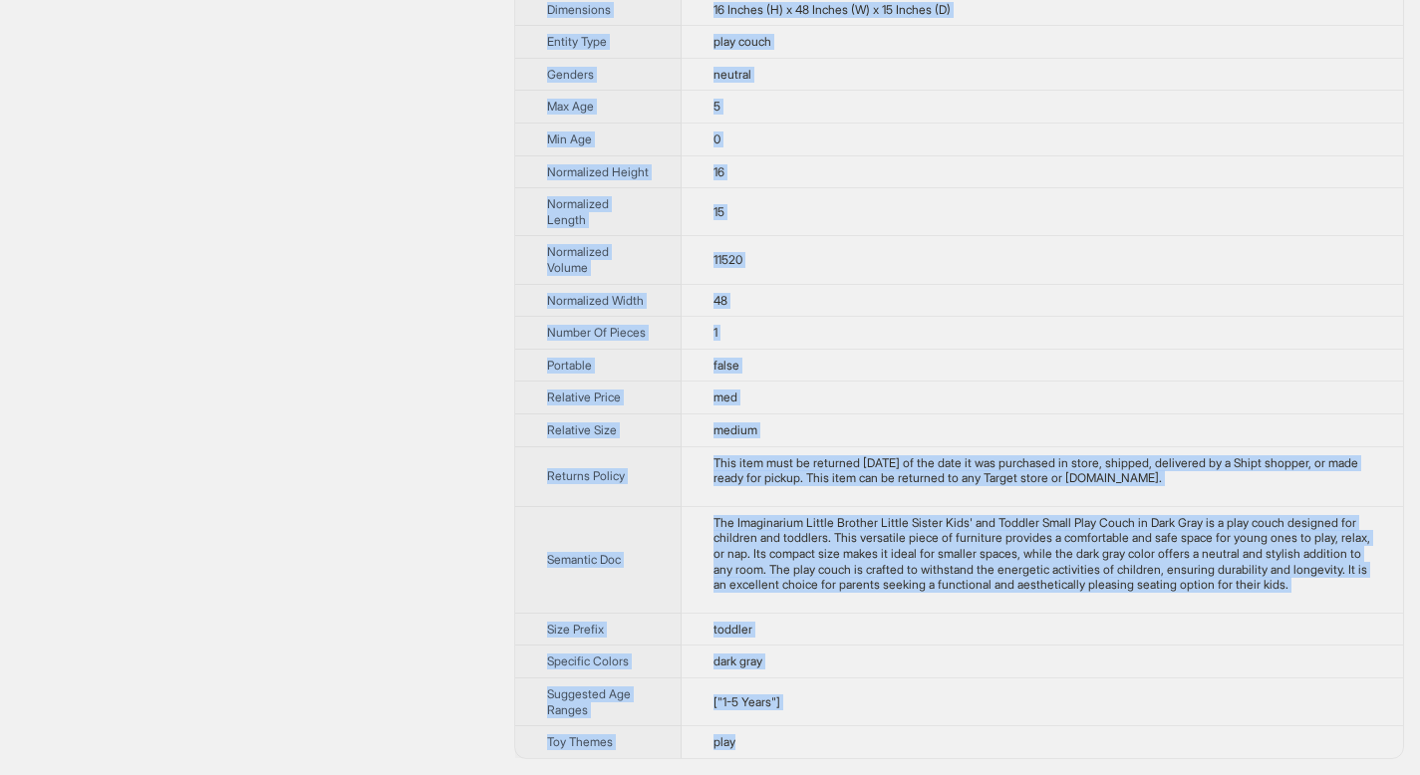
drag, startPoint x: 547, startPoint y: 71, endPoint x: 821, endPoint y: 746, distance: 729.0
click at [821, 746] on tbody "Brand Name Imaginarium Product Name Imaginarium Little Brother Little Sister Ki…" at bounding box center [959, 30] width 888 height 1458
copy tbody "Brand Name Imaginarium Product Name Imaginarium Little Brother Little Sister Ki…"
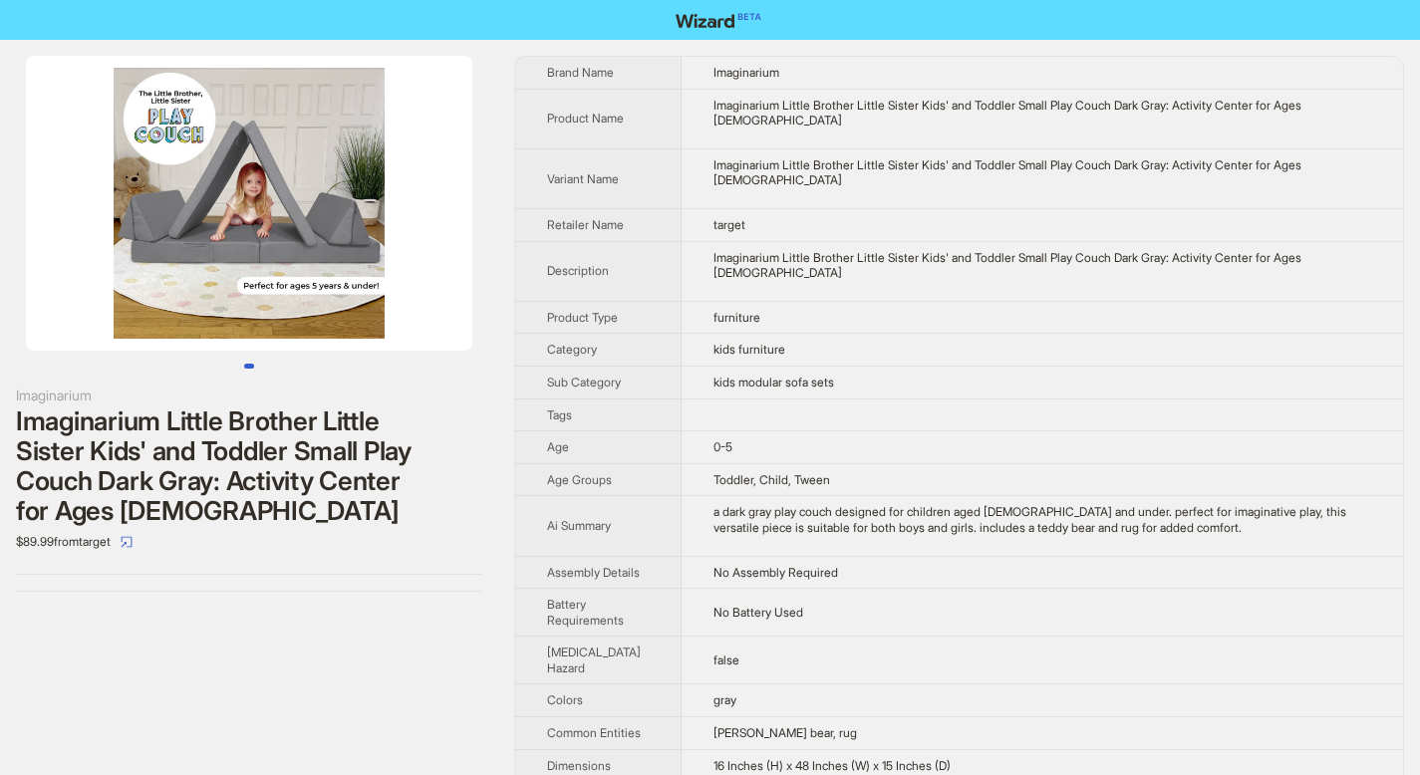
click at [384, 570] on div "Imaginarium Imaginarium Little Brother Little Sister Kids' and Toddler Small Pl…" at bounding box center [249, 324] width 498 height 568
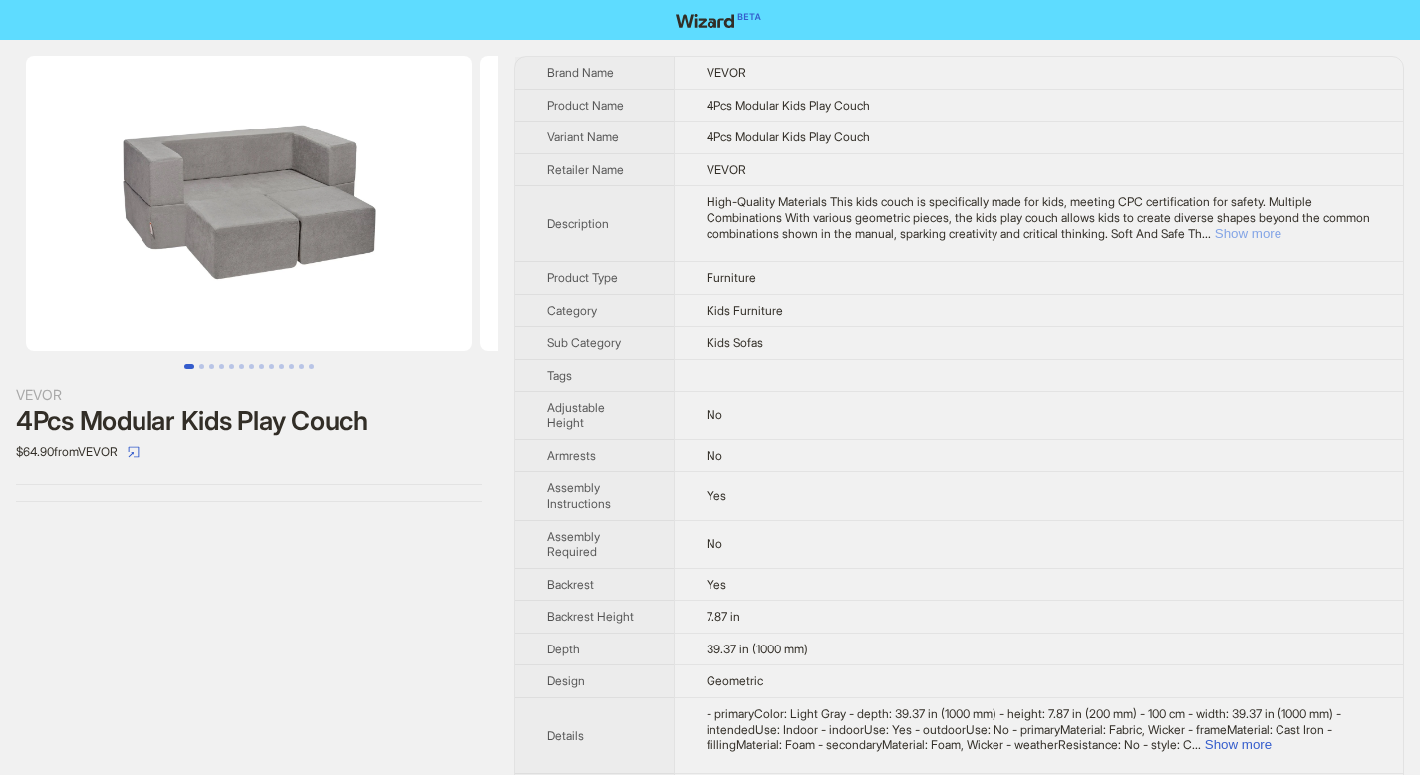
click at [1281, 236] on button "Show more" at bounding box center [1248, 233] width 67 height 15
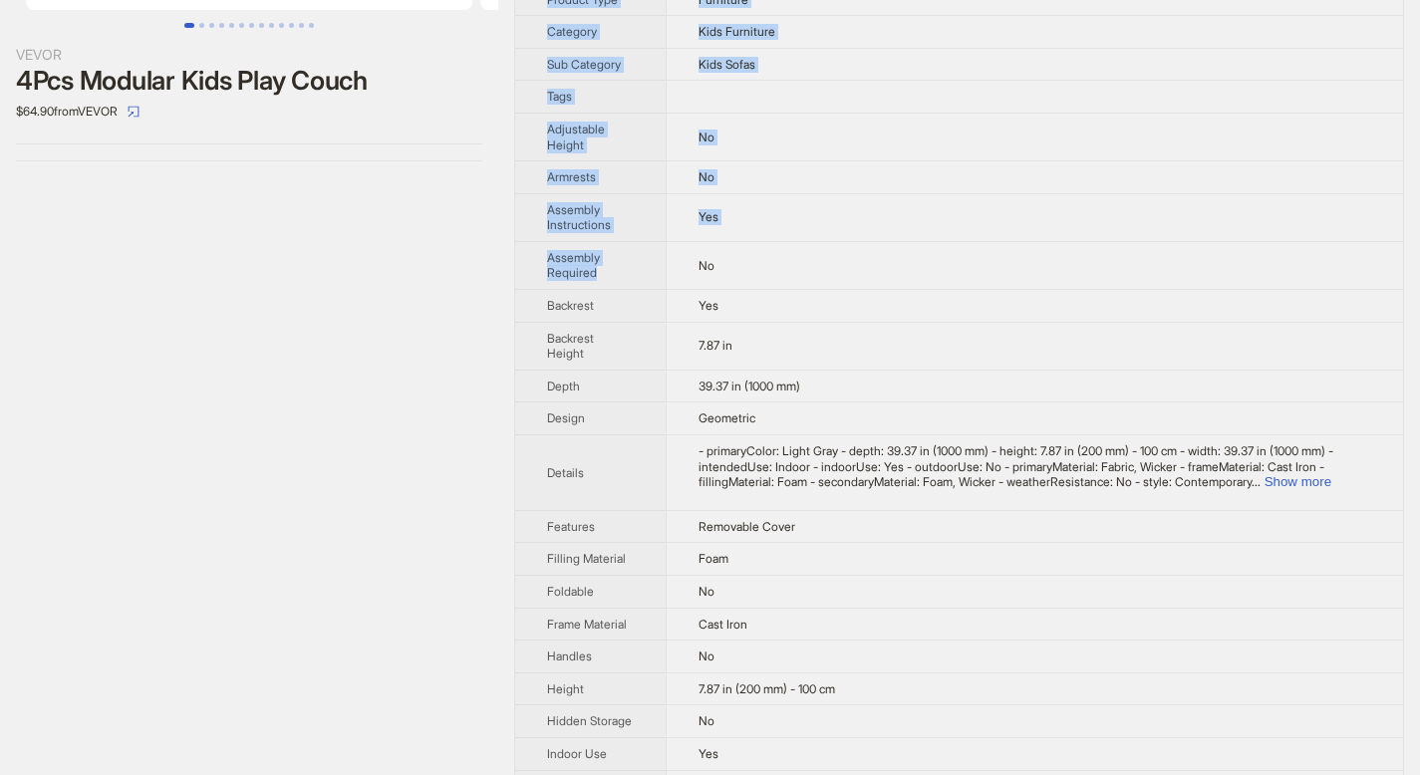
scroll to position [427, 0]
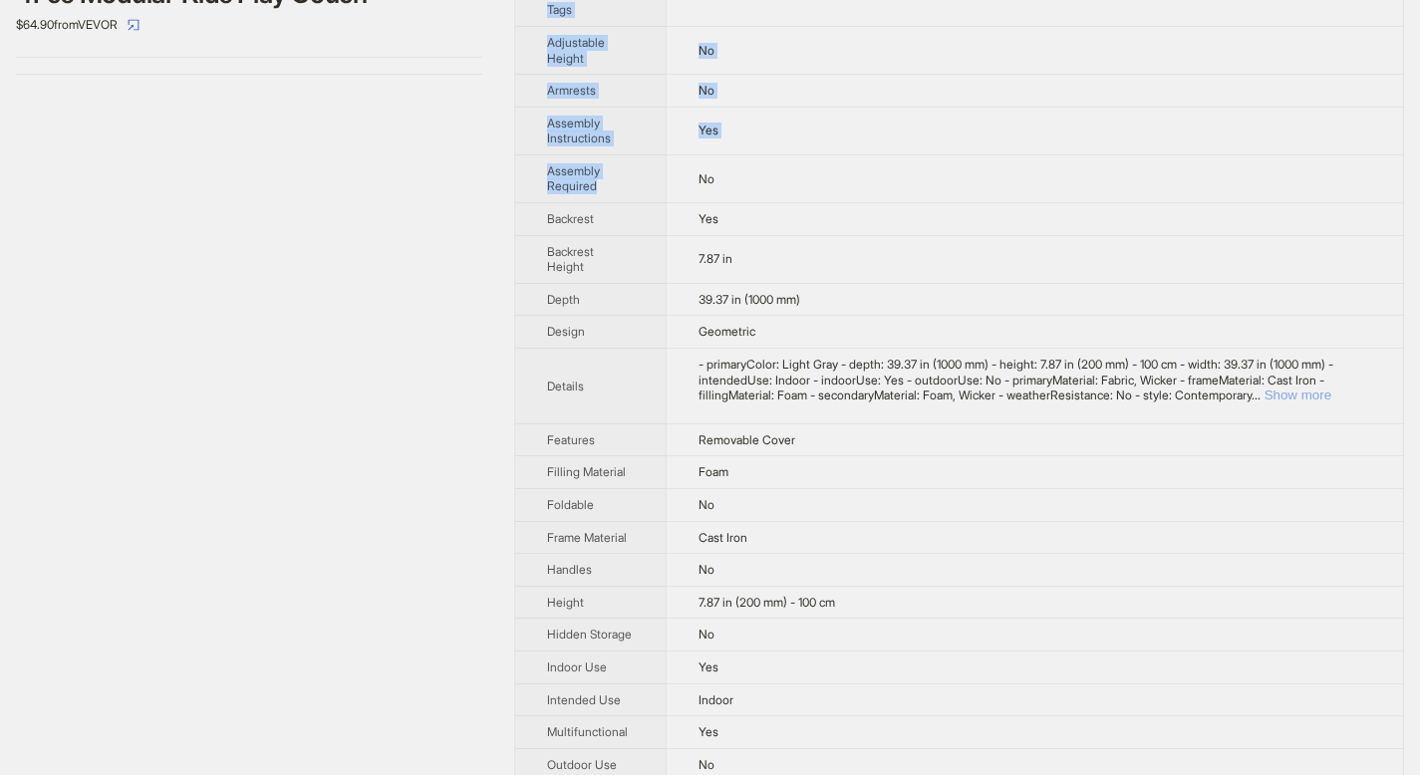
drag, startPoint x: 1351, startPoint y: 413, endPoint x: 1273, endPoint y: 421, distance: 78.1
click at [1331, 403] on button "Show more" at bounding box center [1297, 395] width 67 height 15
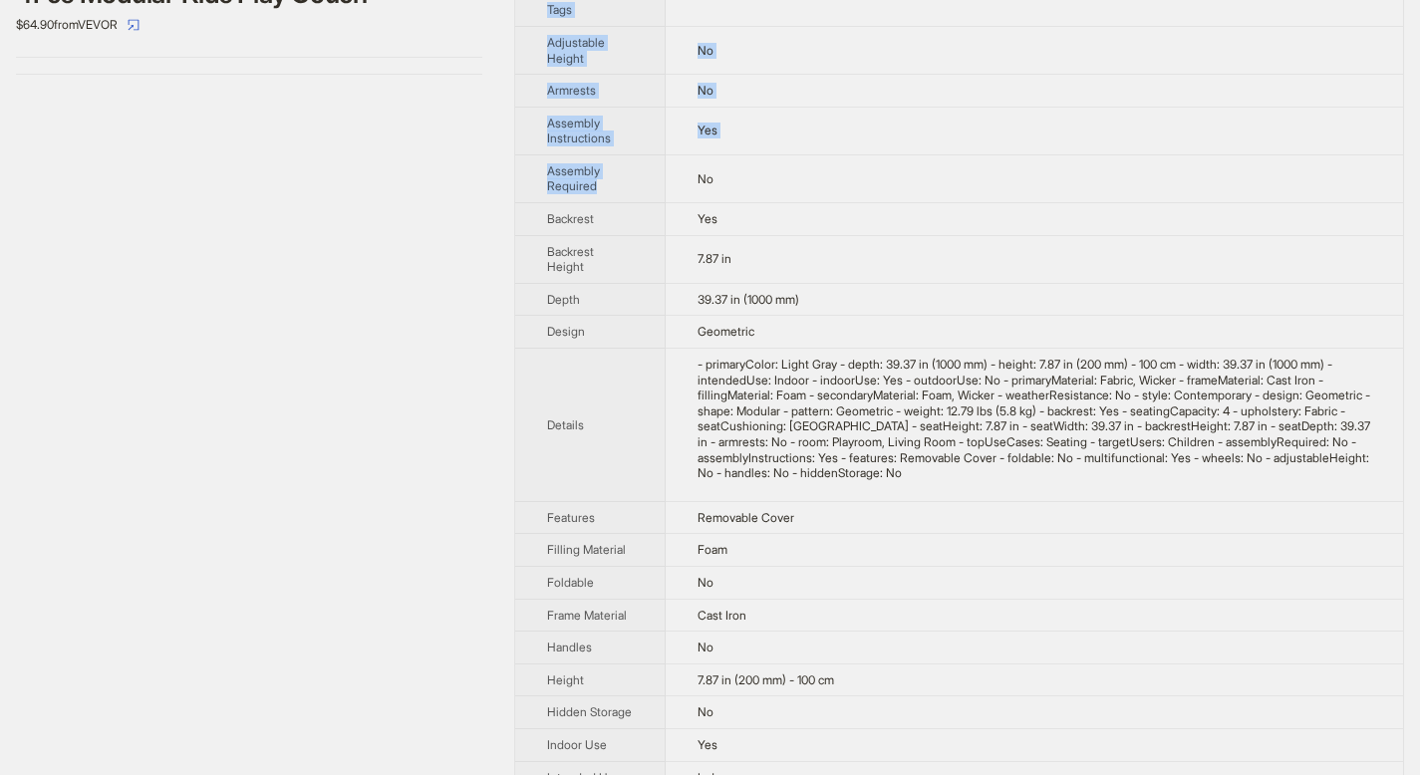
scroll to position [0, 0]
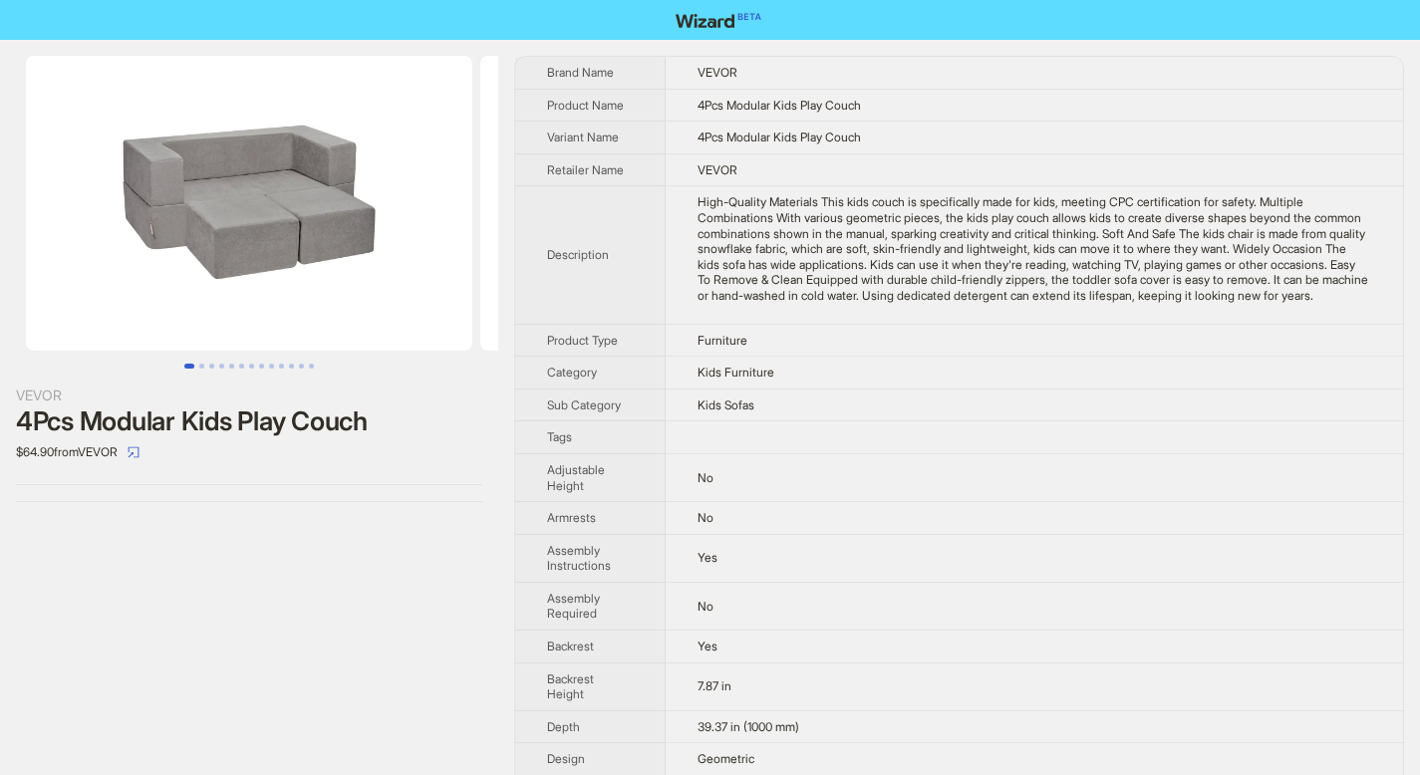
click at [540, 84] on th "Brand Name" at bounding box center [590, 73] width 150 height 32
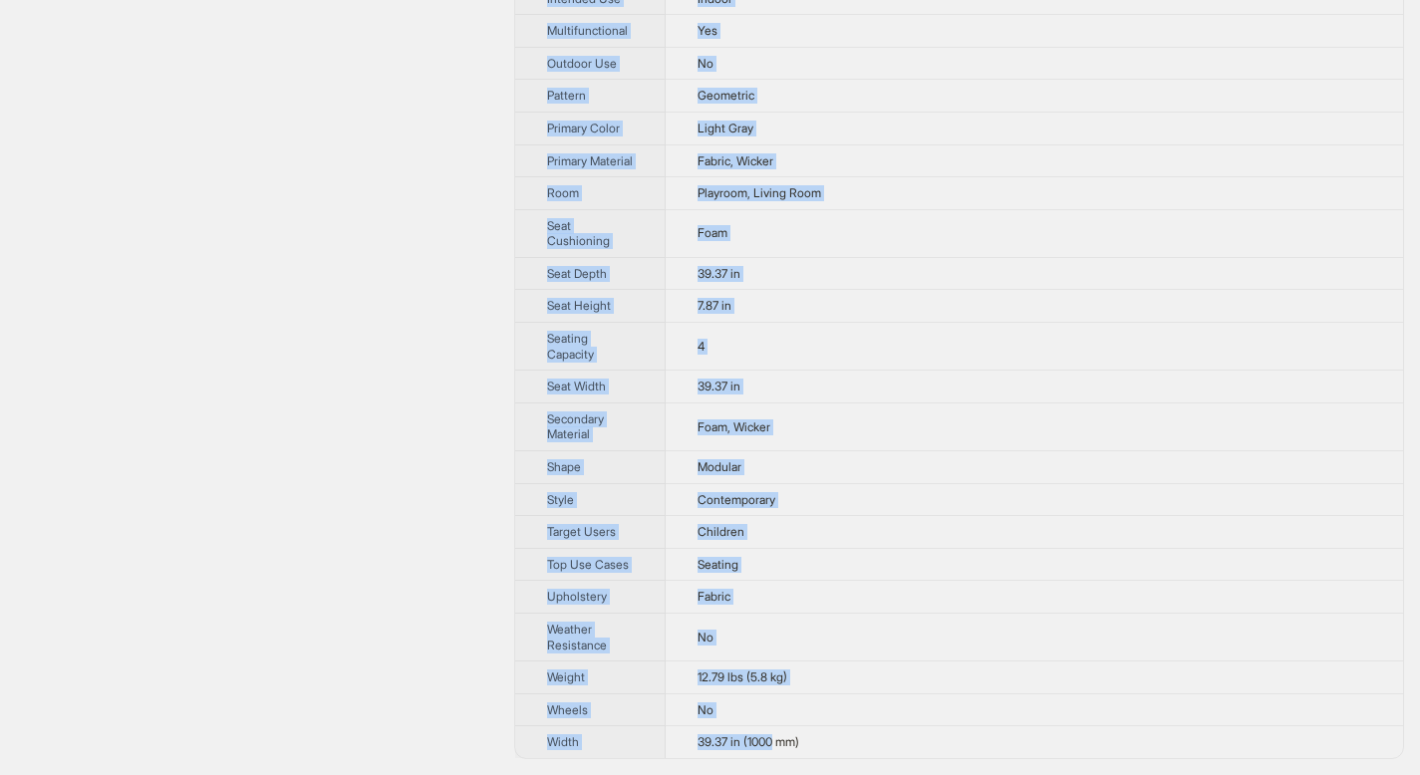
scroll to position [1237, 0]
drag, startPoint x: 548, startPoint y: 71, endPoint x: 778, endPoint y: 758, distance: 725.0
copy tbody "Brand Name VEVOR Product Name 4Pcs Modular Kids Play Couch Variant Name 4Pcs Mo…"
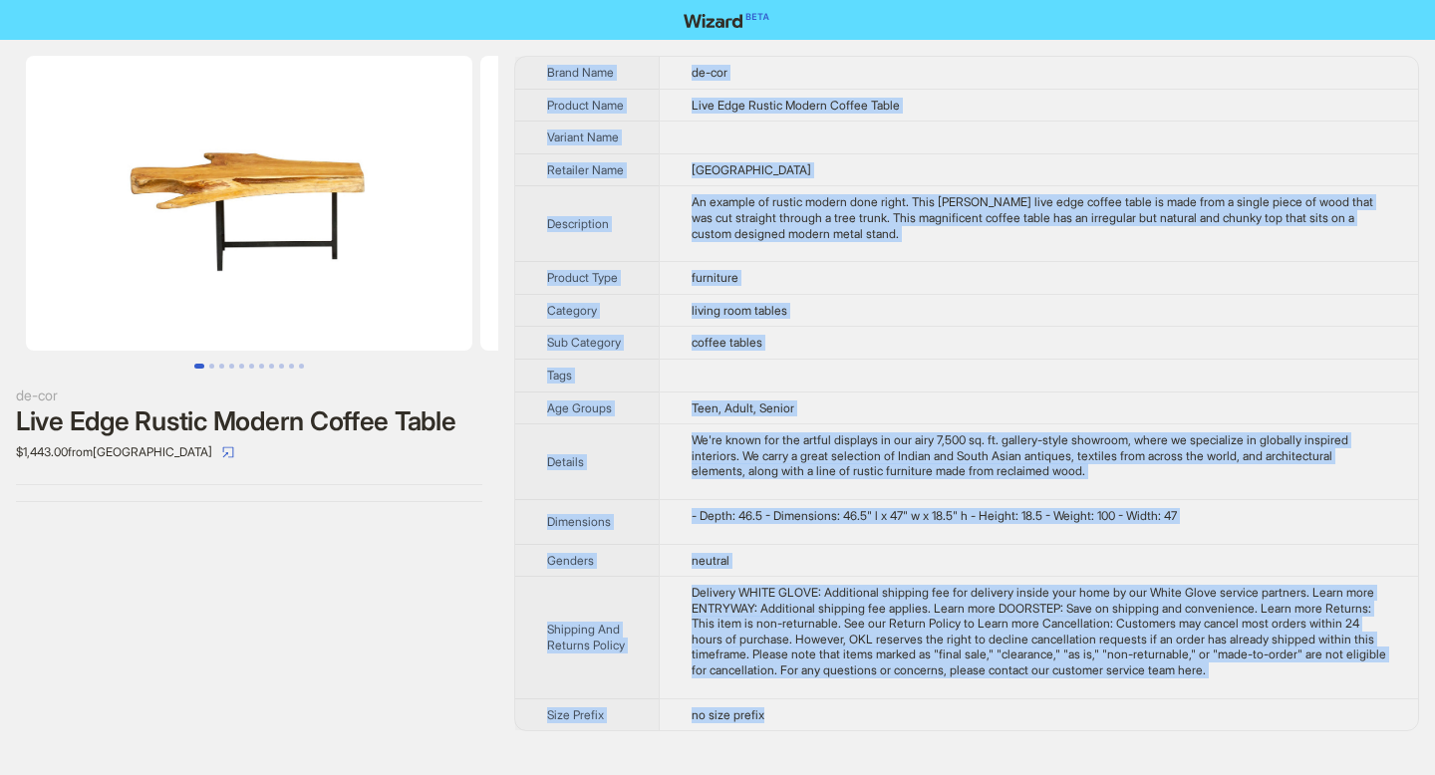
drag, startPoint x: 546, startPoint y: 68, endPoint x: 830, endPoint y: 731, distance: 721.8
click at [830, 730] on tbody "Brand Name de-cor Product Name Live Edge Rustic Modern Coffee Table Variant Nam…" at bounding box center [966, 394] width 903 height 674
copy tbody "Brand Name de-cor Product Name Live Edge Rustic Modern Coffee Table Variant Nam…"
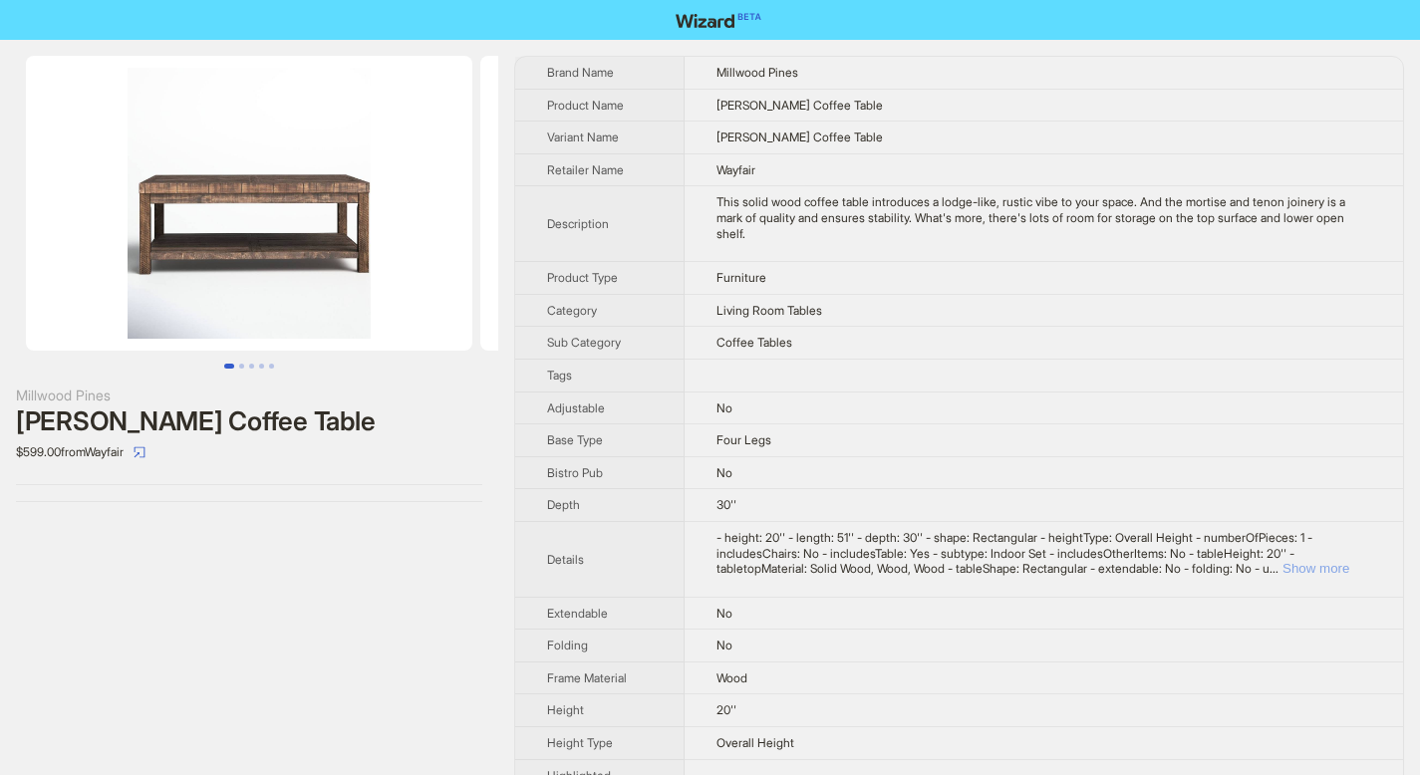
click at [1340, 571] on button "Show more" at bounding box center [1315, 568] width 67 height 15
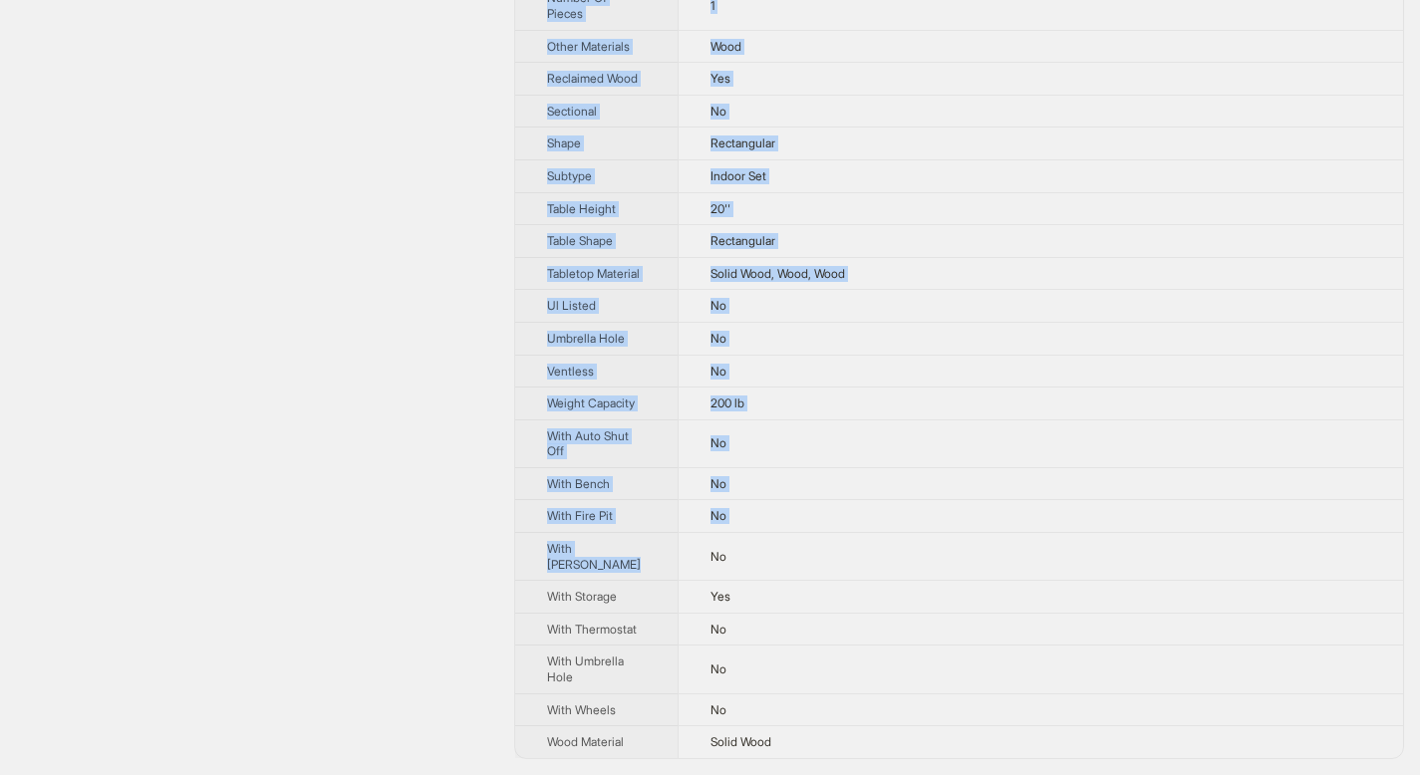
scroll to position [1362, 0]
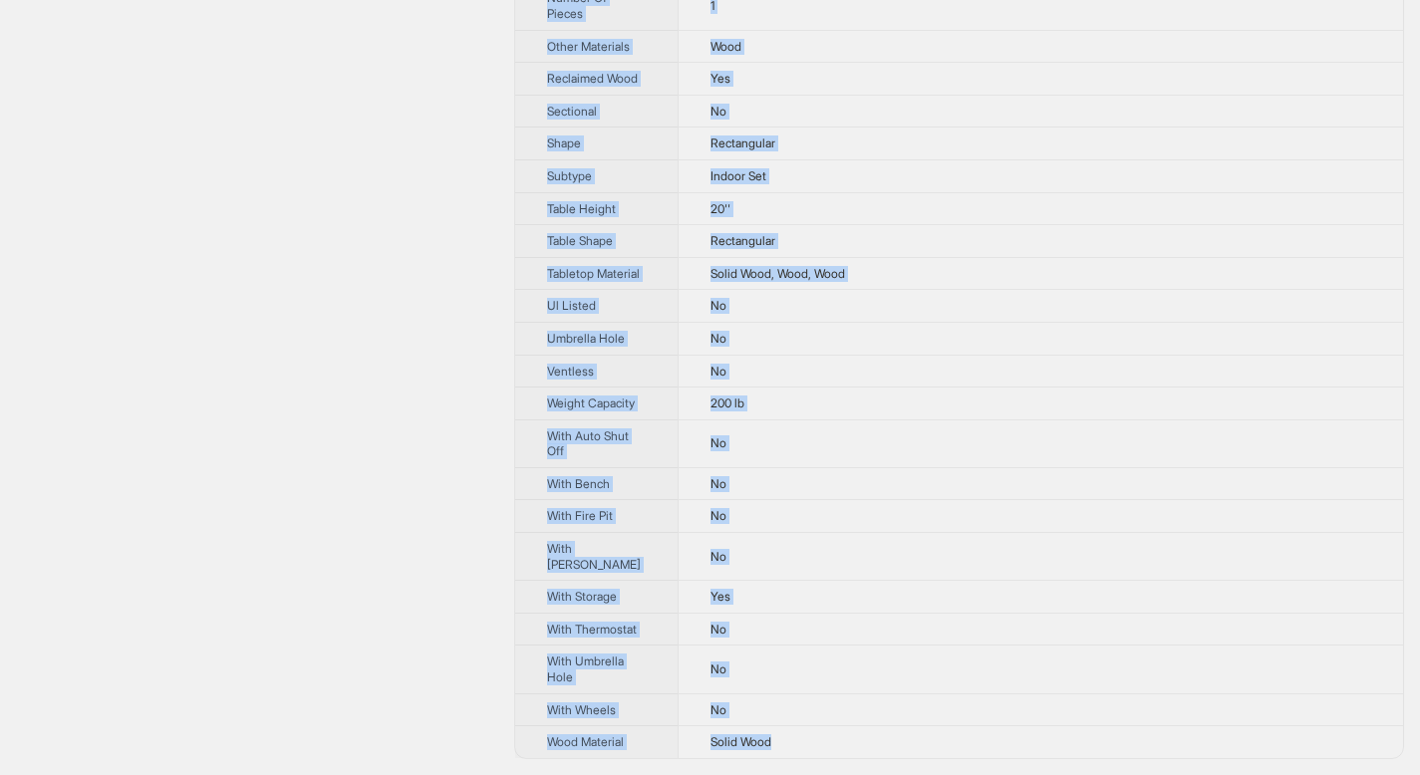
drag, startPoint x: 548, startPoint y: 71, endPoint x: 804, endPoint y: 735, distance: 712.2
copy tbody "Brand Name Millwood Pines Product Name [PERSON_NAME] Coffee Table Variant Name …"
